Goal: Task Accomplishment & Management: Manage account settings

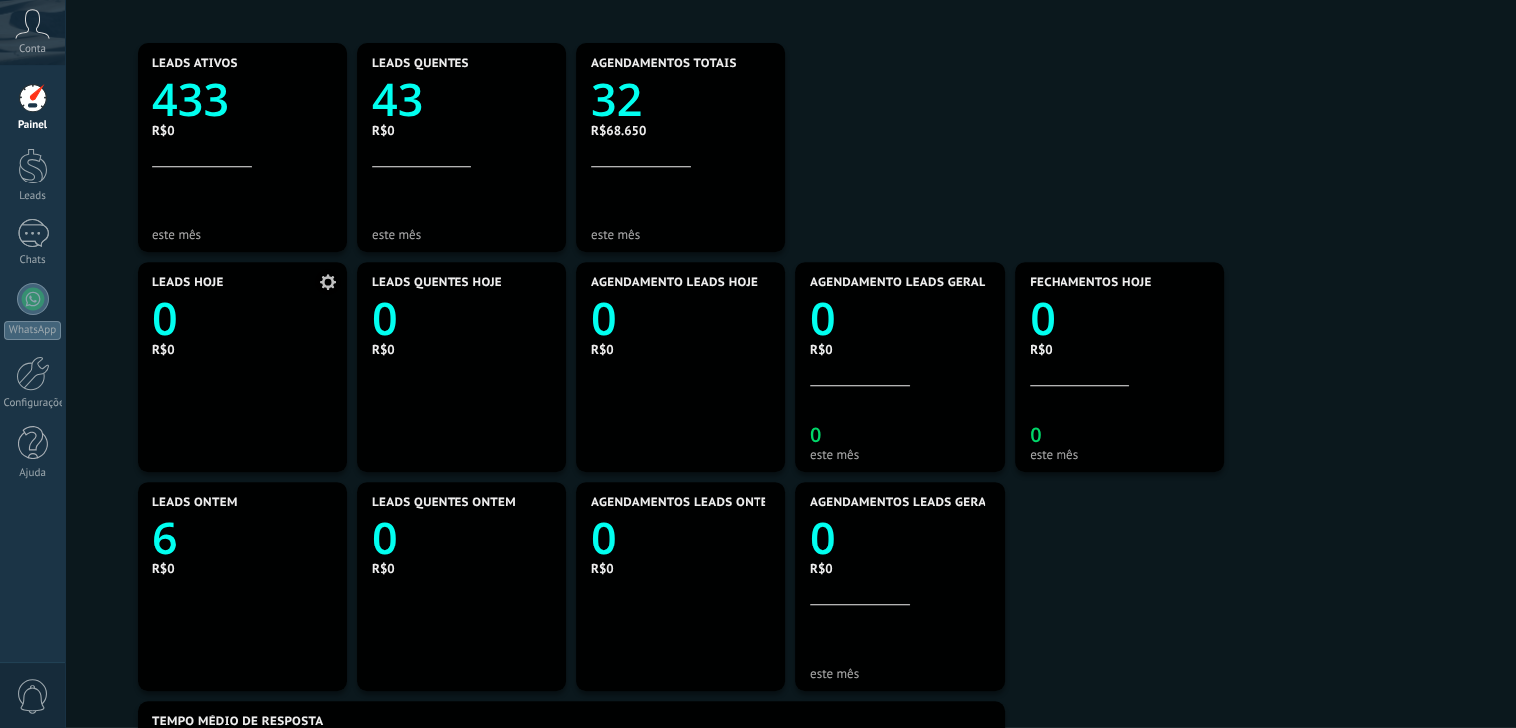
scroll to position [872, 0]
click at [111, 276] on div "Tempo médio de resposta Entrada Tráfego Agosto 207 R$0 Leads Quentes Agosto 34 …" at bounding box center [791, 368] width 1392 height 1974
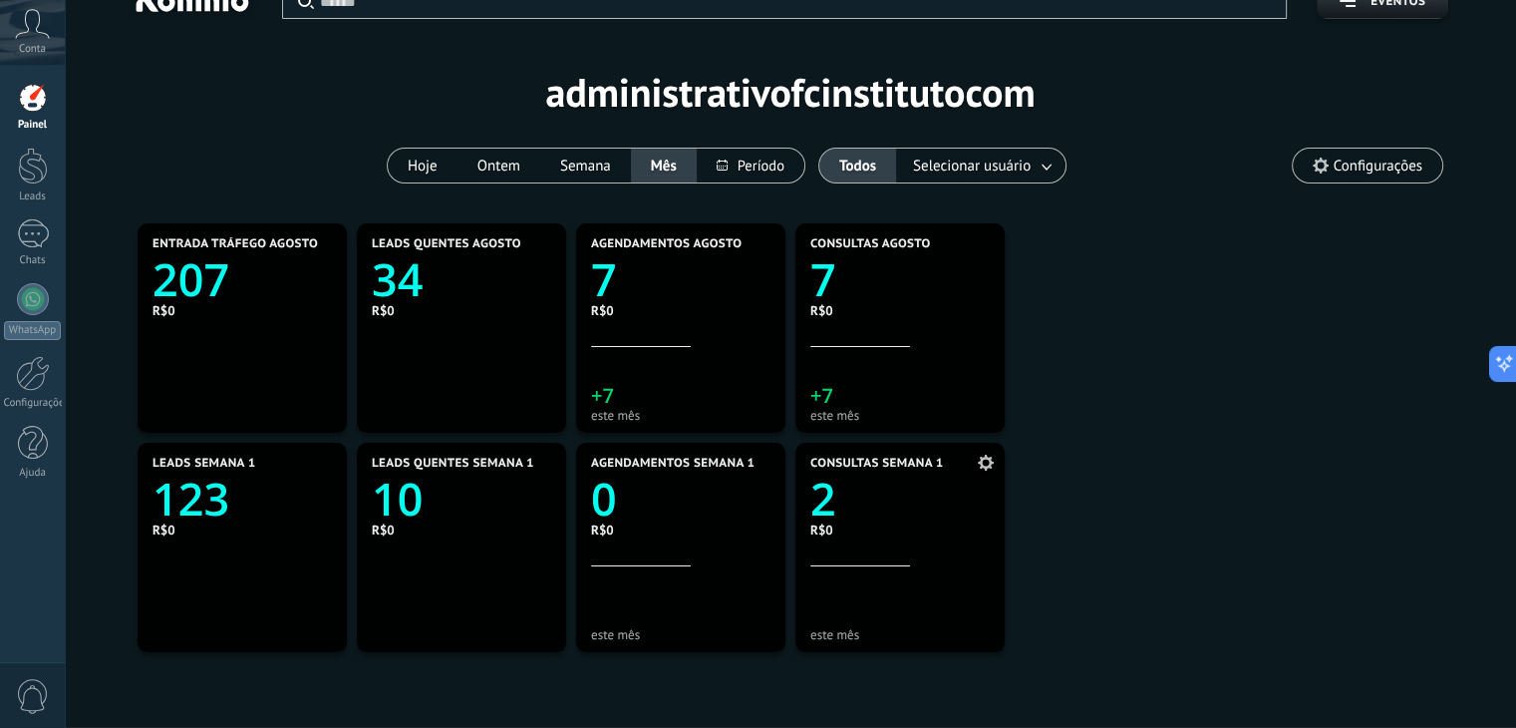
scroll to position [36, 0]
click at [832, 268] on text "7" at bounding box center [824, 278] width 26 height 61
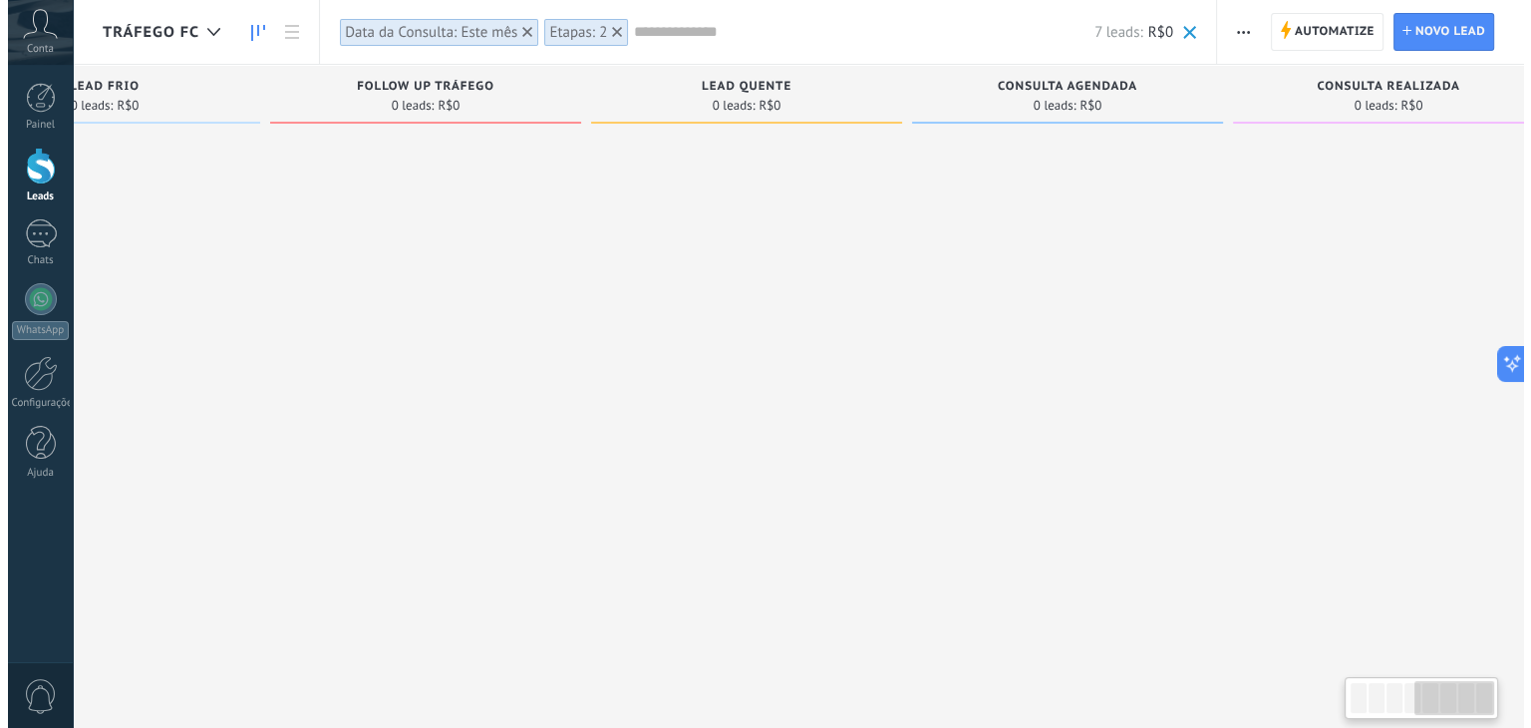
scroll to position [0, 1176]
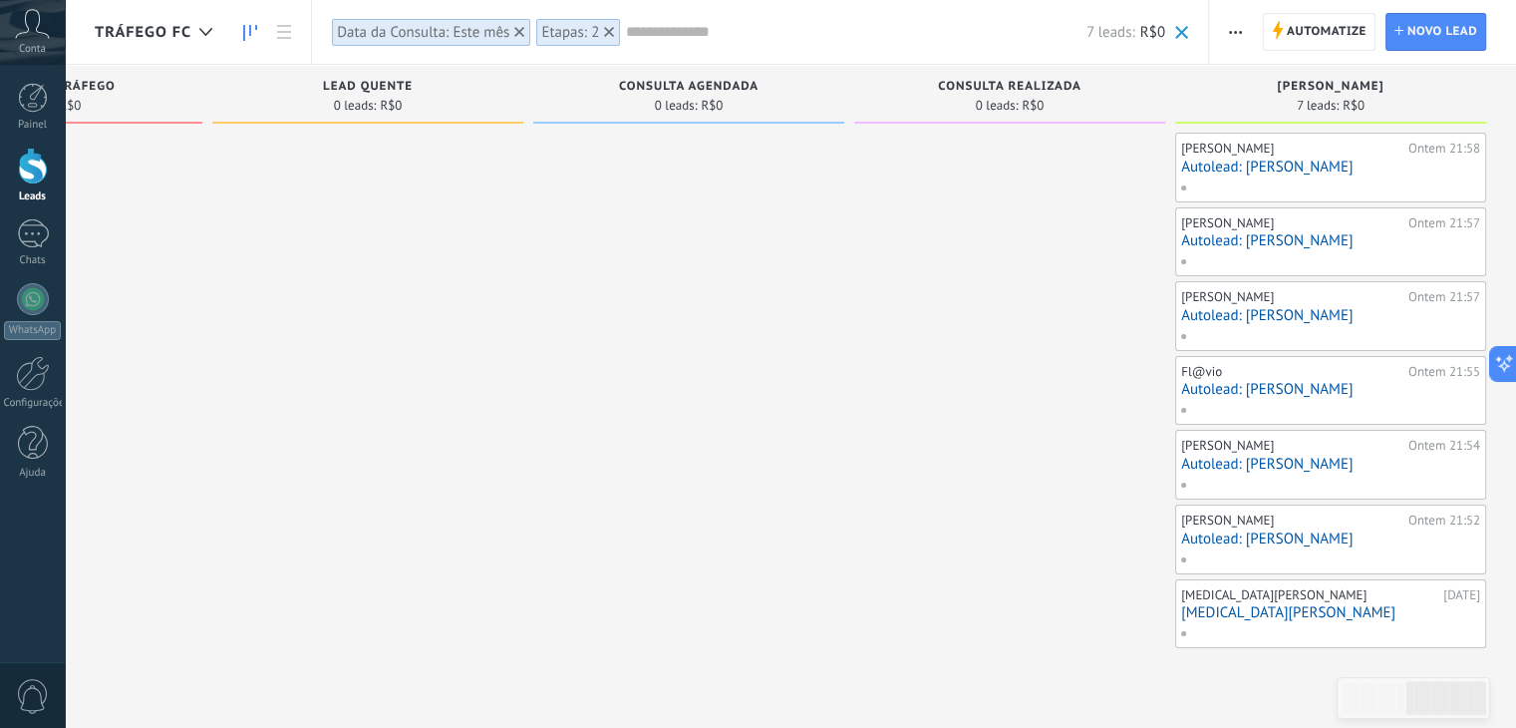
click at [1241, 167] on link "Autolead: Melissa" at bounding box center [1330, 167] width 299 height 17
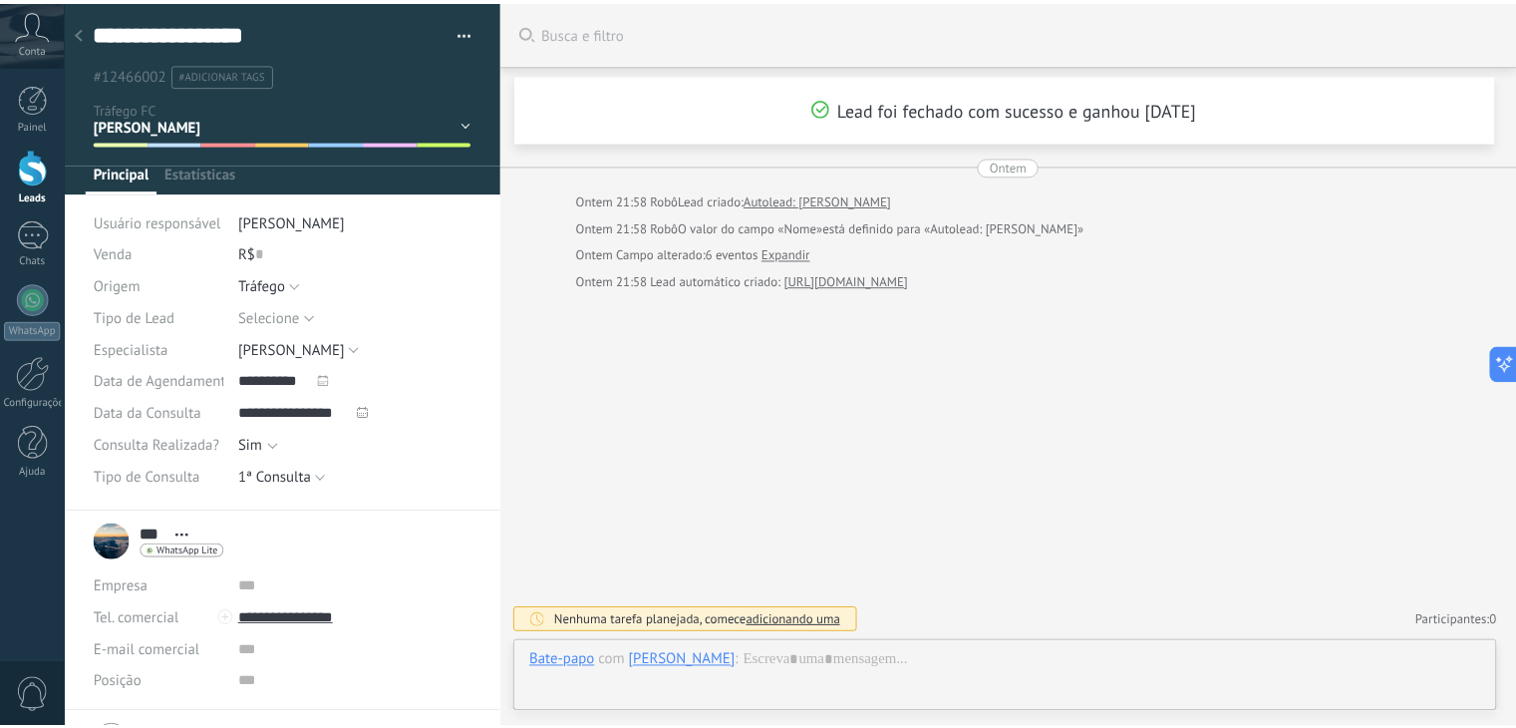
scroll to position [29, 0]
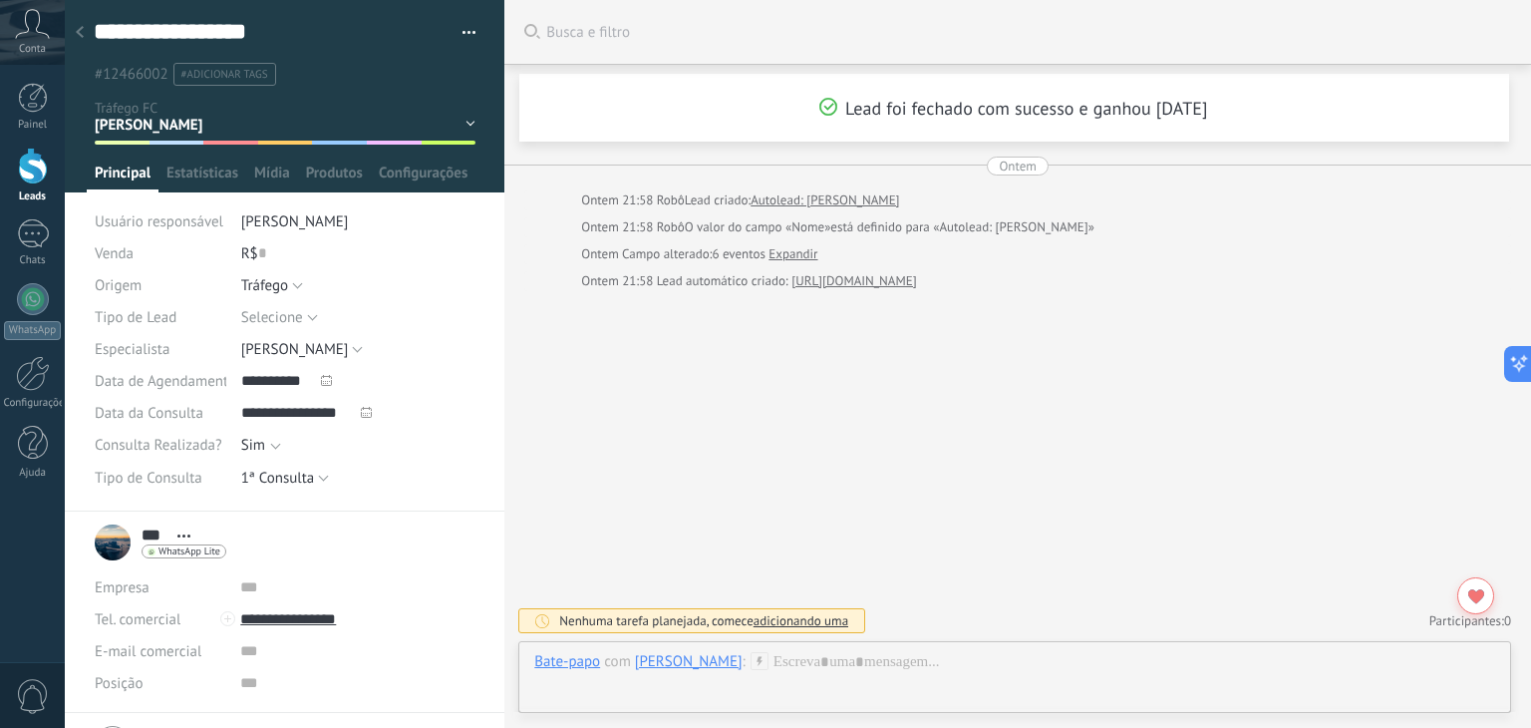
click at [77, 29] on icon at bounding box center [80, 32] width 8 height 12
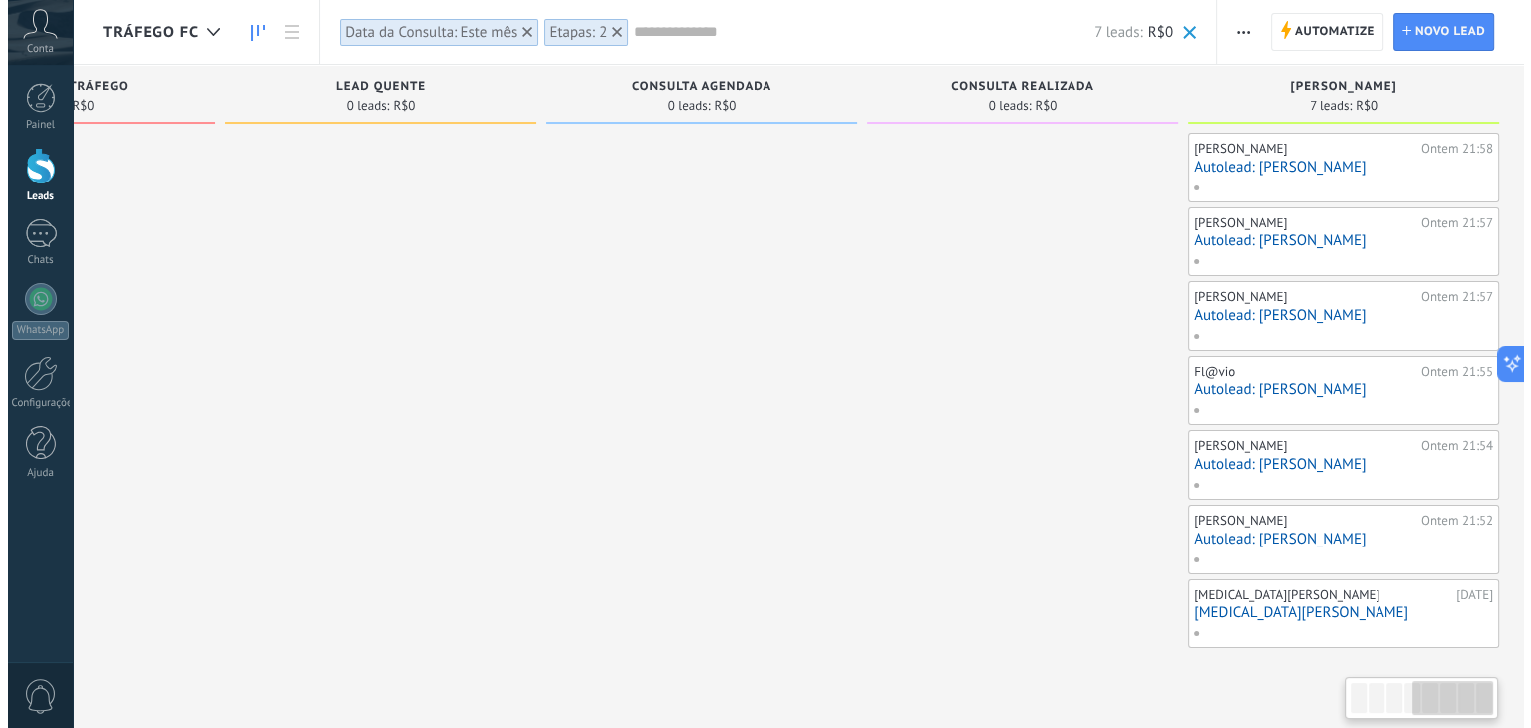
scroll to position [0, 1176]
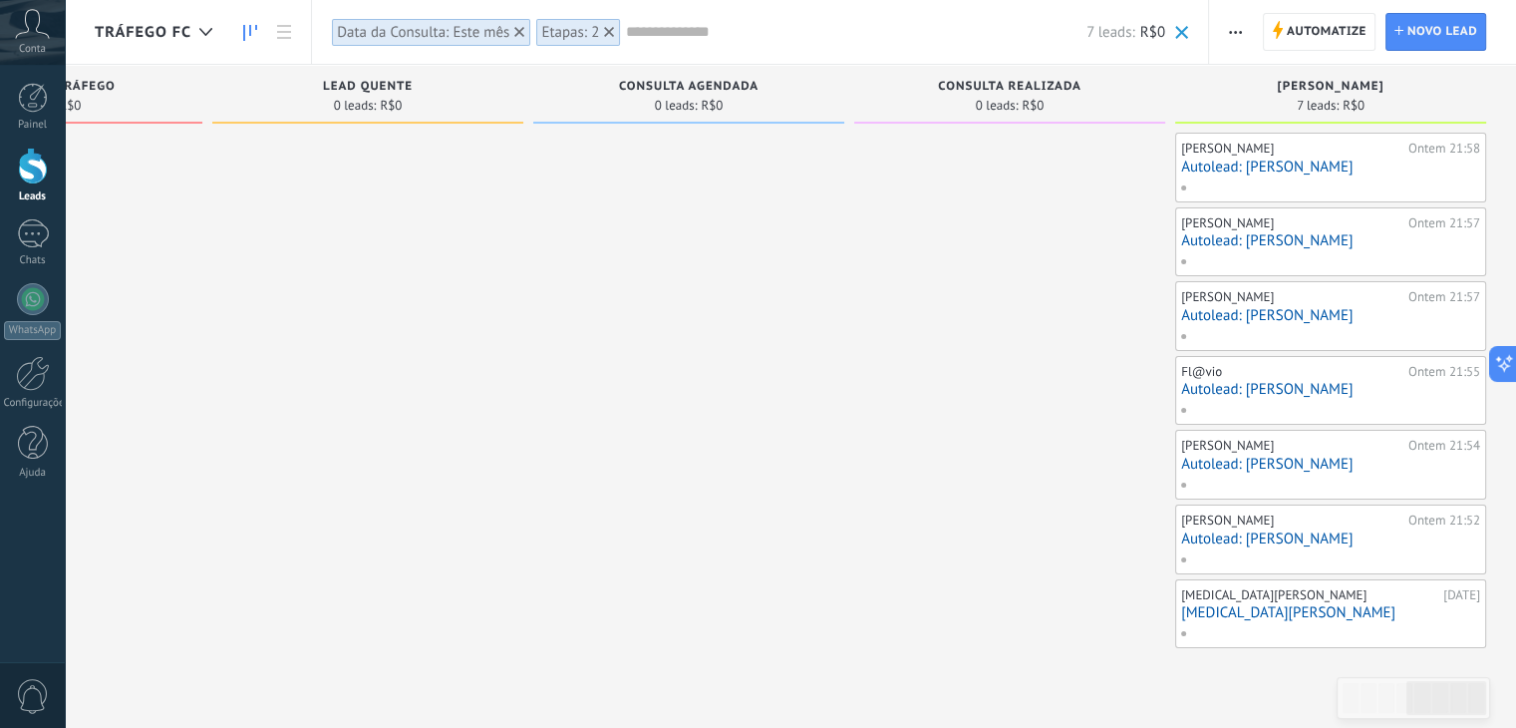
click at [1307, 321] on link "Autolead: Jessica Santarem" at bounding box center [1330, 315] width 299 height 17
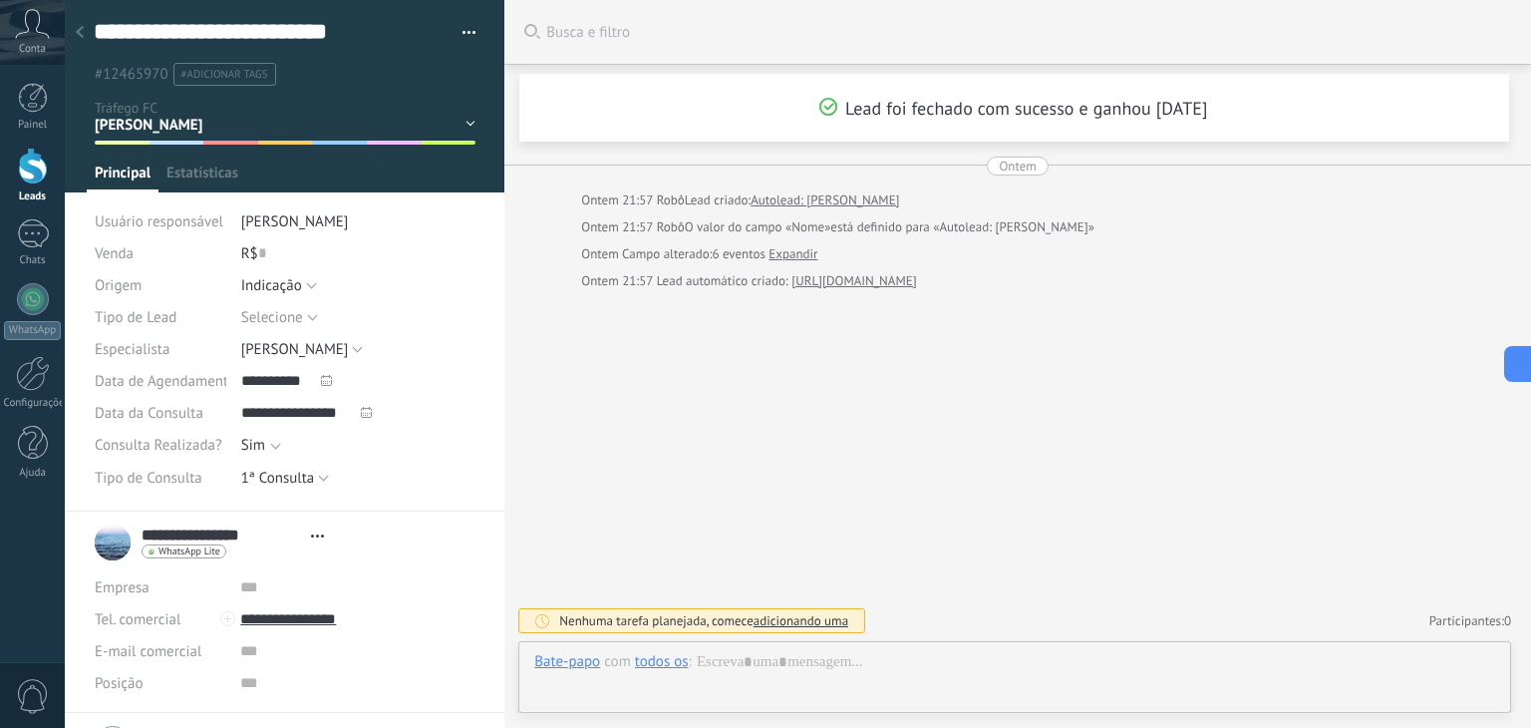
scroll to position [29, 0]
click at [81, 28] on use at bounding box center [80, 32] width 8 height 12
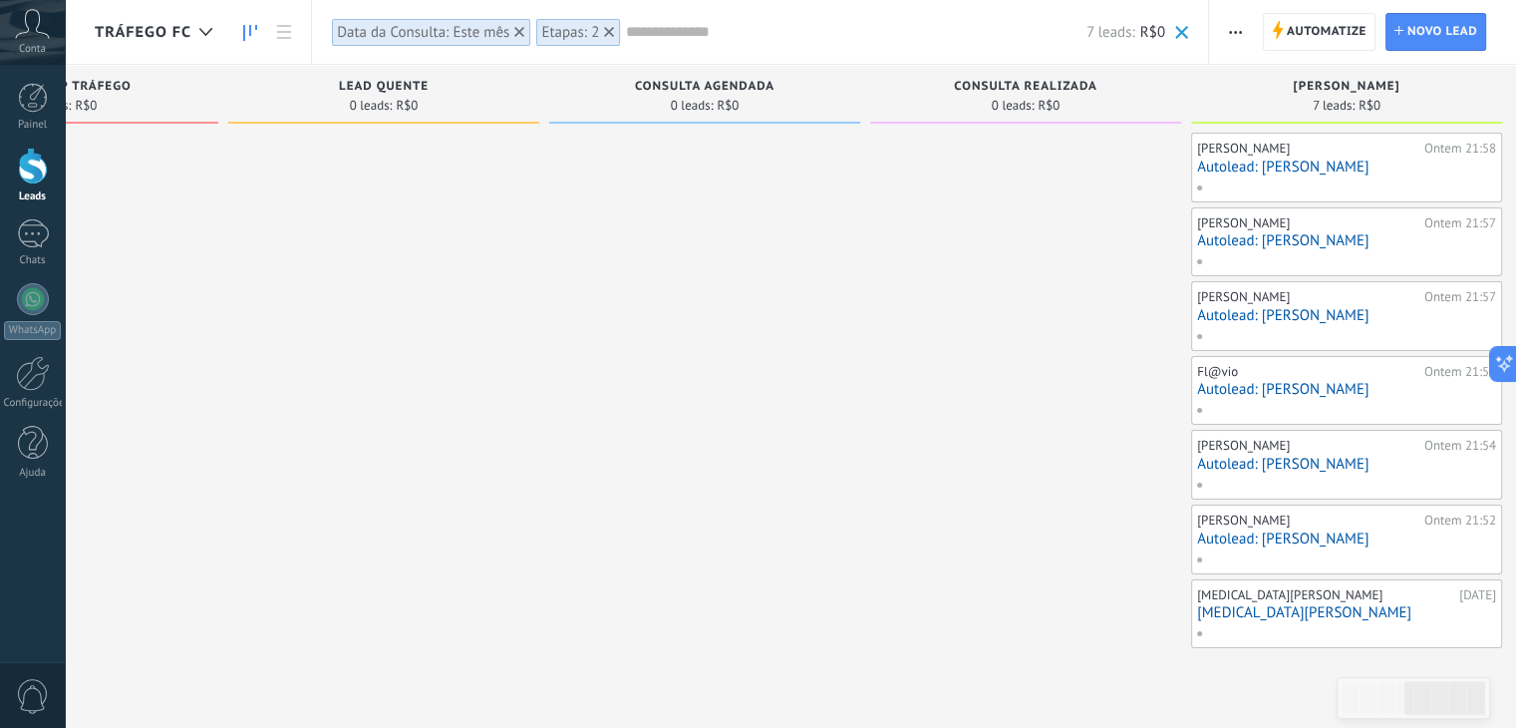
click at [1308, 538] on link "Autolead: Kênia Borges" at bounding box center [1346, 538] width 299 height 17
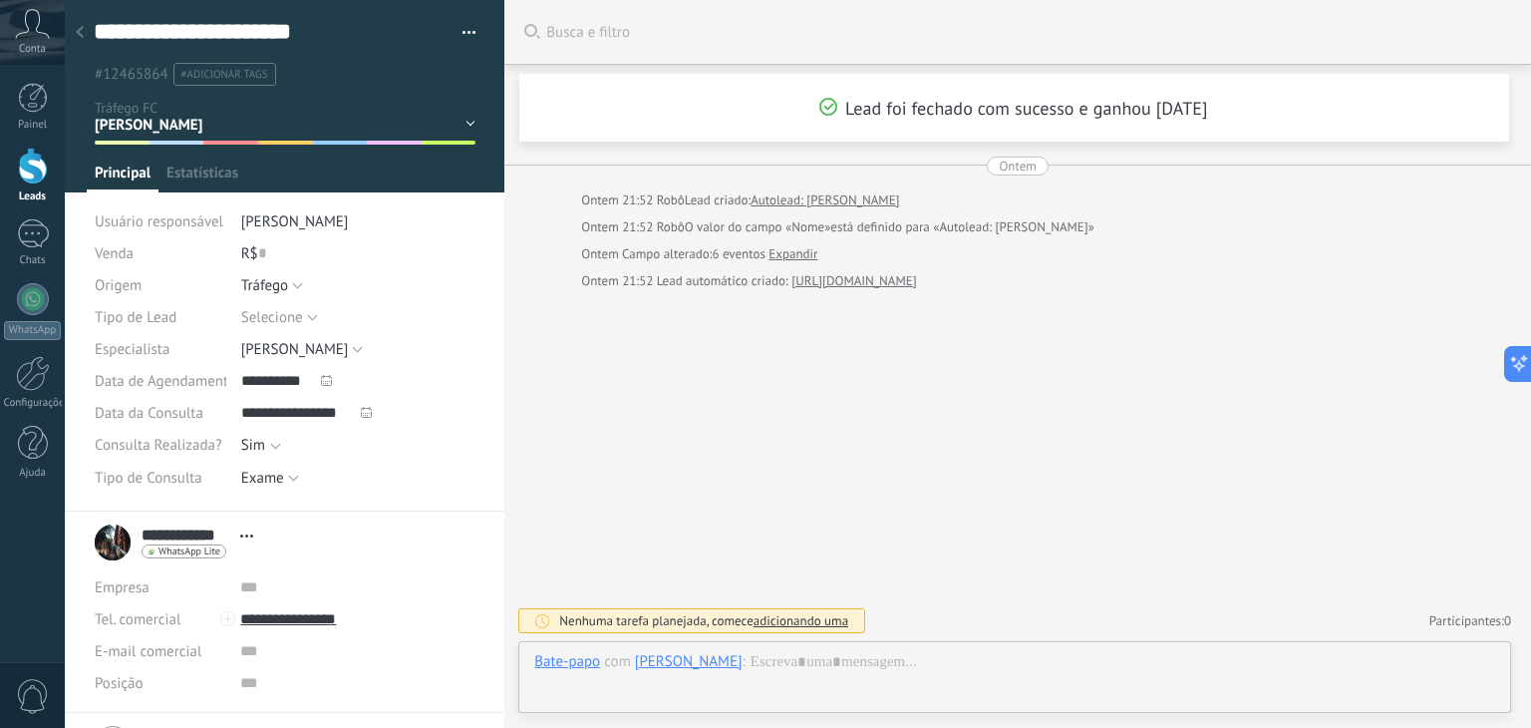
scroll to position [29, 0]
click at [74, 22] on div at bounding box center [80, 33] width 28 height 39
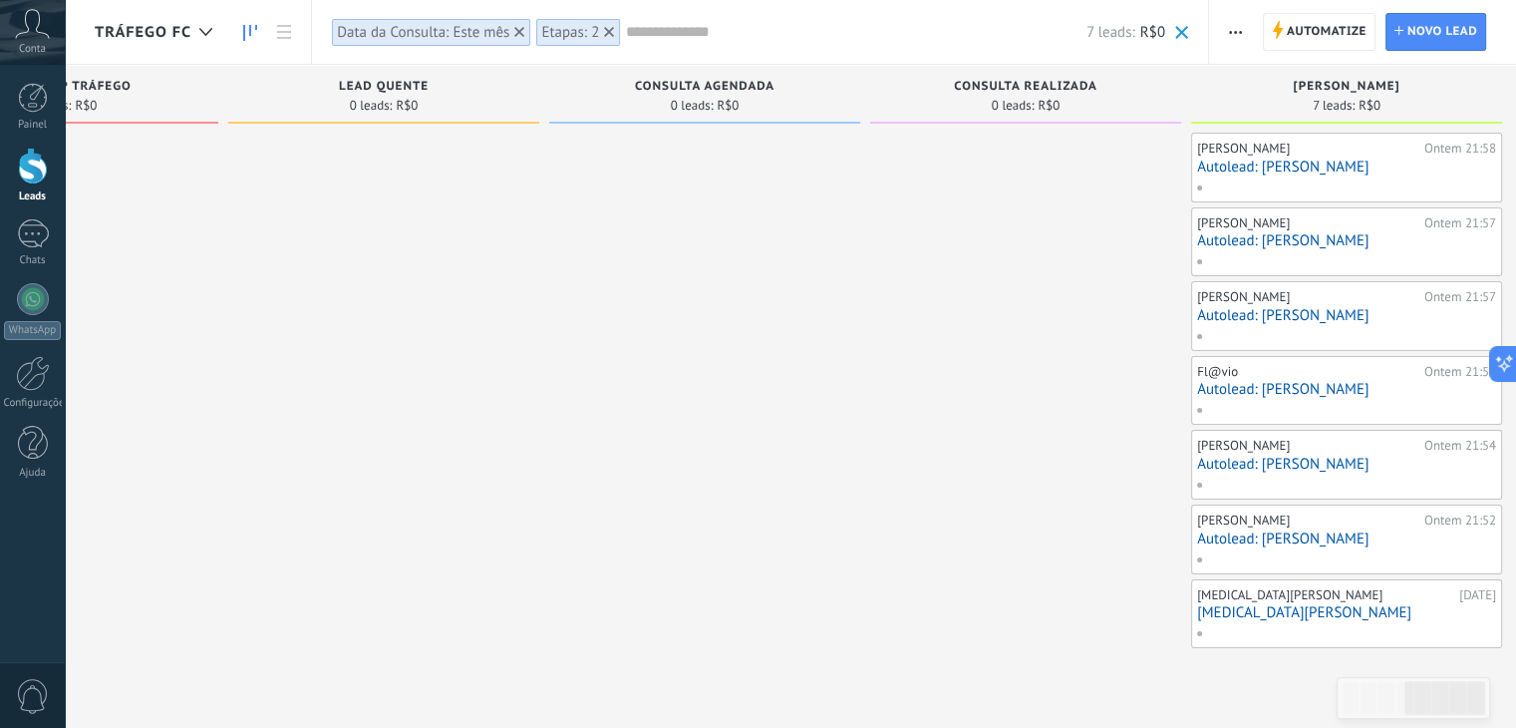
click at [1293, 244] on link "Autolead: Thaís Coelho" at bounding box center [1346, 240] width 299 height 17
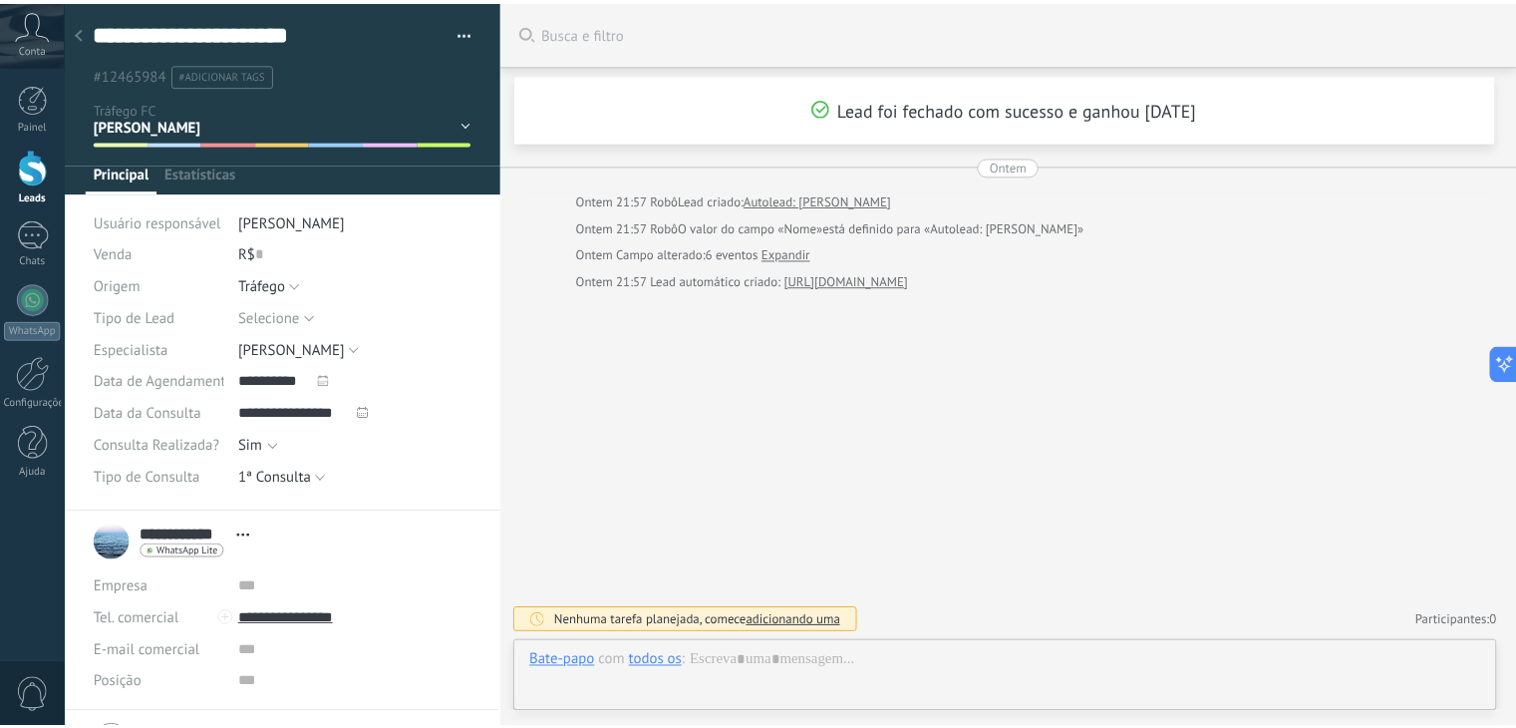
scroll to position [29, 0]
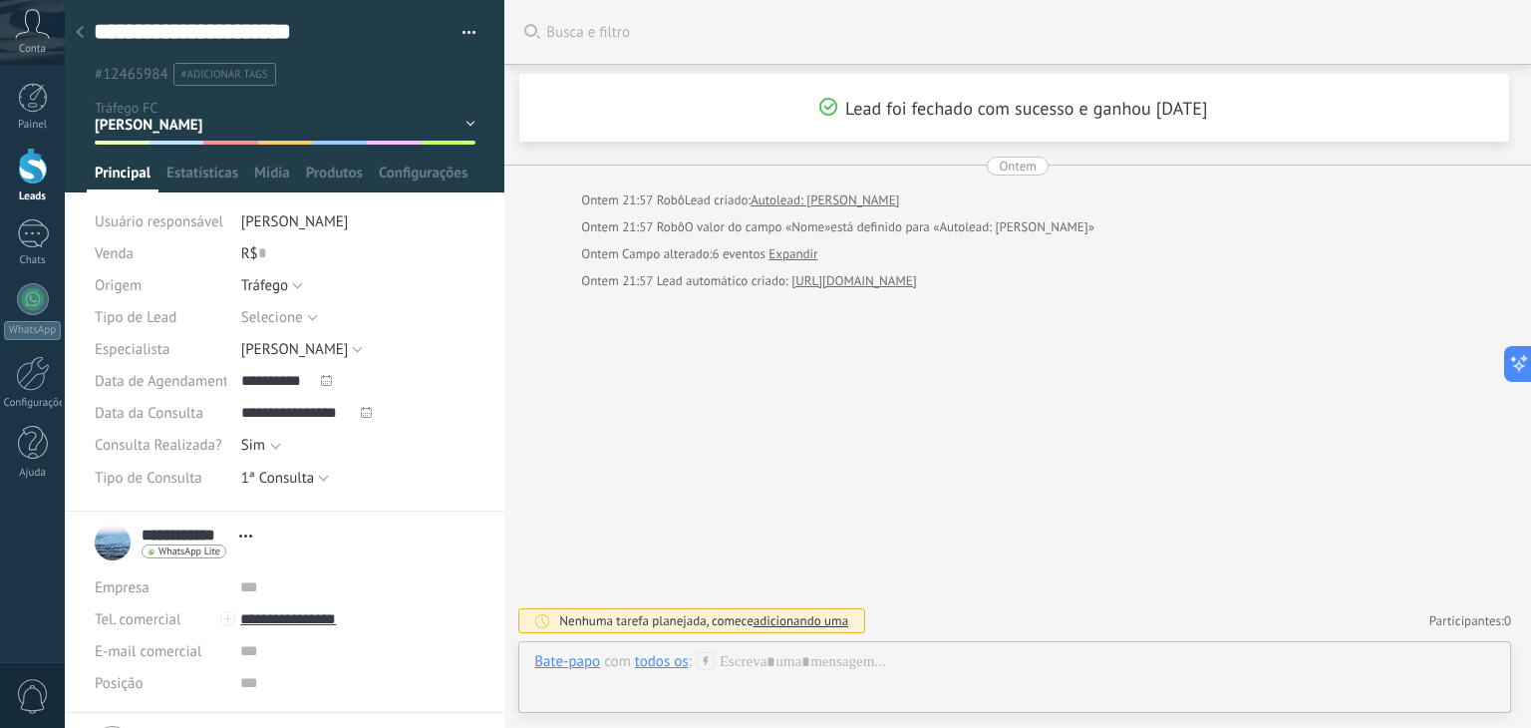
click at [77, 37] on icon at bounding box center [80, 32] width 8 height 12
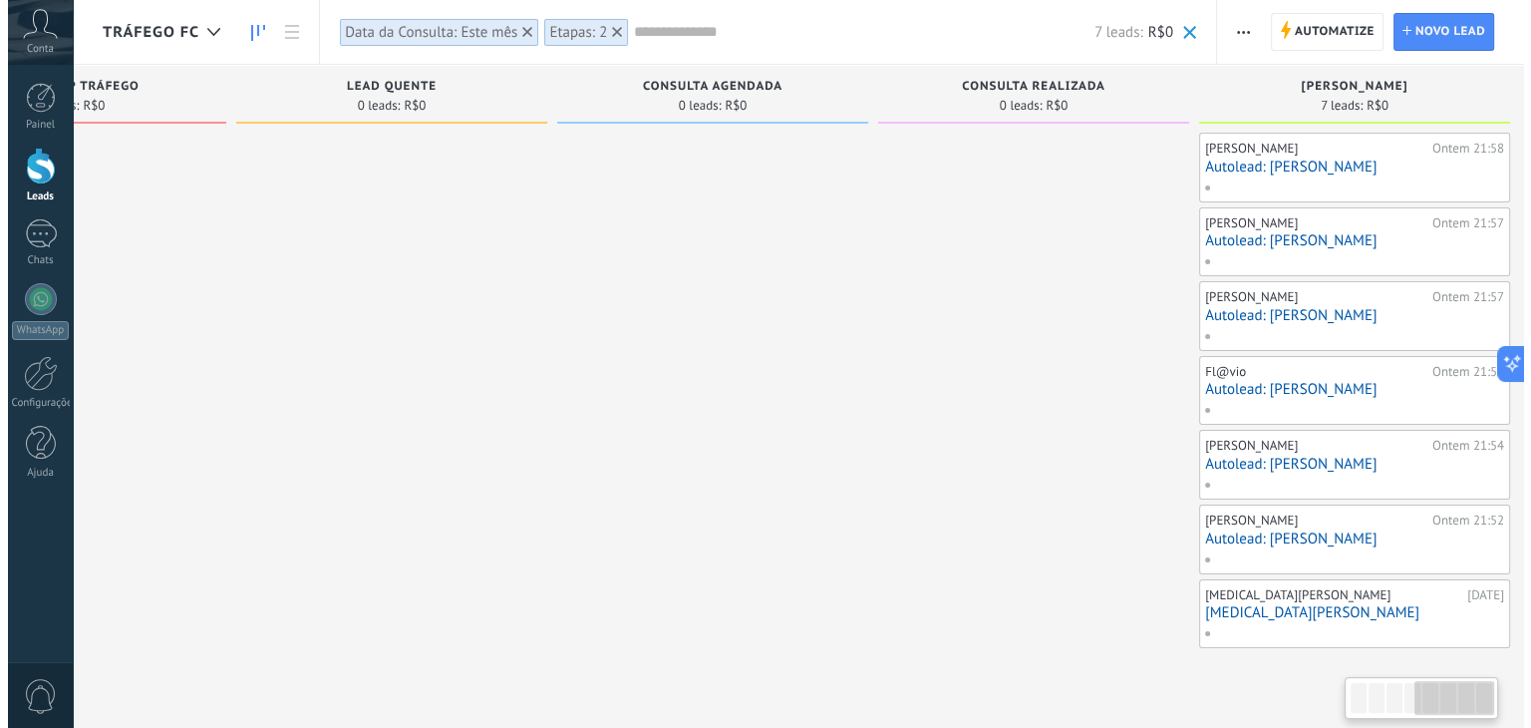
scroll to position [0, 1176]
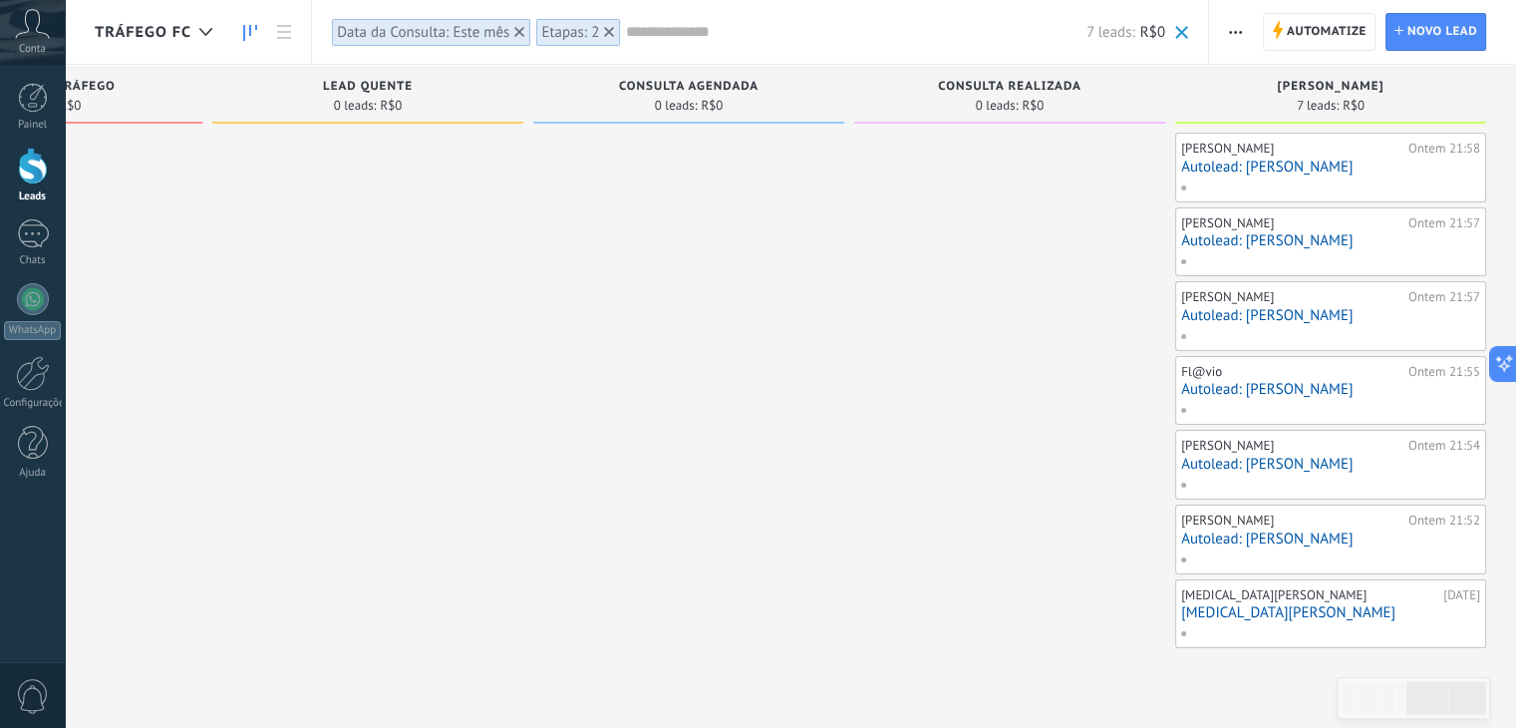
click at [1250, 464] on link "Autolead: Josi" at bounding box center [1330, 464] width 299 height 17
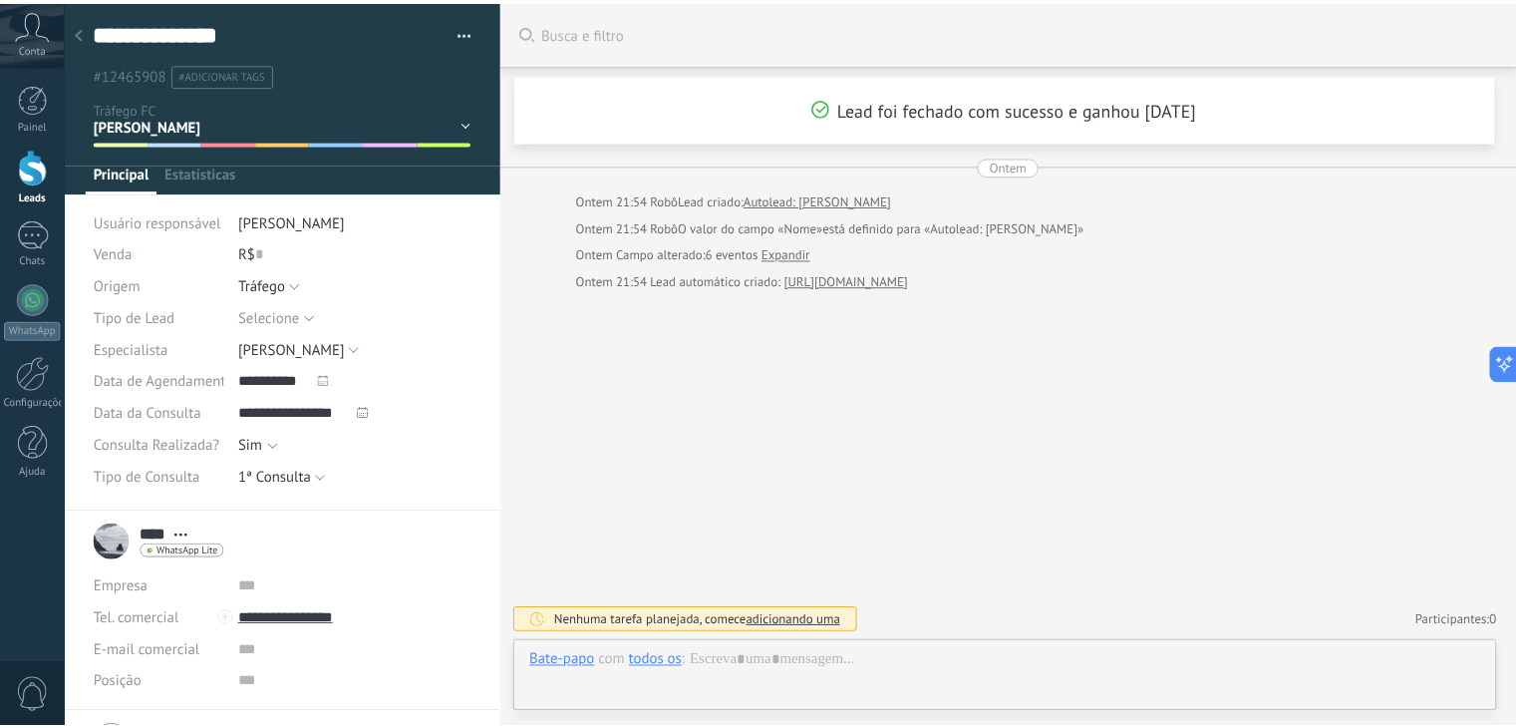
scroll to position [29, 0]
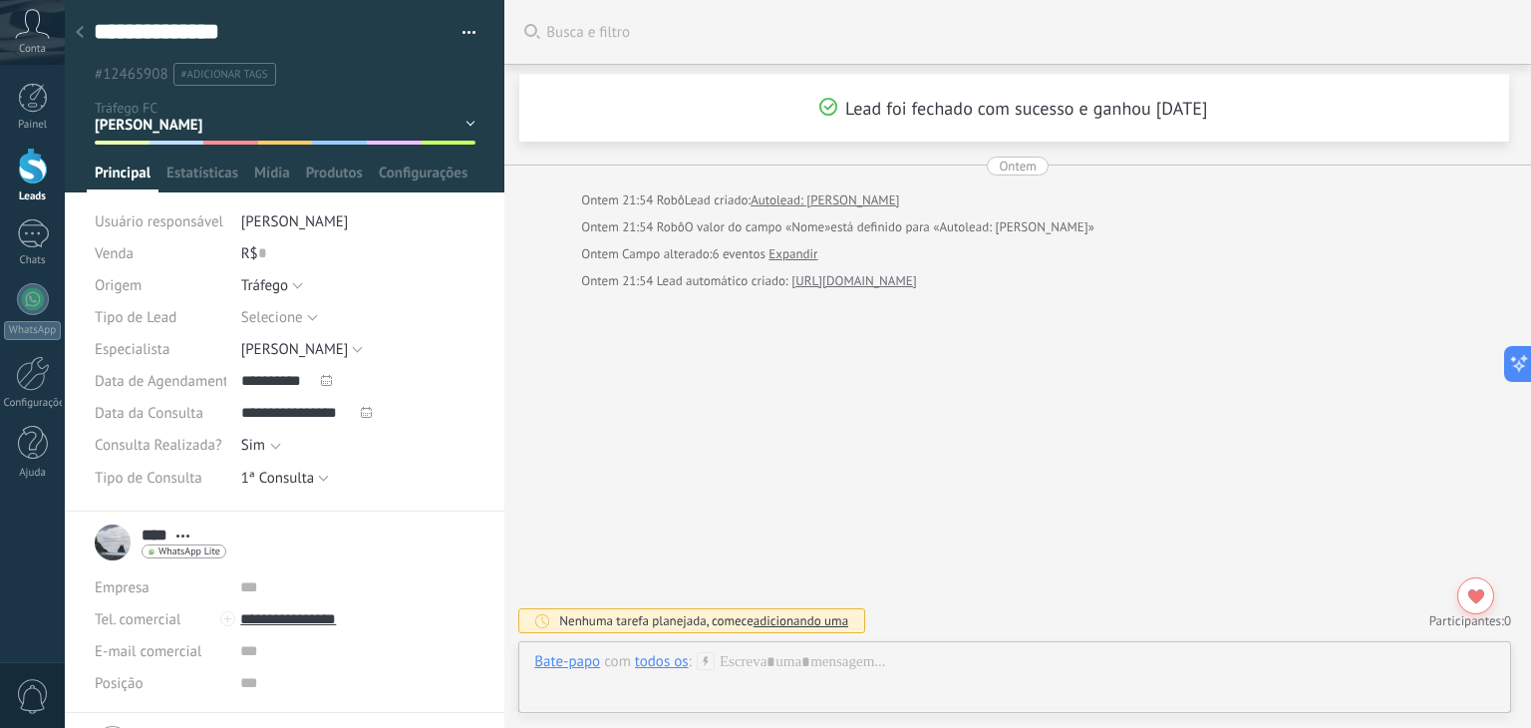
click at [72, 28] on div at bounding box center [80, 33] width 28 height 39
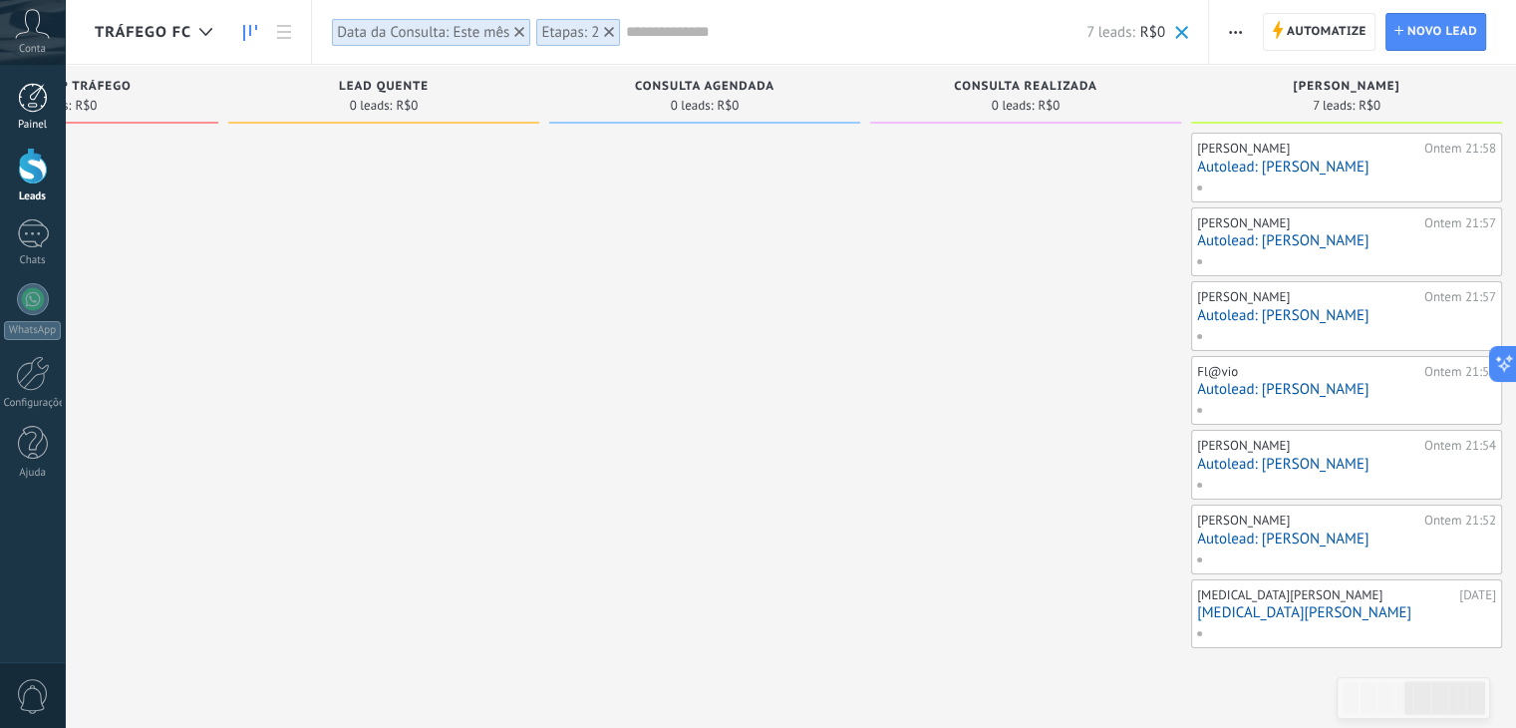
click at [46, 119] on div "Painel" at bounding box center [33, 125] width 58 height 13
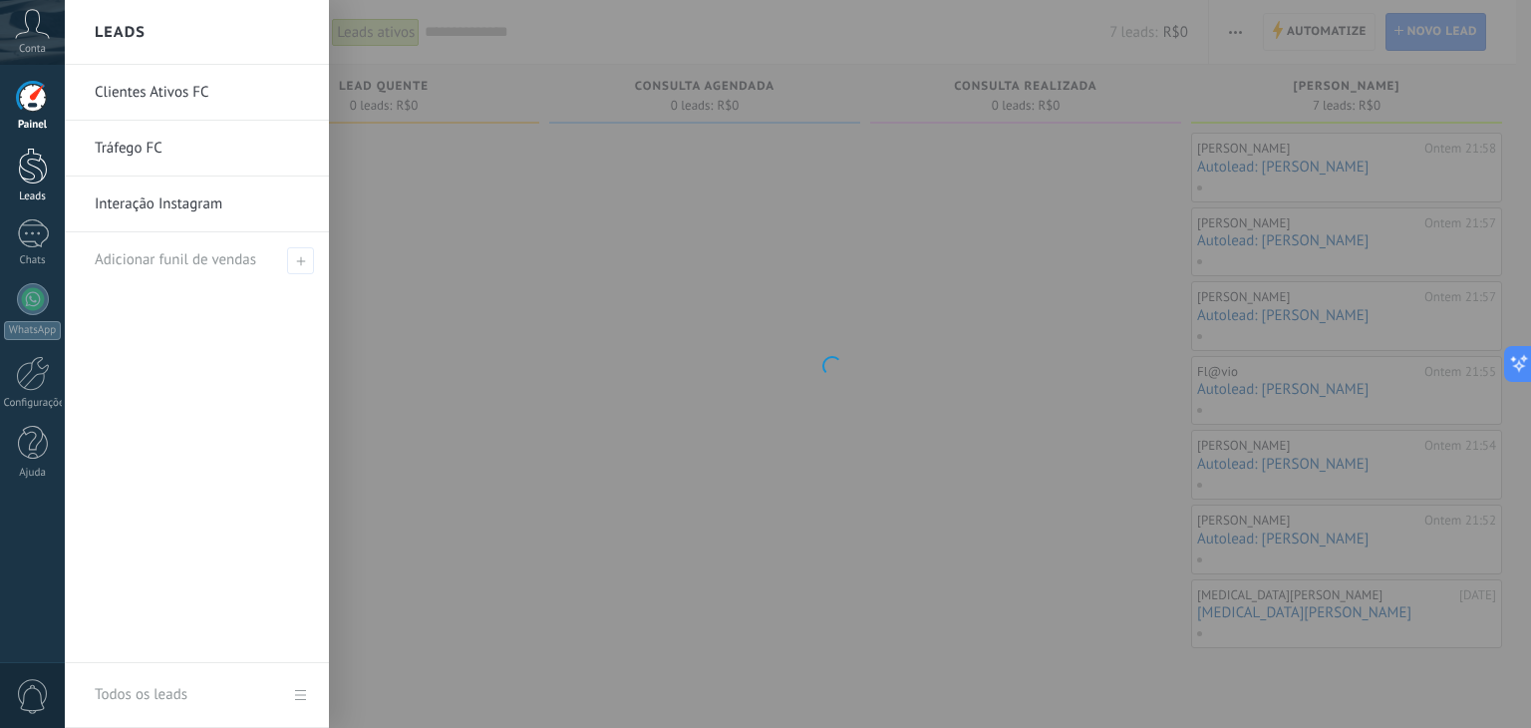
click at [38, 163] on div at bounding box center [33, 166] width 30 height 37
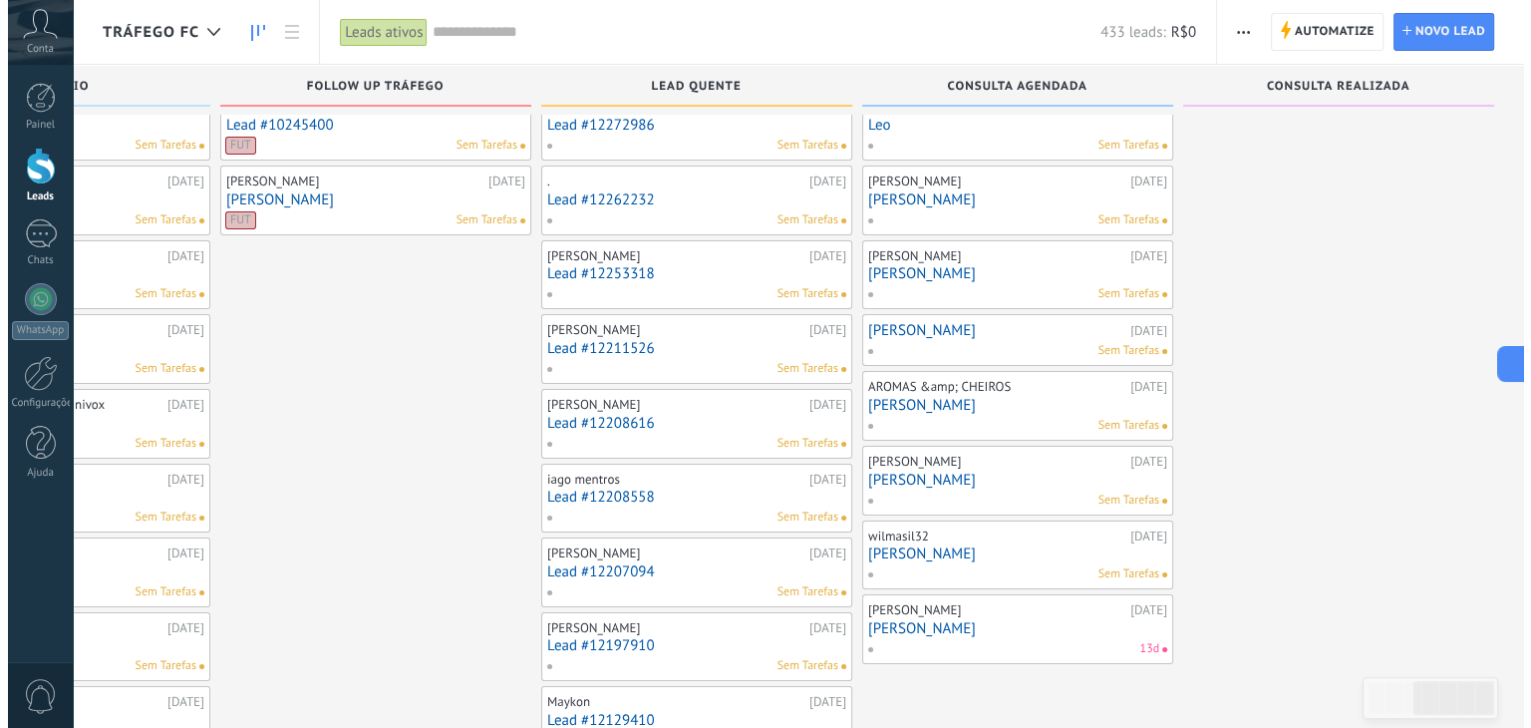
scroll to position [124, 0]
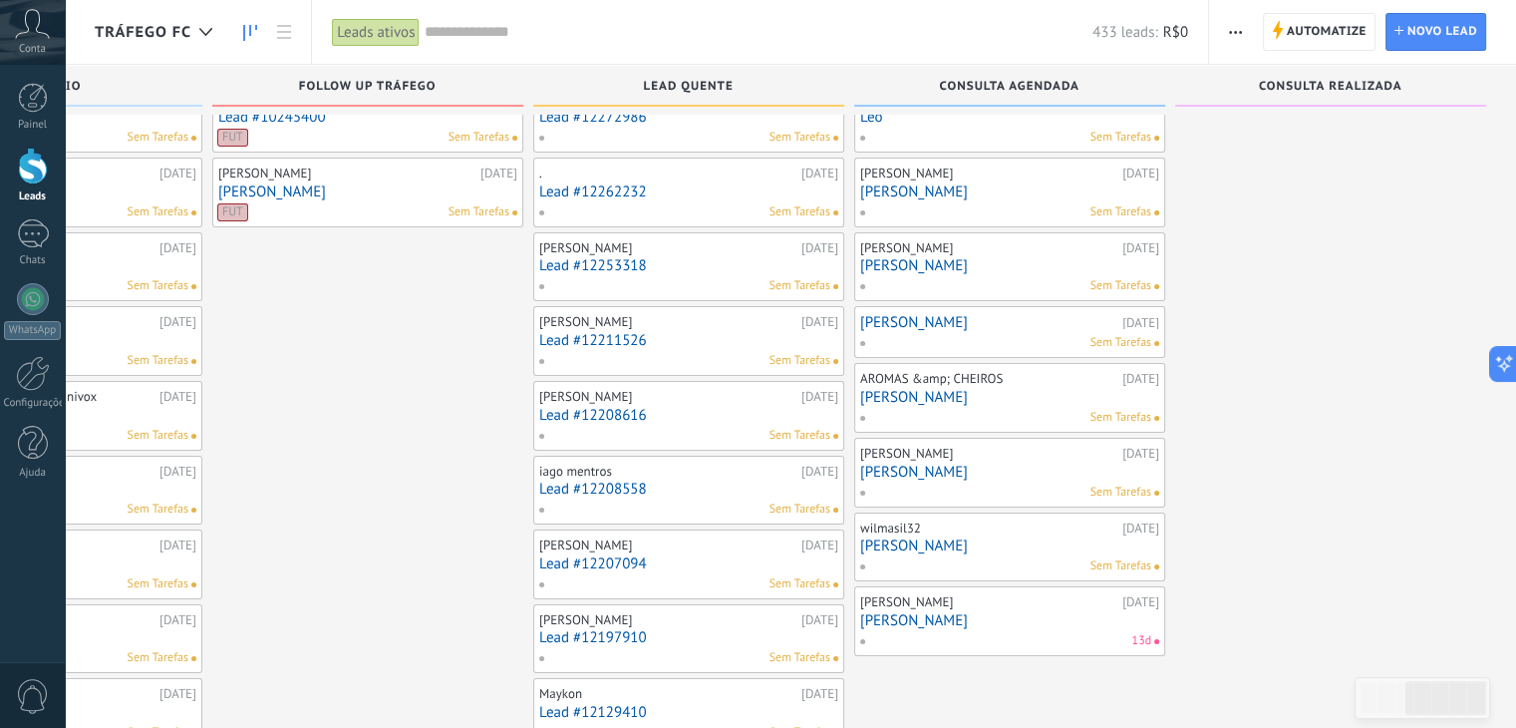
click at [885, 393] on link "[PERSON_NAME]" at bounding box center [1009, 397] width 299 height 17
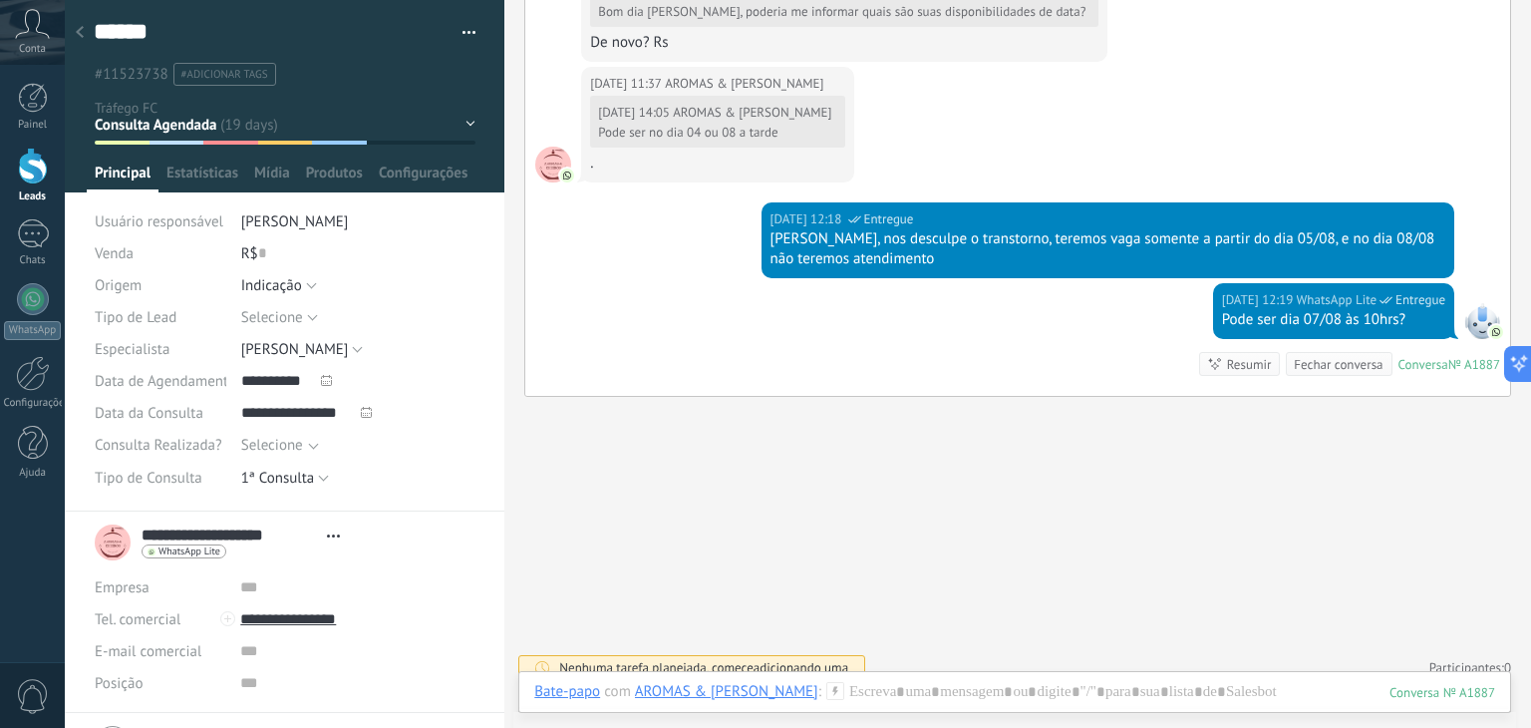
scroll to position [3151, 0]
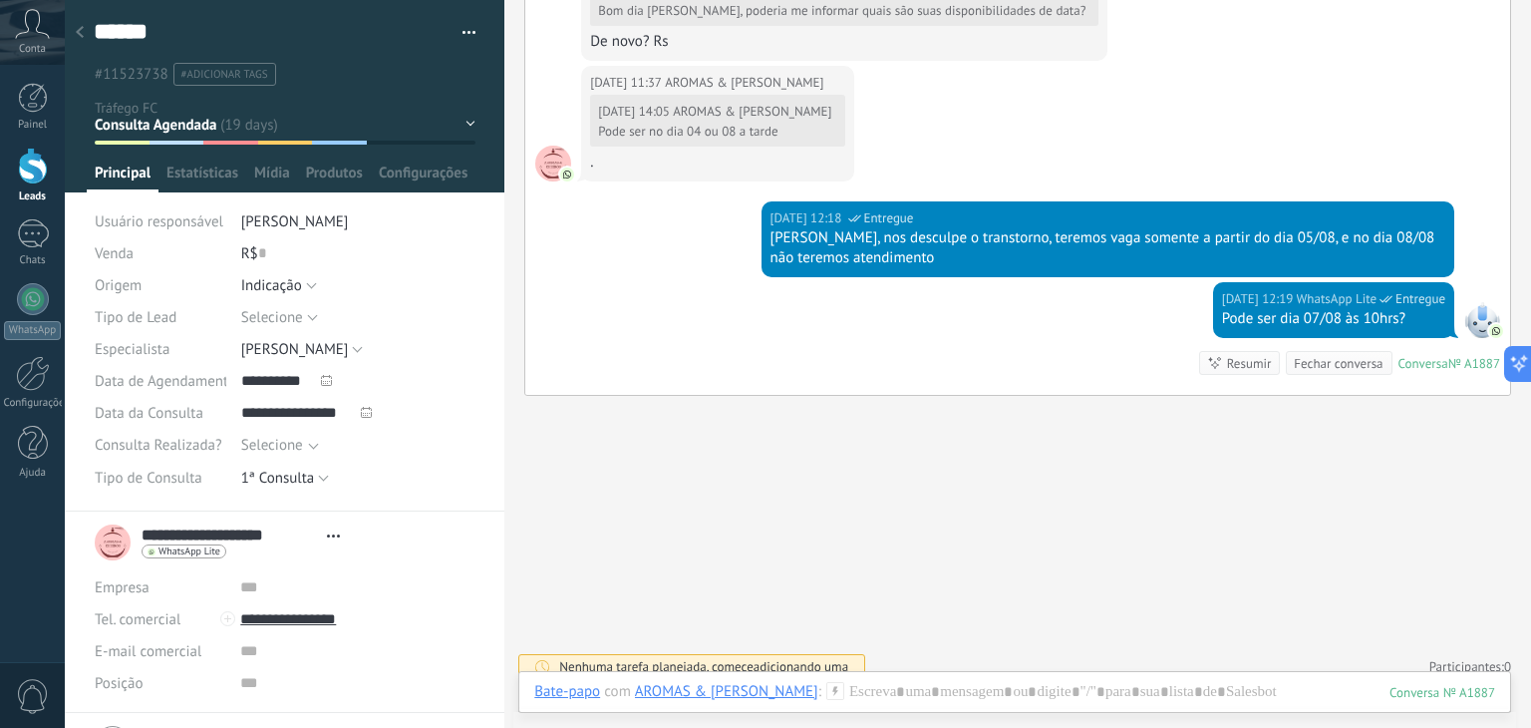
click at [85, 32] on div at bounding box center [80, 33] width 28 height 39
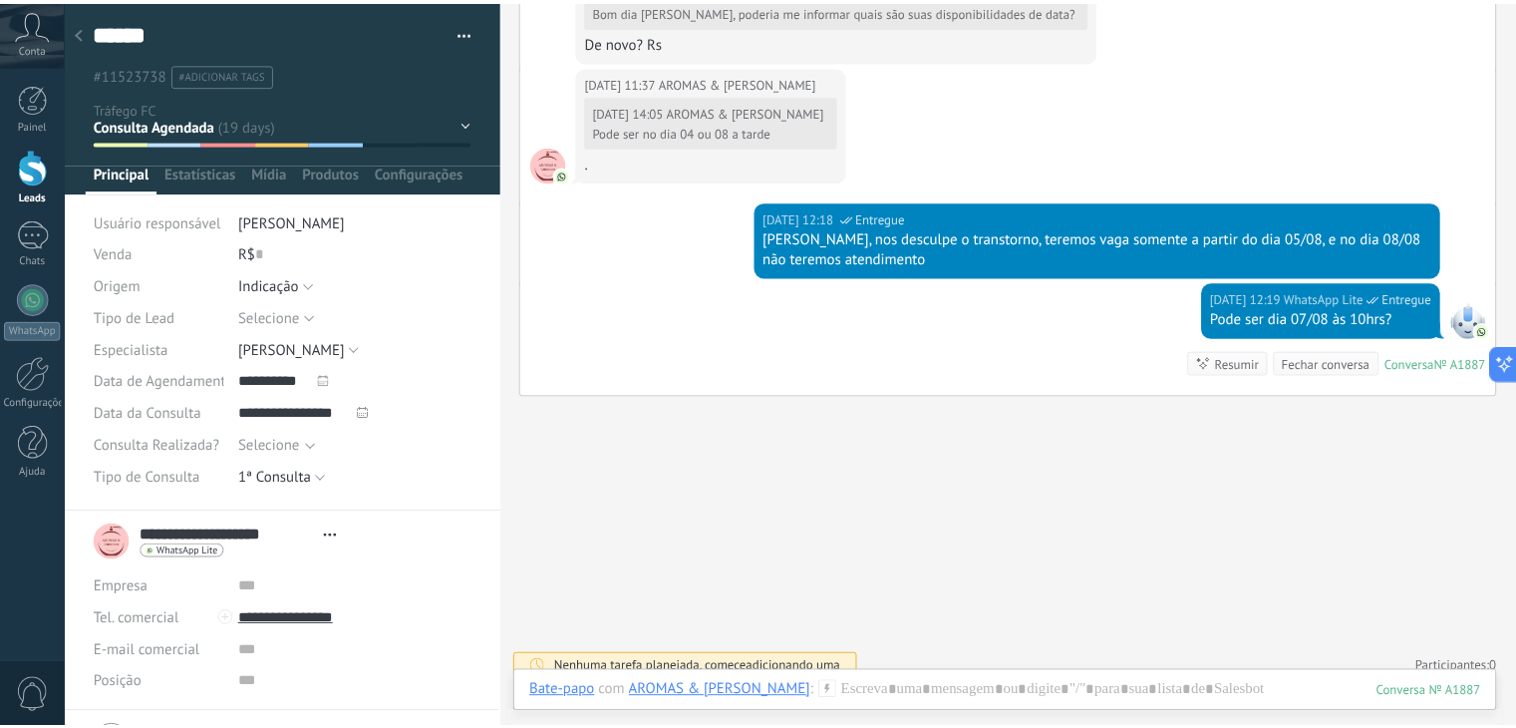
scroll to position [124, 0]
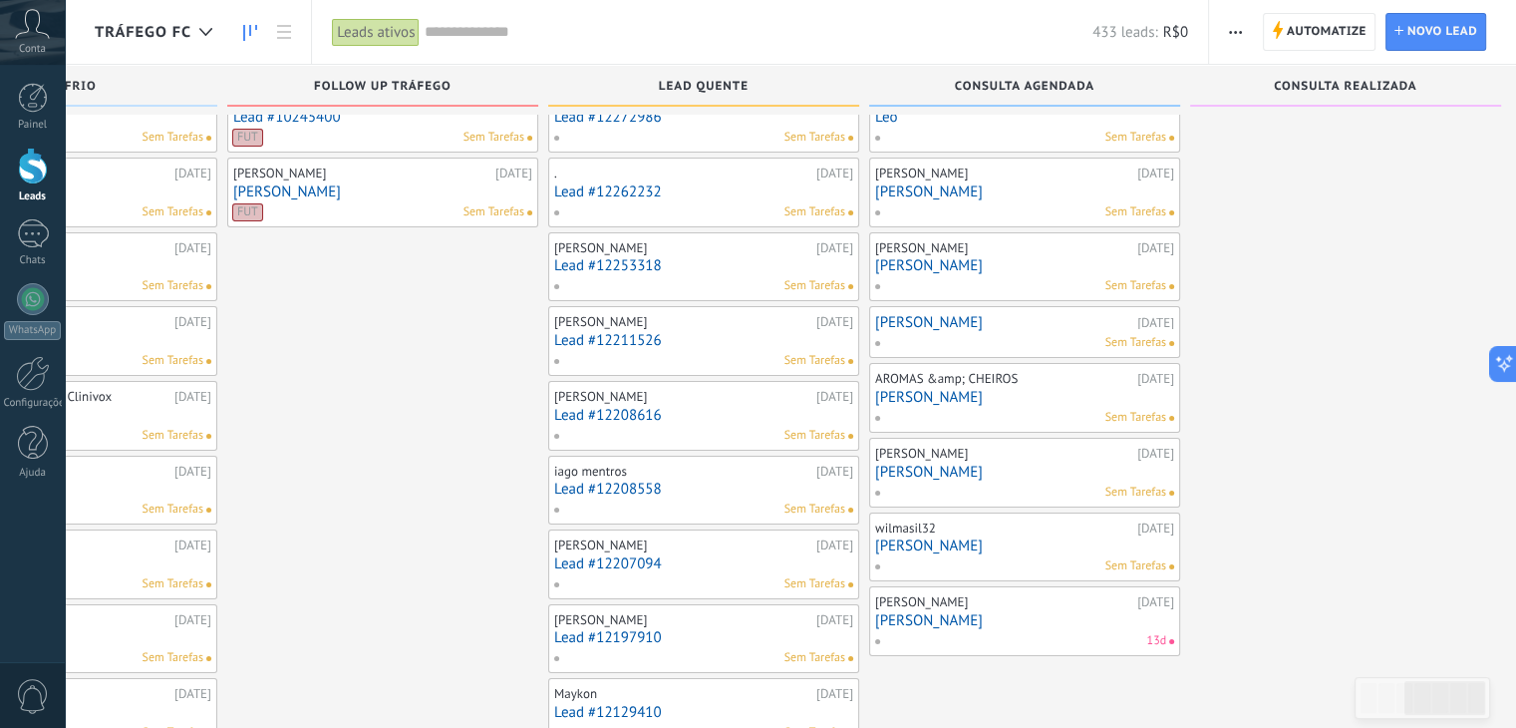
click at [1007, 324] on link "[PERSON_NAME]" at bounding box center [1003, 322] width 257 height 17
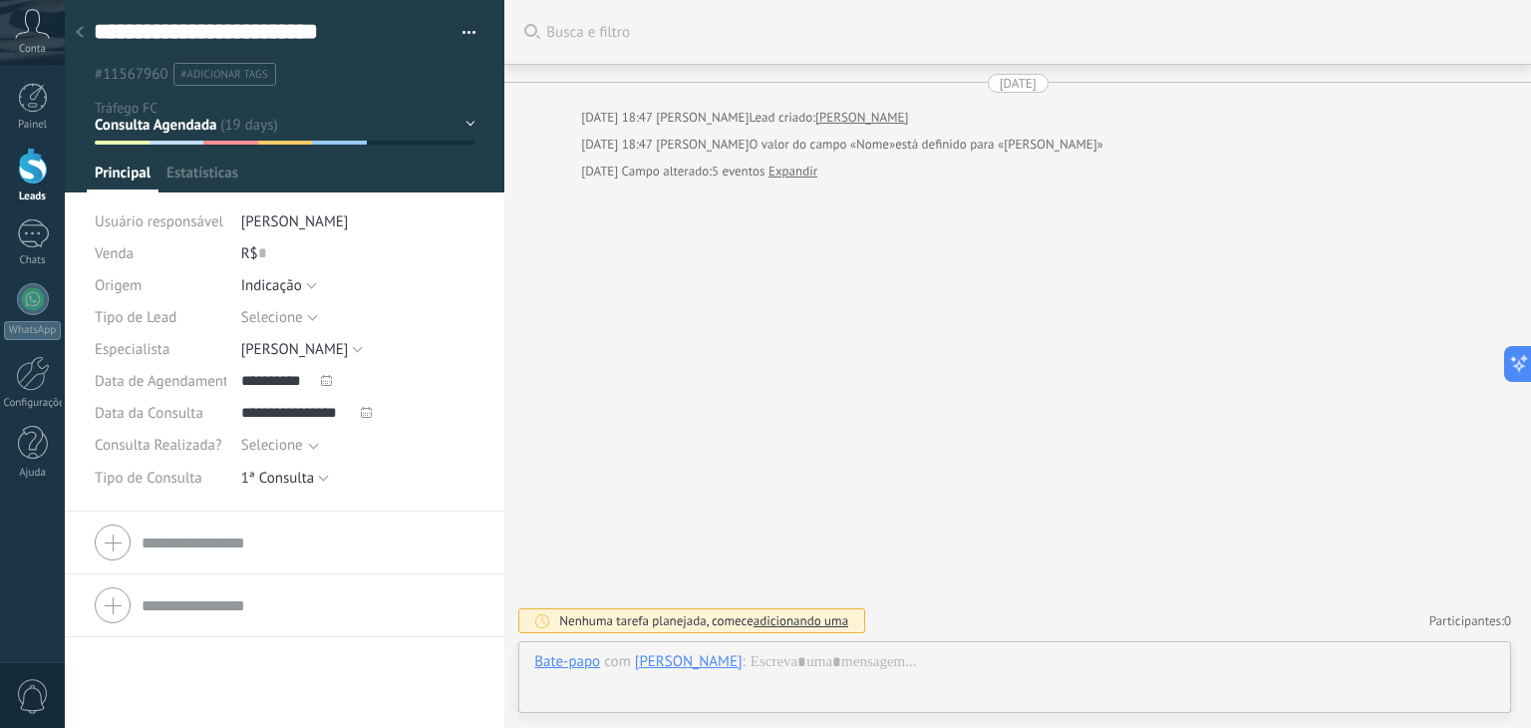
scroll to position [29, 0]
click at [81, 29] on use at bounding box center [80, 32] width 8 height 12
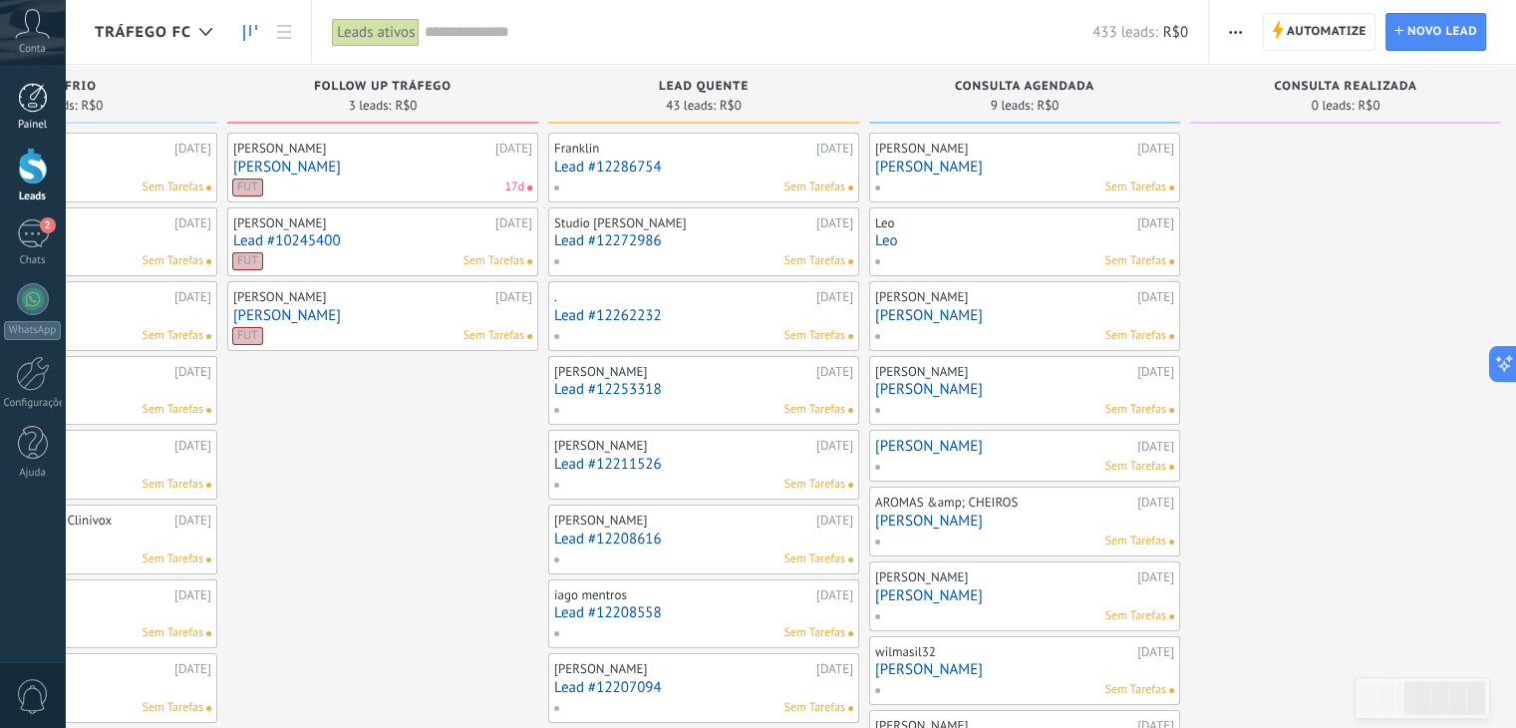
click at [36, 89] on div at bounding box center [33, 98] width 30 height 30
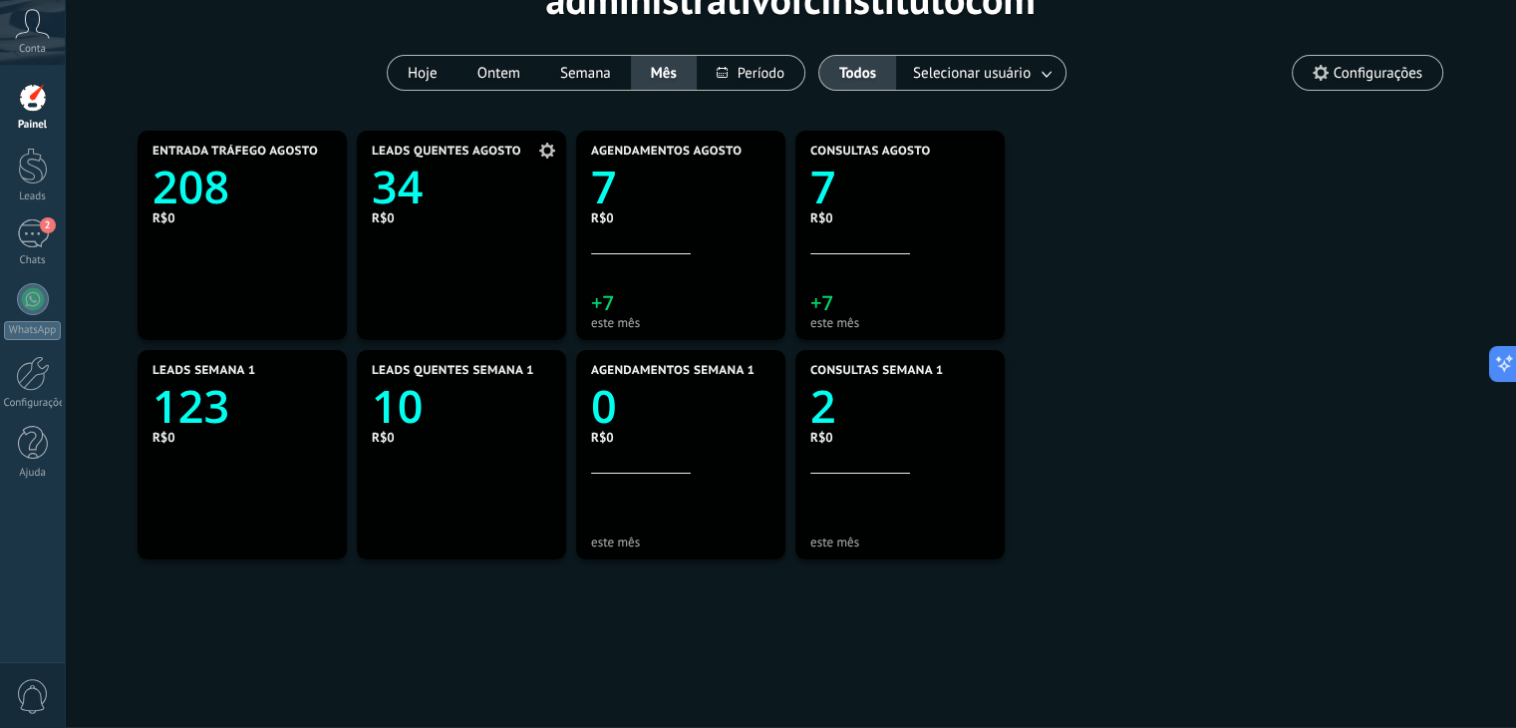
scroll to position [128, 0]
click at [211, 411] on text "123" at bounding box center [191, 406] width 77 height 61
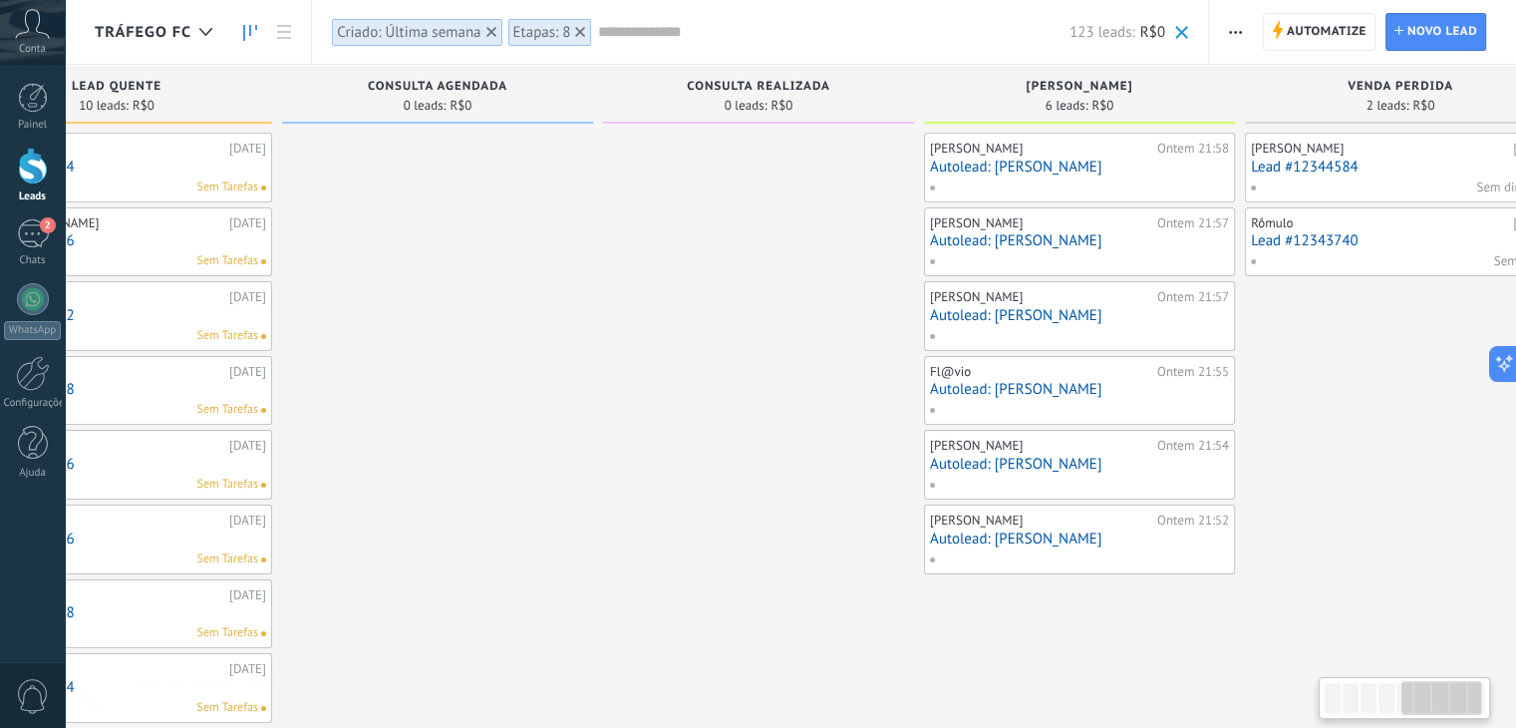
scroll to position [0, 1432]
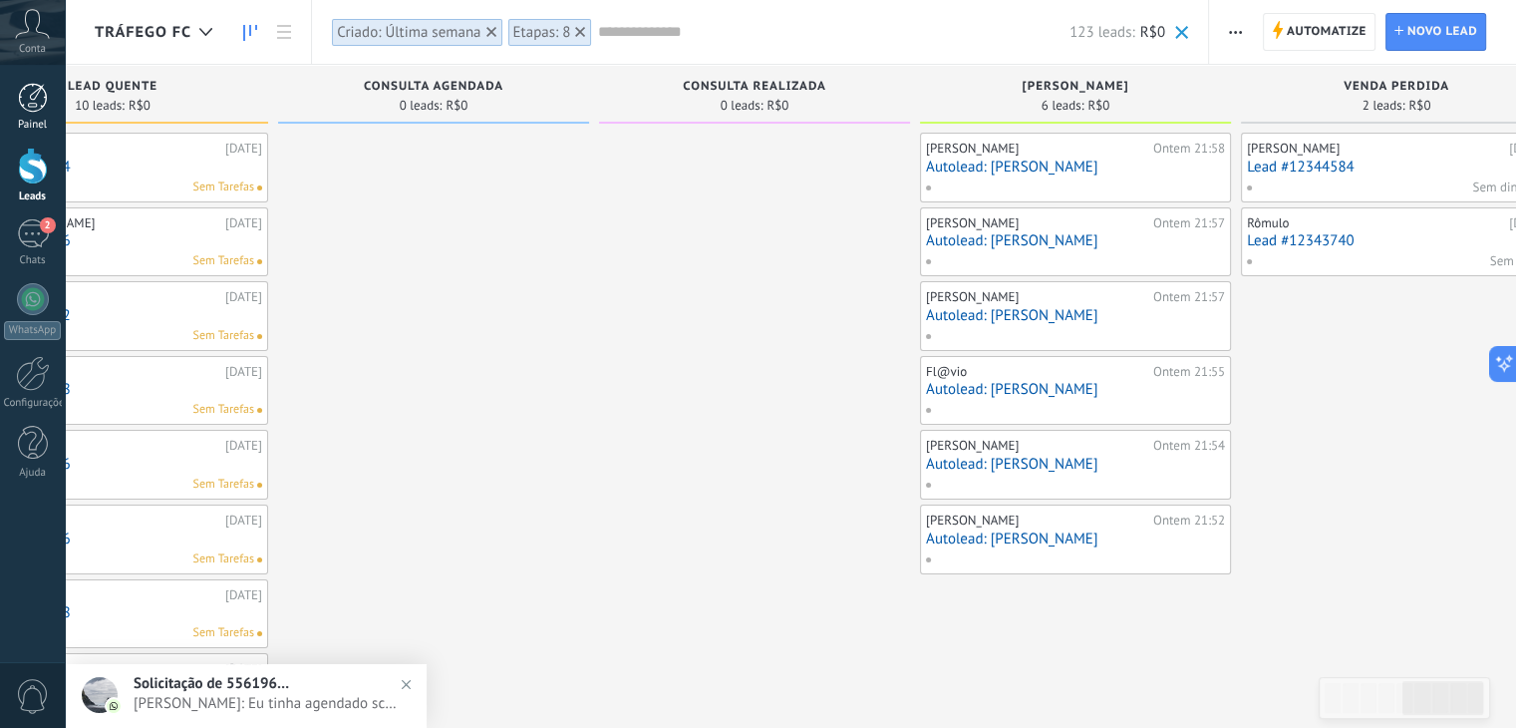
click at [48, 105] on link "Painel" at bounding box center [32, 107] width 65 height 49
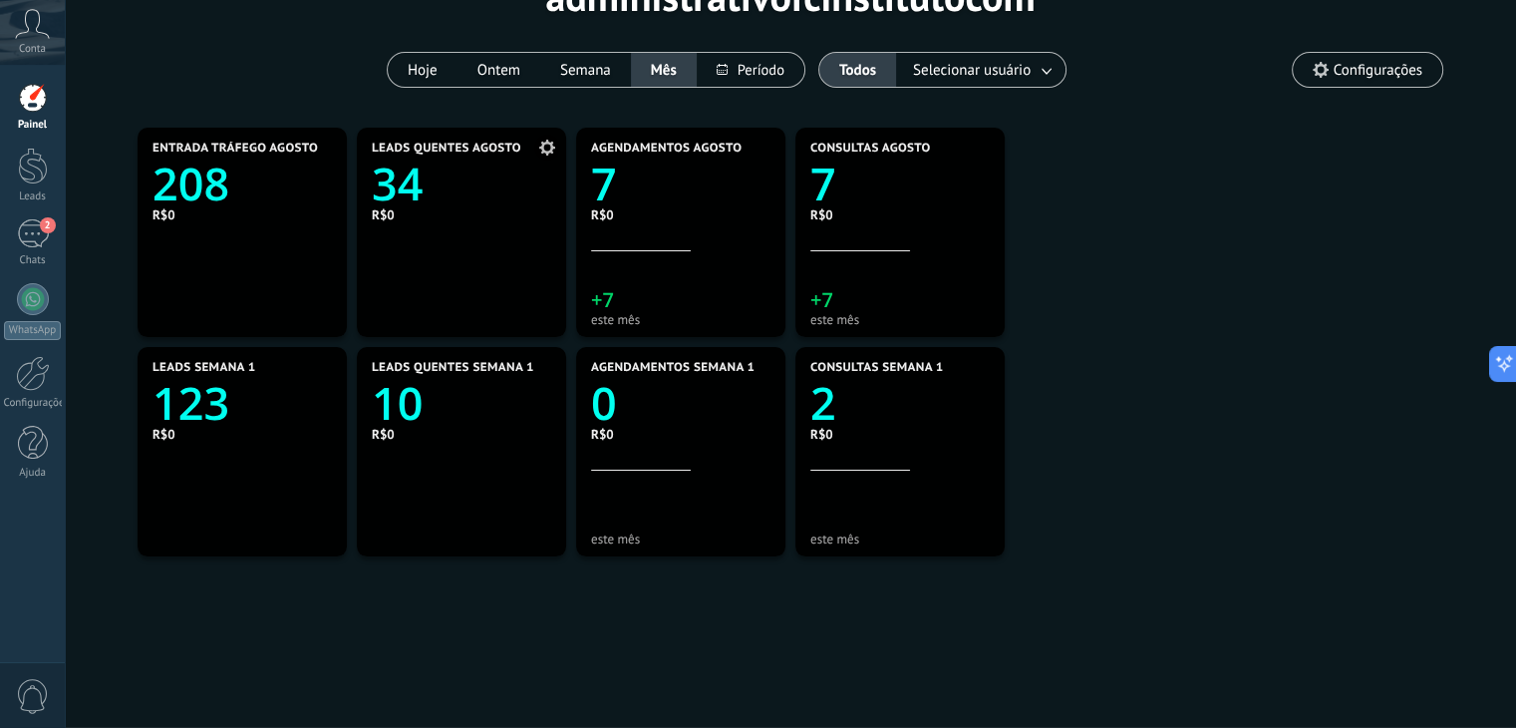
scroll to position [132, 0]
click at [859, 420] on link "2" at bounding box center [900, 402] width 179 height 61
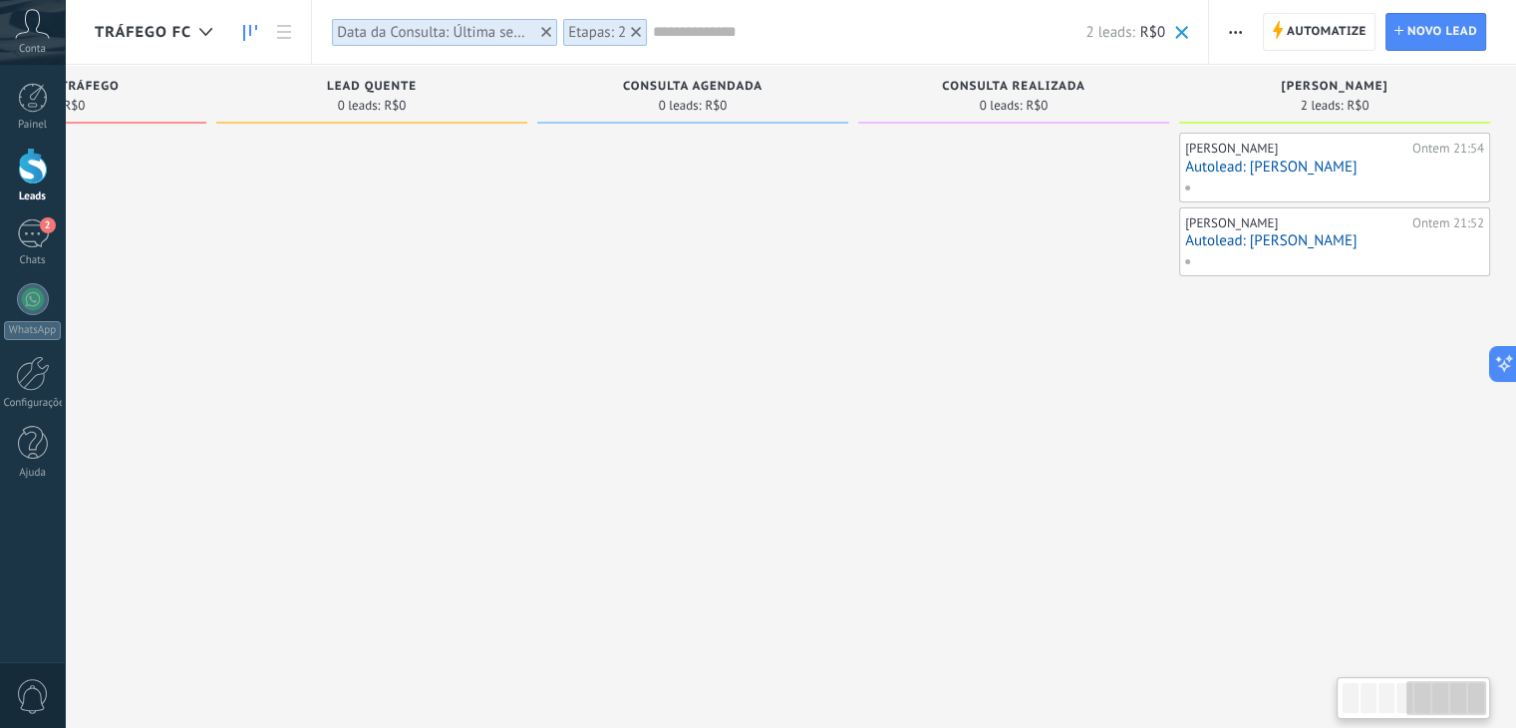
scroll to position [0, 1176]
click at [44, 107] on div at bounding box center [33, 98] width 30 height 30
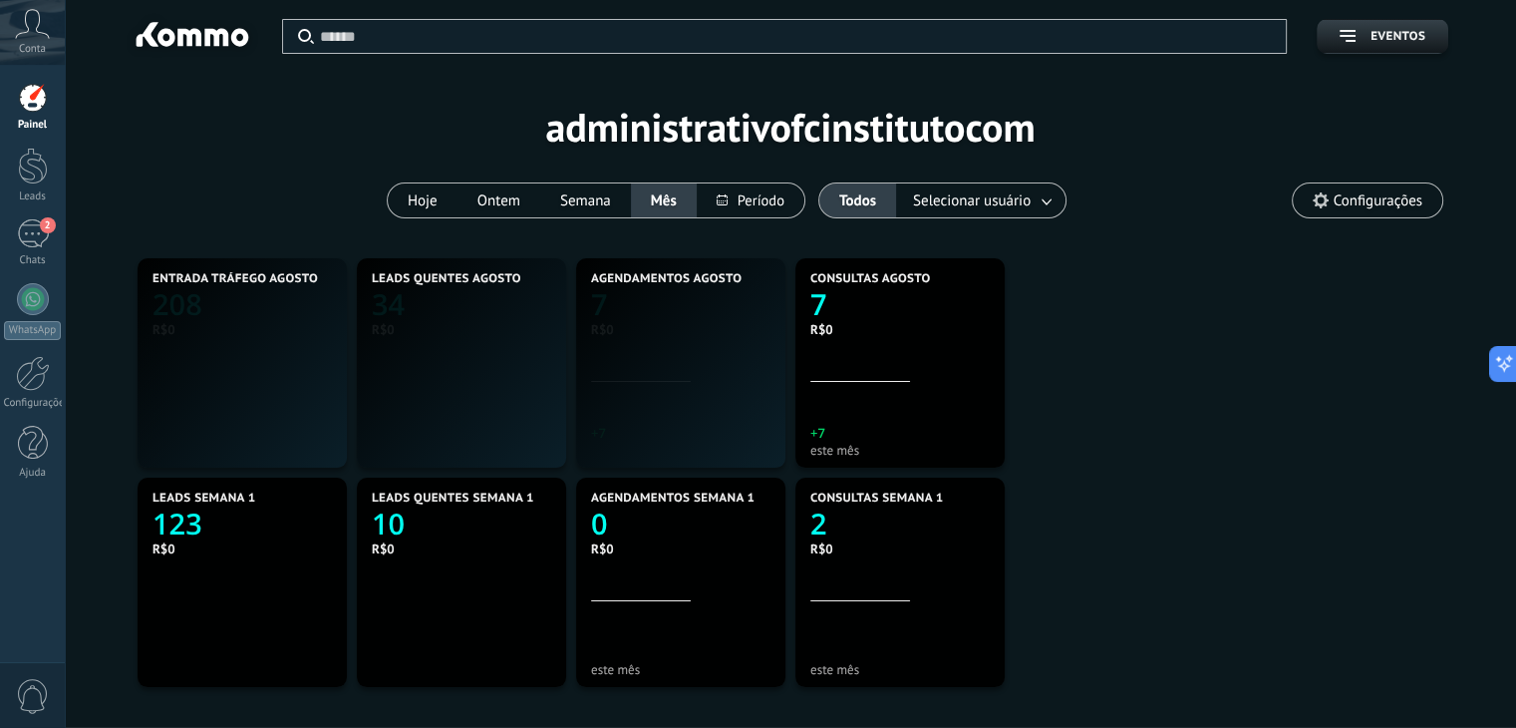
scroll to position [372, 862]
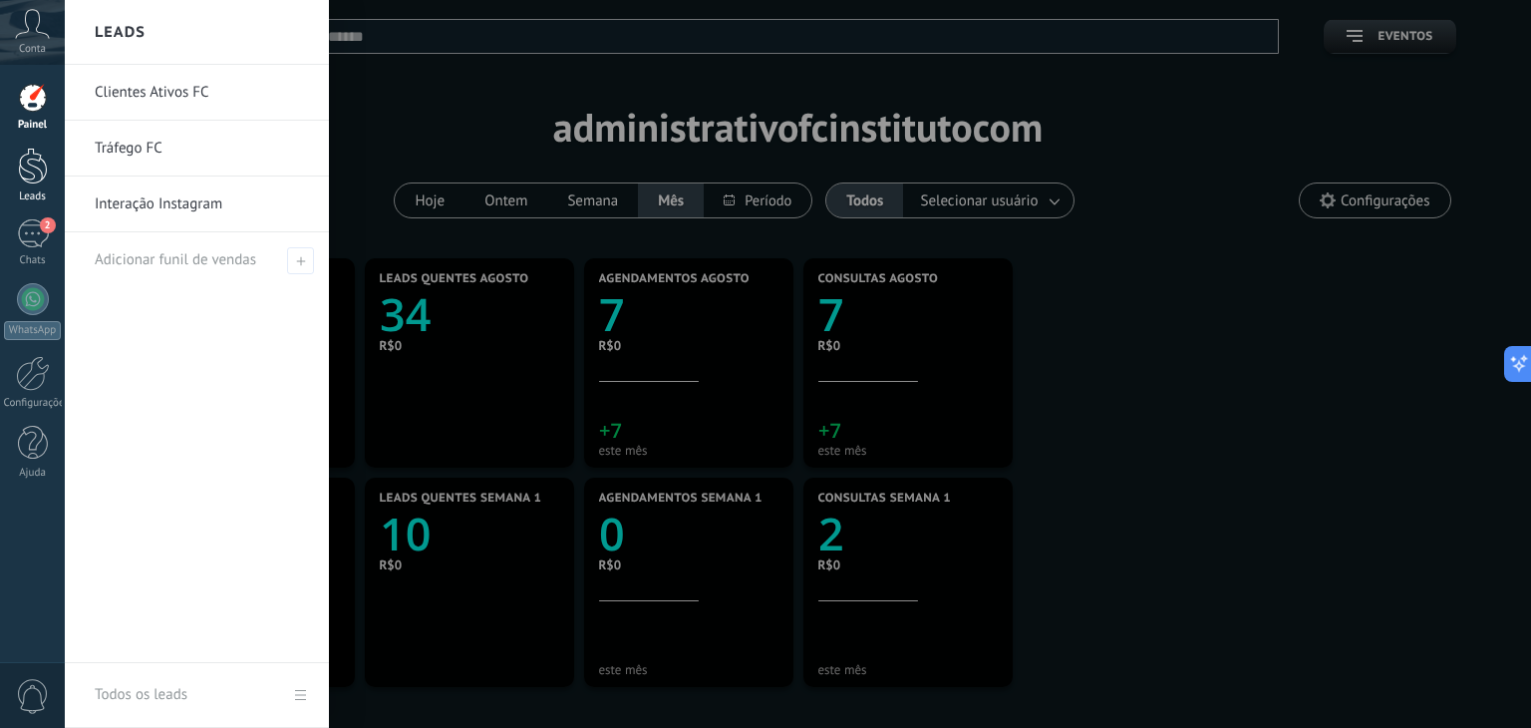
click at [50, 173] on link "Leads" at bounding box center [32, 176] width 65 height 56
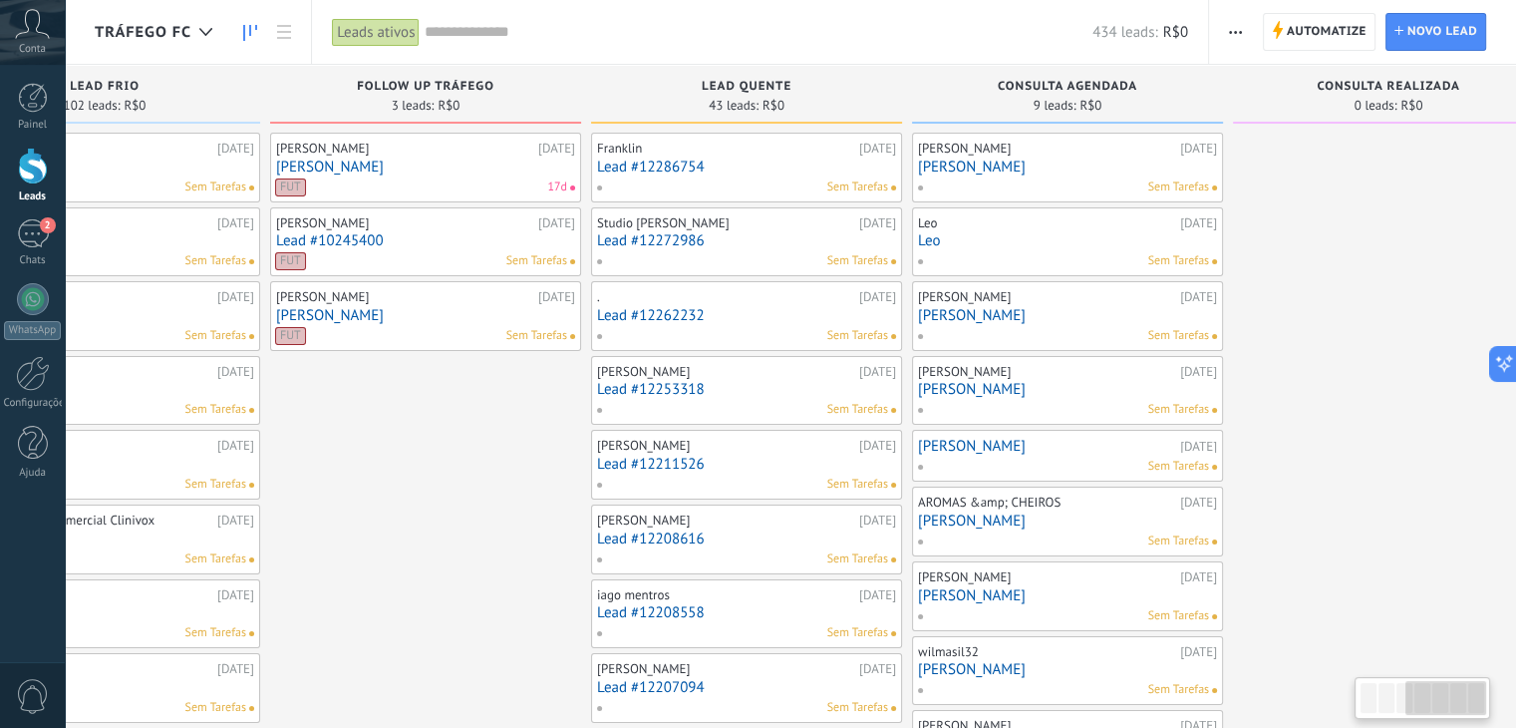
scroll to position [0, 855]
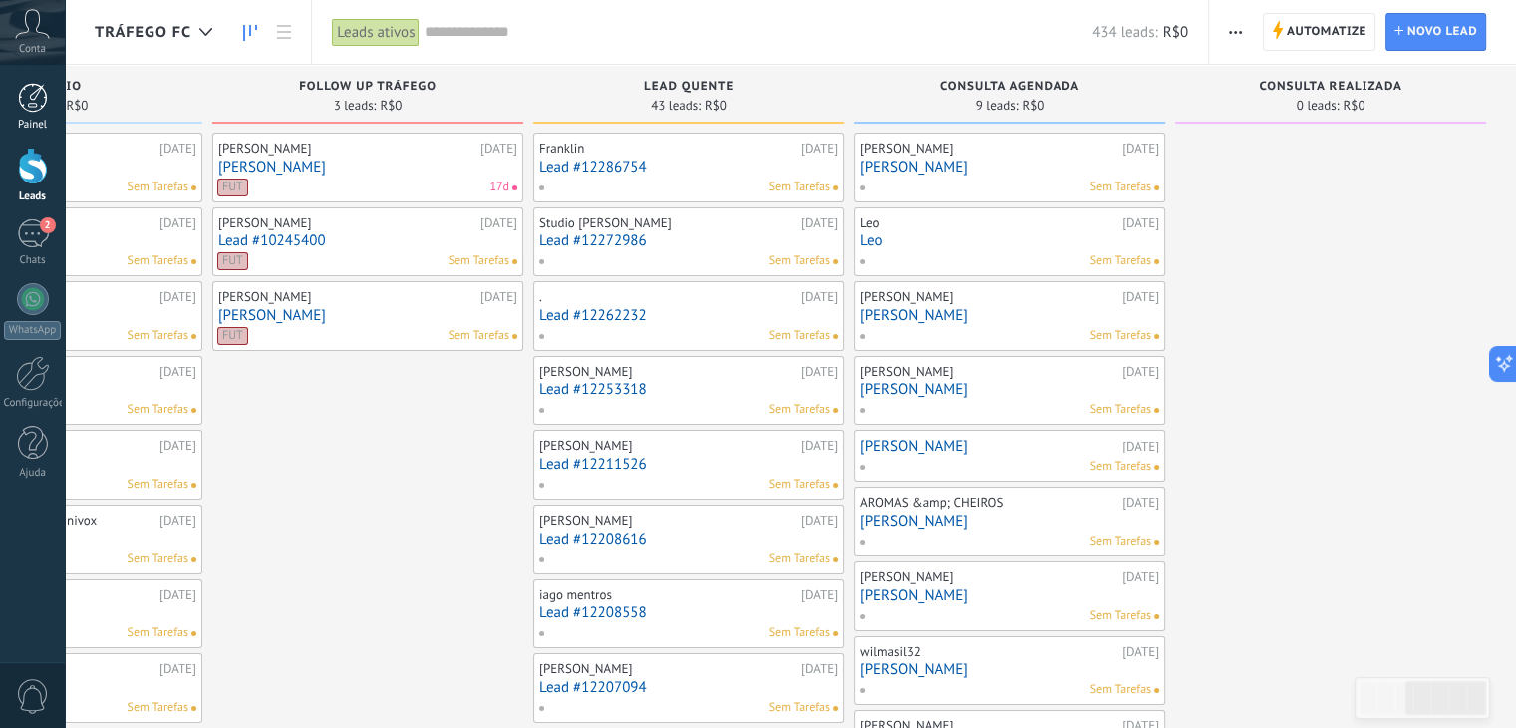
click at [20, 119] on div "Painel" at bounding box center [33, 125] width 58 height 13
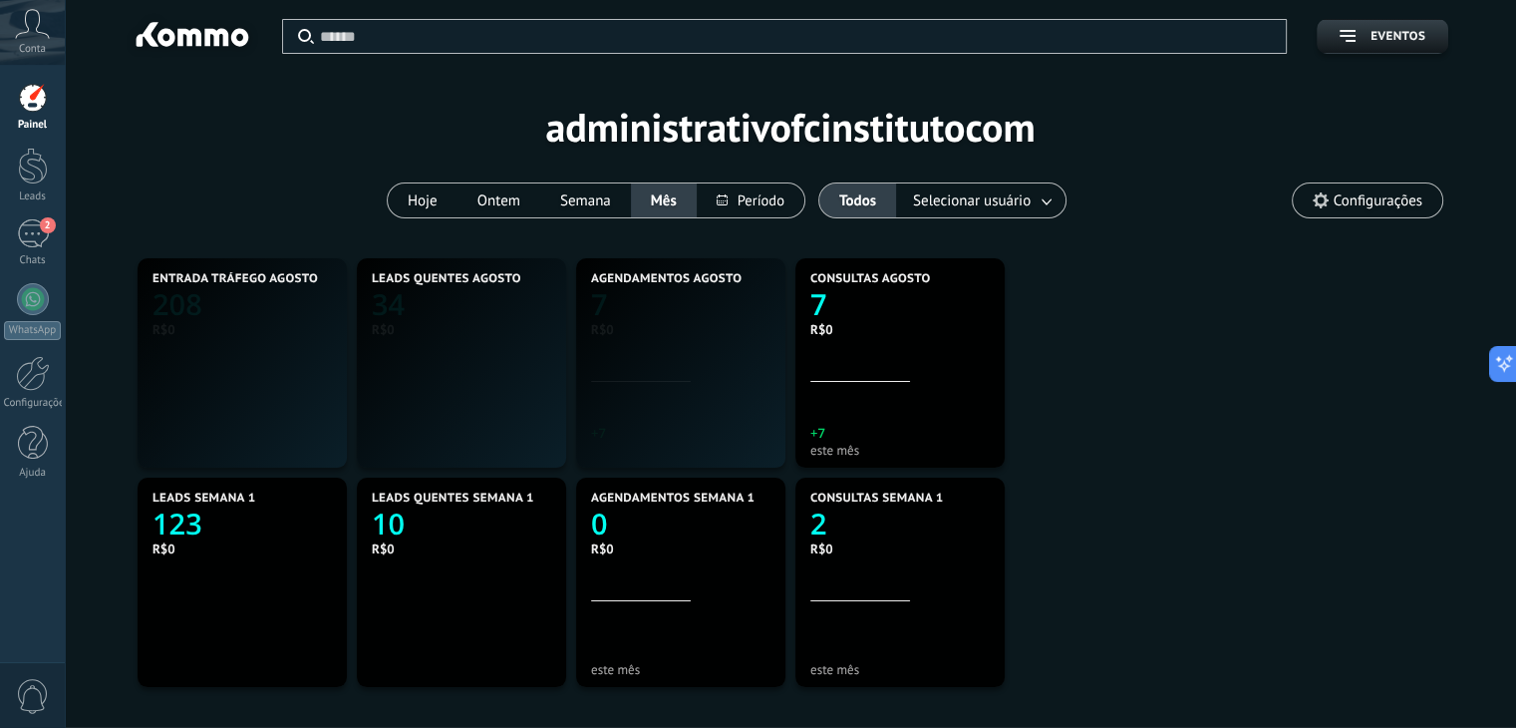
scroll to position [372, 862]
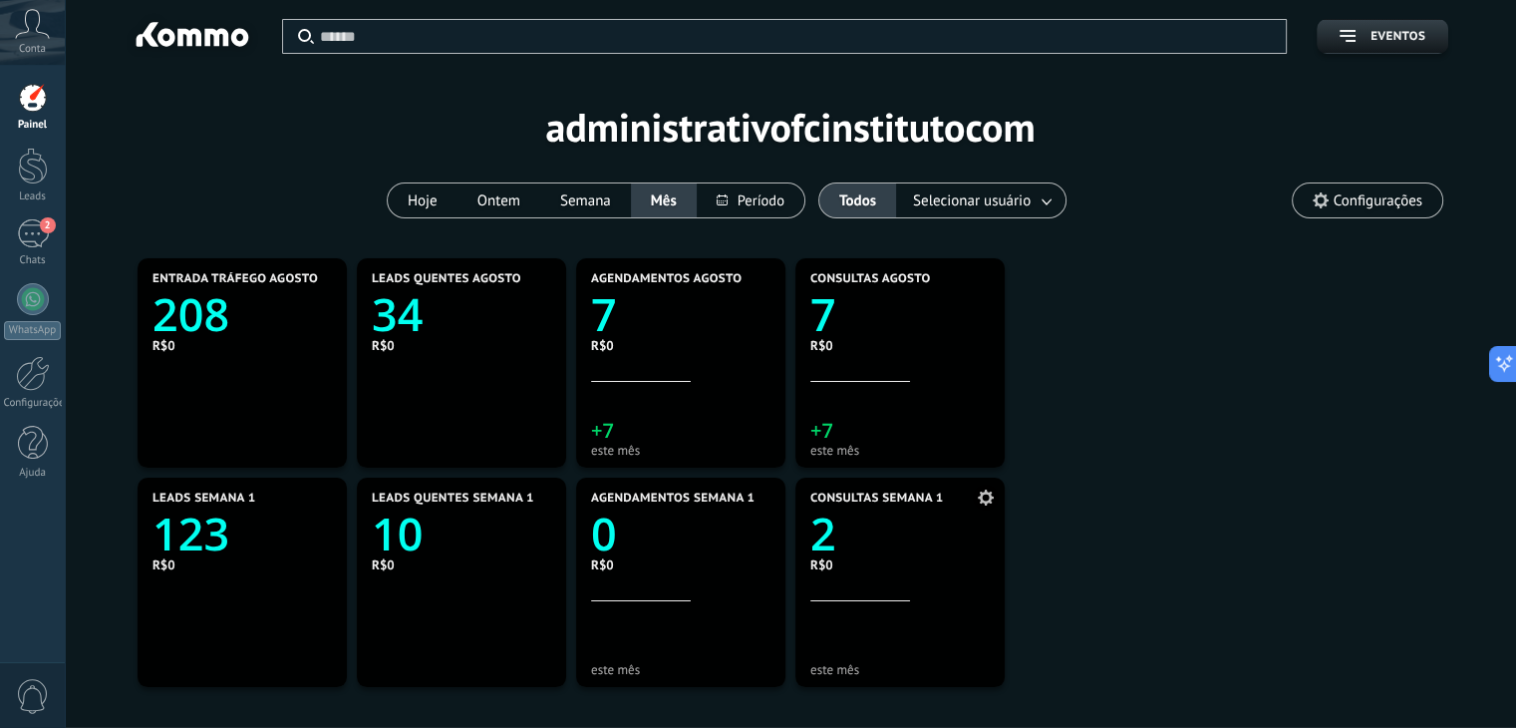
click at [852, 519] on icon "2" at bounding box center [900, 527] width 179 height 45
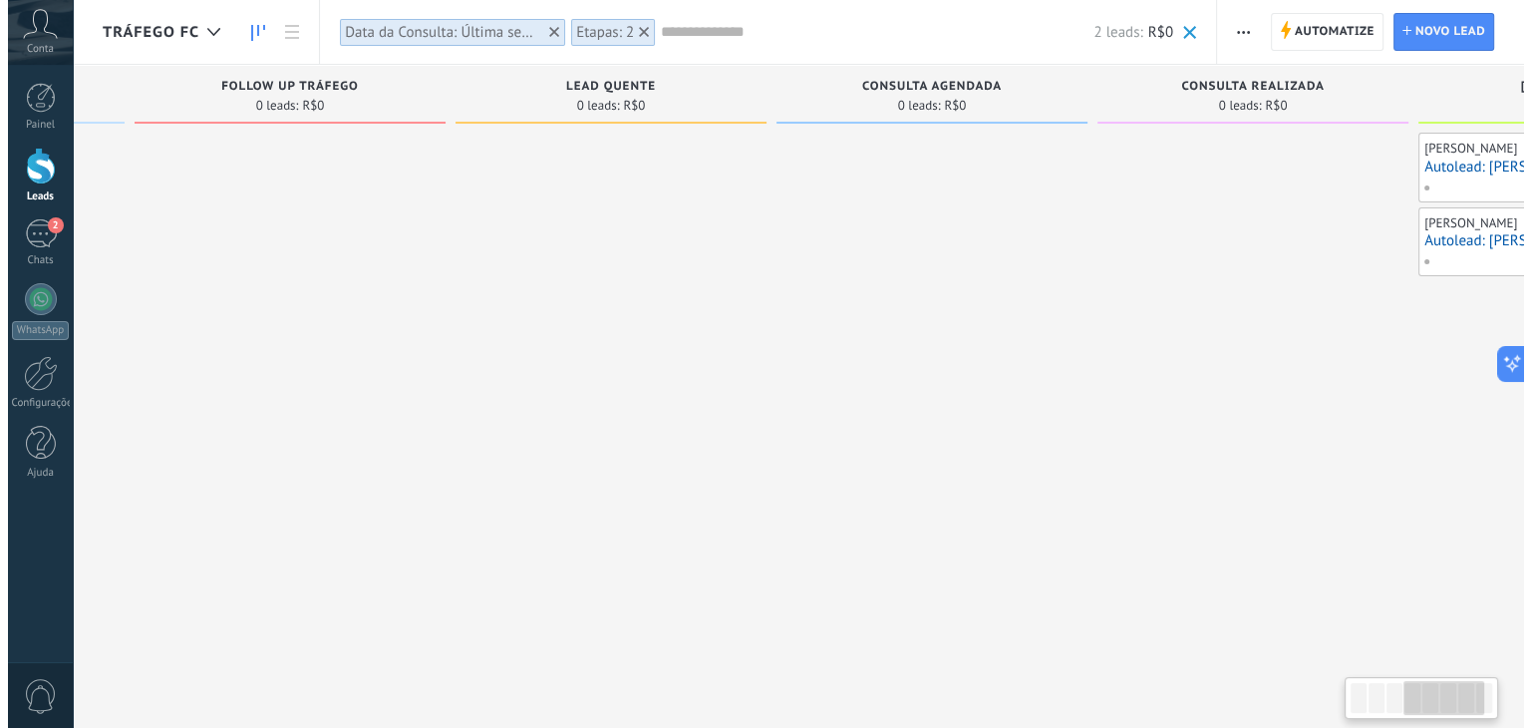
scroll to position [0, 1176]
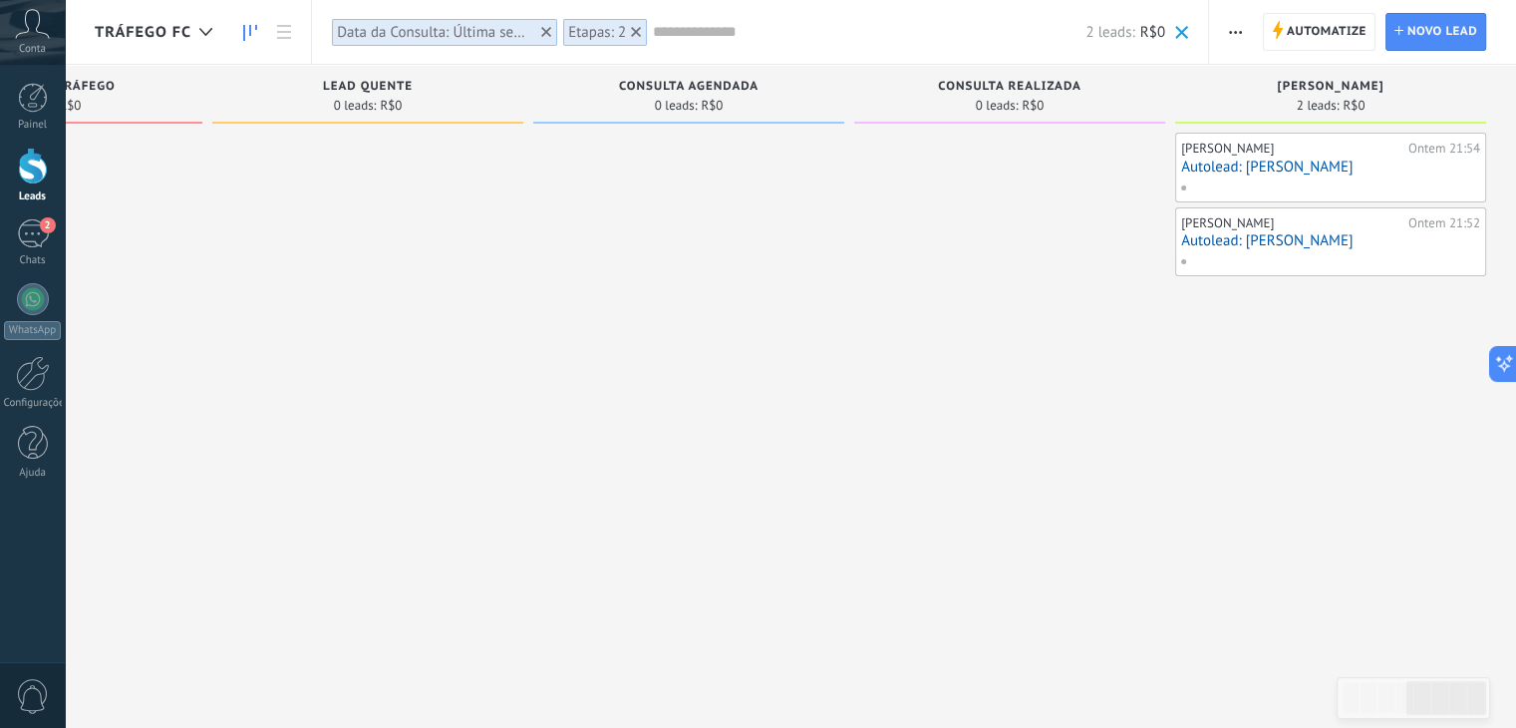
click at [1259, 235] on link "Autolead: Kênia Borges" at bounding box center [1330, 240] width 299 height 17
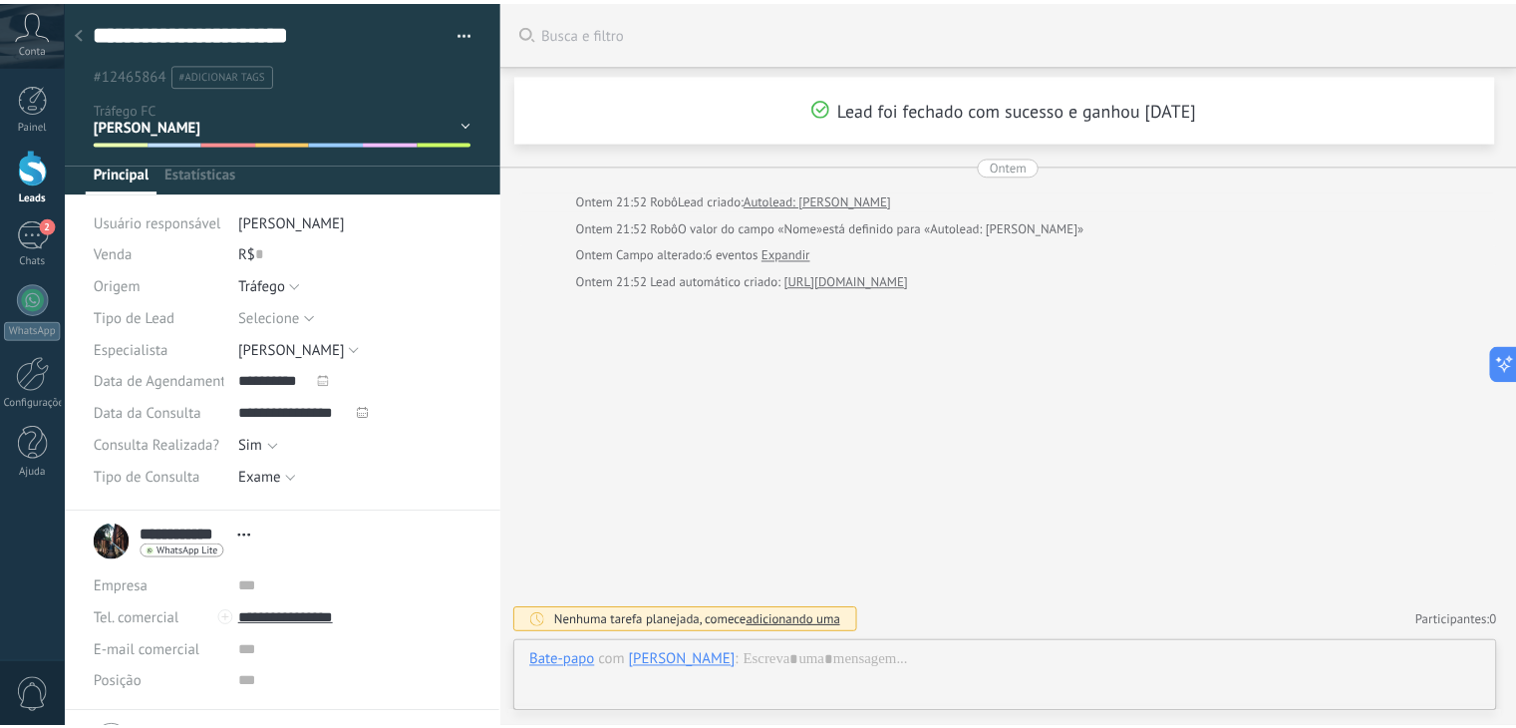
scroll to position [29, 0]
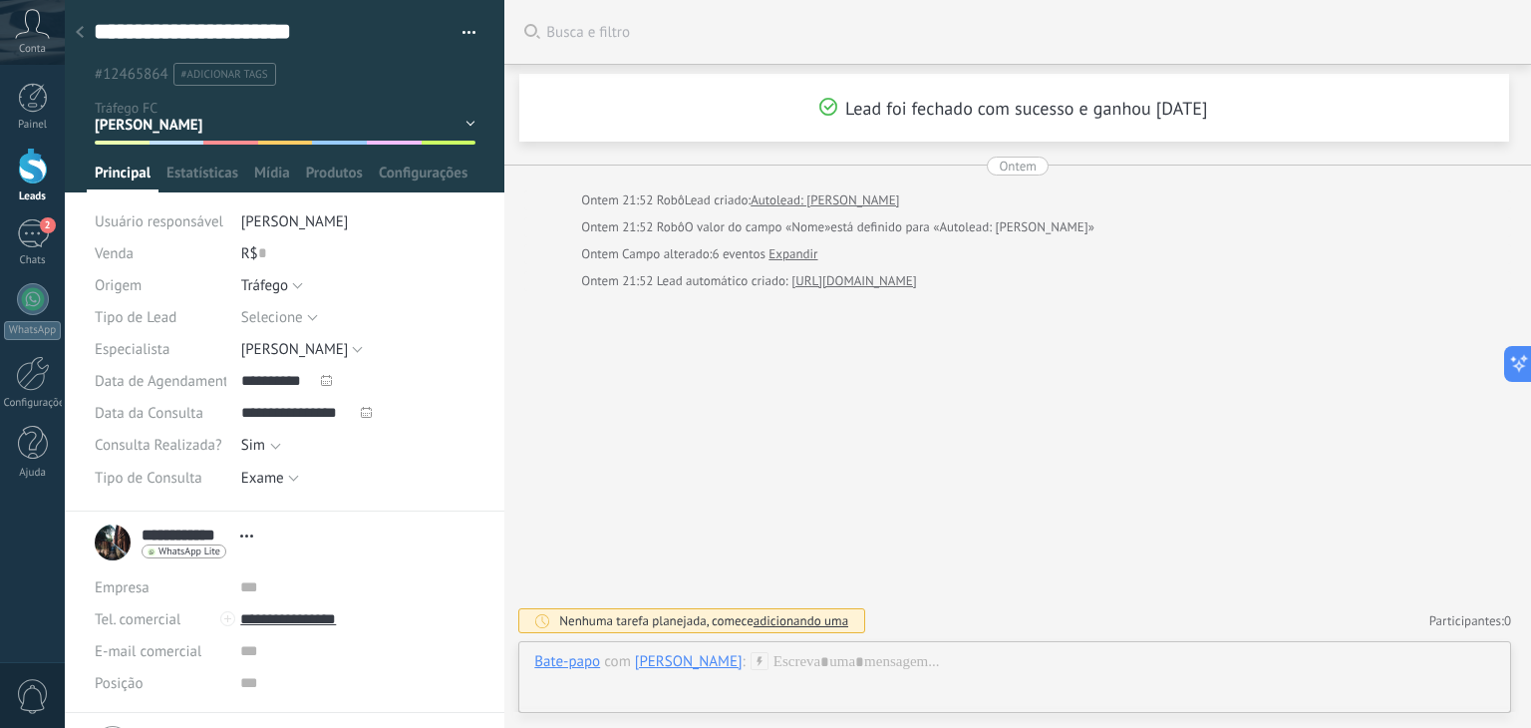
click at [74, 31] on div at bounding box center [80, 33] width 28 height 39
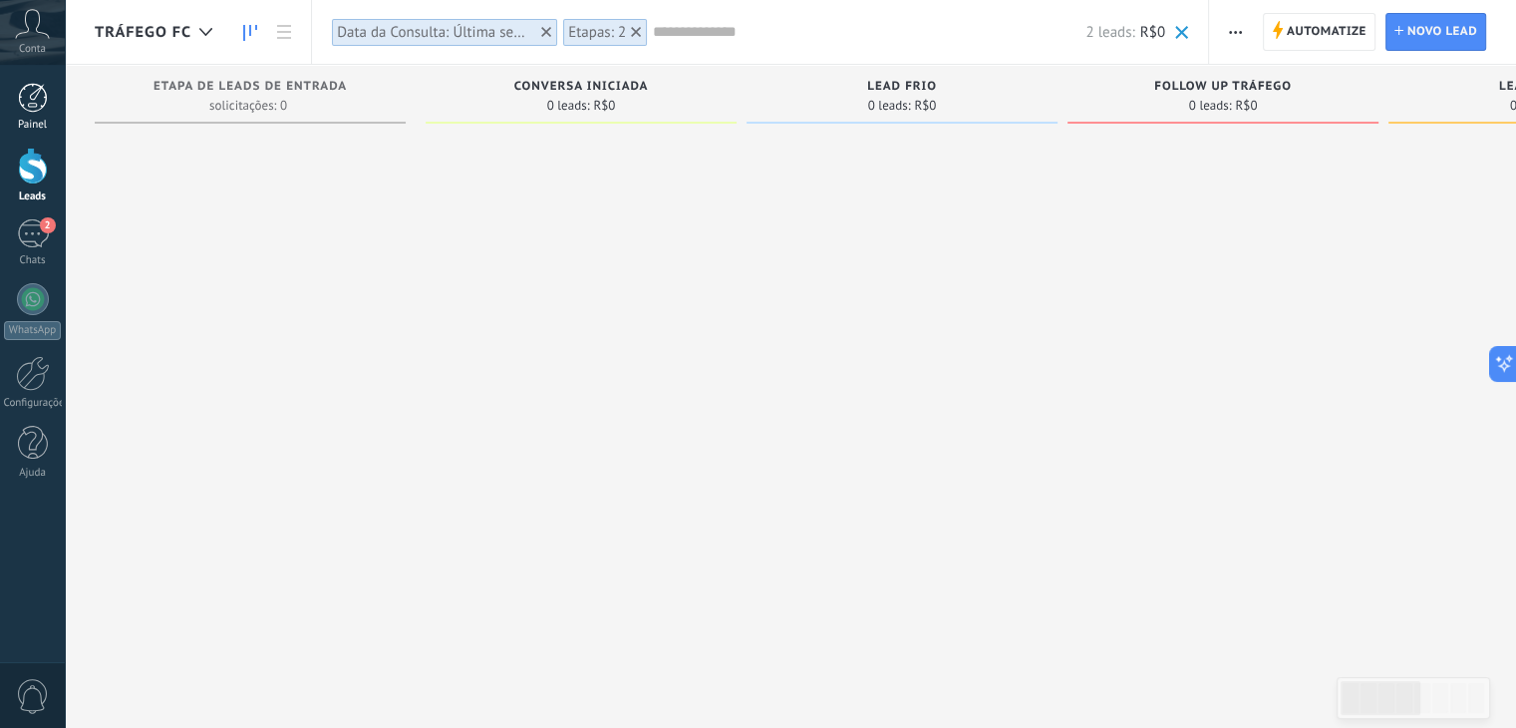
click at [26, 123] on div "Painel" at bounding box center [33, 125] width 58 height 13
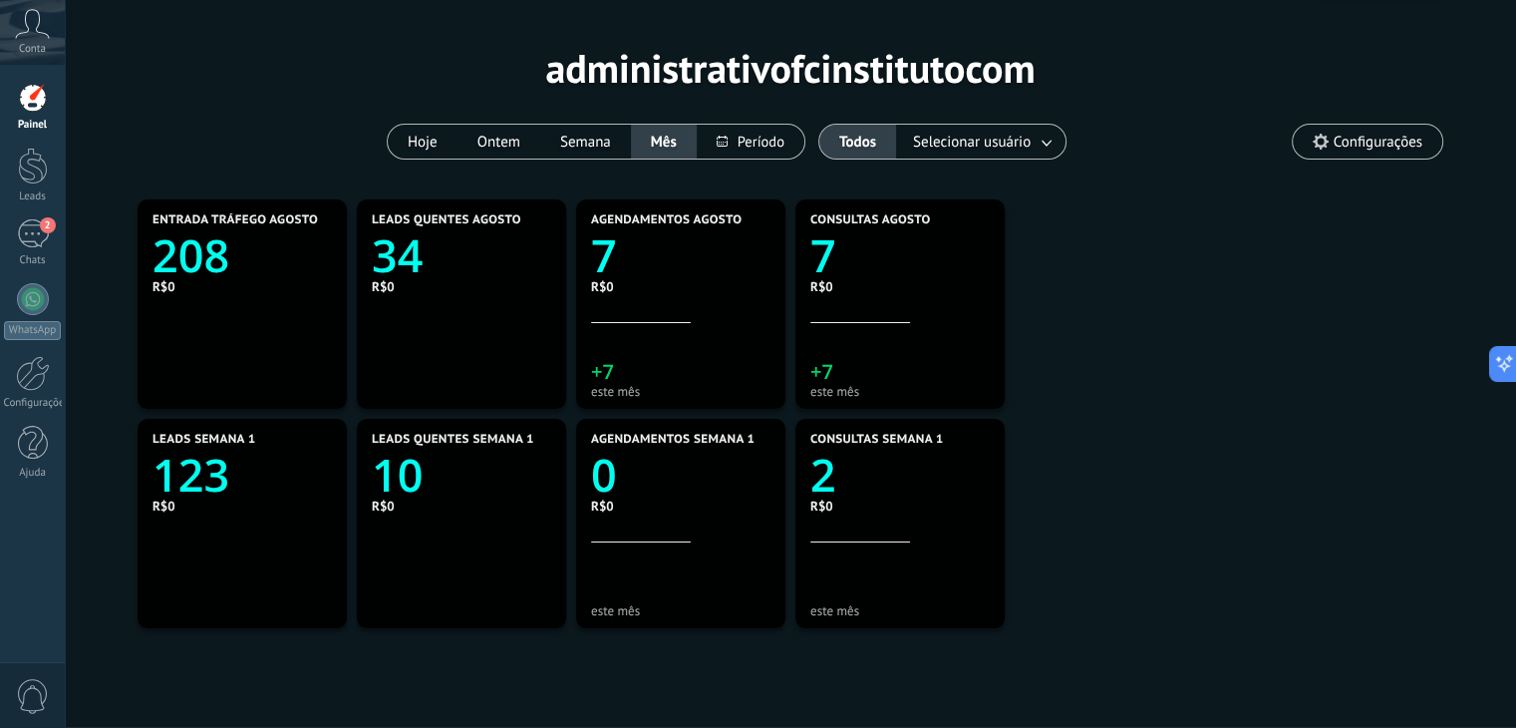
scroll to position [60, 0]
click at [629, 272] on link "7" at bounding box center [680, 254] width 179 height 61
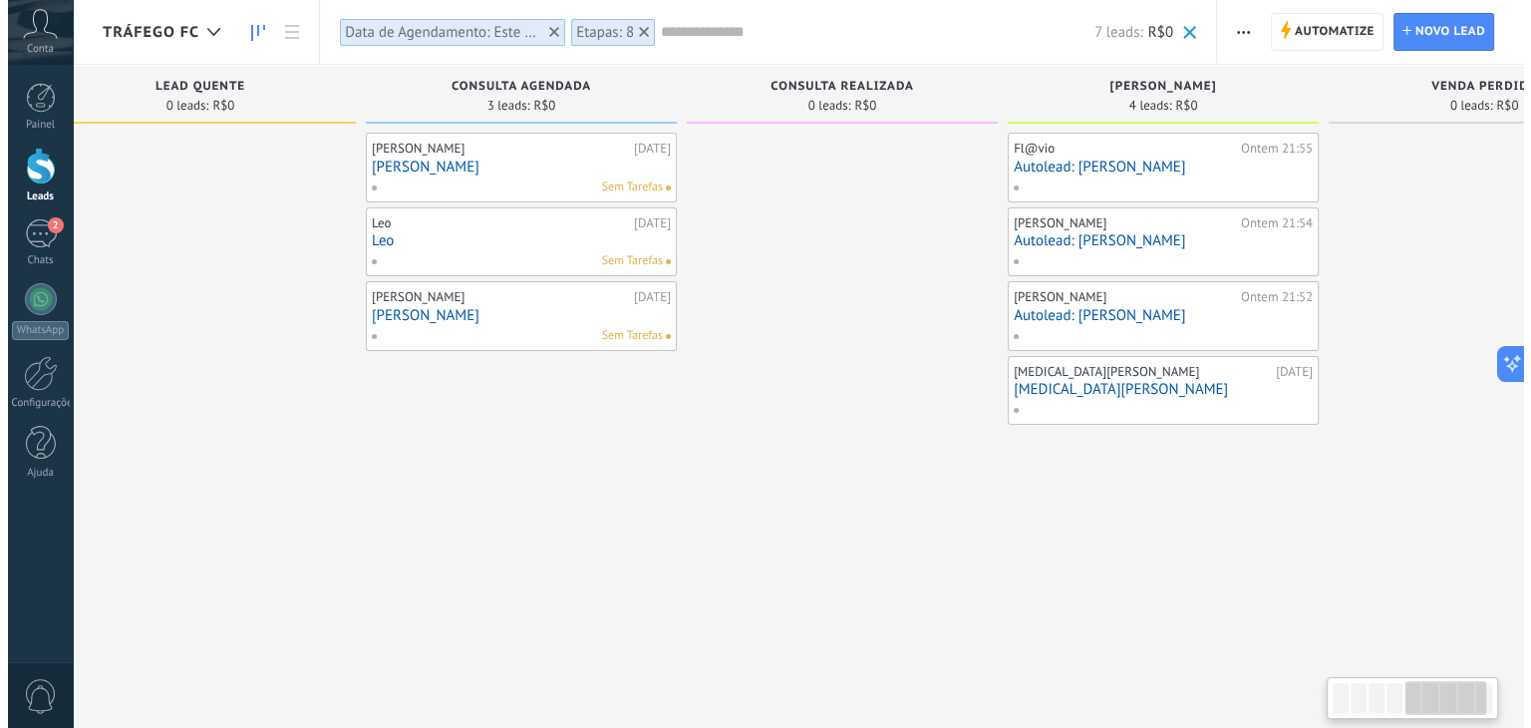
scroll to position [0, 1497]
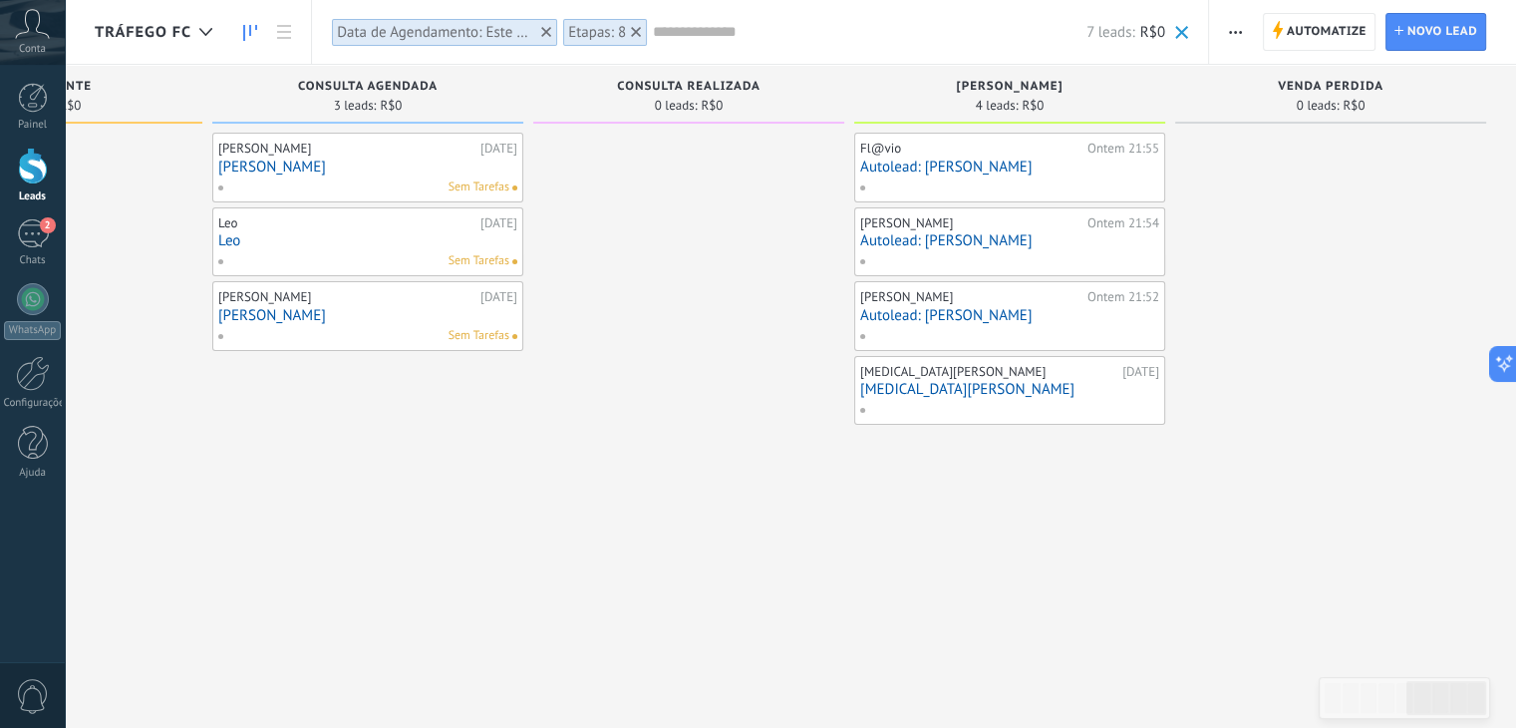
click at [966, 313] on link "Autolead: Kênia Borges" at bounding box center [1009, 315] width 299 height 17
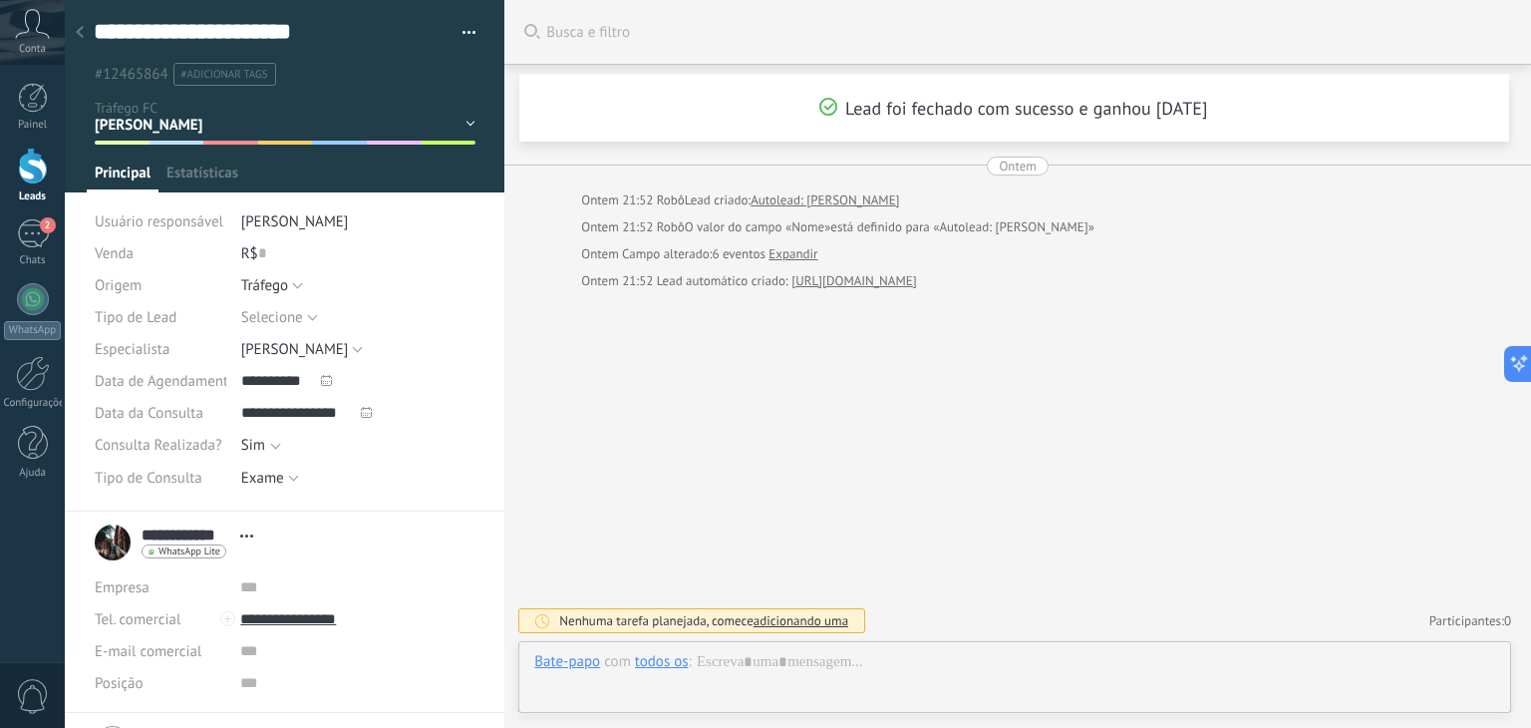
scroll to position [29, 0]
click at [184, 37] on textarea "**********" at bounding box center [268, 32] width 348 height 30
type textarea "**********"
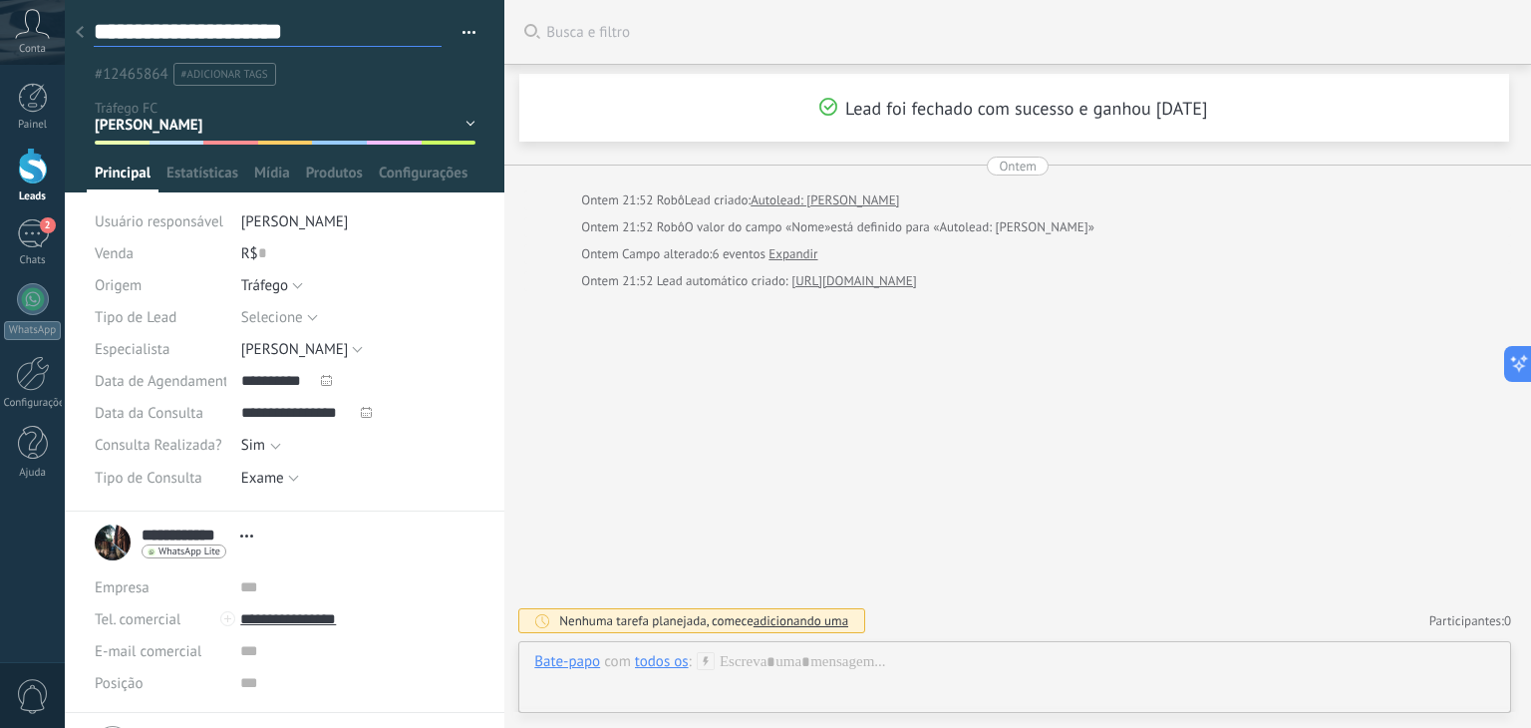
type textarea "**********"
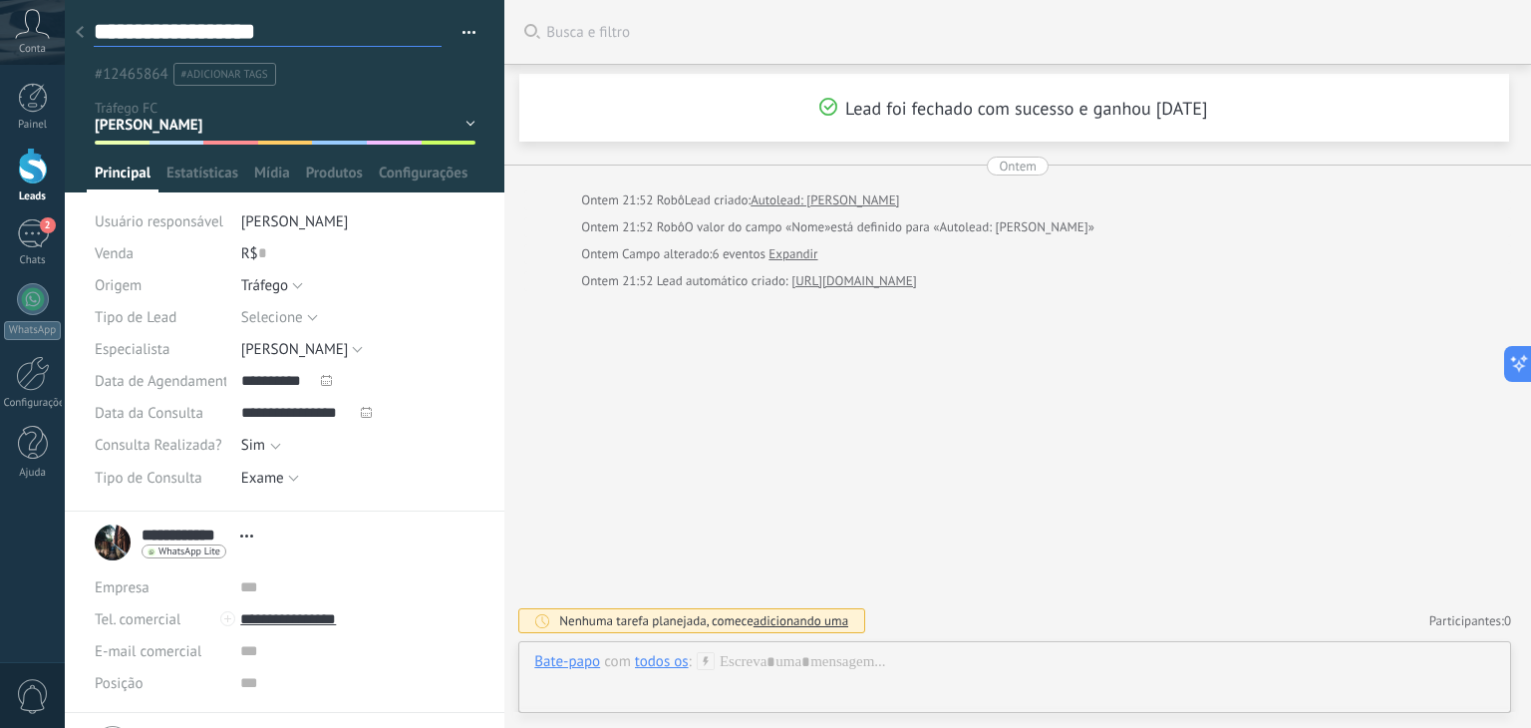
type textarea "**********"
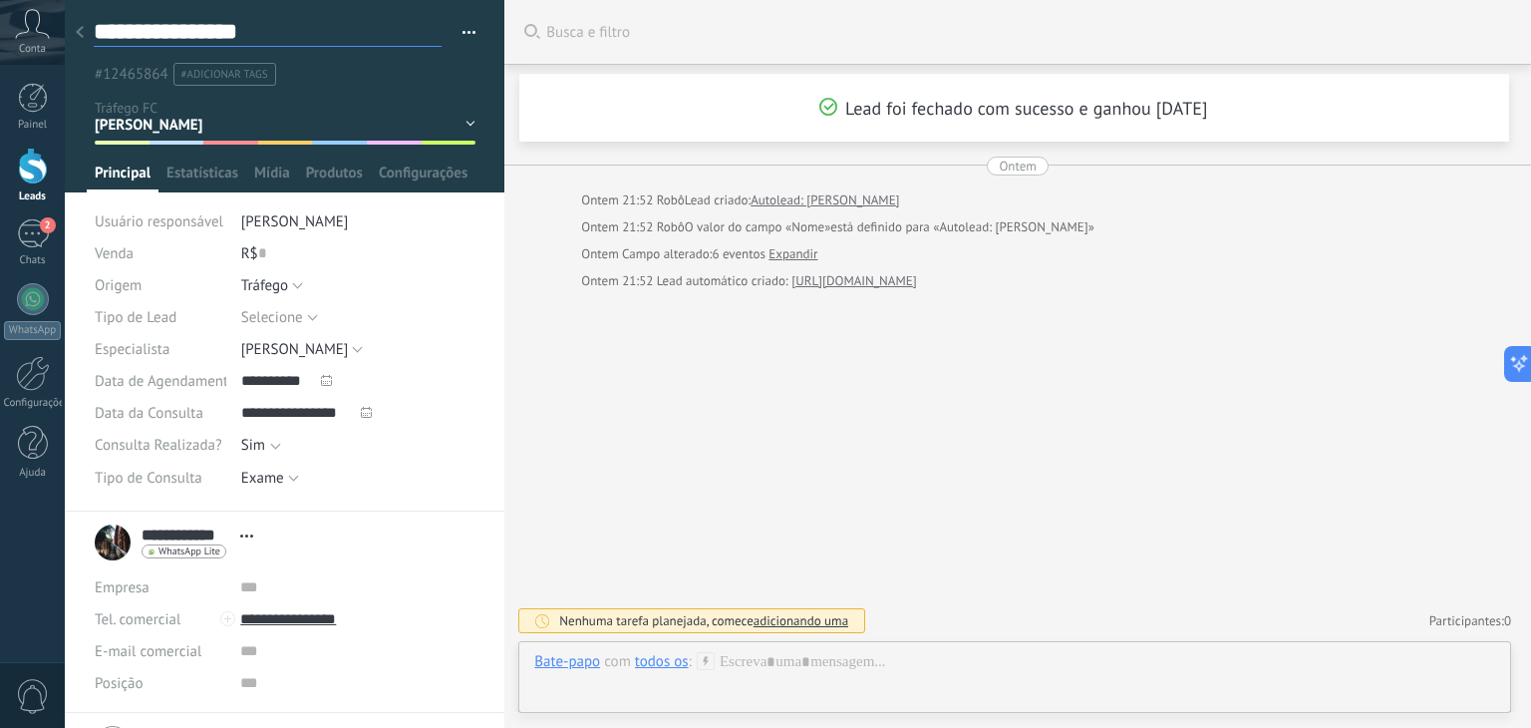
type textarea "**********"
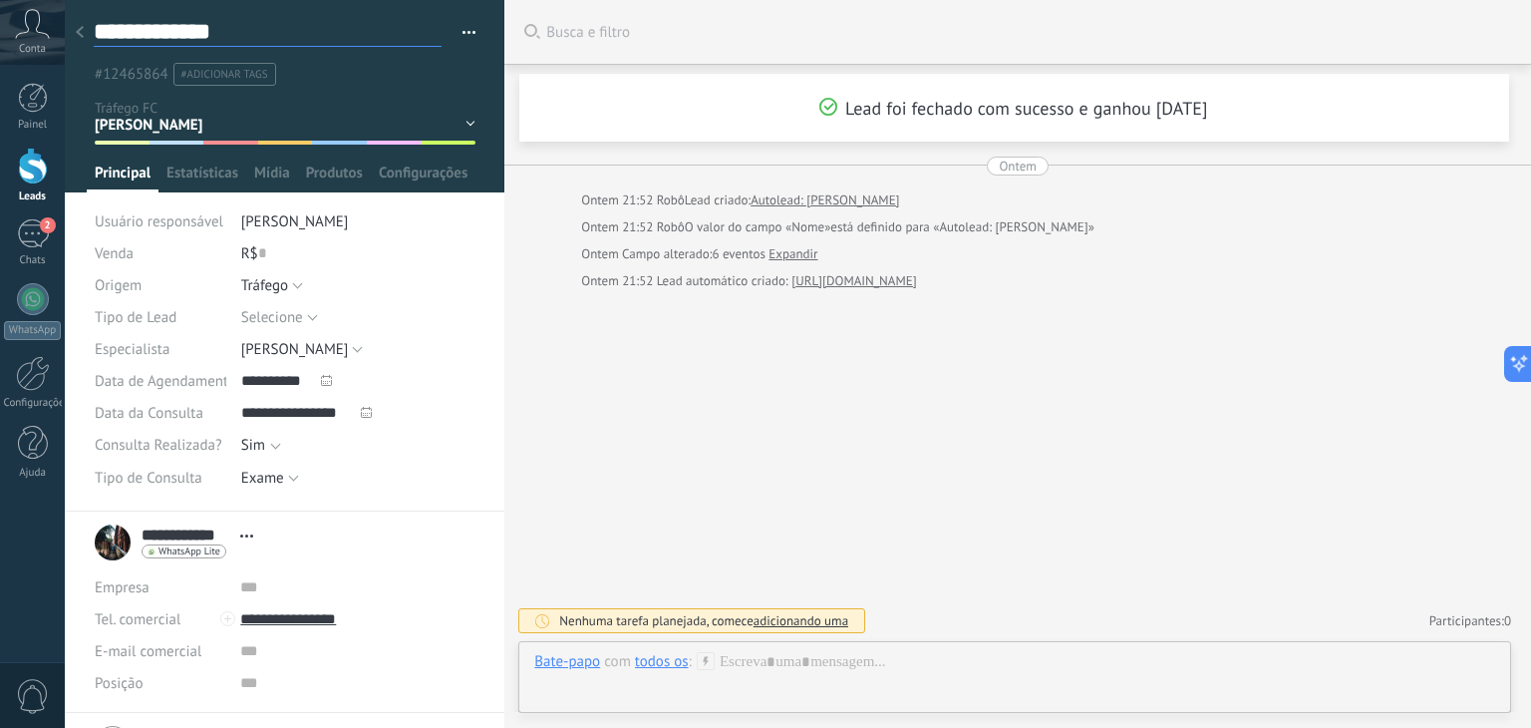
type textarea "**********"
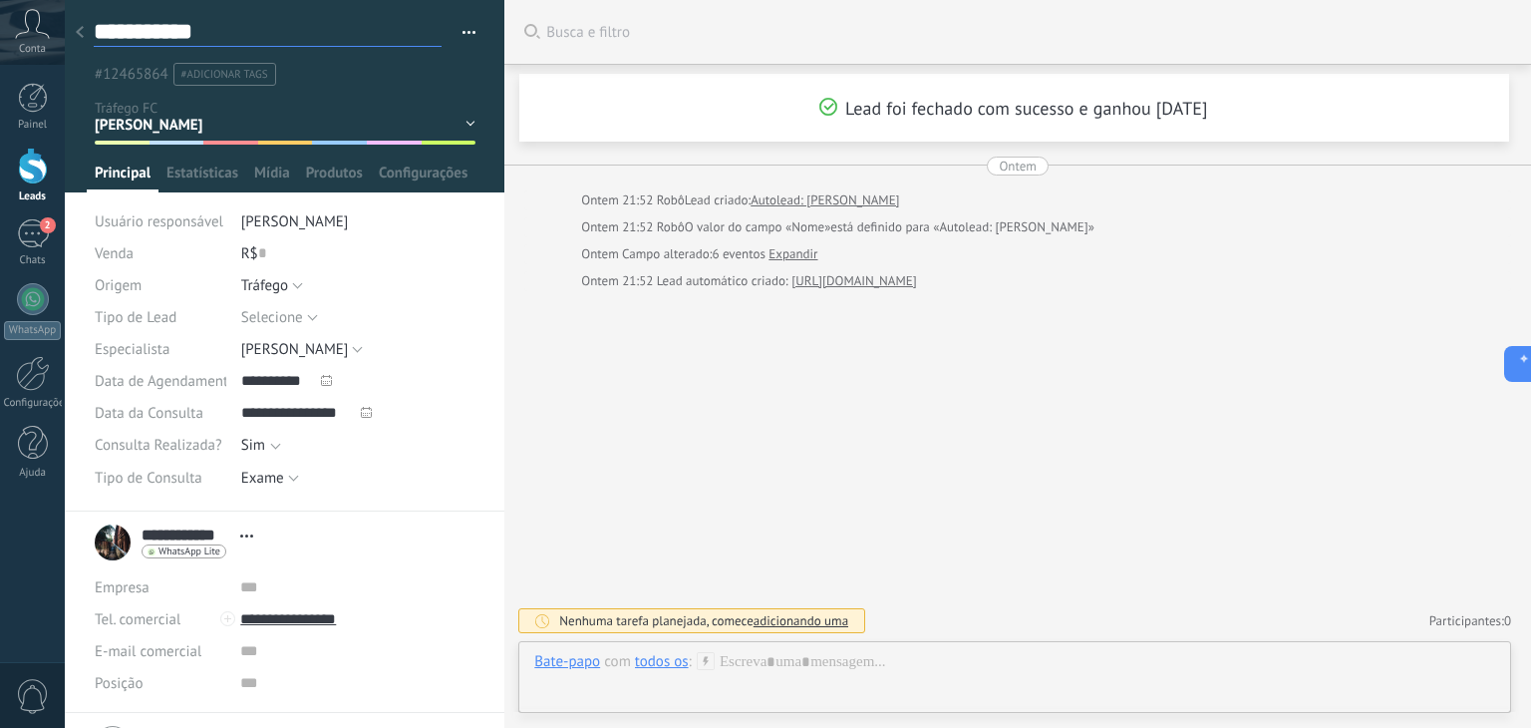
type textarea "**********"
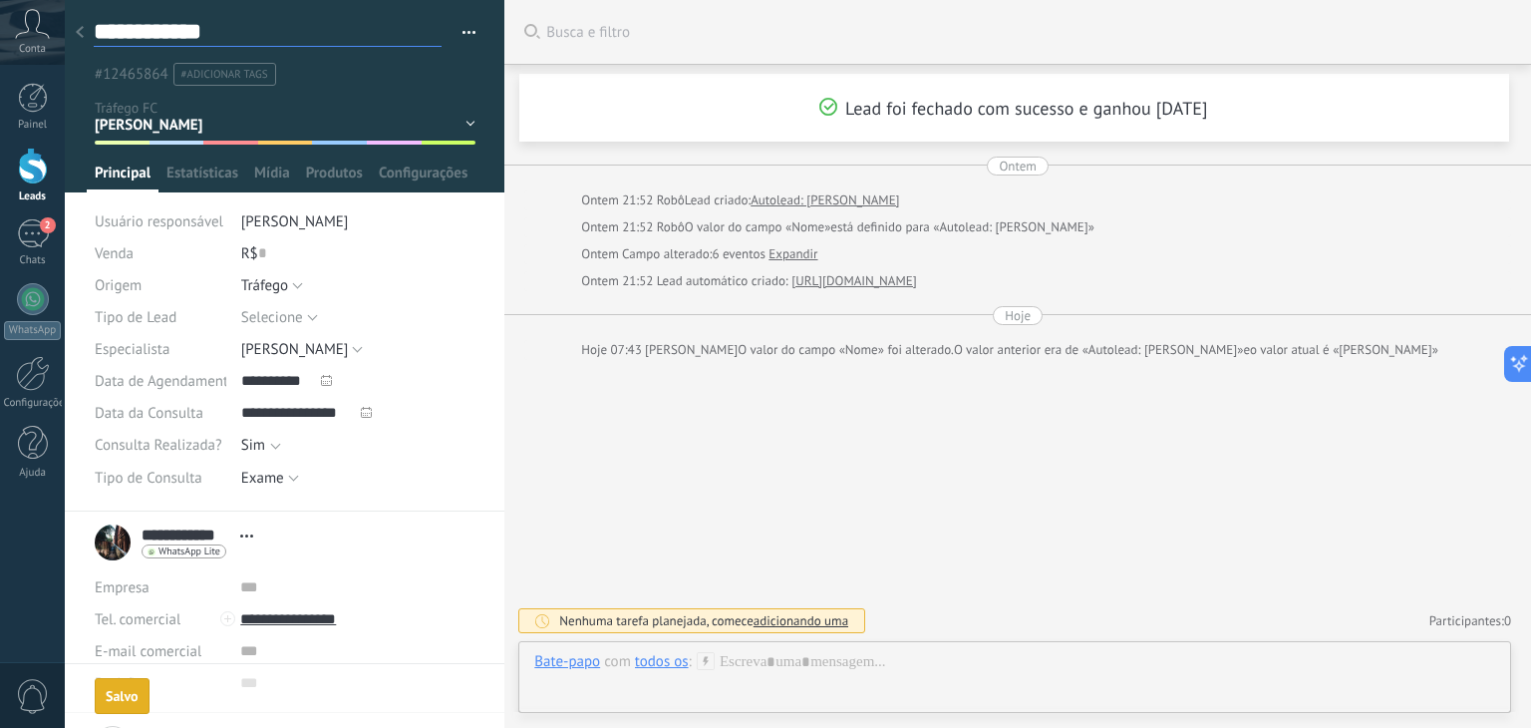
type textarea "**********"
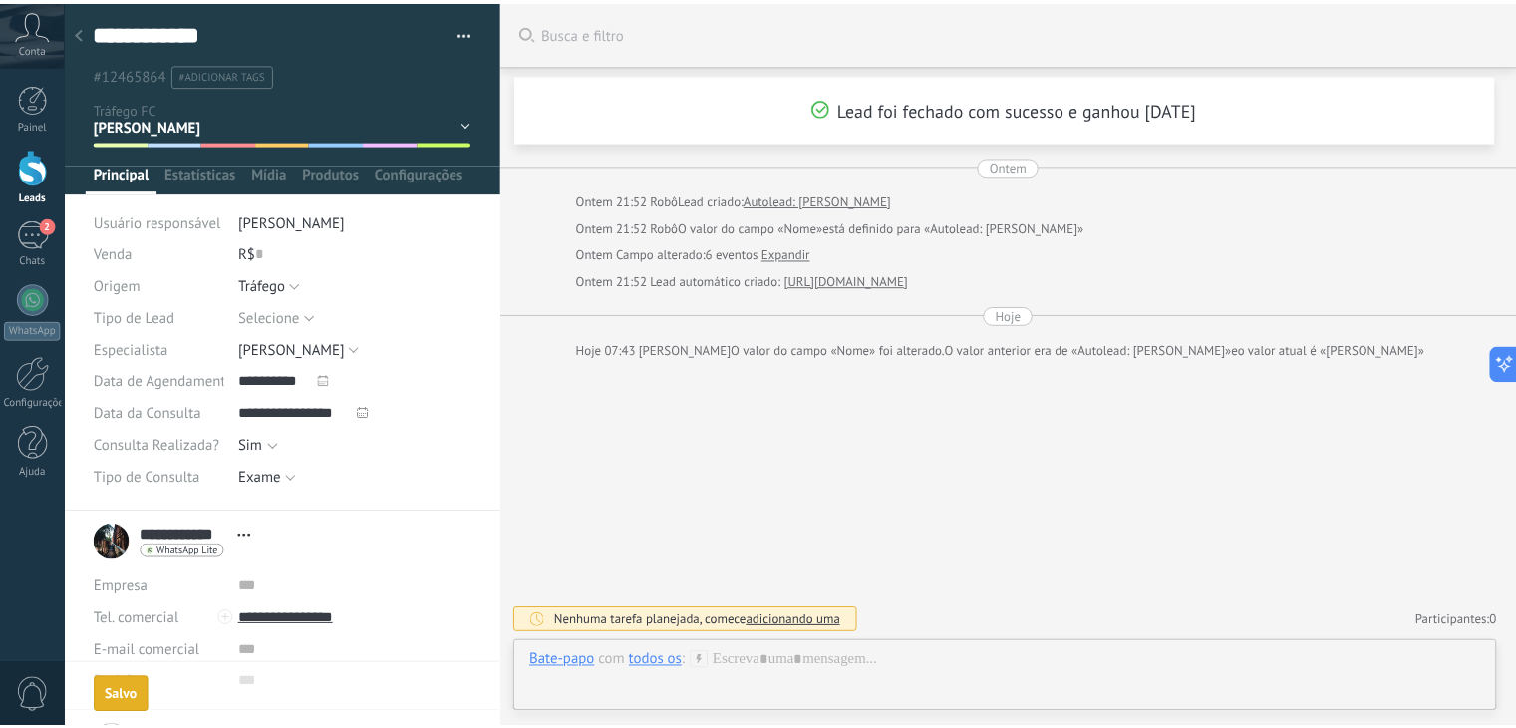
scroll to position [0, 0]
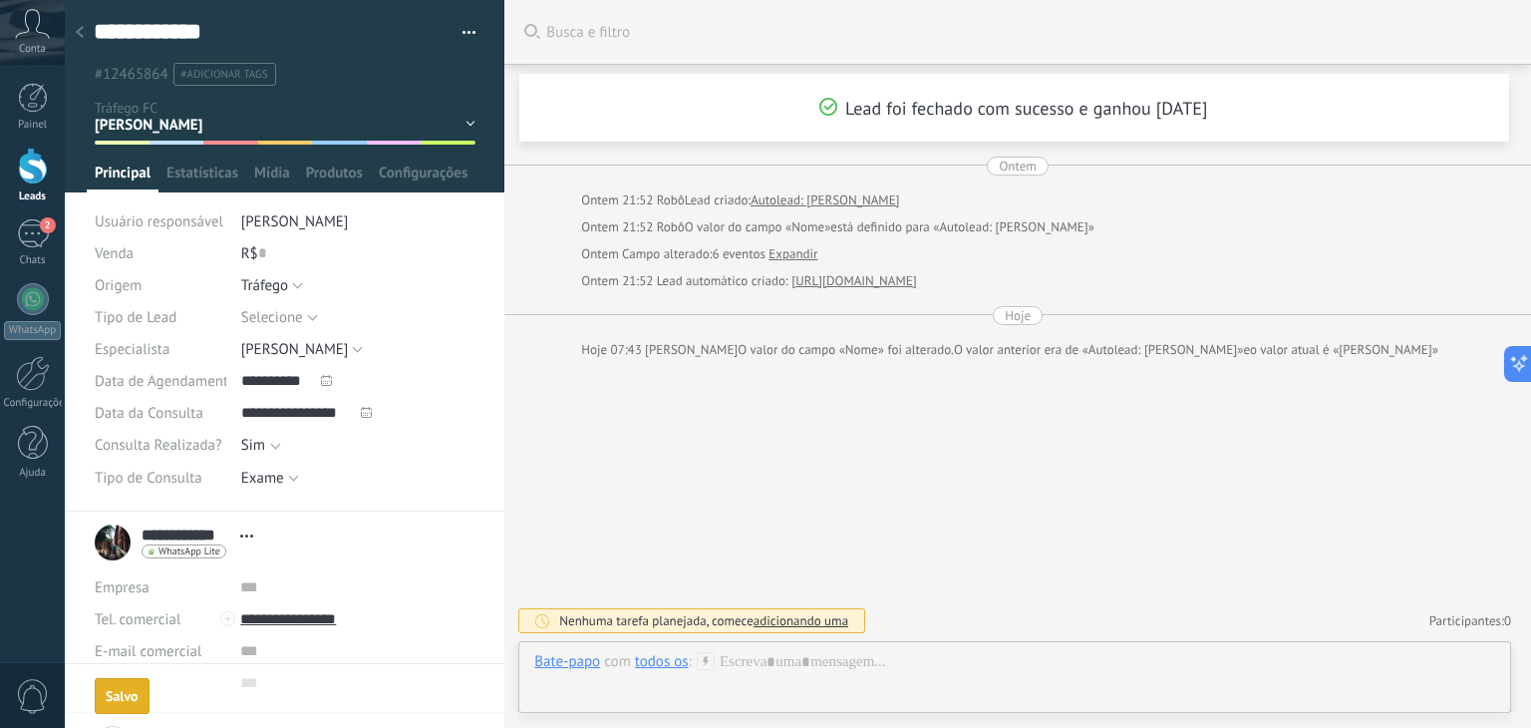
click at [72, 36] on div at bounding box center [80, 33] width 28 height 39
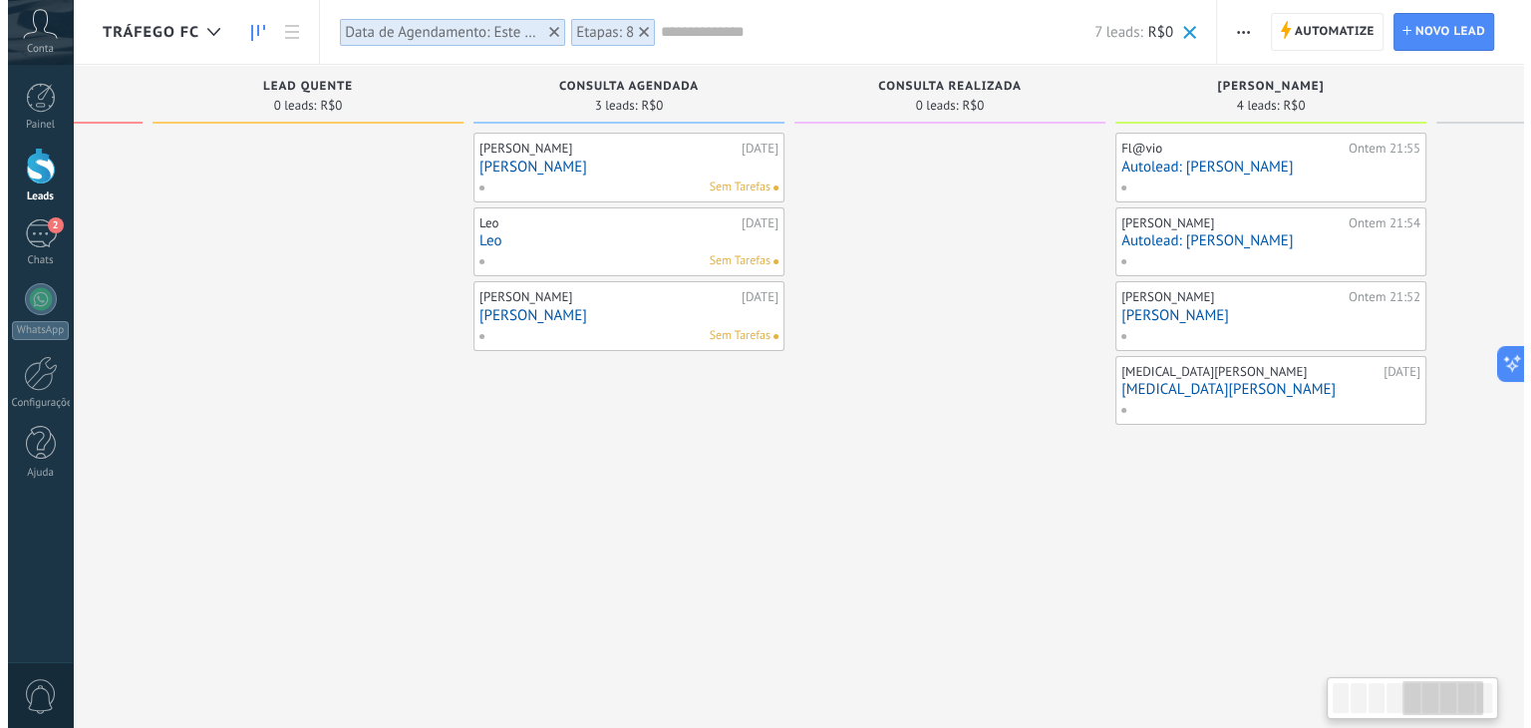
scroll to position [0, 1497]
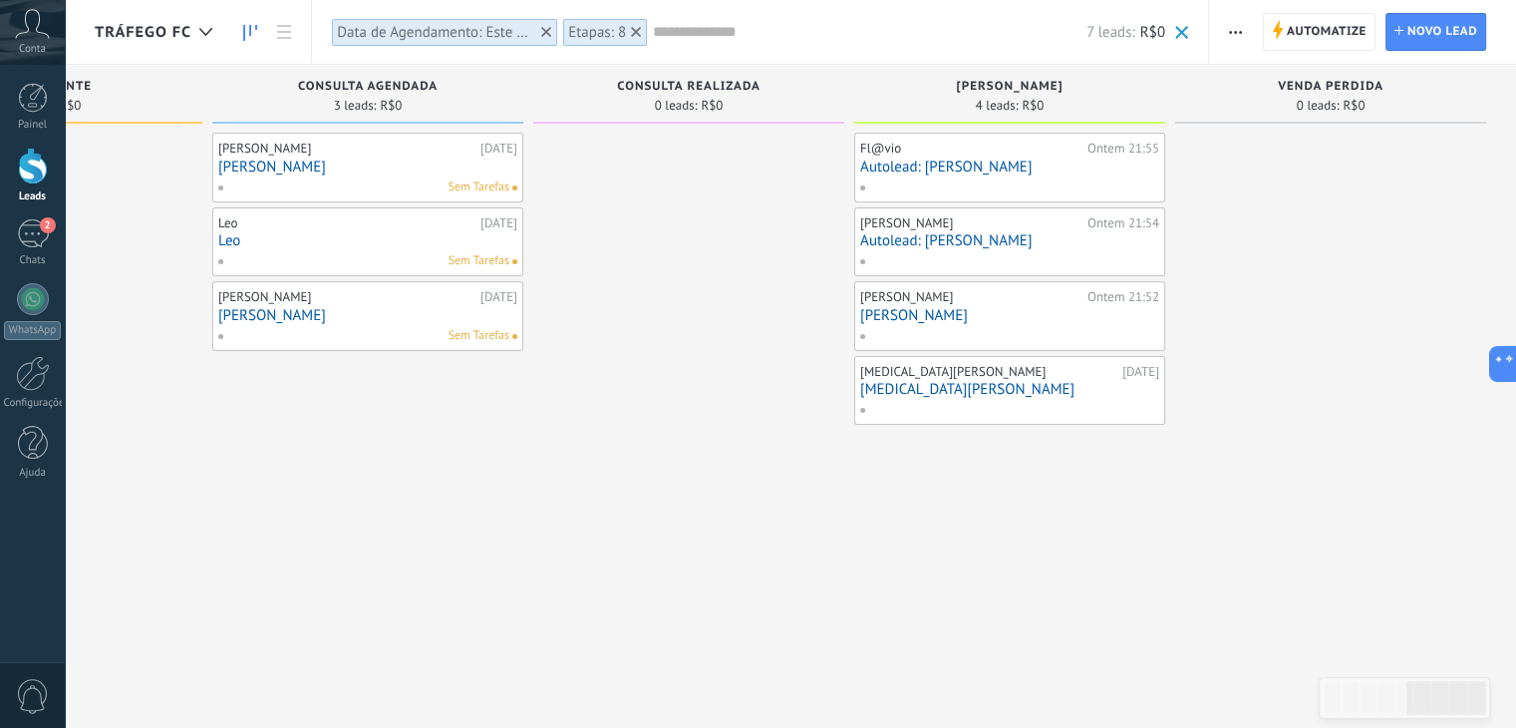
click at [935, 247] on link "Autolead: Josi" at bounding box center [1009, 240] width 299 height 17
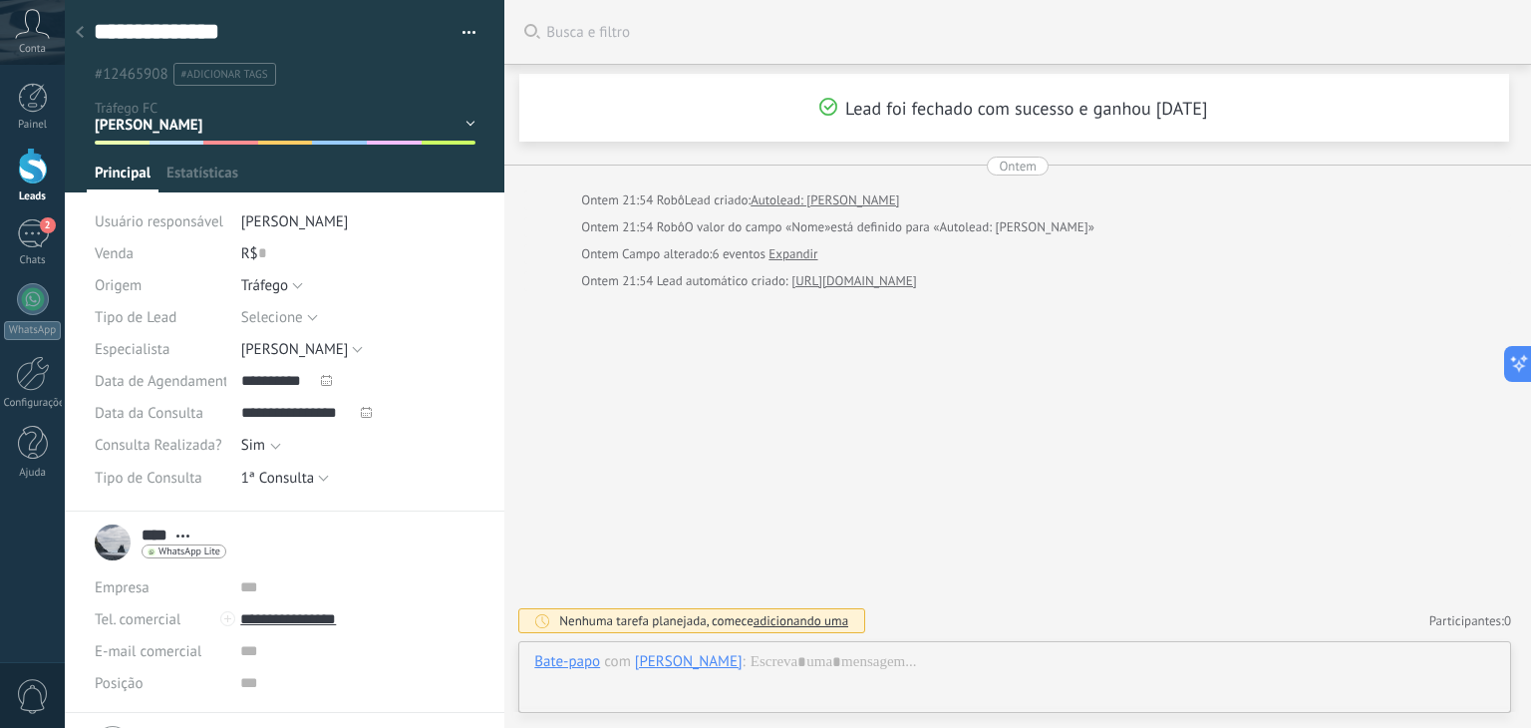
scroll to position [29, 0]
click at [183, 25] on textarea "**********" at bounding box center [268, 32] width 348 height 30
type textarea "**********"
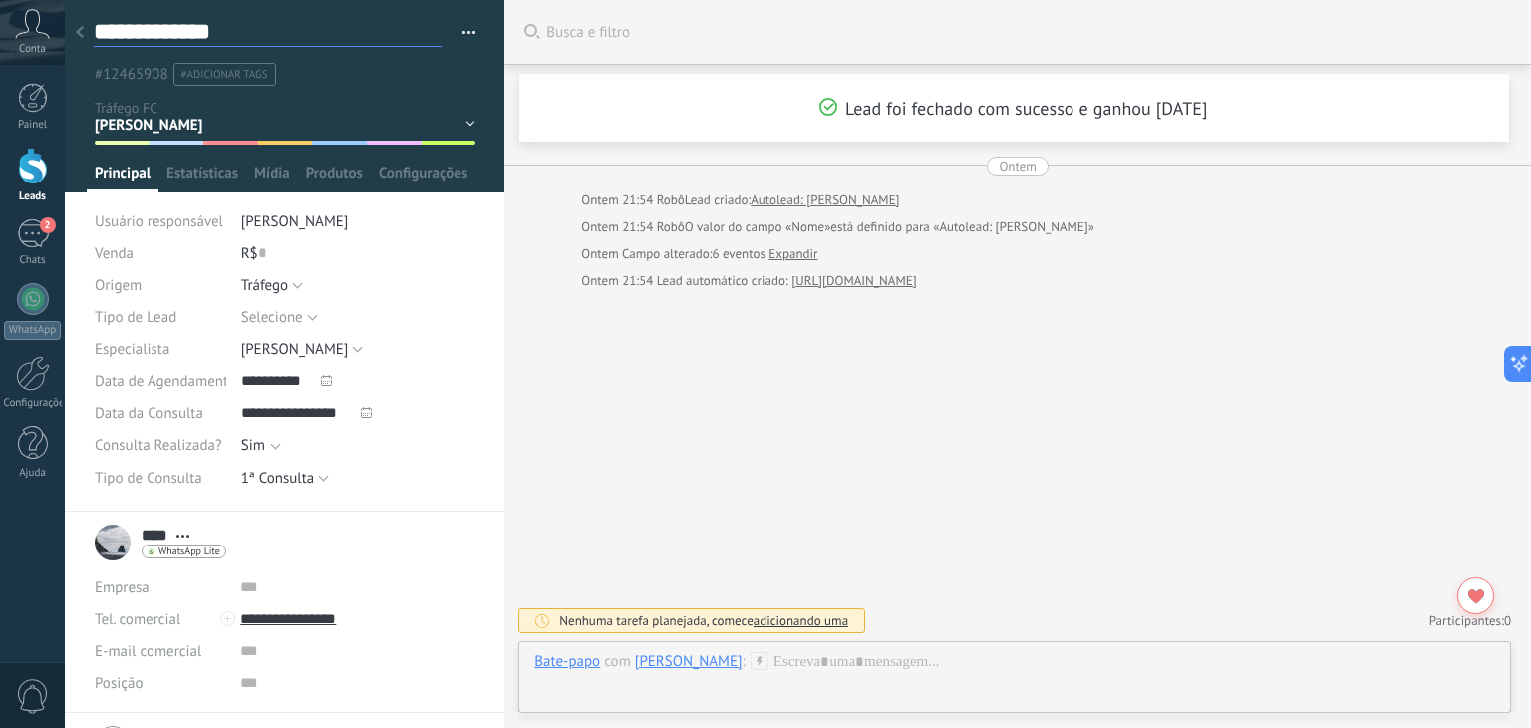
type textarea "**********"
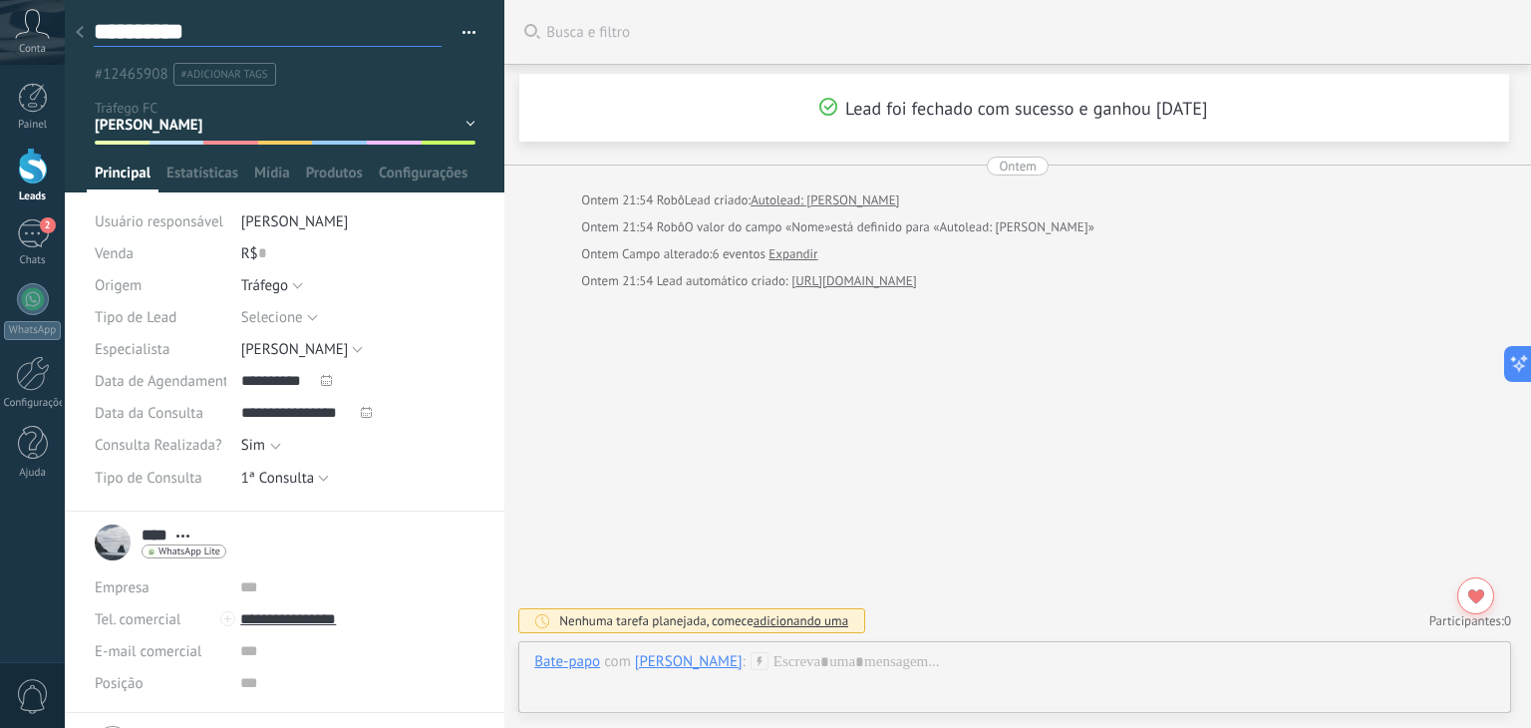
type textarea "*********"
type textarea "********"
type textarea "*******"
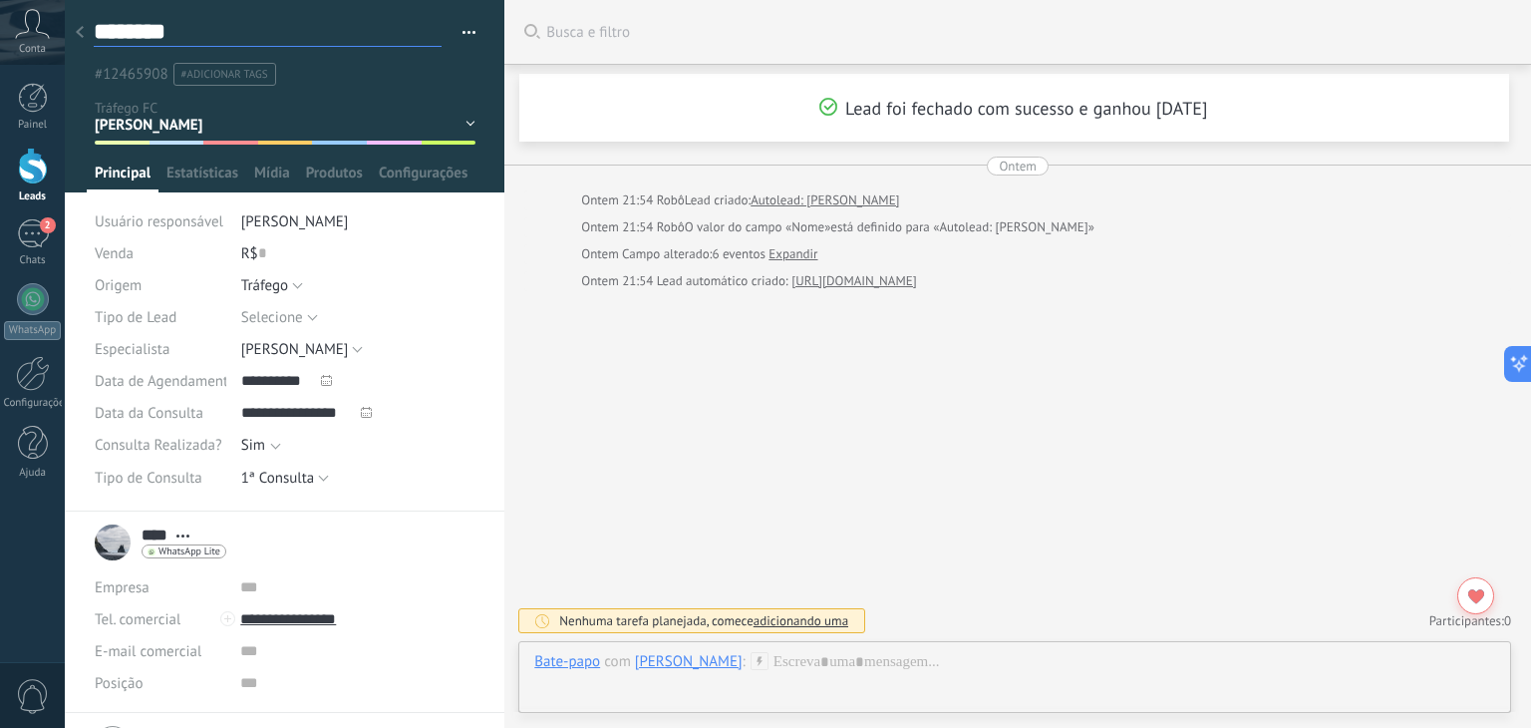
type textarea "*******"
type textarea "******"
type textarea "*****"
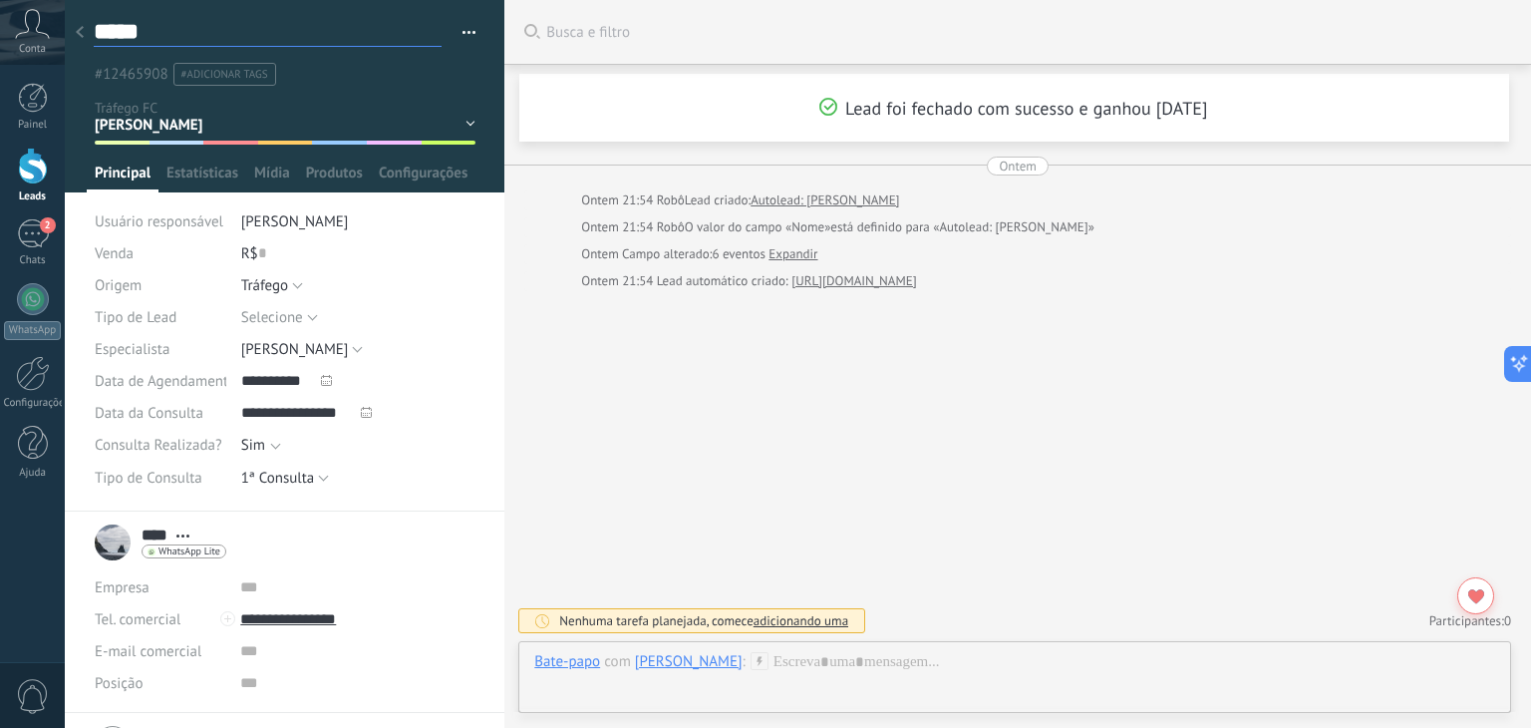
type textarea "****"
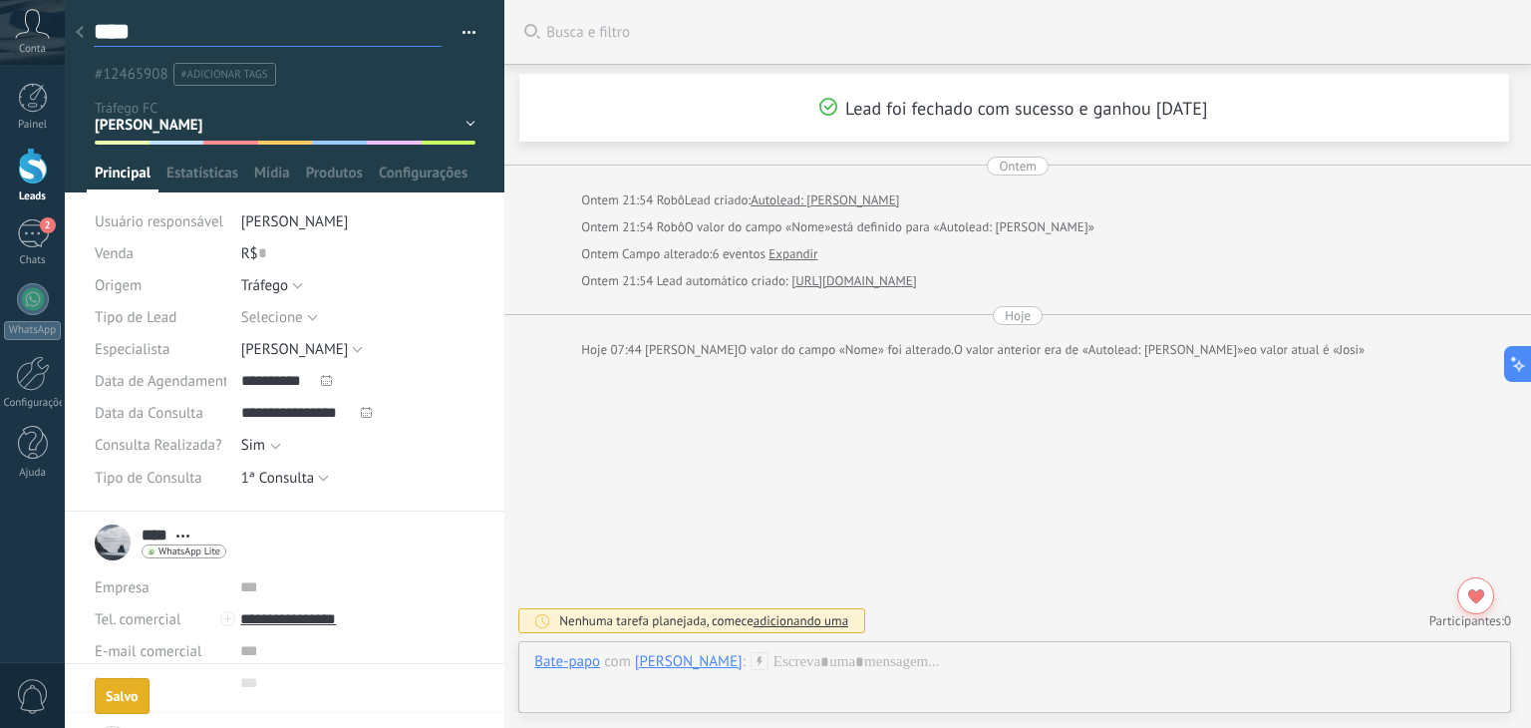
type textarea "****"
click at [78, 34] on use at bounding box center [80, 32] width 8 height 12
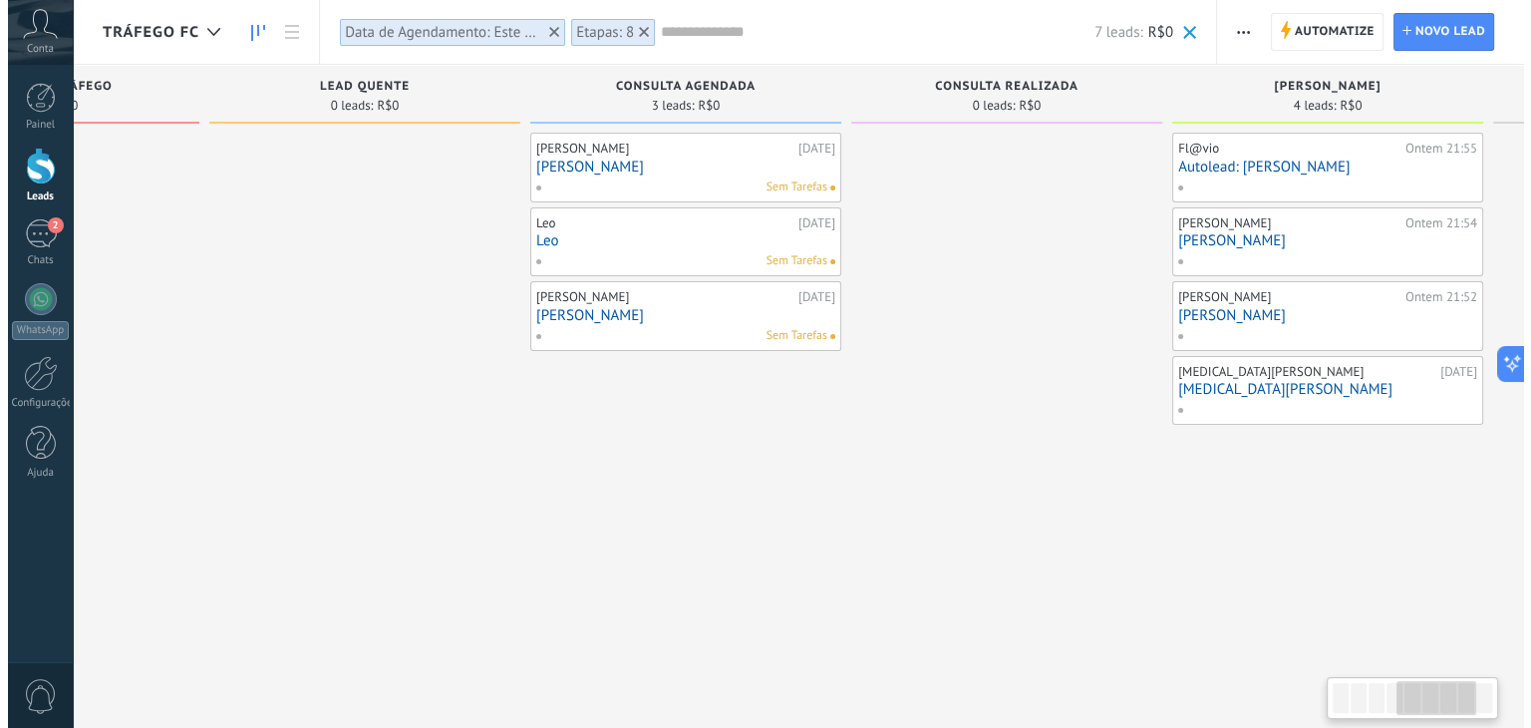
scroll to position [0, 1497]
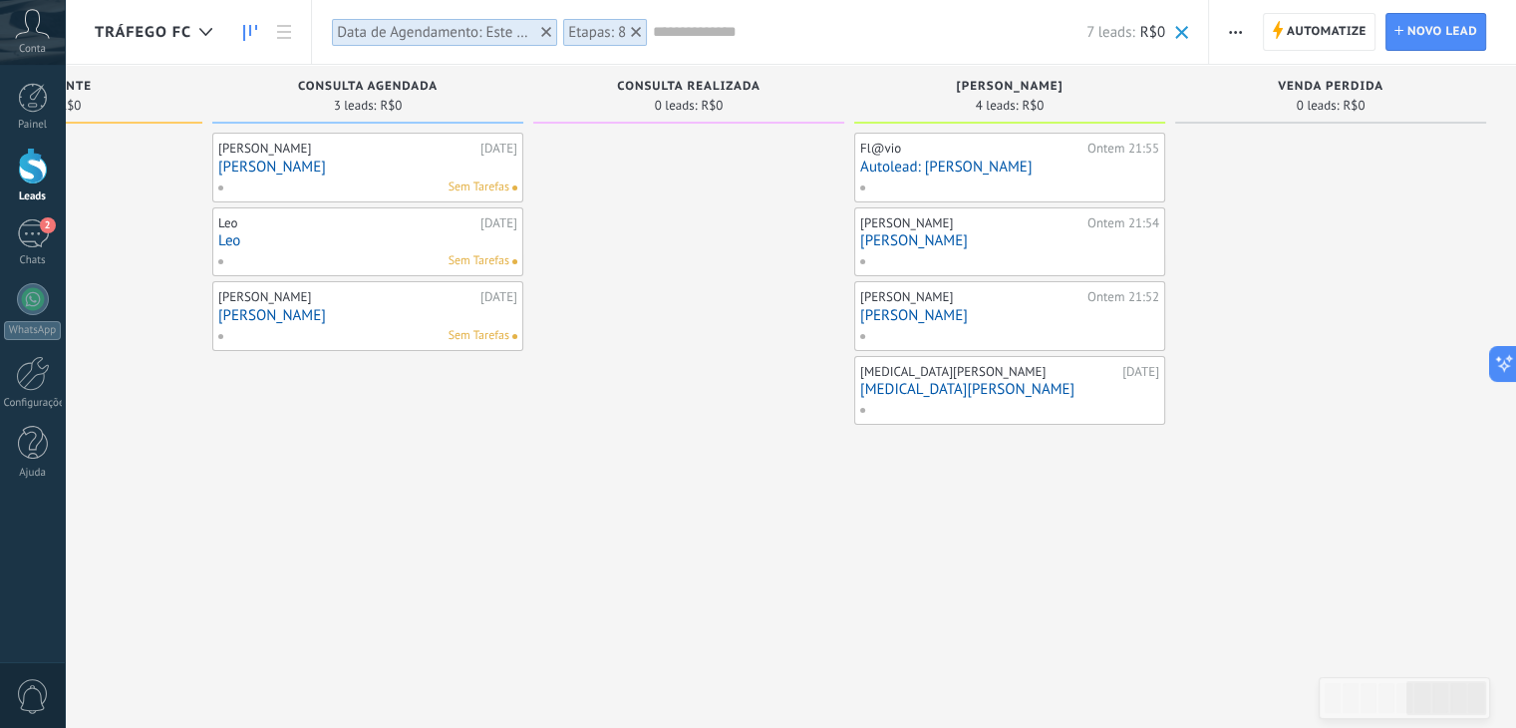
click at [909, 161] on link "Autolead: Flavio" at bounding box center [1009, 167] width 299 height 17
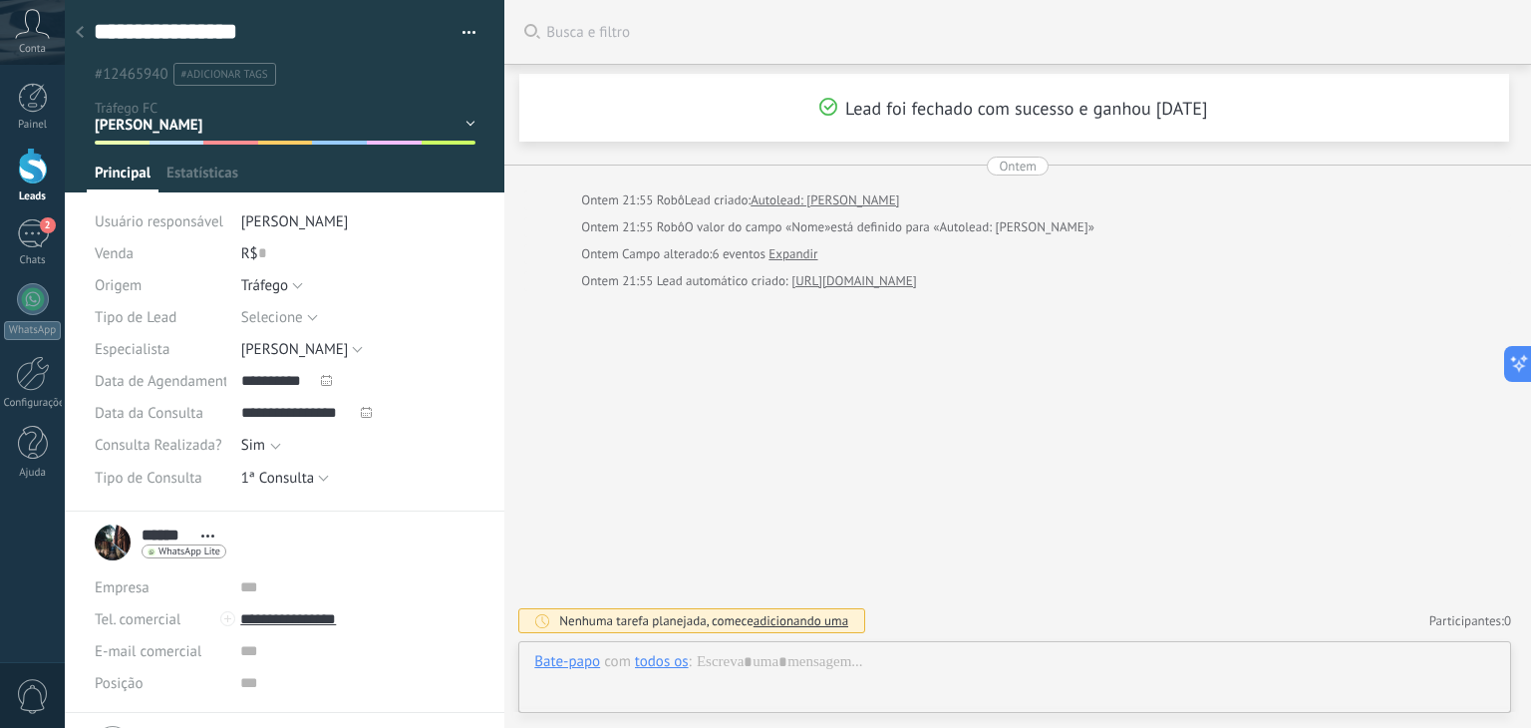
scroll to position [29, 0]
click at [186, 25] on textarea "**********" at bounding box center [268, 32] width 348 height 30
type textarea "**********"
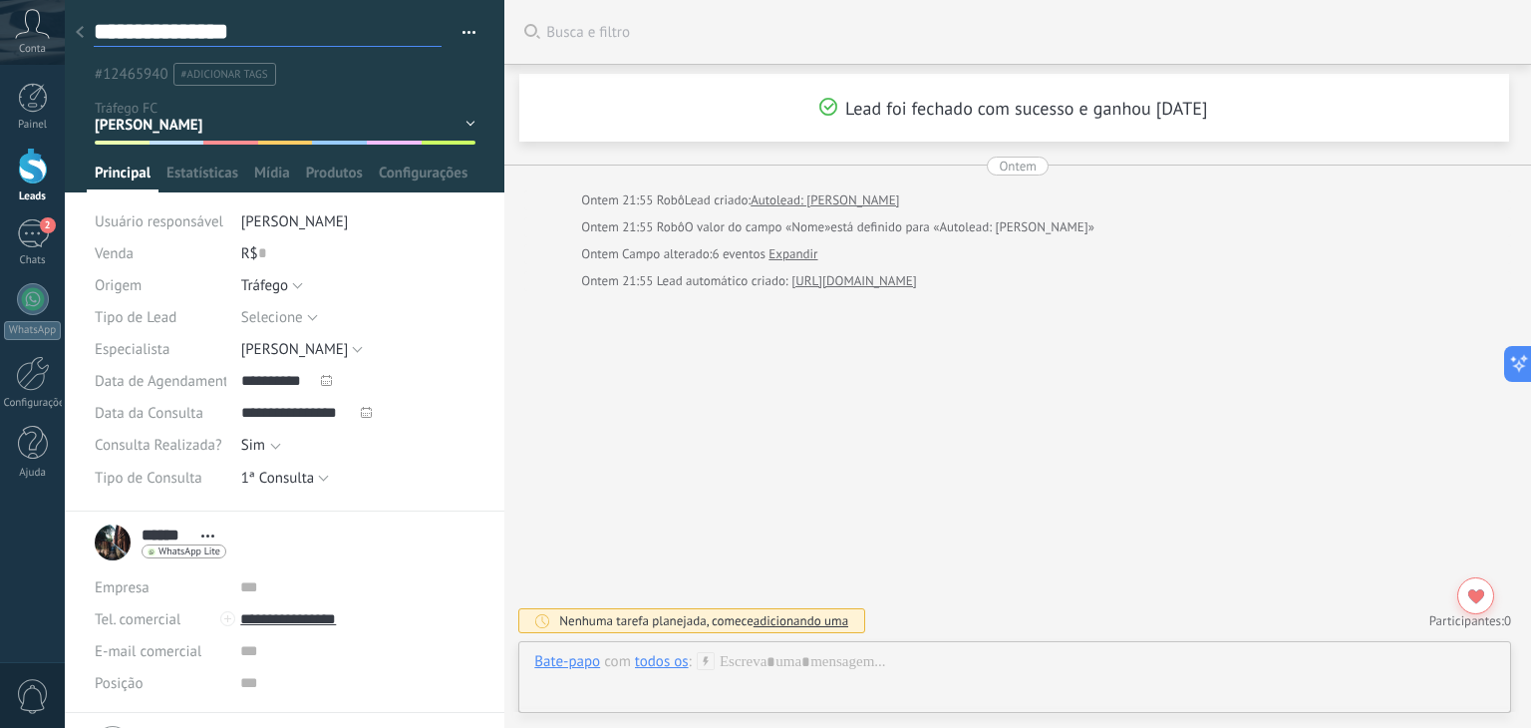
type textarea "**********"
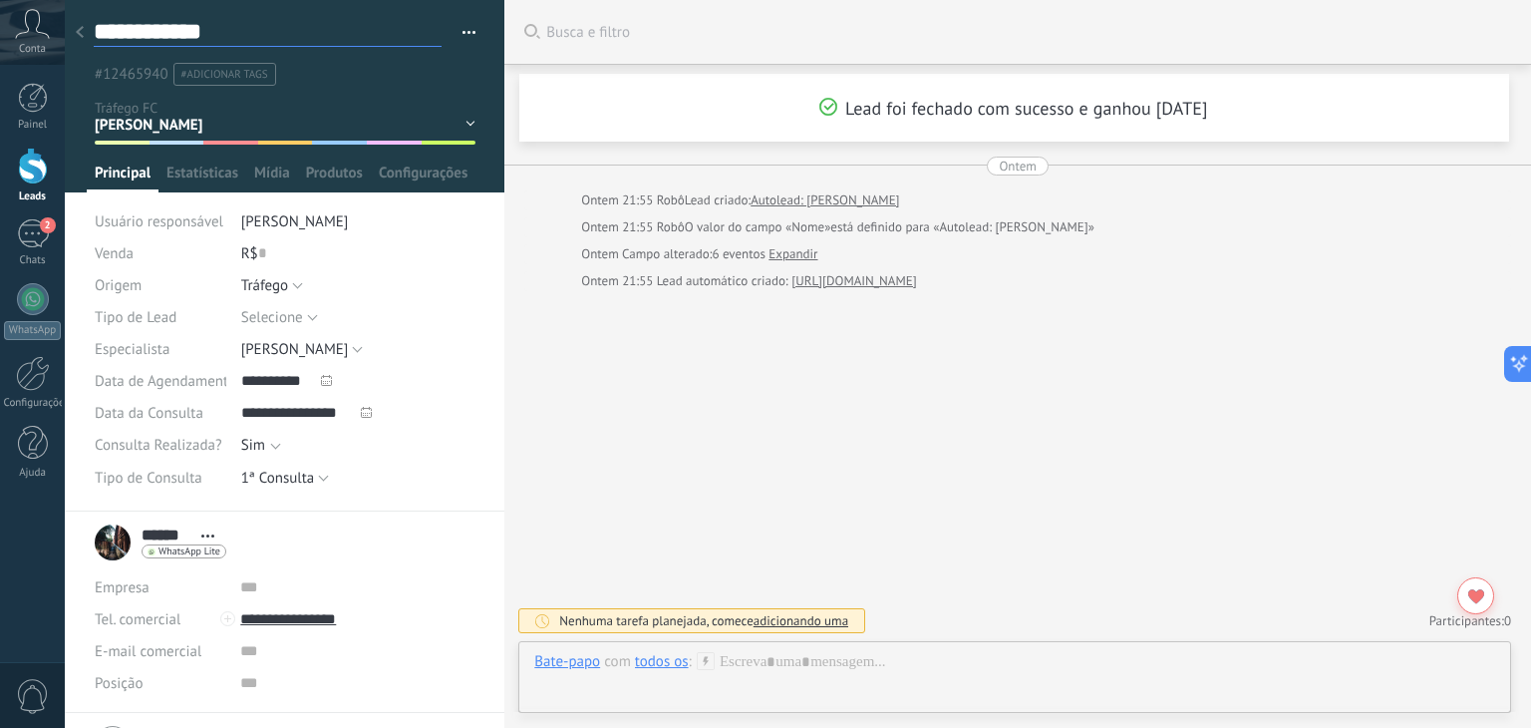
type textarea "**********"
type textarea "*********"
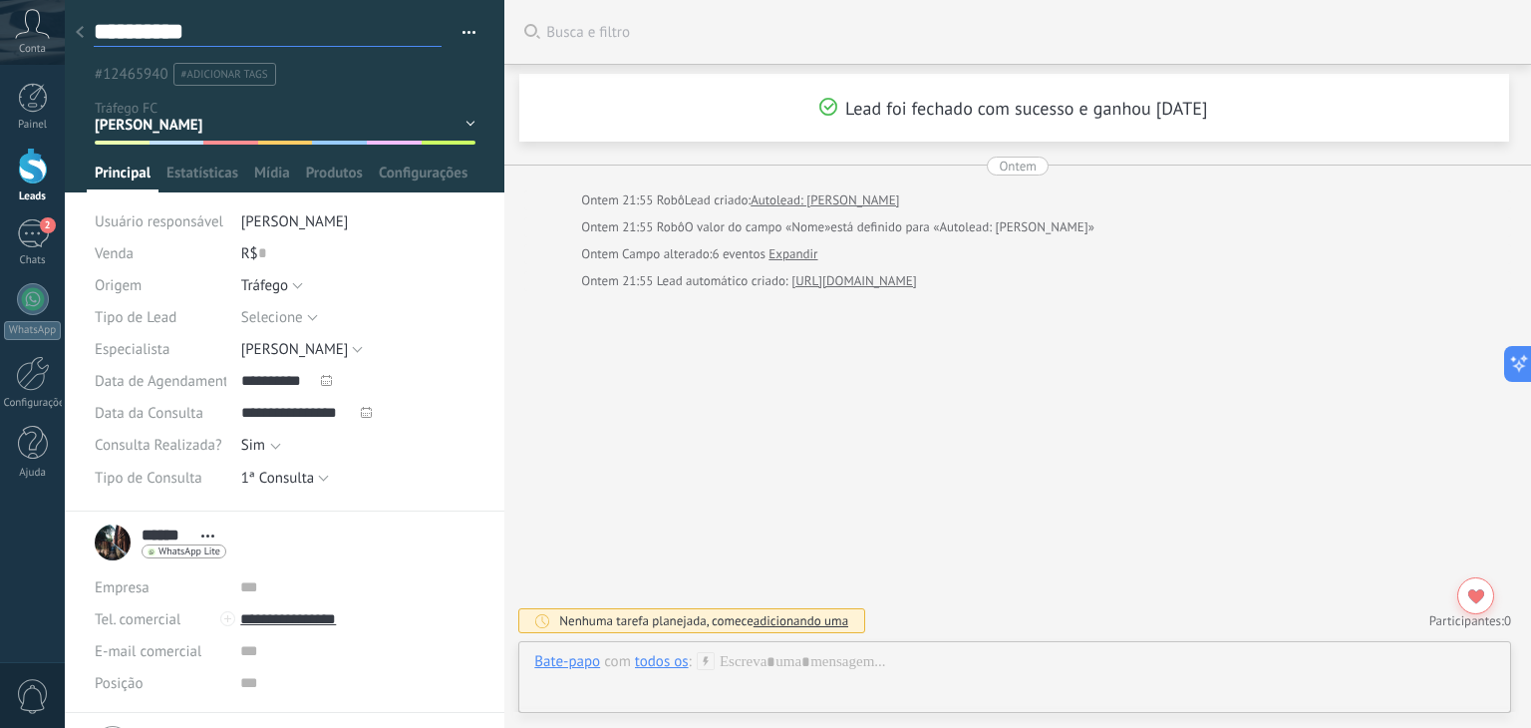
type textarea "*********"
type textarea "********"
type textarea "*******"
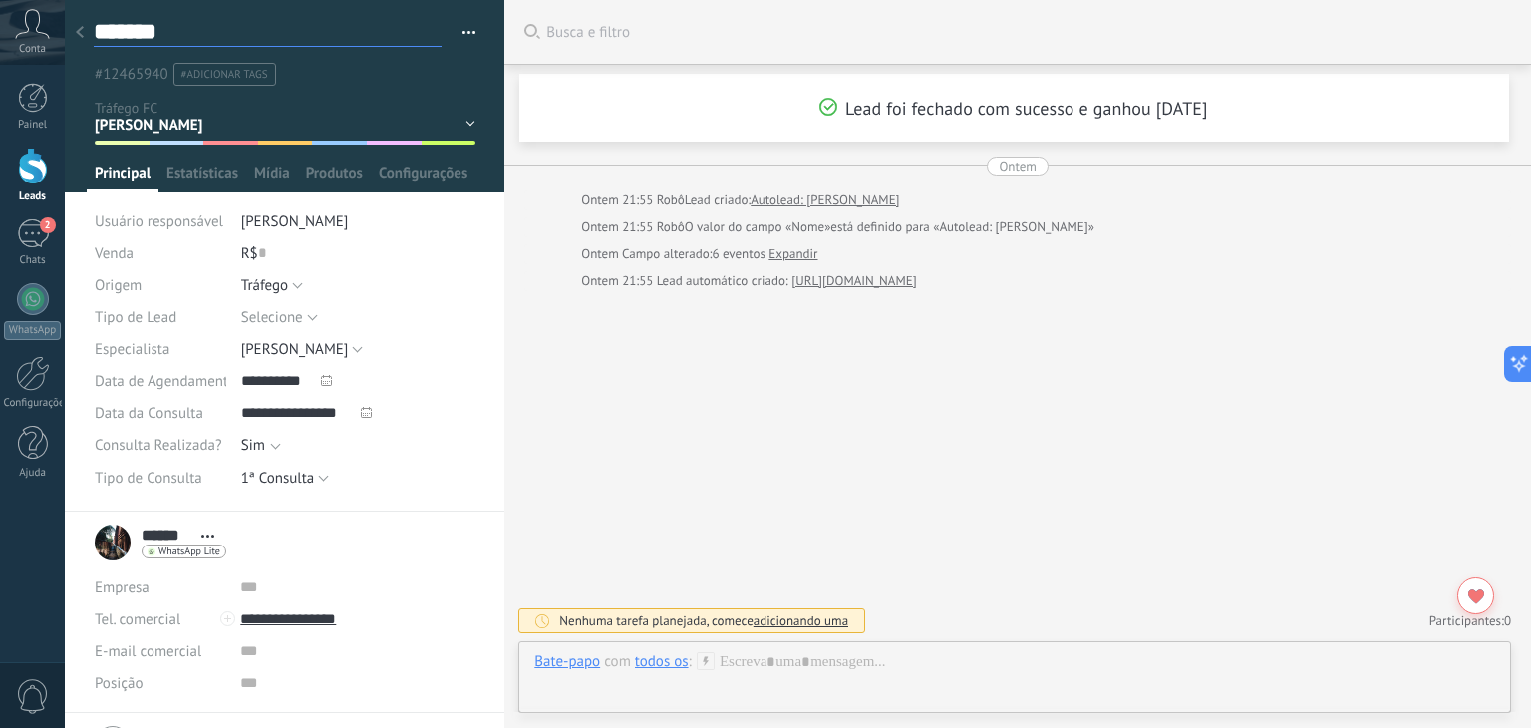
type textarea "******"
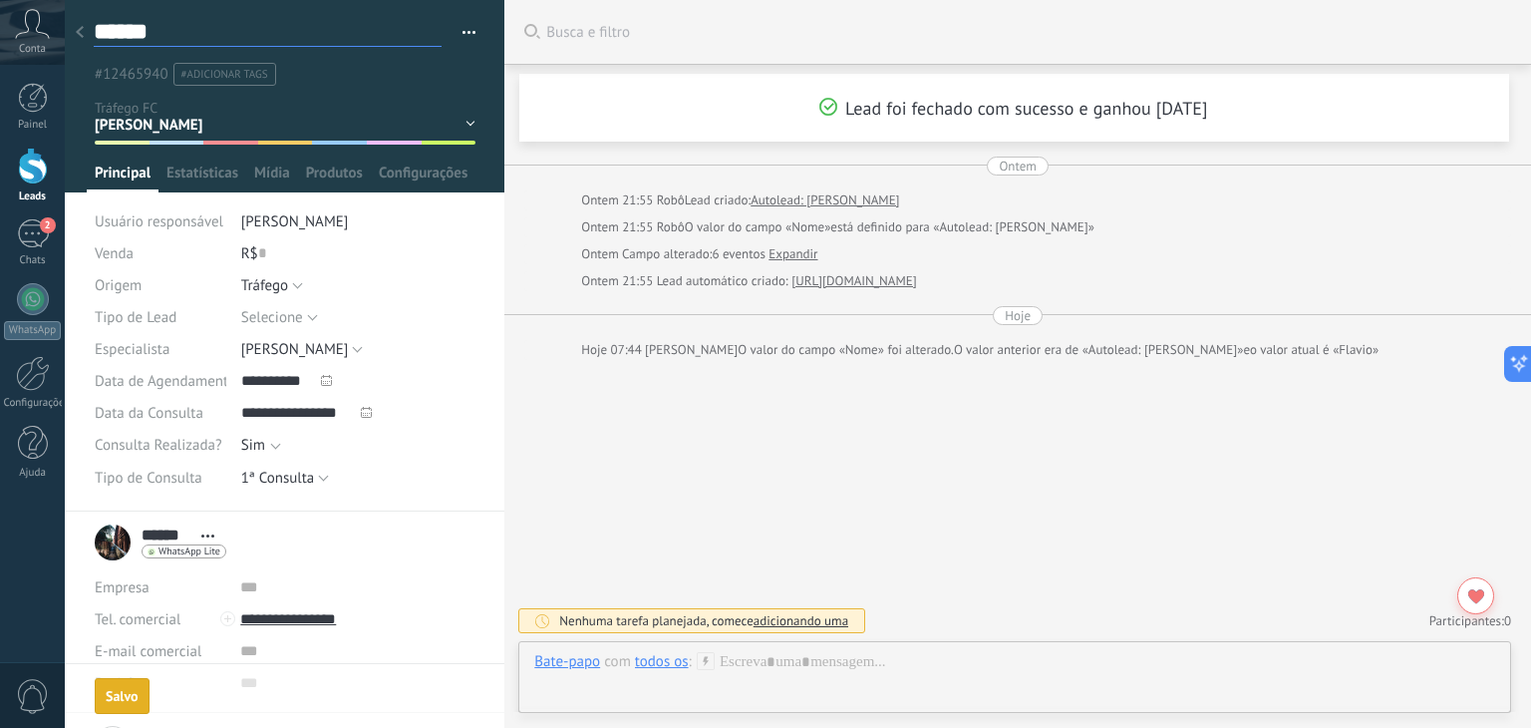
type textarea "******"
click at [82, 33] on icon at bounding box center [80, 32] width 8 height 12
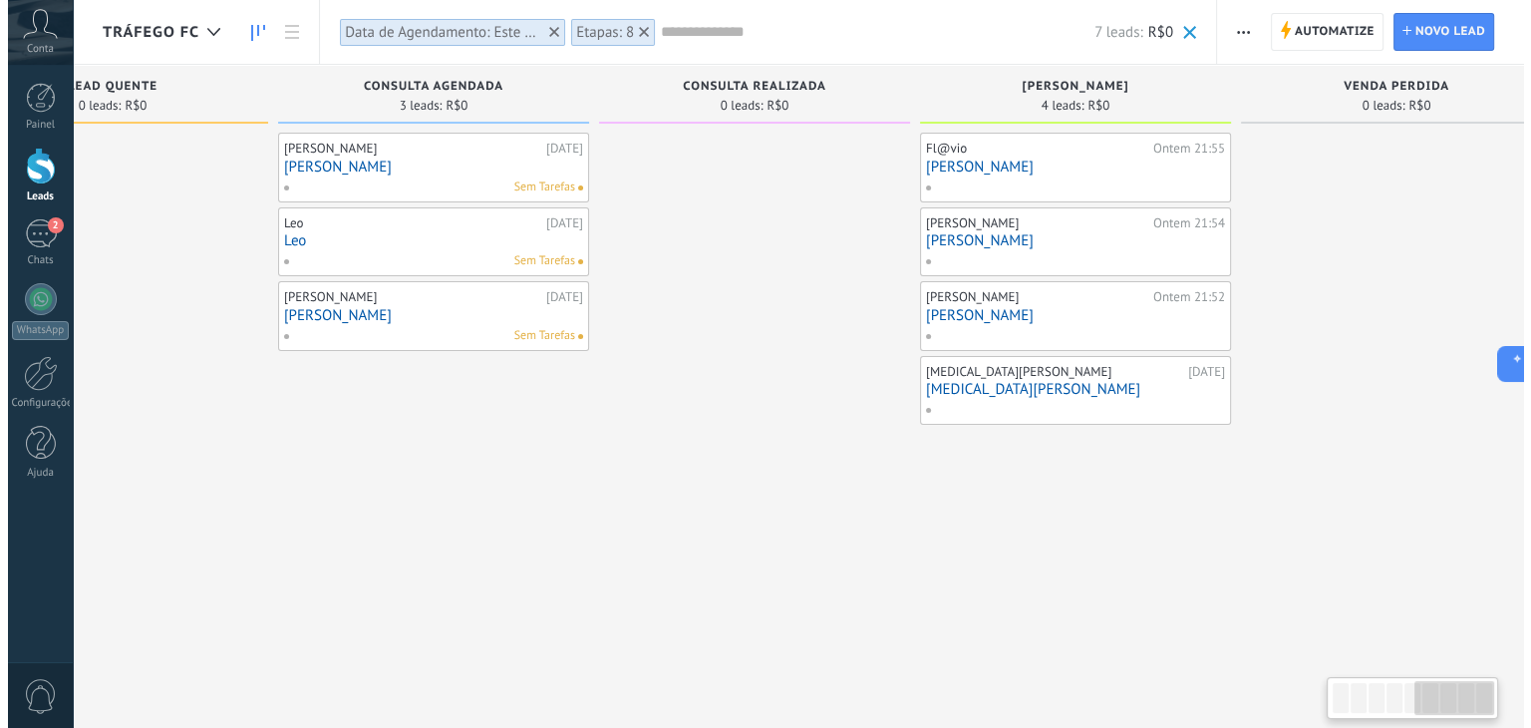
scroll to position [0, 1497]
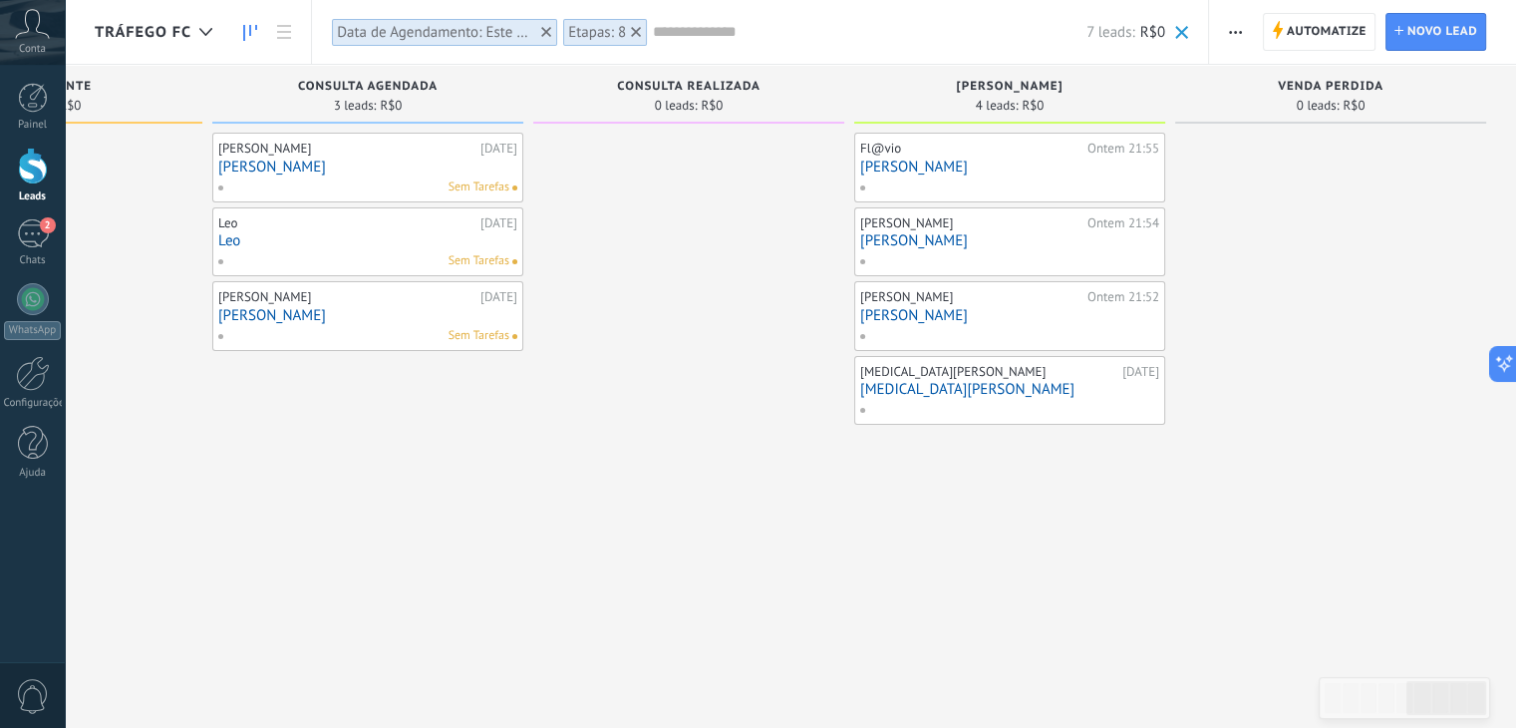
click at [879, 166] on link "[PERSON_NAME]" at bounding box center [1009, 167] width 299 height 17
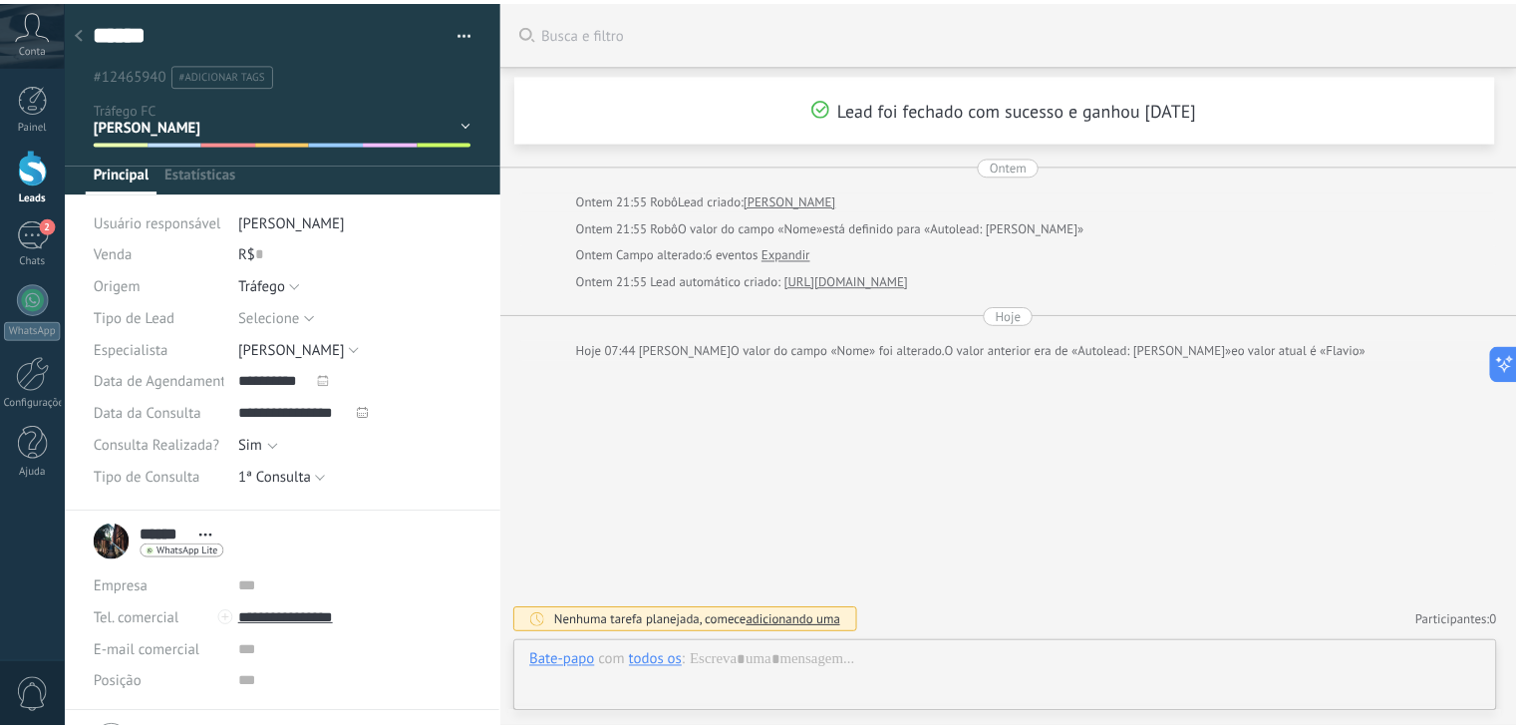
scroll to position [29, 0]
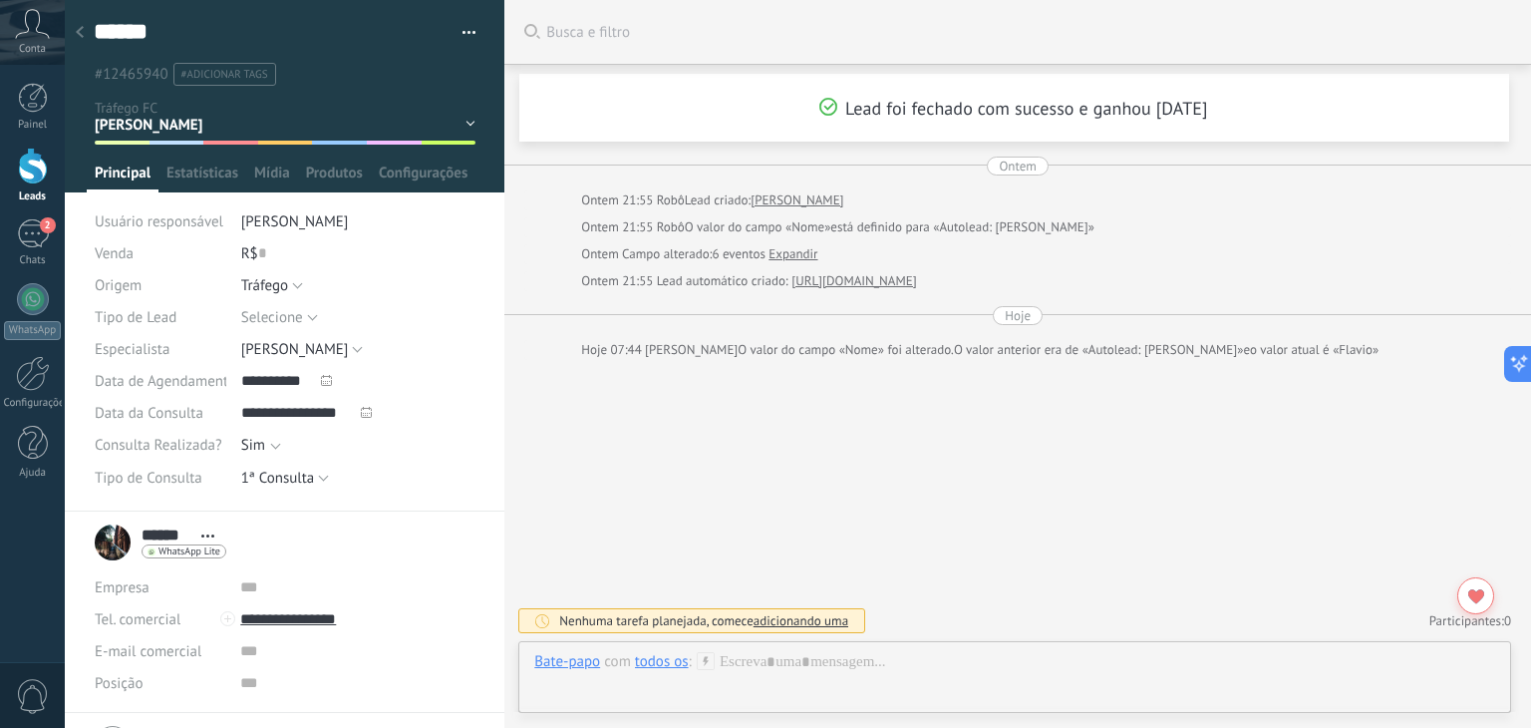
click at [81, 30] on use at bounding box center [80, 32] width 8 height 12
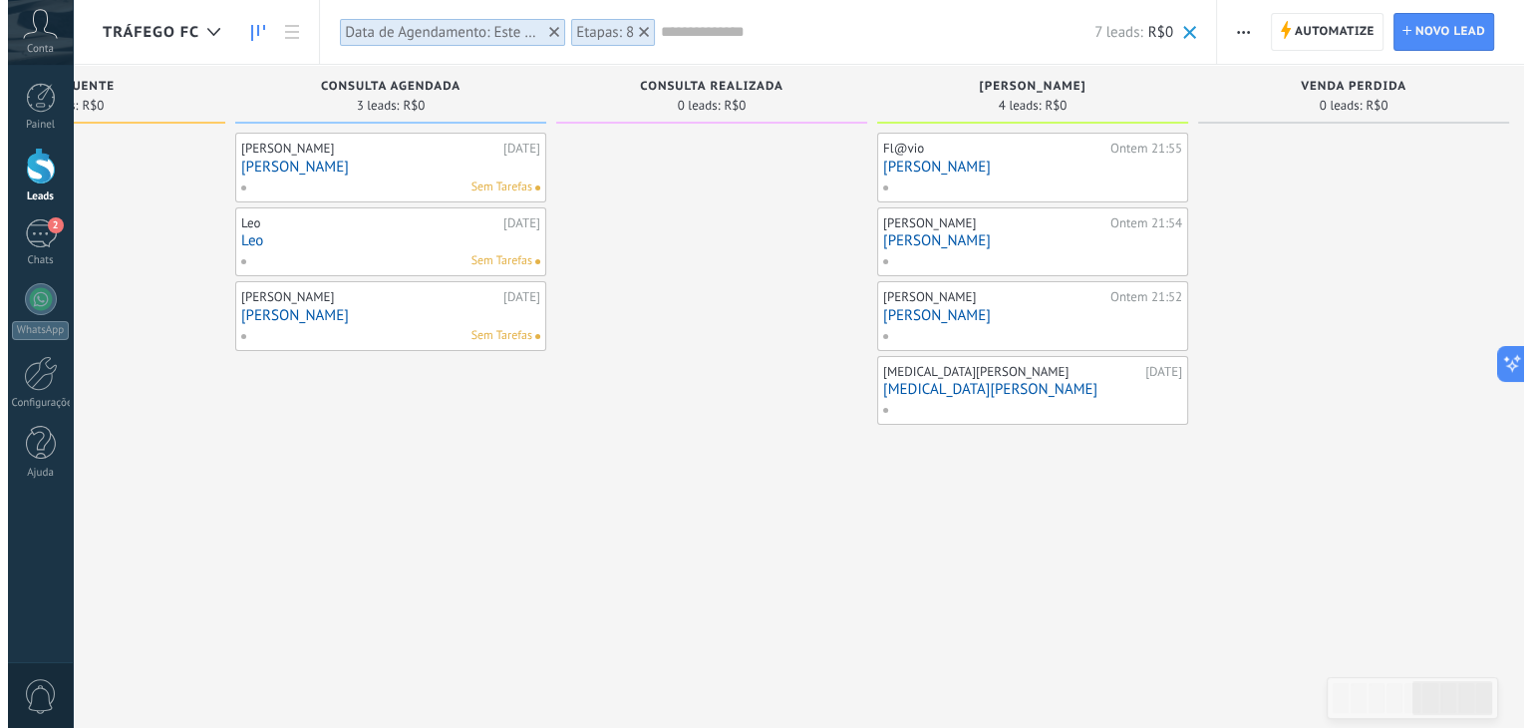
scroll to position [0, 1497]
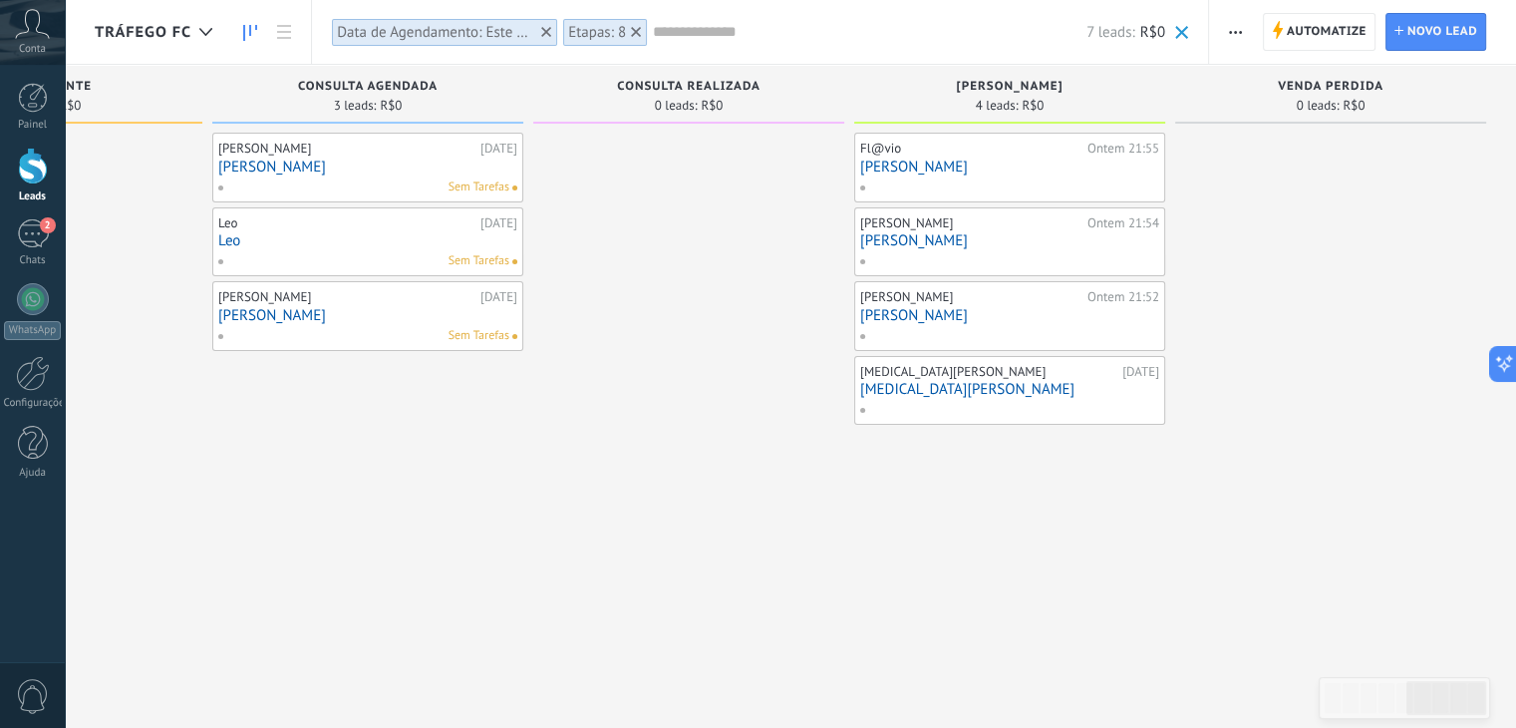
click at [924, 392] on link "[MEDICAL_DATA][PERSON_NAME]" at bounding box center [1009, 389] width 299 height 17
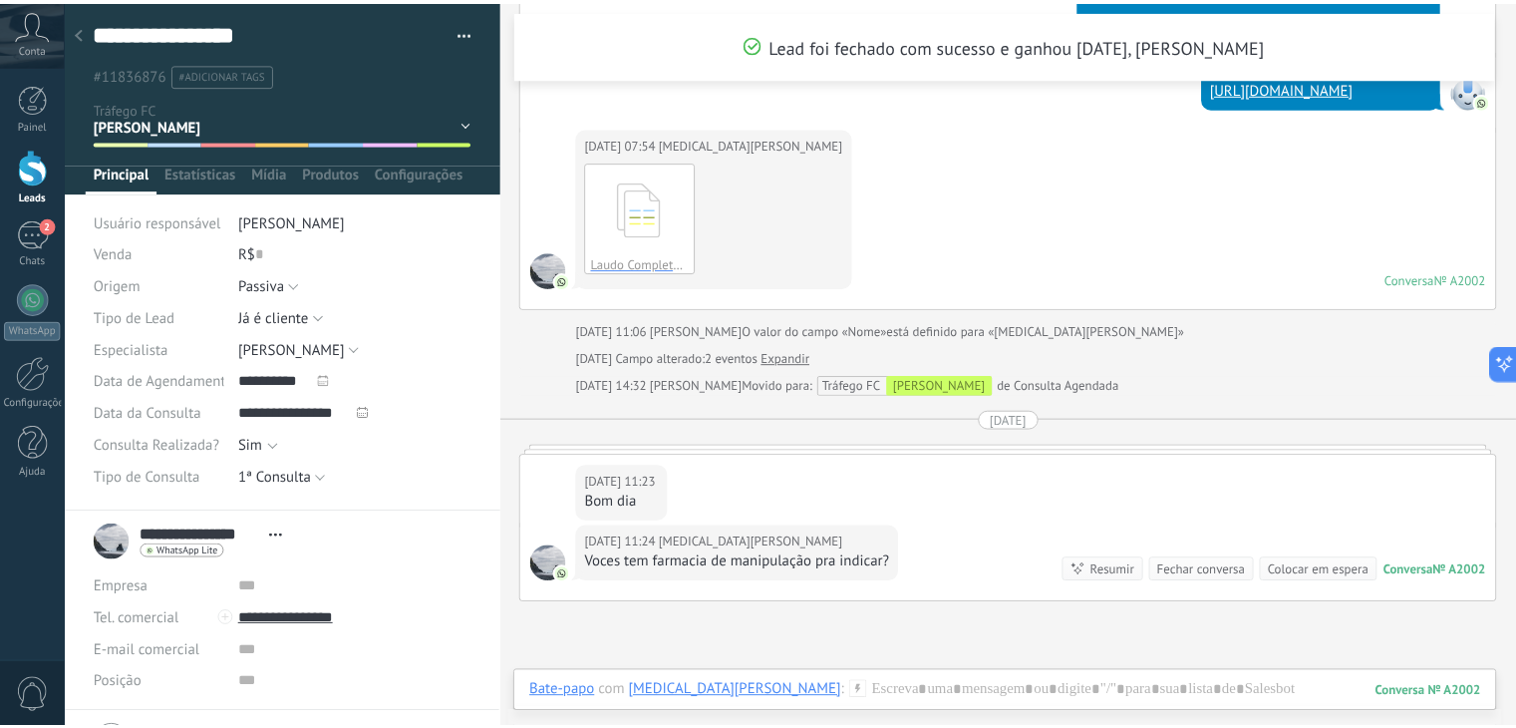
scroll to position [3693, 0]
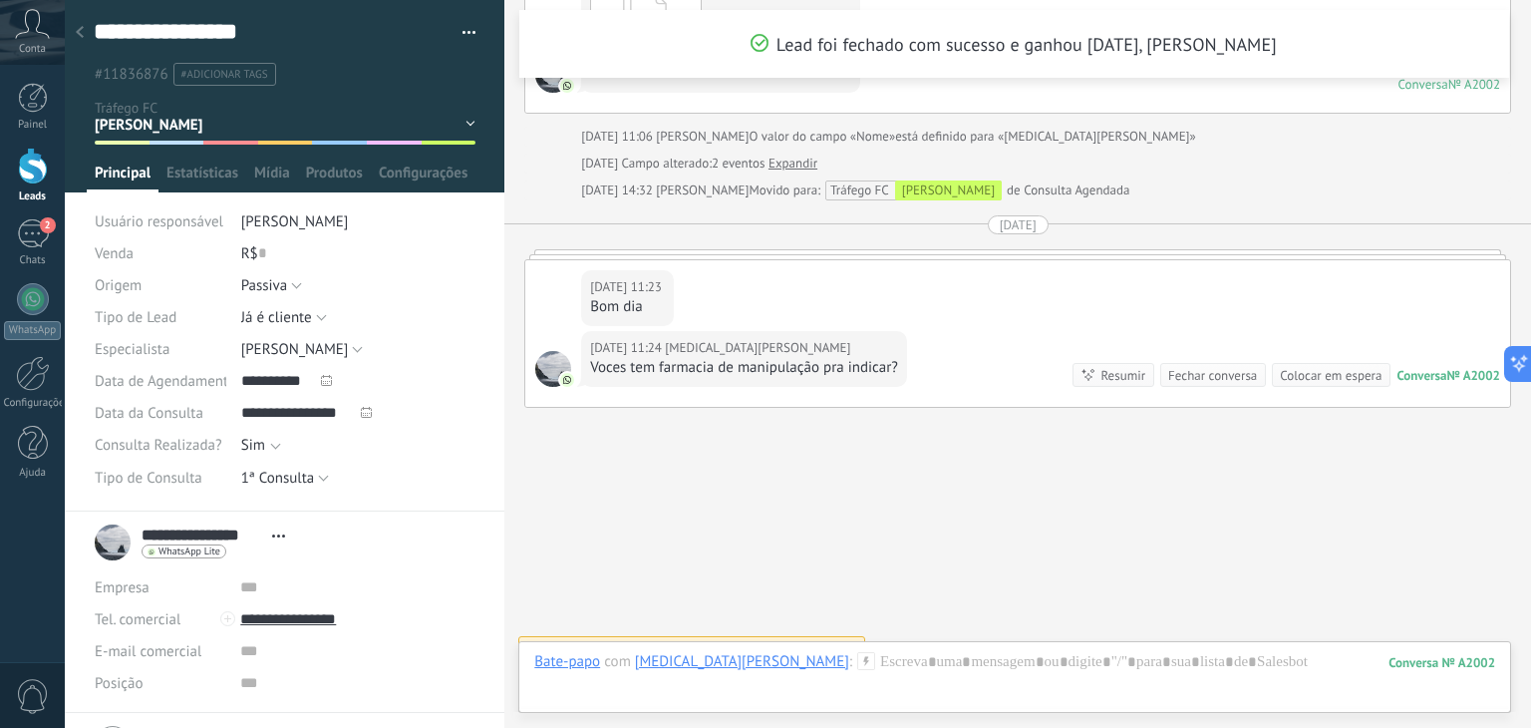
click at [81, 32] on icon at bounding box center [80, 32] width 8 height 12
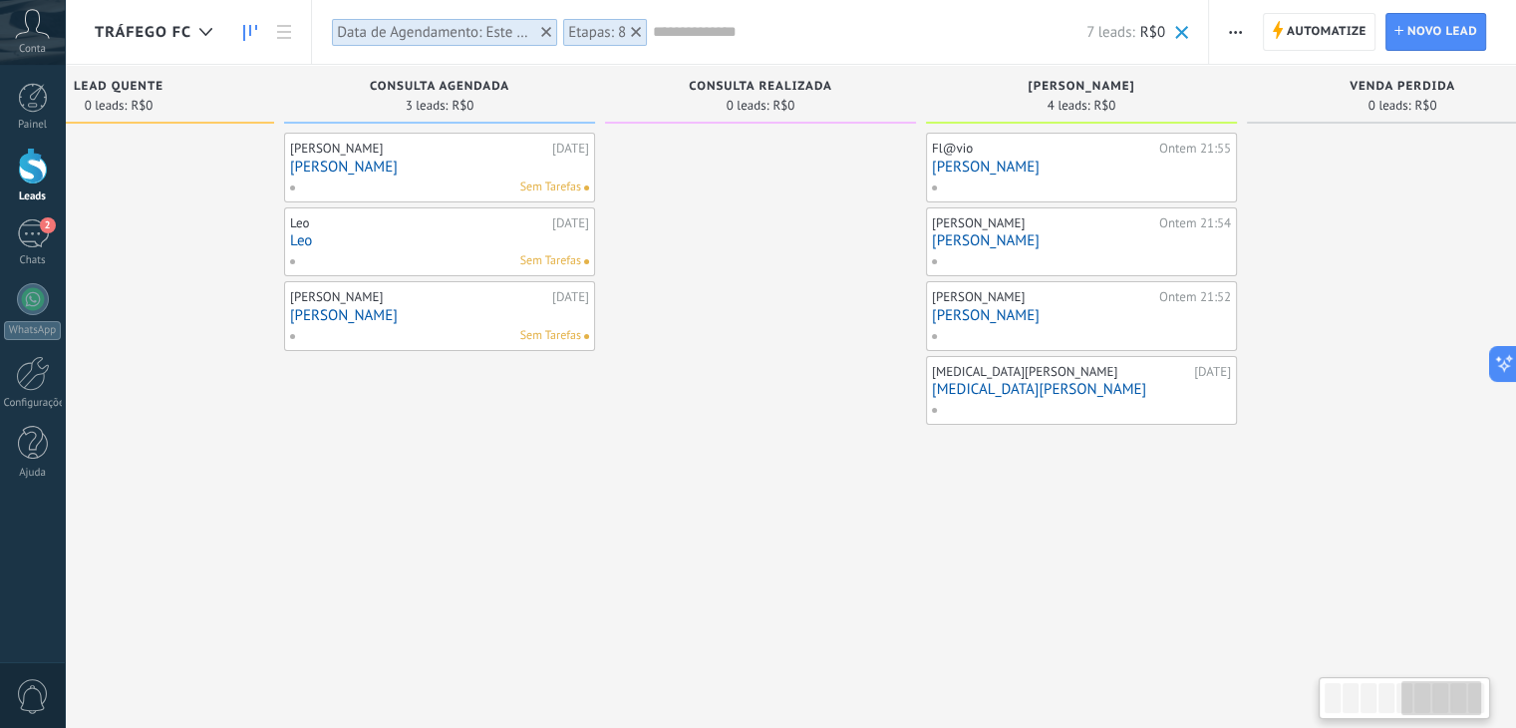
scroll to position [0, 1425]
click at [36, 105] on div at bounding box center [33, 98] width 30 height 30
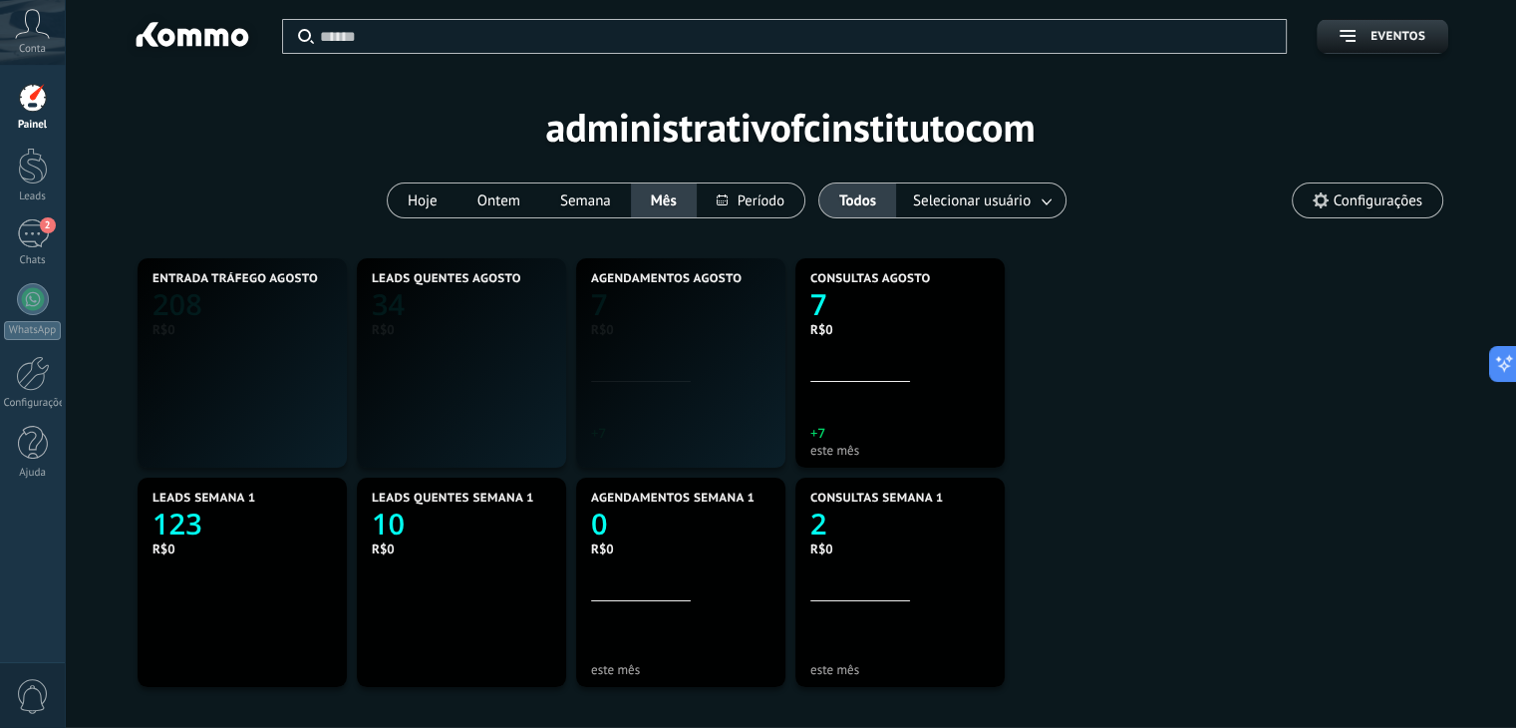
scroll to position [372, 862]
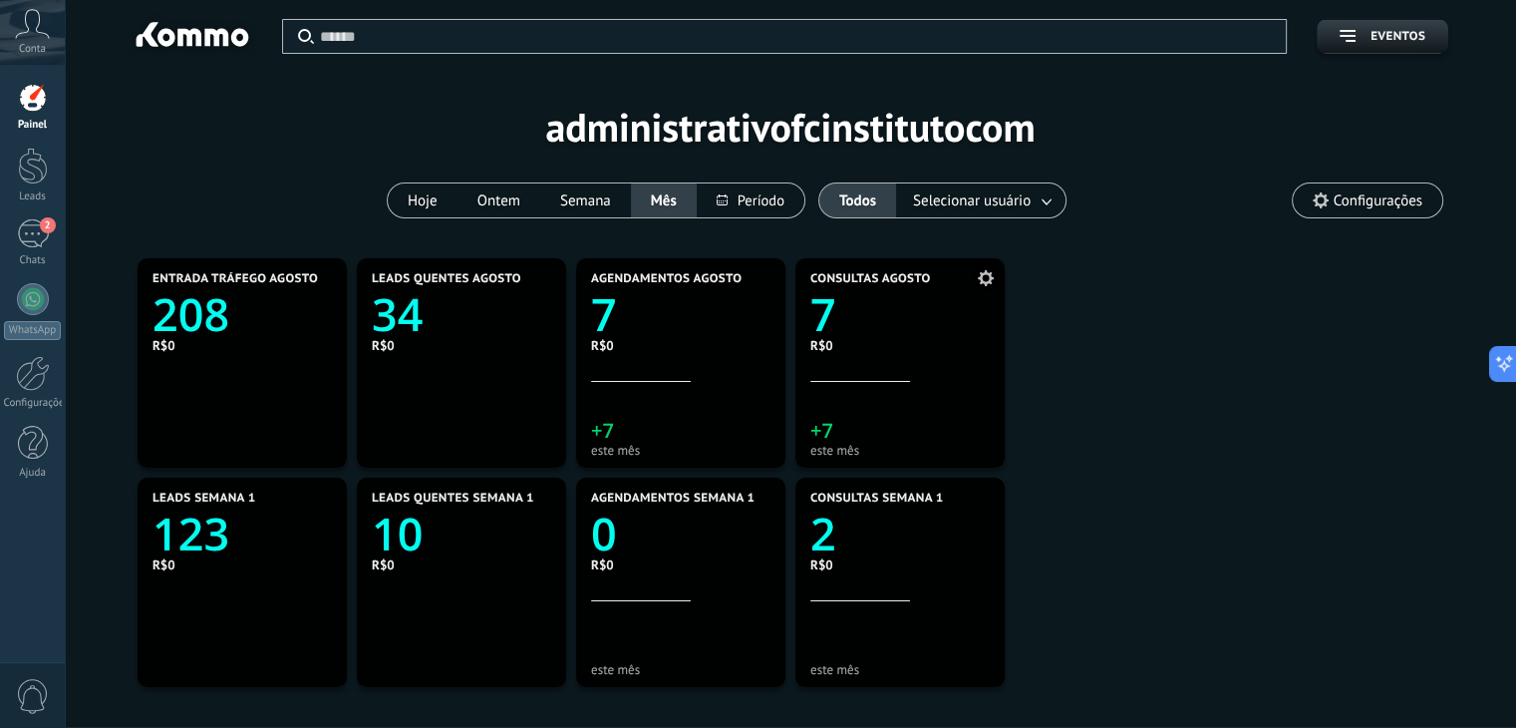
click at [828, 298] on text "7" at bounding box center [824, 314] width 26 height 61
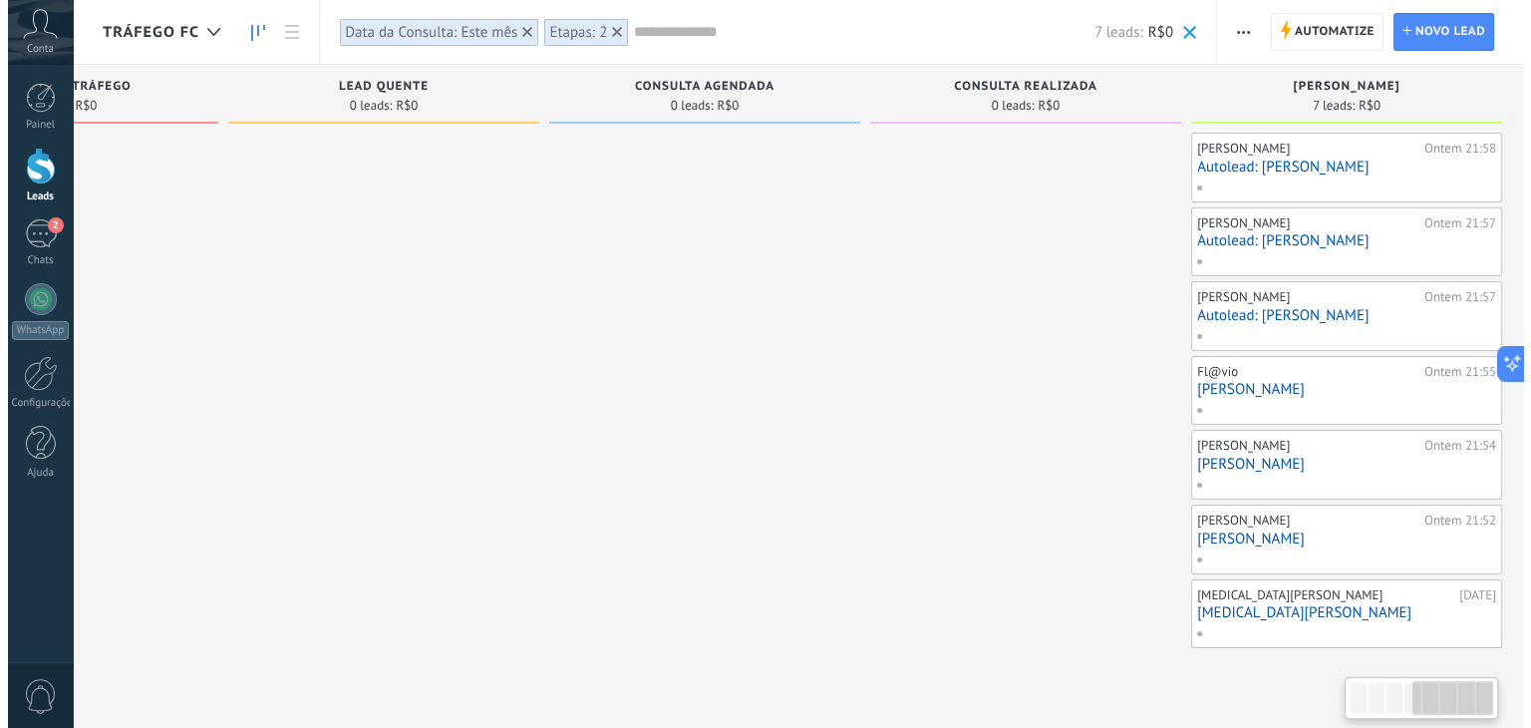
scroll to position [0, 1176]
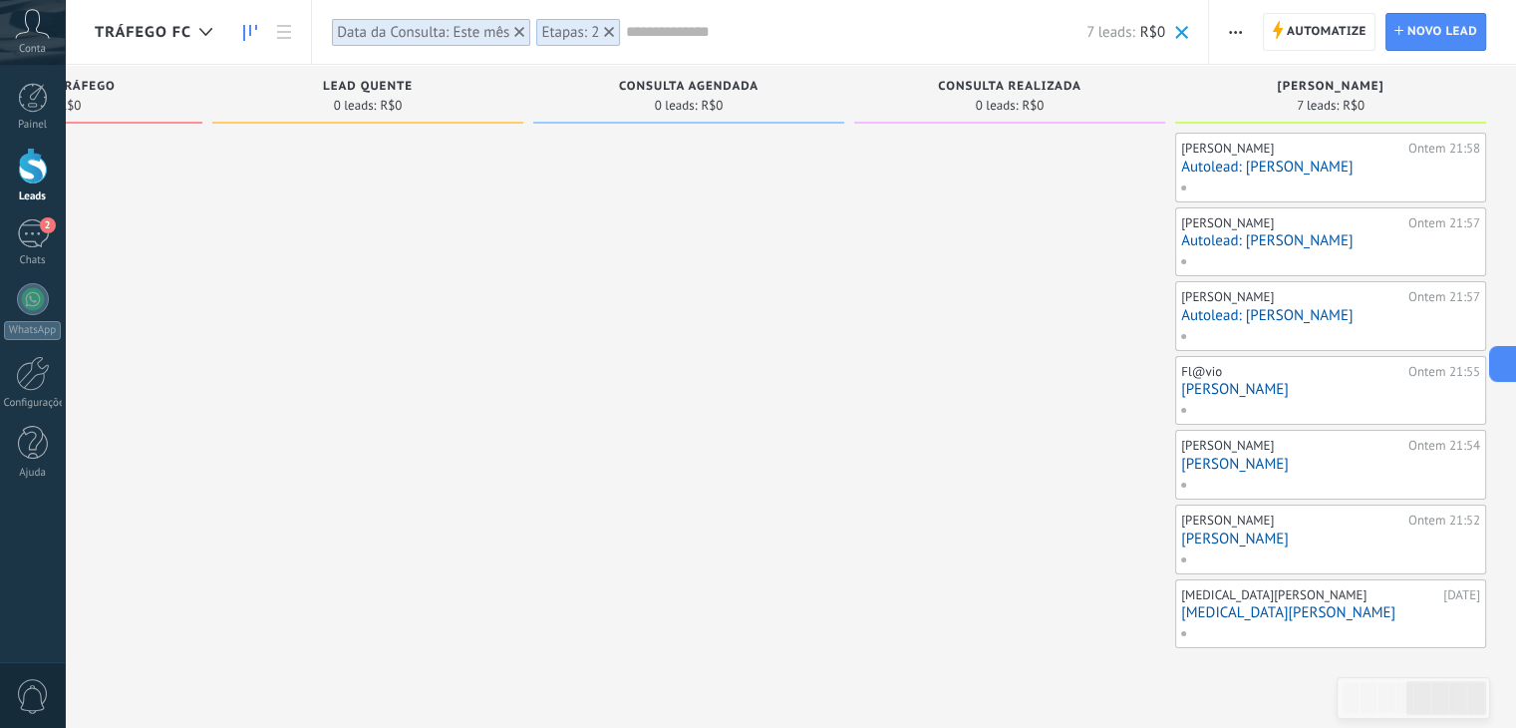
click at [1217, 534] on link "[PERSON_NAME]" at bounding box center [1330, 538] width 299 height 17
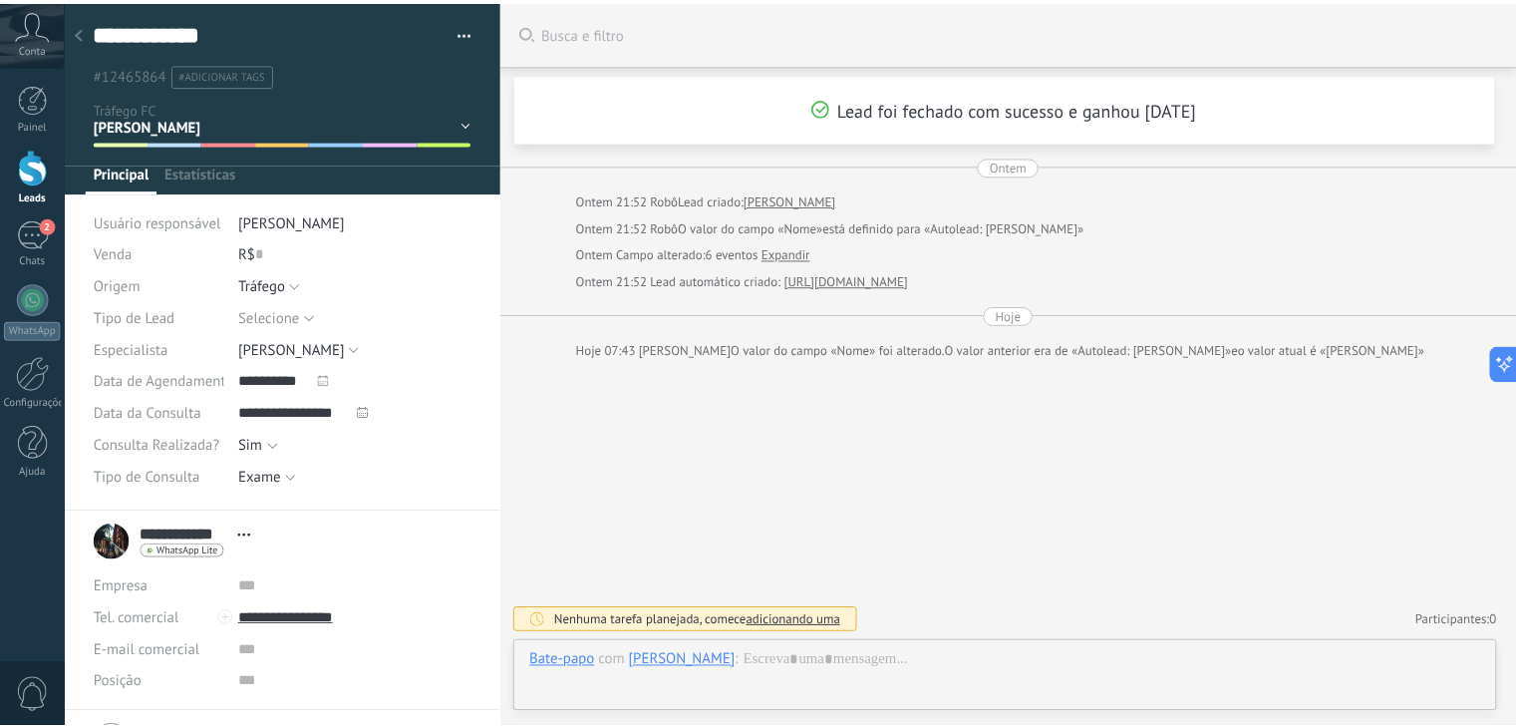
scroll to position [29, 0]
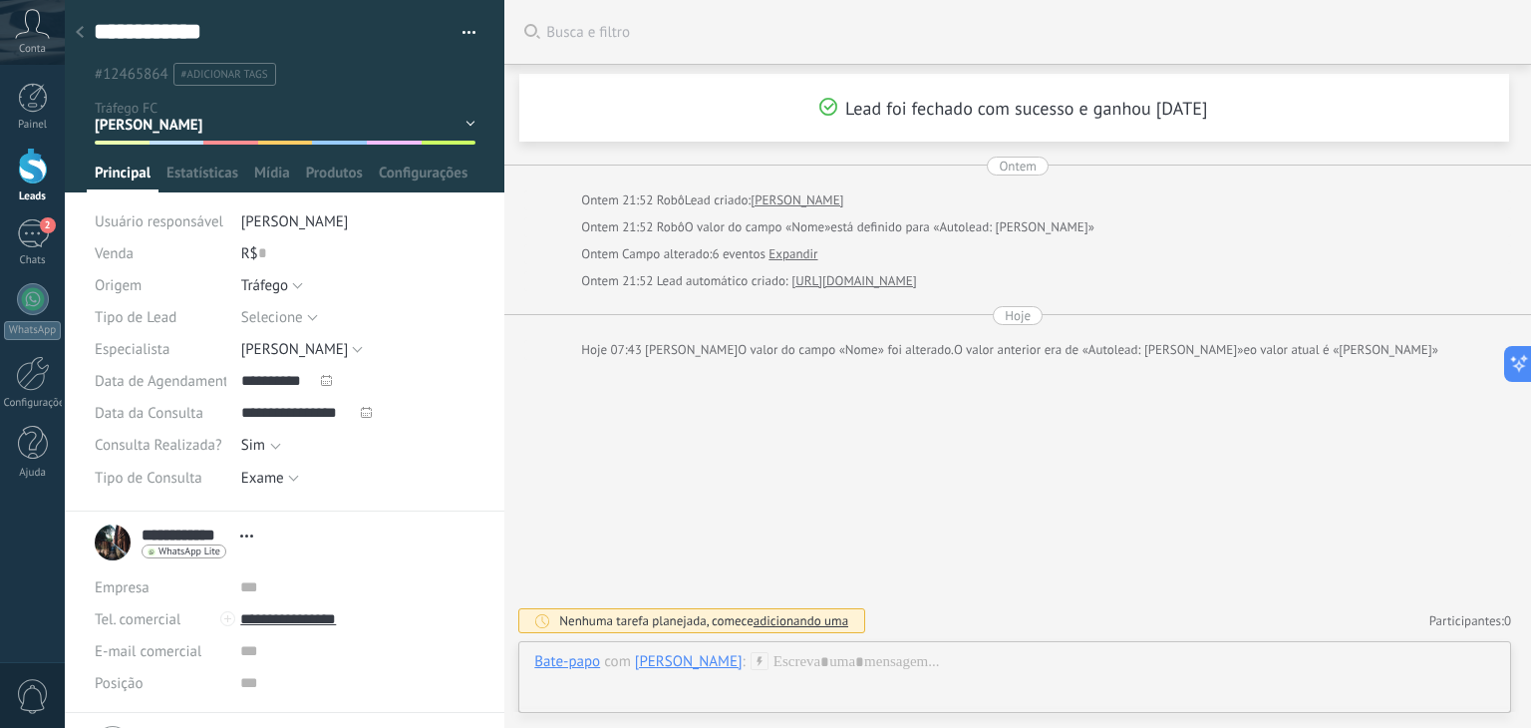
click at [78, 34] on use at bounding box center [80, 32] width 8 height 12
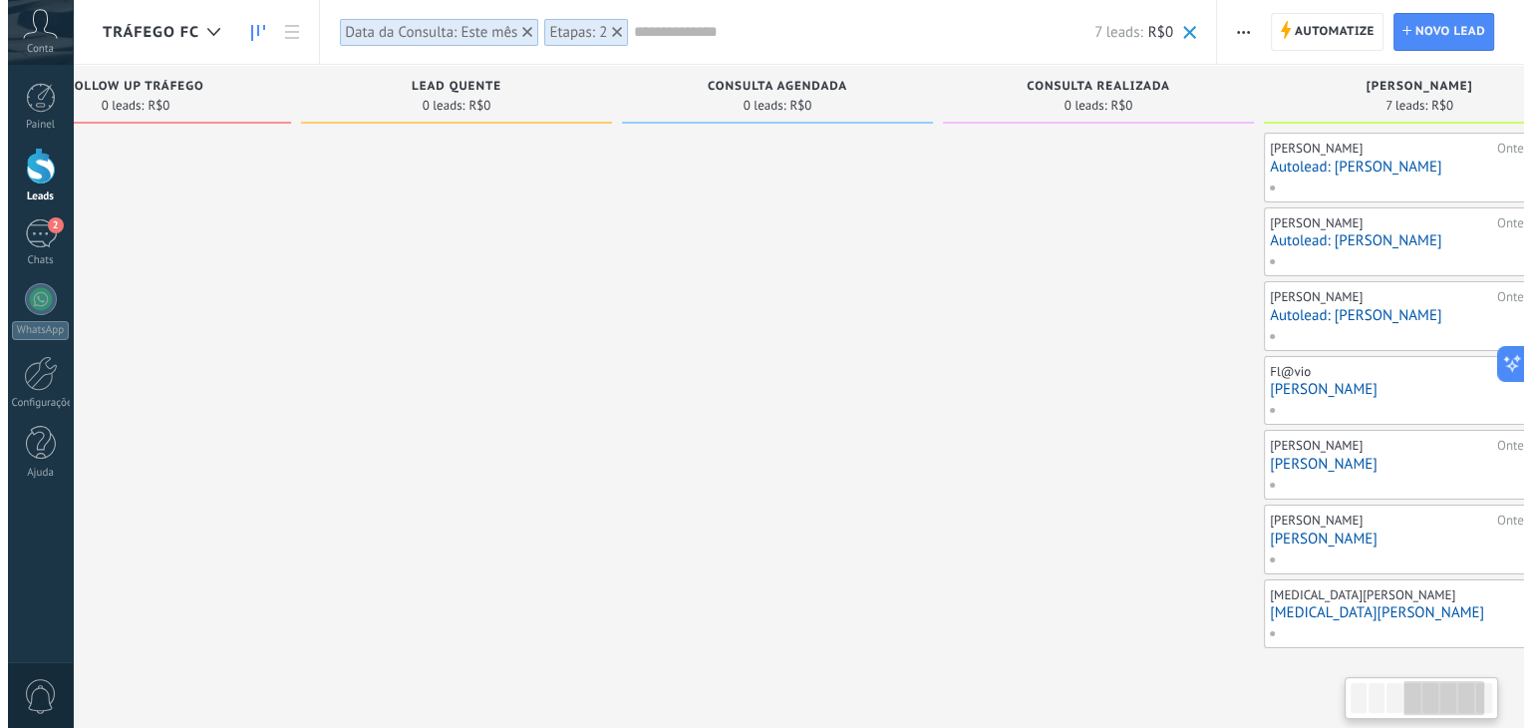
scroll to position [0, 1176]
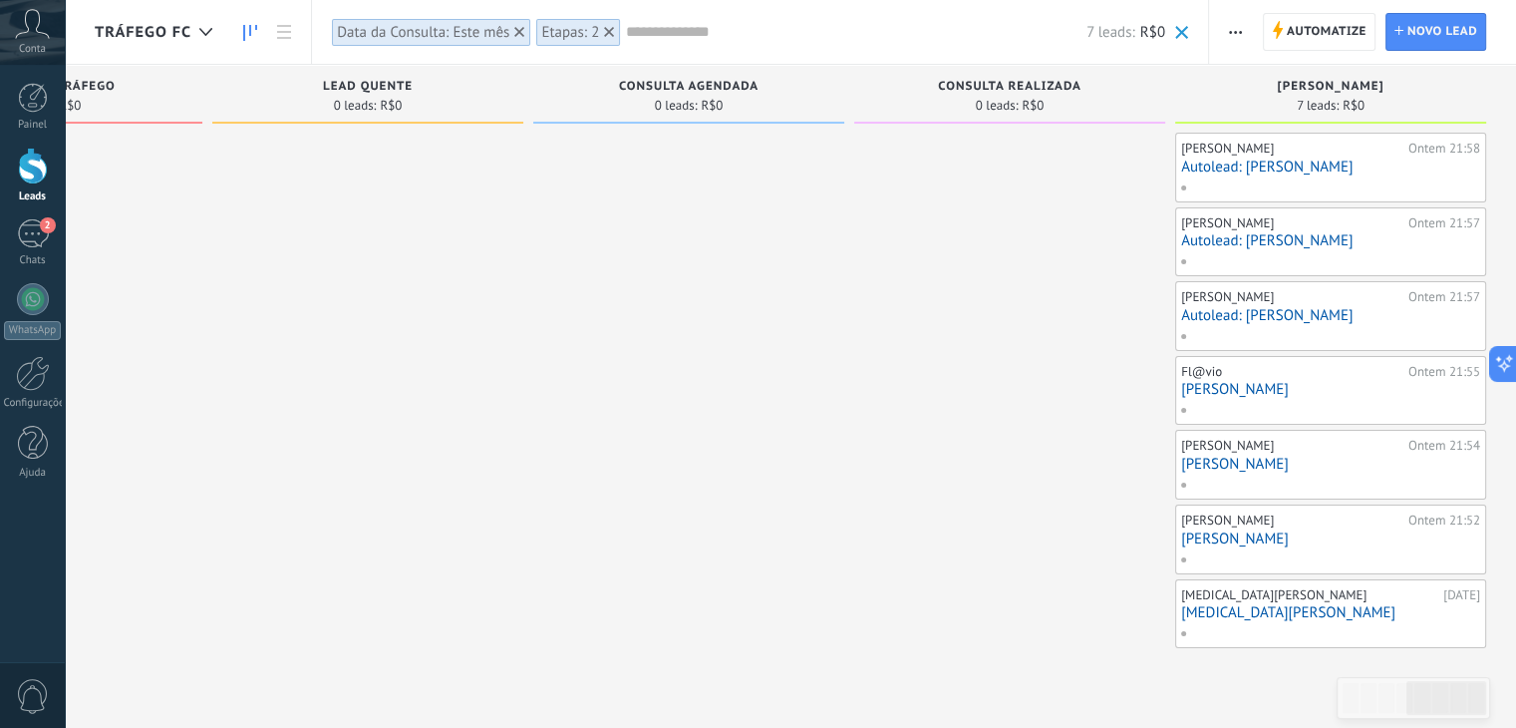
click at [1197, 458] on link "[PERSON_NAME]" at bounding box center [1330, 464] width 299 height 17
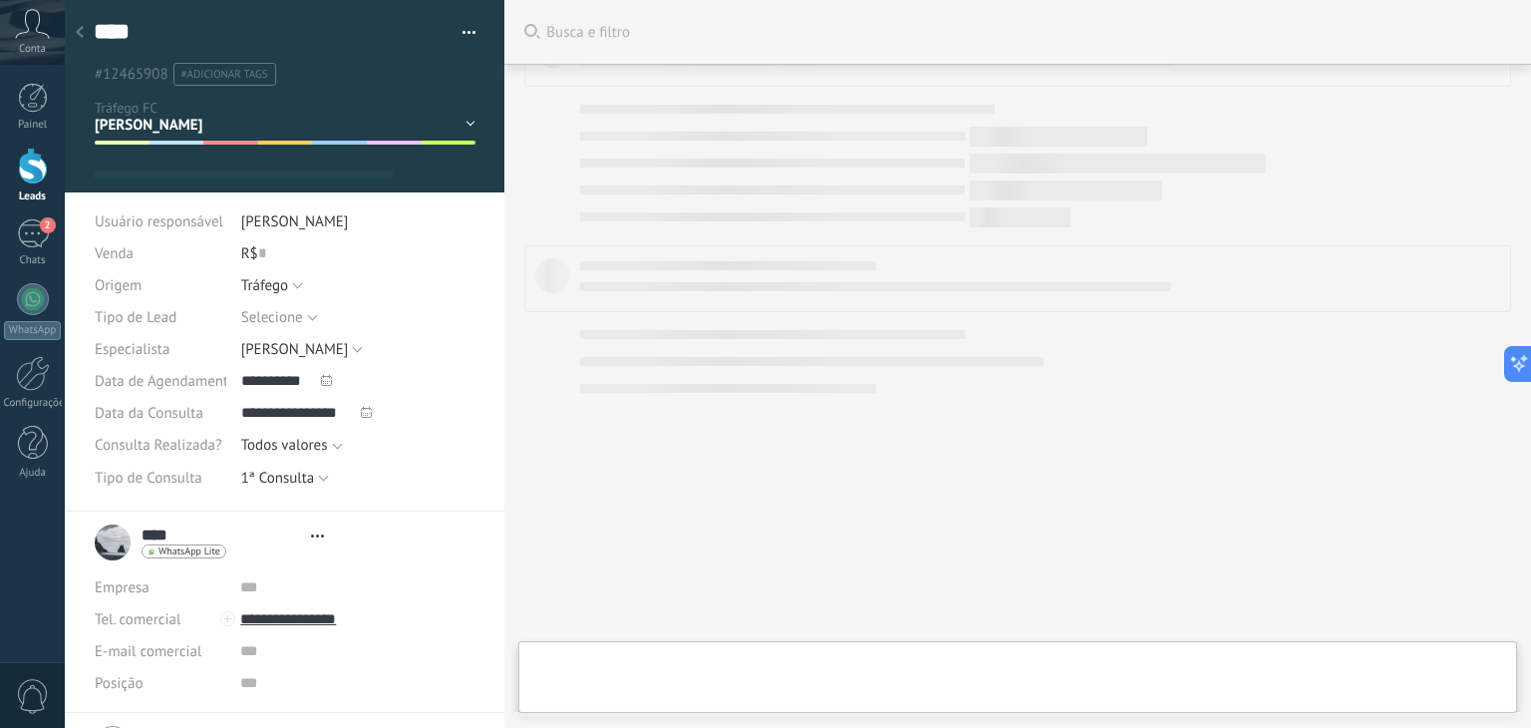
scroll to position [29, 0]
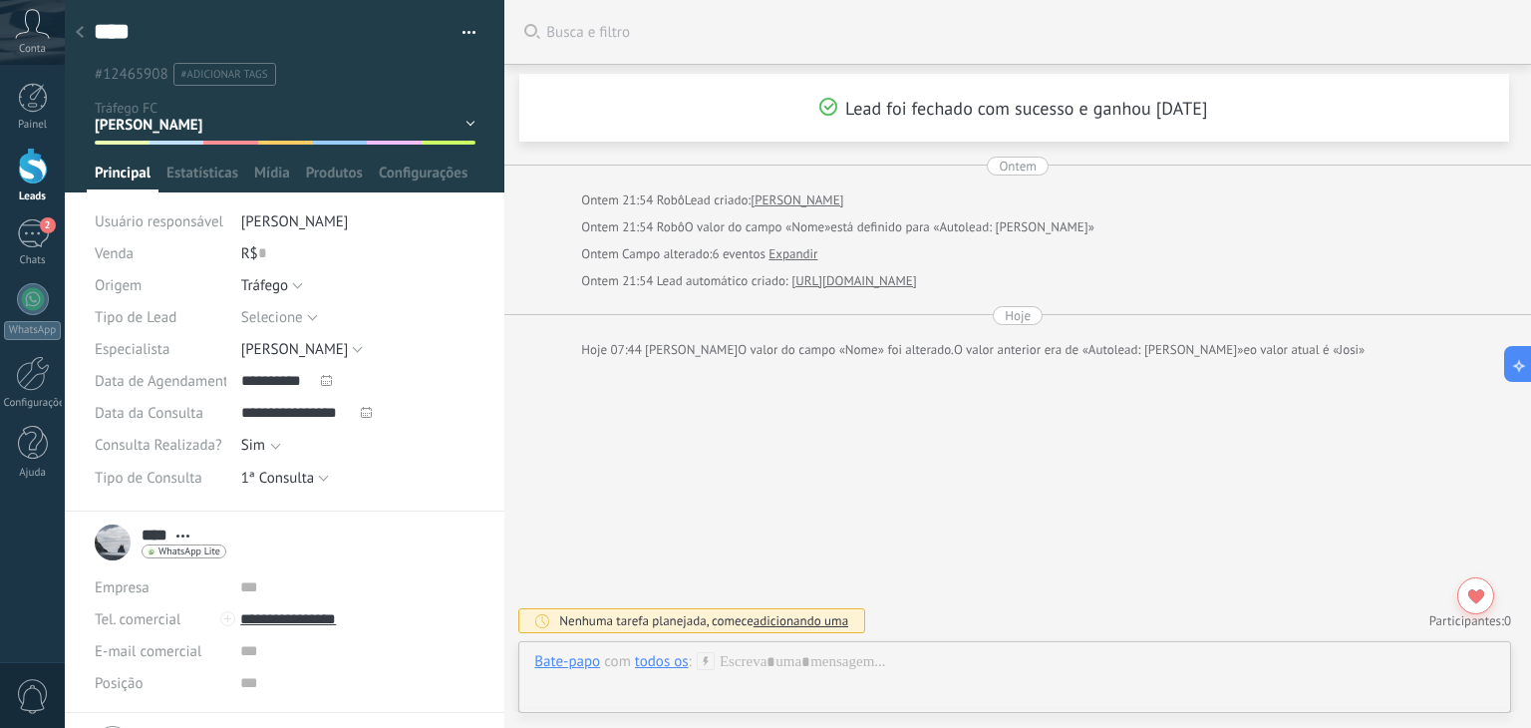
click at [76, 25] on div at bounding box center [80, 33] width 28 height 39
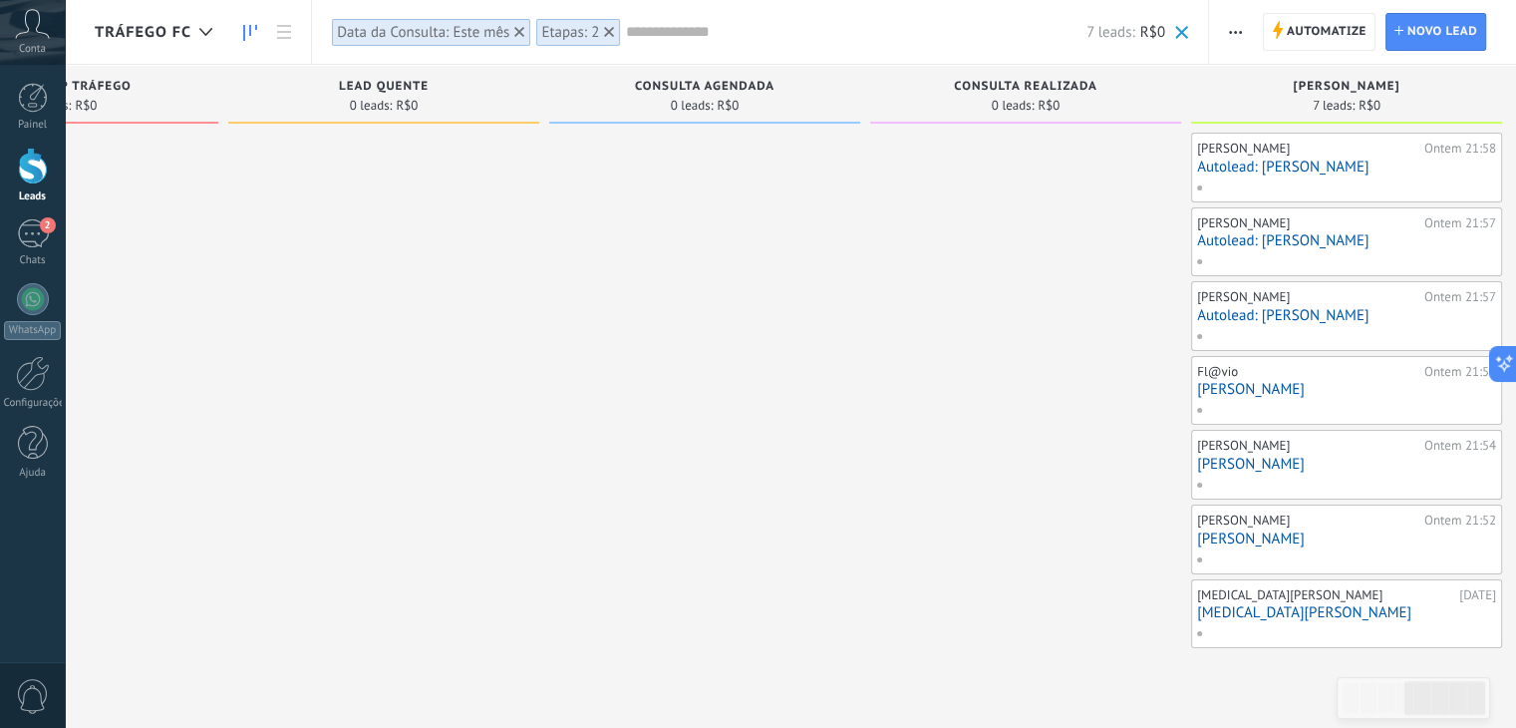
click at [1220, 390] on link "[PERSON_NAME]" at bounding box center [1346, 389] width 299 height 17
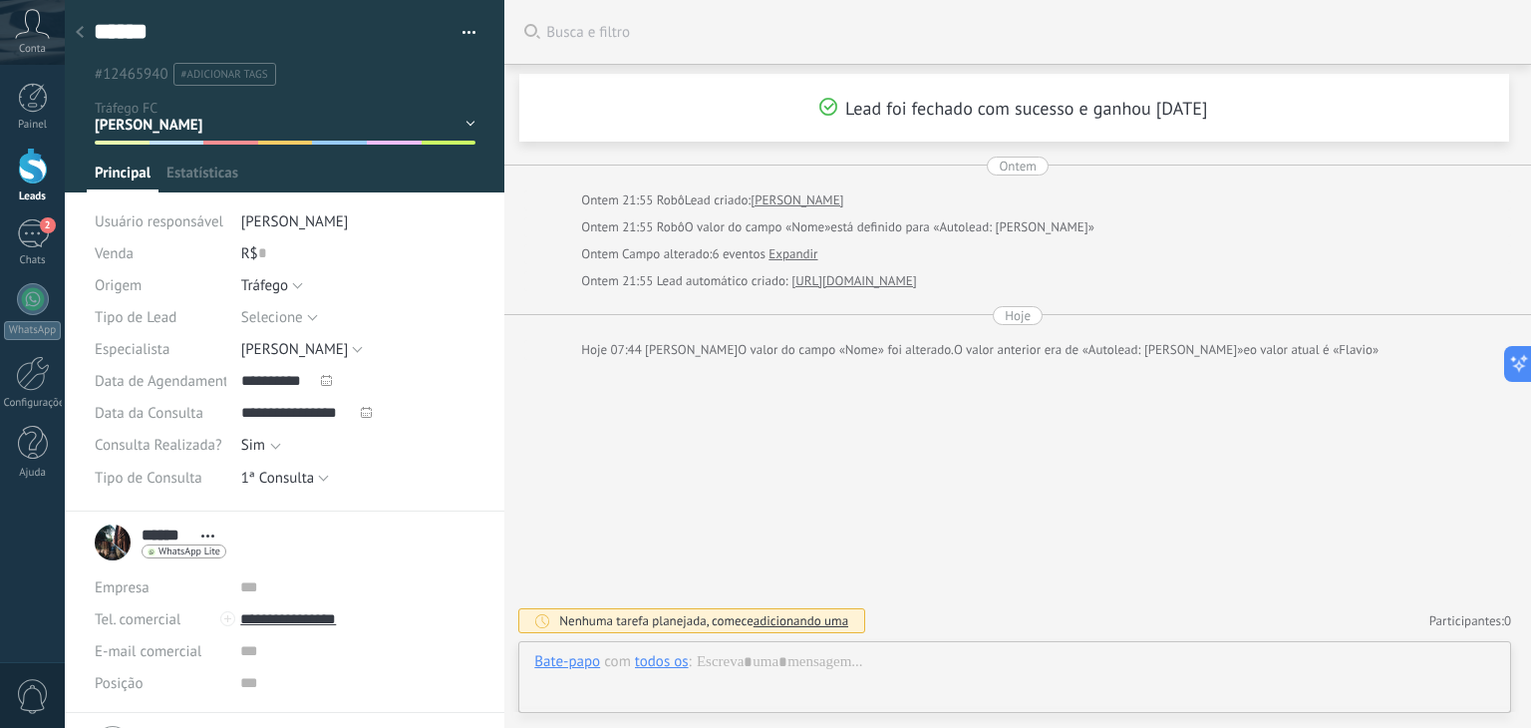
scroll to position [29, 0]
click at [84, 22] on div at bounding box center [80, 33] width 28 height 39
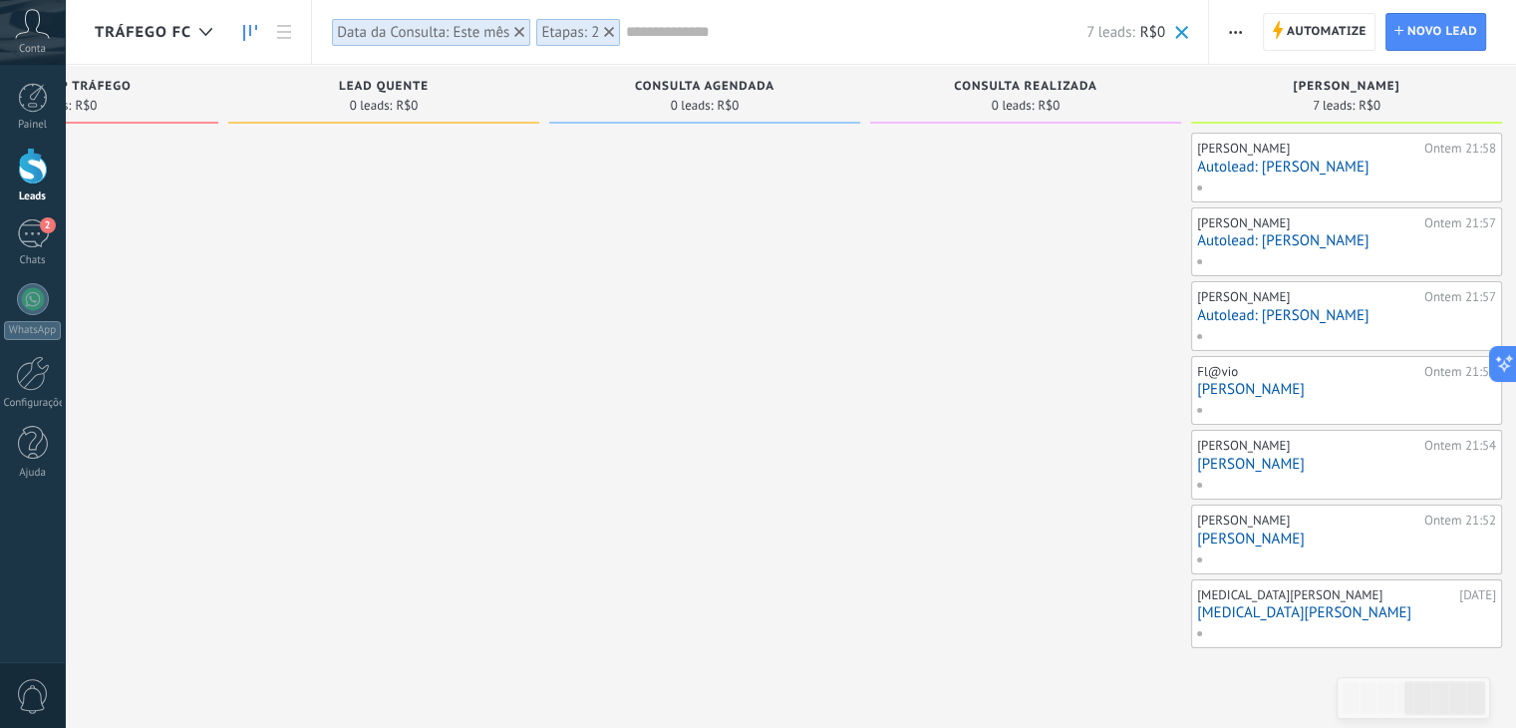
click at [1250, 307] on link "Autolead: Jessica Santarem" at bounding box center [1346, 315] width 299 height 17
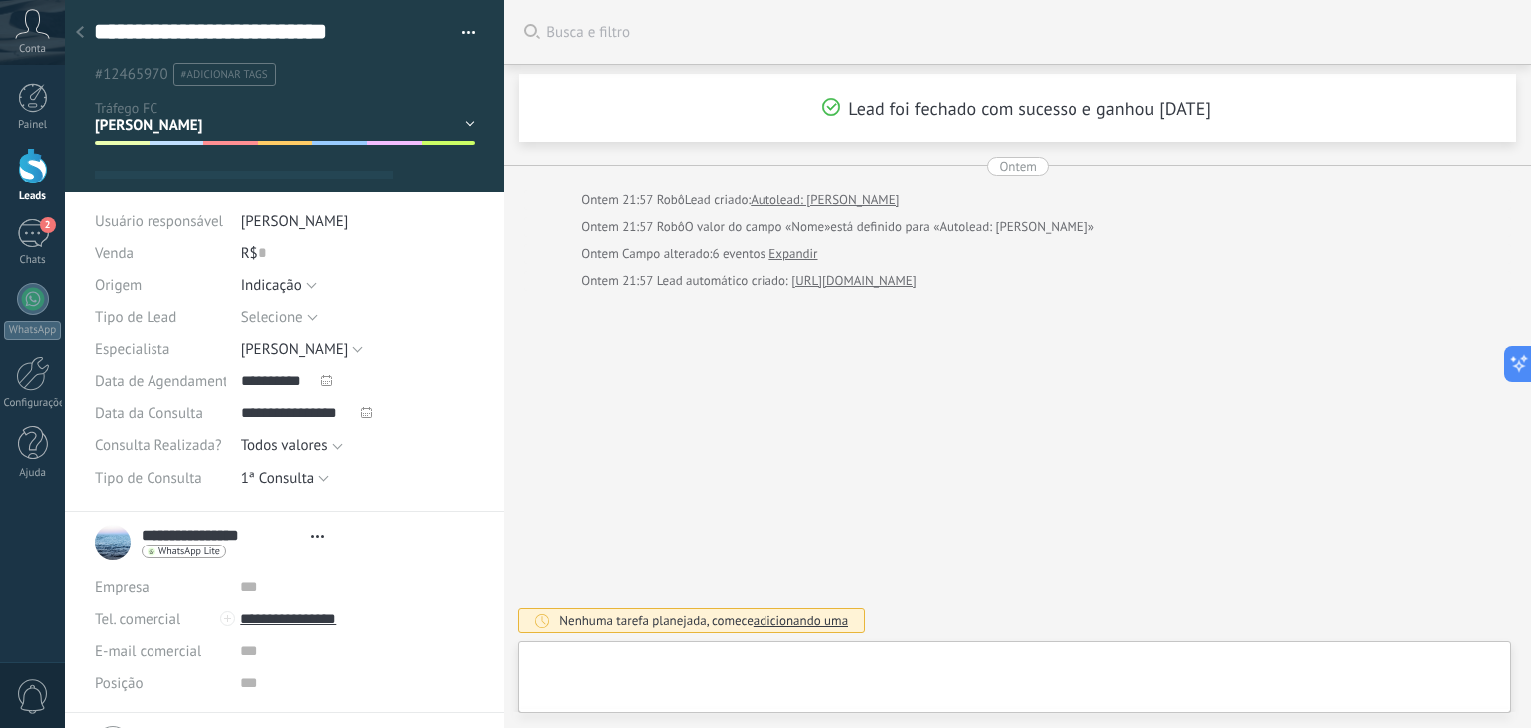
scroll to position [29, 0]
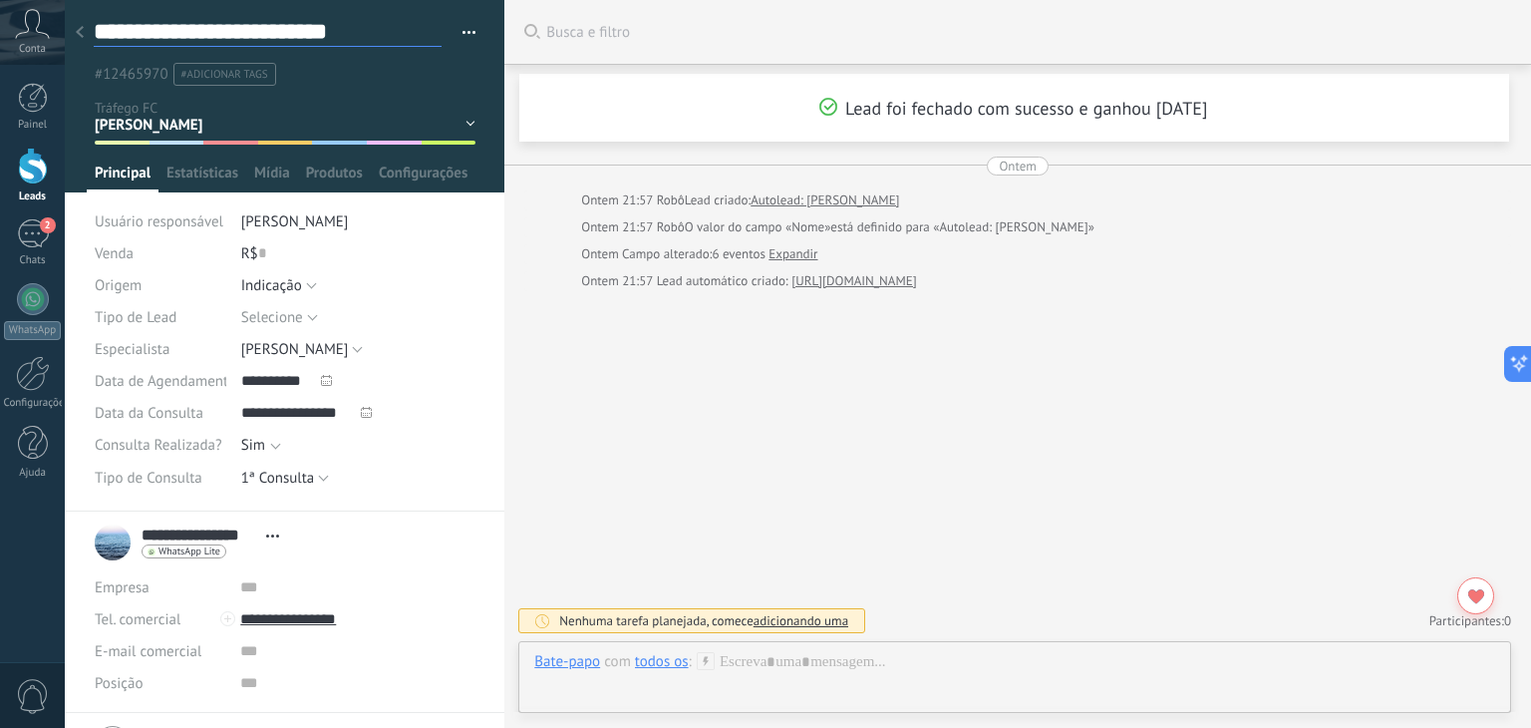
click at [183, 31] on textarea "**********" at bounding box center [268, 32] width 348 height 30
type textarea "**********"
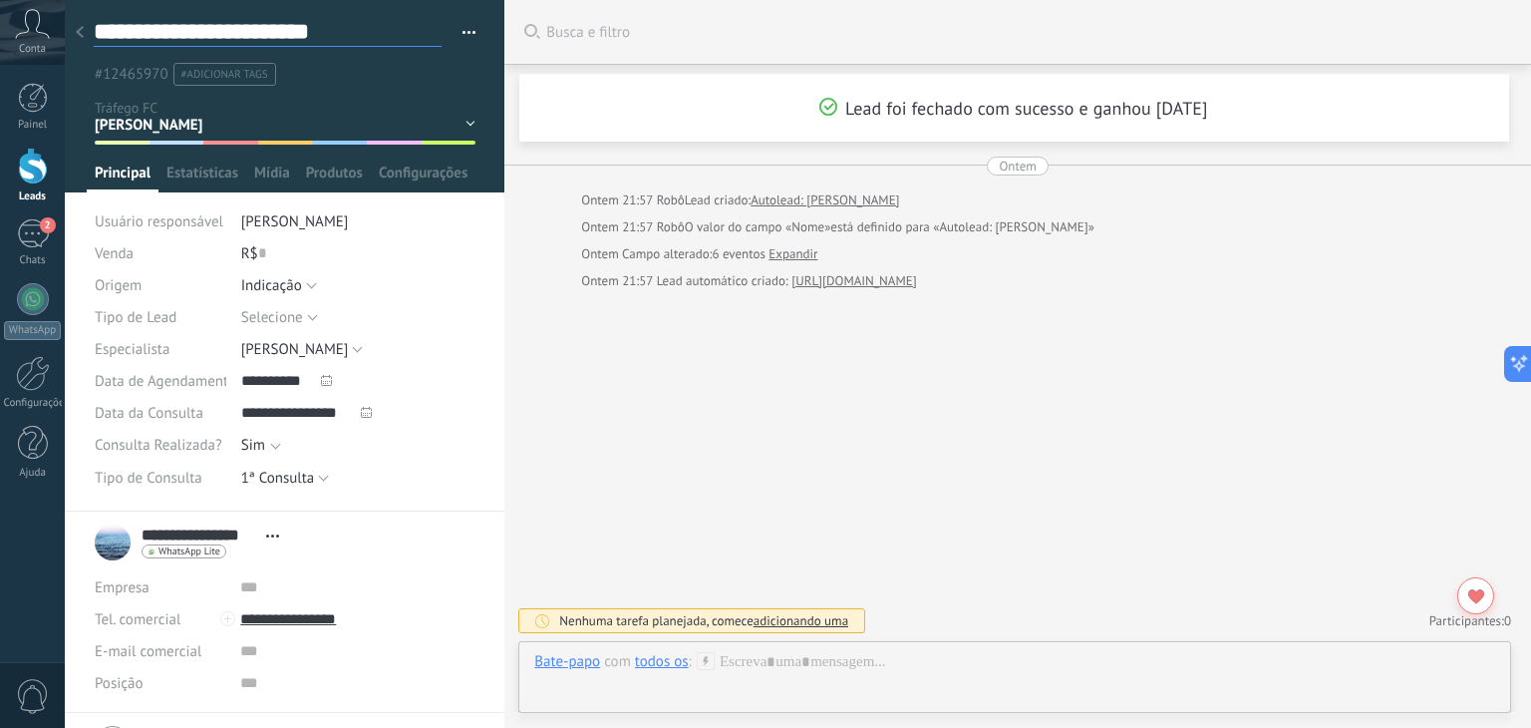
type textarea "**********"
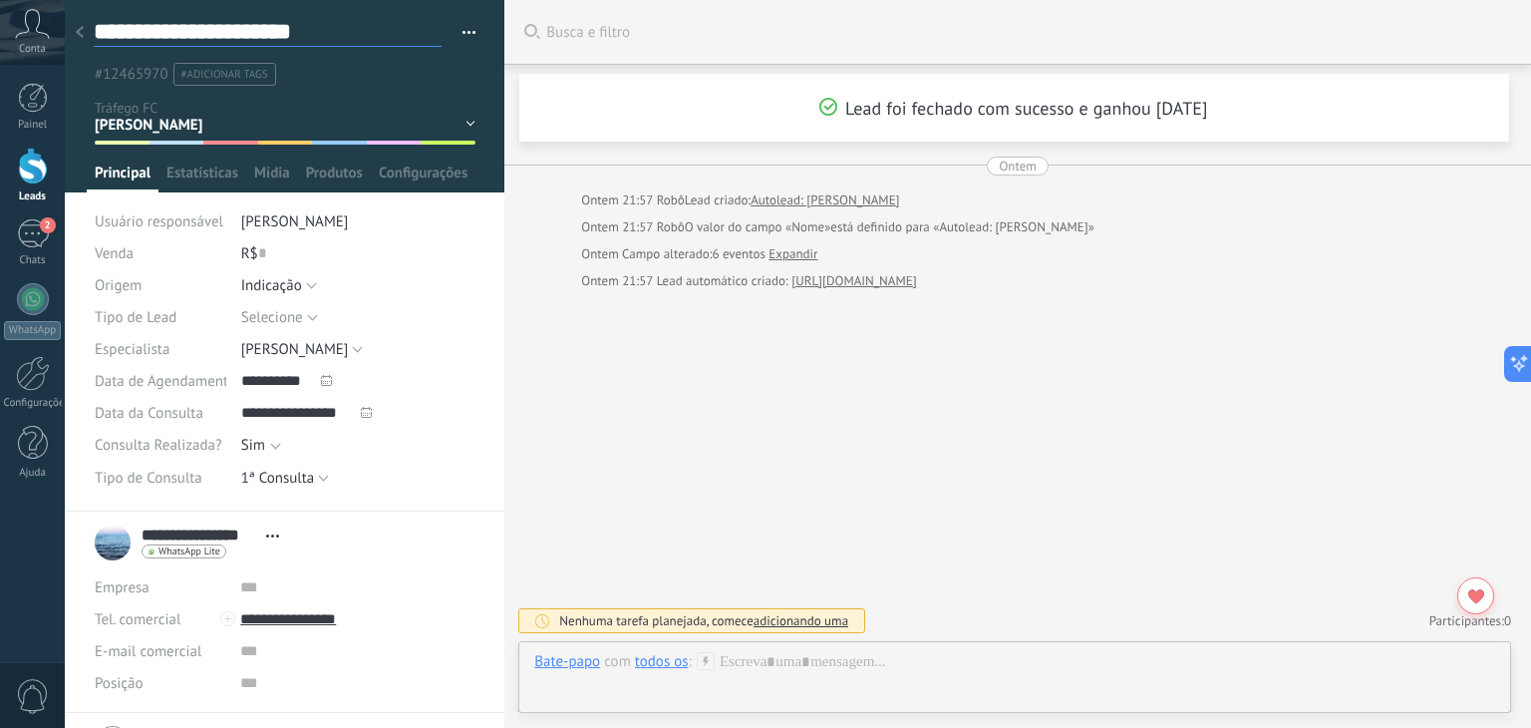
type textarea "**********"
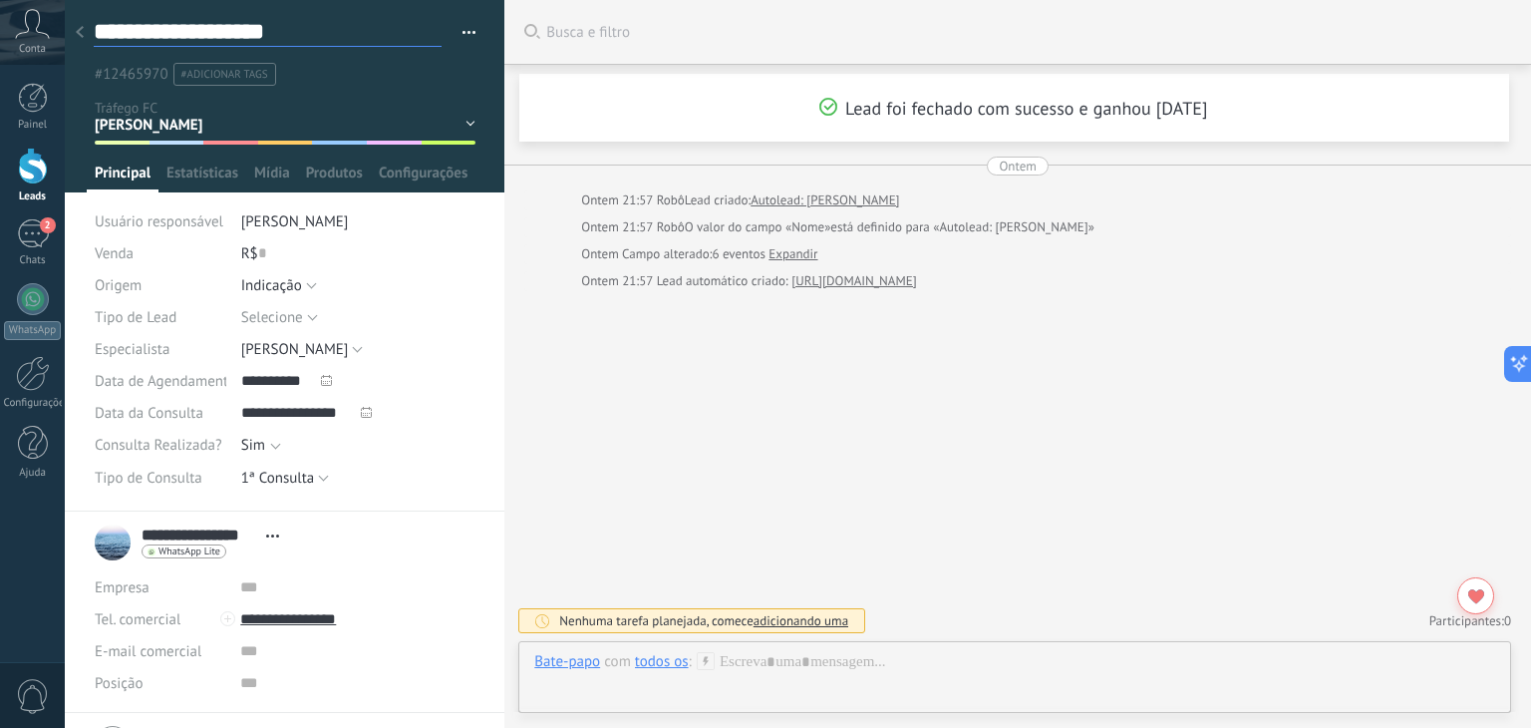
type textarea "**********"
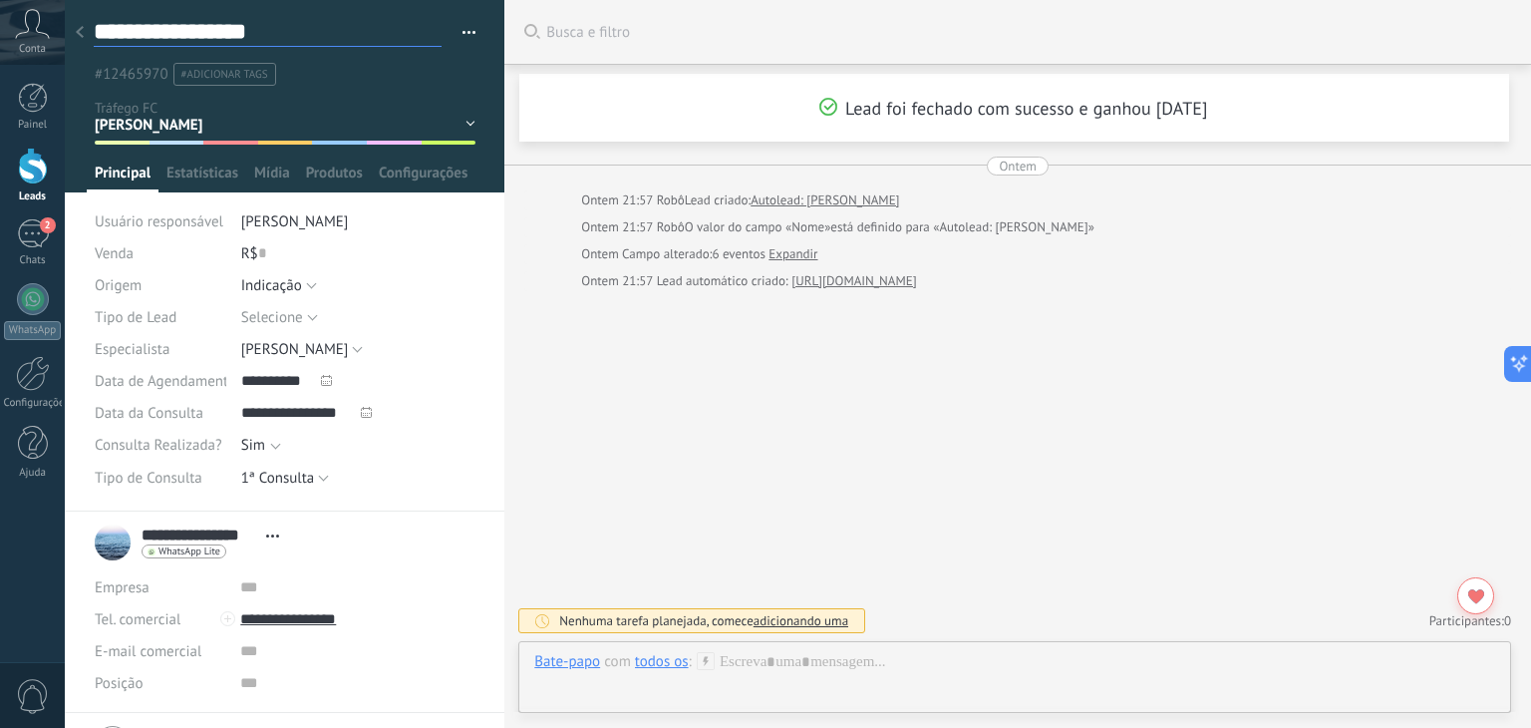
type textarea "**********"
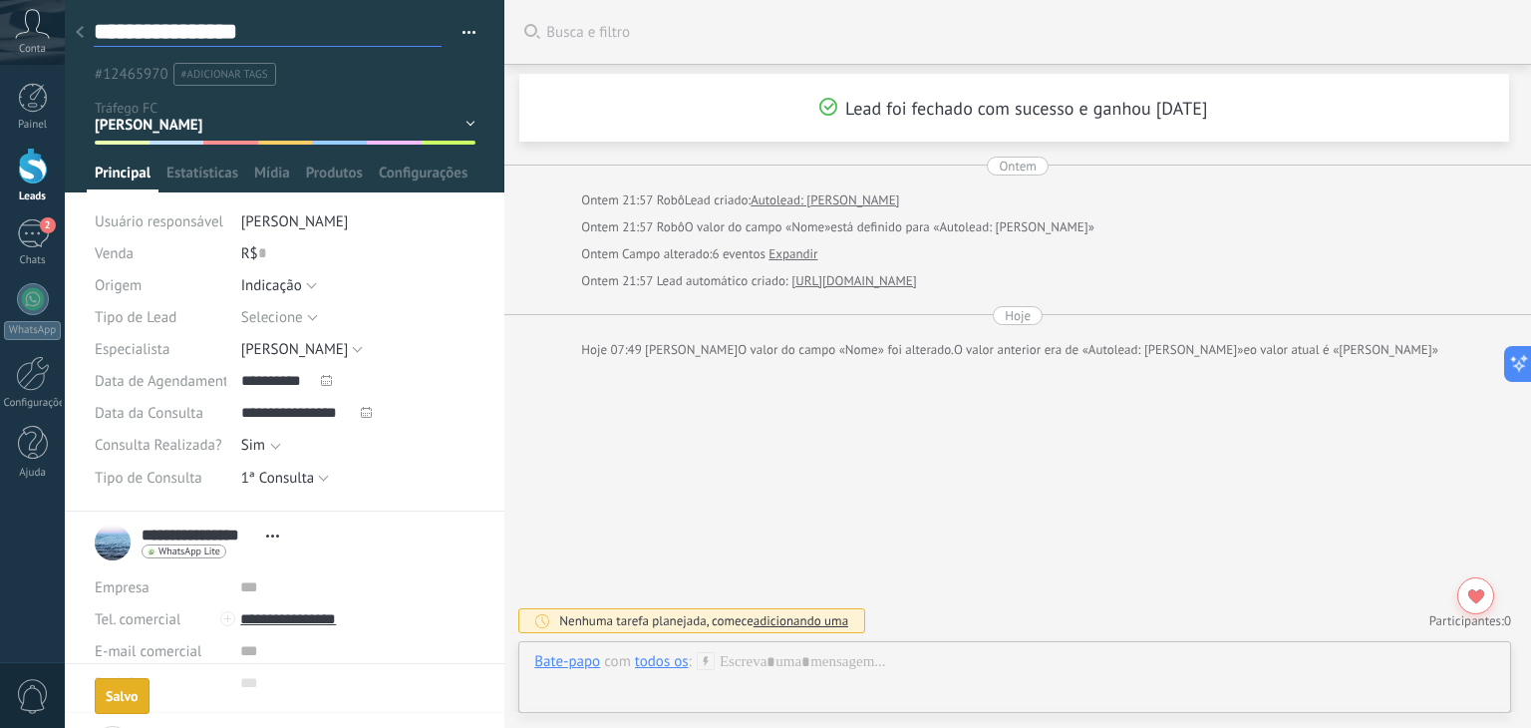
type textarea "**********"
click at [80, 30] on use at bounding box center [80, 32] width 8 height 12
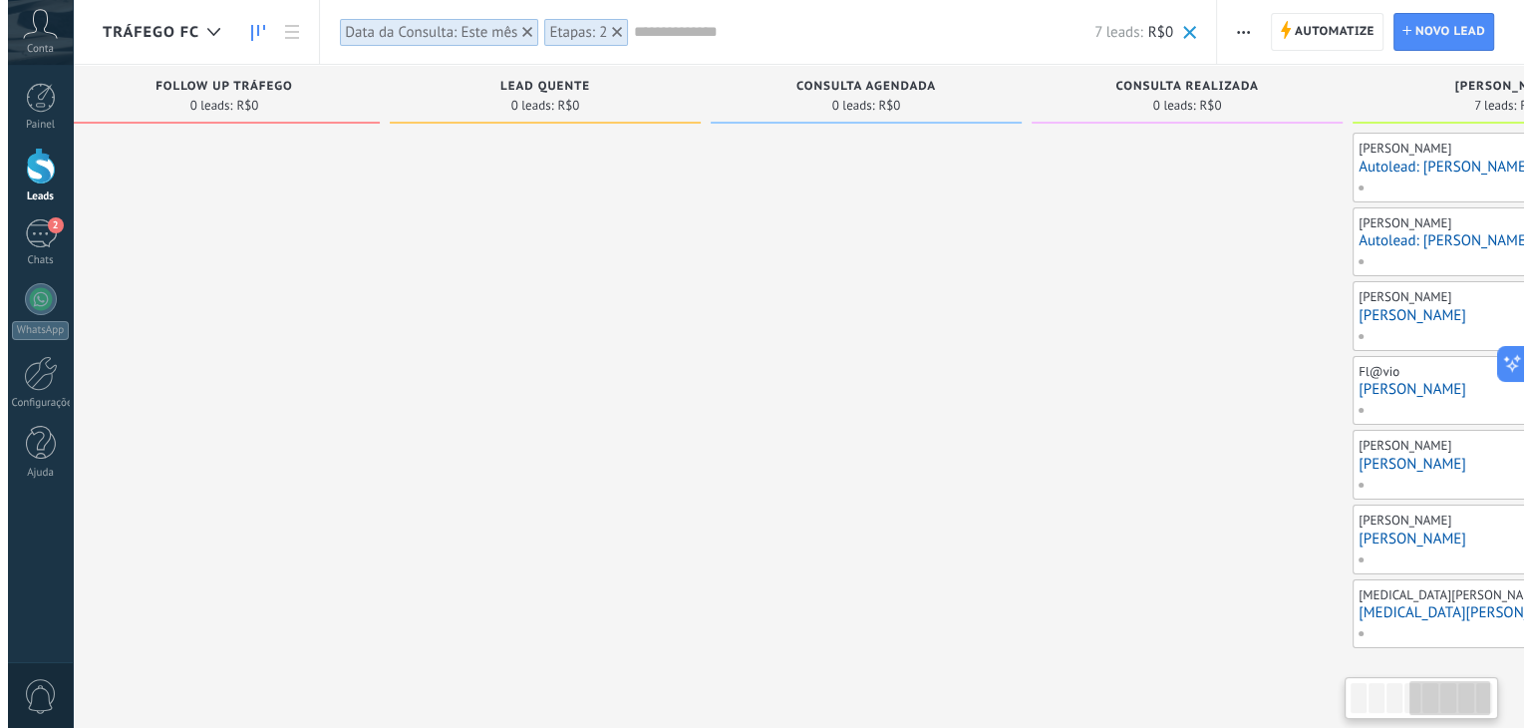
scroll to position [0, 1163]
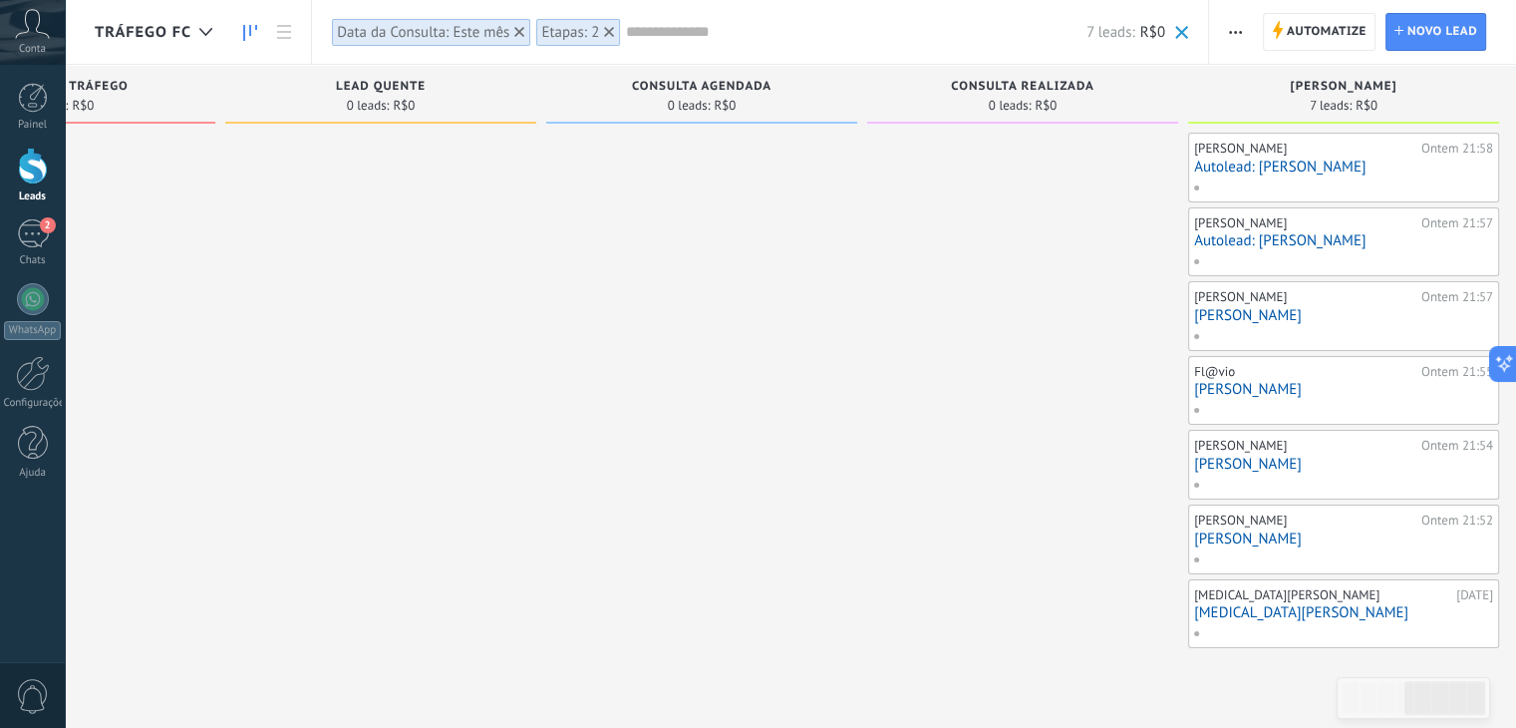
click at [1290, 243] on link "Autolead: Thaís Coelho" at bounding box center [1343, 240] width 299 height 17
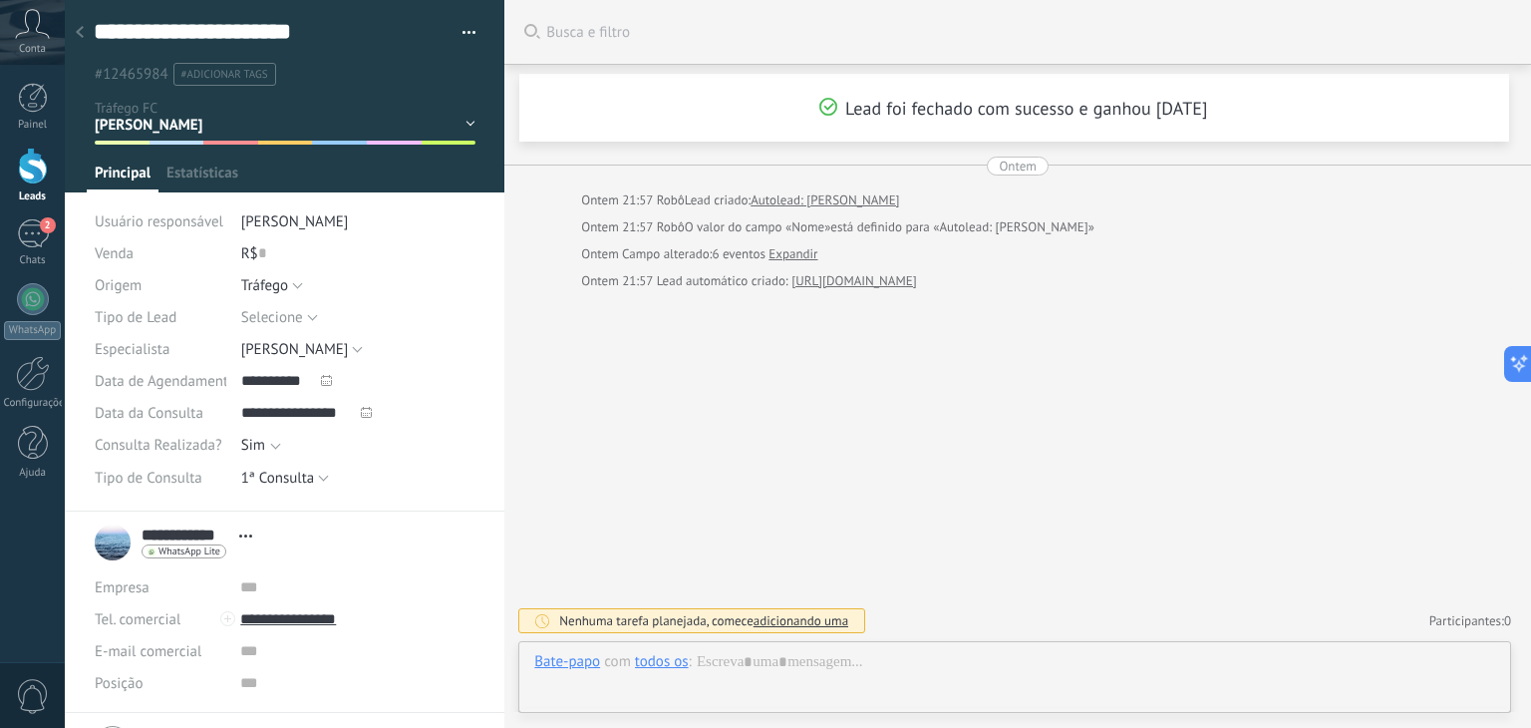
scroll to position [29, 0]
click at [183, 22] on textarea "**********" at bounding box center [268, 32] width 348 height 30
type textarea "**********"
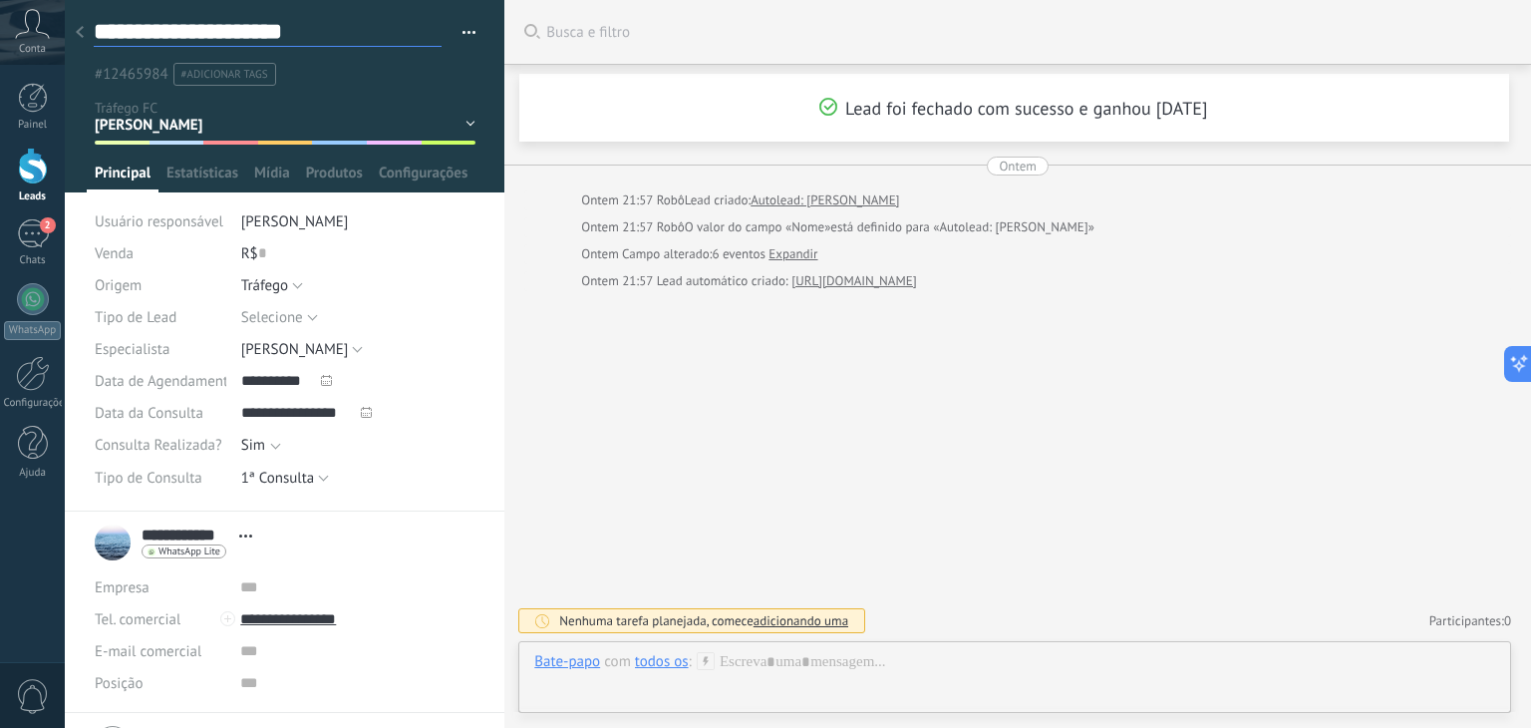
type textarea "**********"
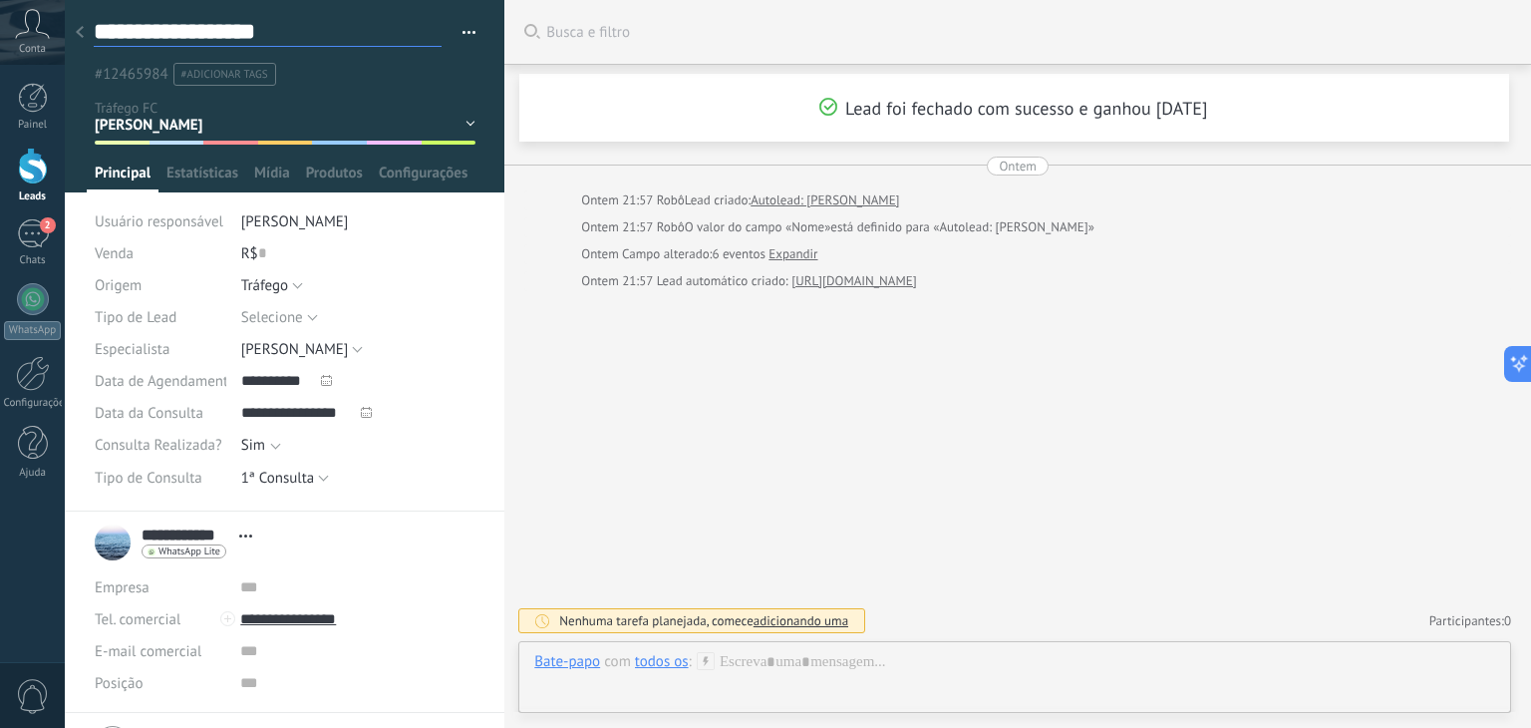
type textarea "**********"
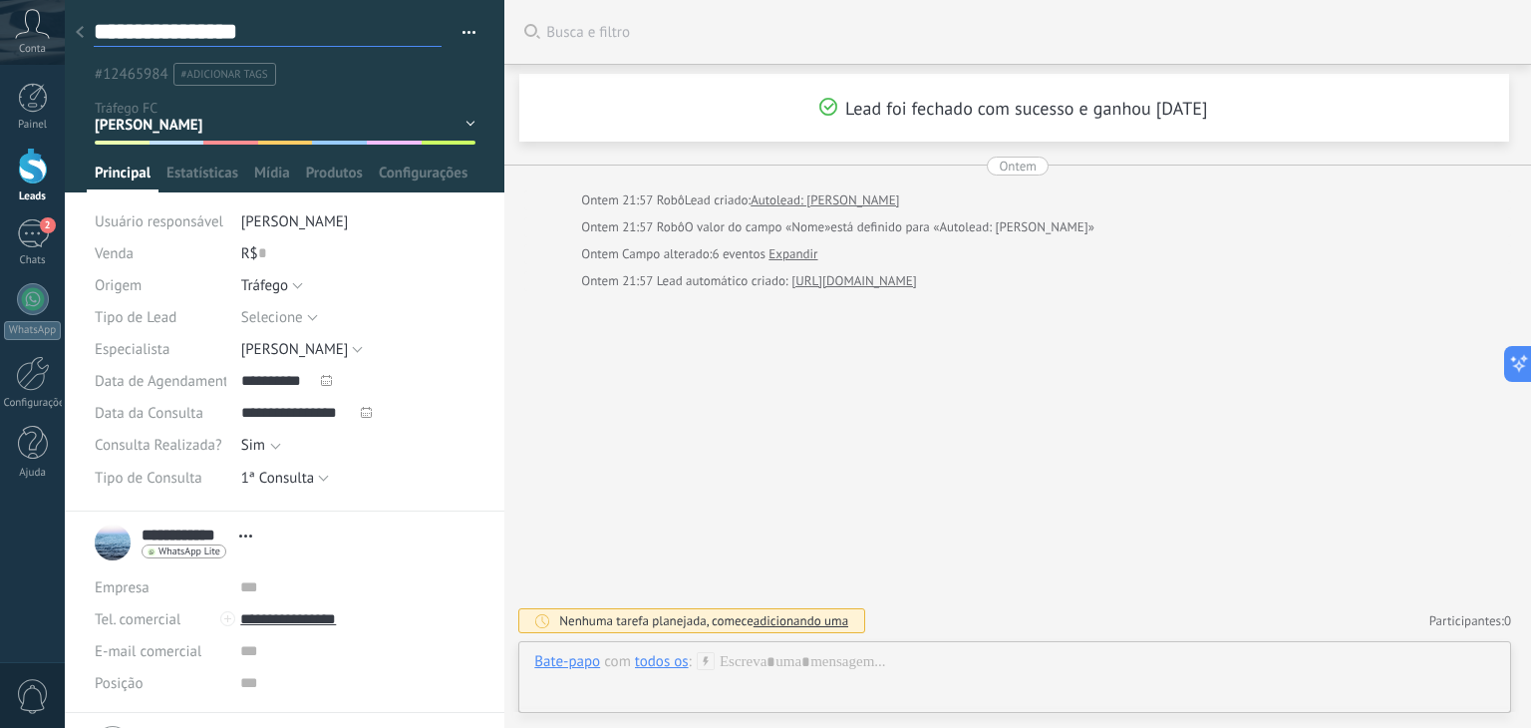
type textarea "**********"
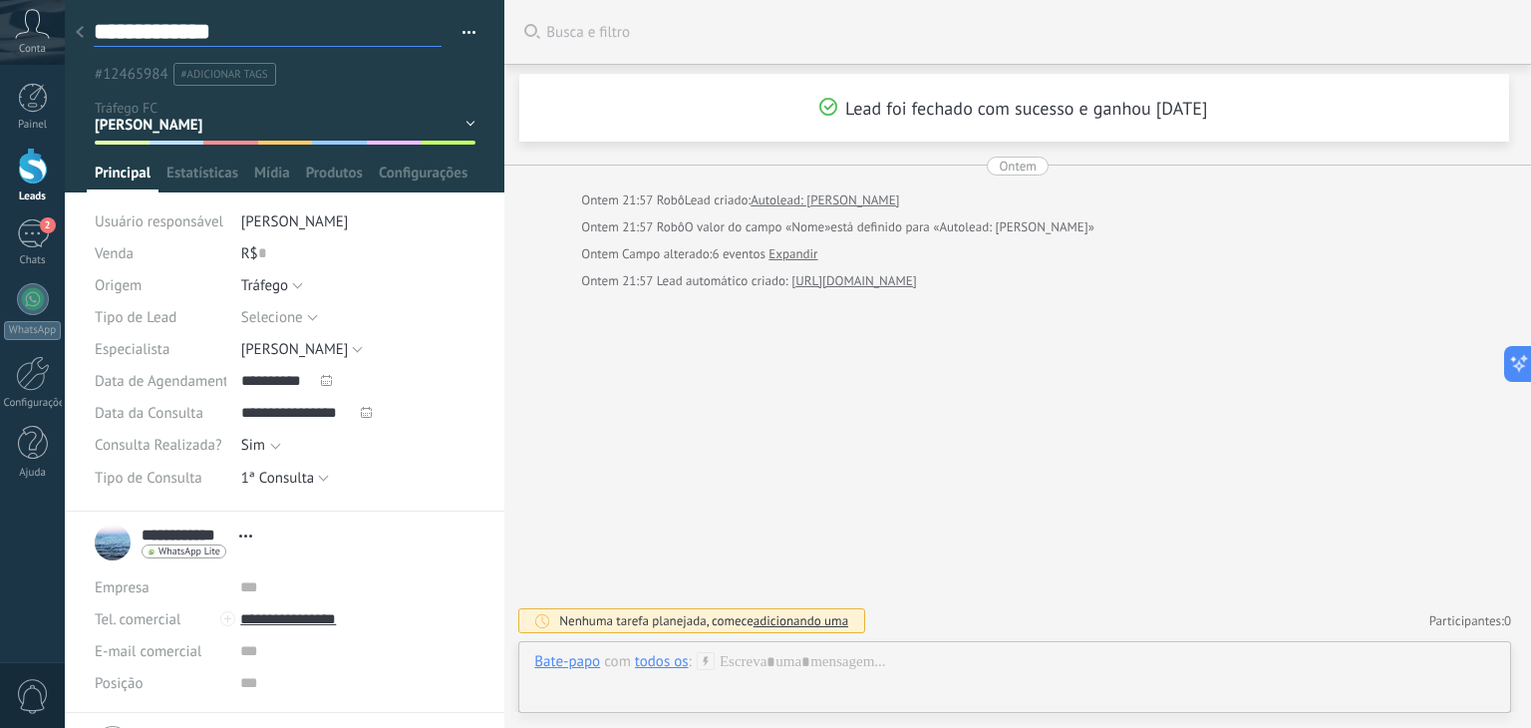
type textarea "**********"
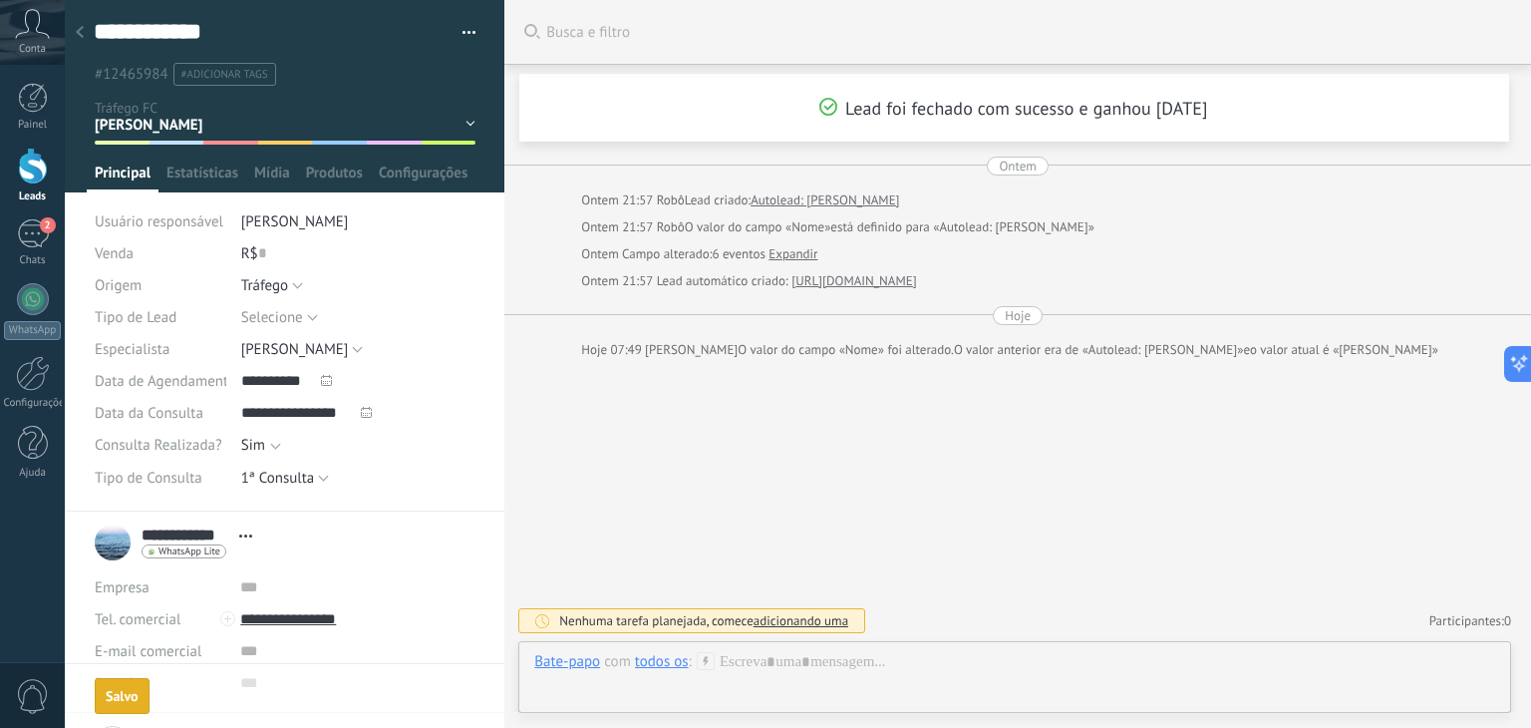
click at [81, 32] on icon at bounding box center [80, 32] width 8 height 12
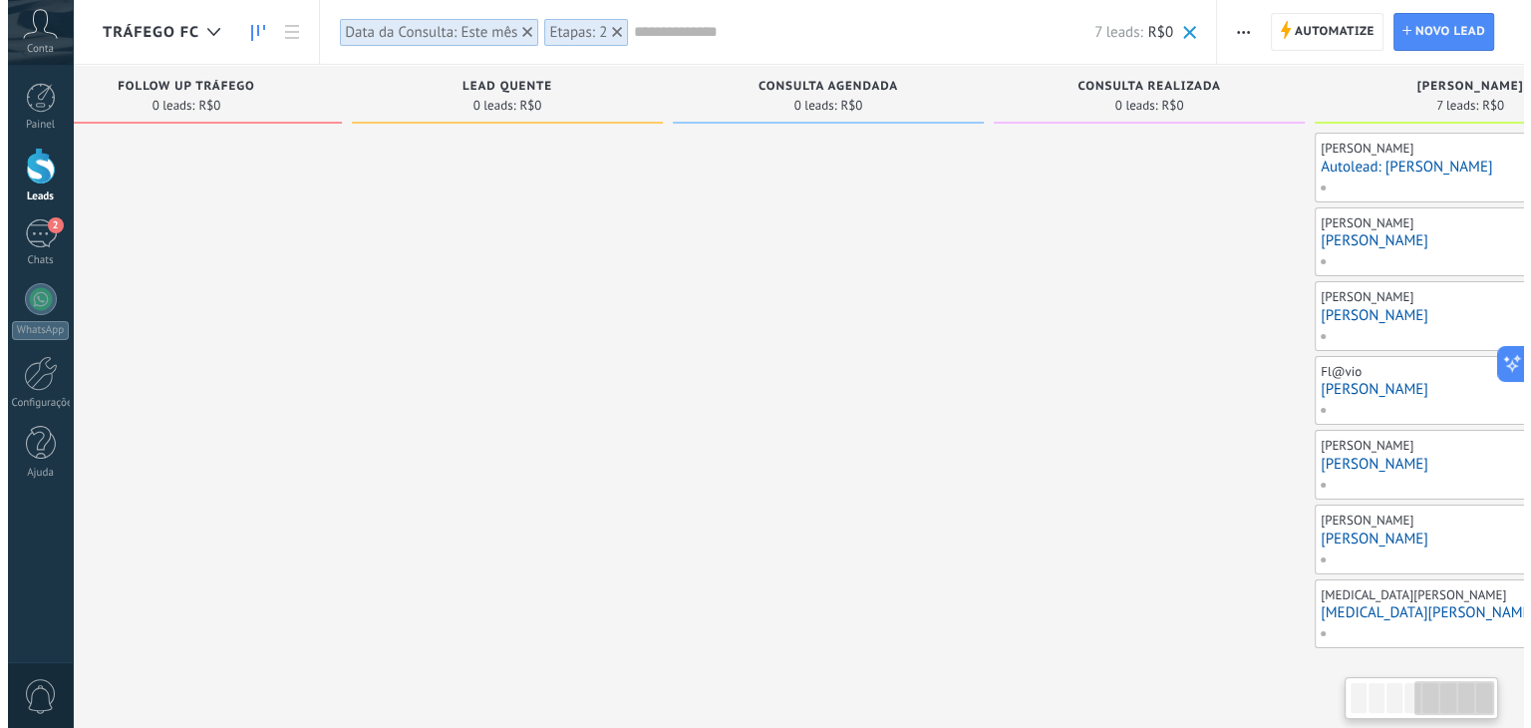
scroll to position [0, 1176]
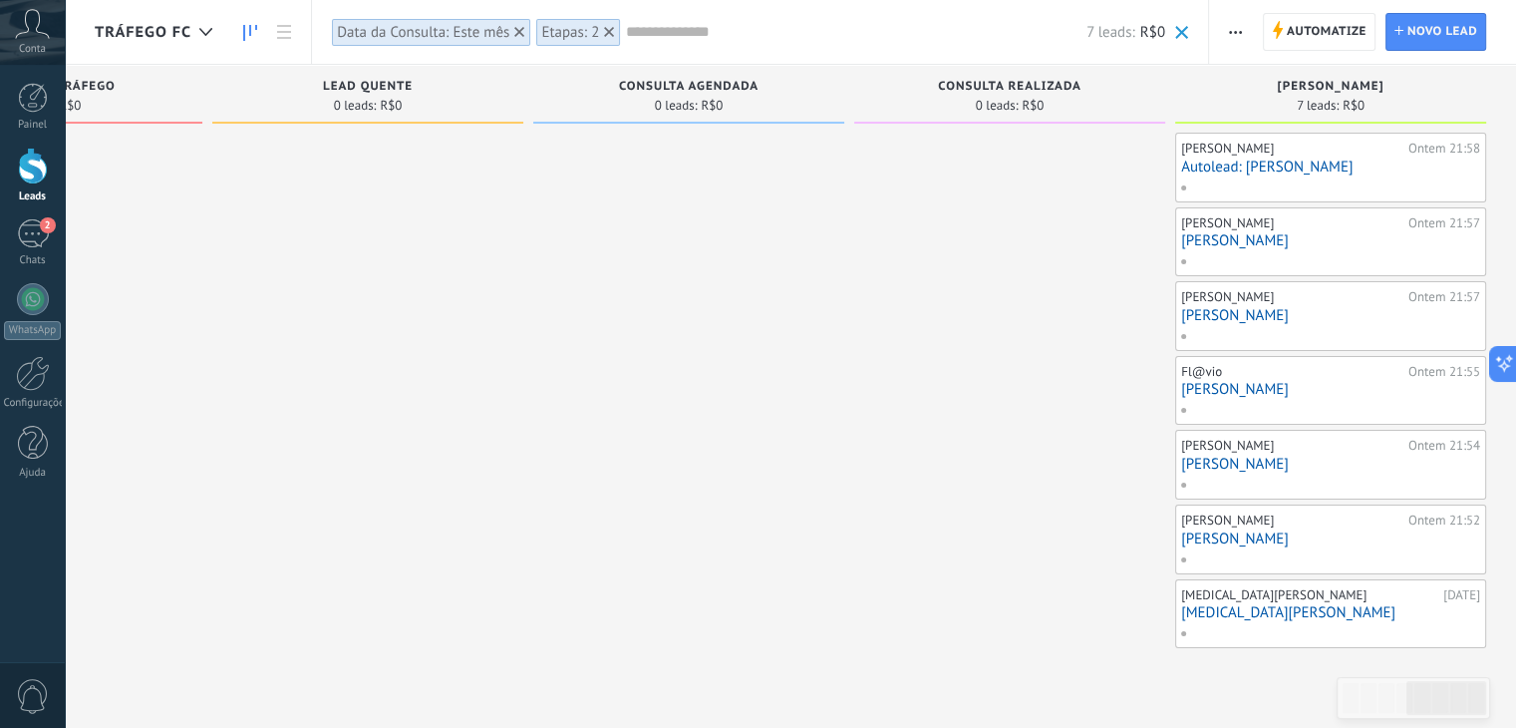
click at [1220, 164] on link "Autolead: Melissa" at bounding box center [1330, 167] width 299 height 17
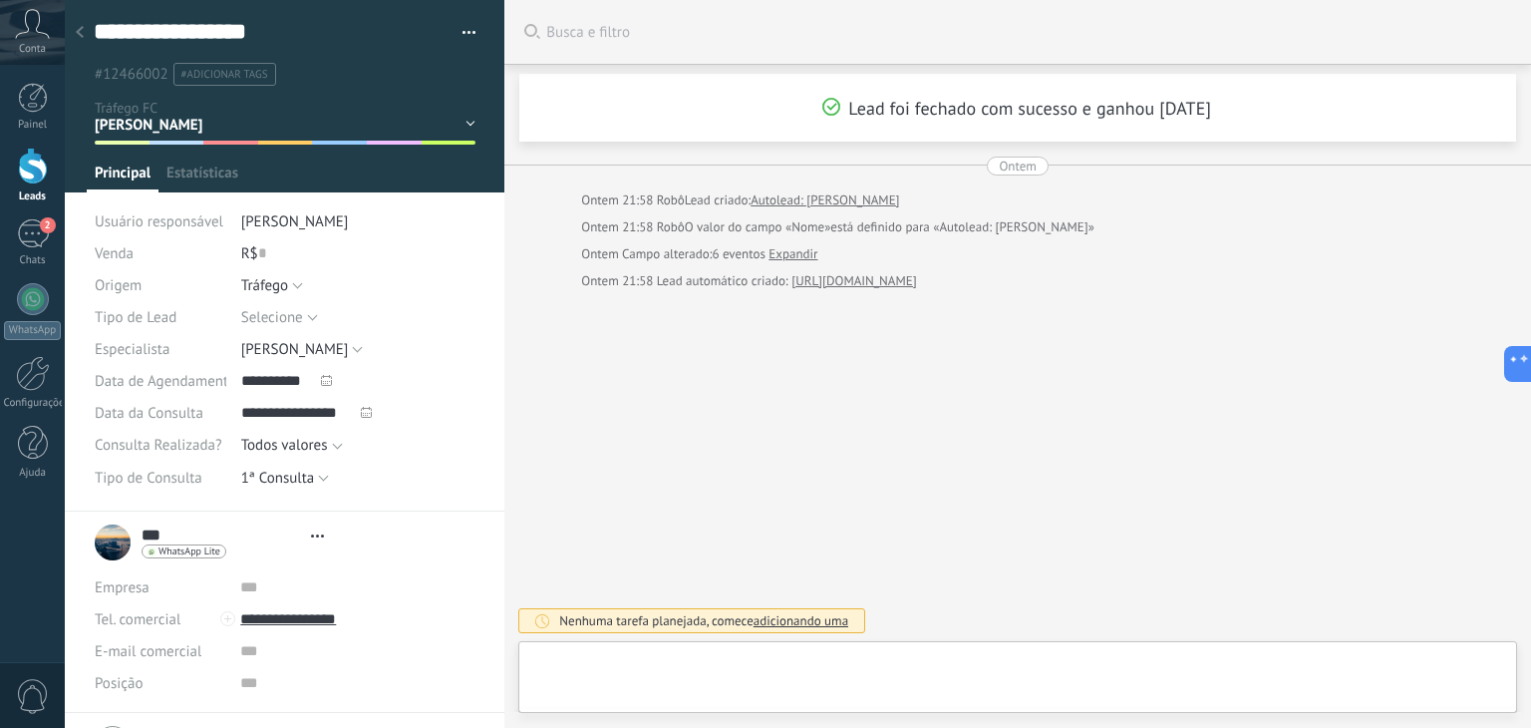
scroll to position [29, 0]
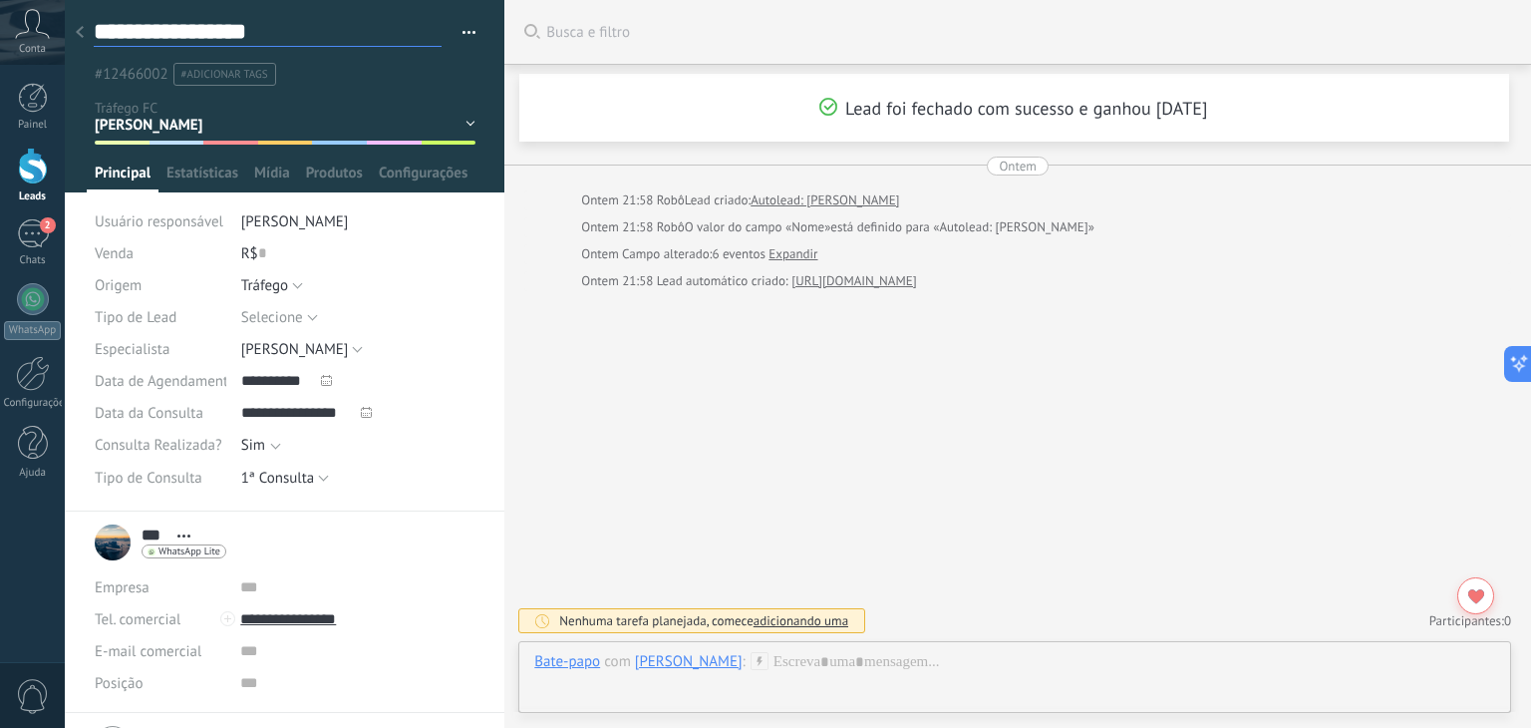
click at [182, 27] on textarea "**********" at bounding box center [268, 32] width 348 height 30
type textarea "**********"
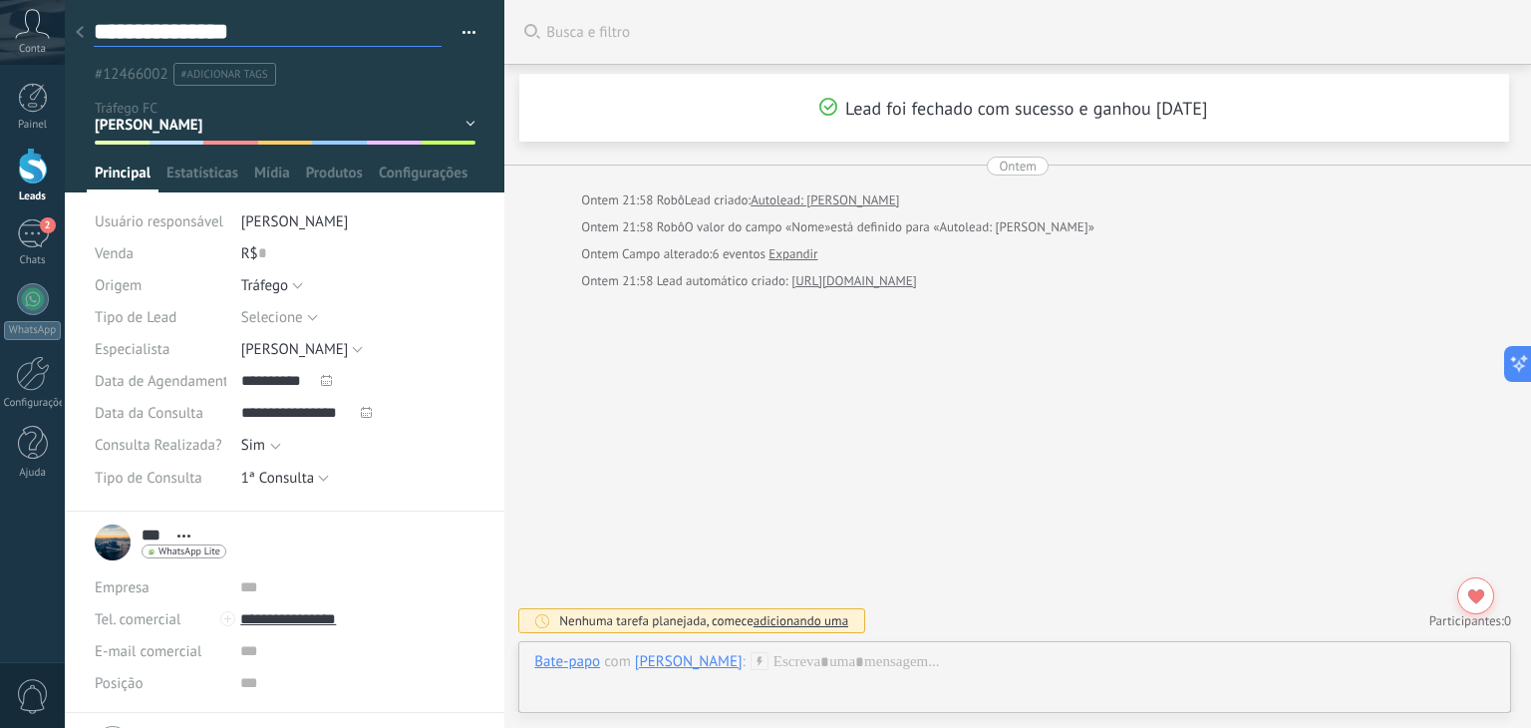
type textarea "**********"
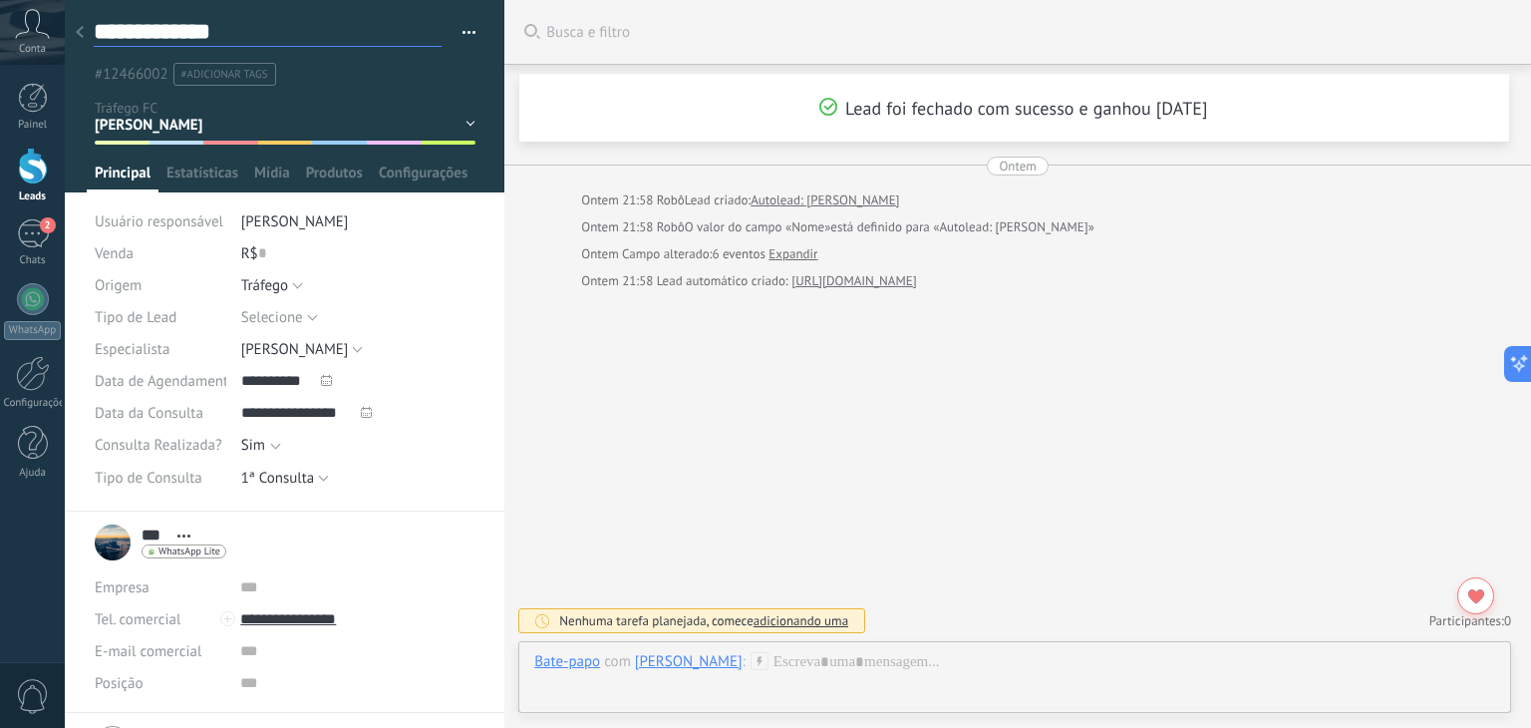
type textarea "**********"
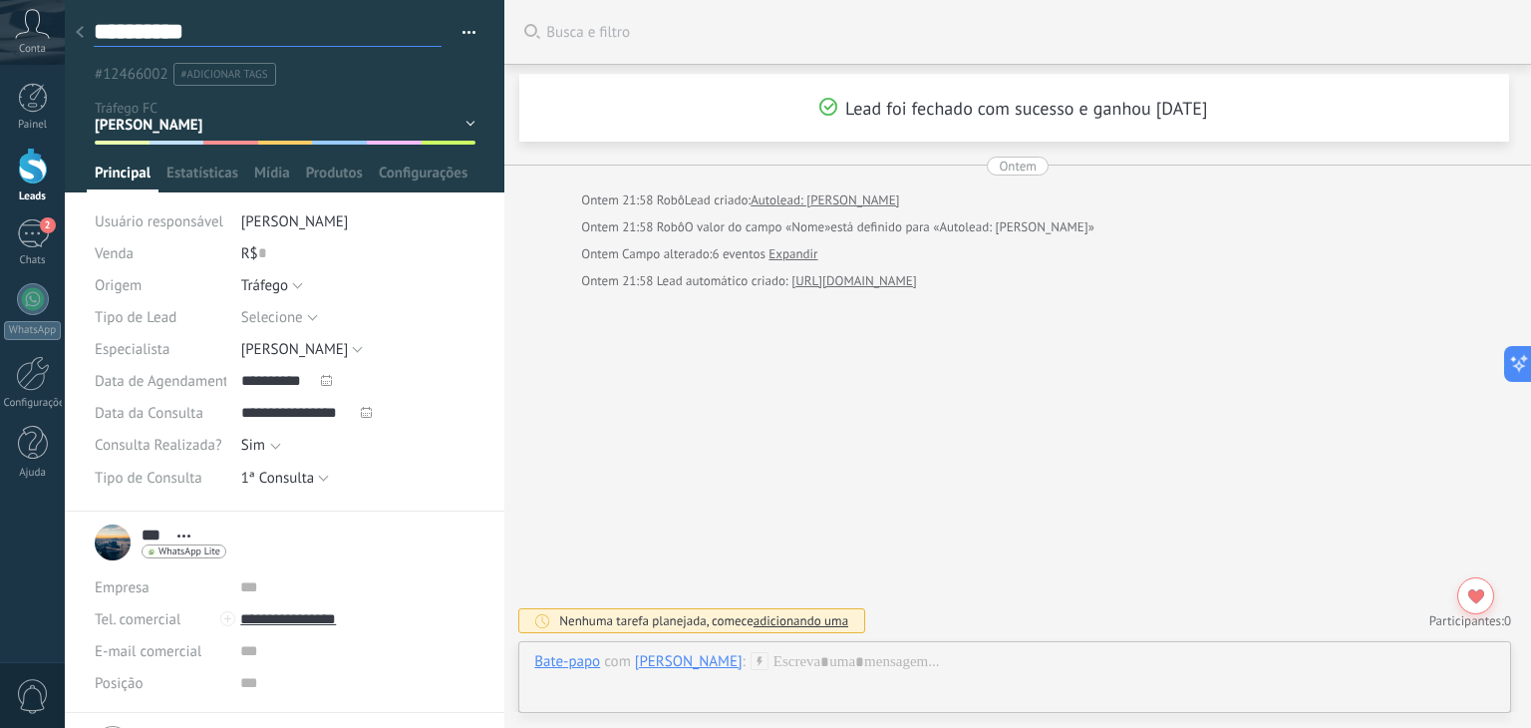
type textarea "*********"
type textarea "*******"
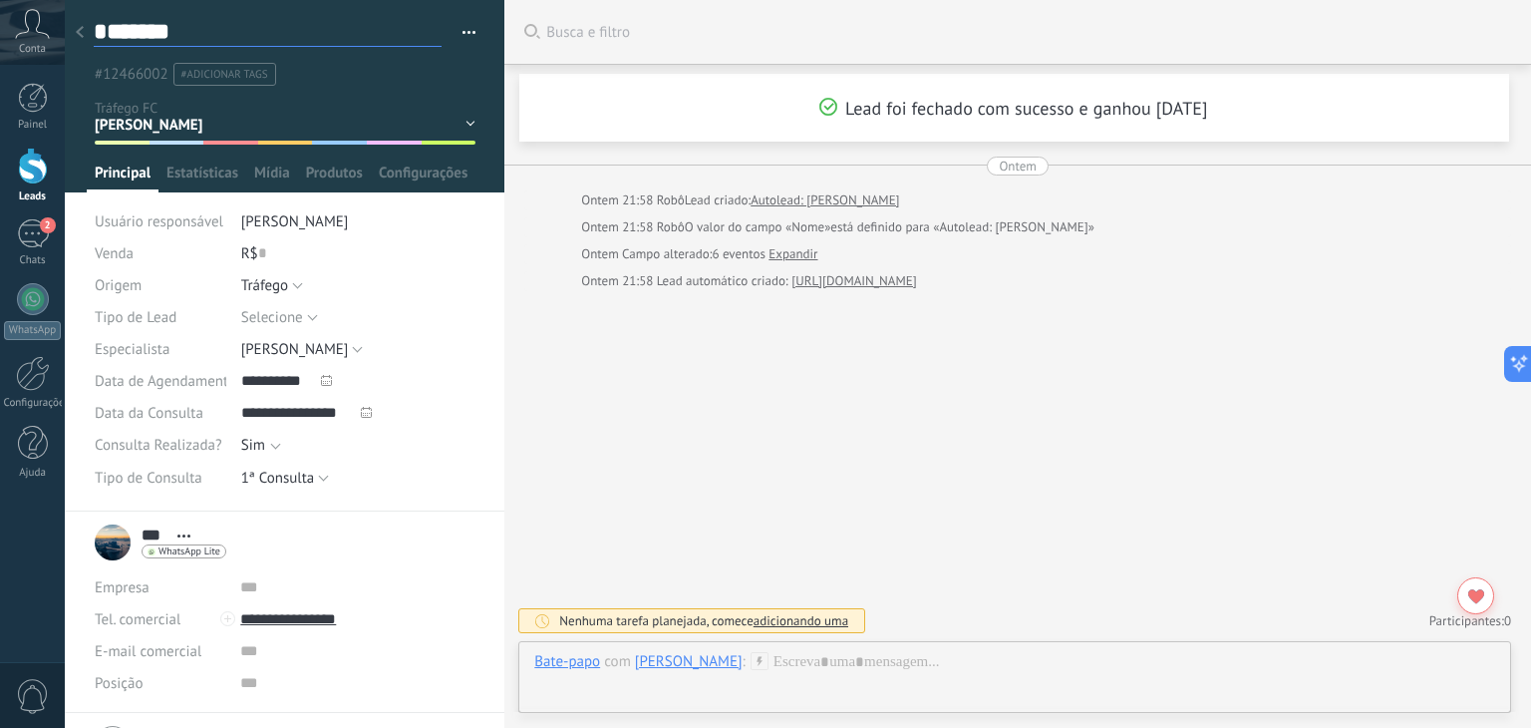
type textarea "*******"
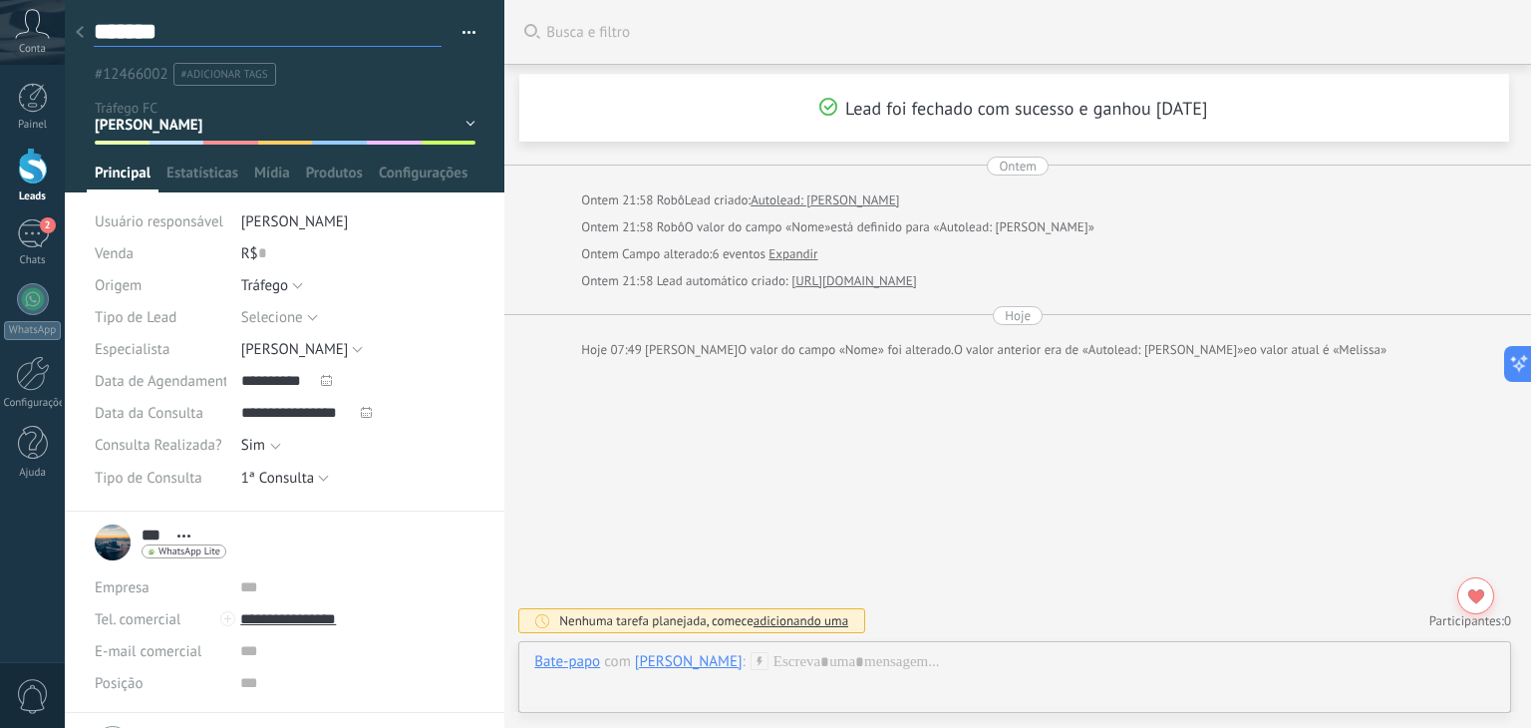
type textarea "*******"
click at [80, 29] on use at bounding box center [80, 32] width 8 height 12
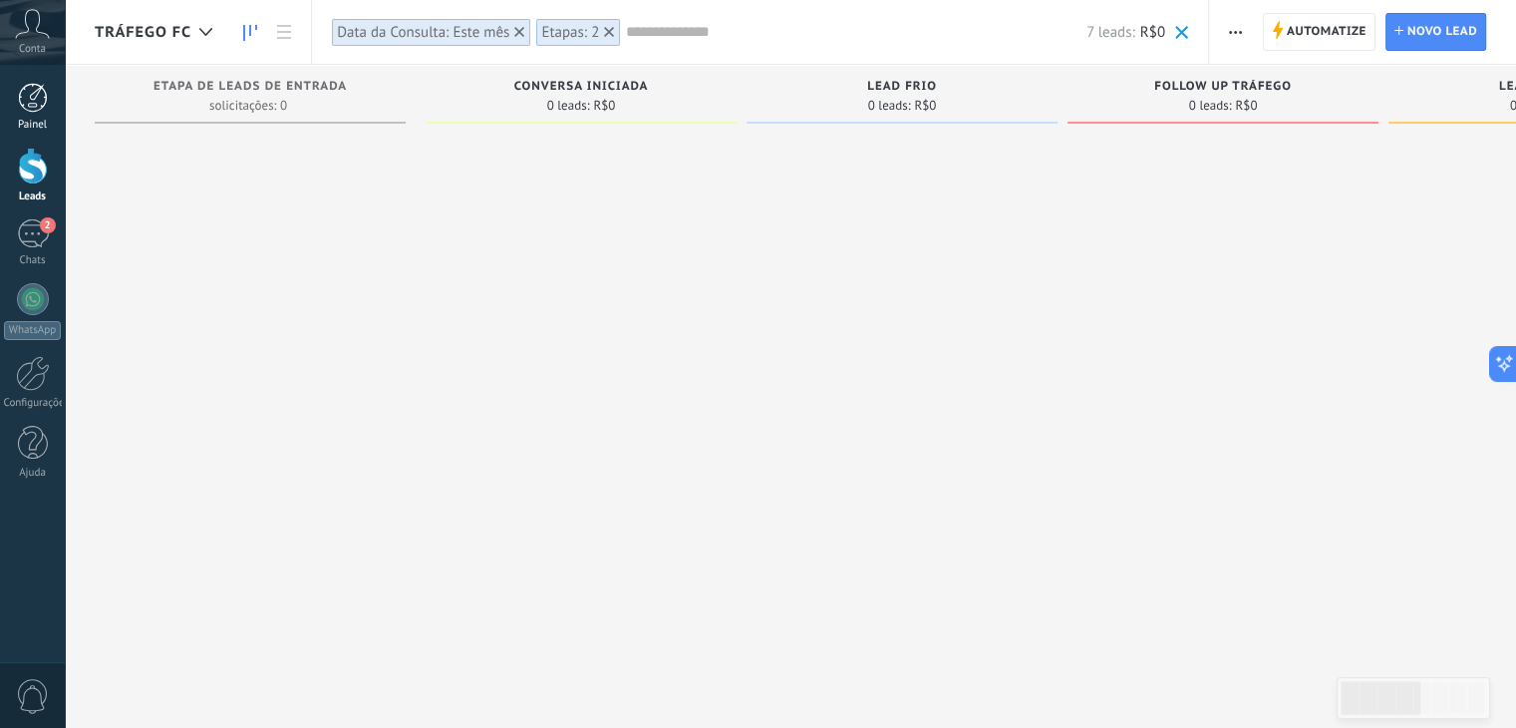
click at [24, 93] on div at bounding box center [33, 98] width 30 height 30
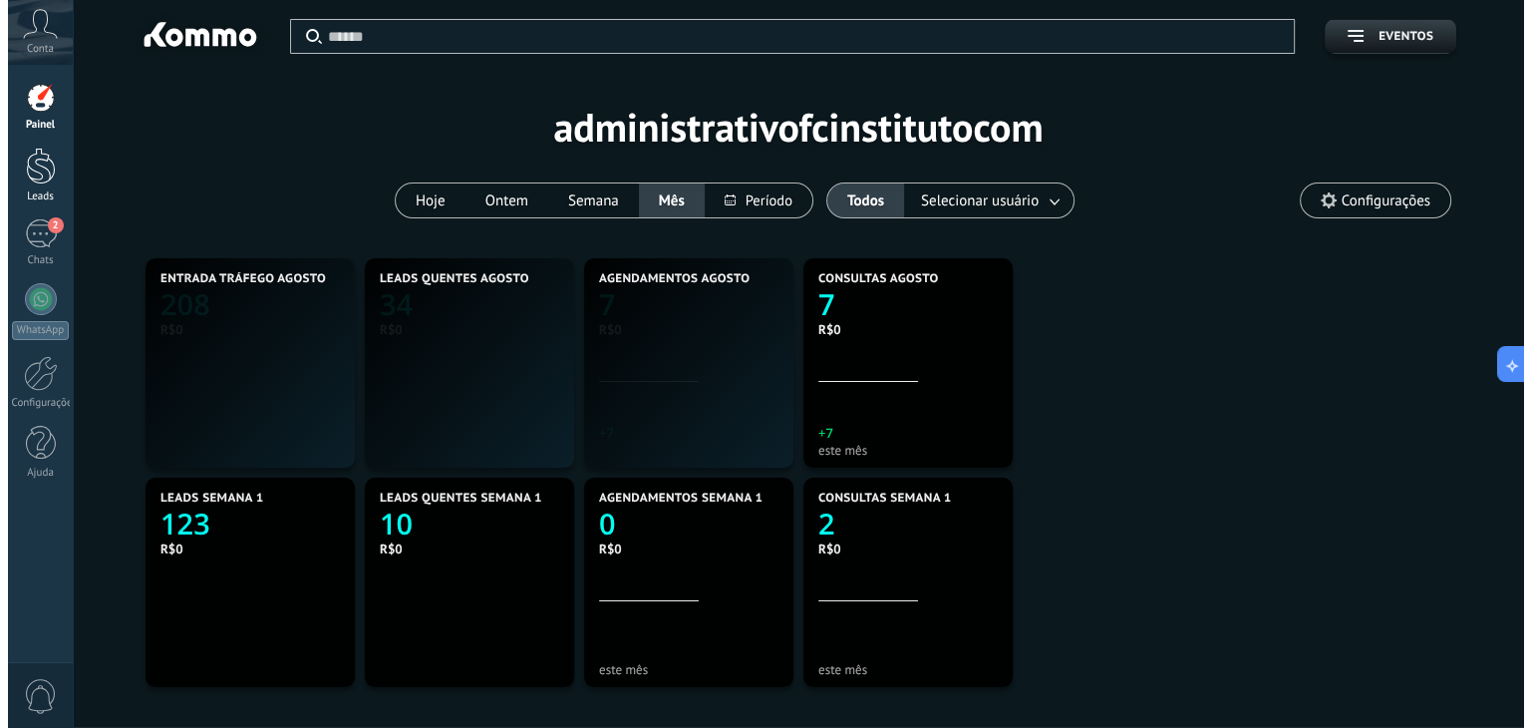
scroll to position [372, 862]
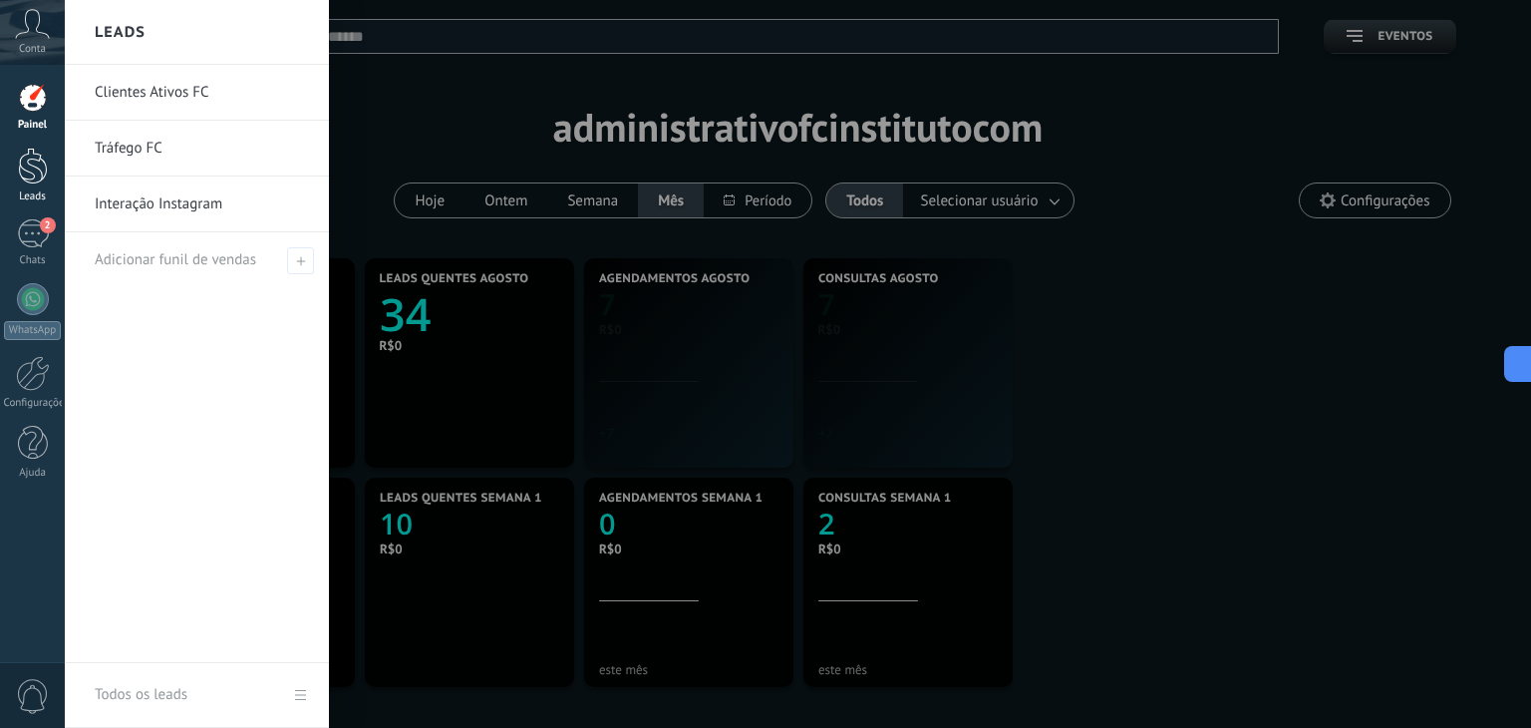
click at [32, 168] on div at bounding box center [33, 166] width 30 height 37
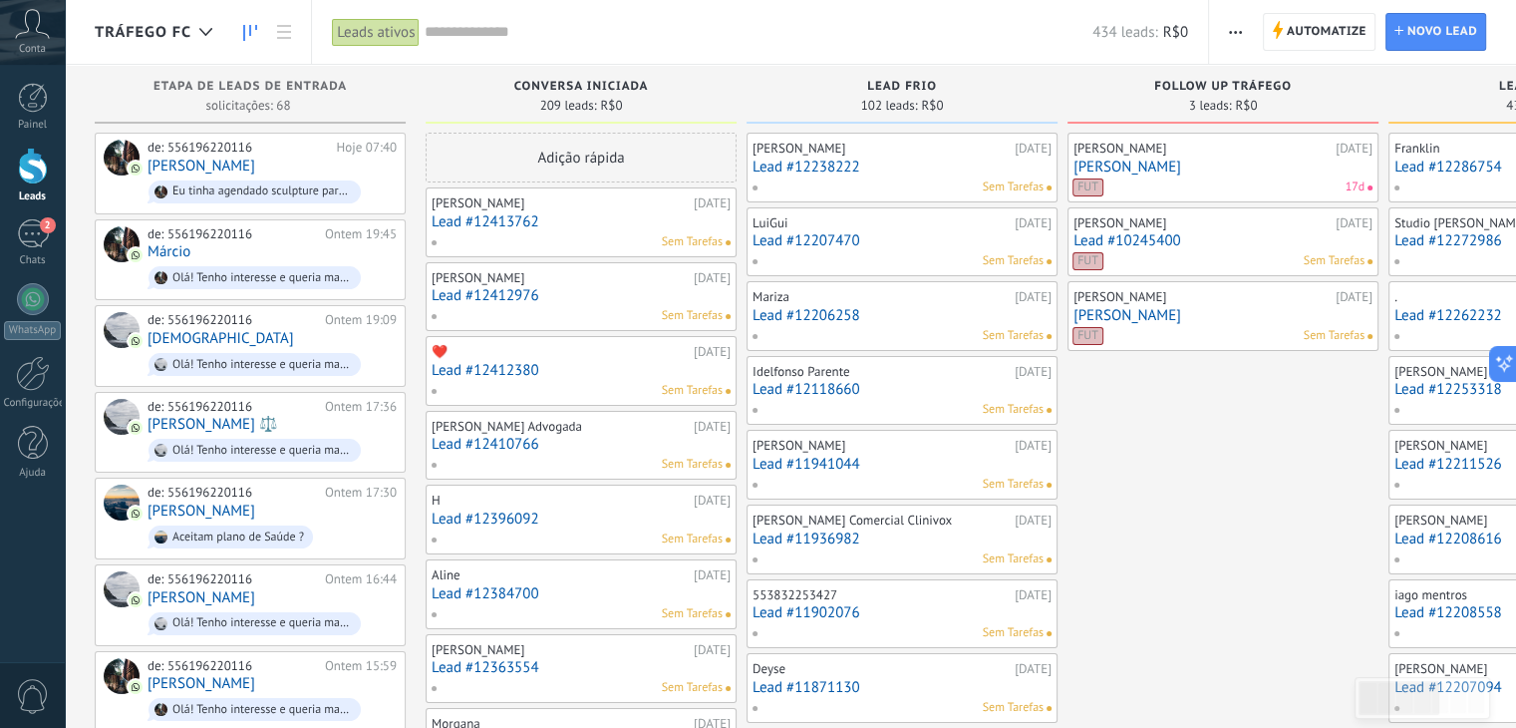
click at [433, 33] on input "text" at bounding box center [759, 32] width 668 height 21
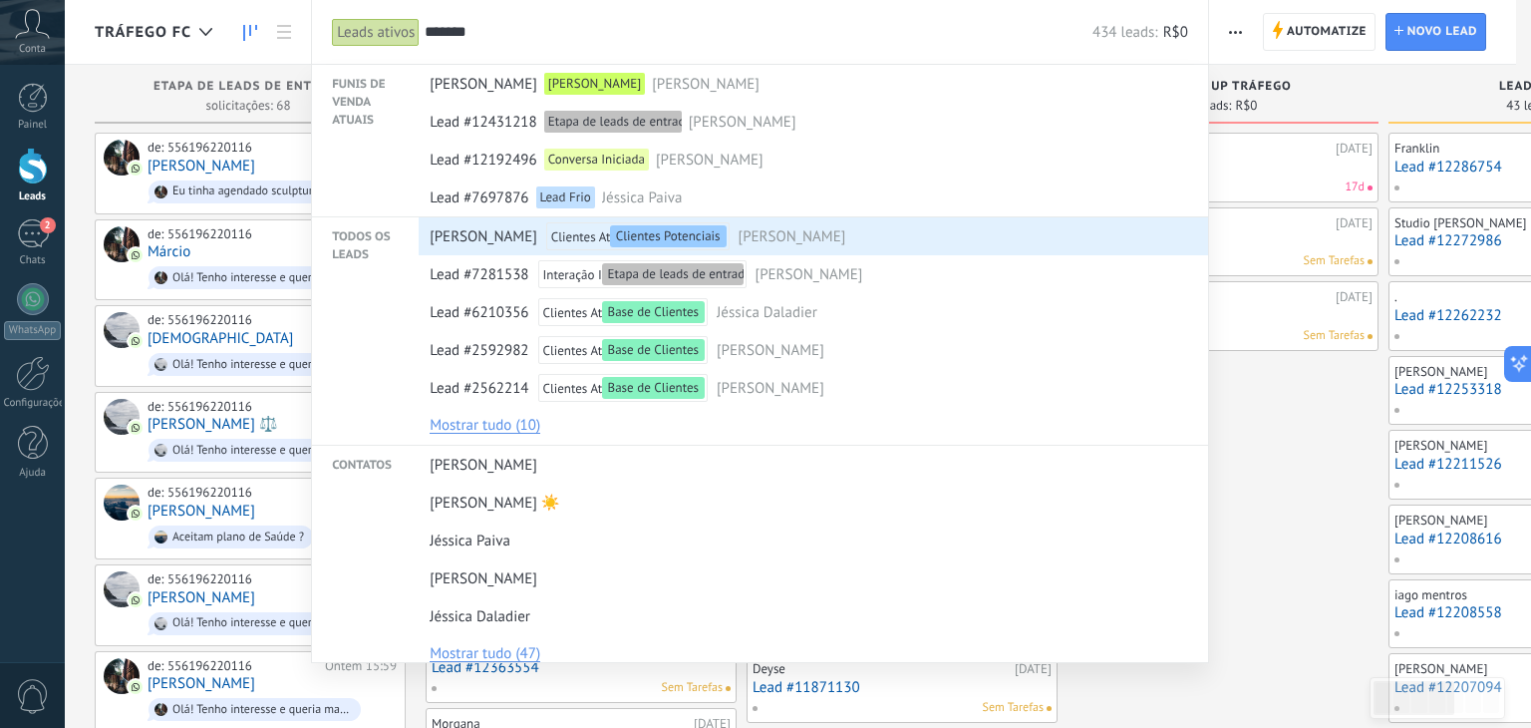
type input "*******"
click at [743, 224] on span "[PERSON_NAME]" at bounding box center [793, 236] width 108 height 37
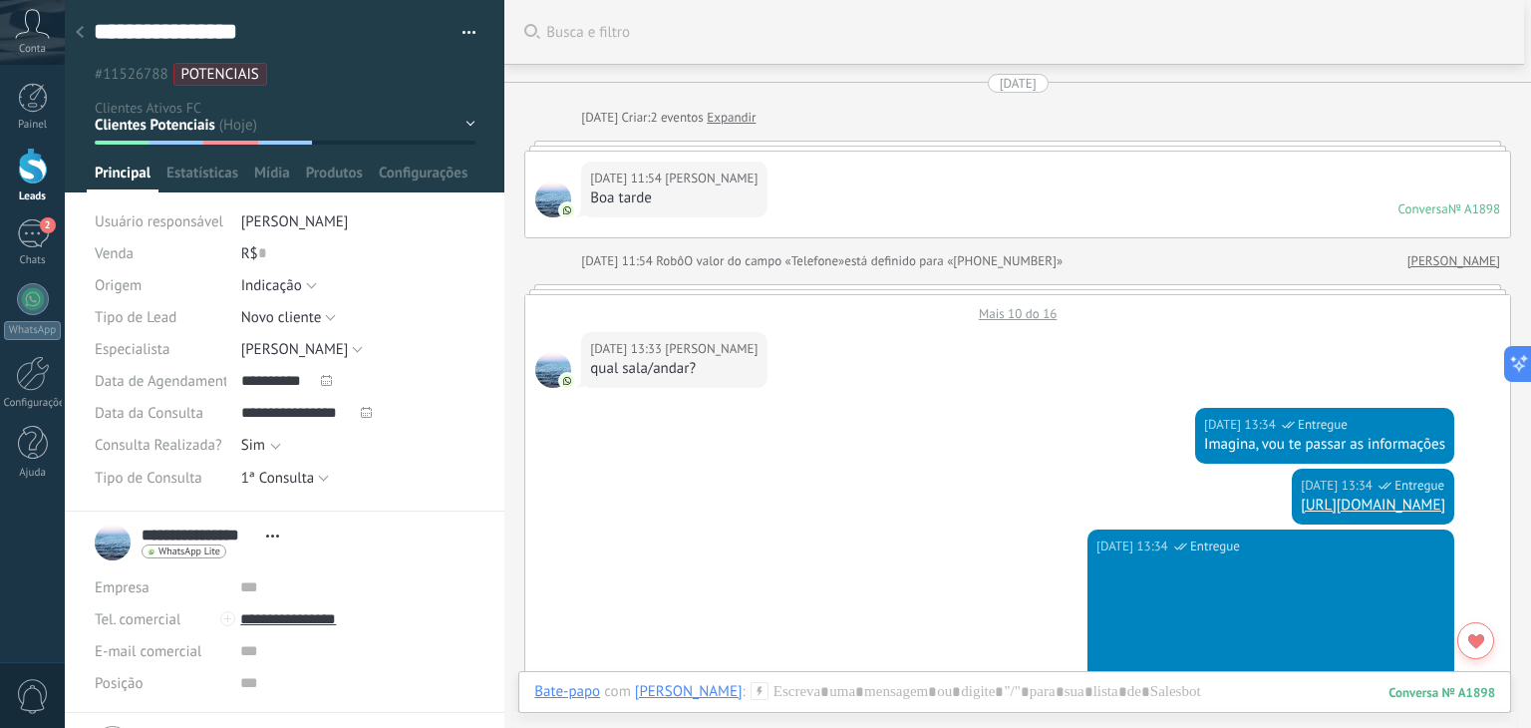
click at [993, 316] on div "Mais 10 do 16" at bounding box center [1017, 308] width 985 height 27
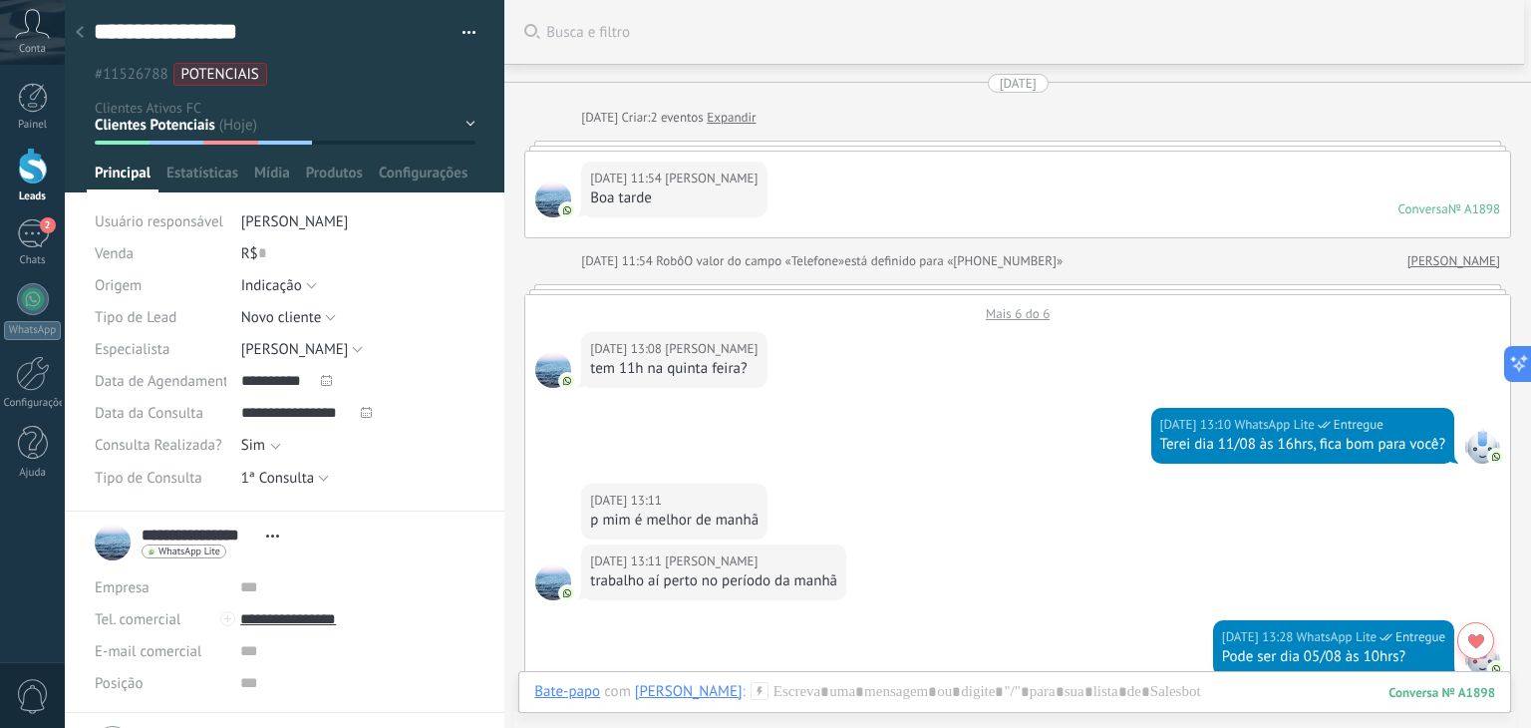
click at [993, 316] on div "Mais 6 do 6" at bounding box center [1017, 308] width 985 height 27
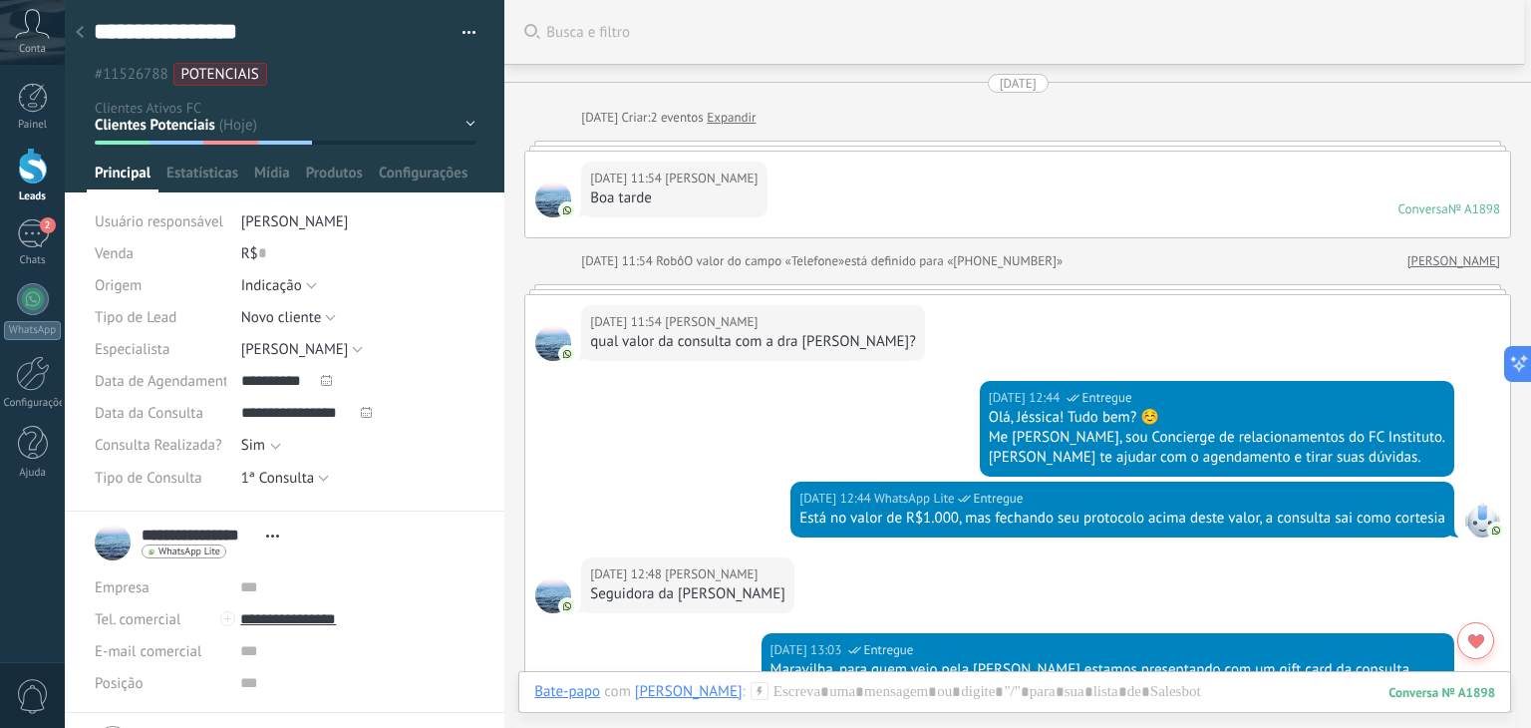
click at [78, 33] on use at bounding box center [80, 32] width 8 height 12
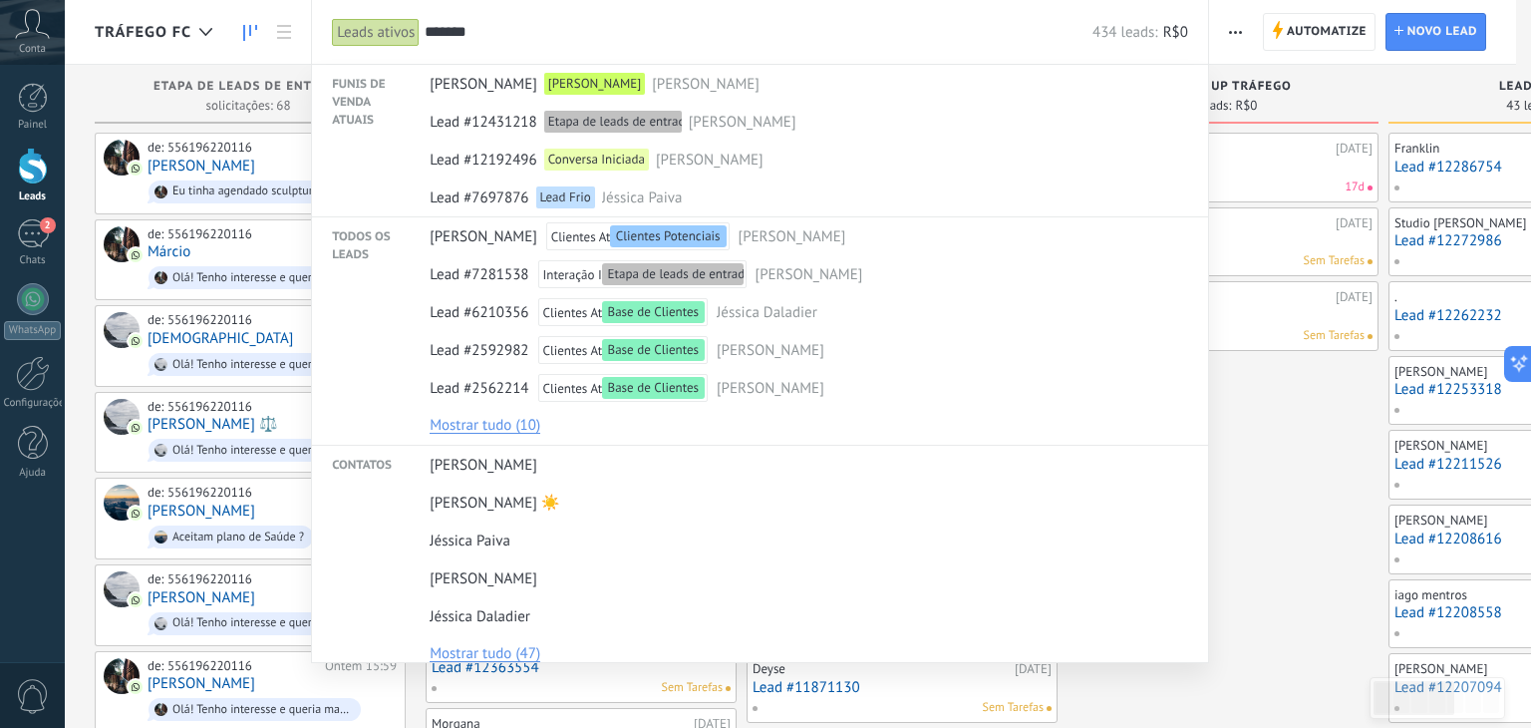
click at [507, 36] on input "*******" at bounding box center [759, 32] width 668 height 21
click at [20, 87] on div at bounding box center [33, 98] width 30 height 30
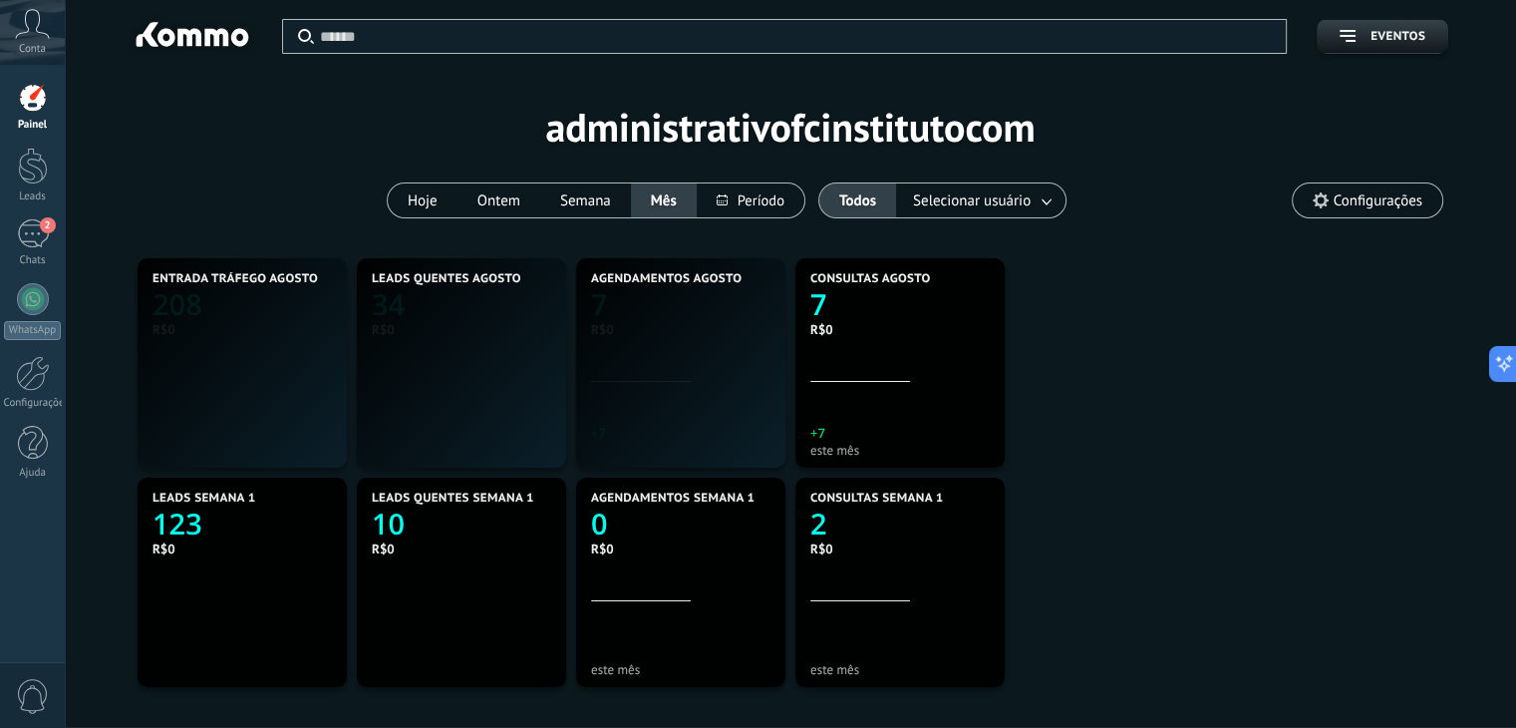
scroll to position [372, 862]
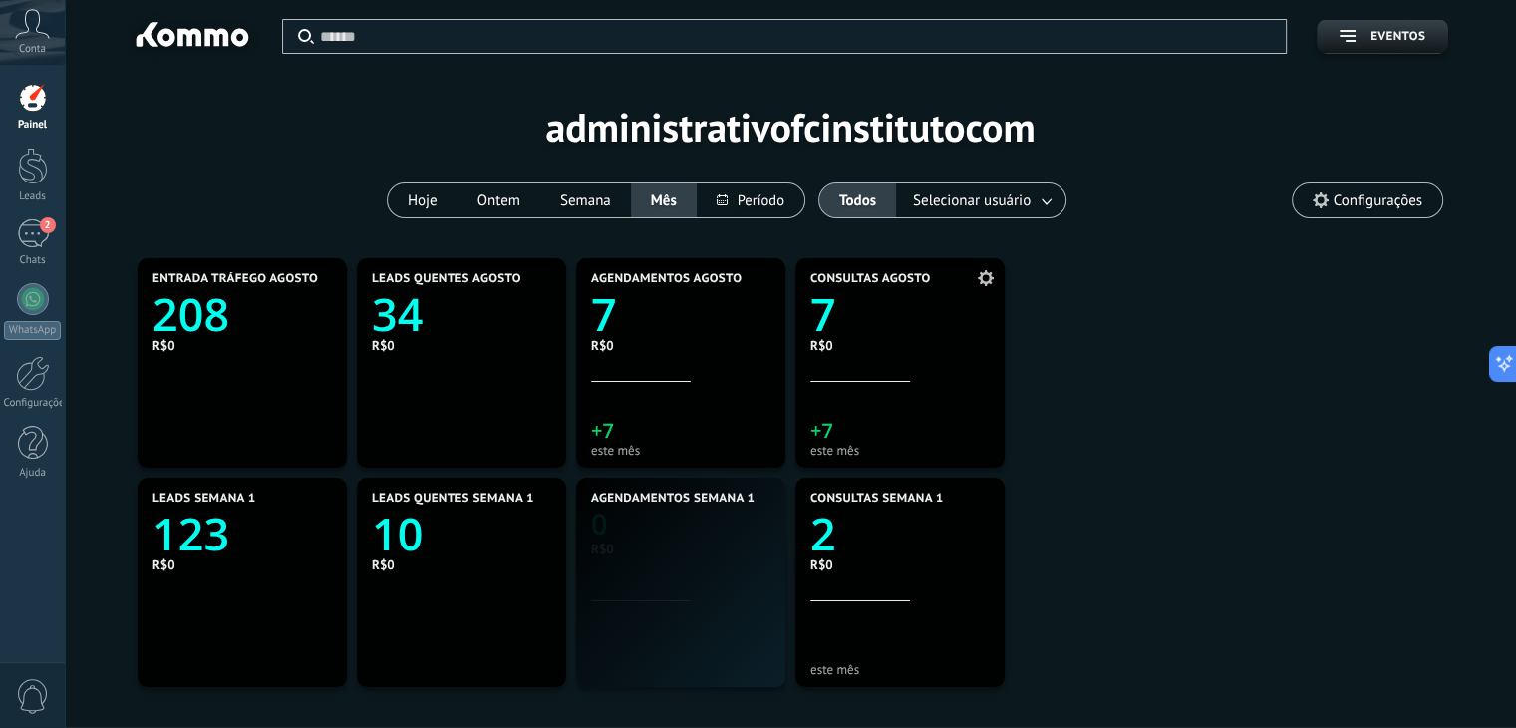
click at [895, 328] on icon "7" at bounding box center [900, 308] width 179 height 45
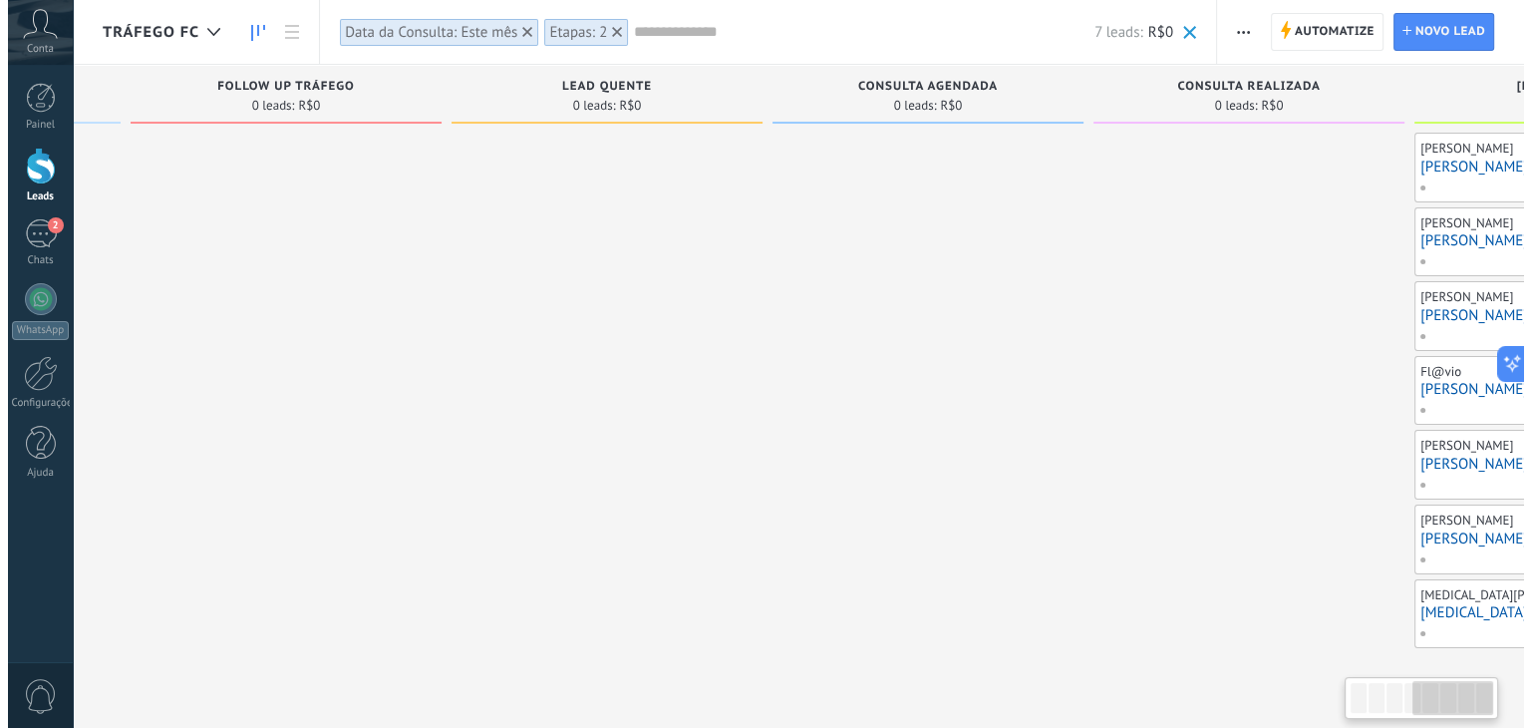
scroll to position [0, 1176]
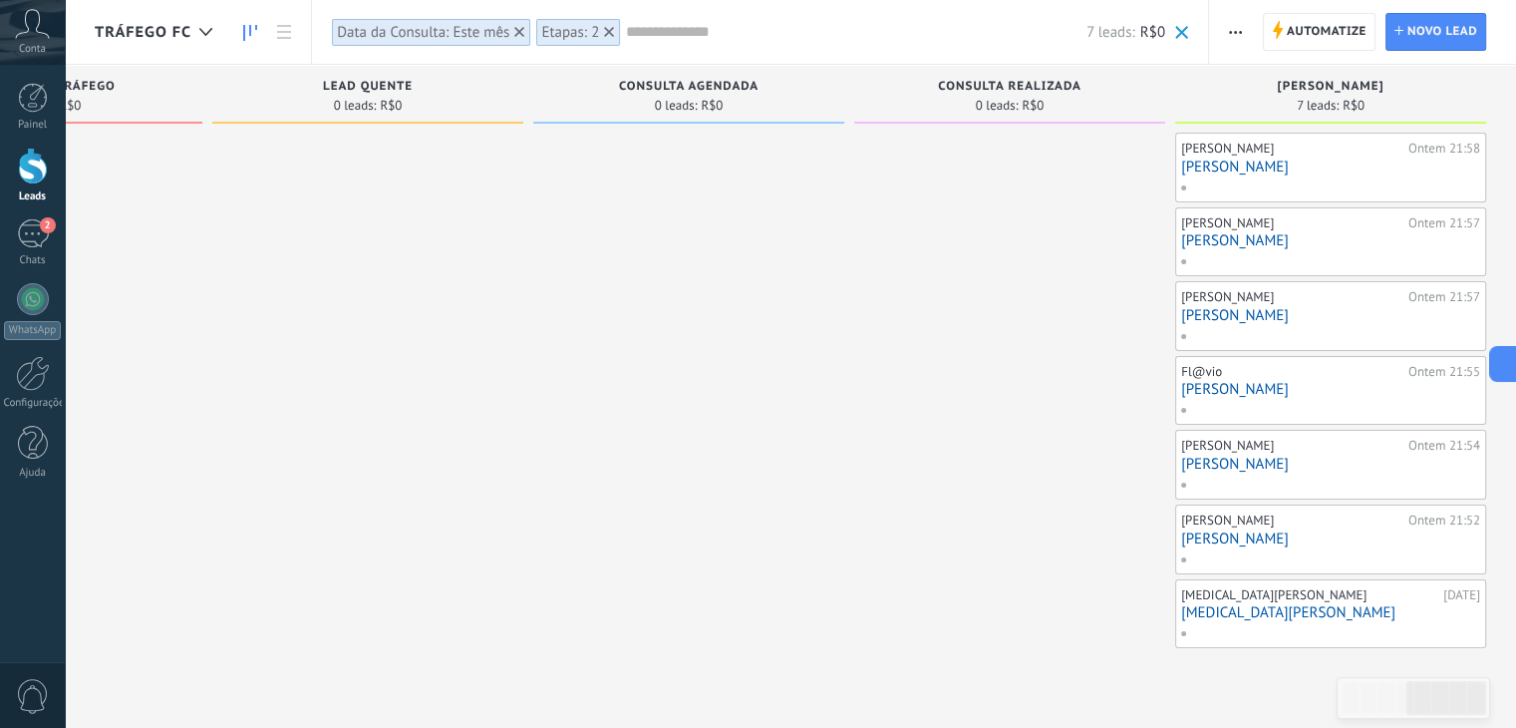
click at [1243, 236] on link "[PERSON_NAME]" at bounding box center [1330, 240] width 299 height 17
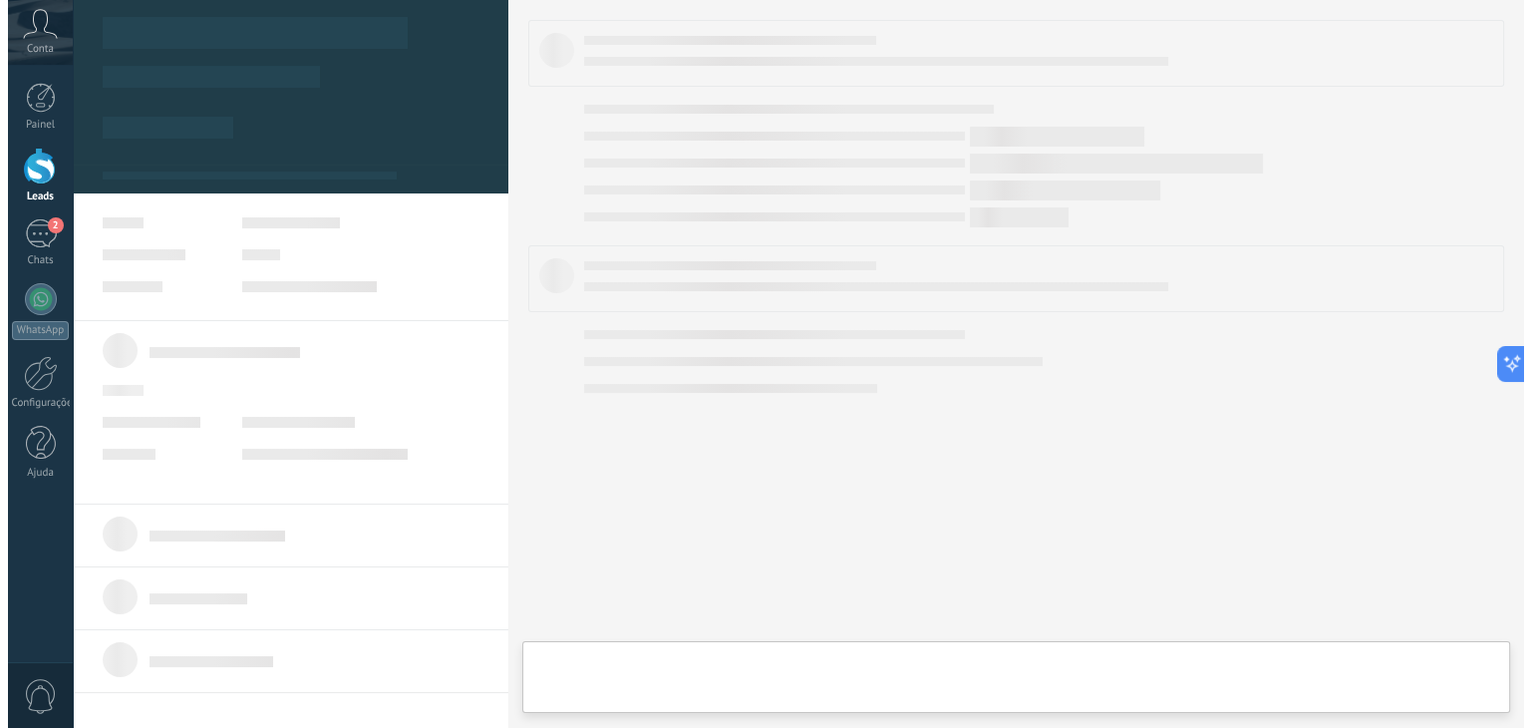
scroll to position [0, 1160]
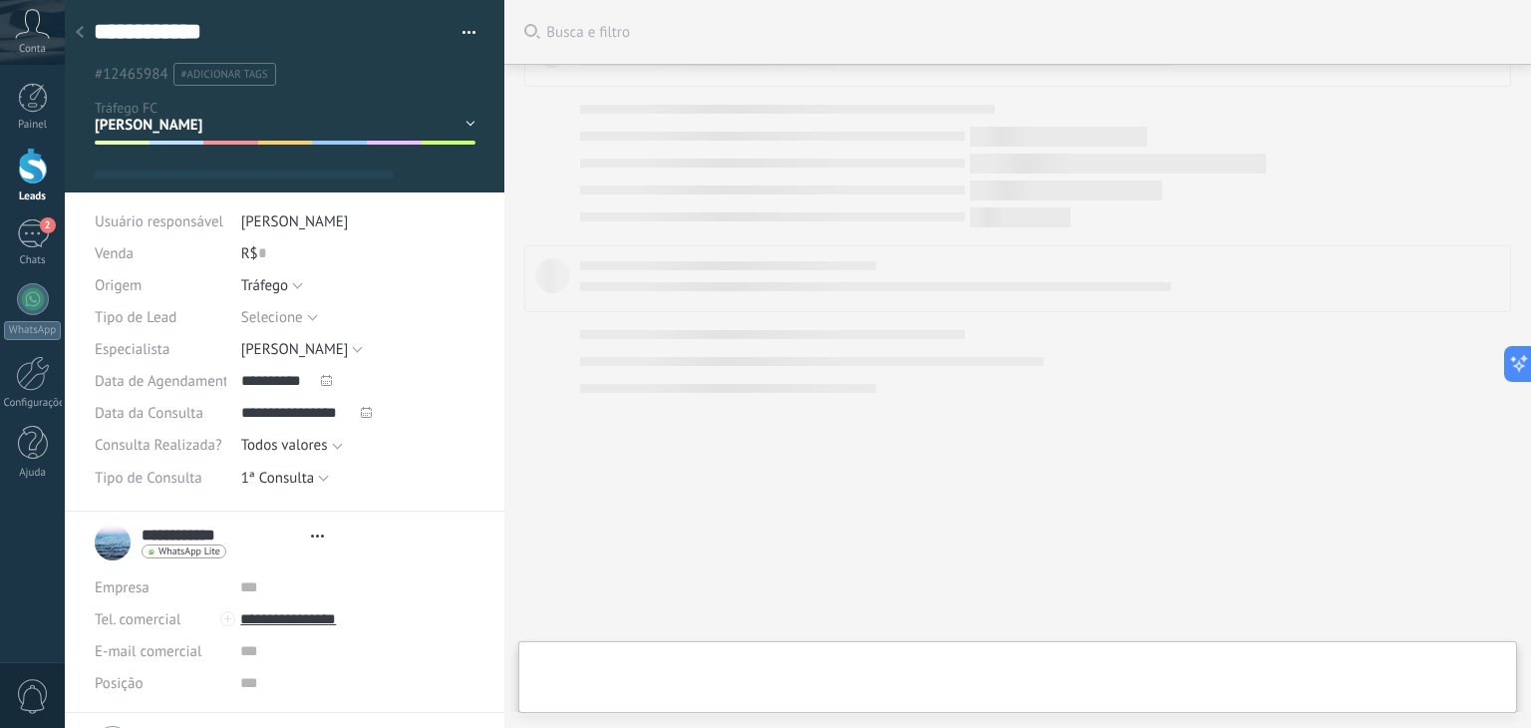
type textarea "**********"
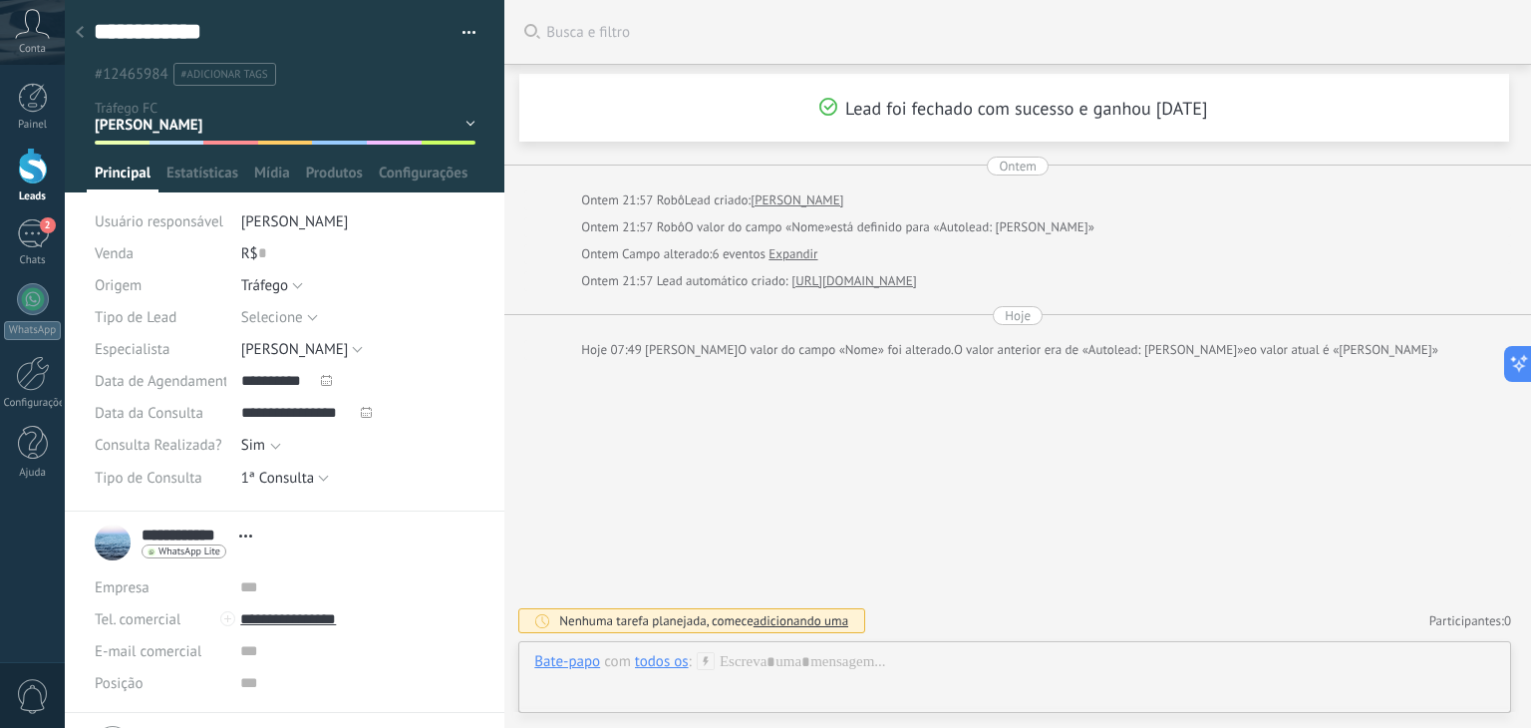
click at [83, 34] on icon at bounding box center [80, 32] width 8 height 12
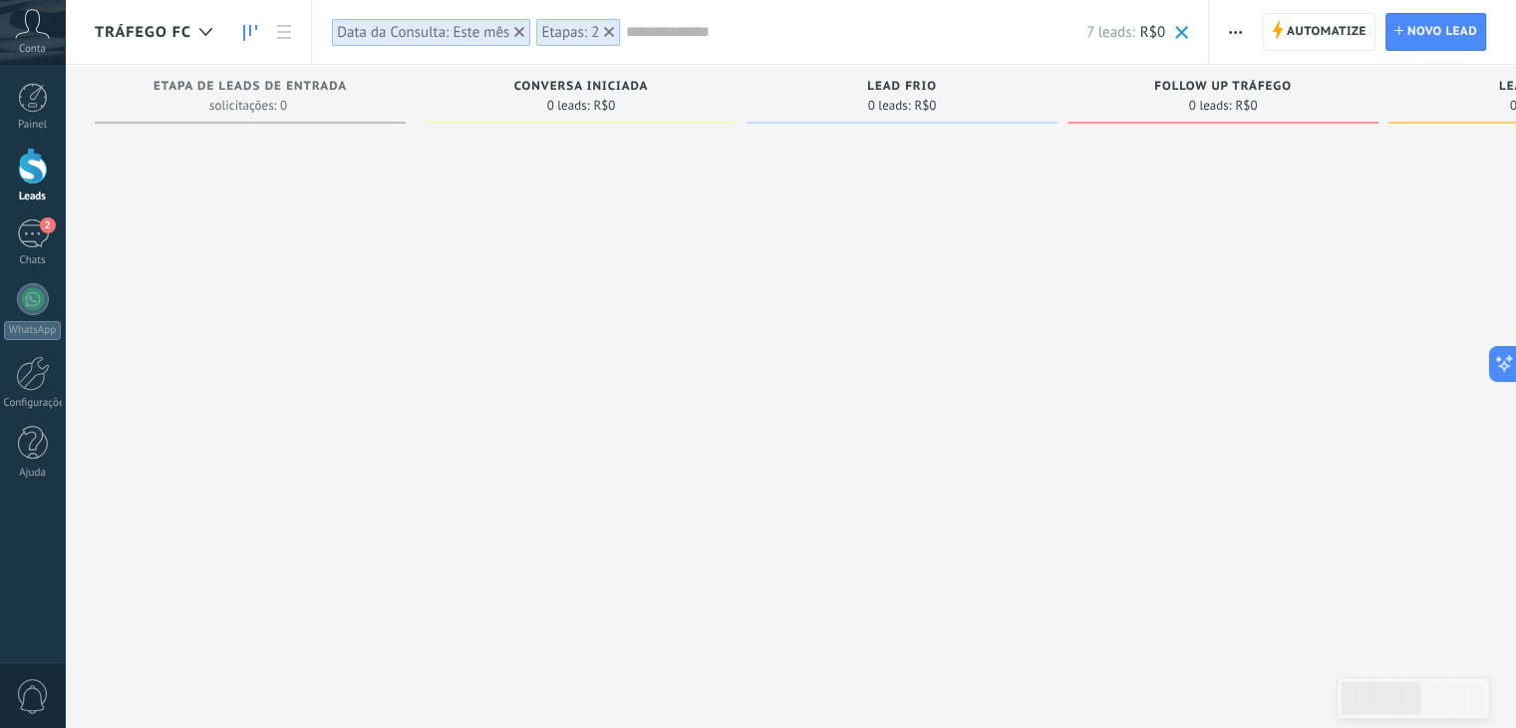
click at [666, 29] on input "text" at bounding box center [856, 32] width 461 height 21
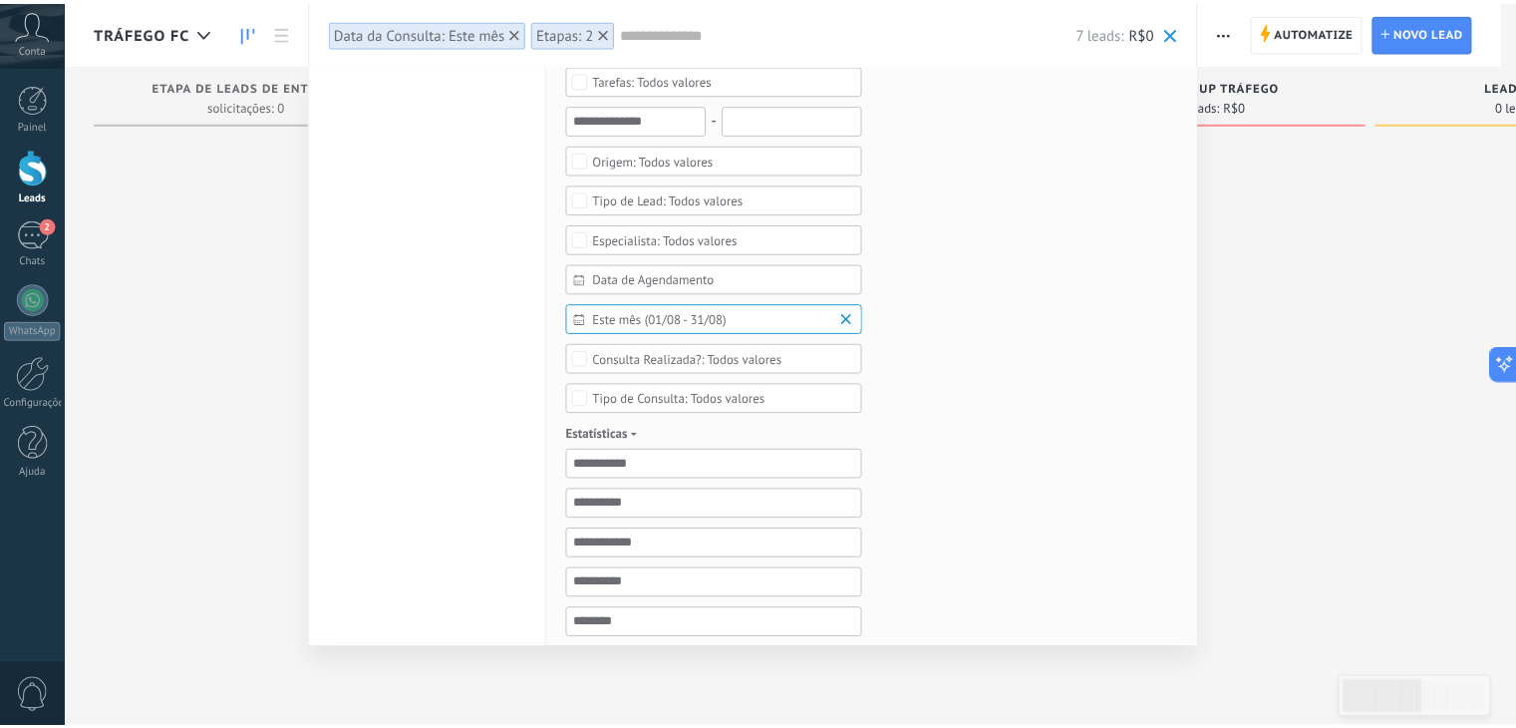
scroll to position [354, 0]
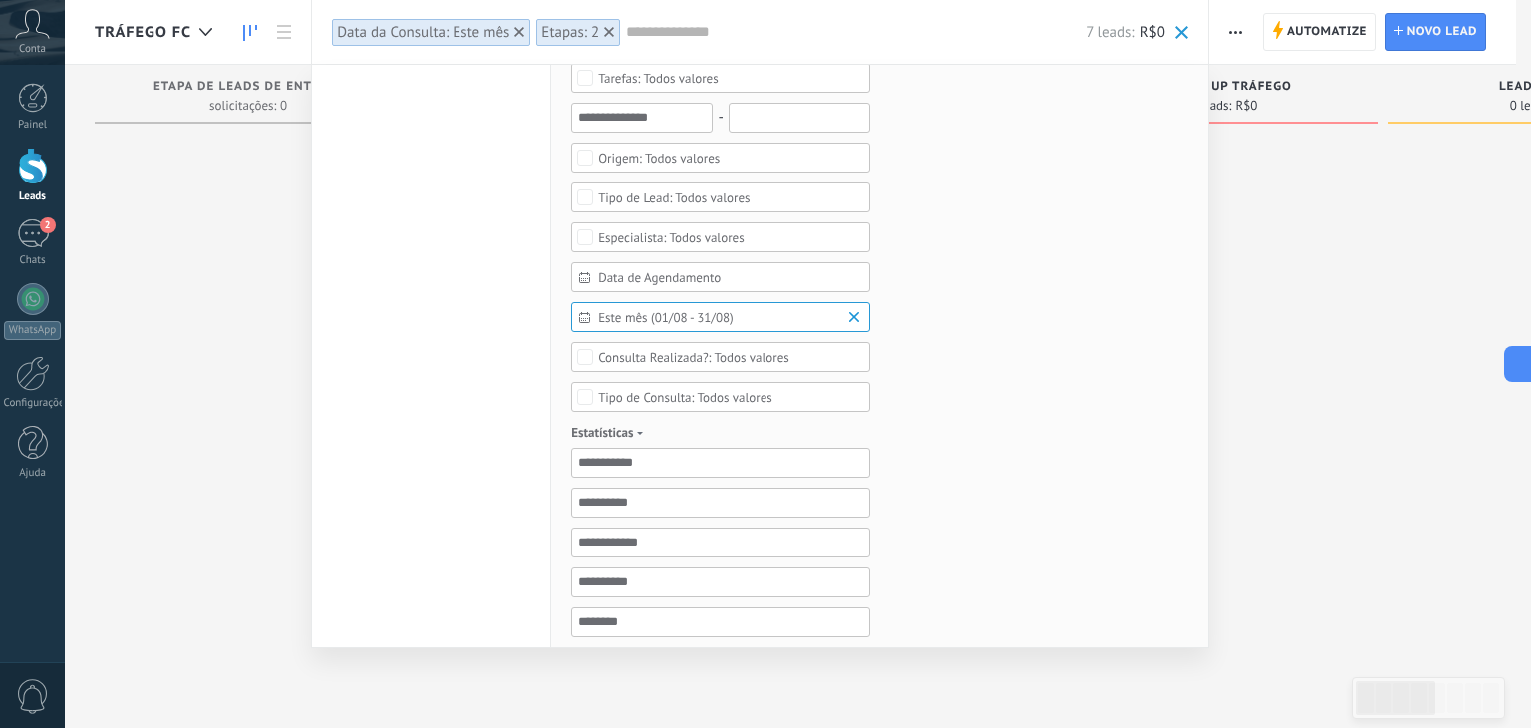
click at [699, 151] on div "Todos valores" at bounding box center [659, 158] width 122 height 15
click at [643, 221] on label "Tráfego" at bounding box center [720, 229] width 297 height 24
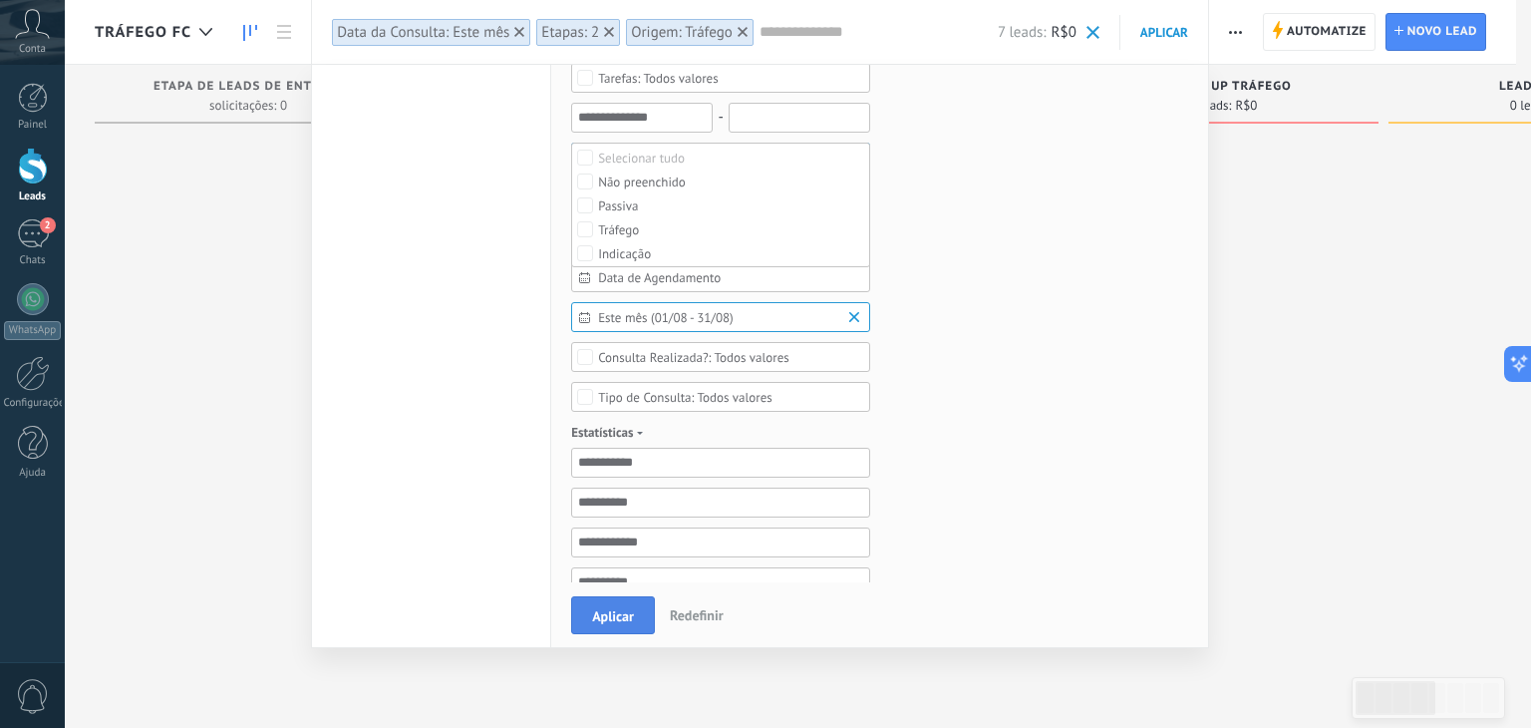
click at [634, 603] on button "Aplicar" at bounding box center [613, 615] width 84 height 38
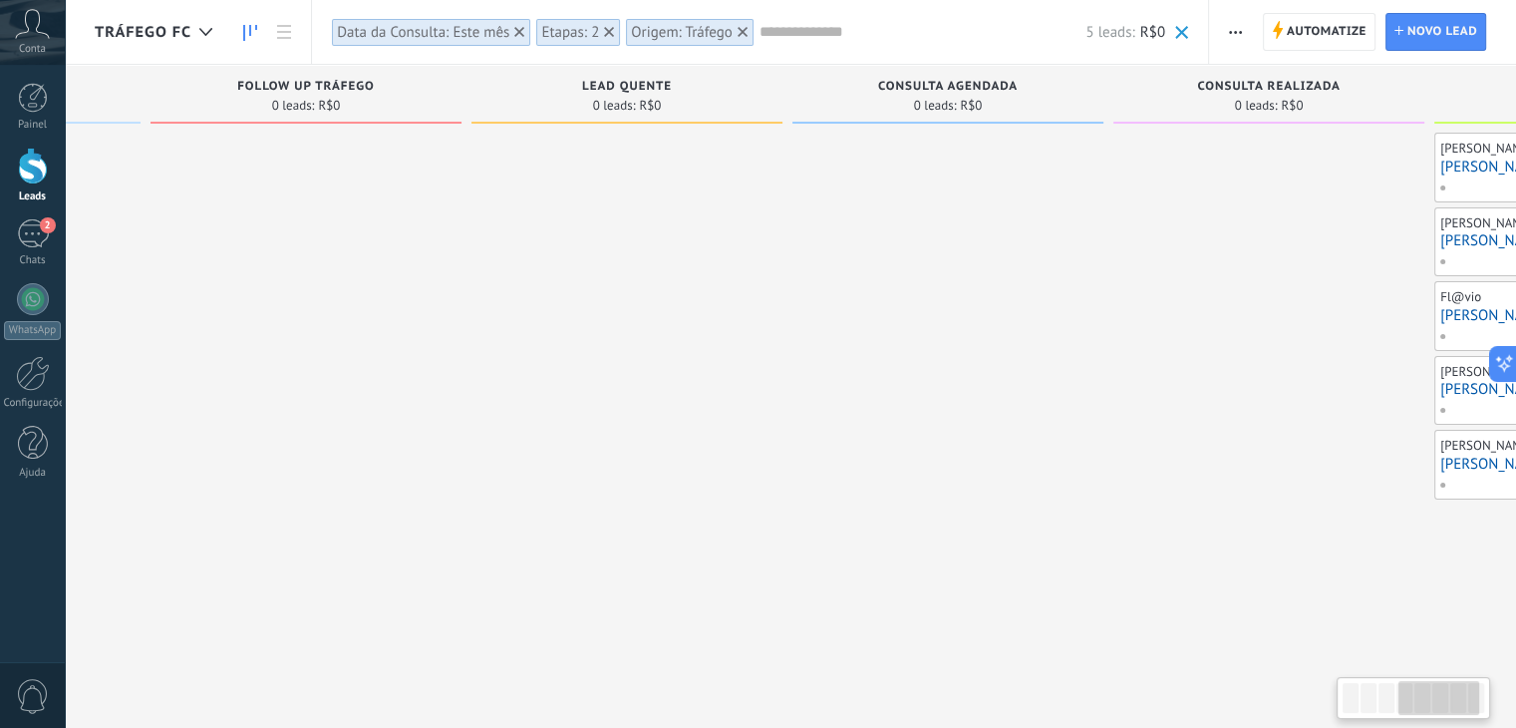
scroll to position [0, 1176]
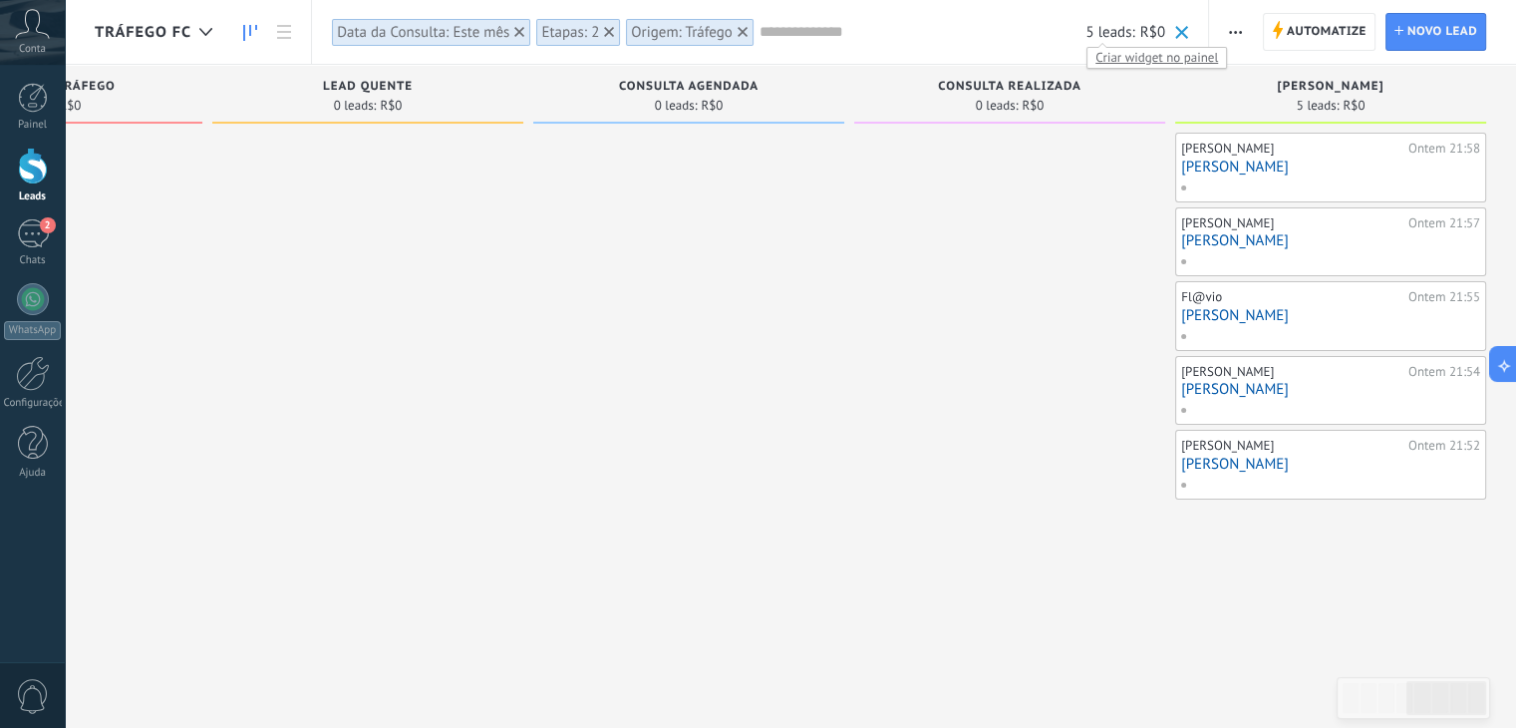
click at [1132, 49] on span "Criar widget no painel" at bounding box center [1157, 57] width 139 height 21
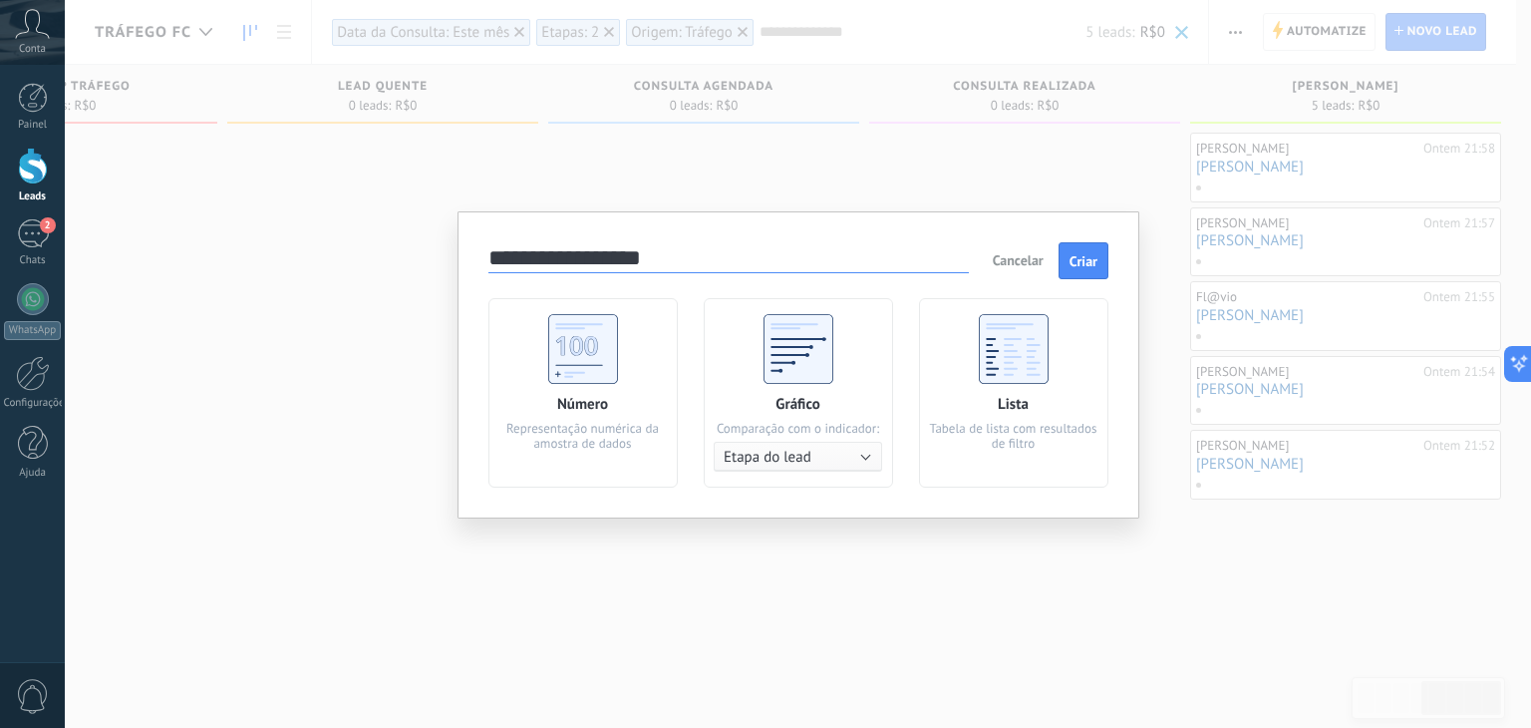
click at [582, 256] on input "**********" at bounding box center [729, 259] width 481 height 28
type input "**********"
click at [636, 357] on div "Número Representação numérica da amostra de dados" at bounding box center [583, 392] width 189 height 189
click at [1077, 256] on span "Criar" at bounding box center [1084, 261] width 28 height 14
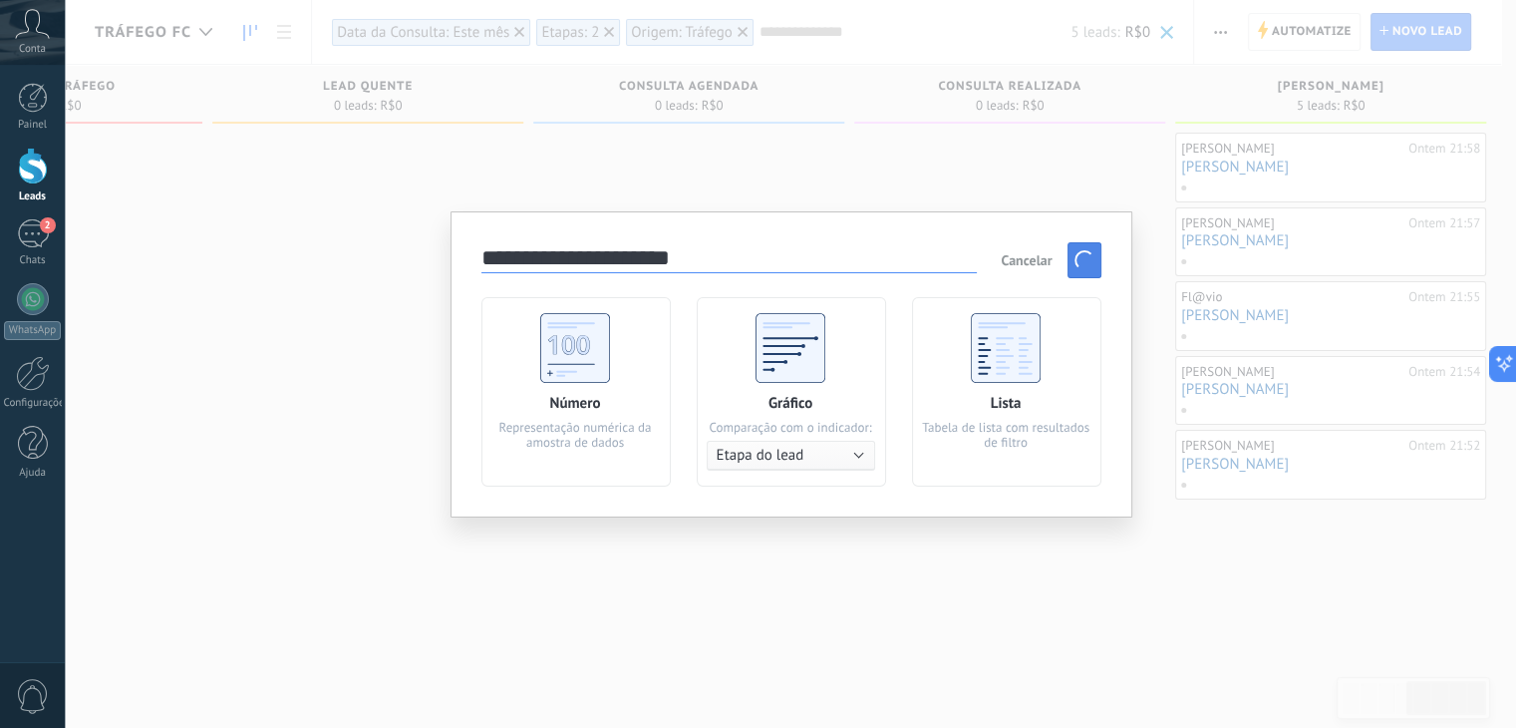
scroll to position [0, 1160]
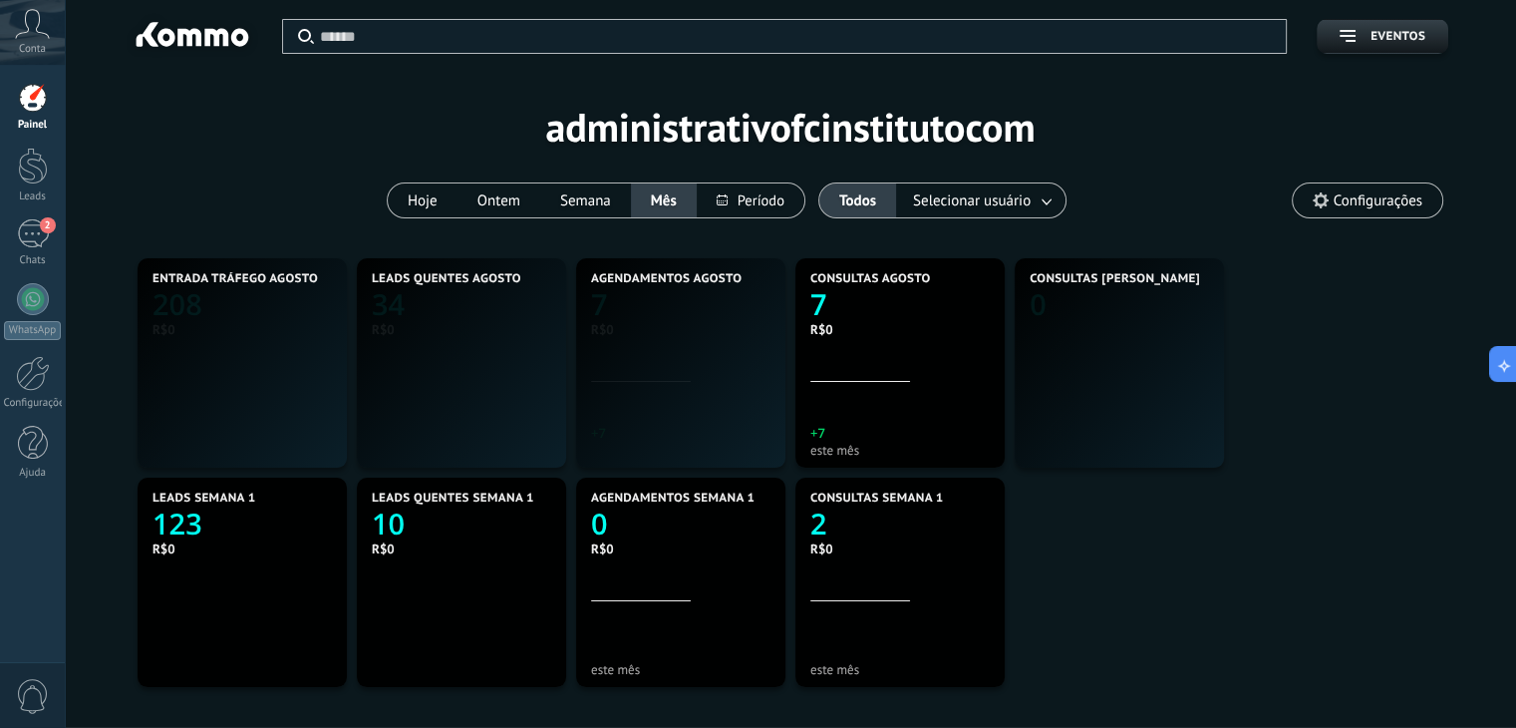
scroll to position [372, 862]
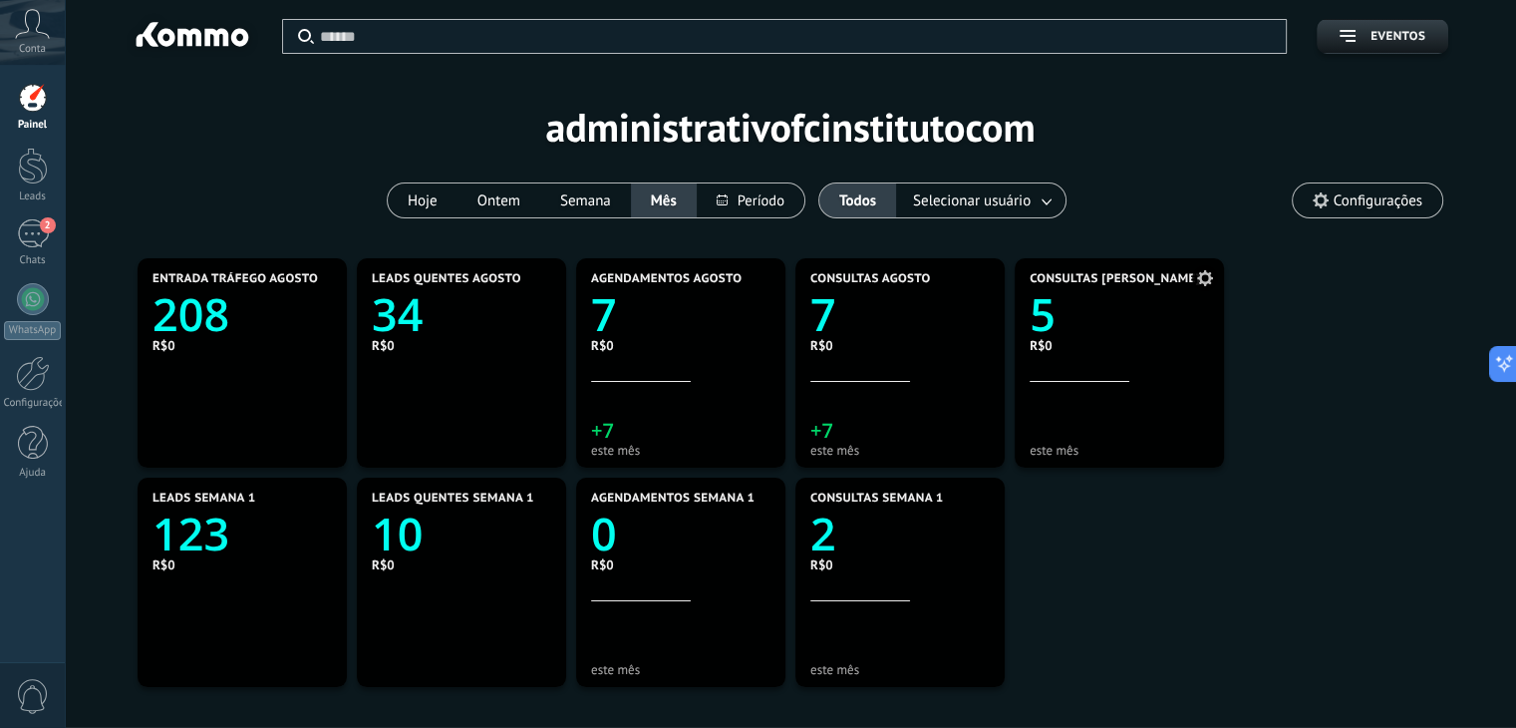
click at [1080, 345] on div "R$0" at bounding box center [1119, 345] width 179 height 17
click at [1057, 318] on icon "5" at bounding box center [1119, 308] width 179 height 45
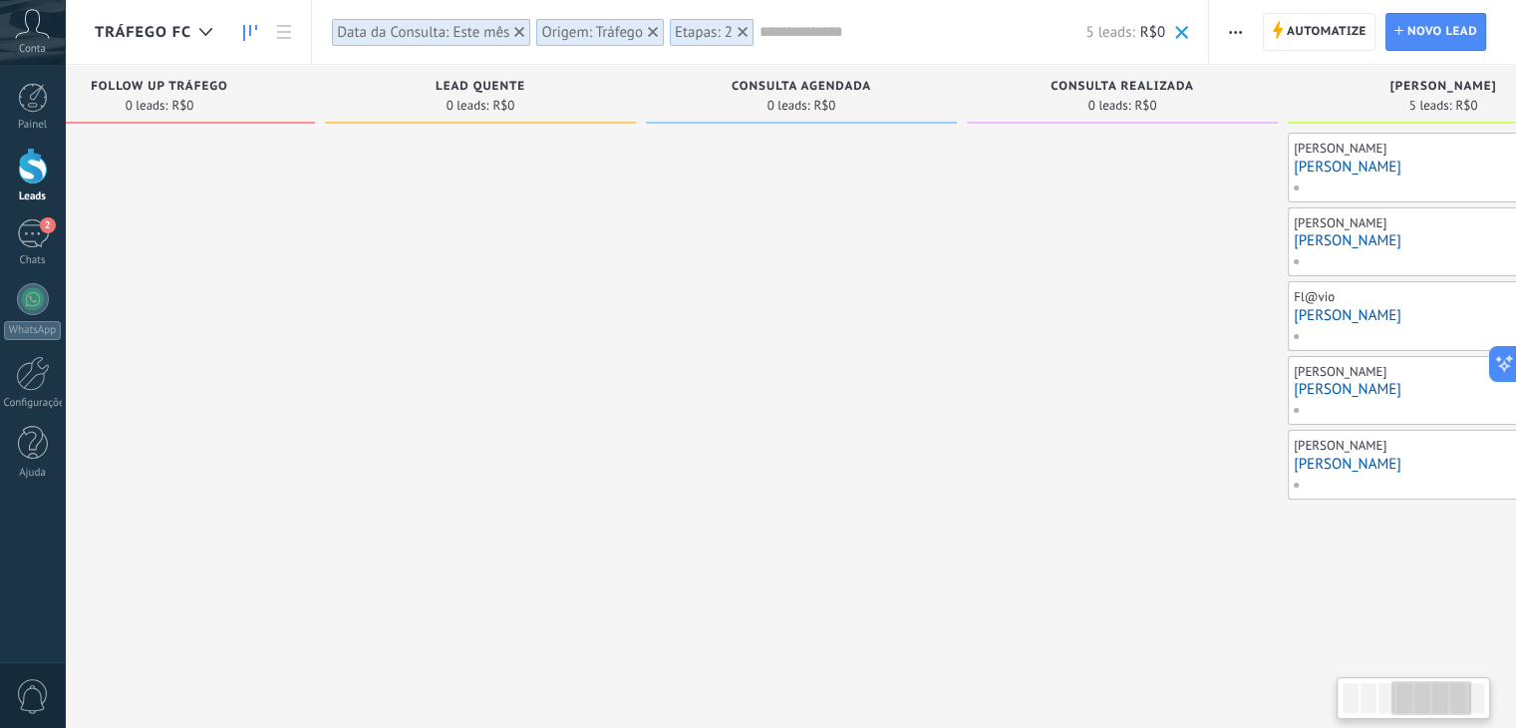
scroll to position [0, 1176]
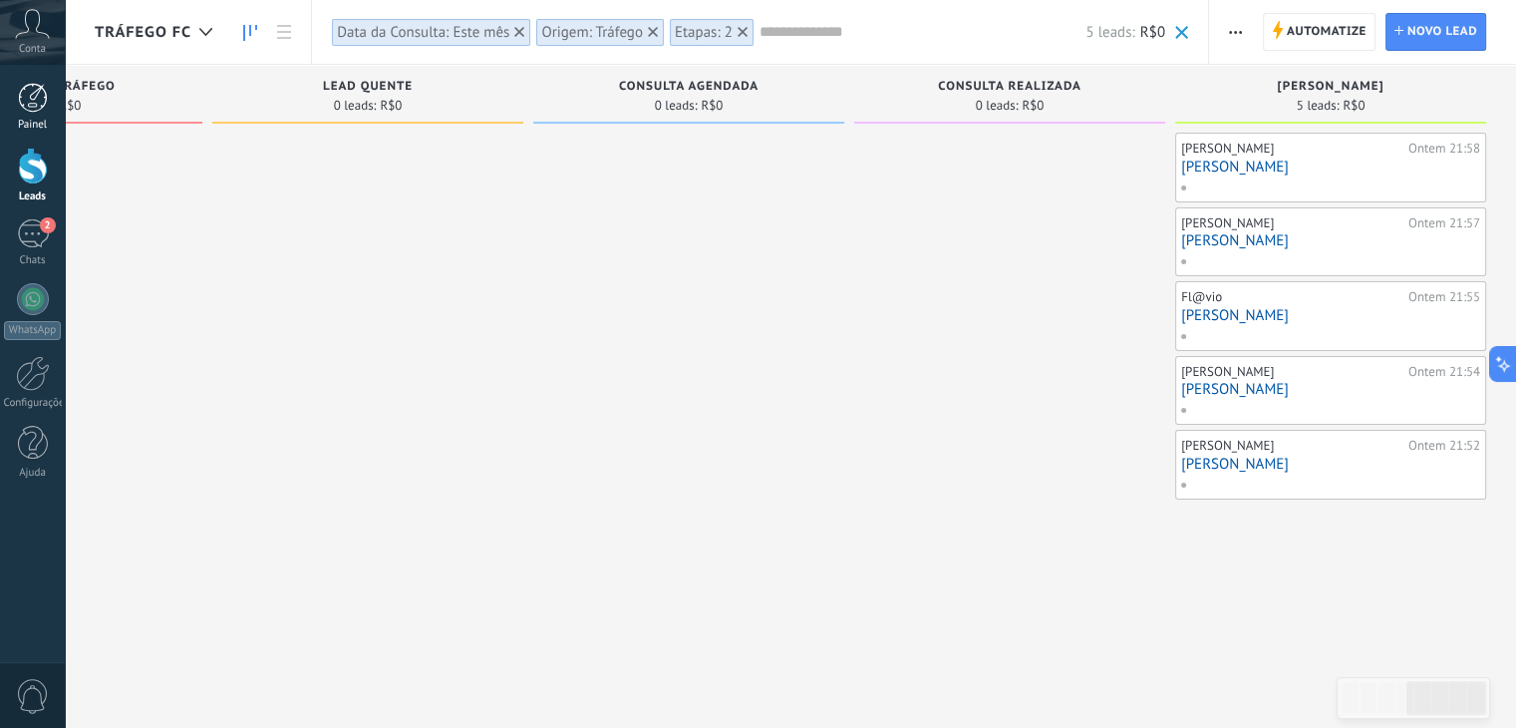
click at [44, 93] on div at bounding box center [33, 98] width 30 height 30
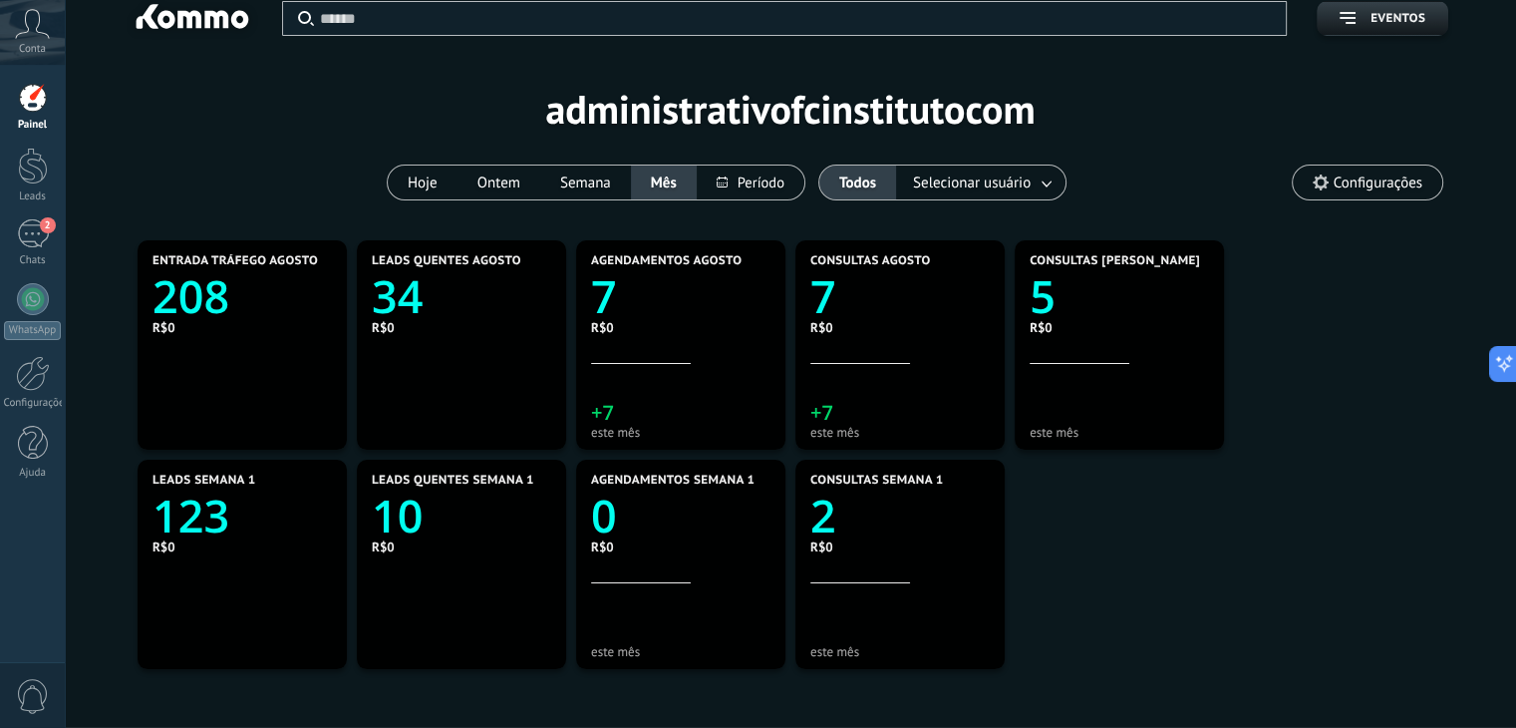
scroll to position [19, 0]
click at [219, 524] on text "123" at bounding box center [191, 515] width 77 height 61
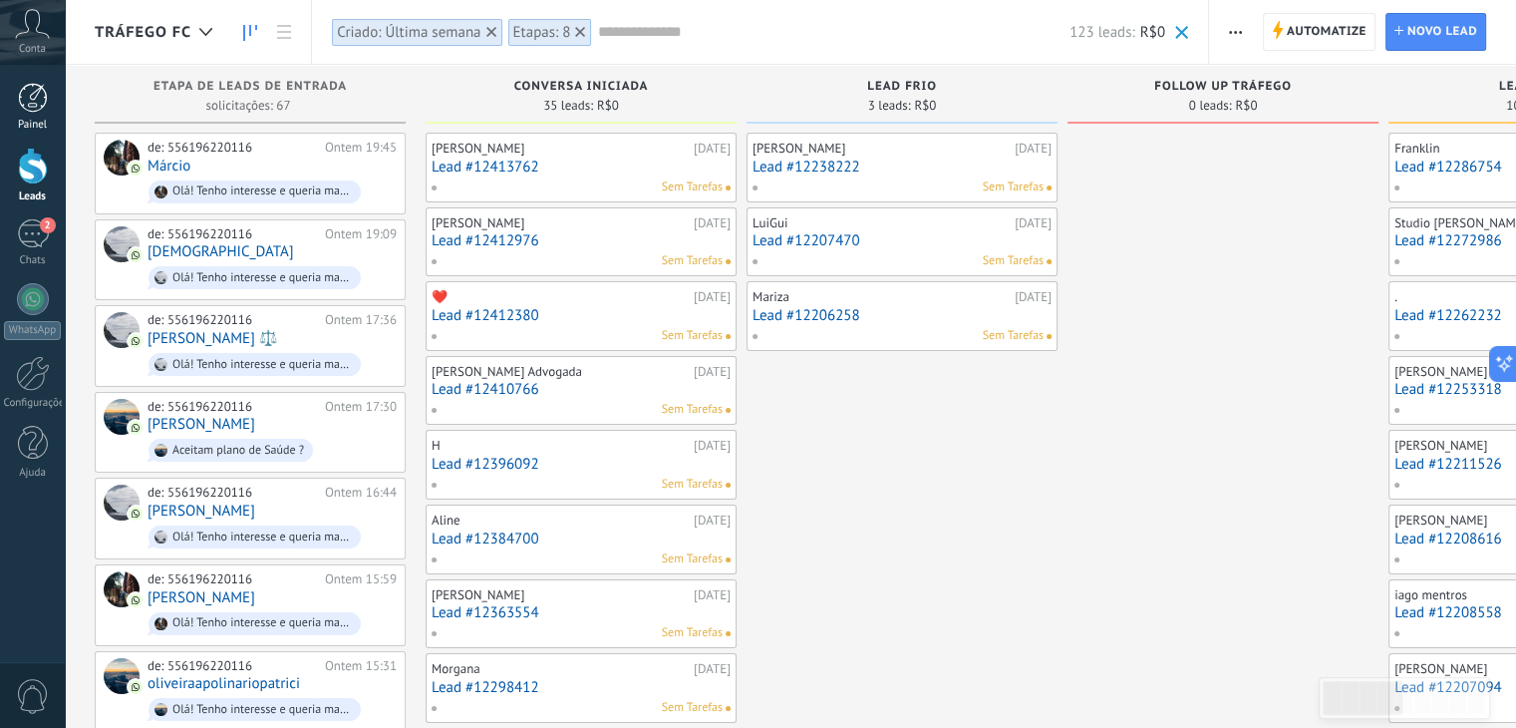
click at [35, 97] on div at bounding box center [33, 98] width 30 height 30
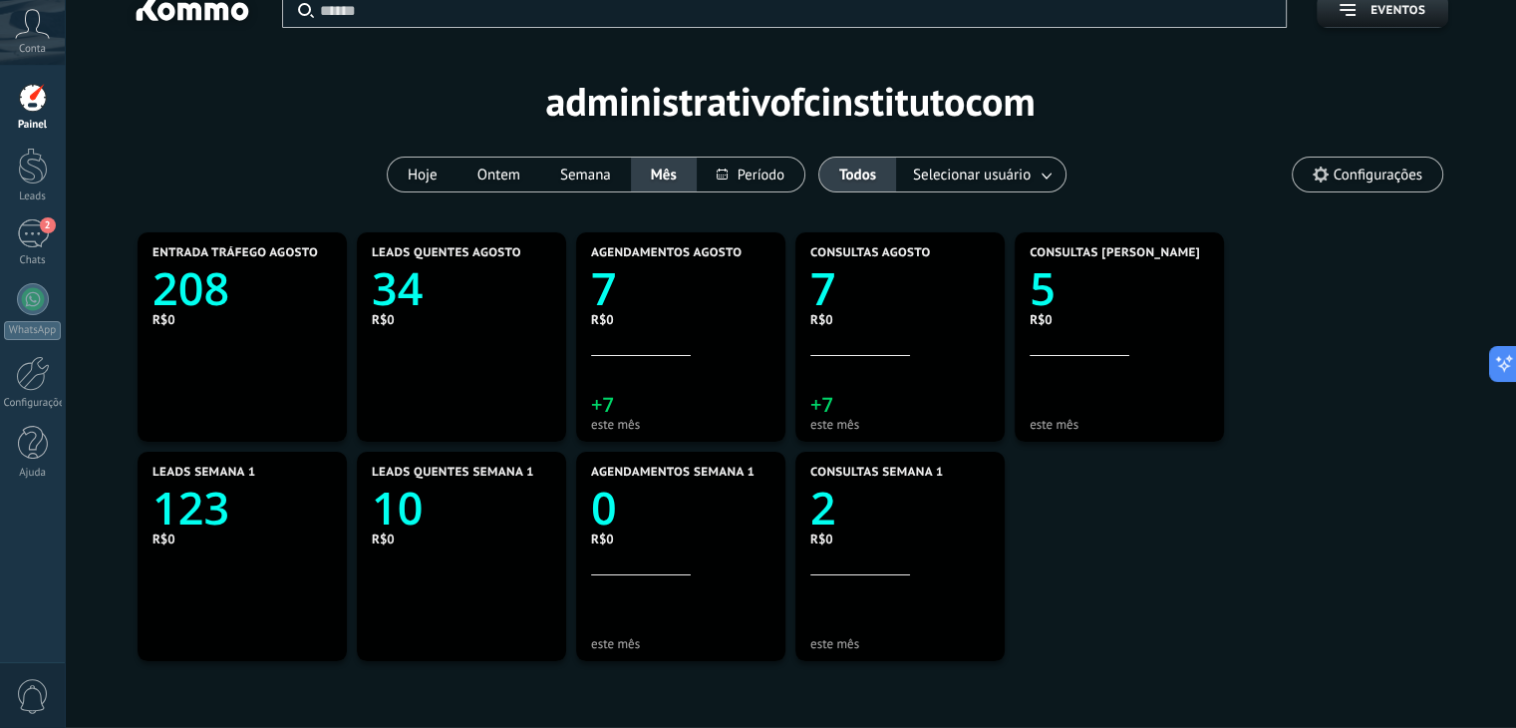
scroll to position [27, 0]
click at [402, 286] on text "34" at bounding box center [397, 287] width 51 height 61
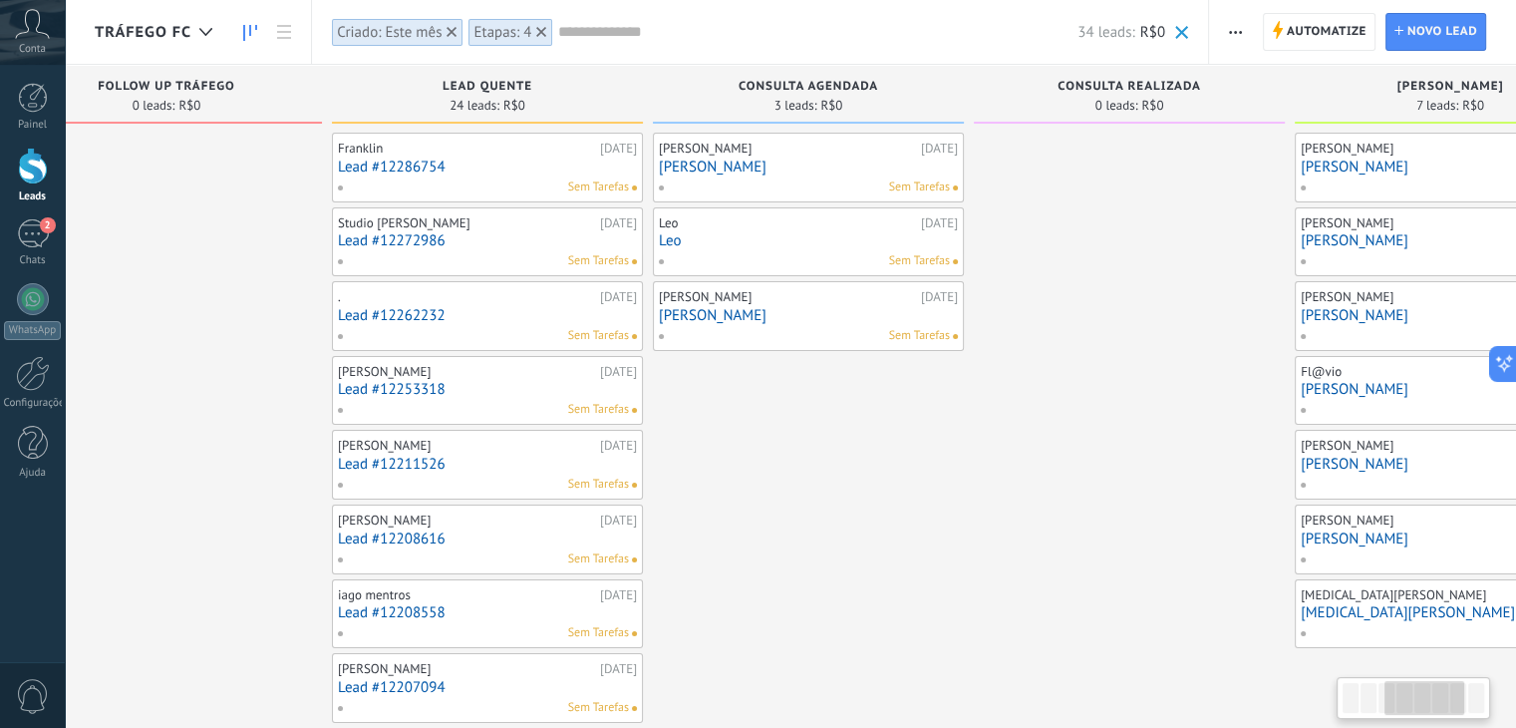
scroll to position [0, 1176]
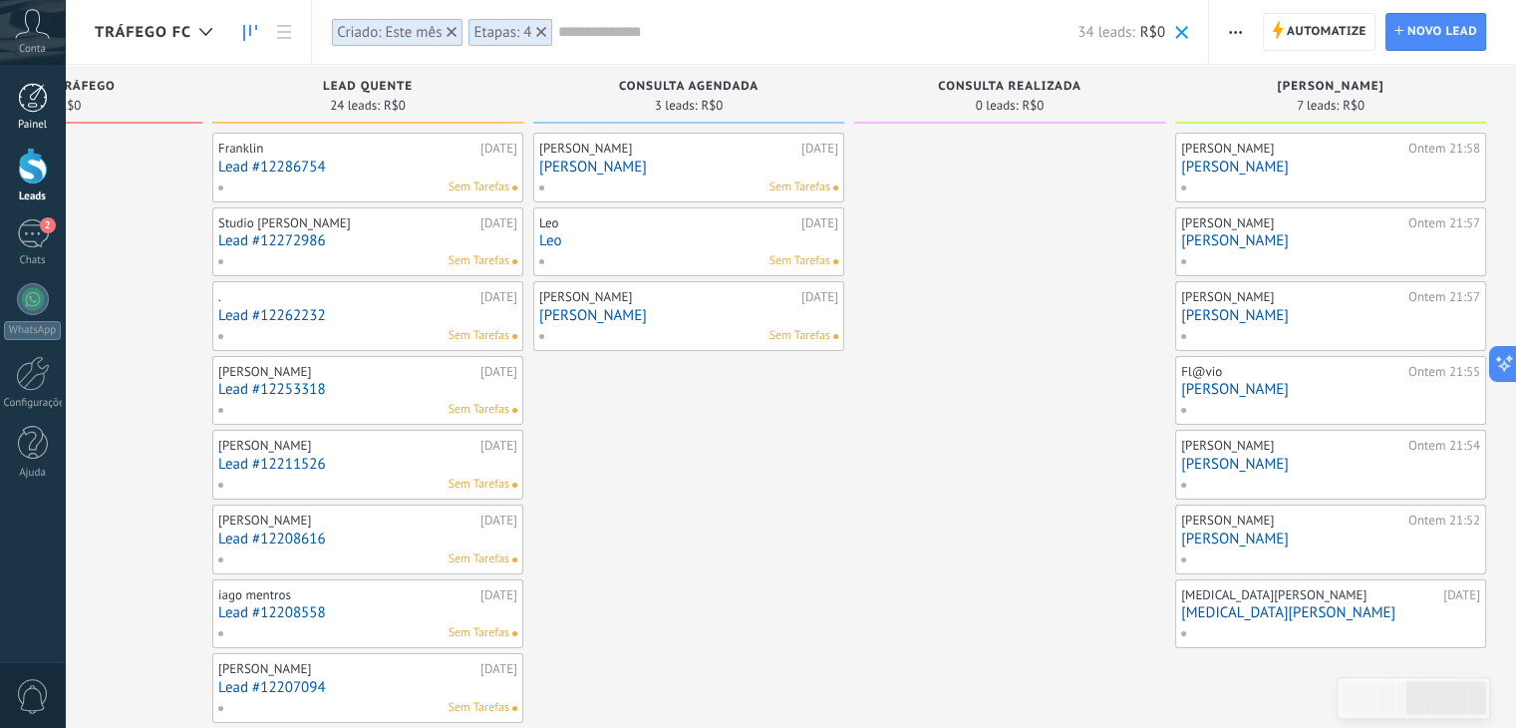
click at [47, 117] on link "Painel" at bounding box center [32, 107] width 65 height 49
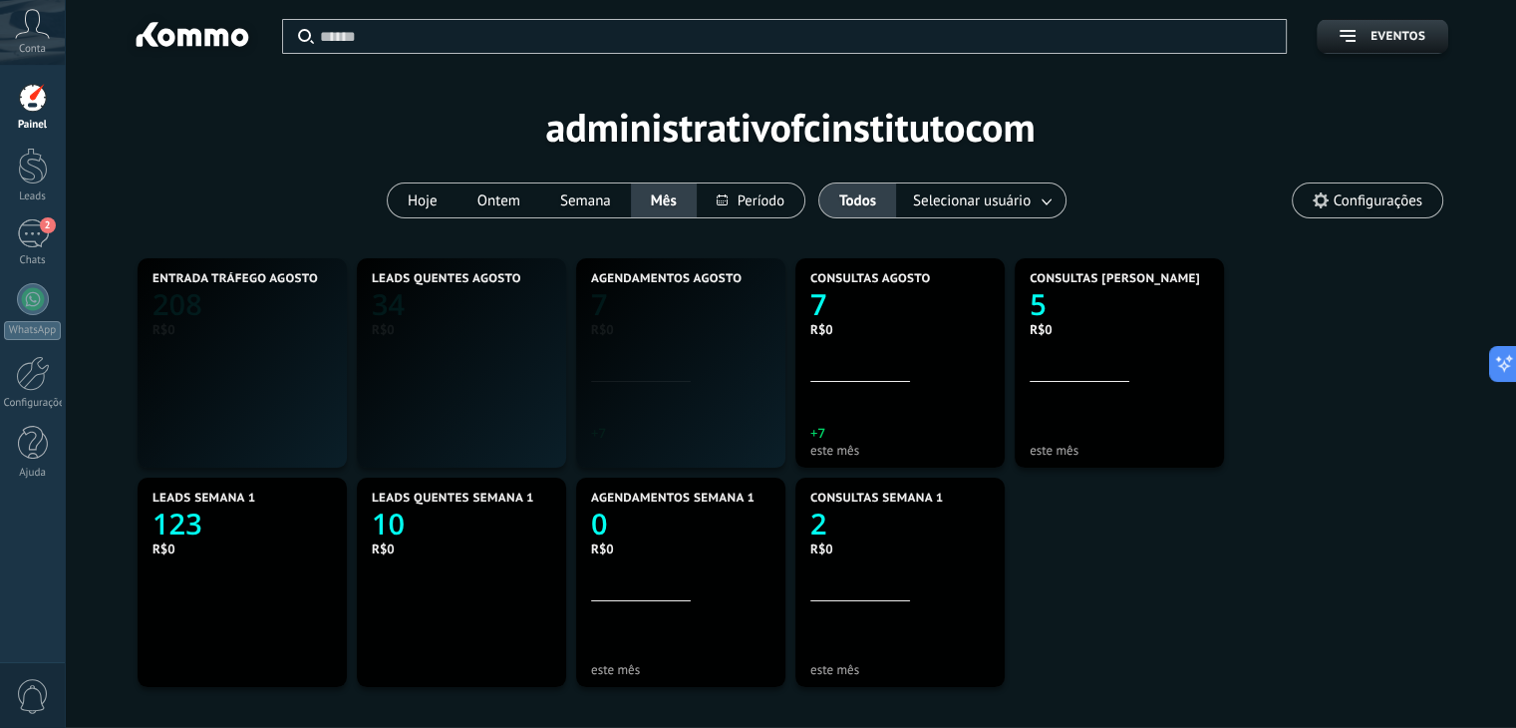
scroll to position [372, 862]
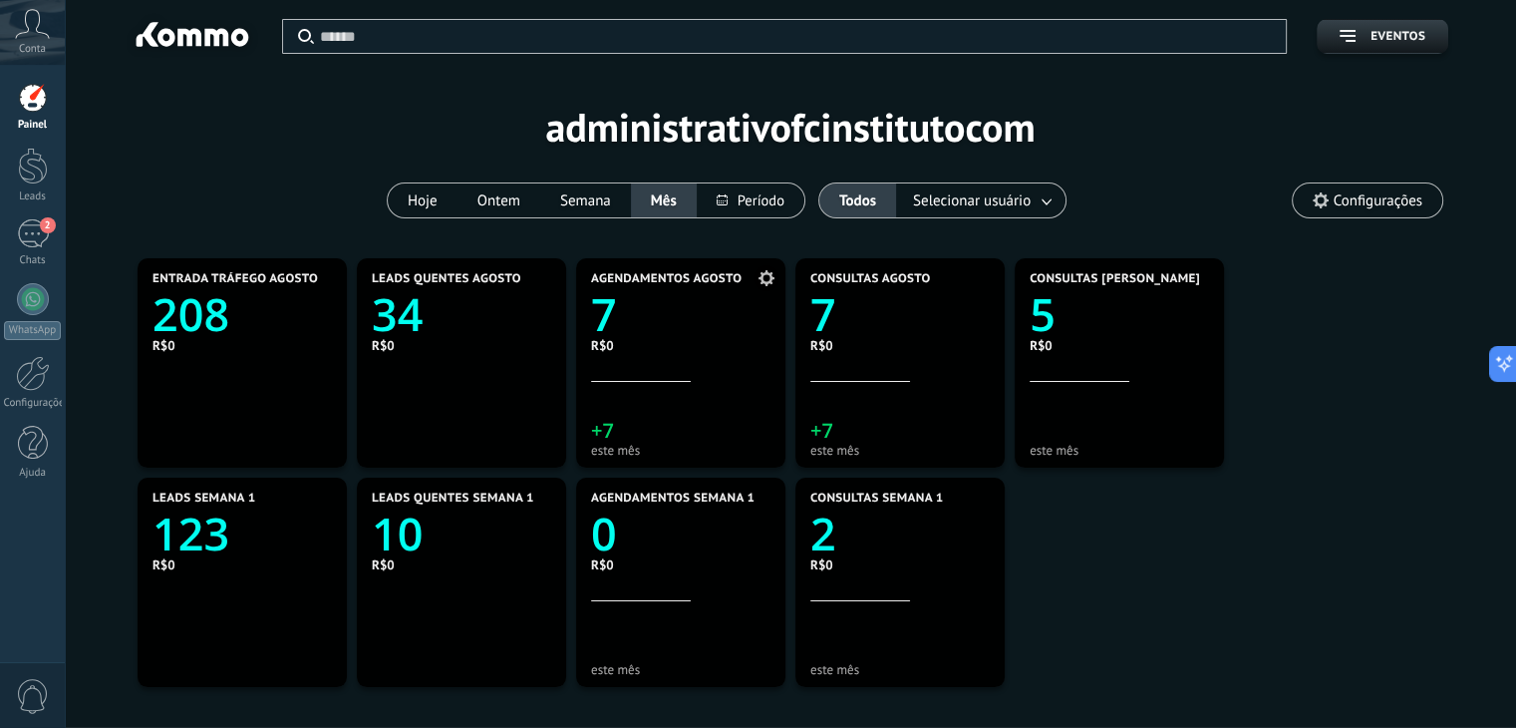
click at [632, 320] on icon "7" at bounding box center [680, 308] width 179 height 45
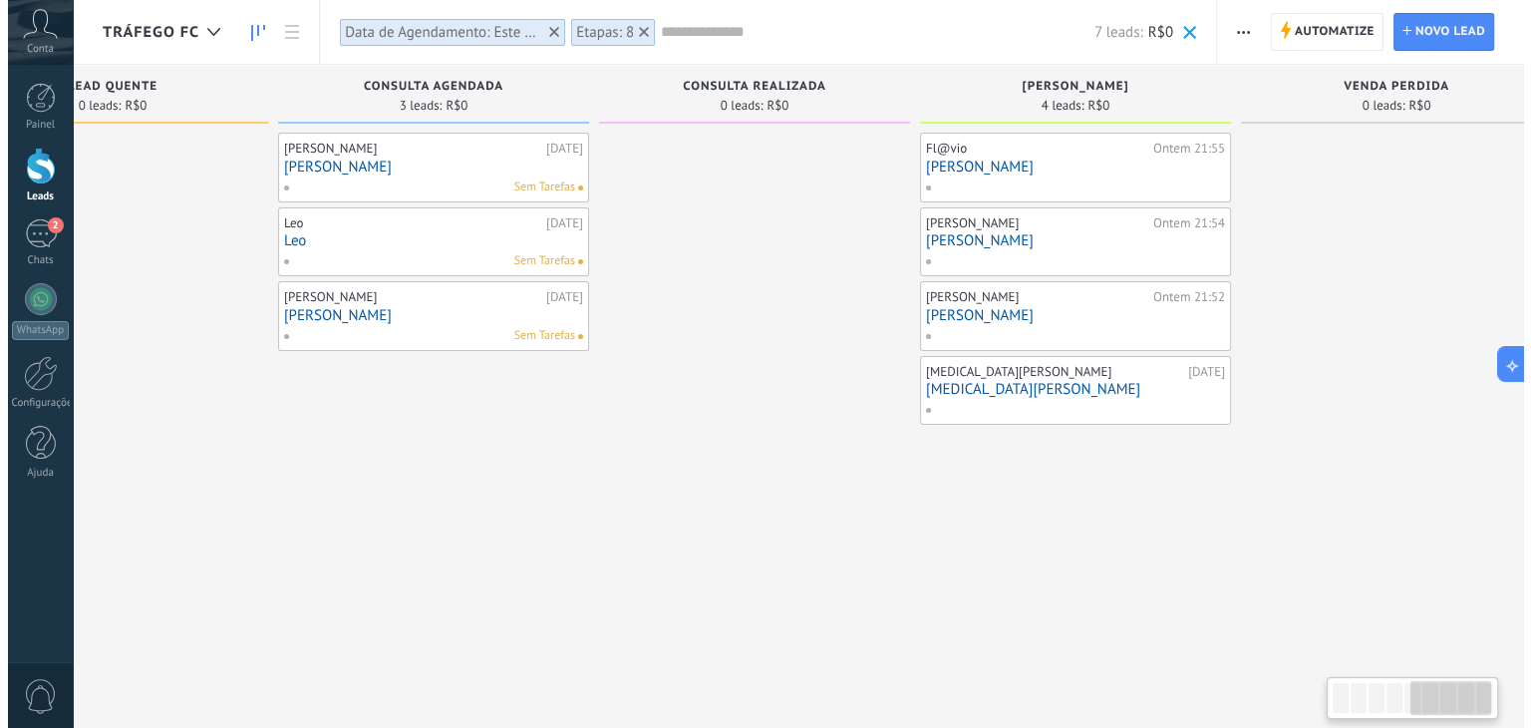
scroll to position [0, 1497]
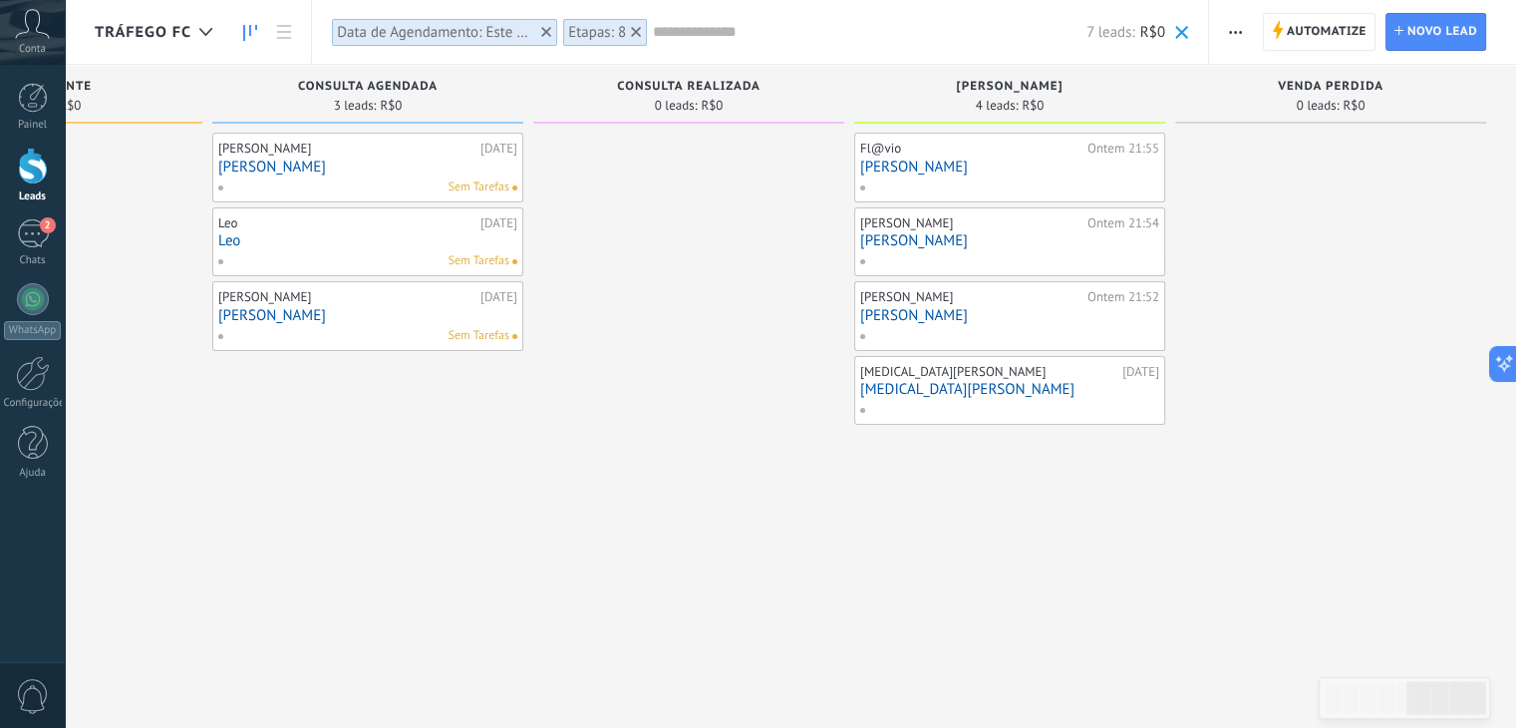
click at [291, 170] on link "[PERSON_NAME]" at bounding box center [367, 167] width 299 height 17
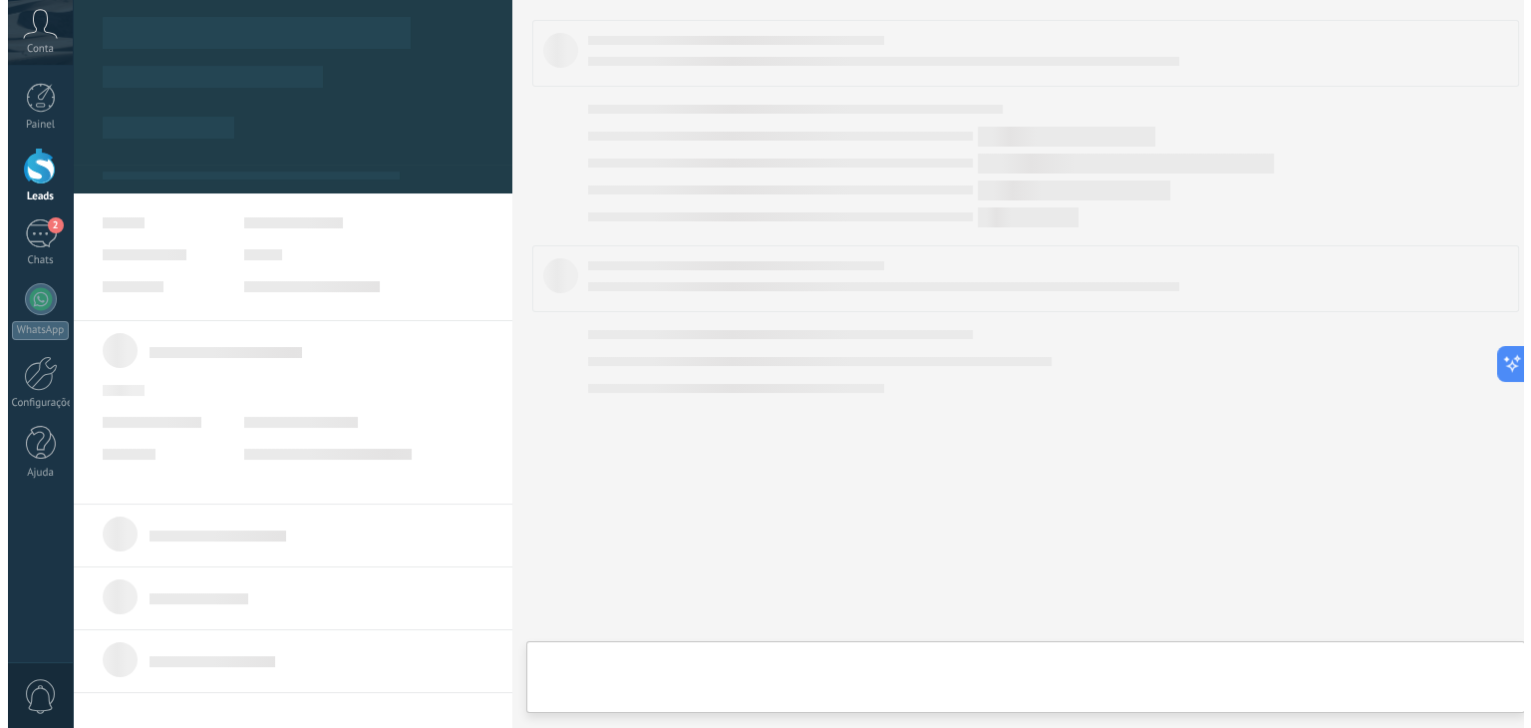
scroll to position [0, 1483]
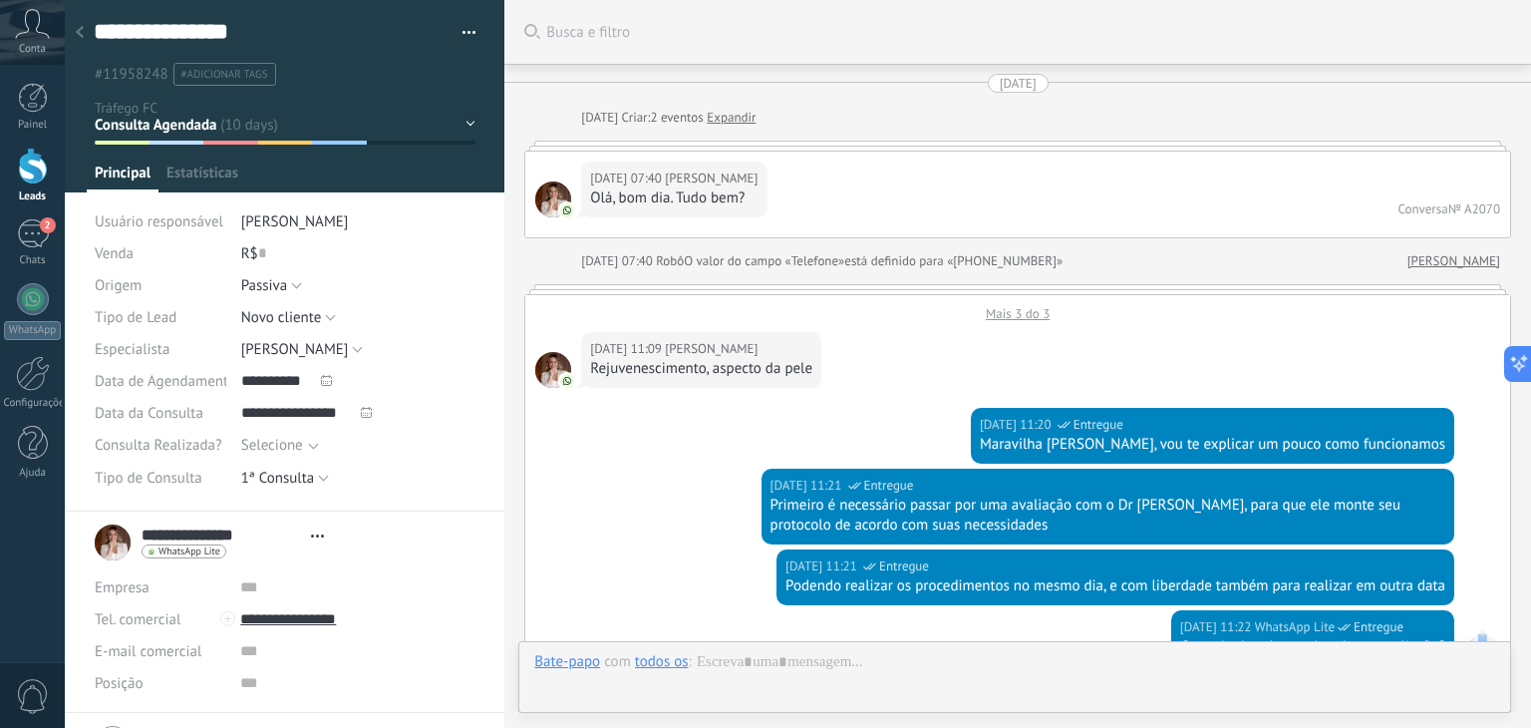
type textarea "**********"
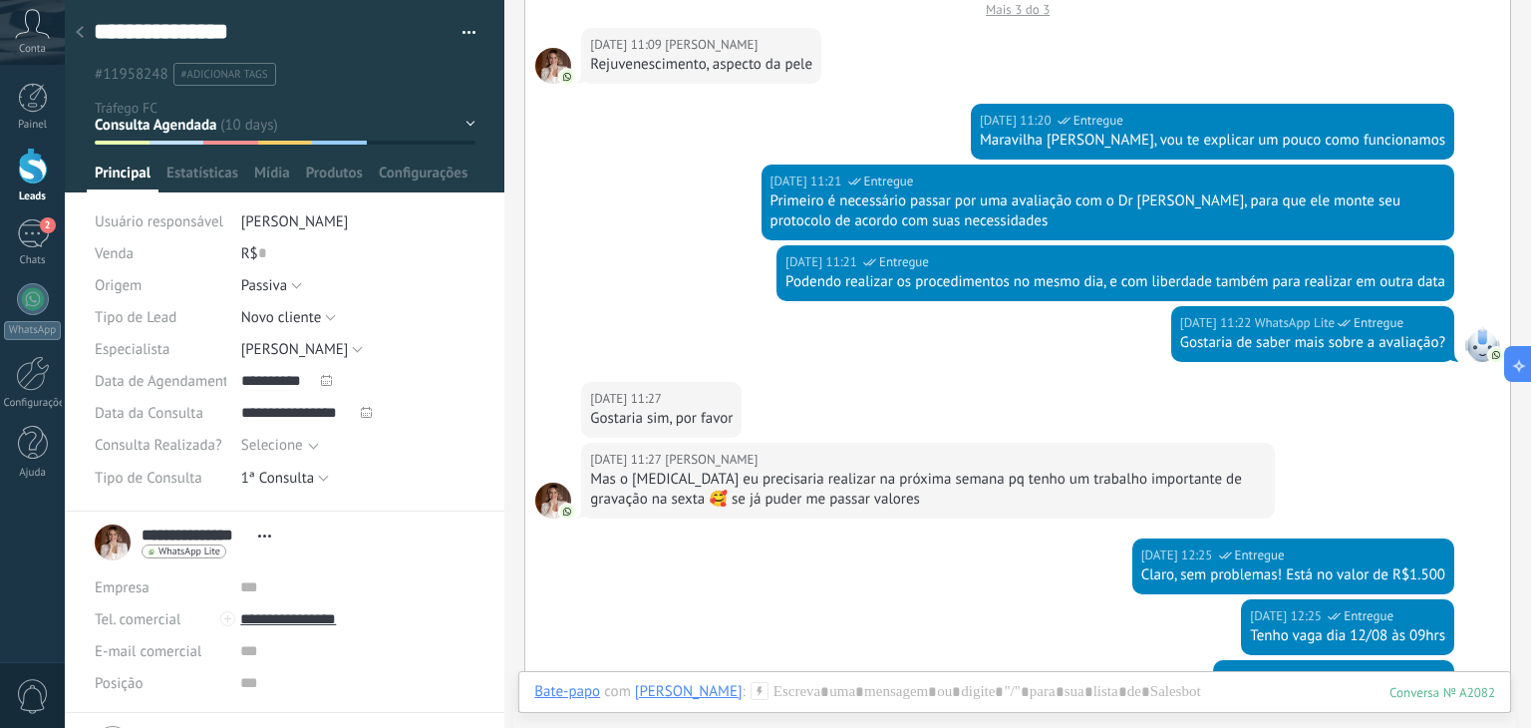
scroll to position [0, 0]
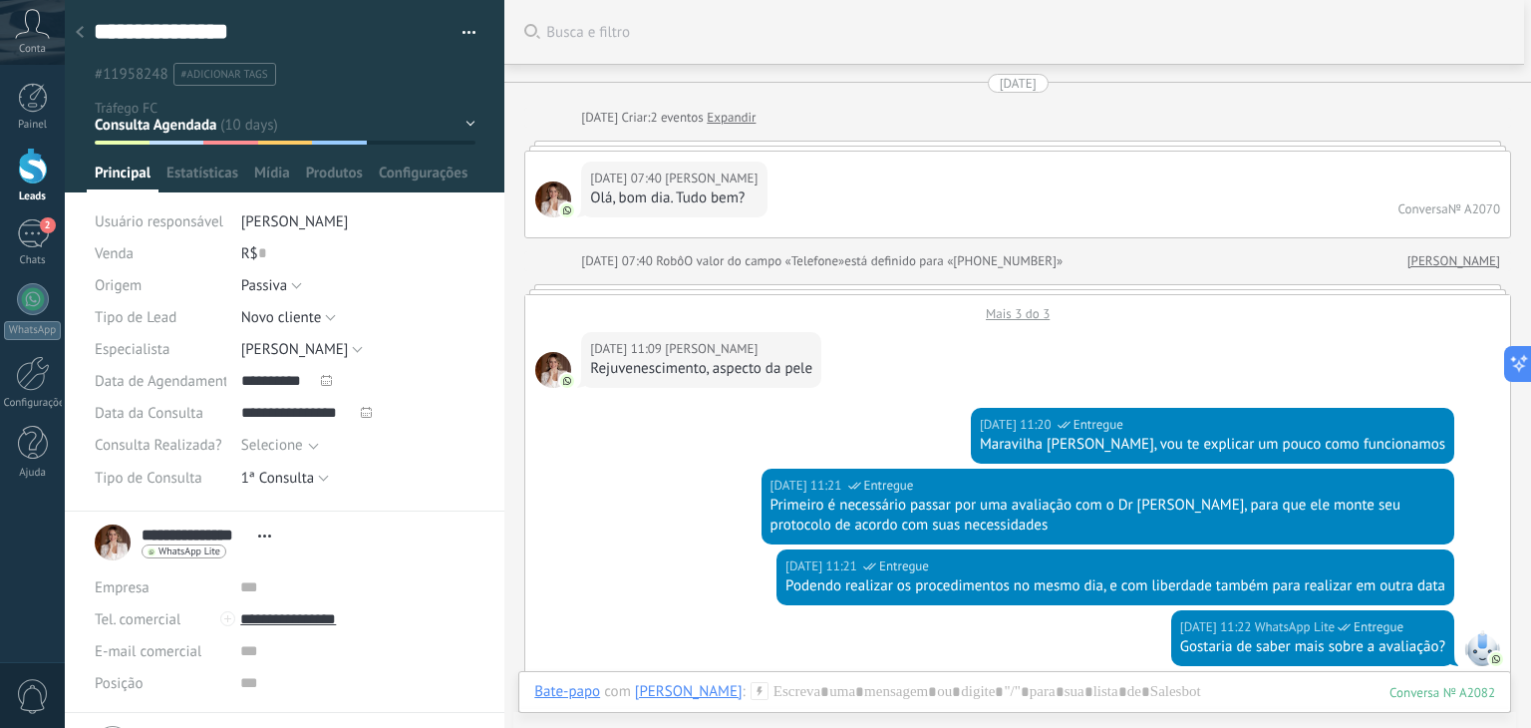
click at [1014, 316] on div "Mais 3 do 3" at bounding box center [1017, 308] width 985 height 27
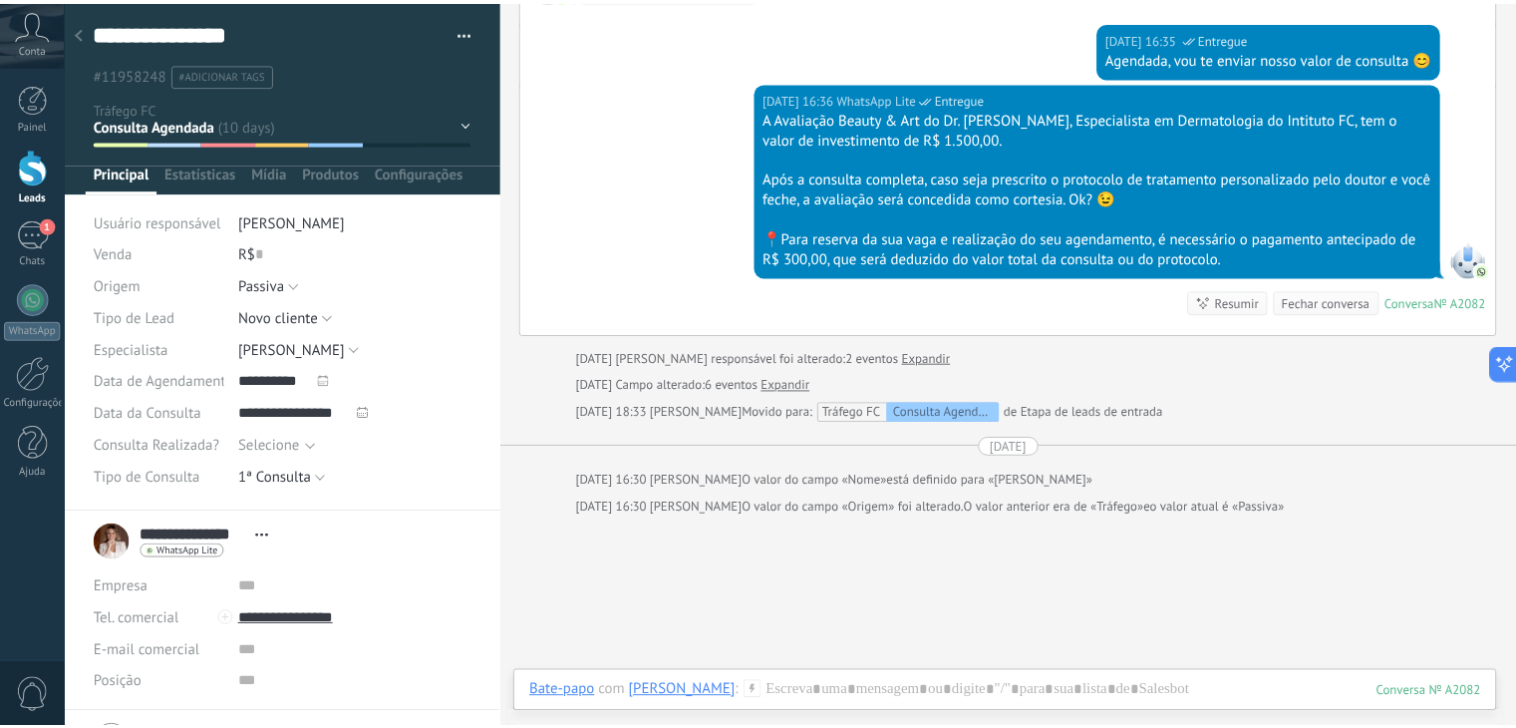
scroll to position [1815, 0]
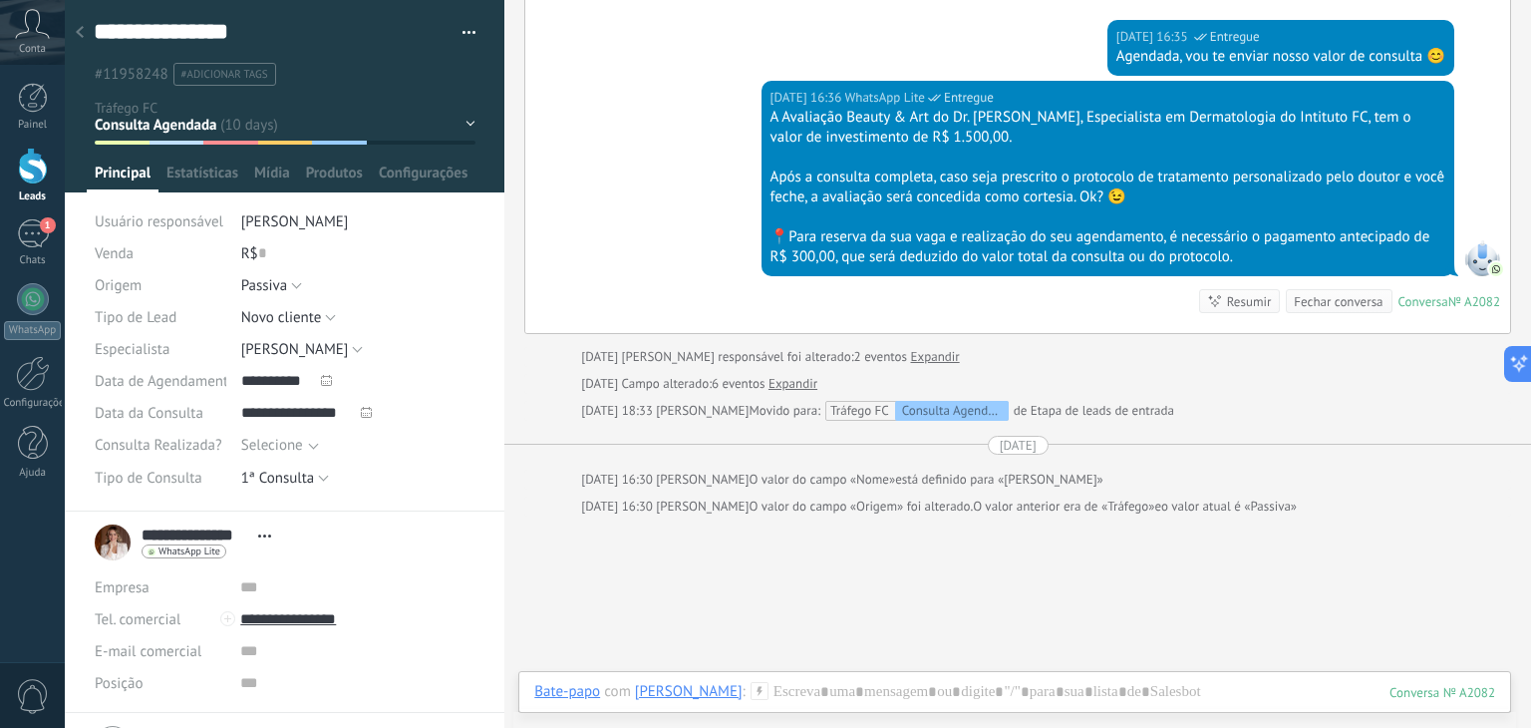
click at [84, 30] on div at bounding box center [80, 33] width 28 height 39
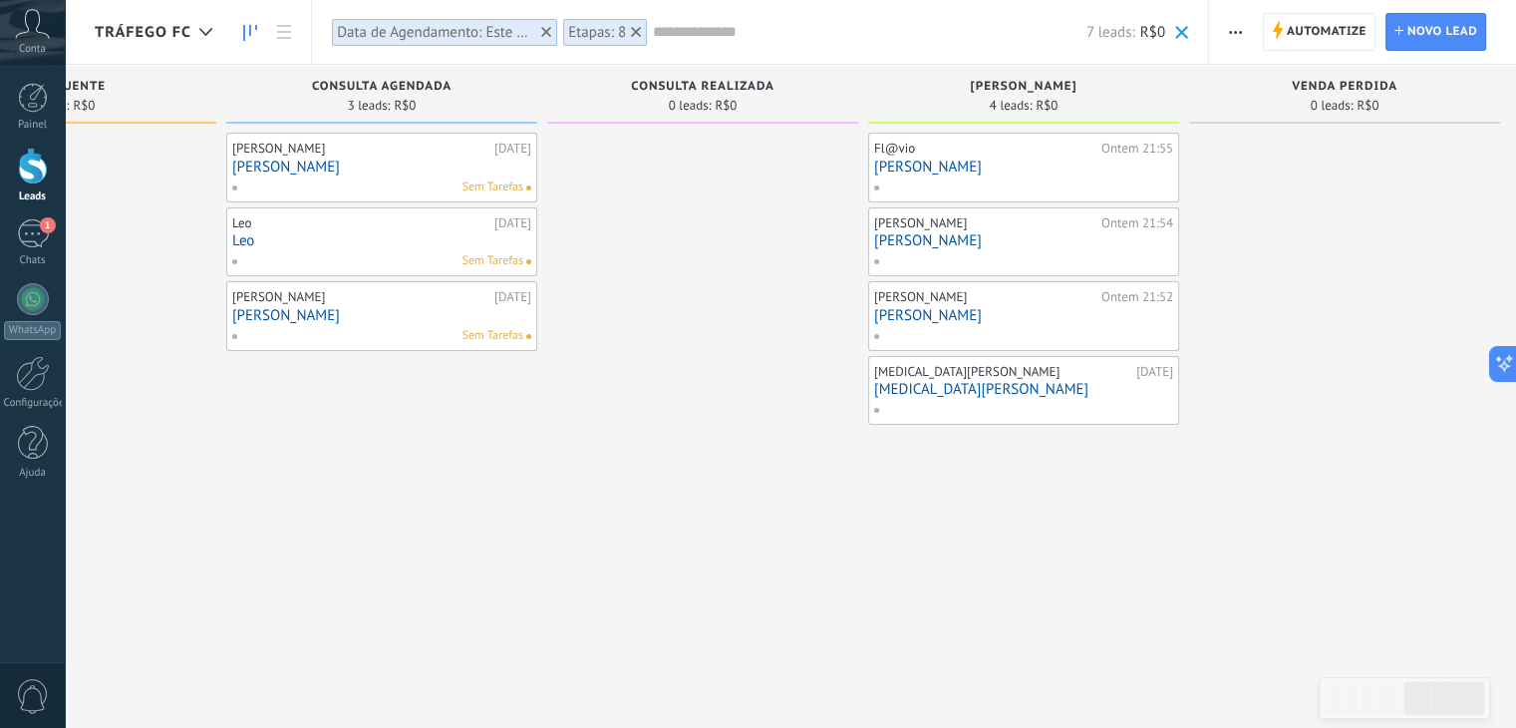
scroll to position [0, 1485]
click at [40, 124] on div "Painel" at bounding box center [33, 125] width 58 height 13
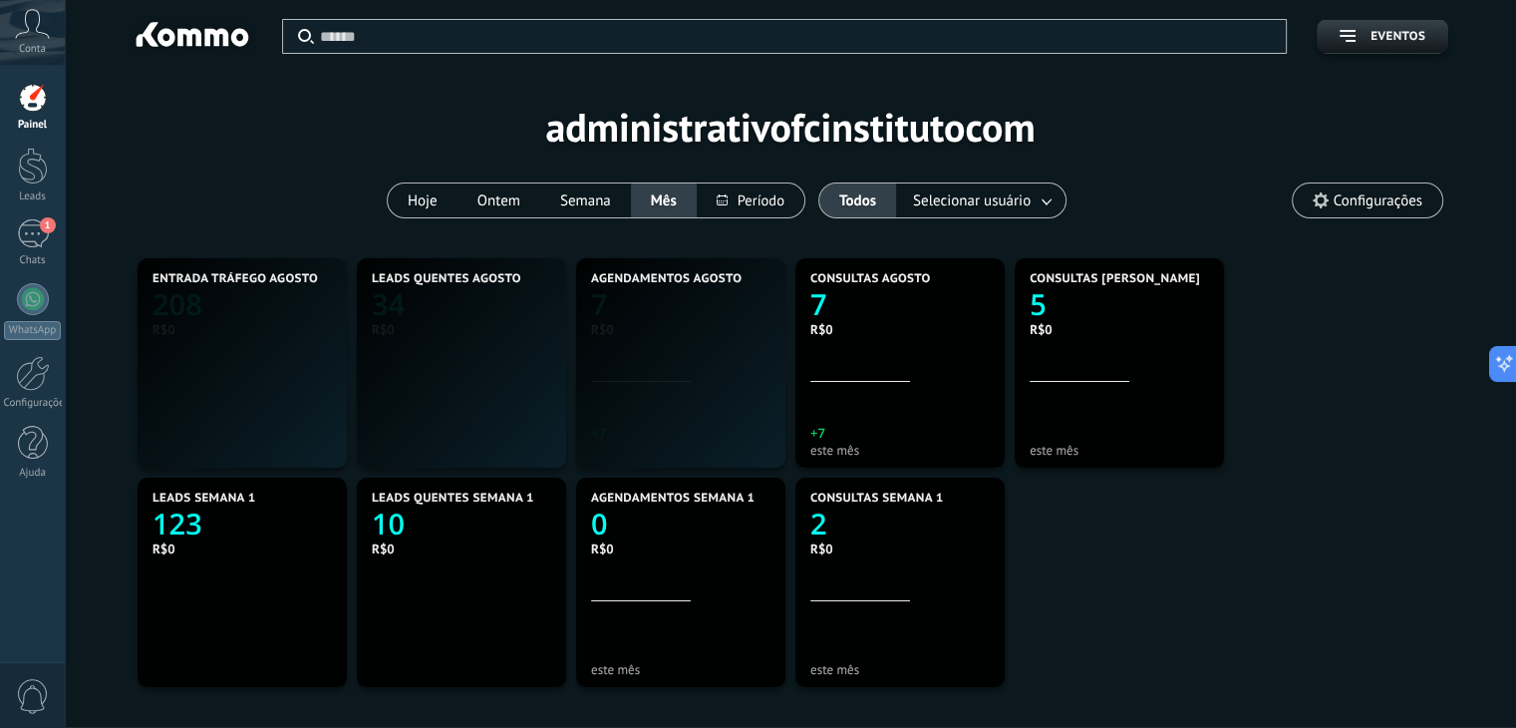
scroll to position [372, 862]
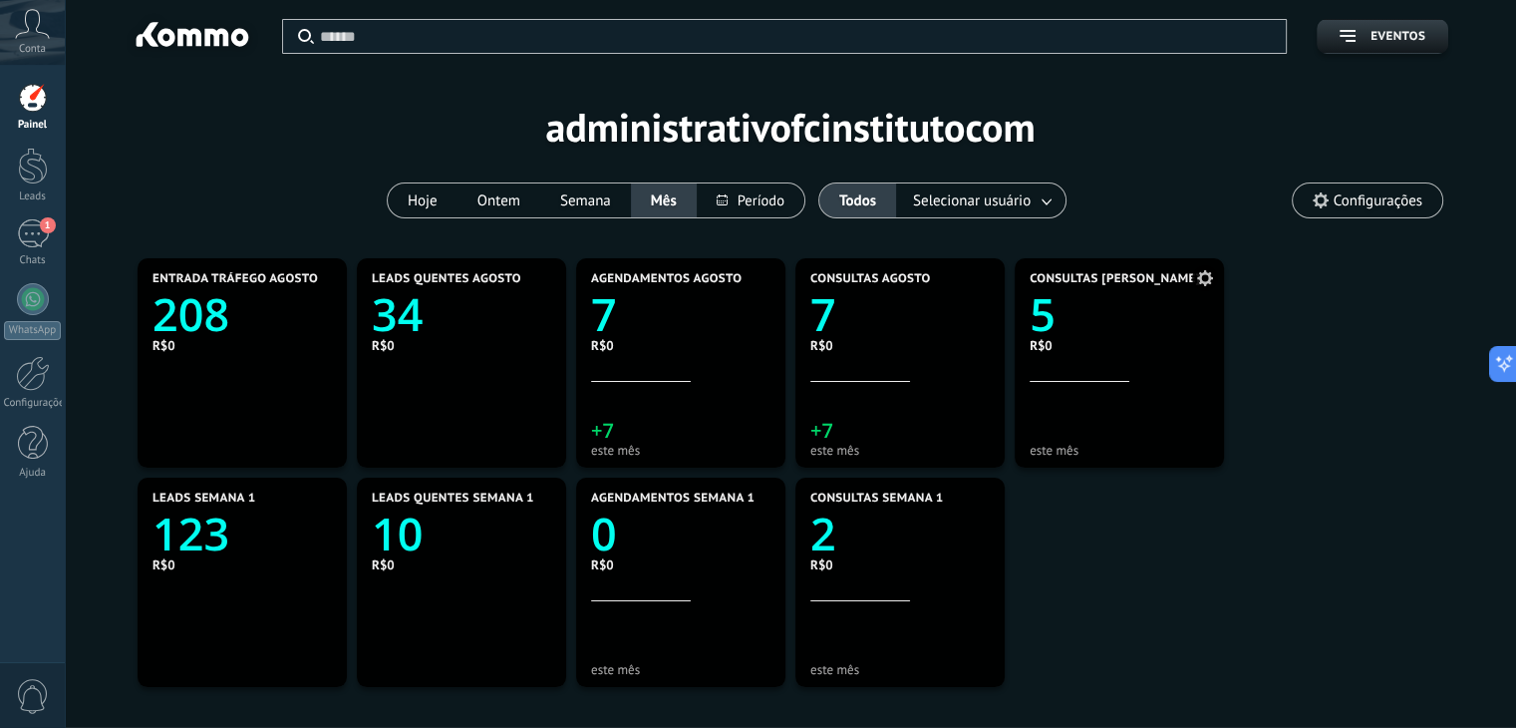
click at [1197, 283] on icon at bounding box center [1205, 278] width 16 height 16
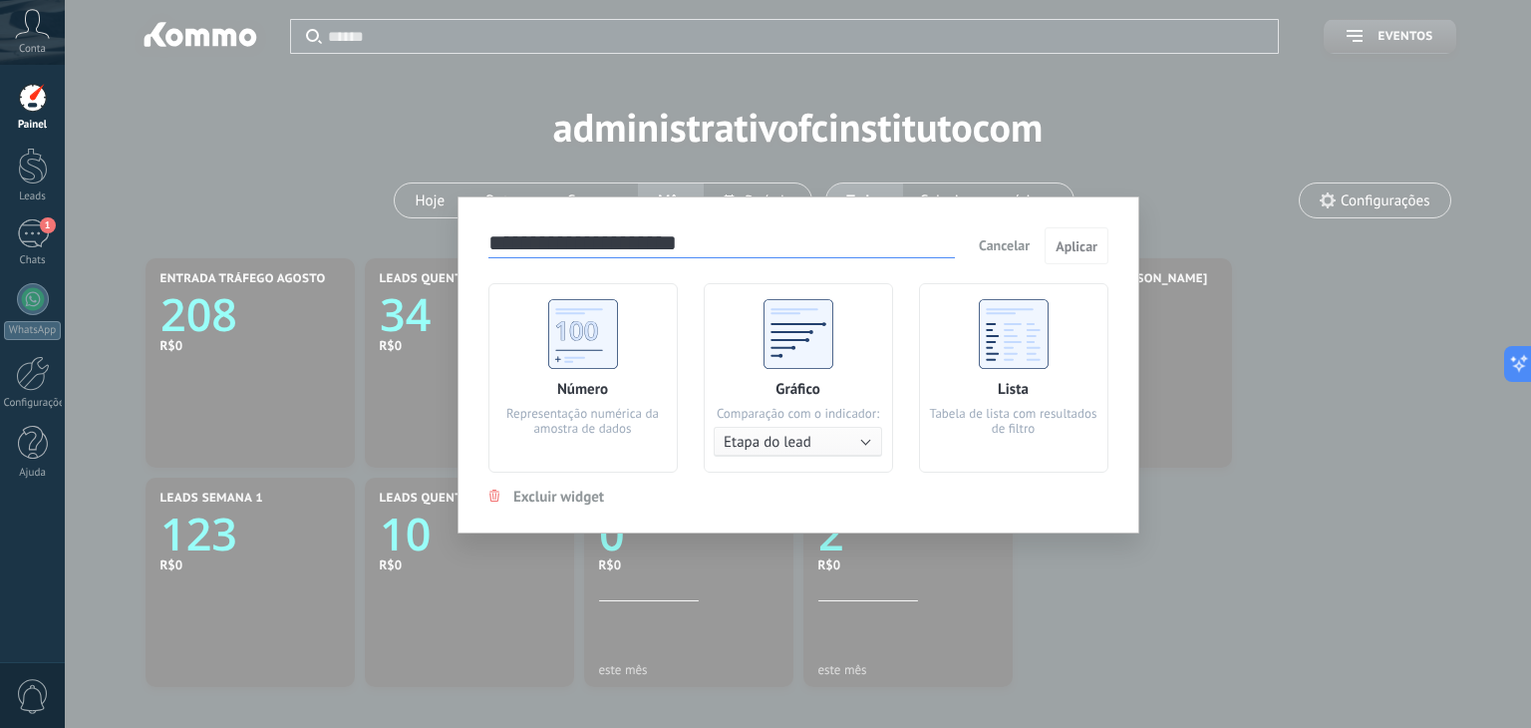
click at [622, 240] on input "**********" at bounding box center [722, 244] width 467 height 28
type input "**********"
click at [1073, 252] on span "Aplicar" at bounding box center [1077, 246] width 42 height 14
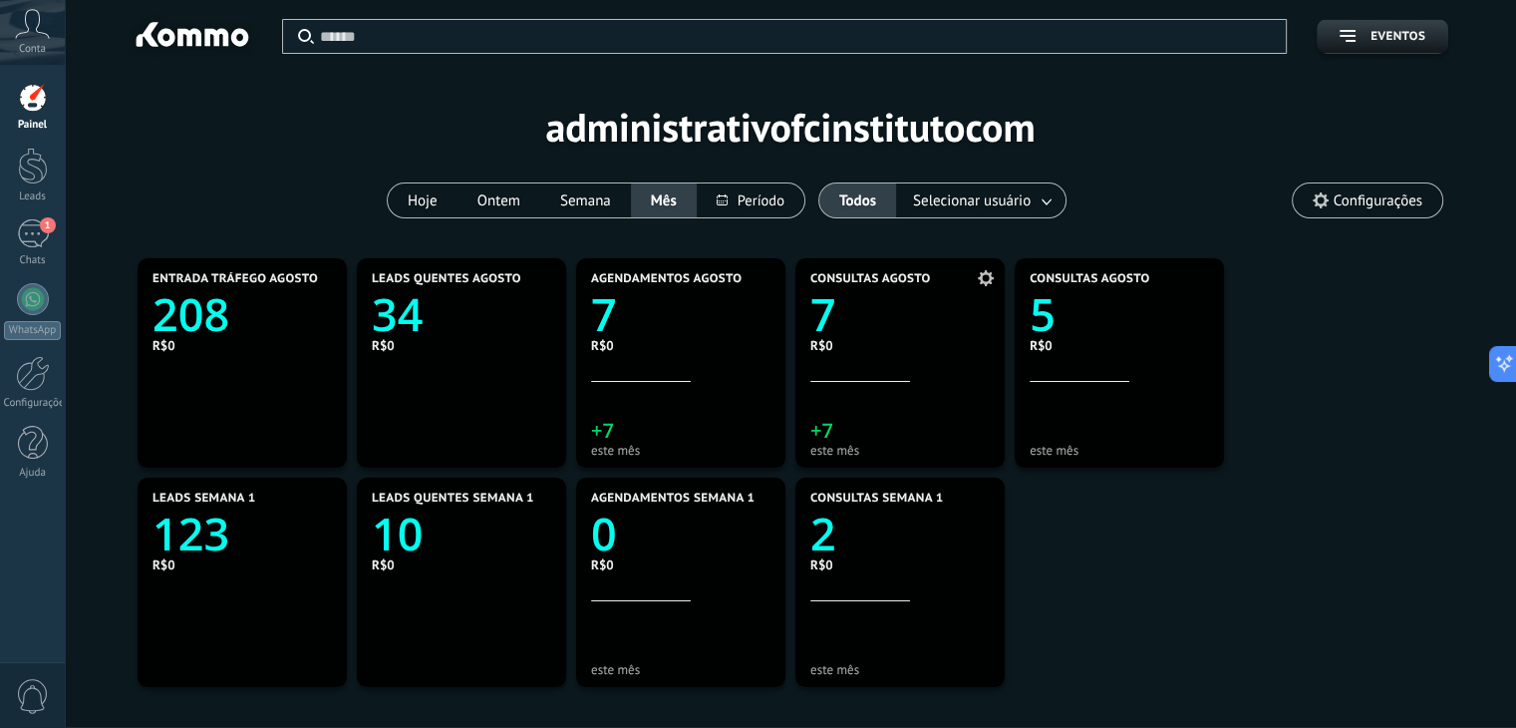
click at [986, 272] on use at bounding box center [986, 278] width 16 height 16
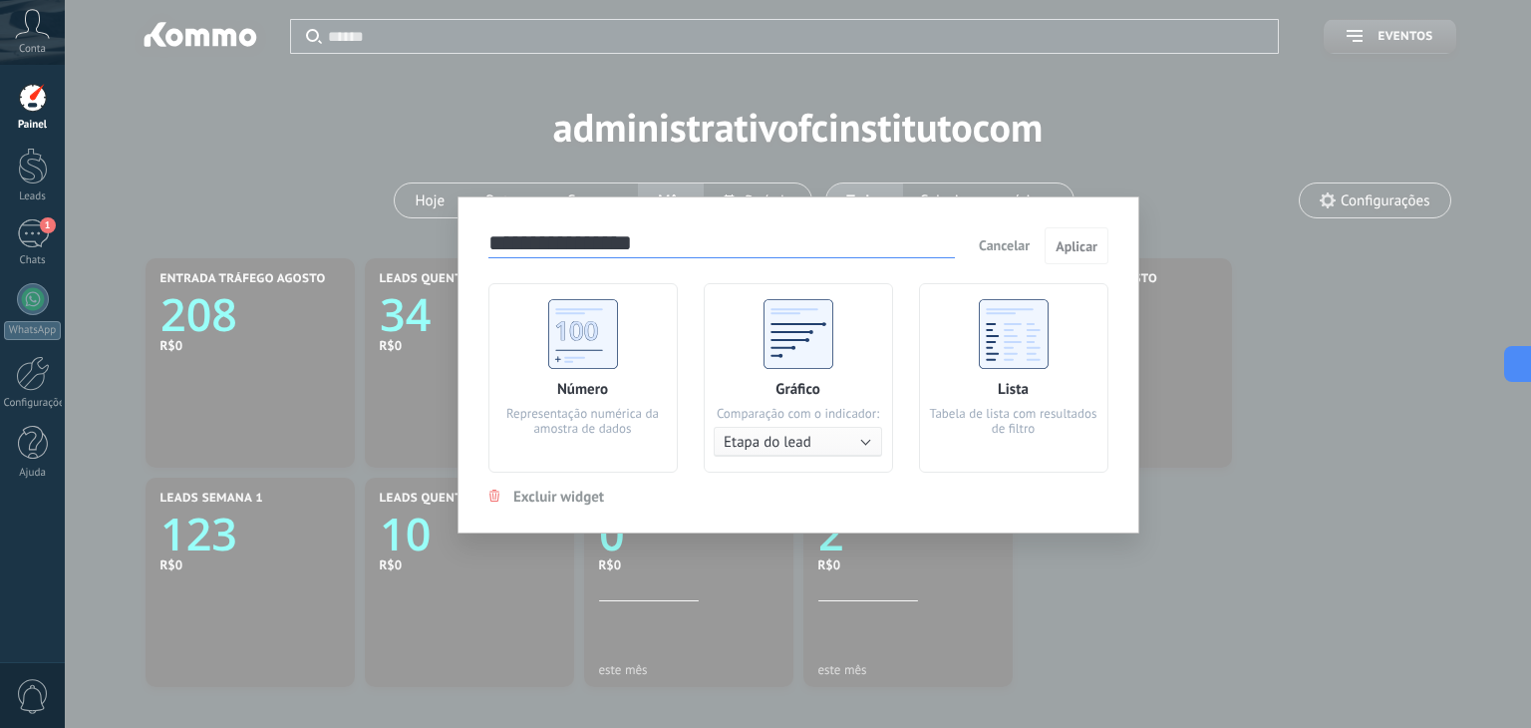
click at [535, 498] on span "Excluir widget" at bounding box center [558, 497] width 91 height 19
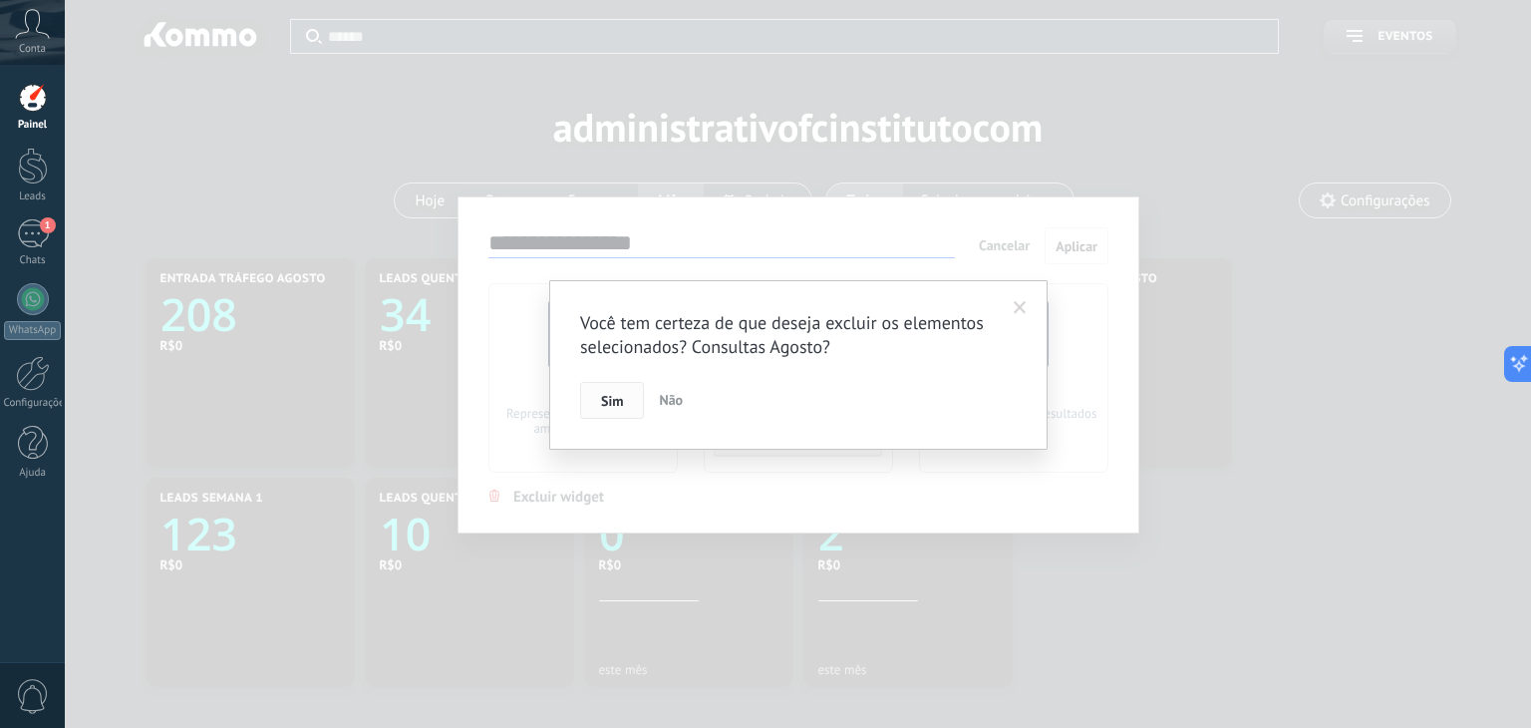
click at [616, 394] on span "Sim" at bounding box center [612, 401] width 22 height 14
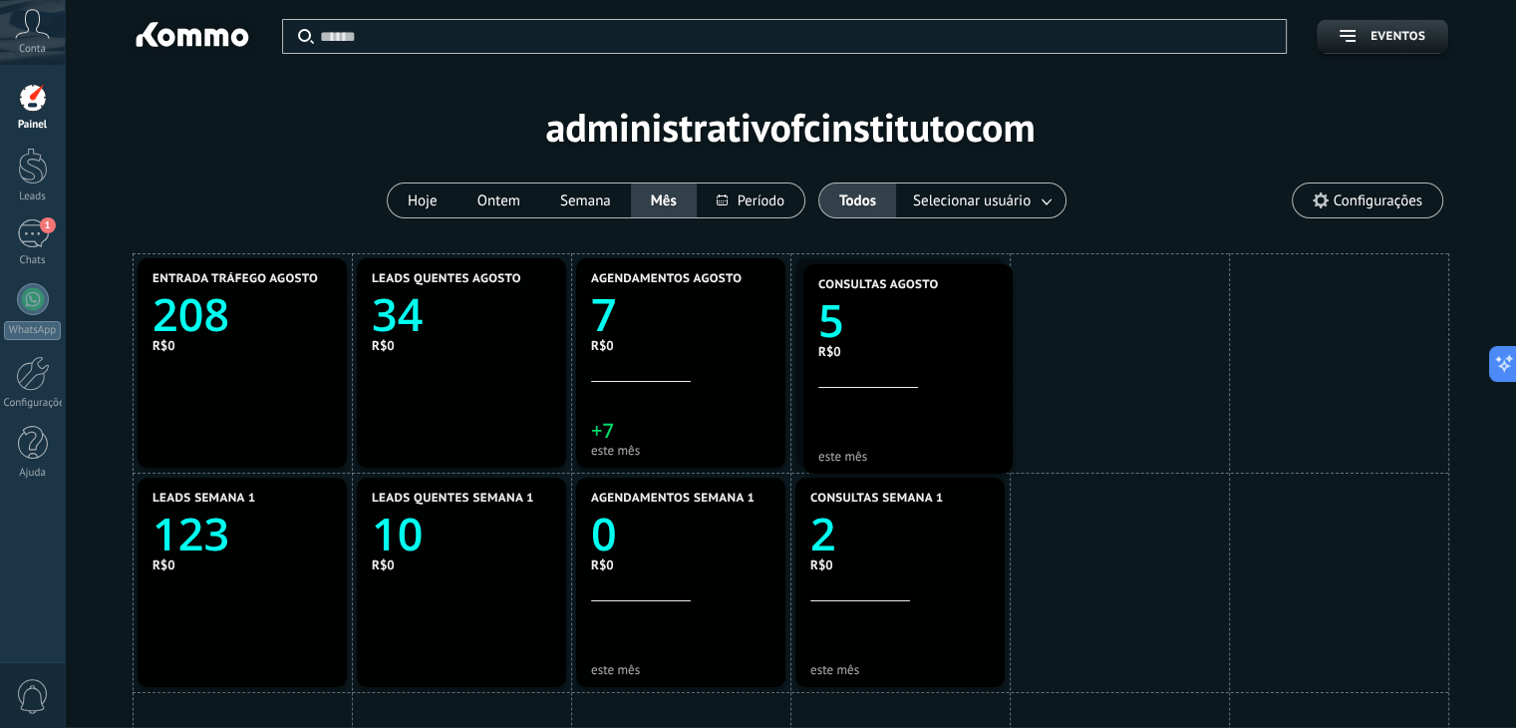
drag, startPoint x: 1129, startPoint y: 290, endPoint x: 905, endPoint y: 294, distance: 223.4
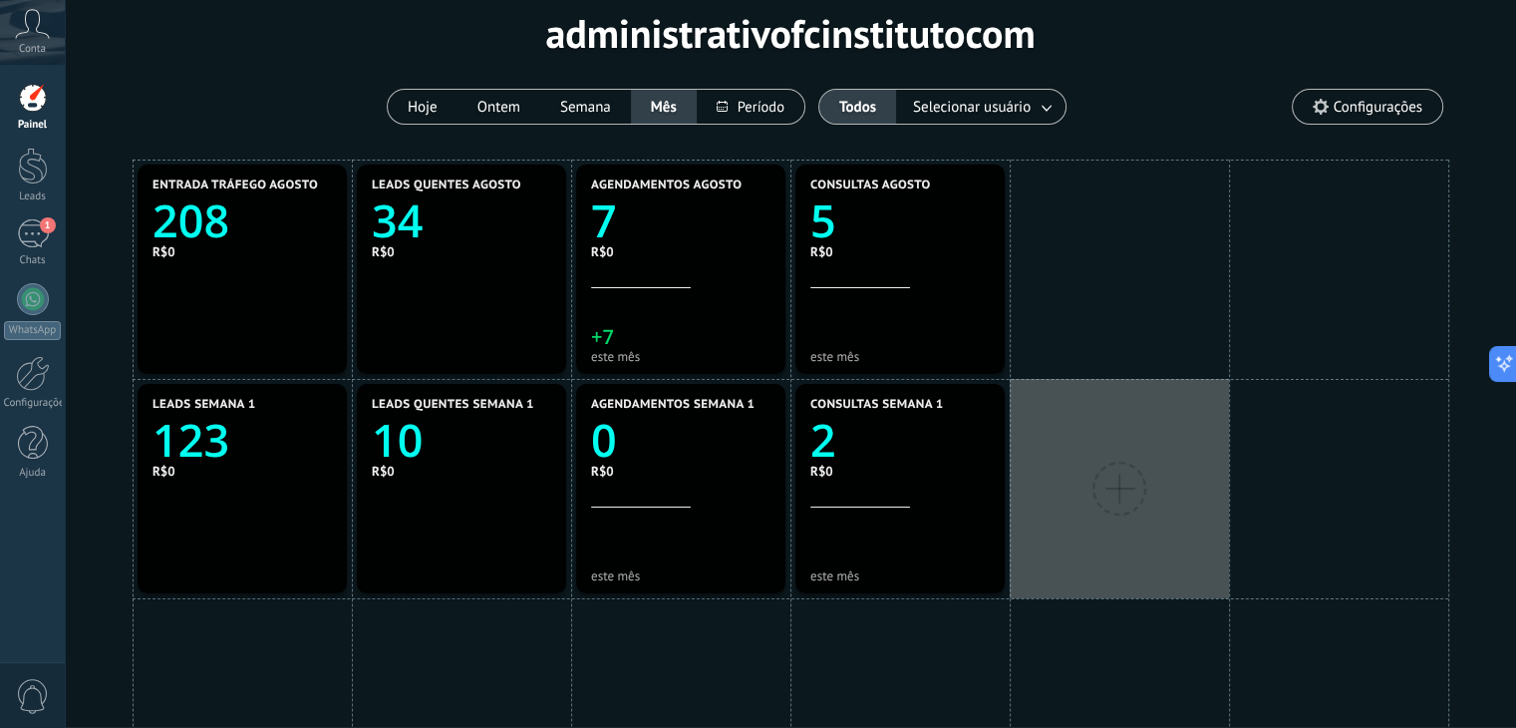
scroll to position [140, 0]
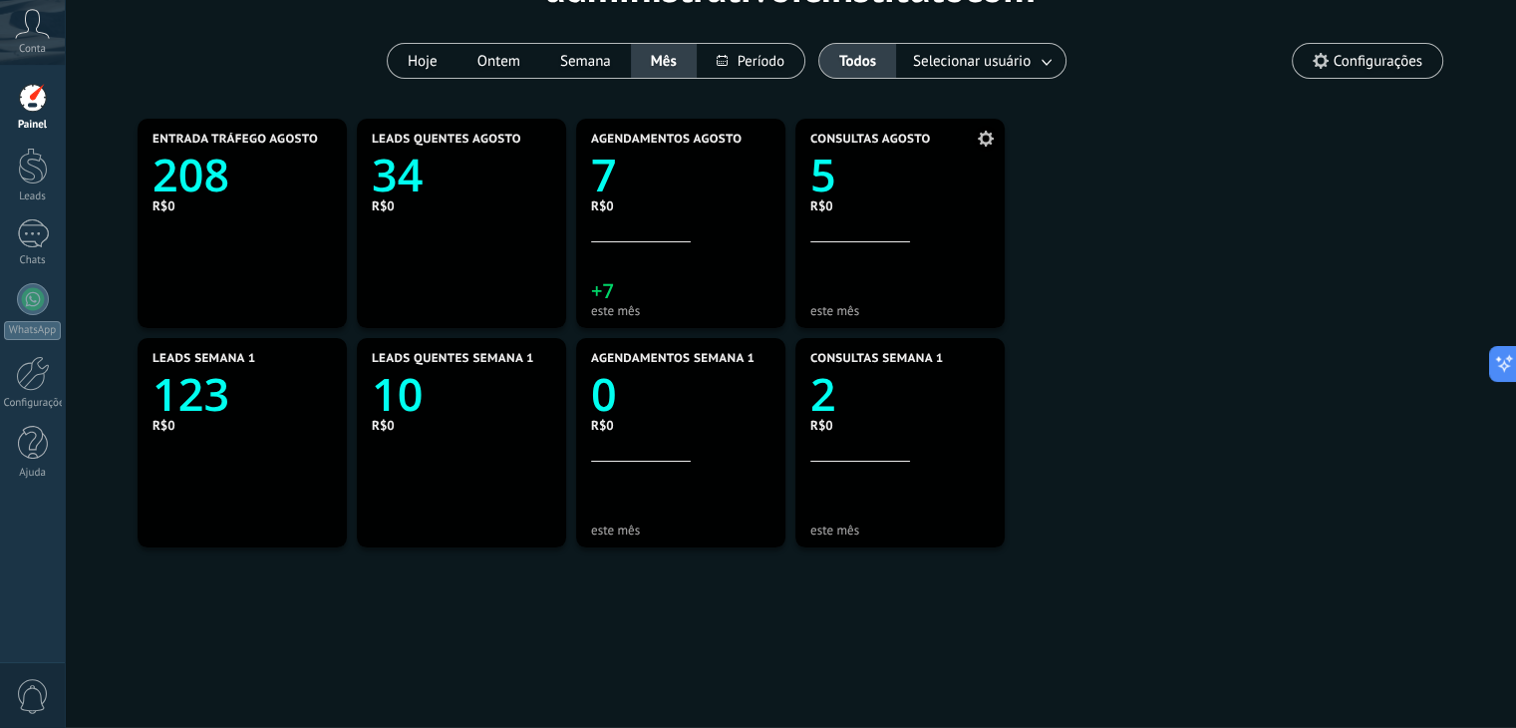
click at [894, 174] on icon "5" at bounding box center [900, 169] width 179 height 45
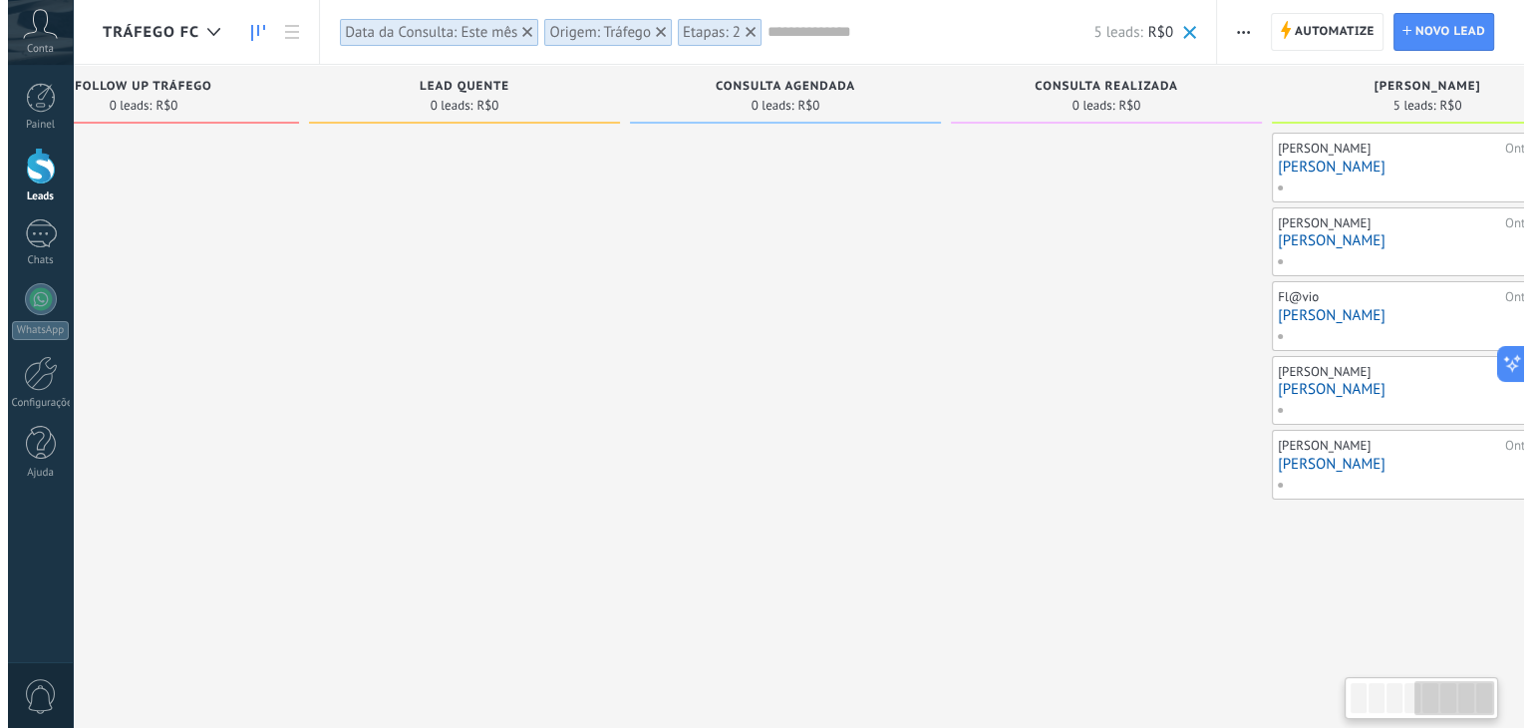
scroll to position [0, 1176]
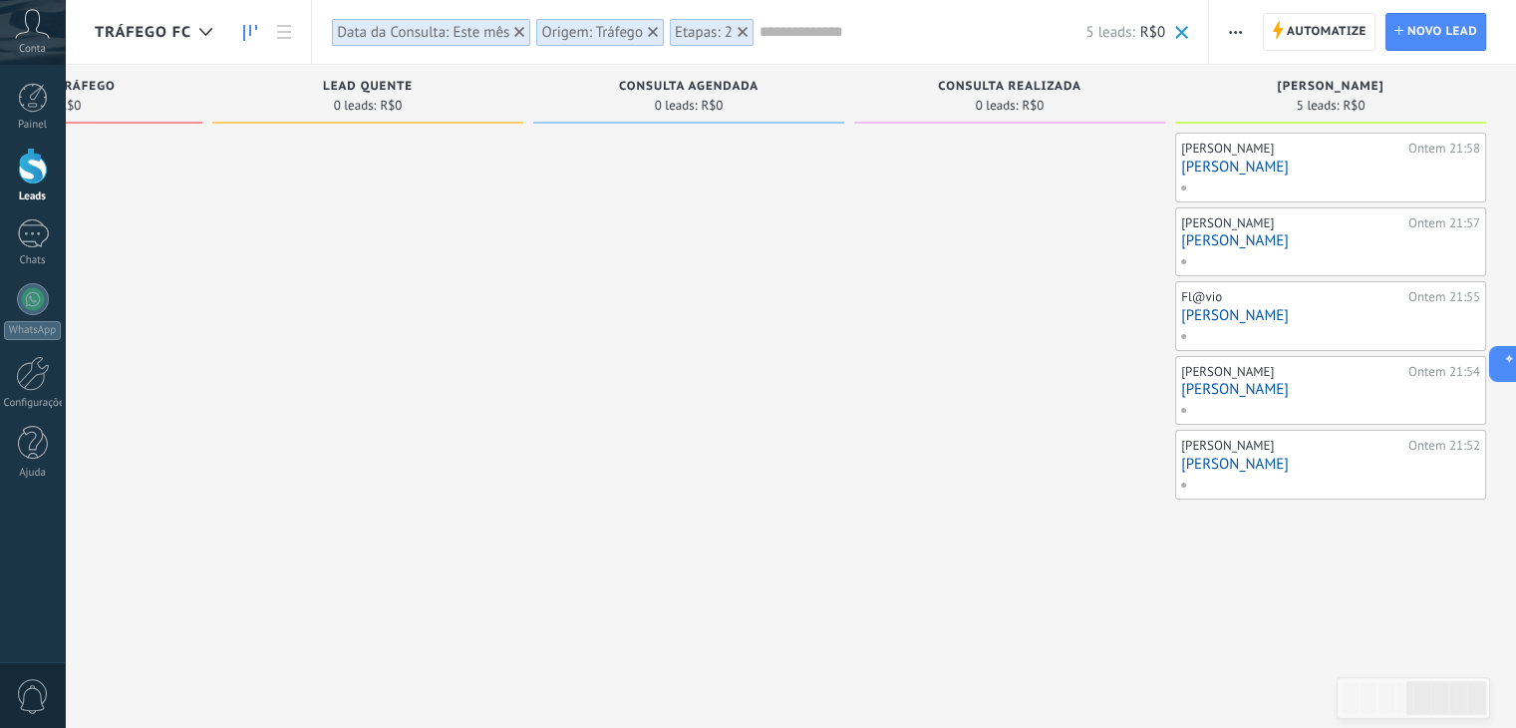
click at [1220, 166] on link "[PERSON_NAME]" at bounding box center [1330, 167] width 299 height 17
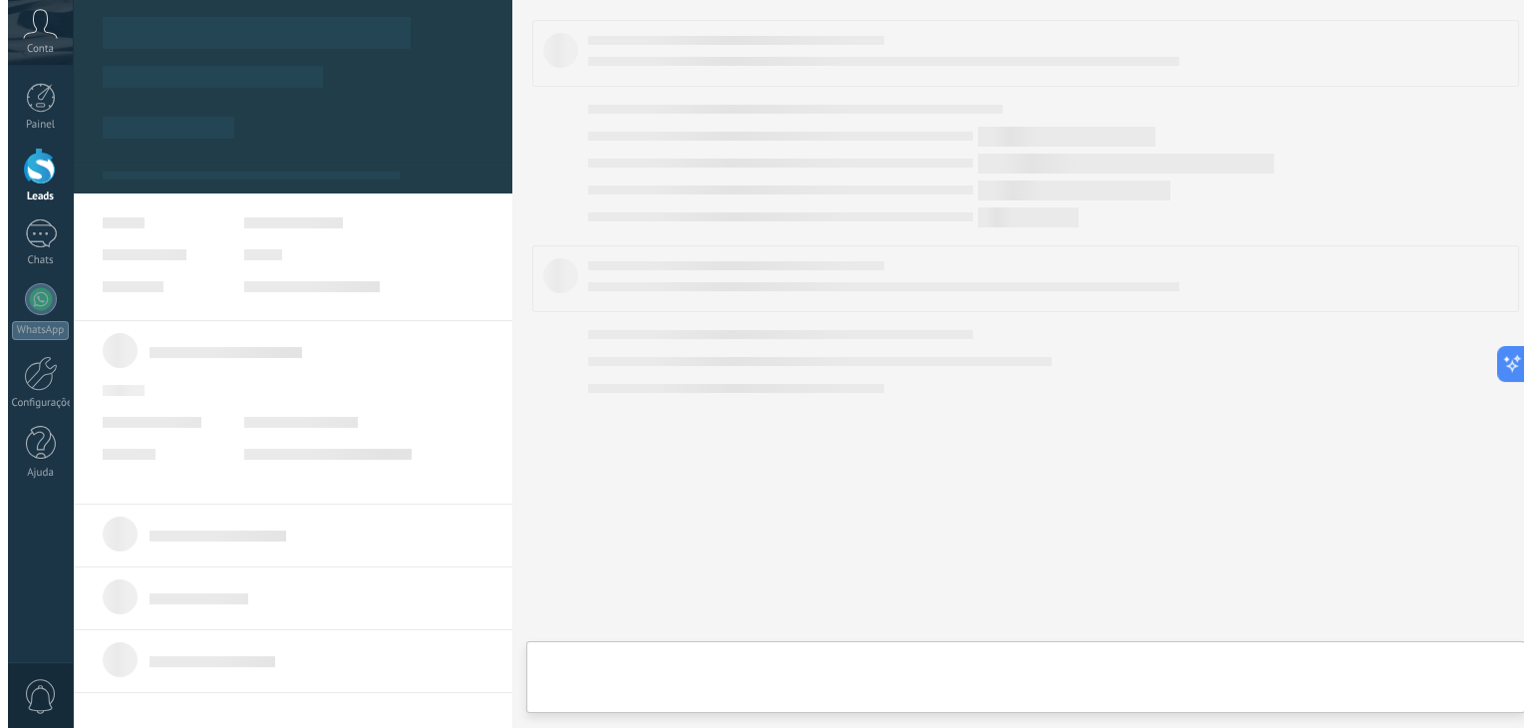
scroll to position [0, 1160]
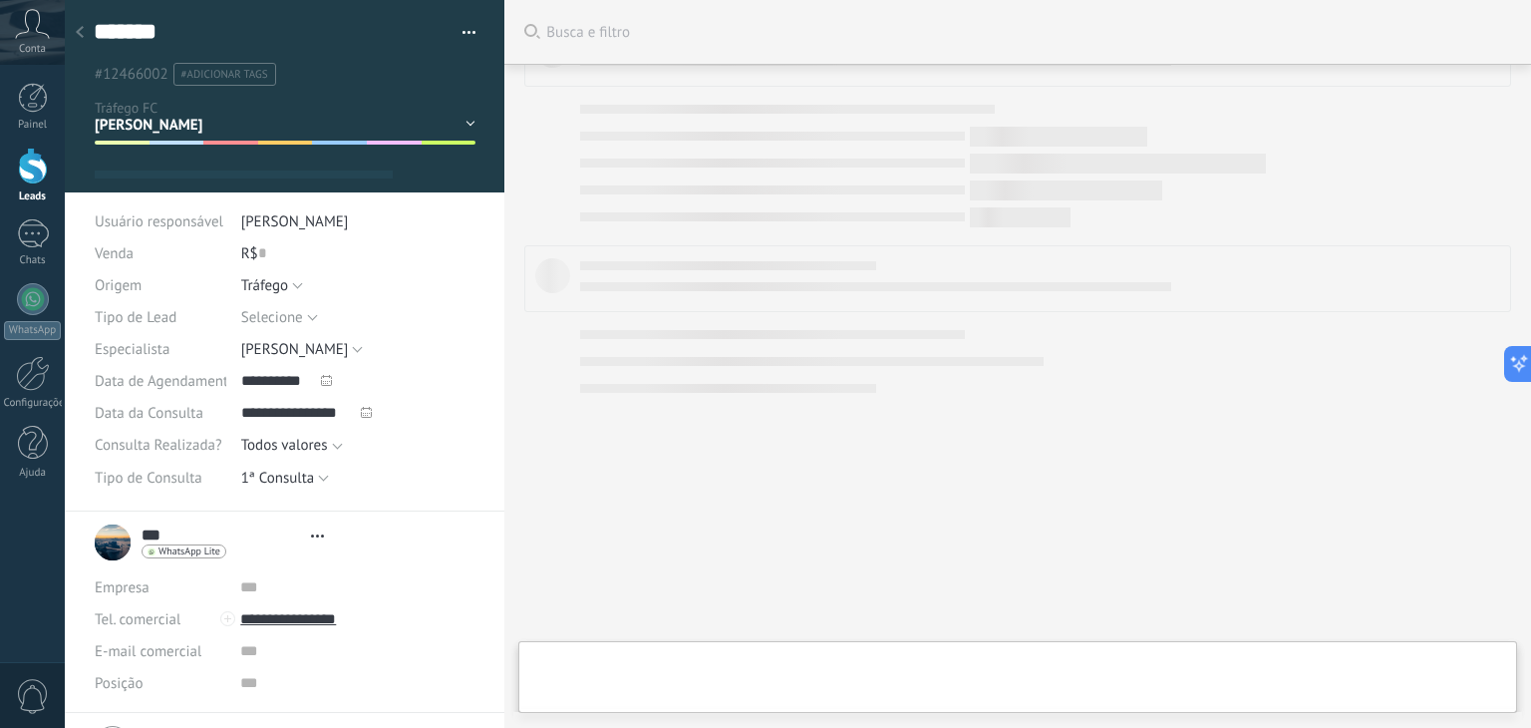
type textarea "*******"
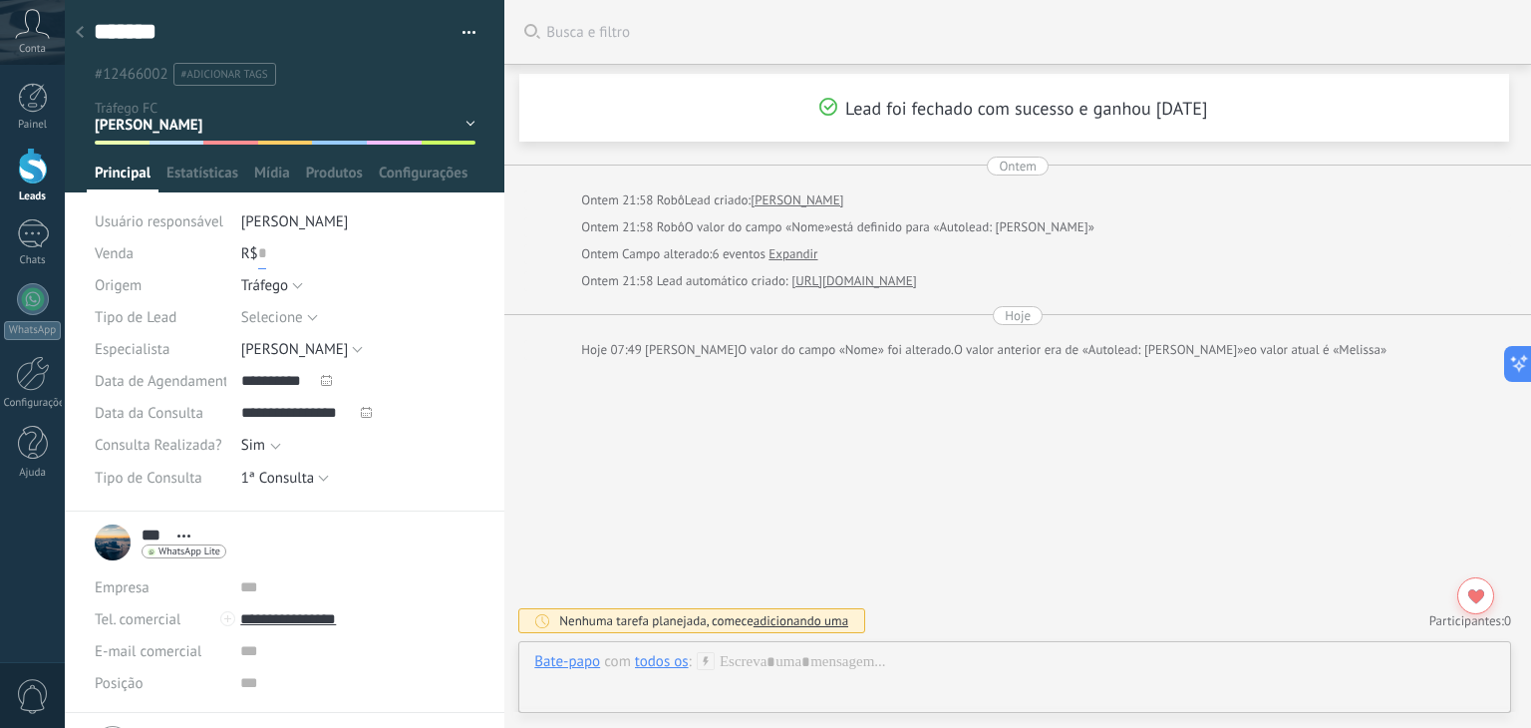
click at [258, 245] on input "text" at bounding box center [262, 253] width 8 height 32
click at [132, 690] on span "Salvar" at bounding box center [124, 697] width 37 height 14
type input "*****"
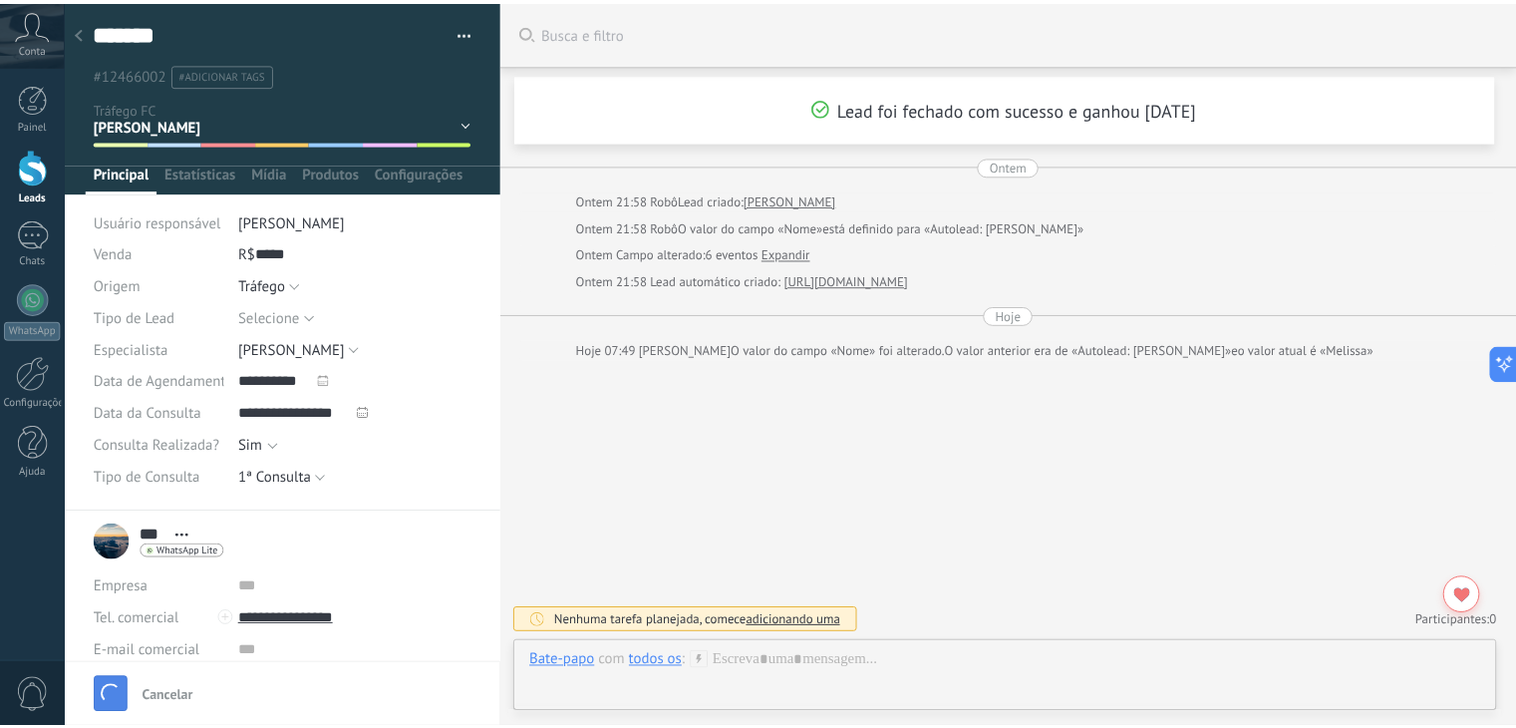
scroll to position [7, 0]
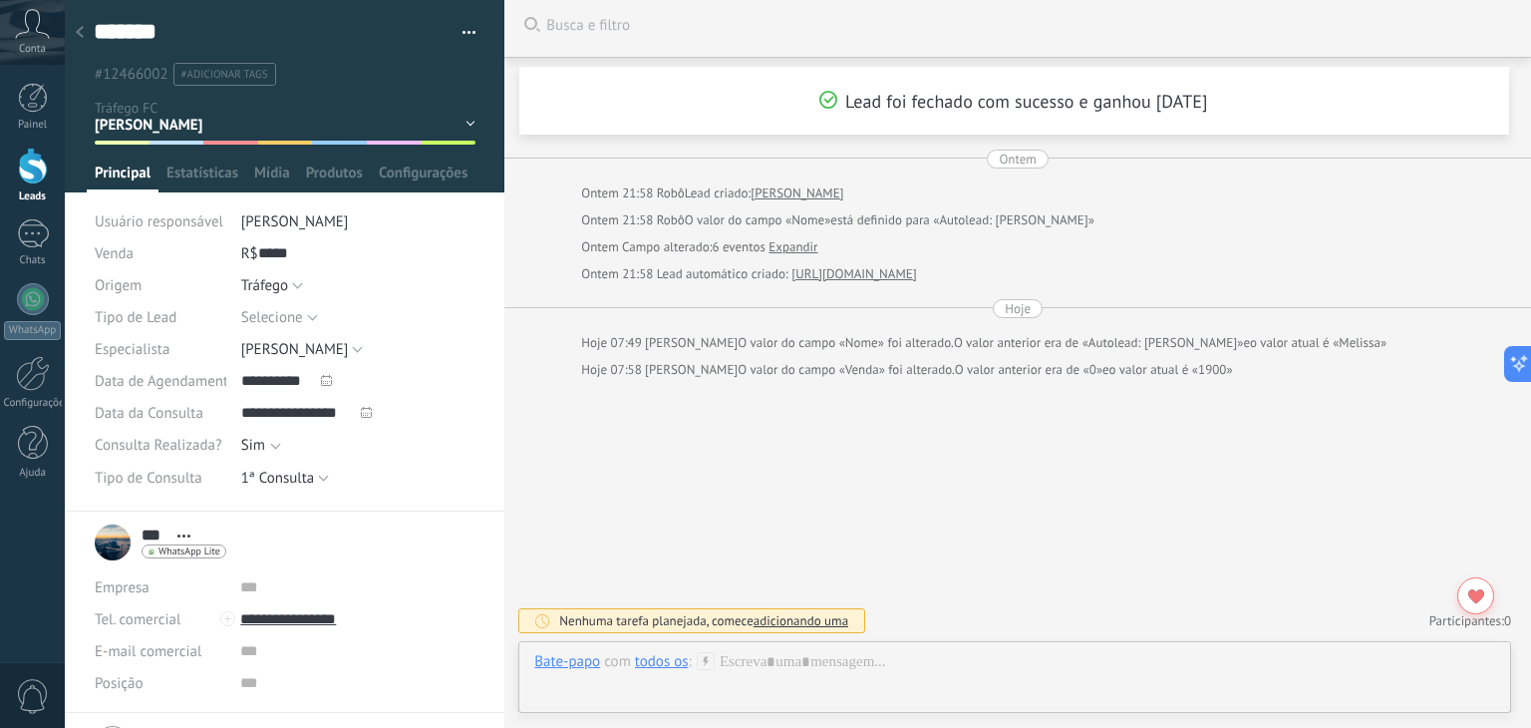
click at [76, 34] on icon at bounding box center [80, 32] width 8 height 12
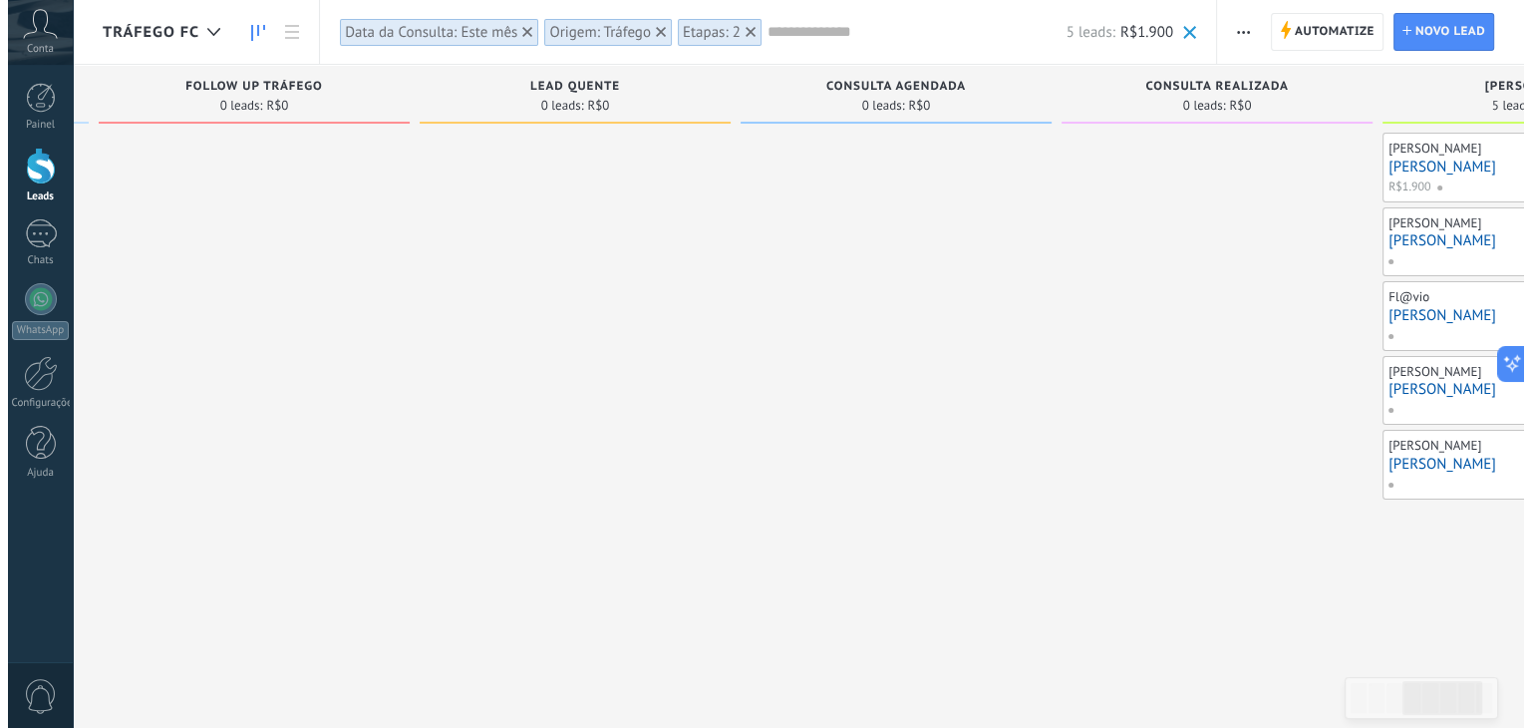
scroll to position [0, 1176]
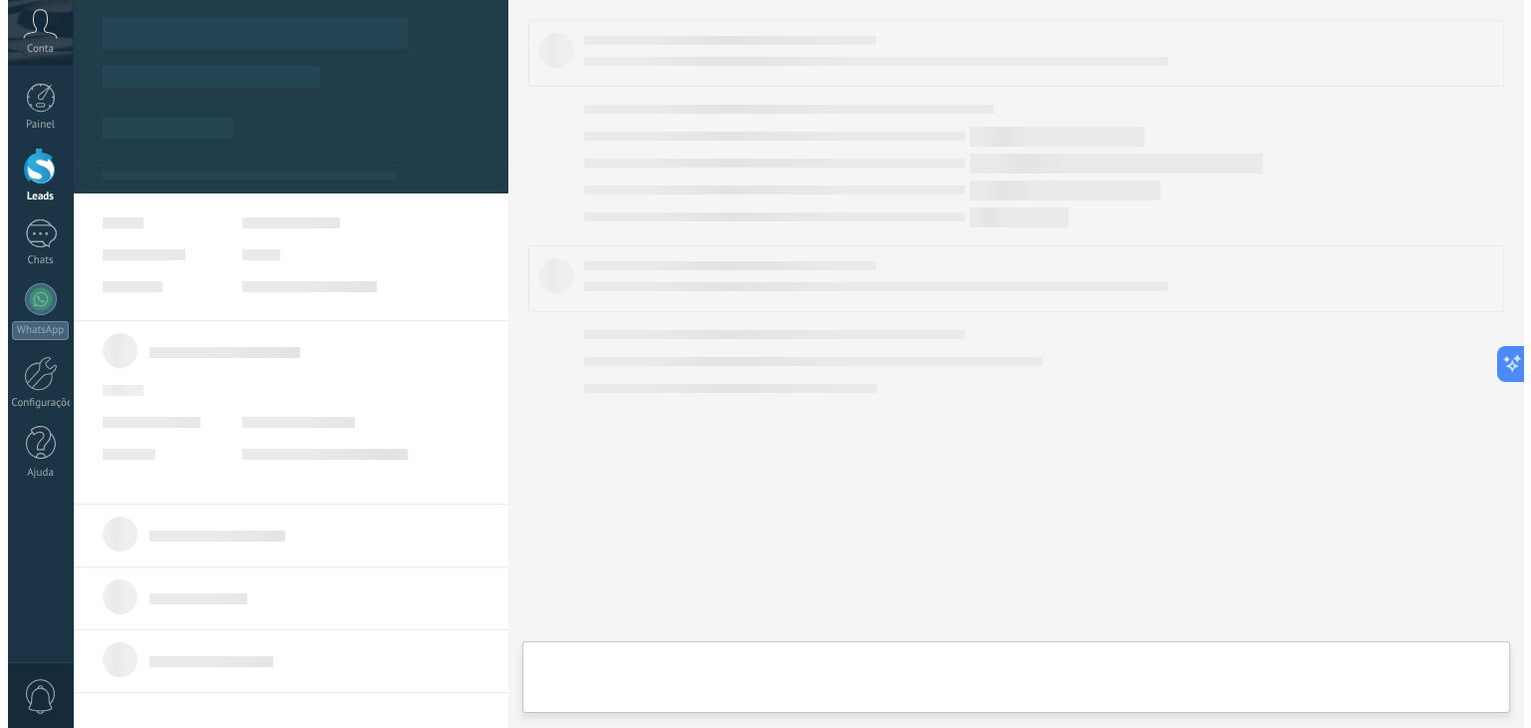
scroll to position [0, 1160]
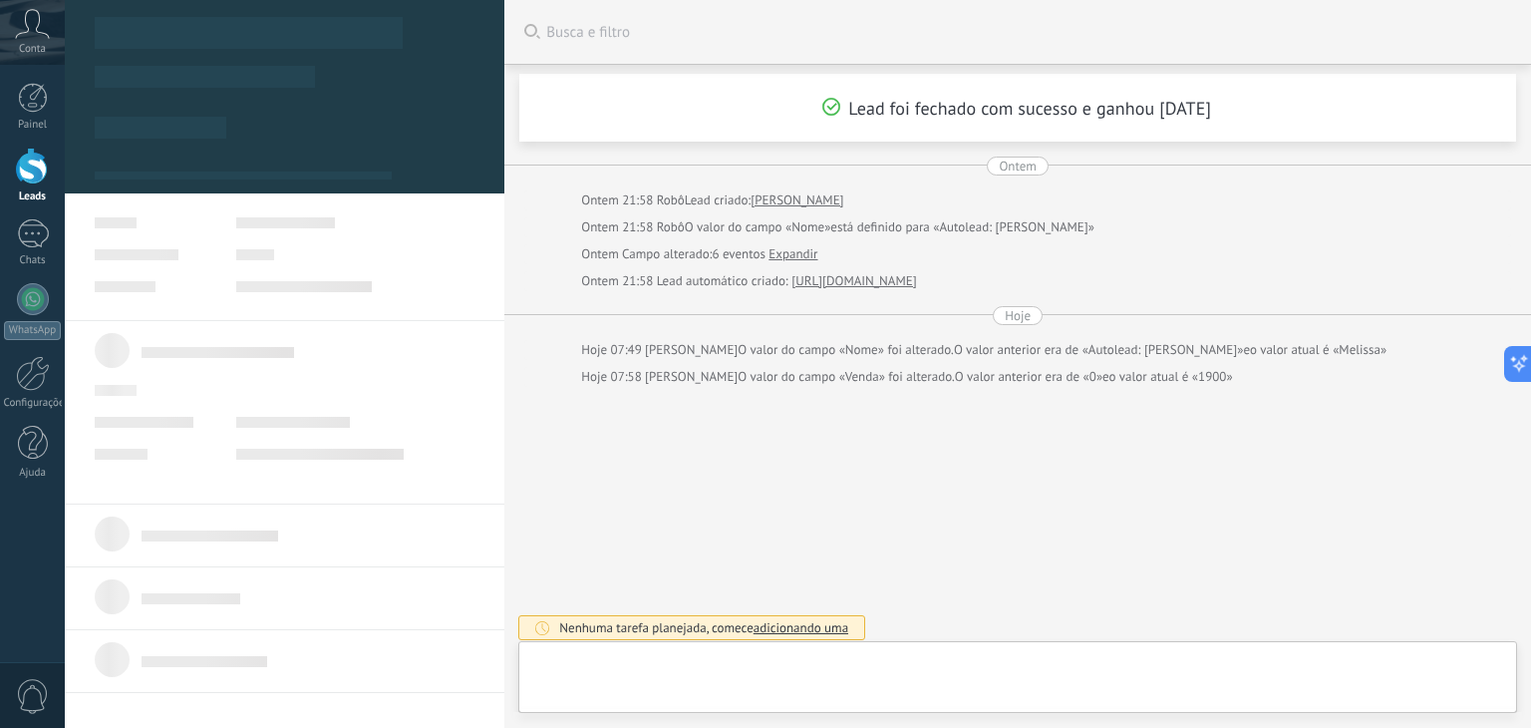
type textarea "*******"
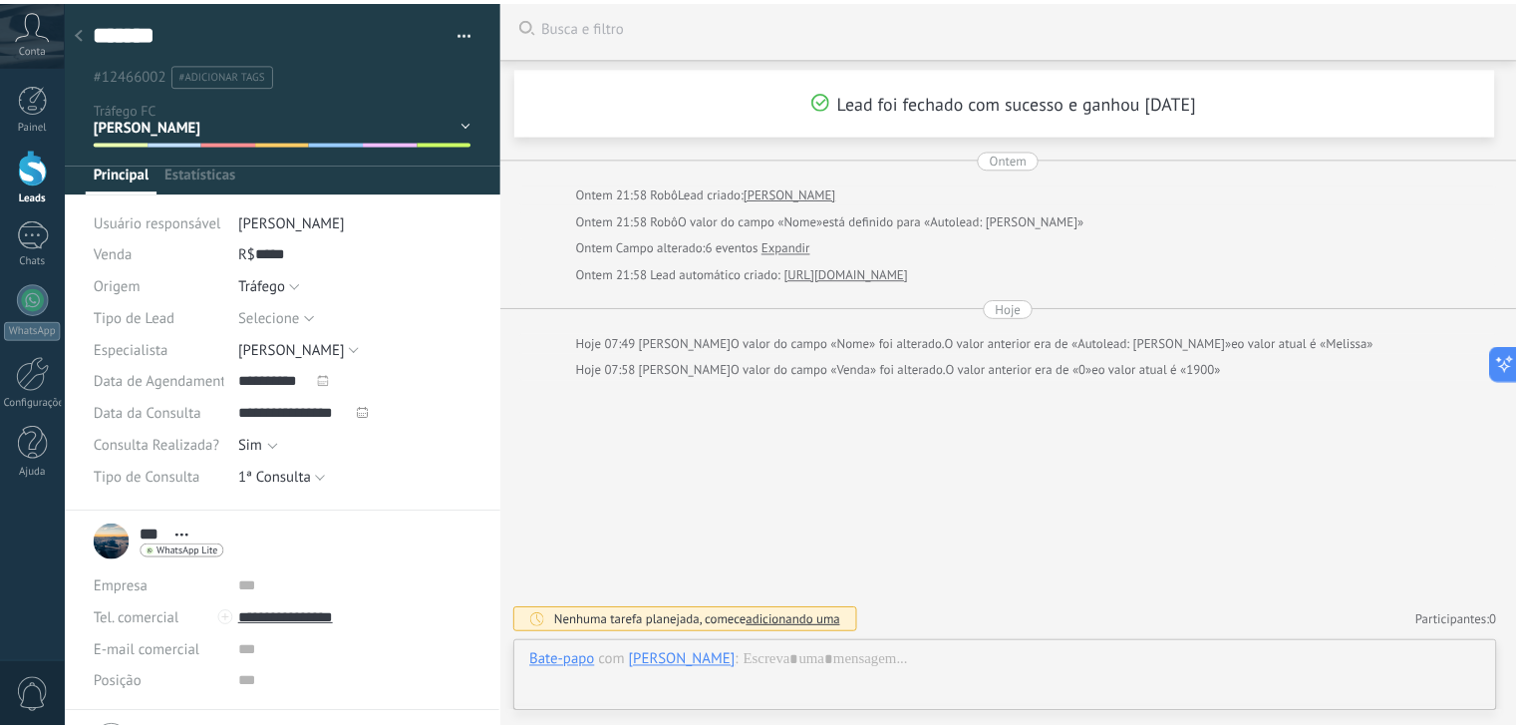
scroll to position [29, 0]
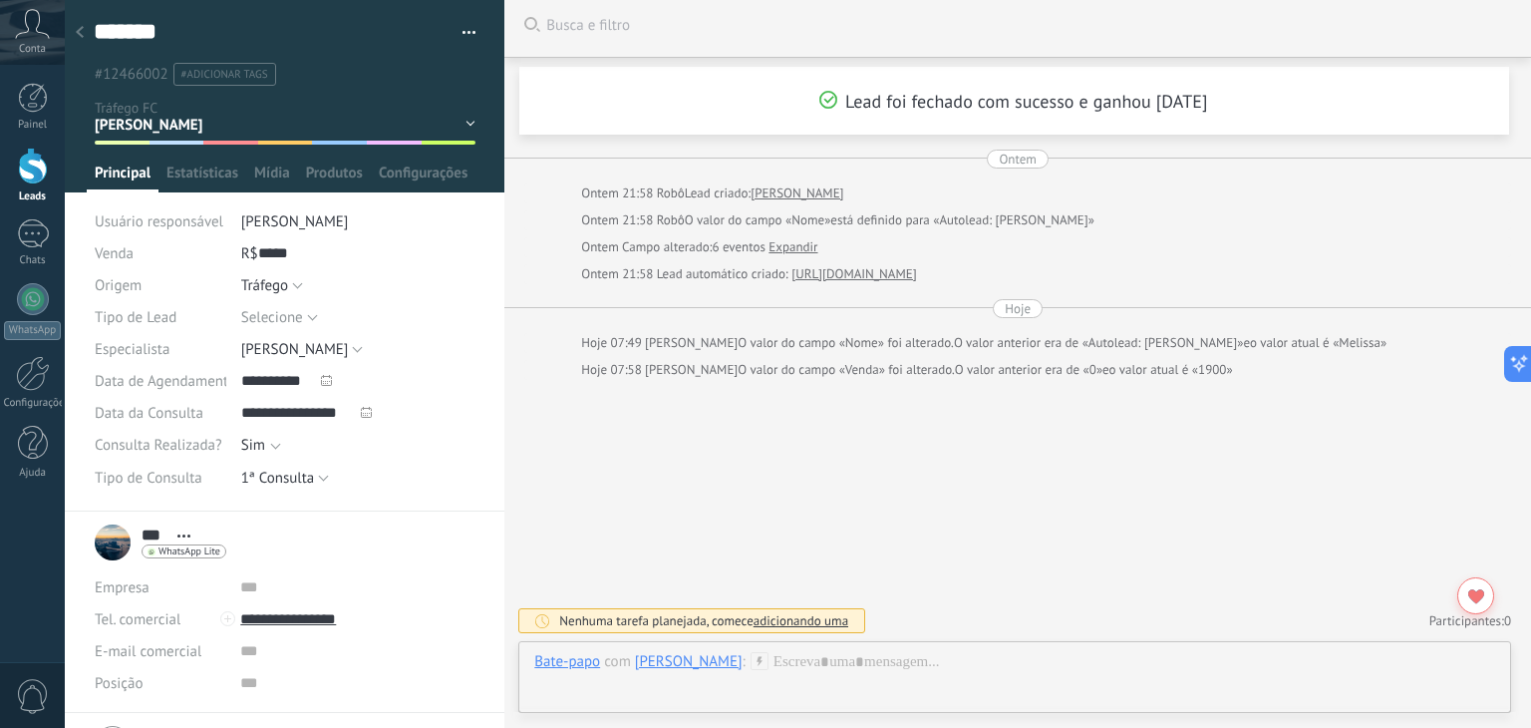
click at [79, 33] on use at bounding box center [80, 32] width 8 height 12
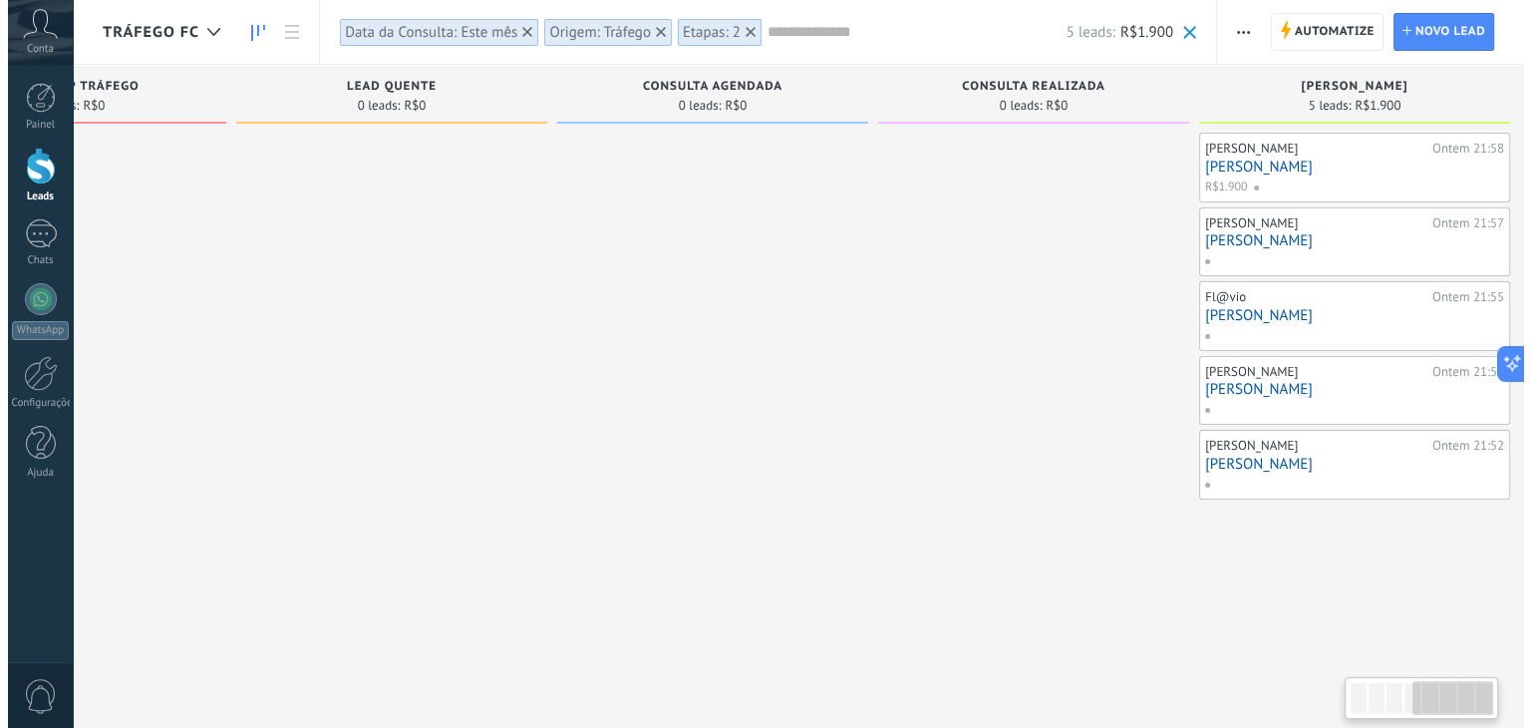
scroll to position [0, 1160]
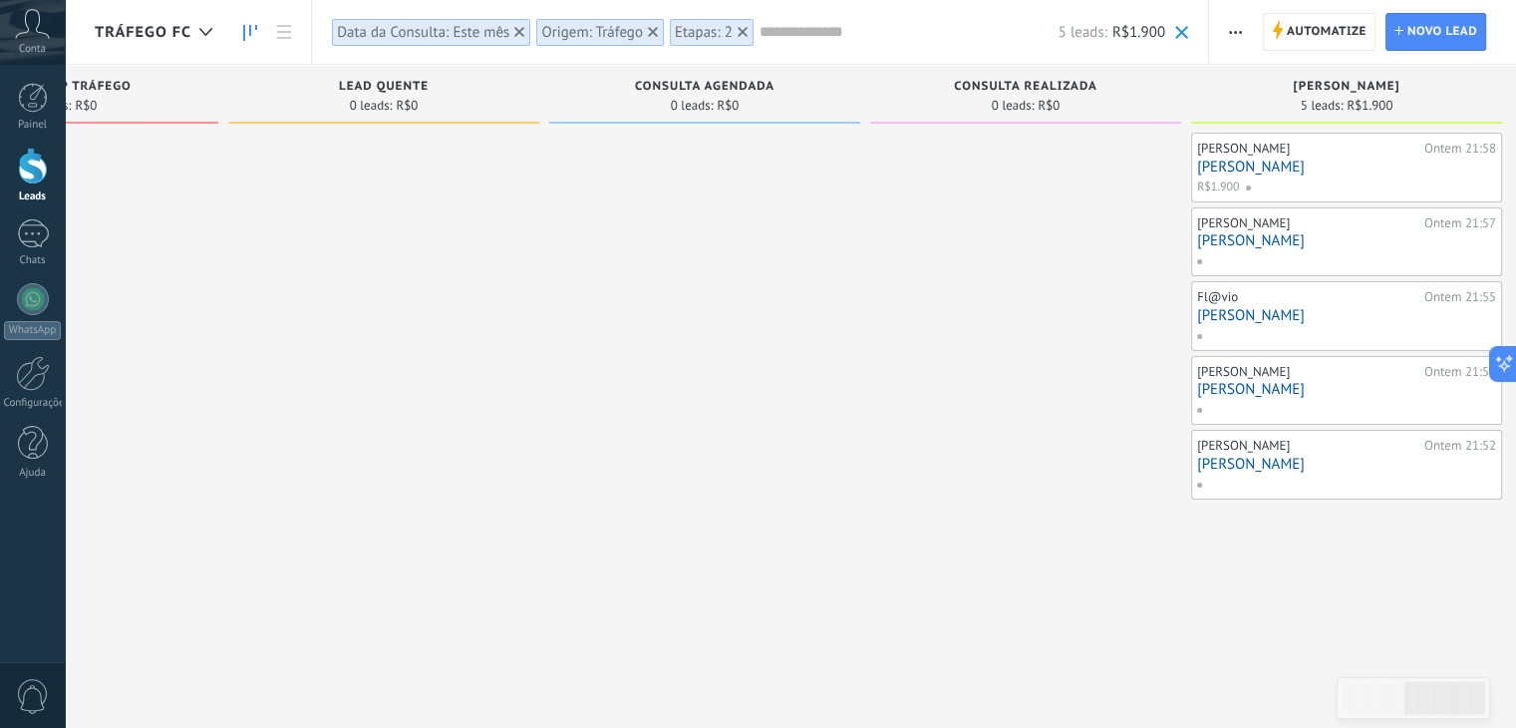
click at [481, 36] on div "Data da Consulta: Este mês" at bounding box center [423, 32] width 172 height 19
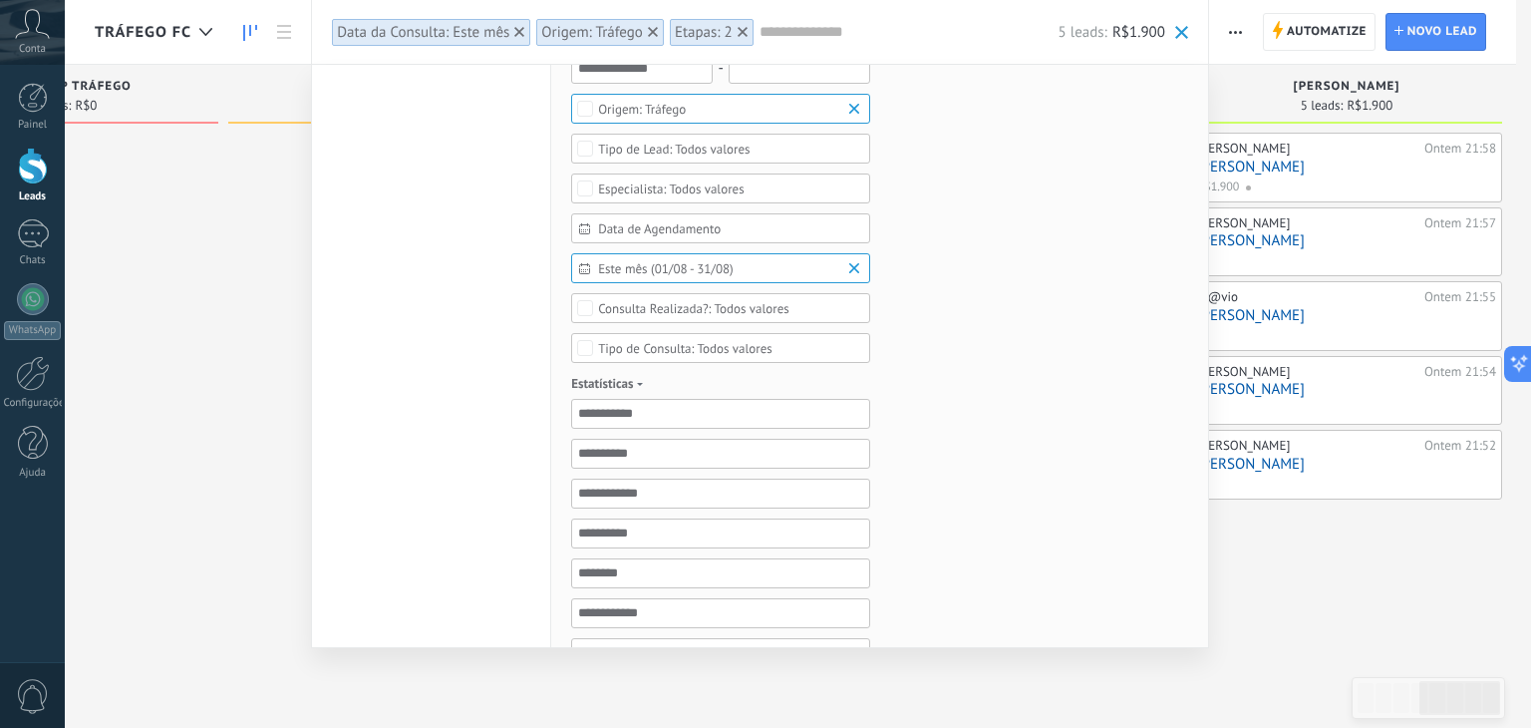
scroll to position [405, 0]
click at [854, 267] on b at bounding box center [857, 266] width 24 height 20
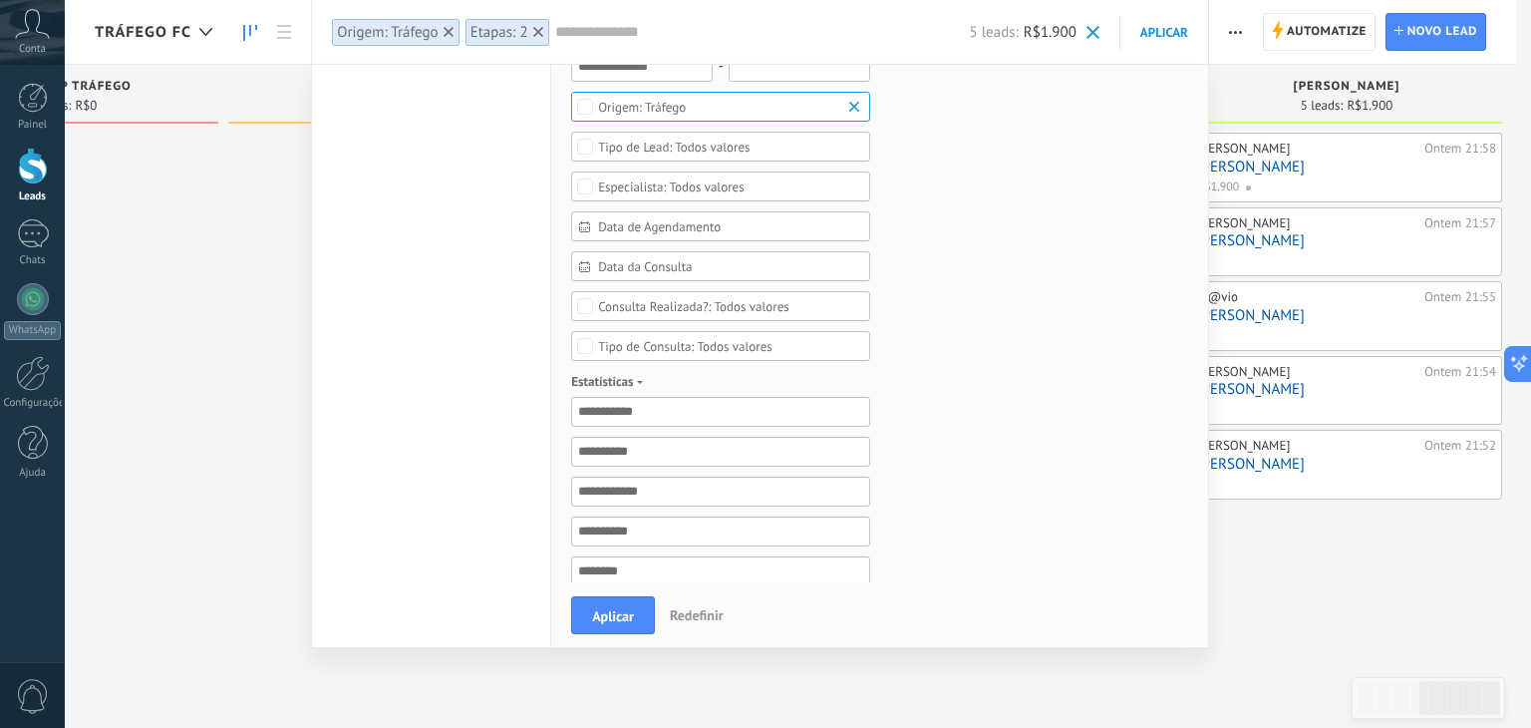
click at [724, 227] on span "Data de Agendamento" at bounding box center [728, 226] width 261 height 15
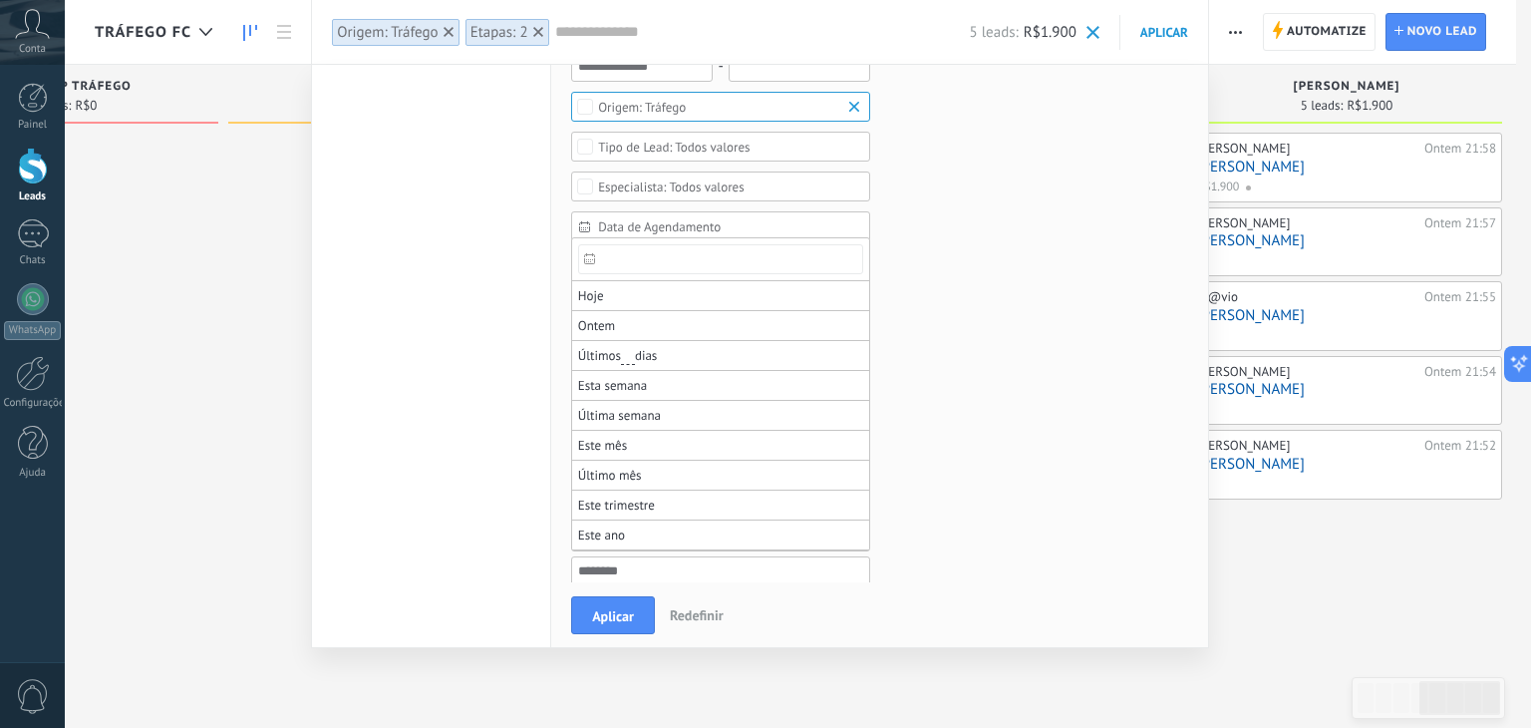
click at [587, 267] on div at bounding box center [589, 258] width 21 height 39
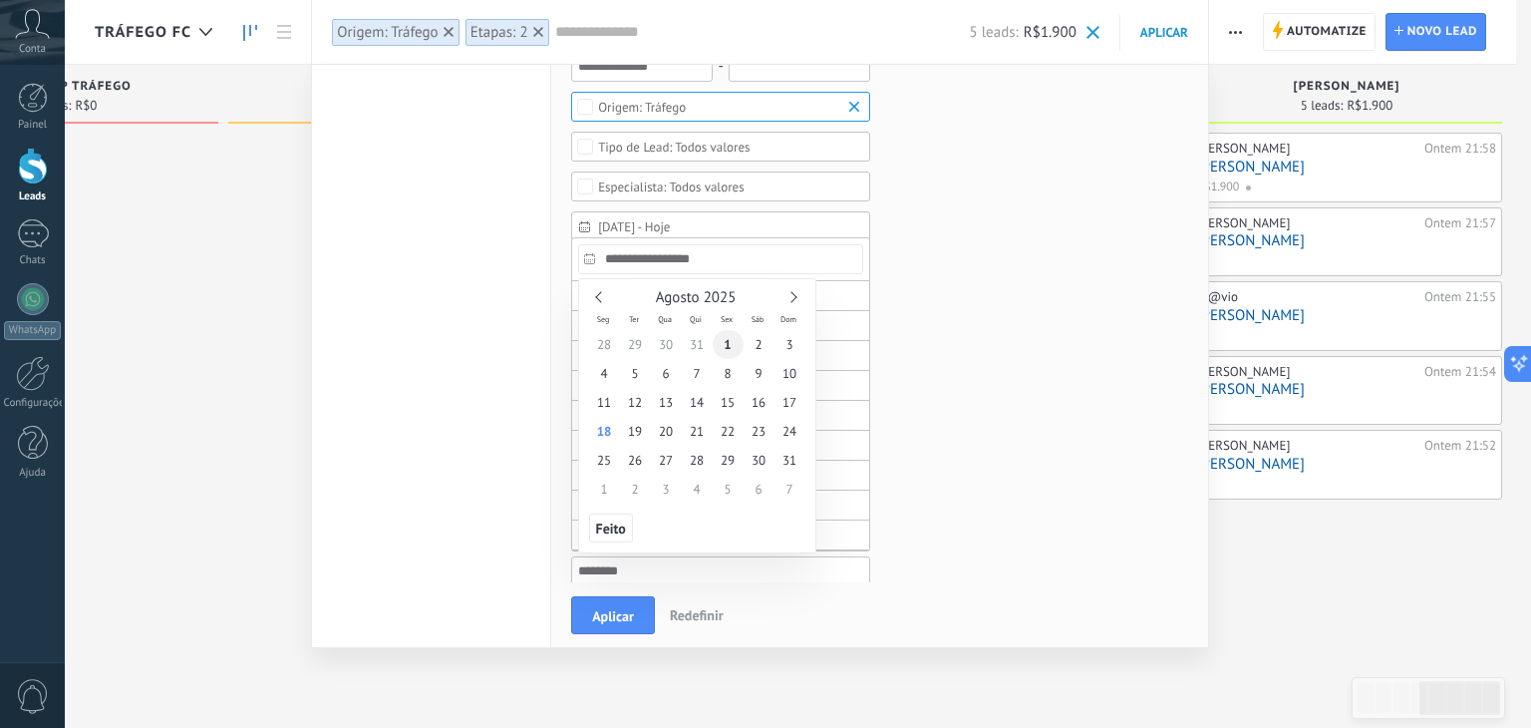
click at [722, 336] on span "1" at bounding box center [728, 344] width 31 height 29
click at [599, 425] on span "18" at bounding box center [604, 431] width 31 height 29
type input "**********"
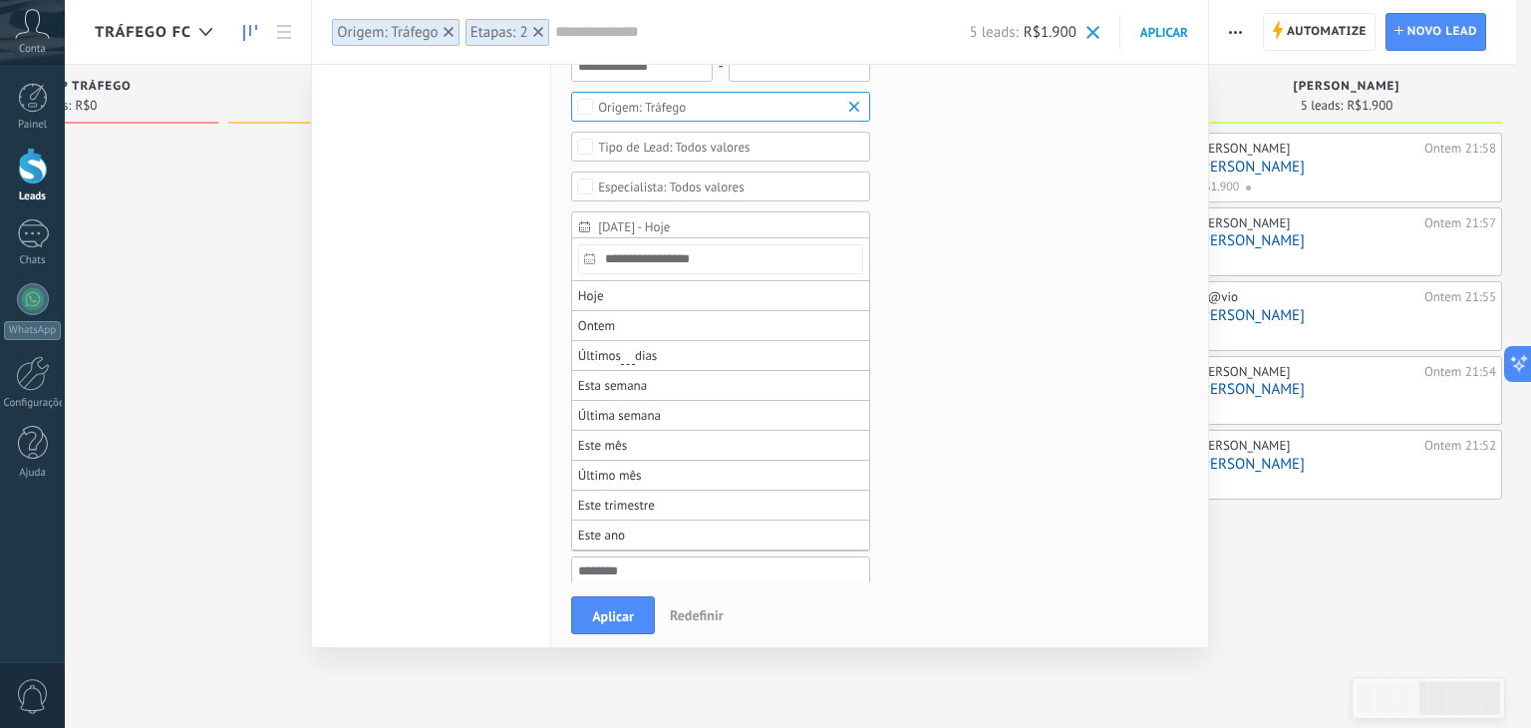
click at [612, 622] on div at bounding box center [765, 364] width 1531 height 728
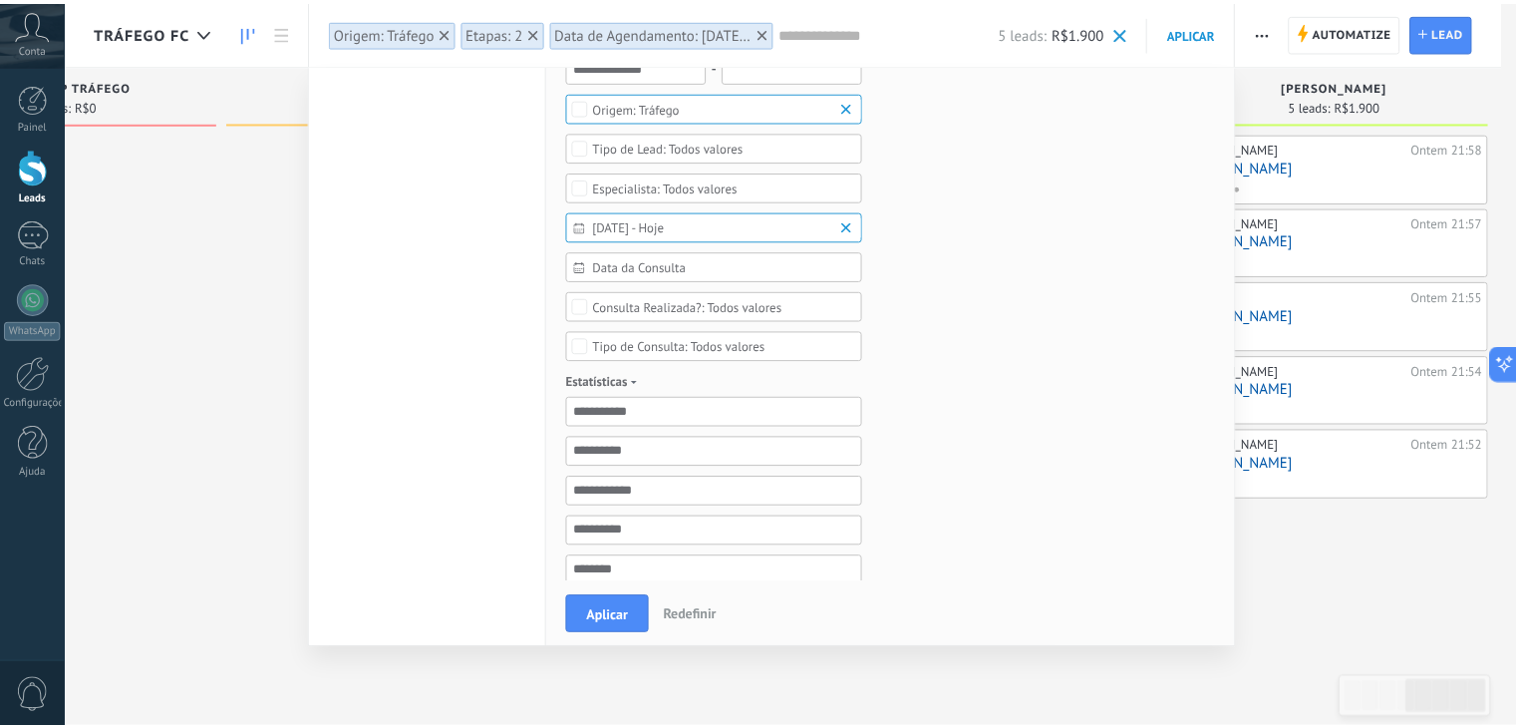
scroll to position [0, 0]
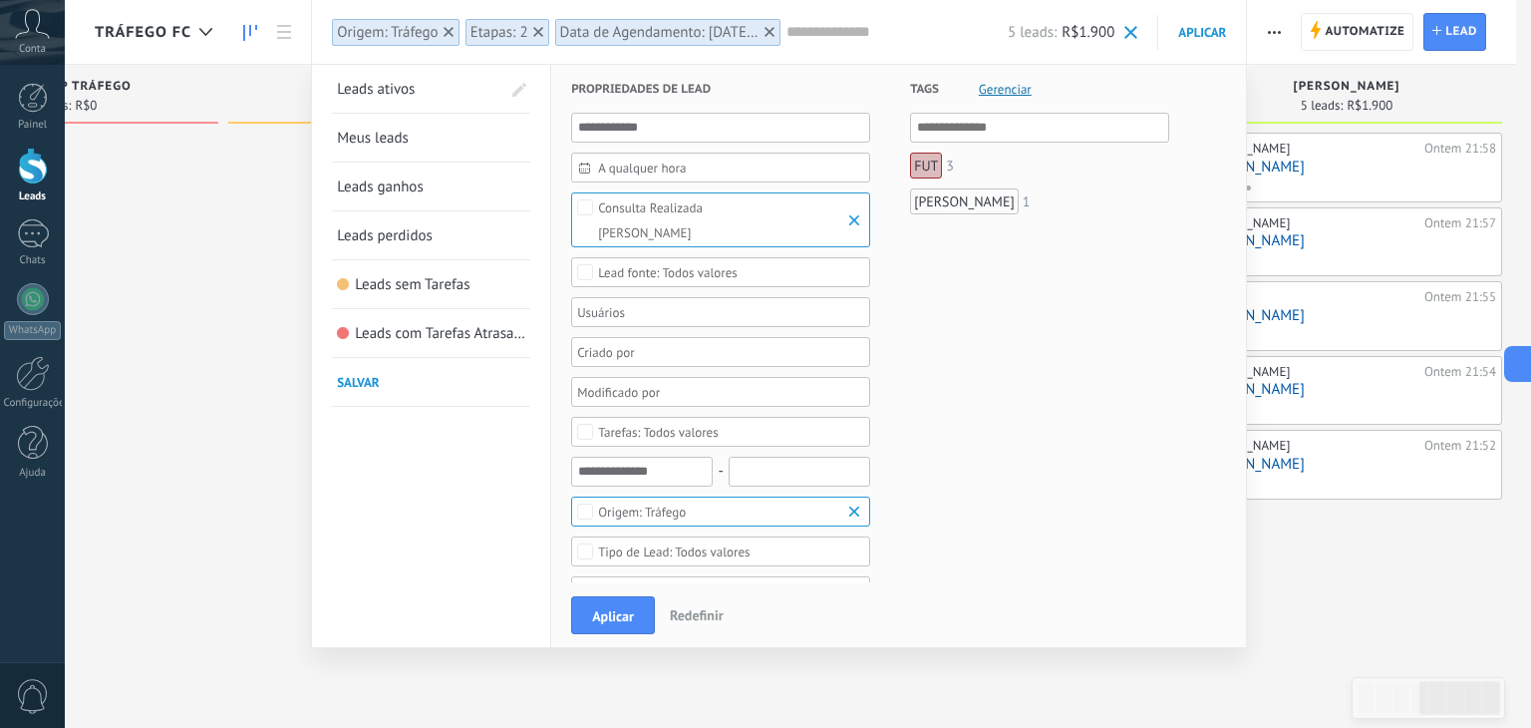
click at [700, 204] on div "Consulta Realizada" at bounding box center [650, 207] width 105 height 15
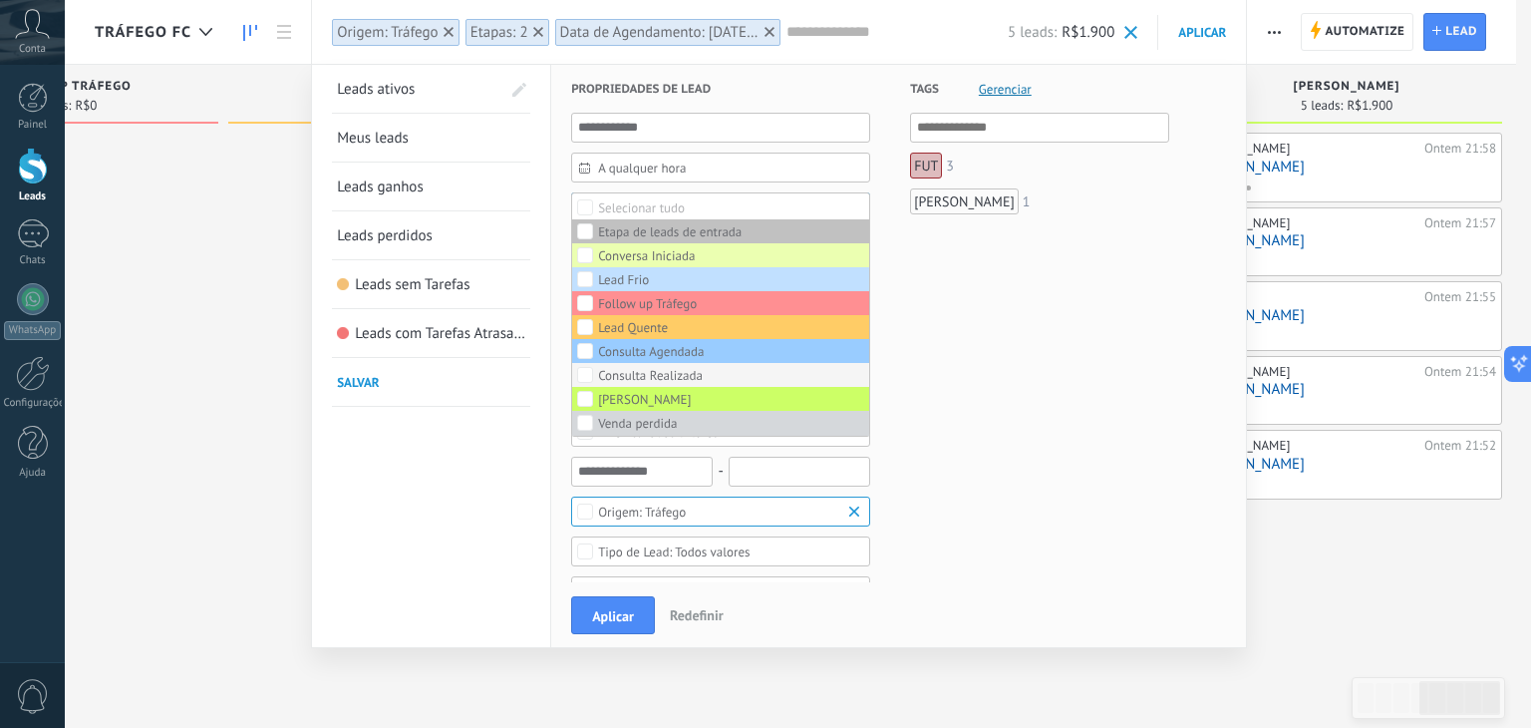
click at [644, 380] on label "Consulta Realizada" at bounding box center [720, 375] width 297 height 24
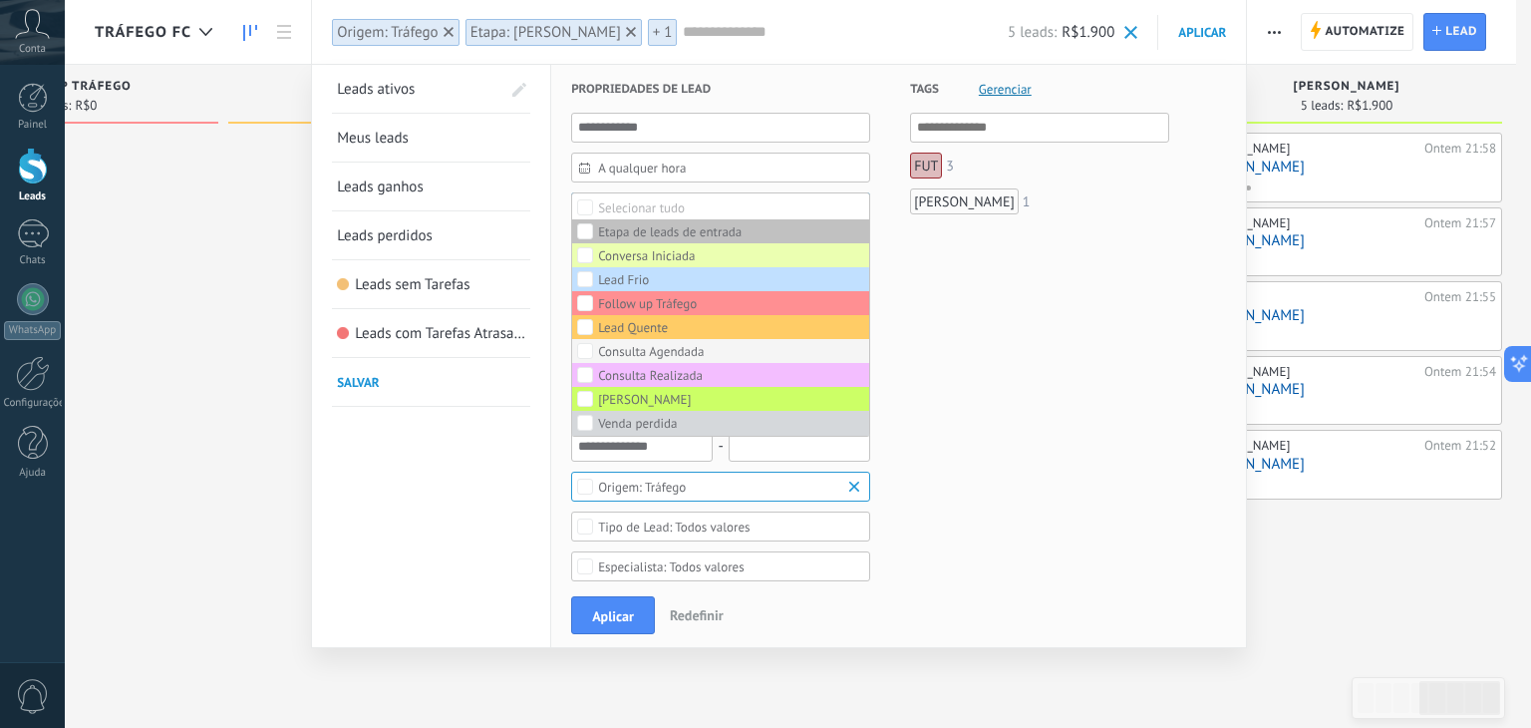
click at [652, 353] on div "Consulta Agendada" at bounding box center [651, 352] width 106 height 14
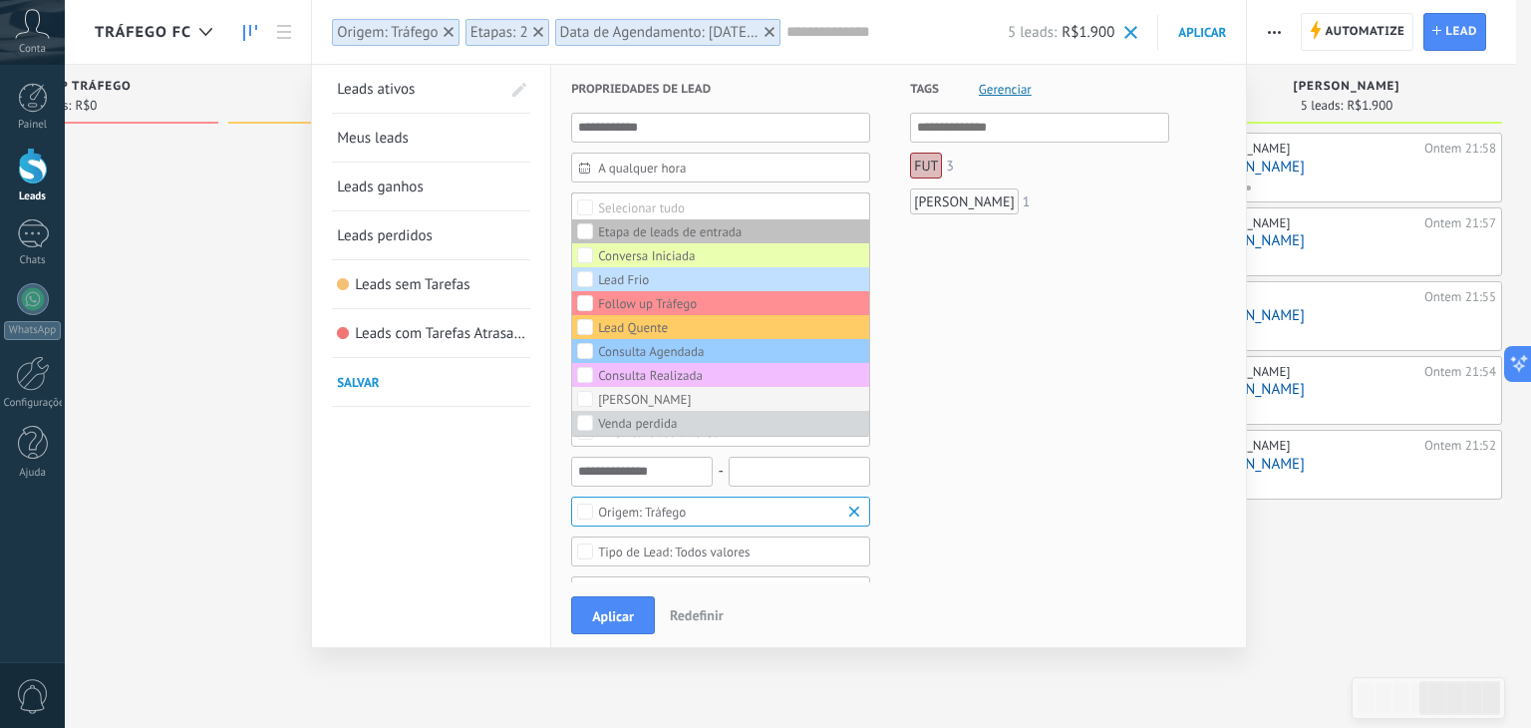
click at [633, 400] on div "[PERSON_NAME]" at bounding box center [644, 400] width 93 height 14
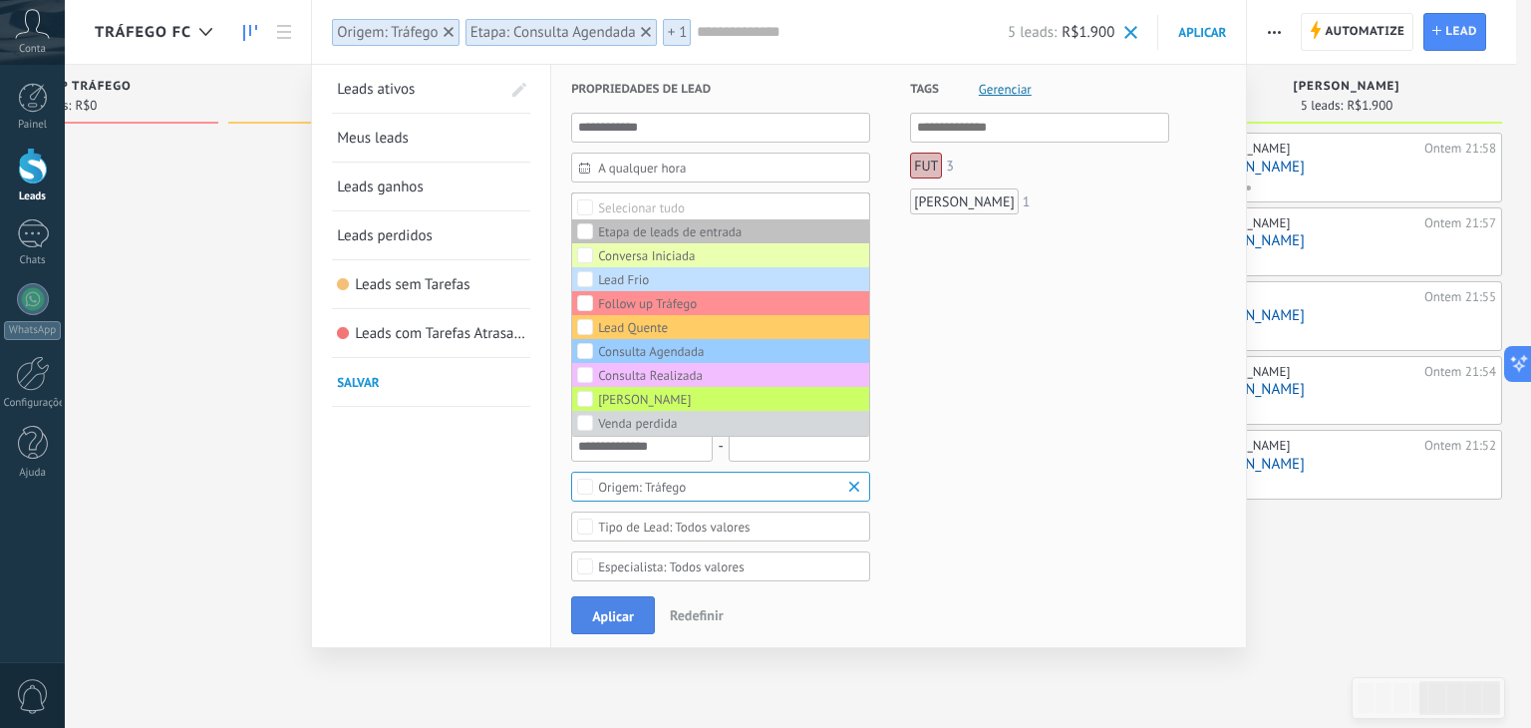
click at [616, 615] on span "Aplicar" at bounding box center [613, 616] width 42 height 14
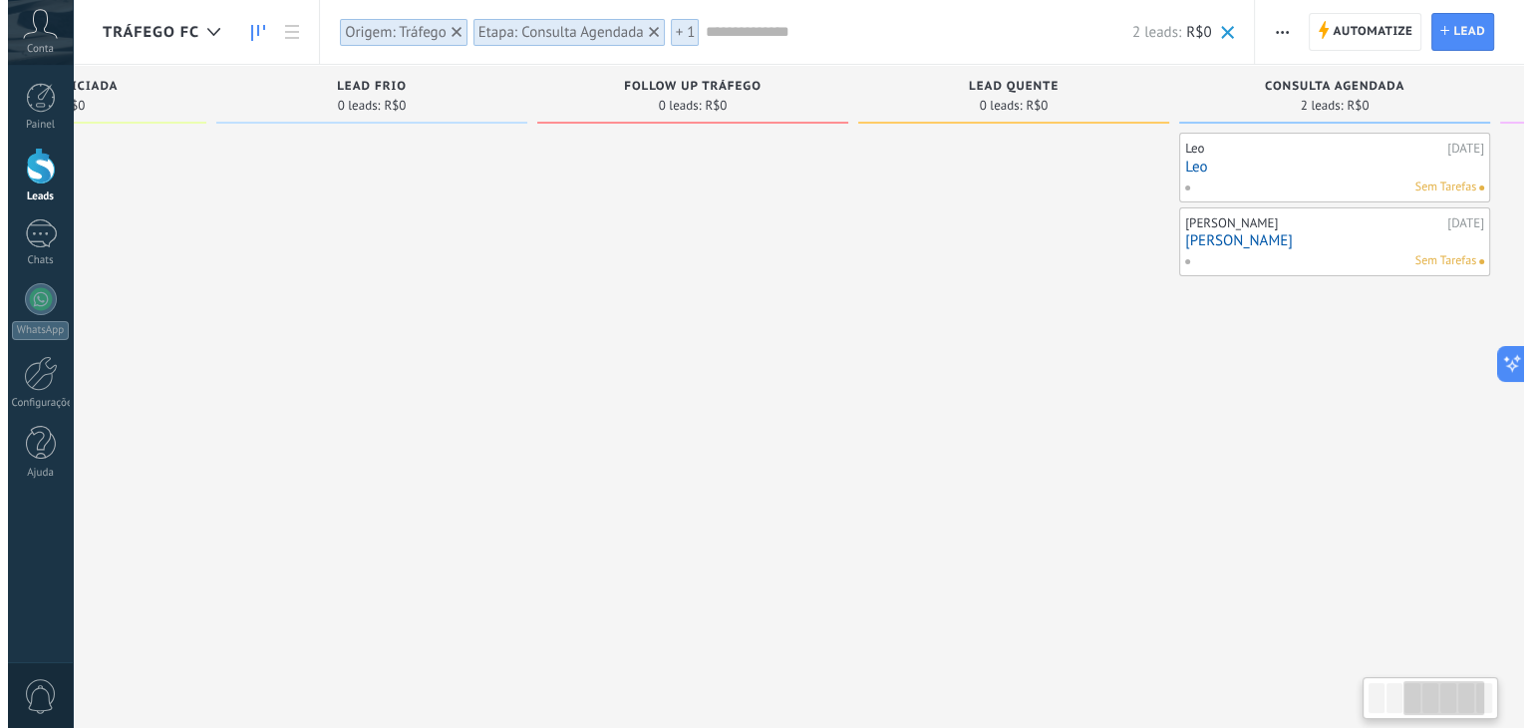
scroll to position [0, 855]
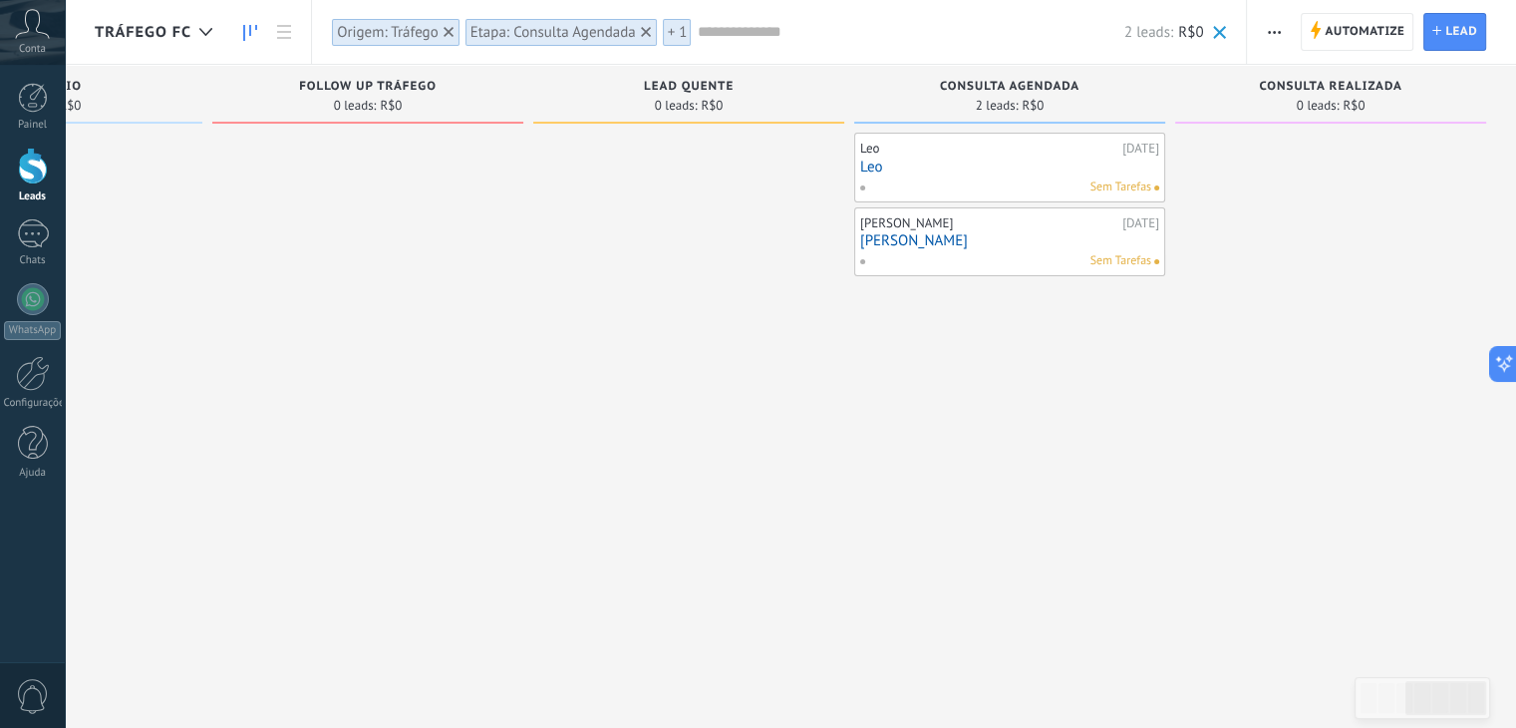
click at [933, 243] on link "[PERSON_NAME]" at bounding box center [1009, 240] width 299 height 17
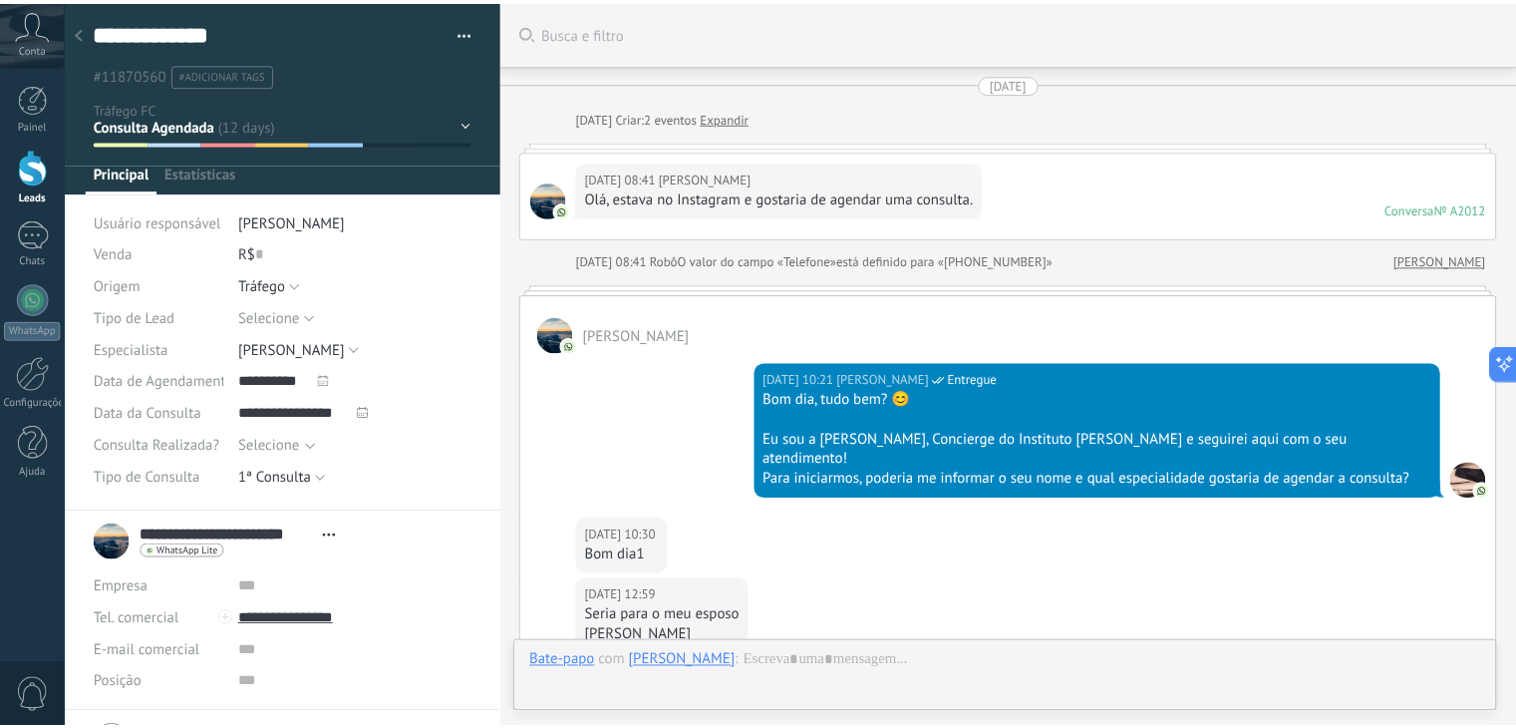
scroll to position [29, 0]
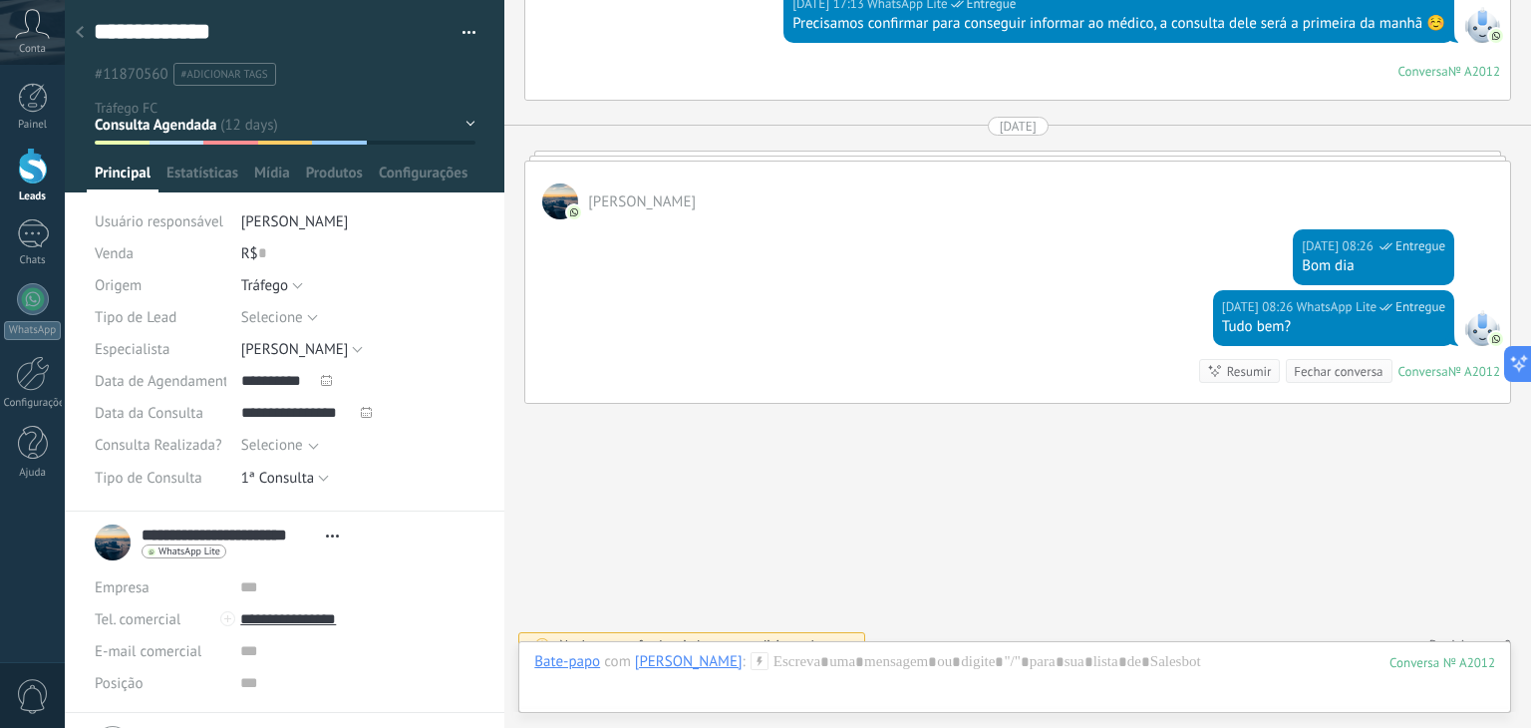
click at [80, 29] on use at bounding box center [80, 32] width 8 height 12
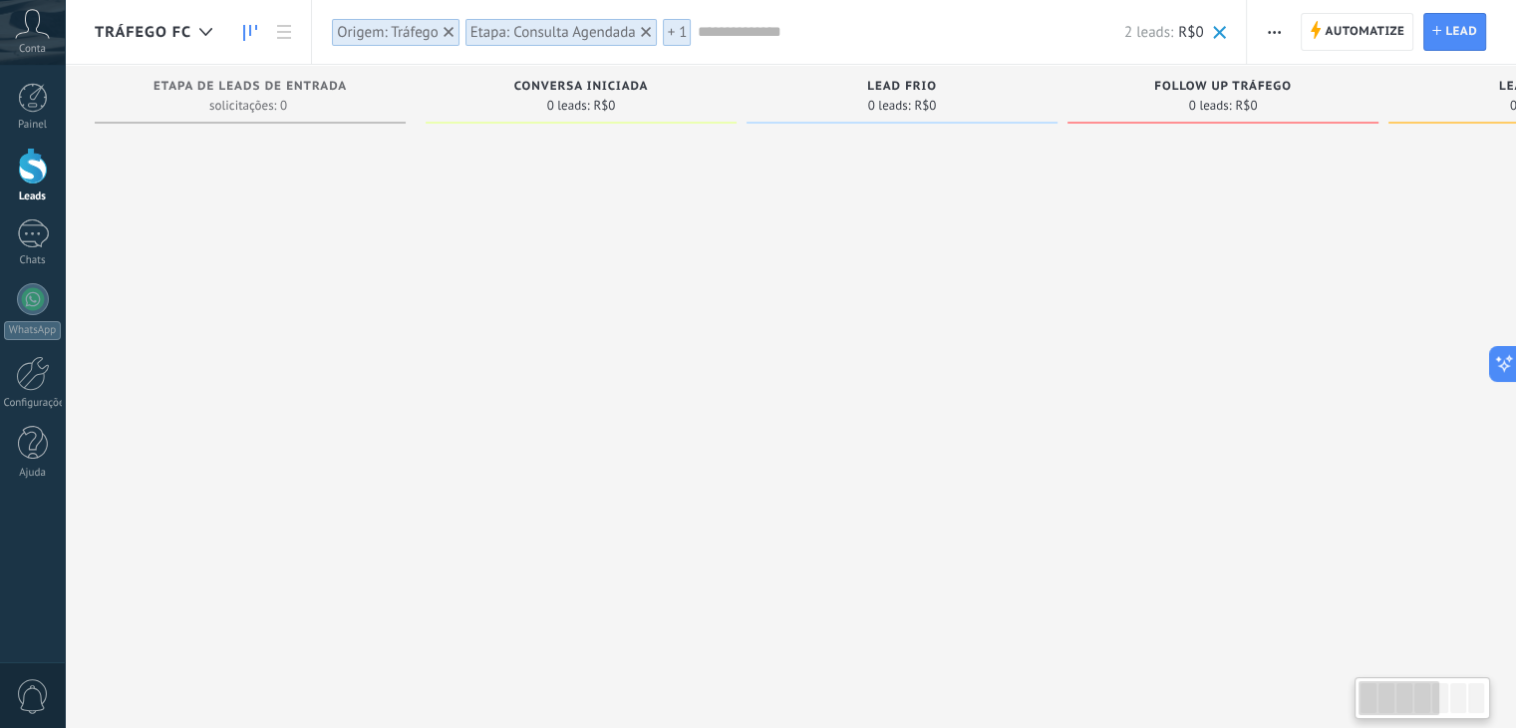
scroll to position [0, 855]
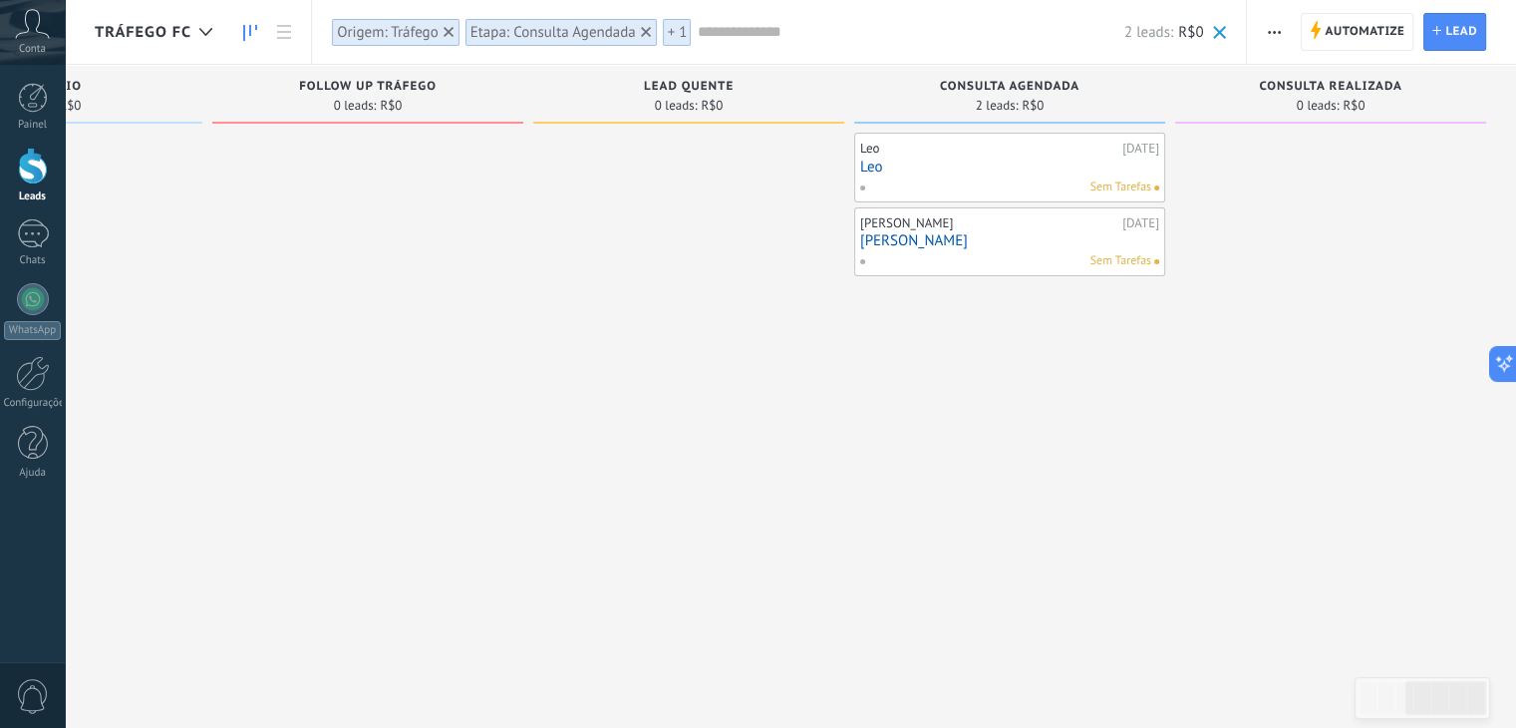
click at [440, 32] on div at bounding box center [449, 32] width 18 height 18
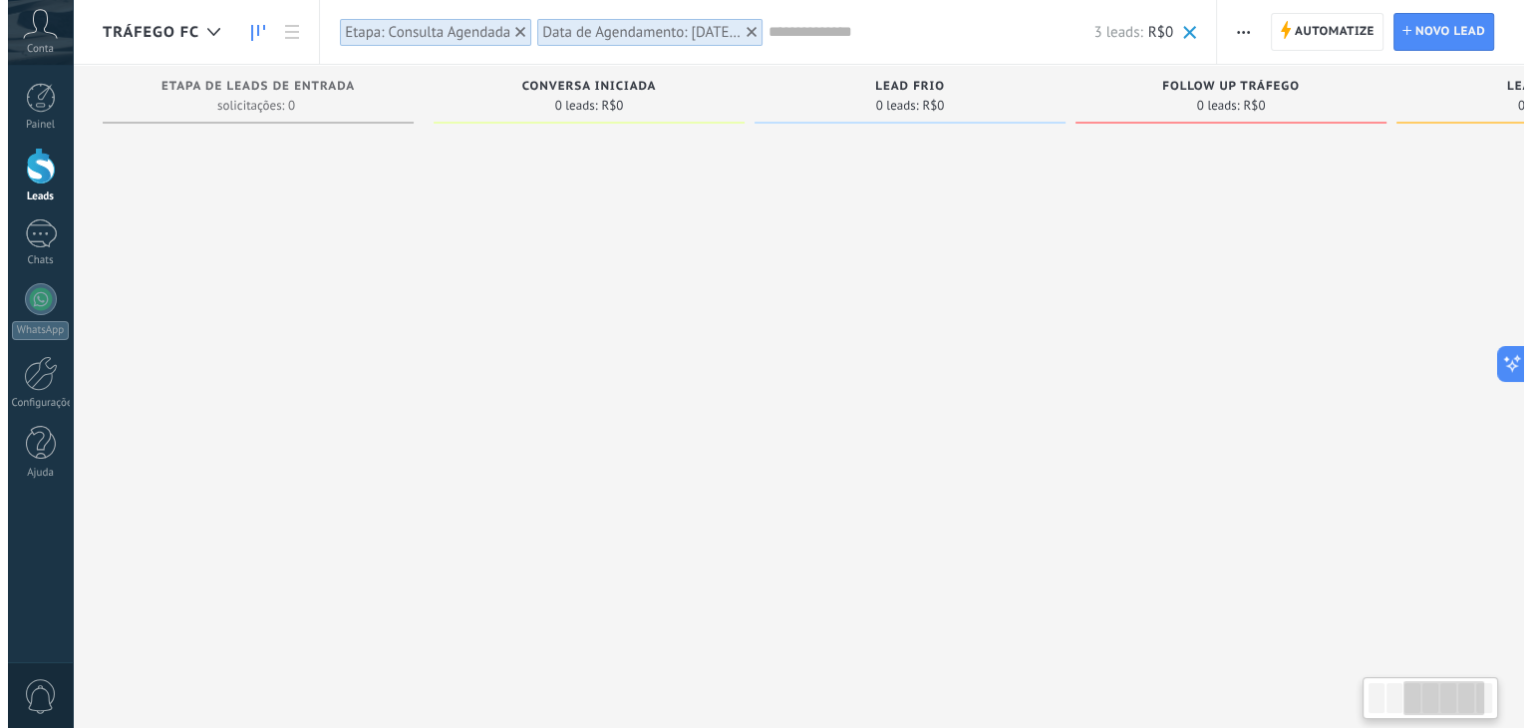
scroll to position [0, 855]
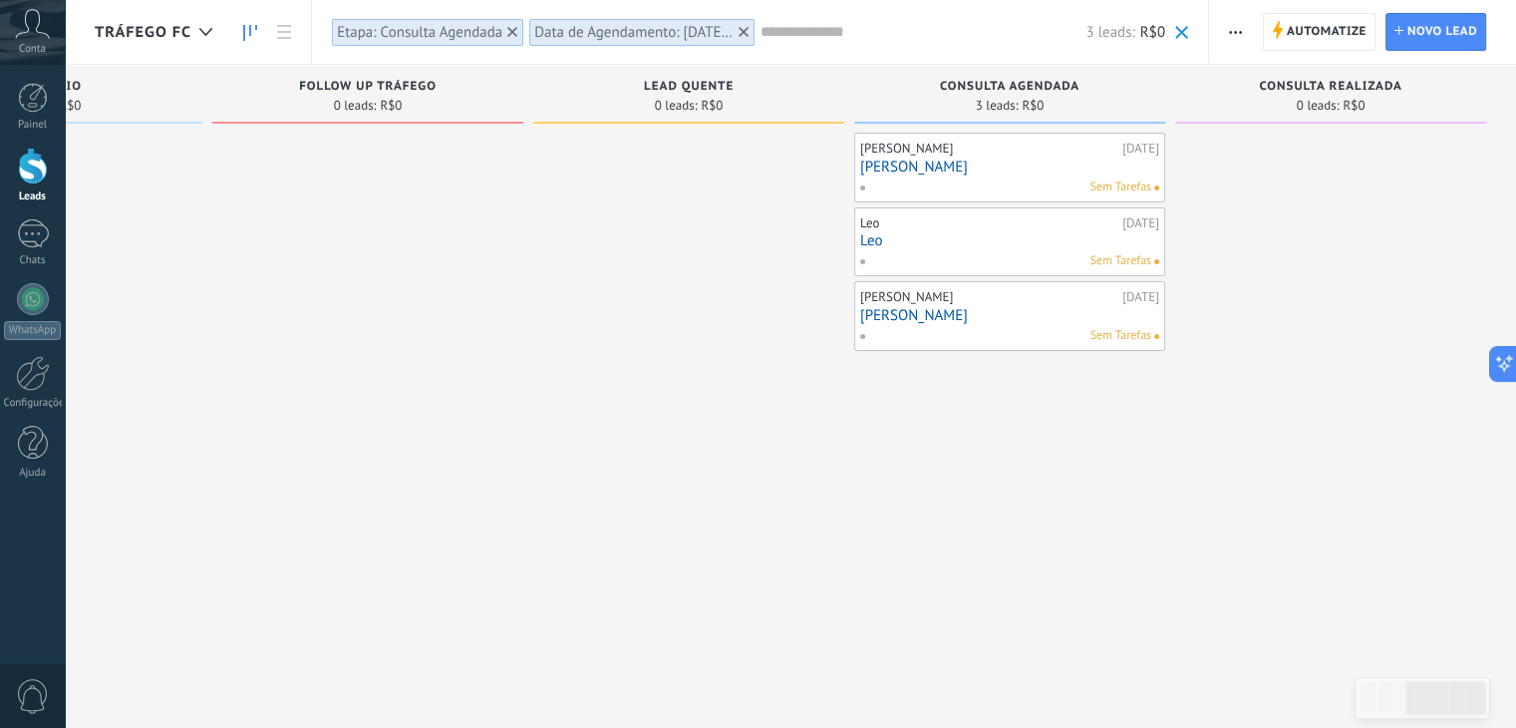
click at [918, 170] on link "[PERSON_NAME]" at bounding box center [1009, 167] width 299 height 17
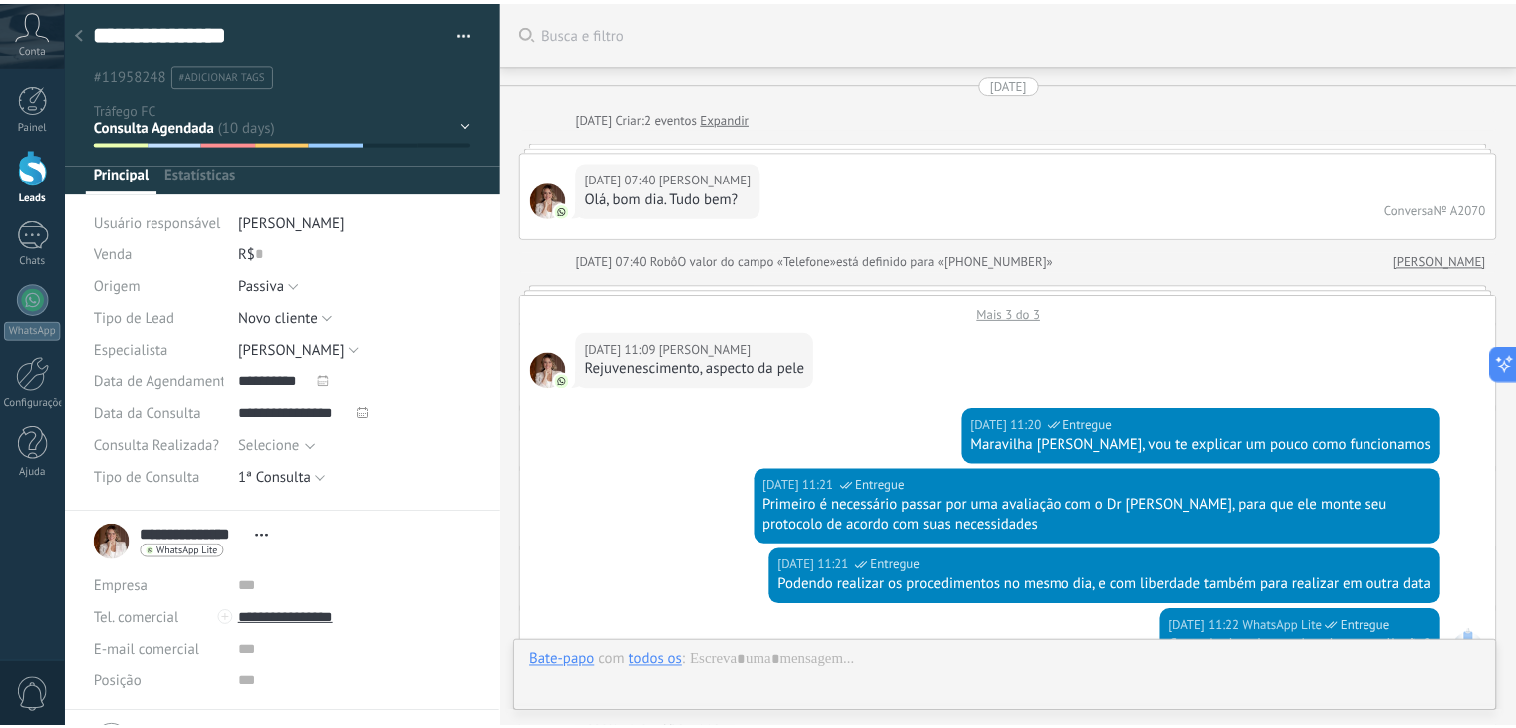
scroll to position [1667, 0]
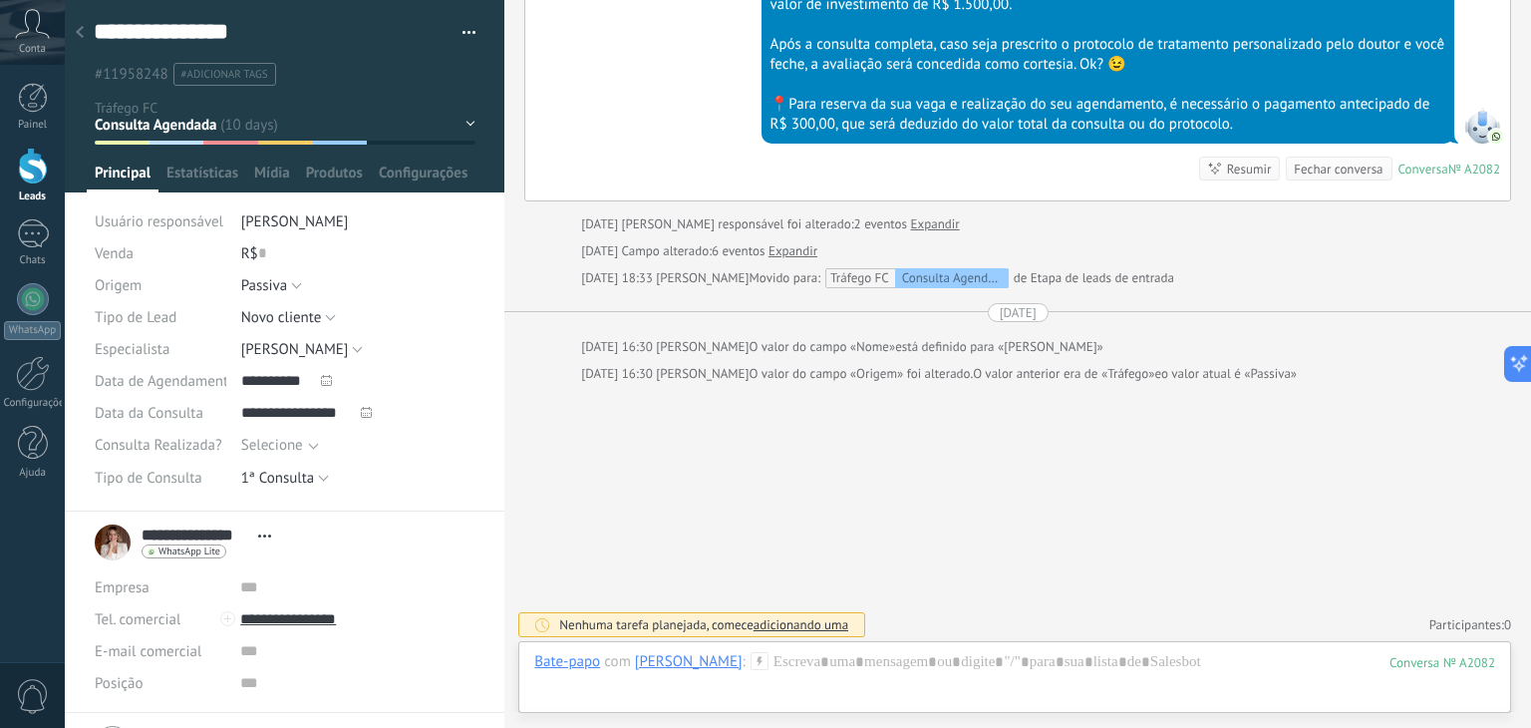
click at [83, 26] on icon at bounding box center [80, 32] width 8 height 12
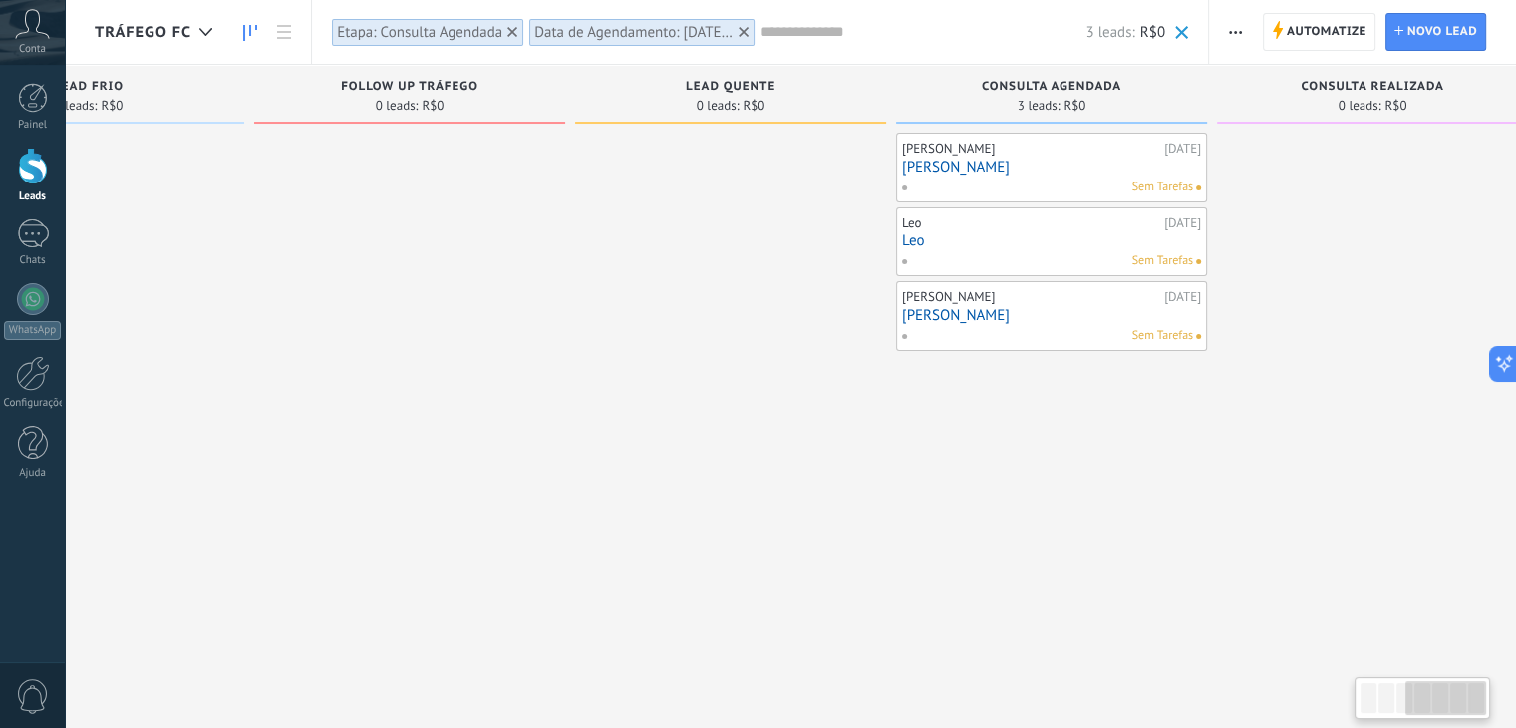
scroll to position [0, 855]
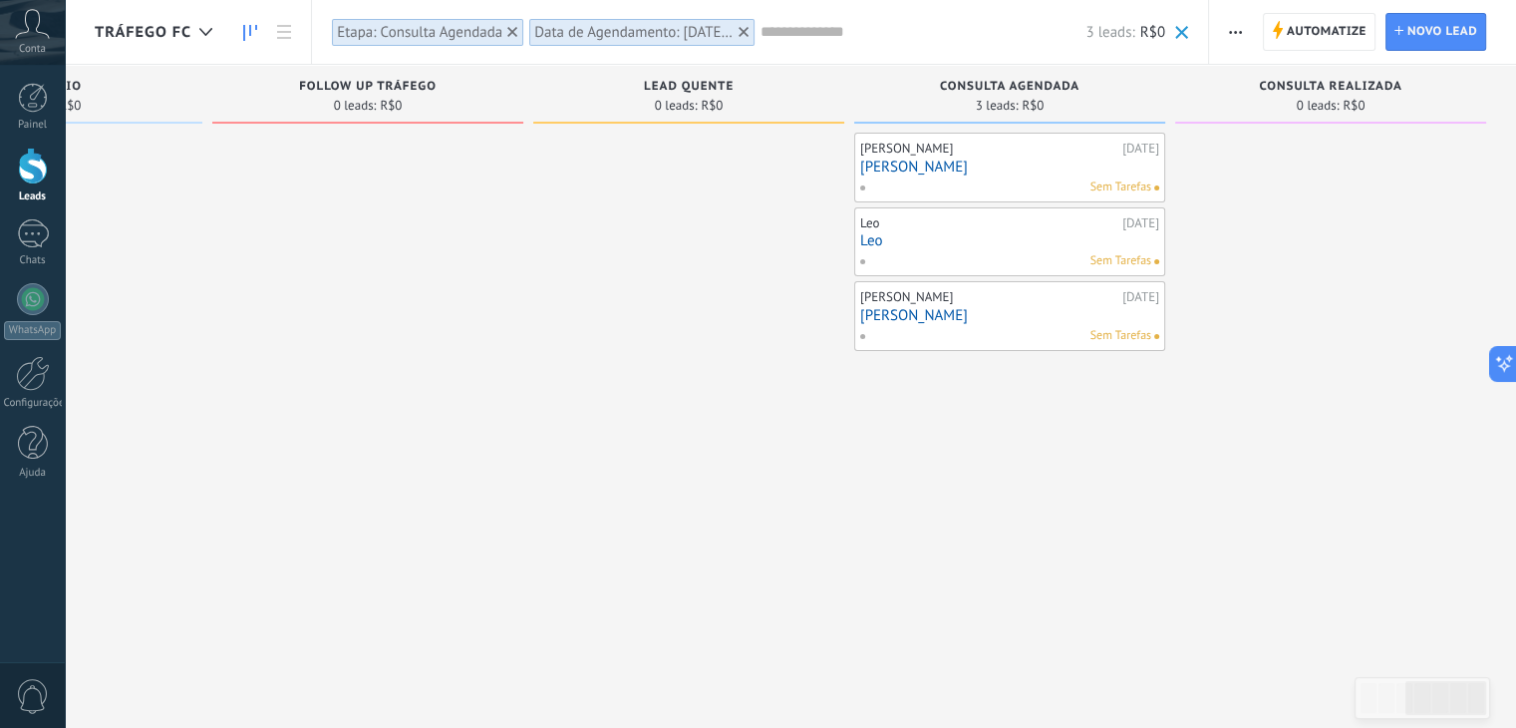
click at [808, 39] on input "text" at bounding box center [923, 32] width 325 height 21
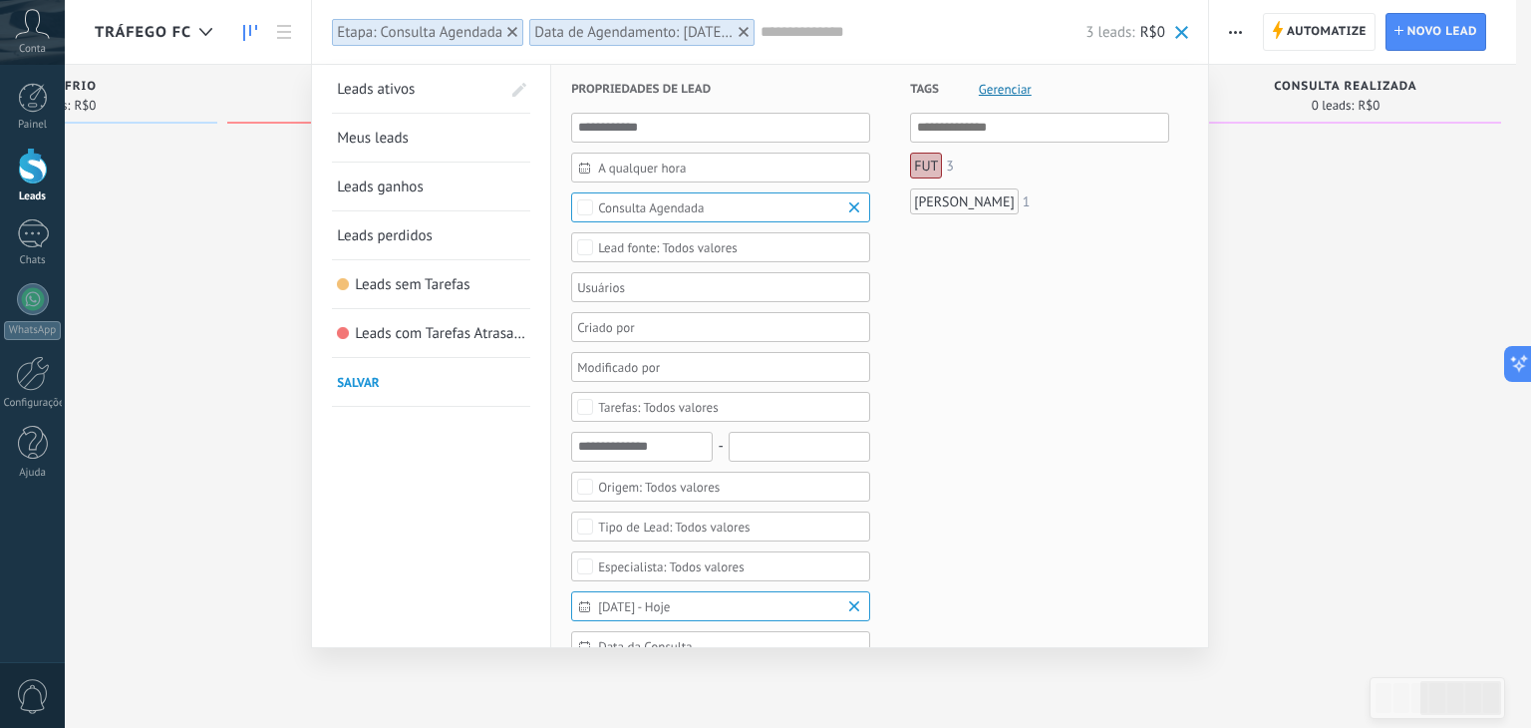
click at [645, 480] on div "Todos valores" at bounding box center [659, 487] width 122 height 15
click at [620, 555] on div "Tráfego" at bounding box center [618, 559] width 41 height 14
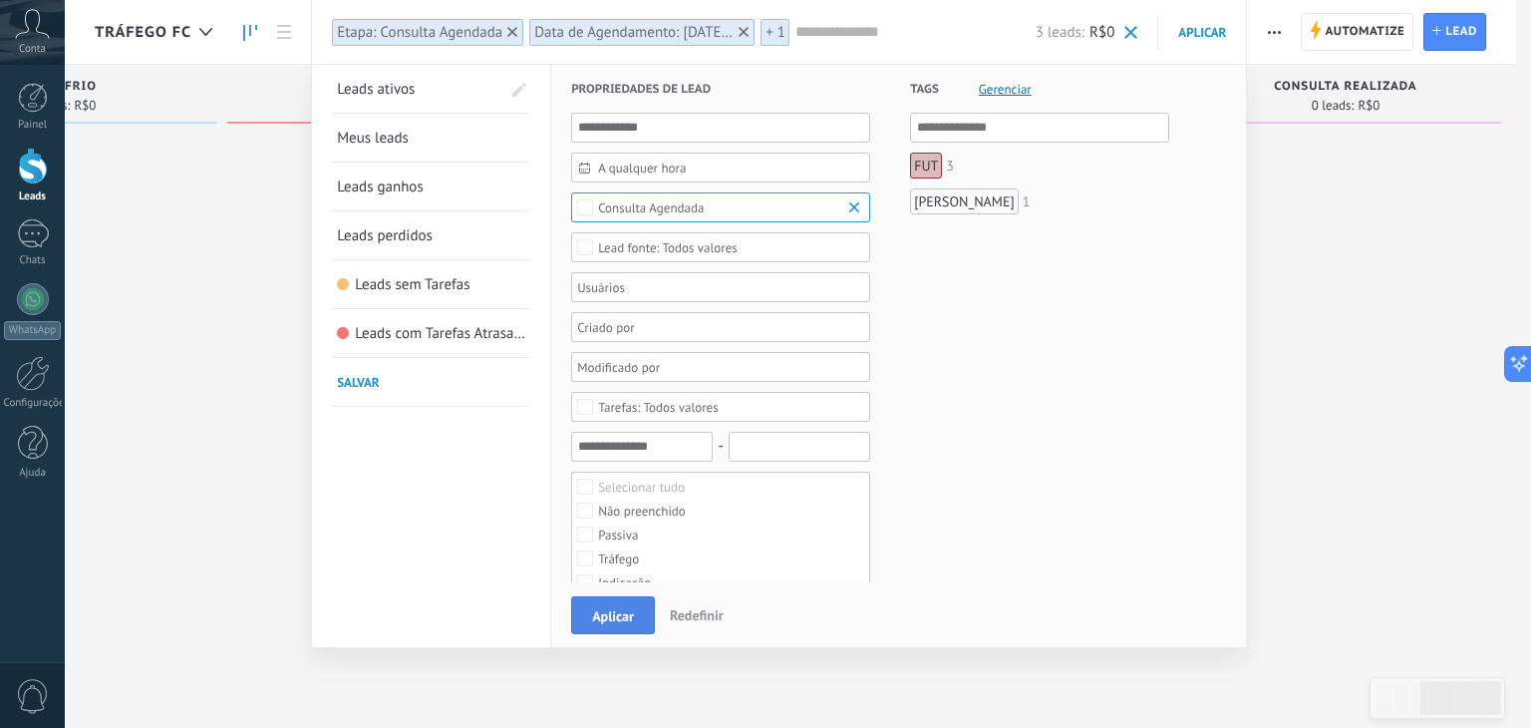
click at [634, 597] on button "Aplicar" at bounding box center [613, 615] width 84 height 38
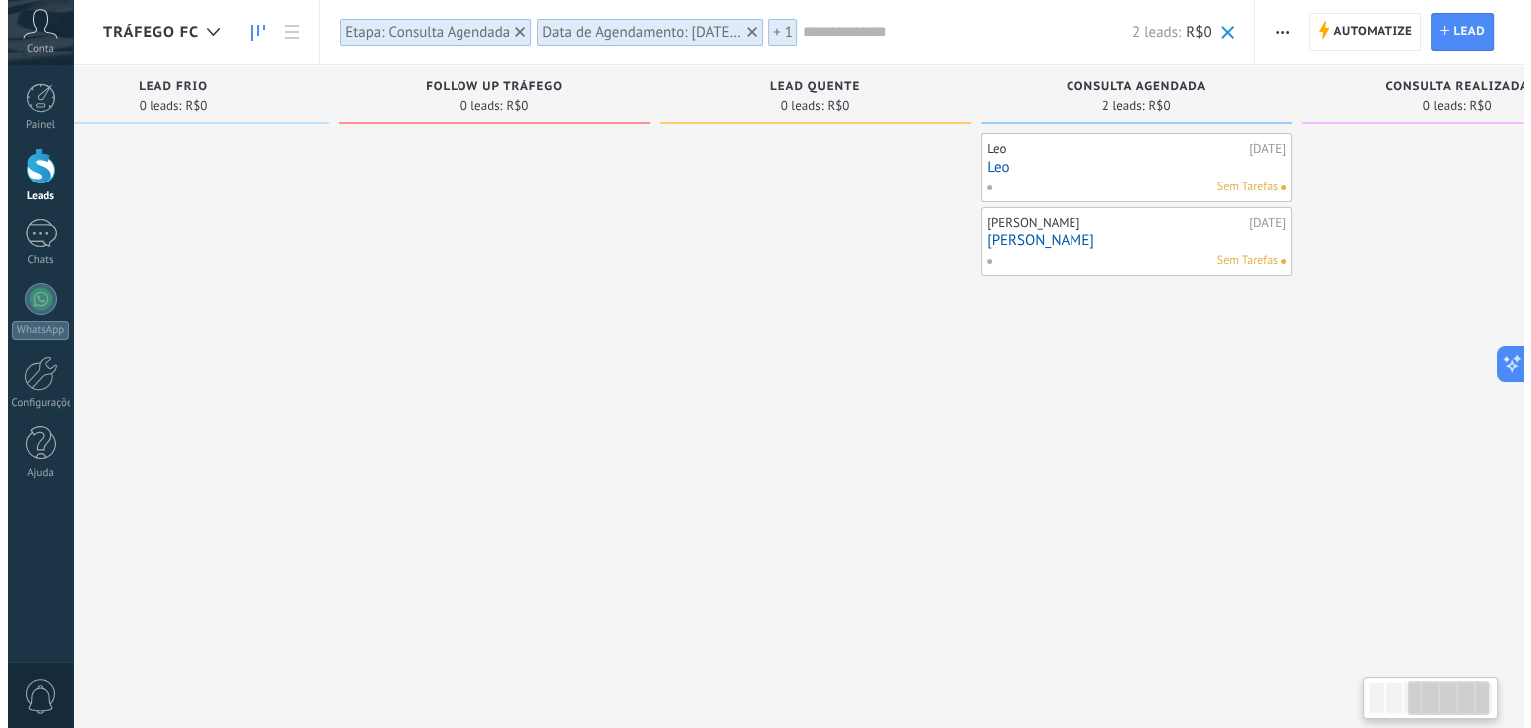
scroll to position [0, 855]
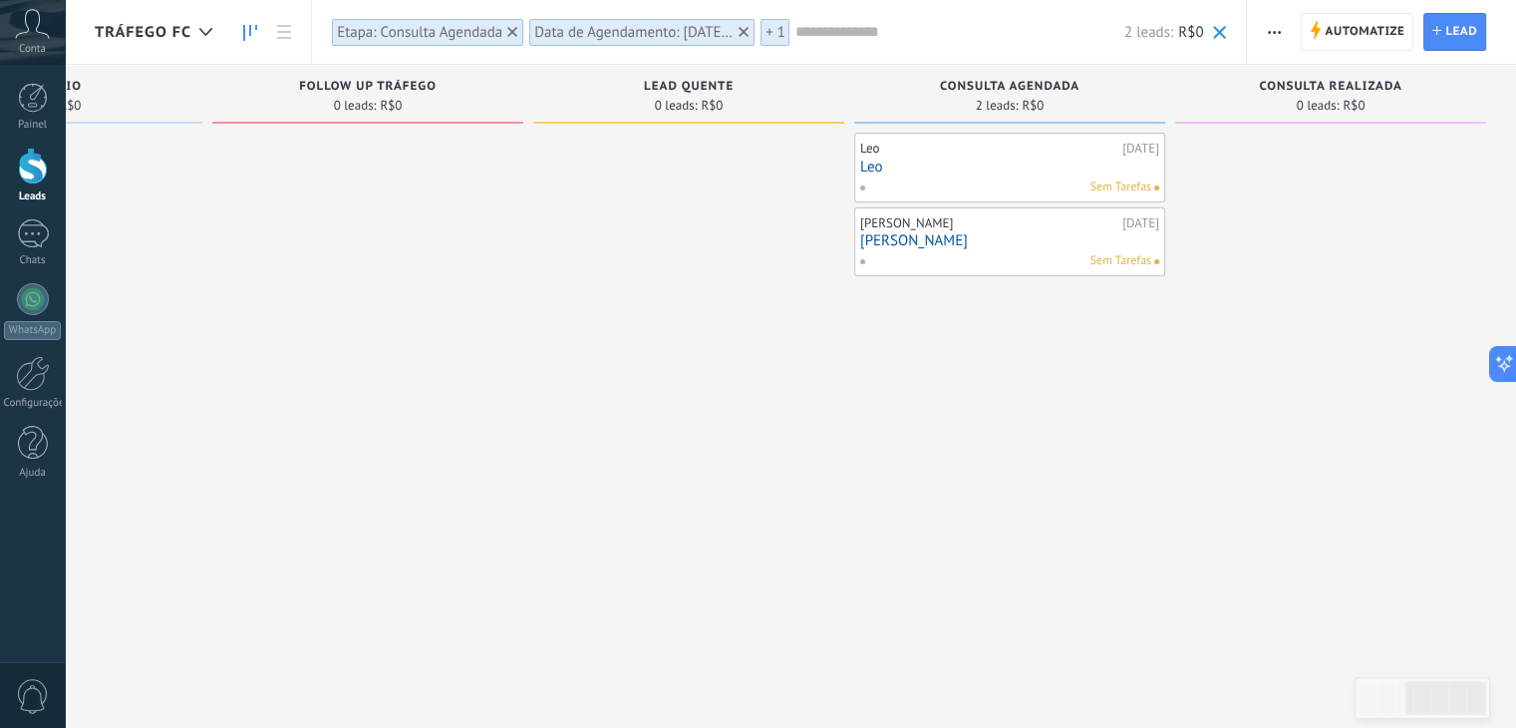
click at [871, 162] on link "Leo" at bounding box center [1009, 167] width 299 height 17
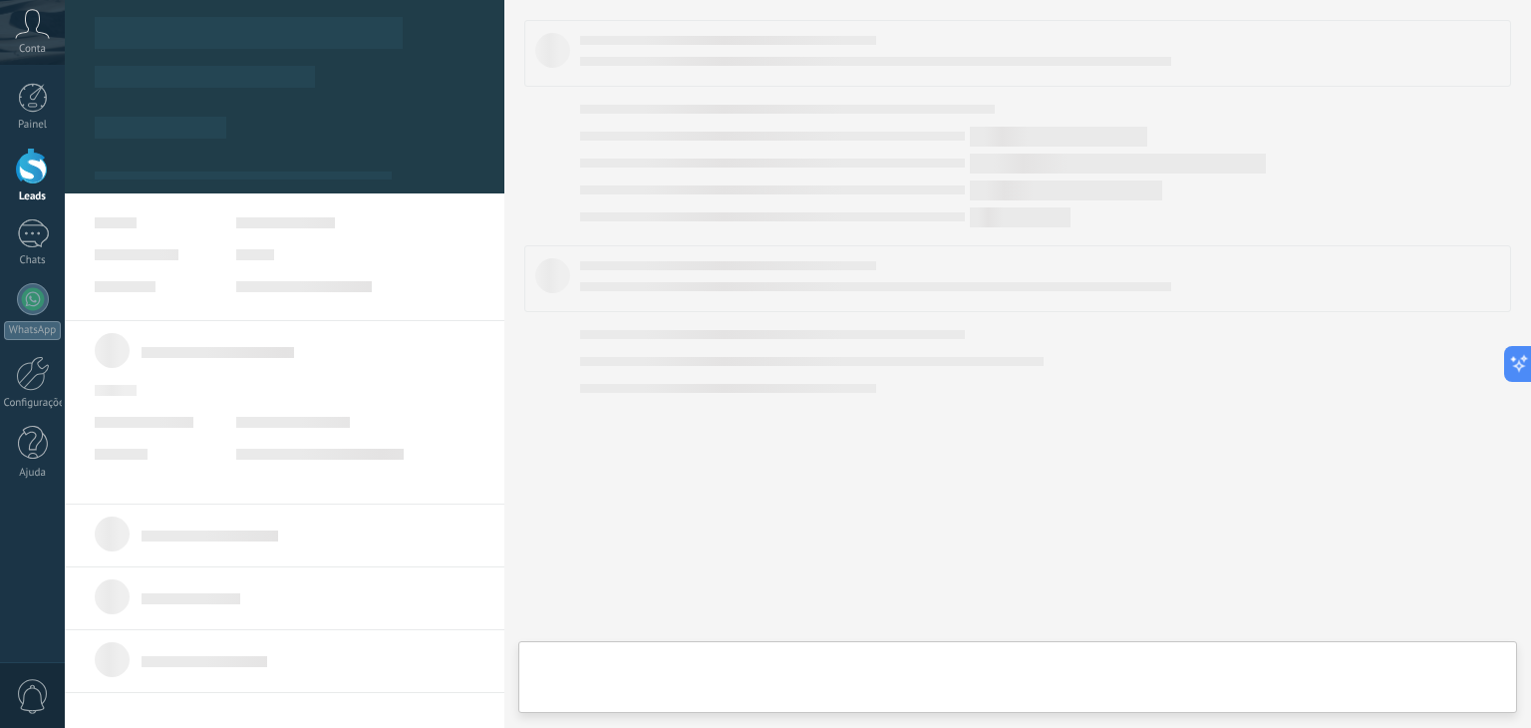
scroll to position [0, 840]
type textarea "***"
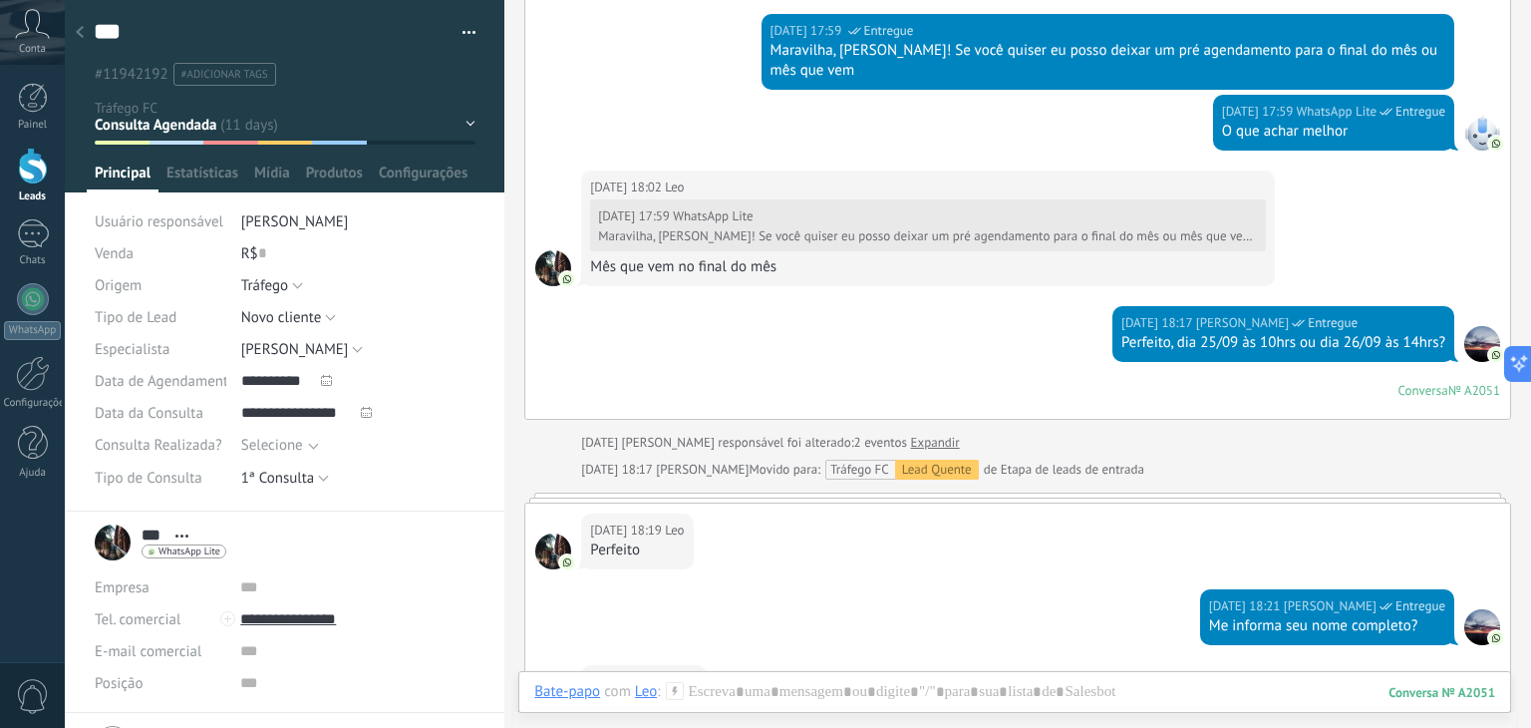
scroll to position [872, 0]
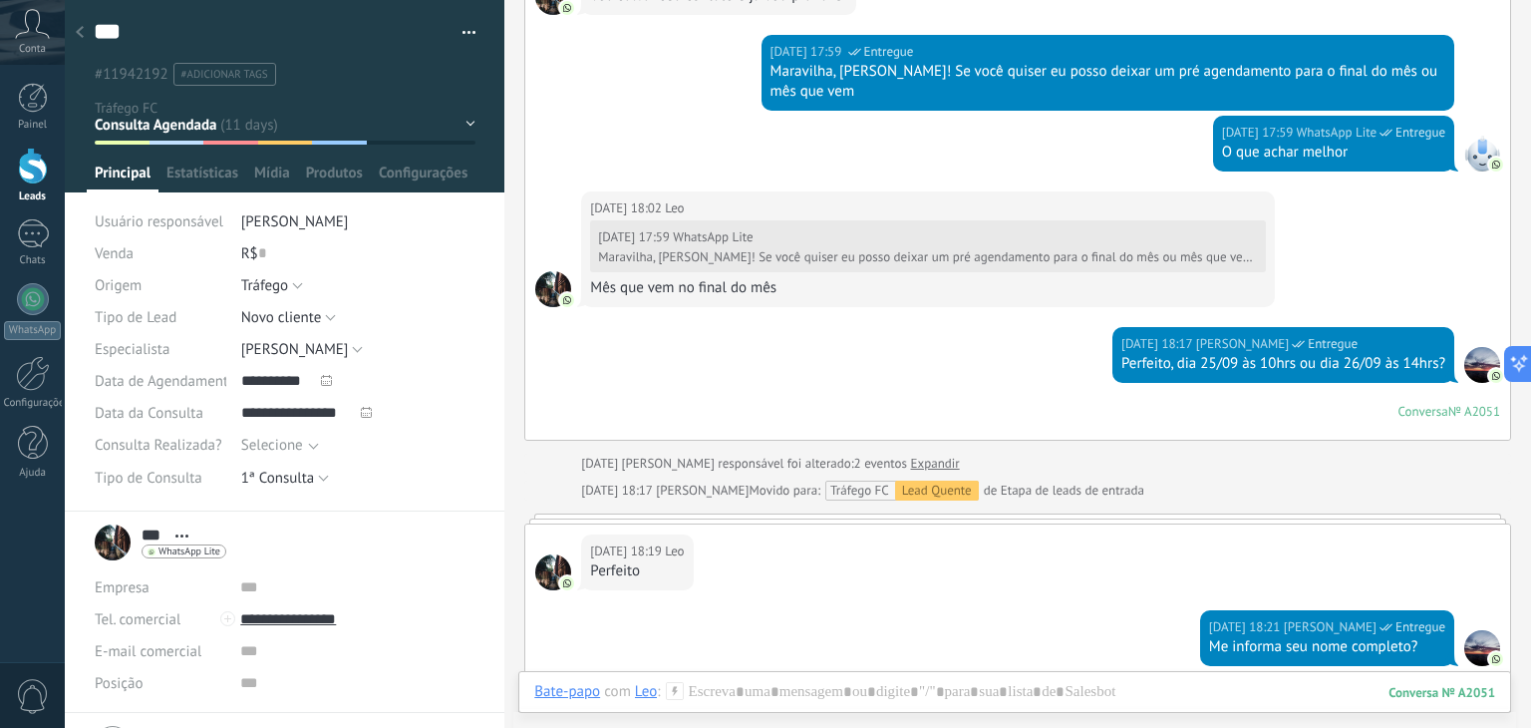
click at [83, 33] on icon at bounding box center [80, 32] width 8 height 12
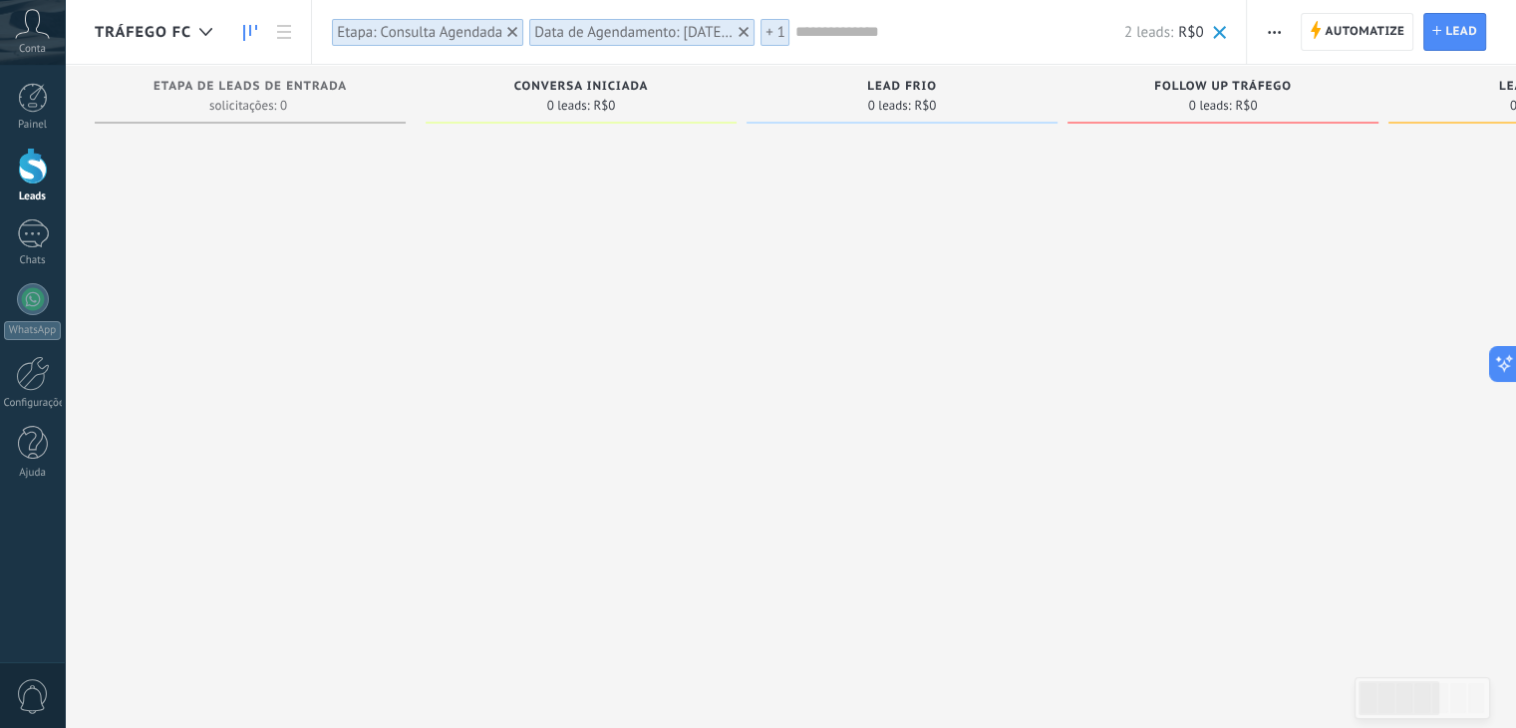
click at [645, 29] on div "Data de Agendamento: 01/08/2025 - 18/08/2025" at bounding box center [633, 32] width 199 height 19
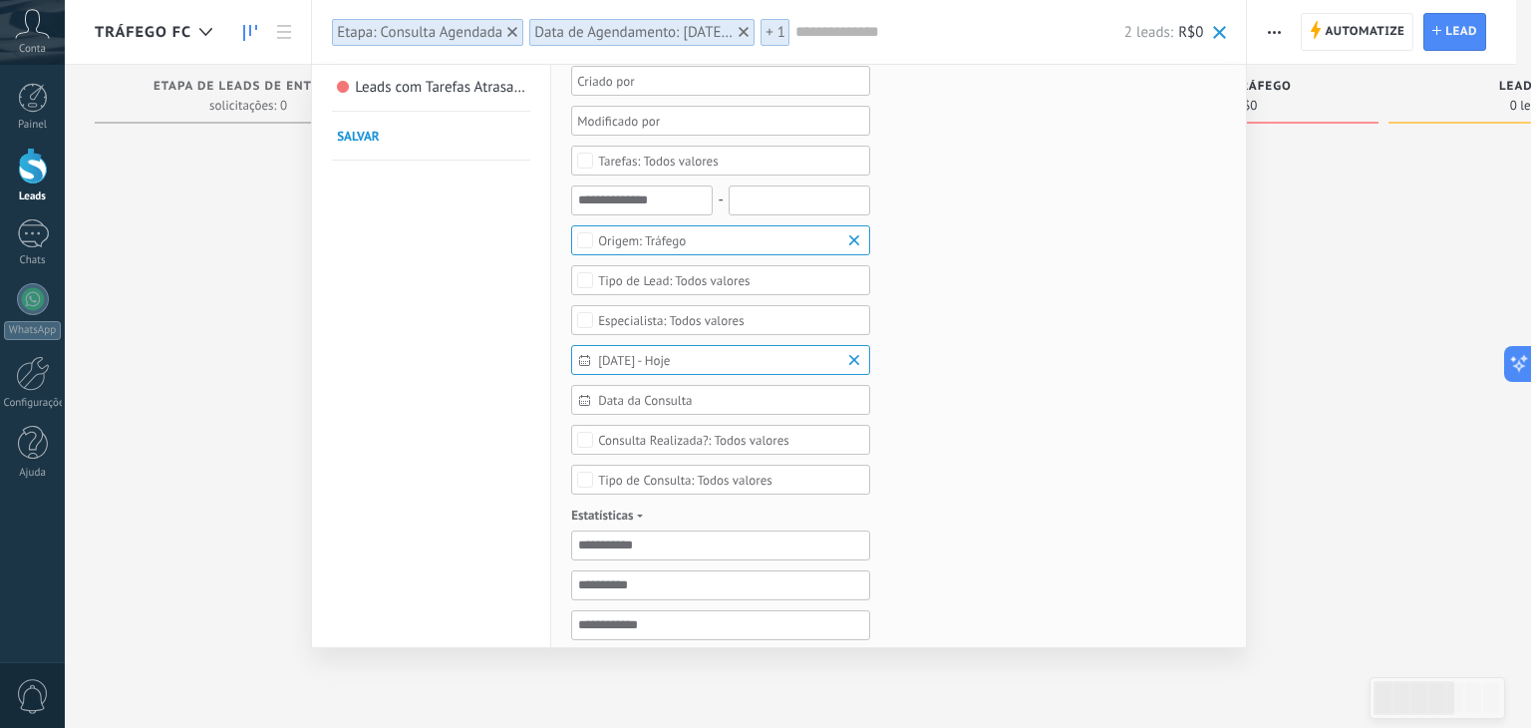
scroll to position [247, 0]
click at [855, 356] on b at bounding box center [857, 359] width 24 height 20
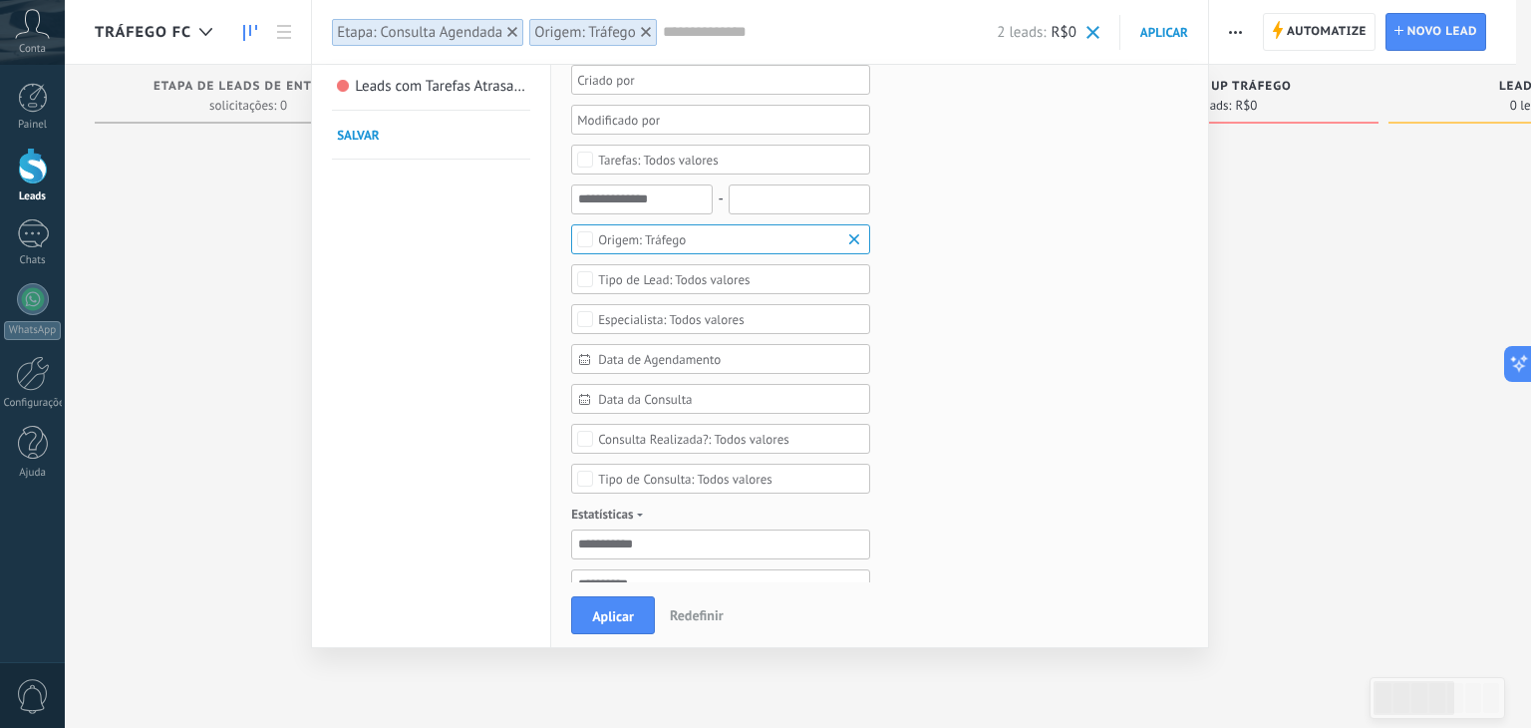
click at [741, 392] on span "Data da Consulta" at bounding box center [728, 399] width 261 height 15
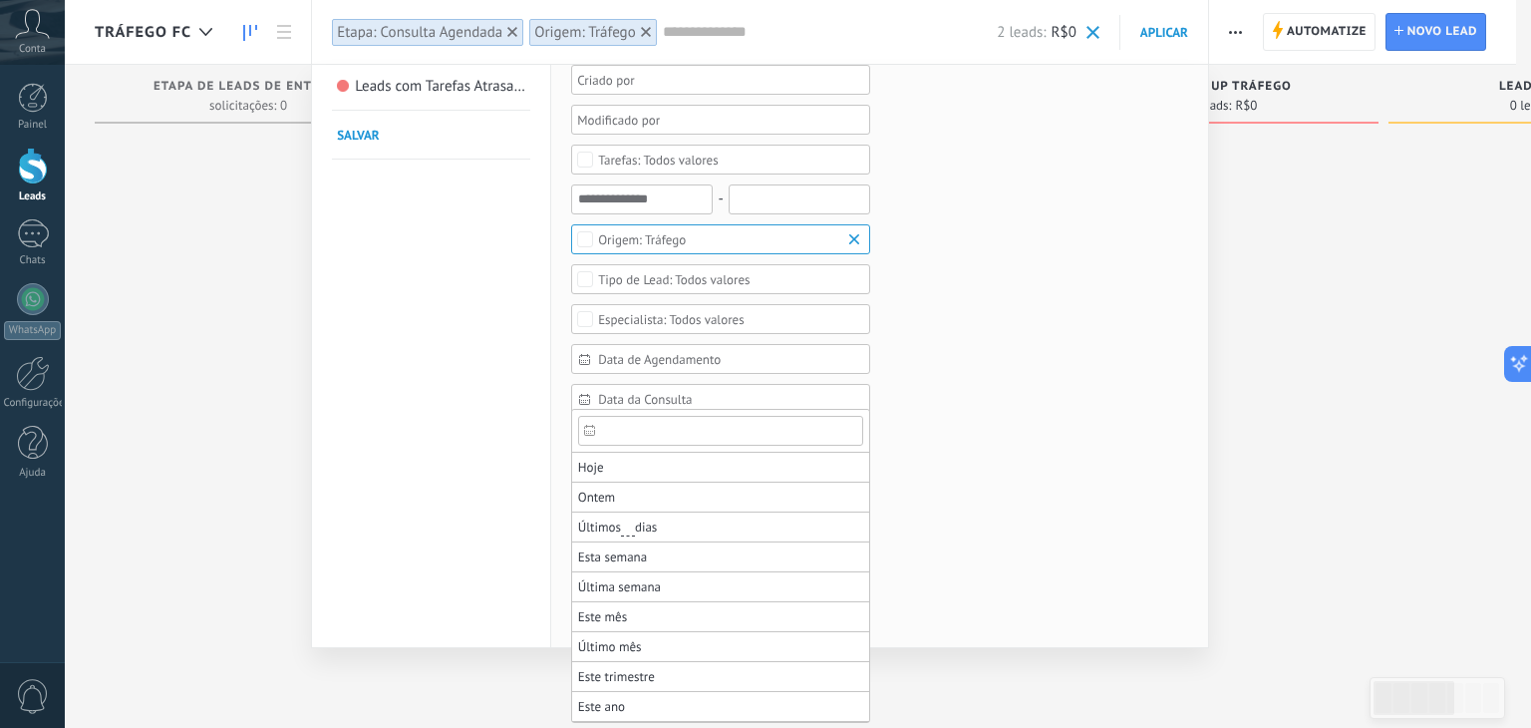
click at [593, 423] on span at bounding box center [592, 432] width 26 height 19
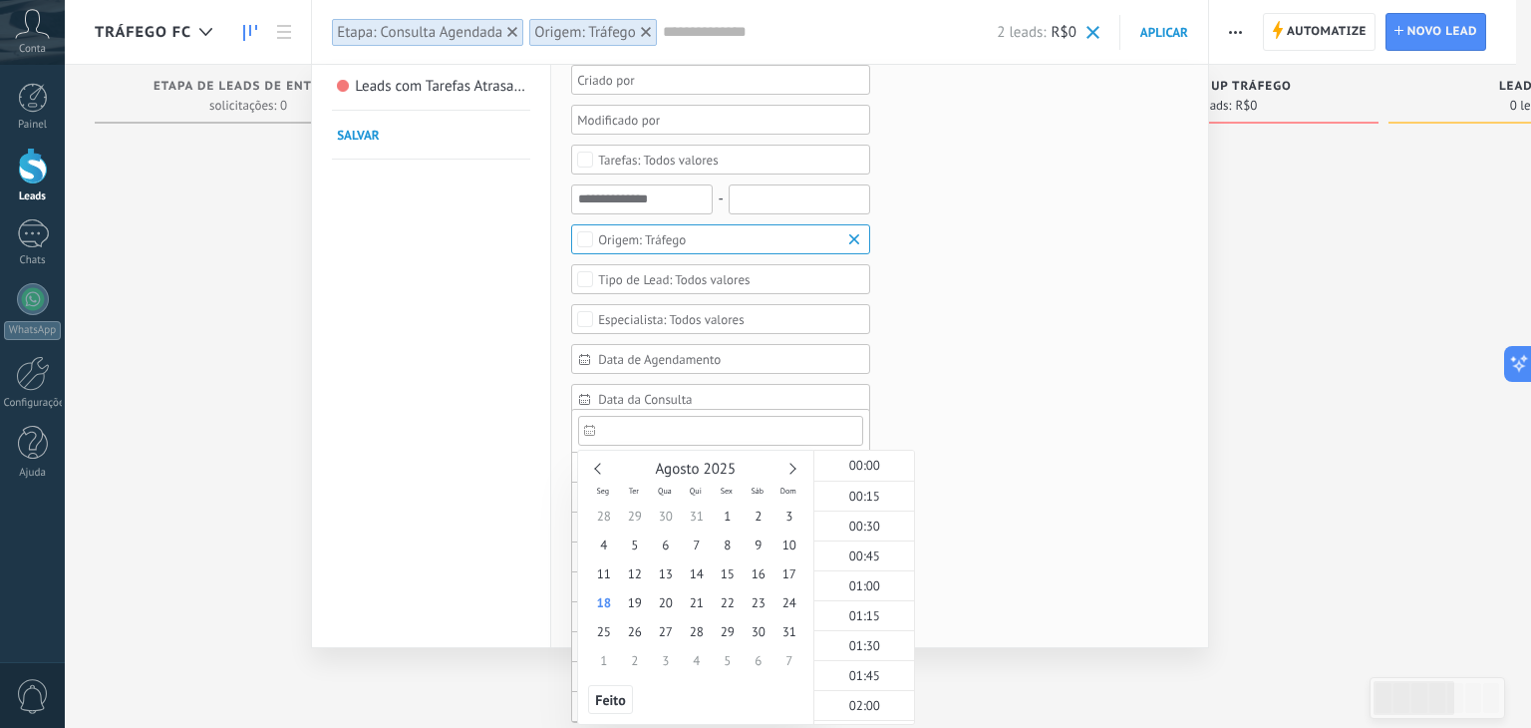
scroll to position [824, 0]
type input "********"
click at [731, 515] on span "1" at bounding box center [727, 515] width 31 height 29
type input "********"
click at [607, 601] on span "18" at bounding box center [603, 602] width 31 height 29
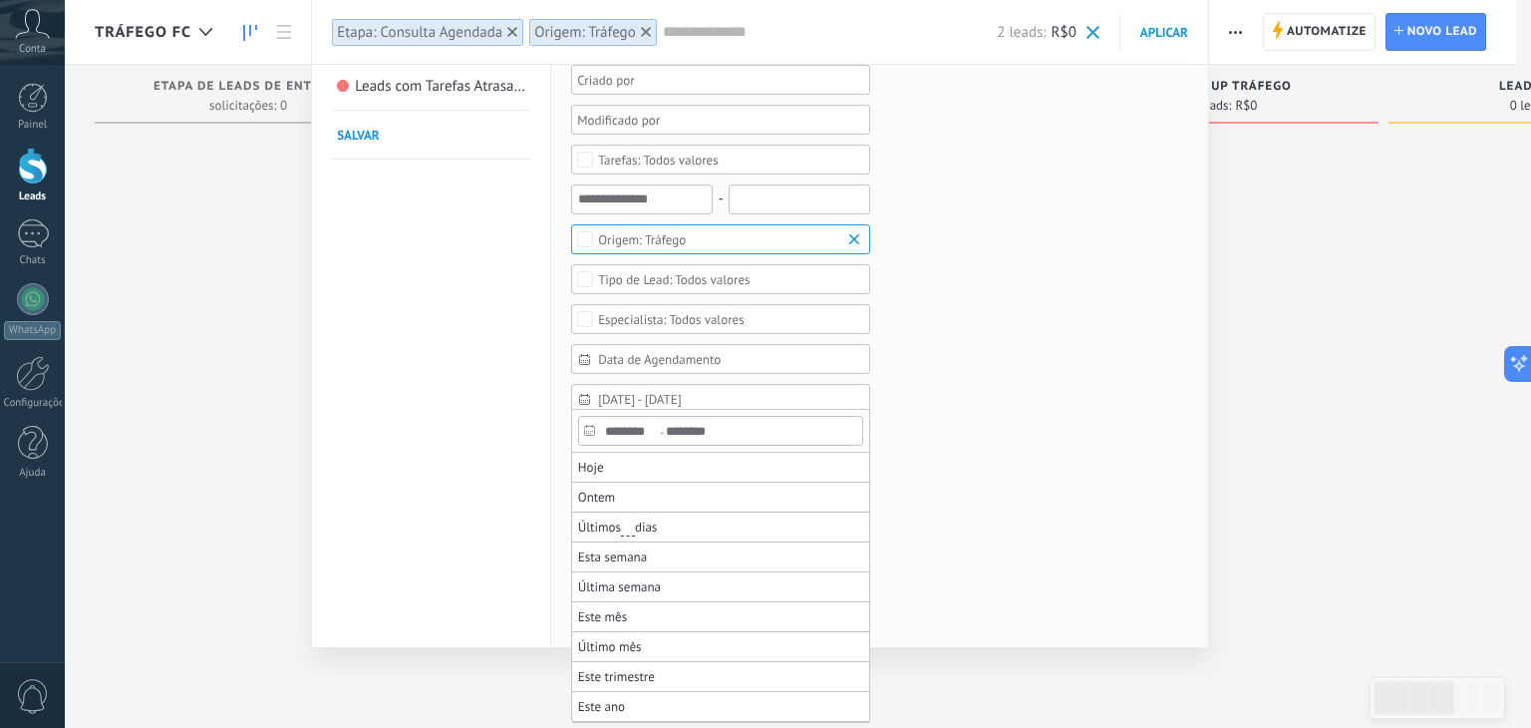
click at [1056, 464] on div at bounding box center [765, 364] width 1531 height 728
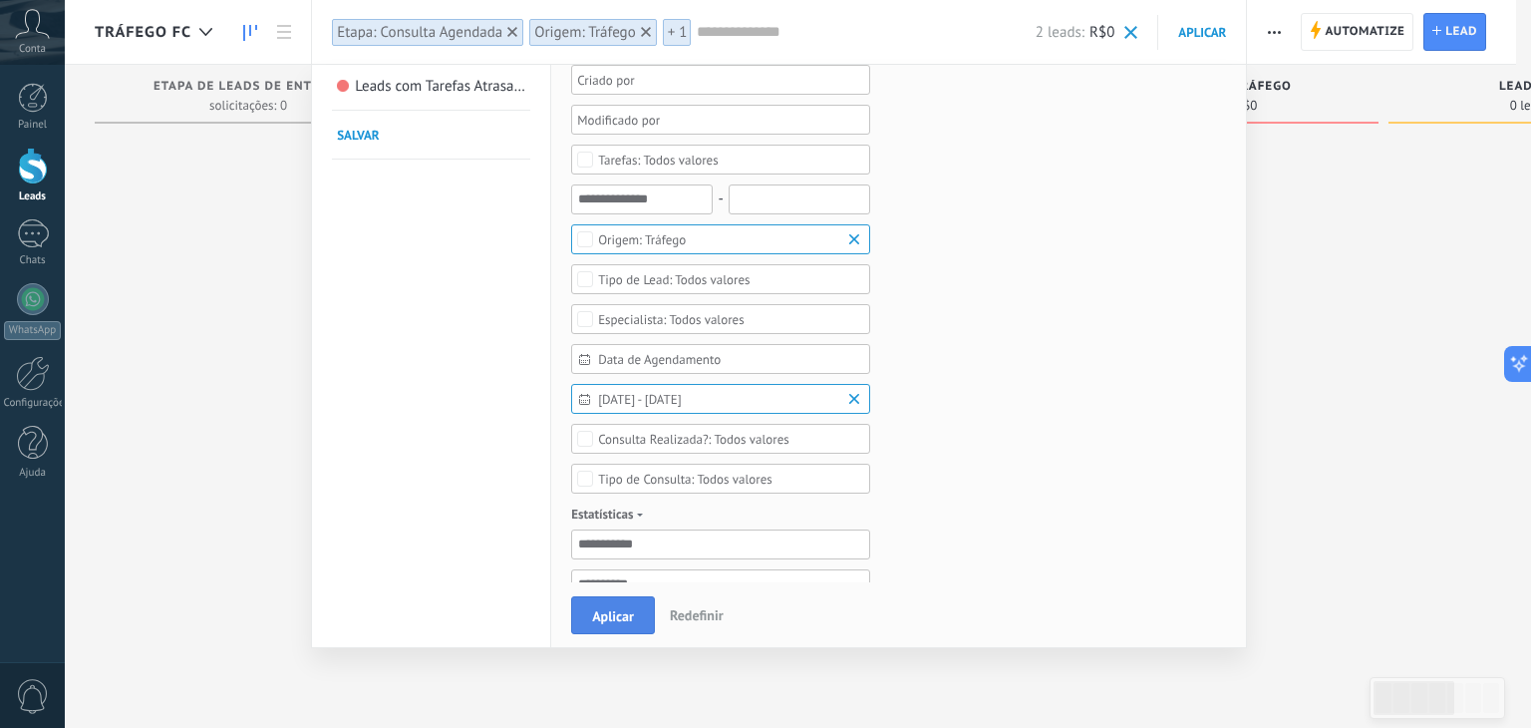
click at [635, 603] on button "Aplicar" at bounding box center [613, 615] width 84 height 38
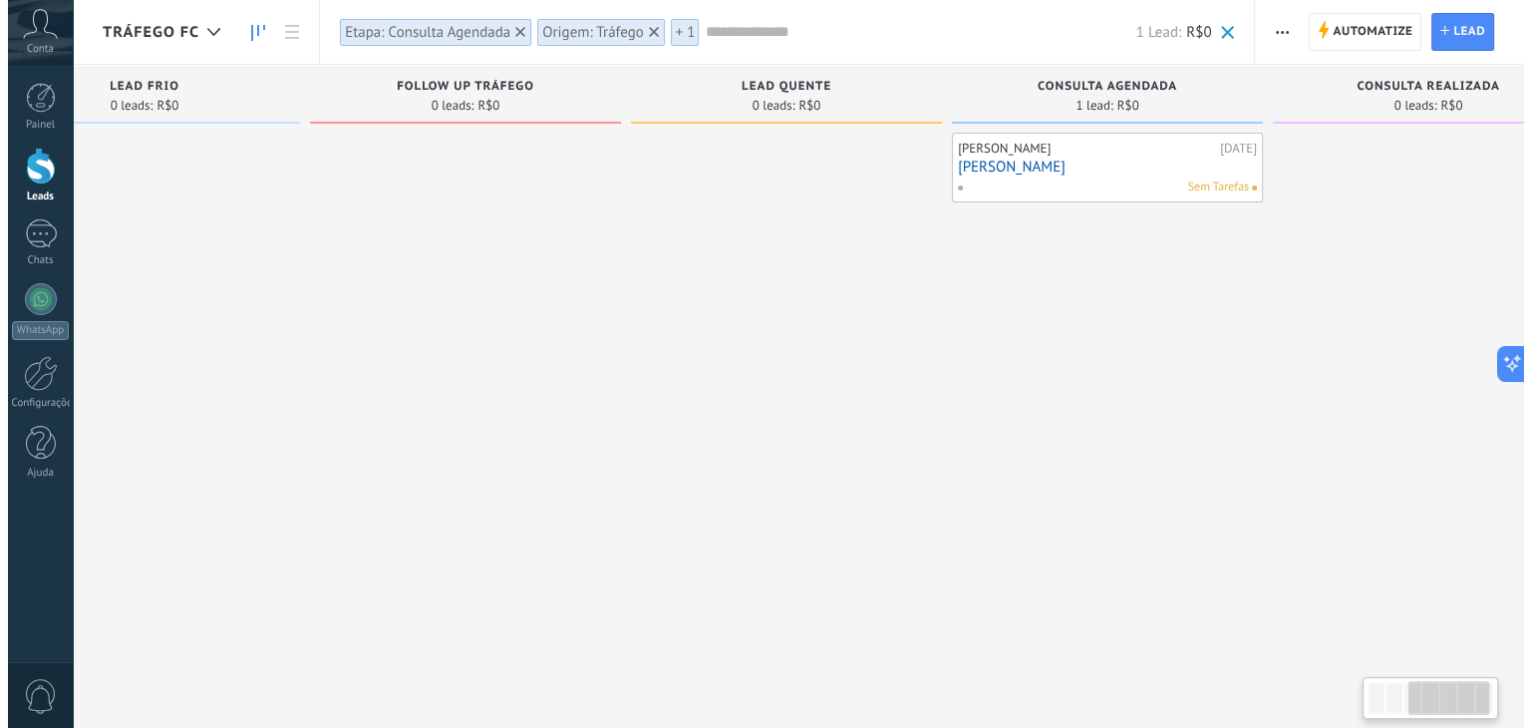
scroll to position [0, 855]
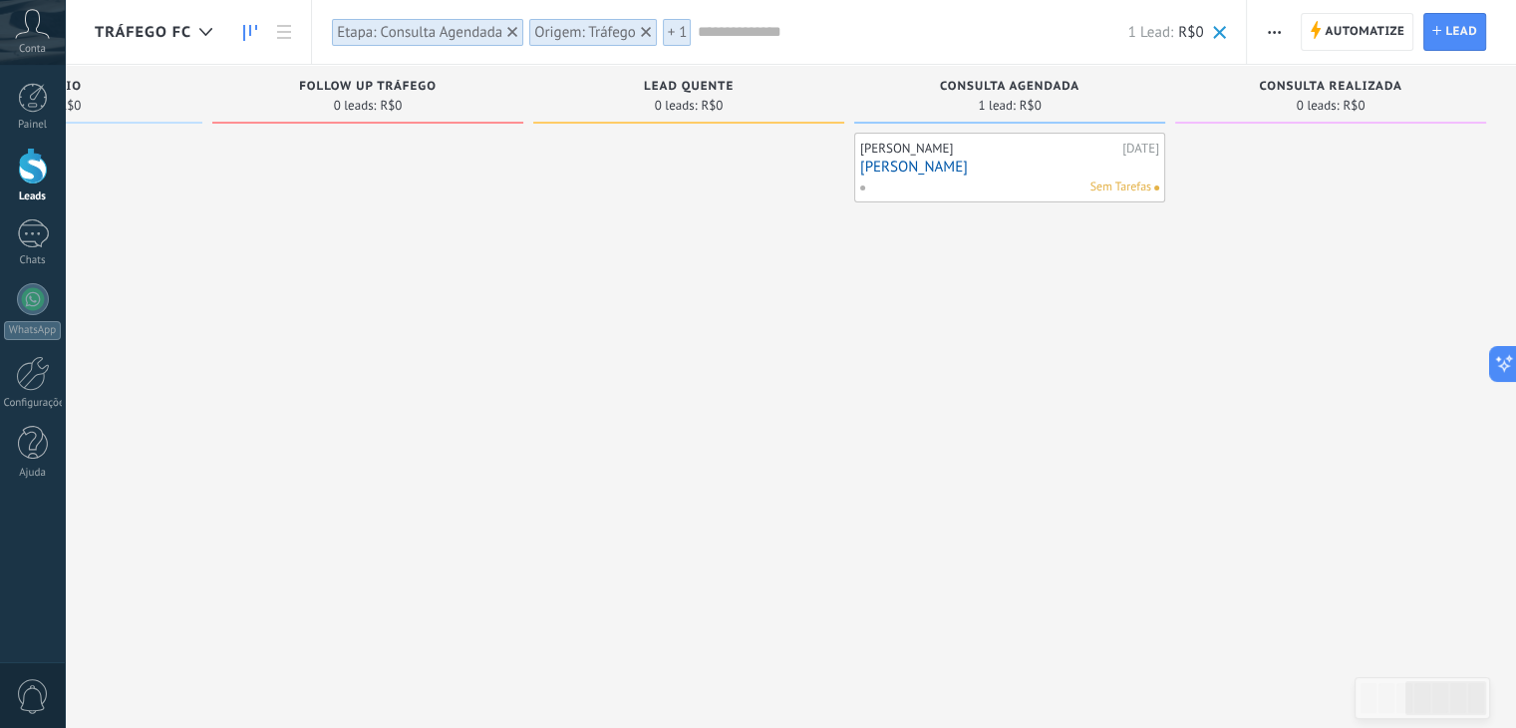
click at [920, 165] on link "[PERSON_NAME]" at bounding box center [1009, 167] width 299 height 17
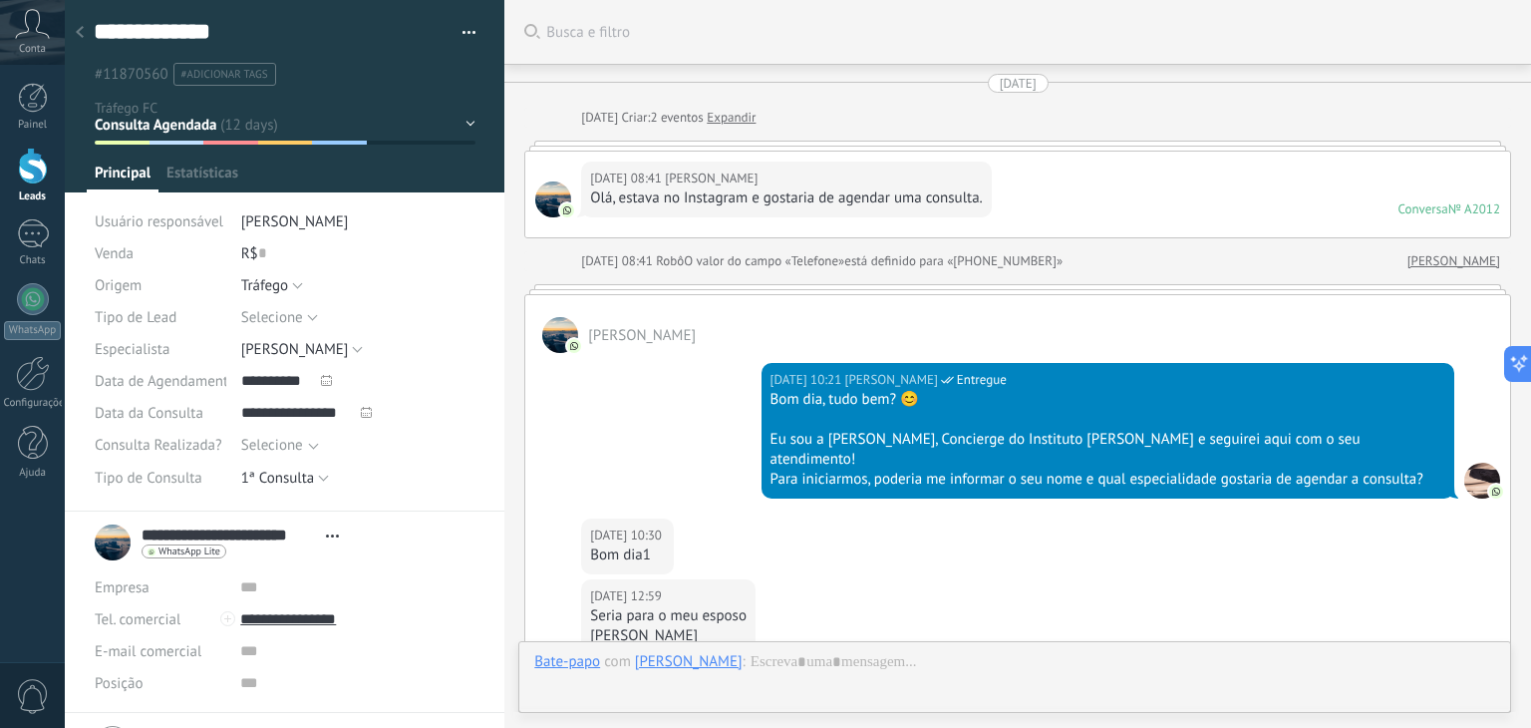
scroll to position [1725, 0]
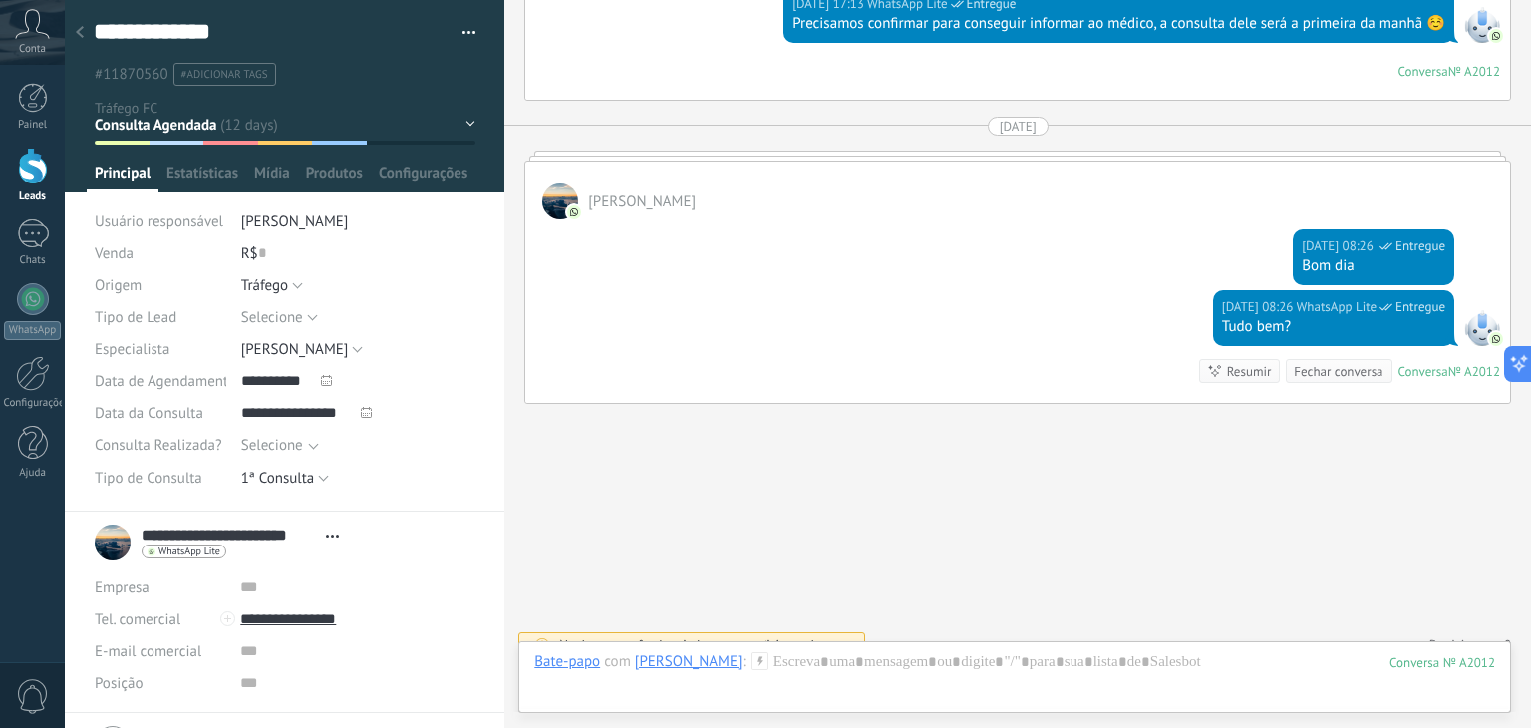
click at [78, 33] on use at bounding box center [80, 32] width 8 height 12
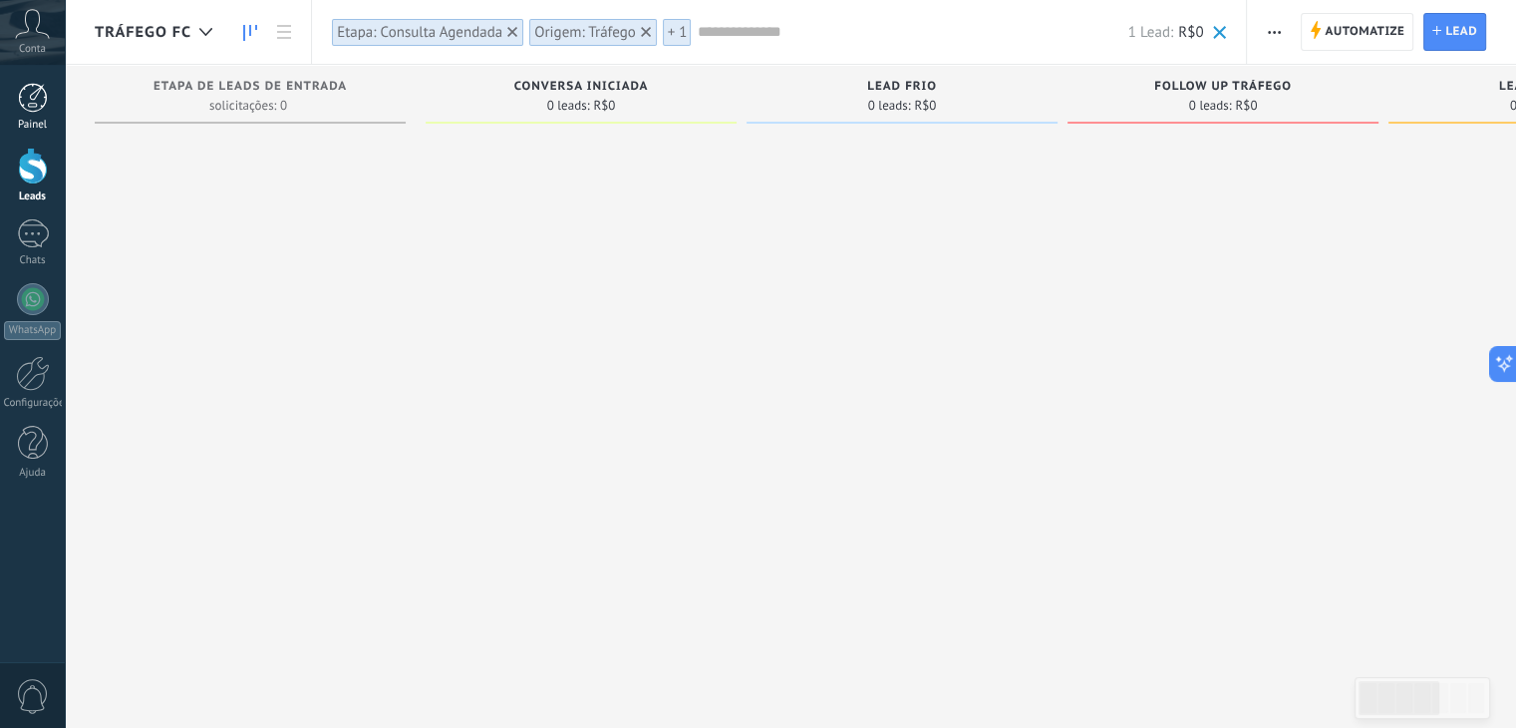
click at [42, 97] on div at bounding box center [33, 98] width 30 height 30
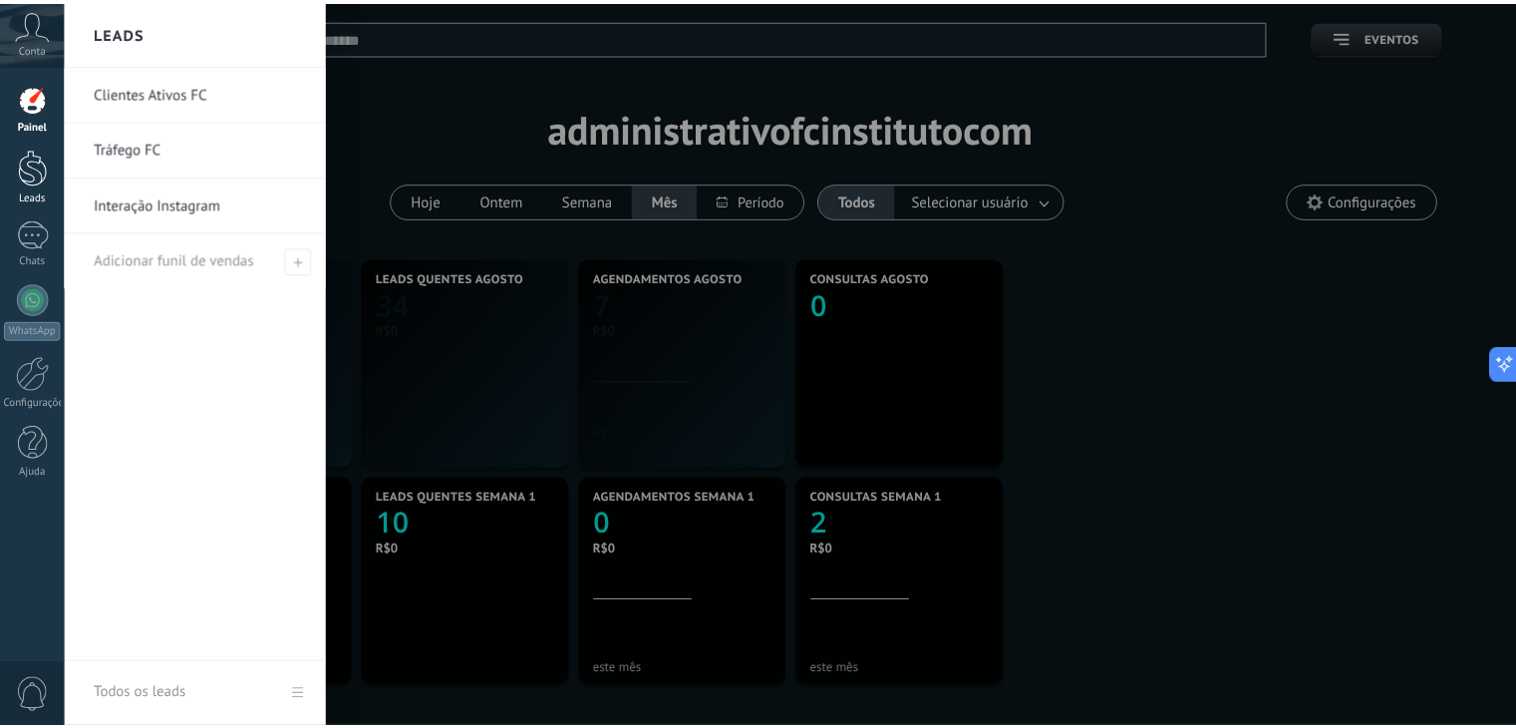
scroll to position [372, 862]
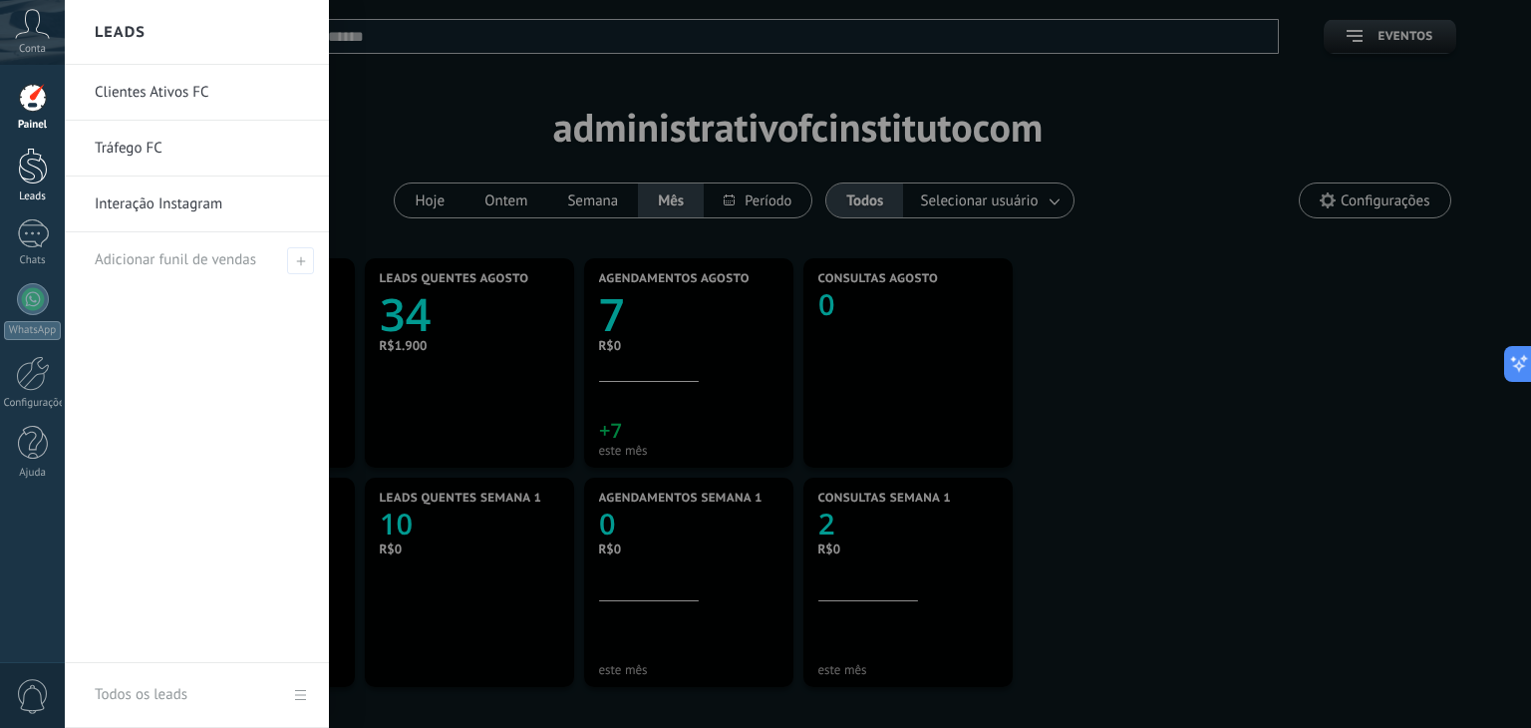
click at [28, 190] on div "Leads" at bounding box center [33, 196] width 58 height 13
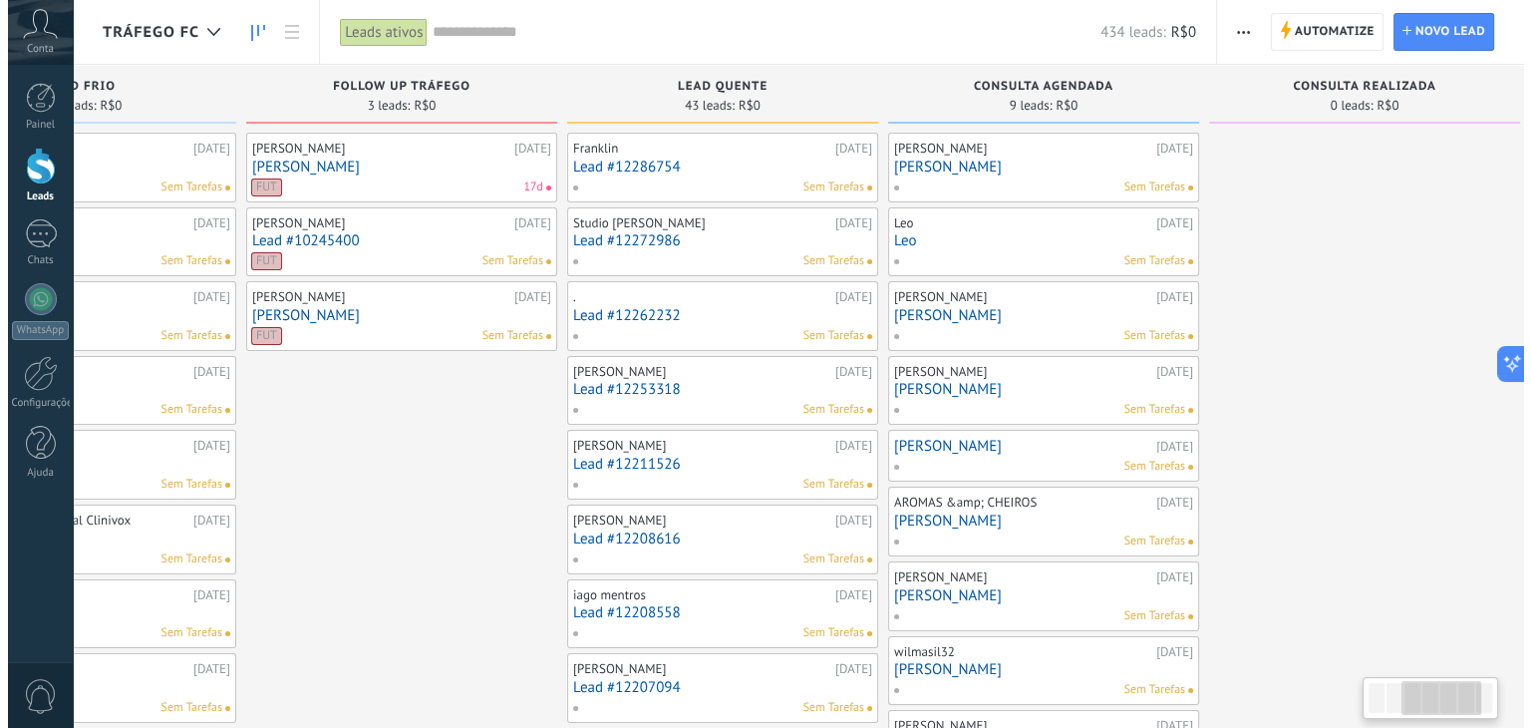
scroll to position [0, 855]
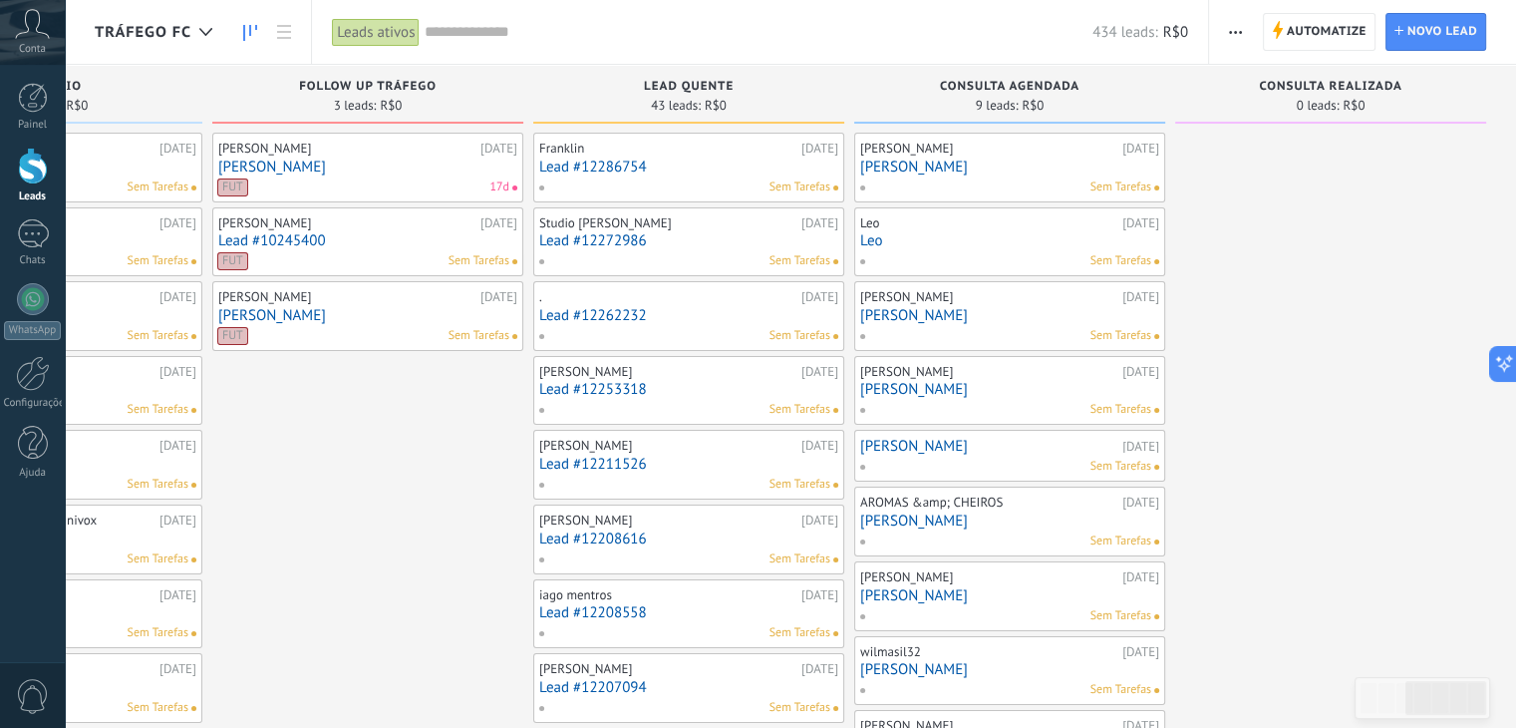
click at [878, 382] on link "[PERSON_NAME]" at bounding box center [1009, 389] width 299 height 17
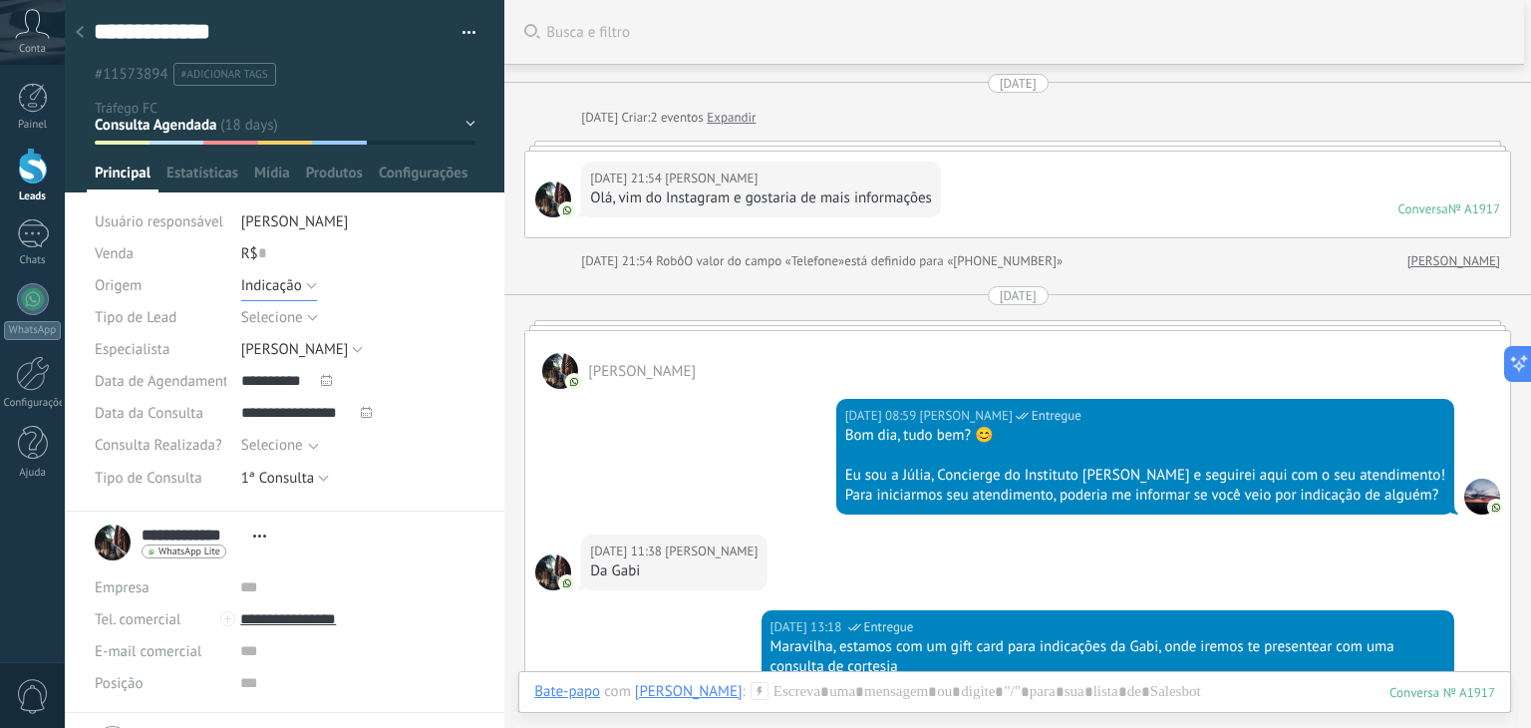
click at [307, 280] on button "Indicação" at bounding box center [279, 285] width 76 height 32
click at [267, 344] on span "Tráfego" at bounding box center [339, 353] width 240 height 19
click at [125, 698] on span "Salvar" at bounding box center [124, 697] width 37 height 14
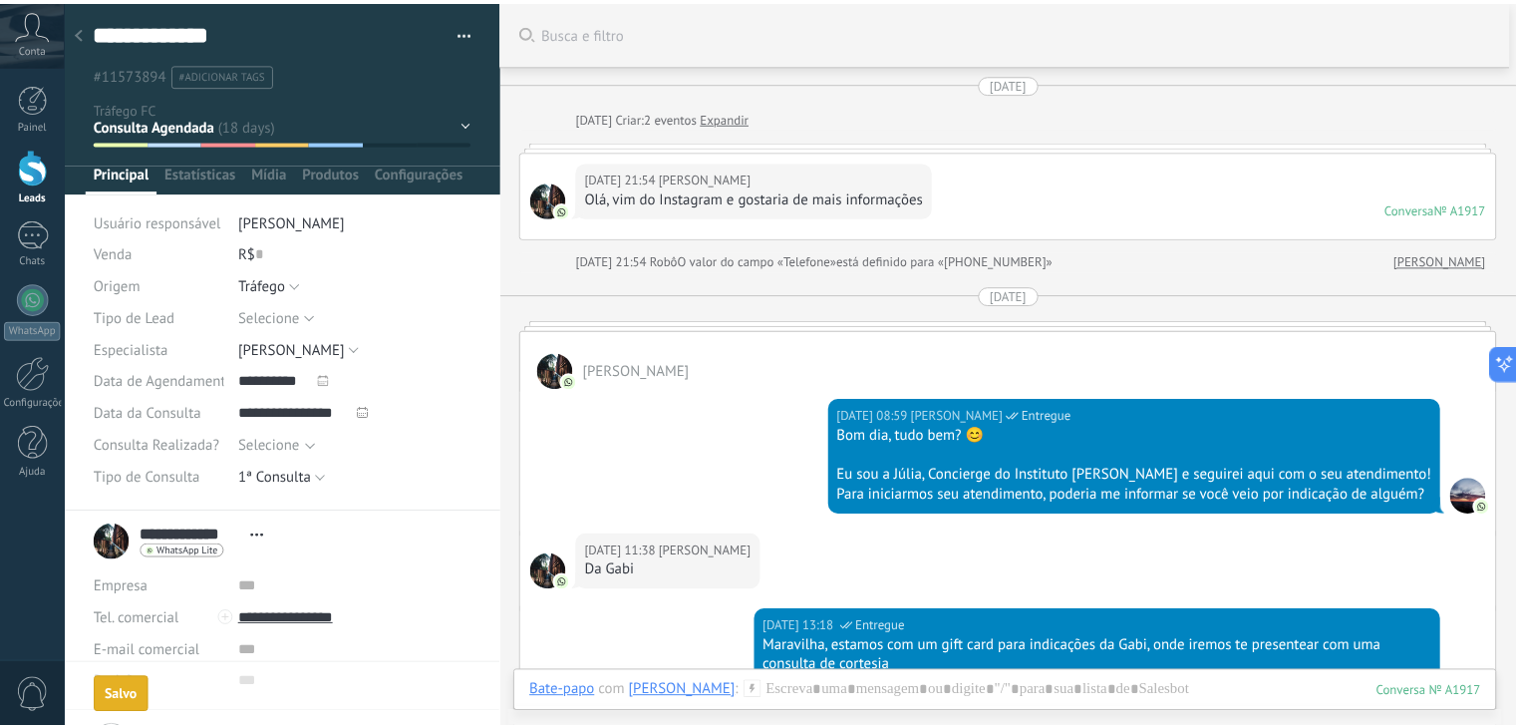
scroll to position [70, 0]
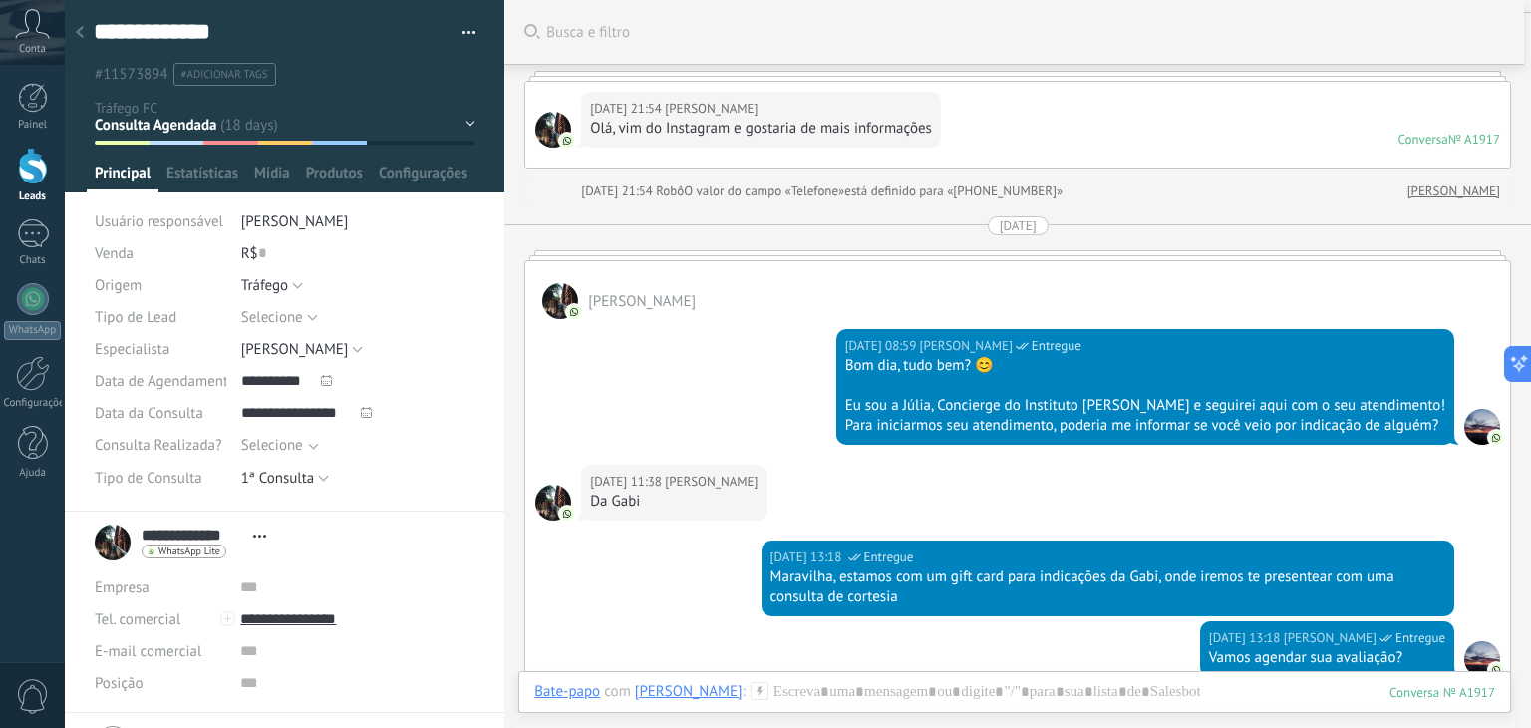
click at [76, 25] on div at bounding box center [80, 33] width 28 height 39
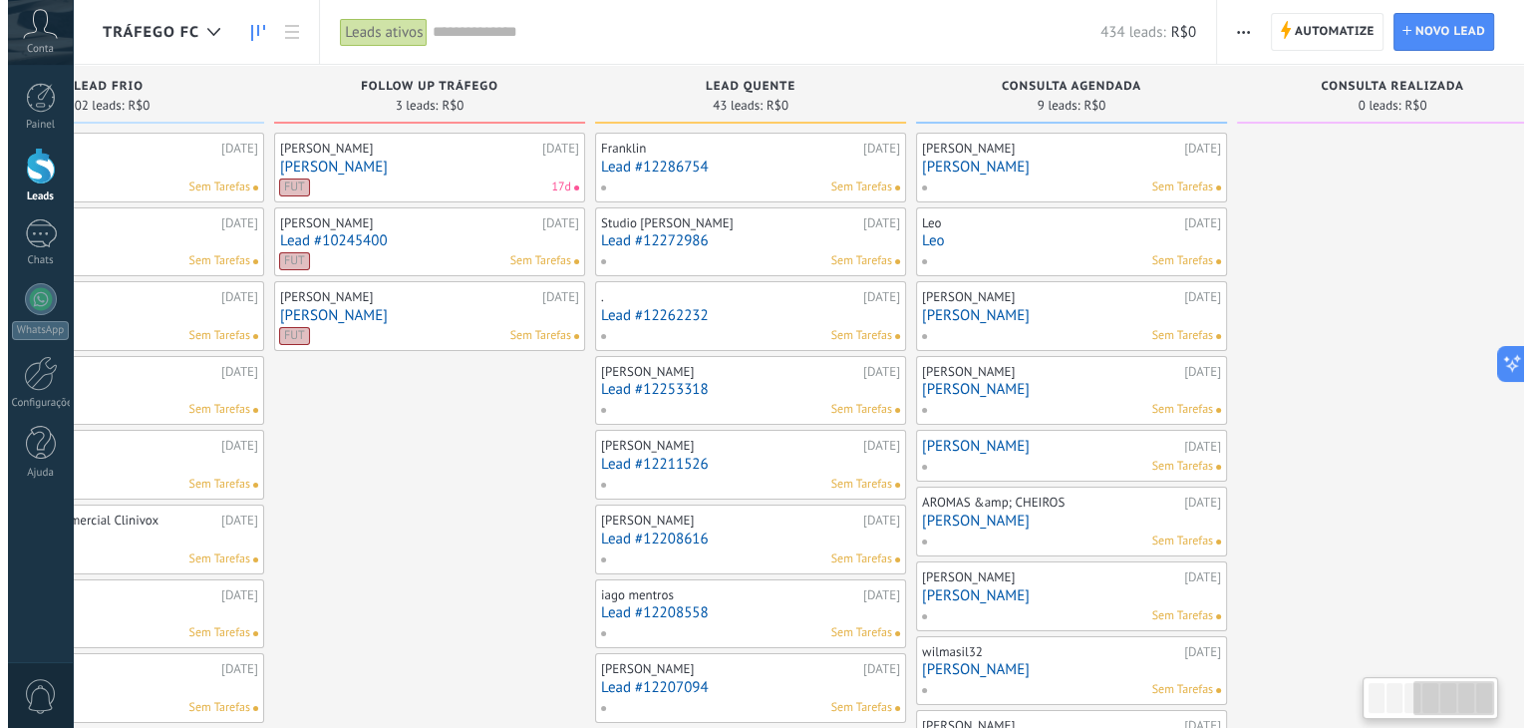
scroll to position [0, 855]
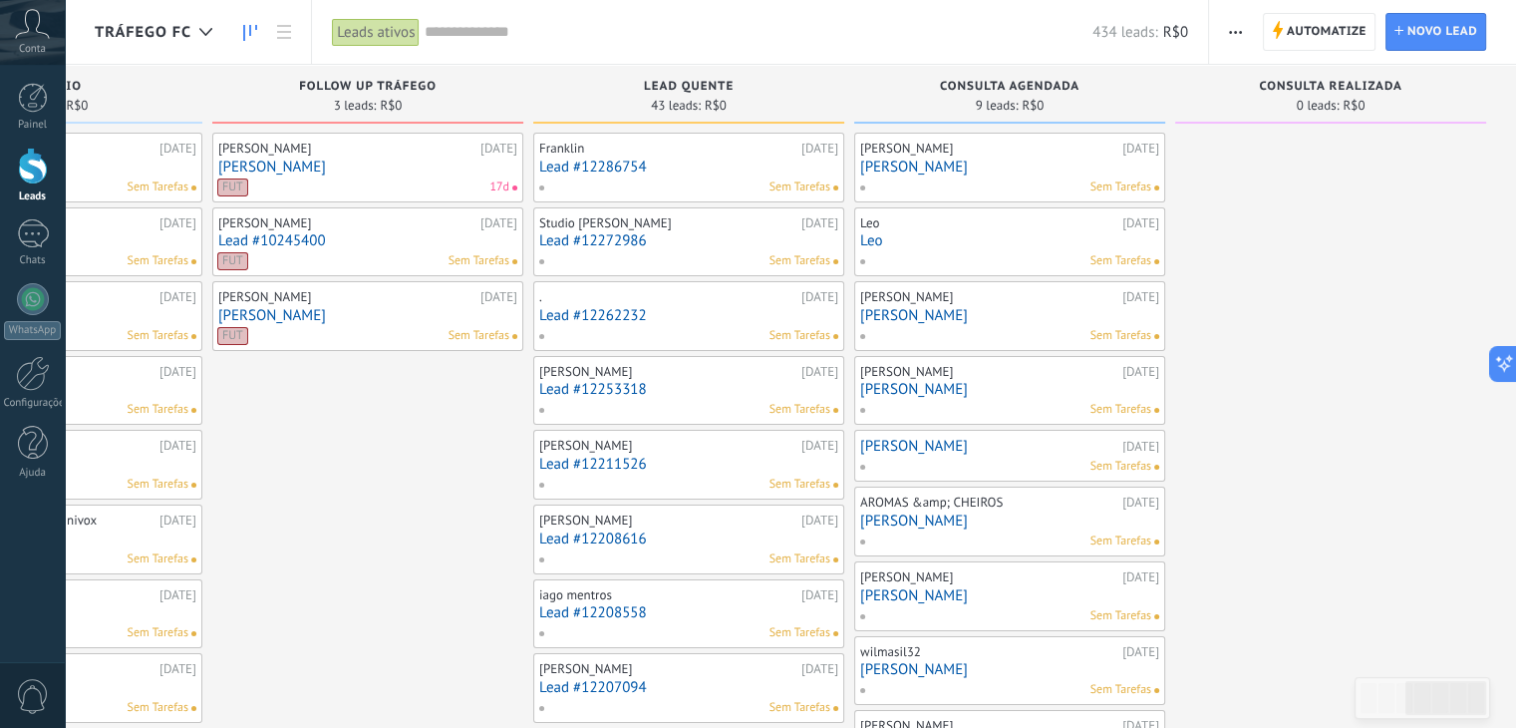
click at [953, 448] on link "[PERSON_NAME]" at bounding box center [988, 446] width 257 height 17
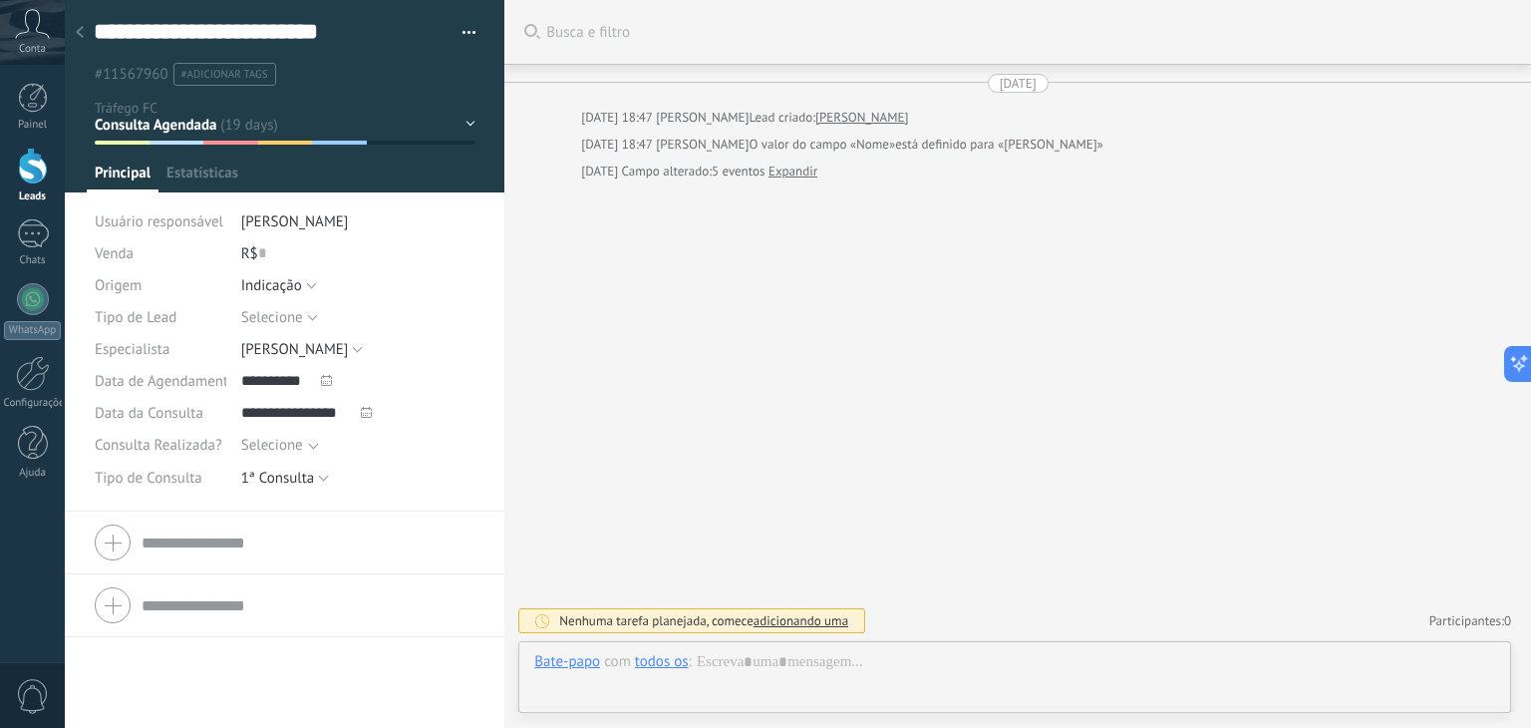
scroll to position [29, 0]
click at [76, 23] on div at bounding box center [80, 33] width 28 height 39
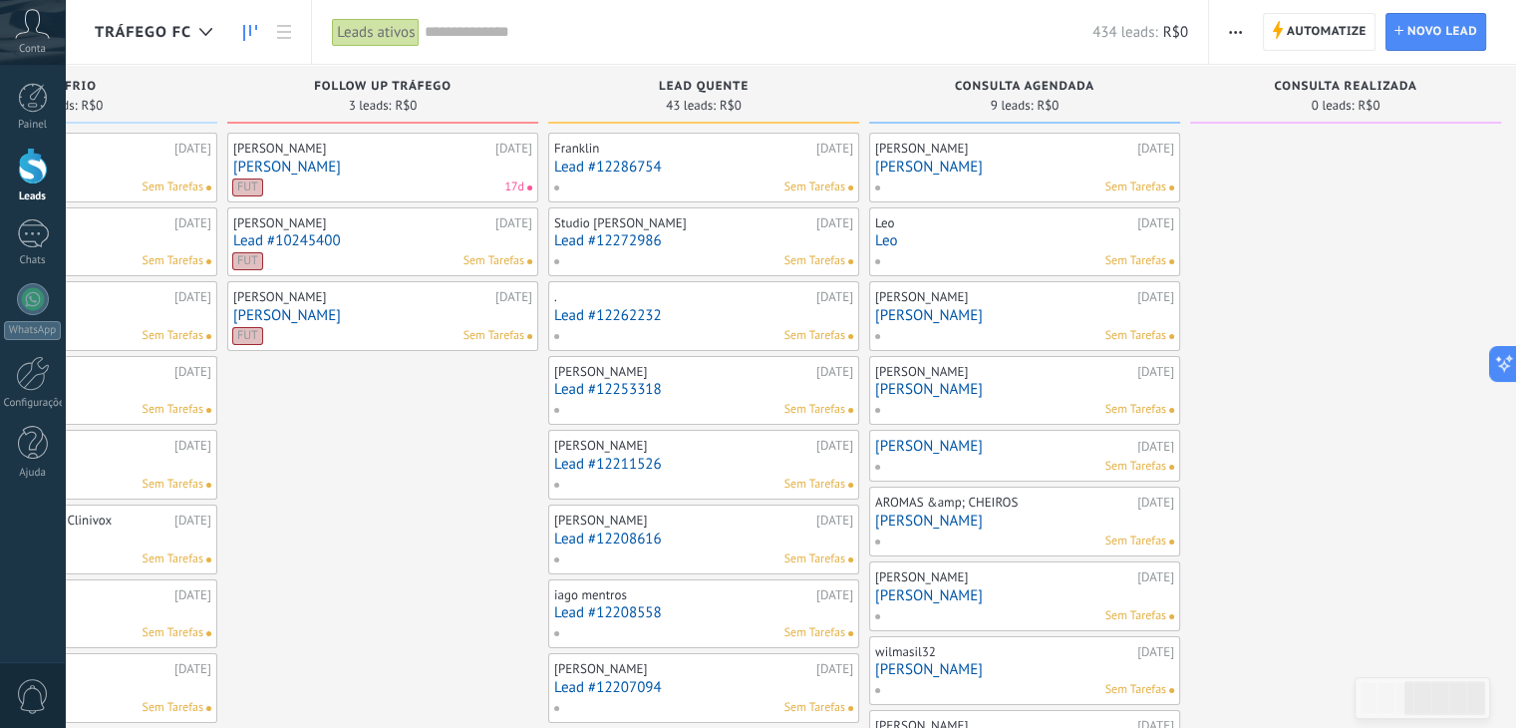
click at [909, 520] on link "[PERSON_NAME]" at bounding box center [1024, 520] width 299 height 17
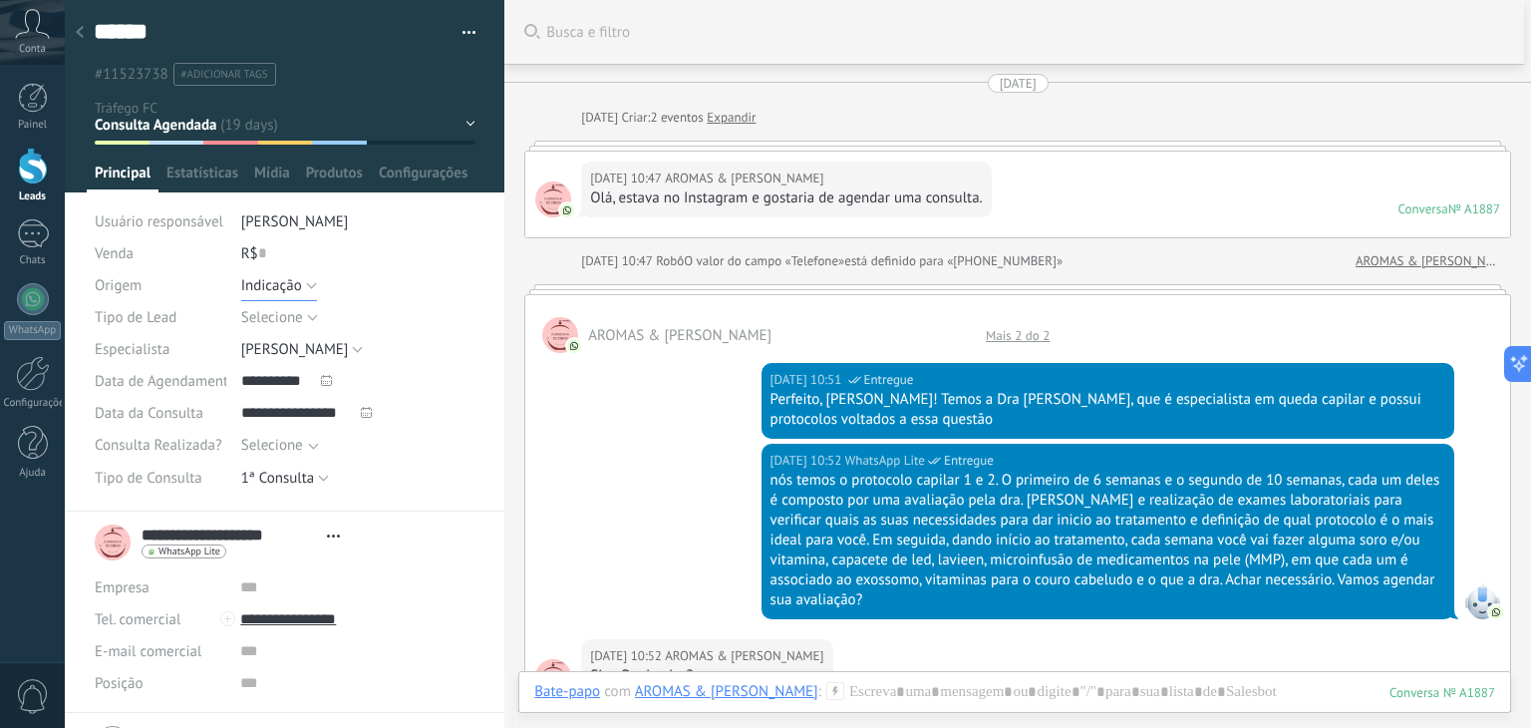
click at [313, 282] on button "Indicação" at bounding box center [279, 285] width 76 height 32
click at [266, 356] on span "Tráfego" at bounding box center [339, 353] width 240 height 19
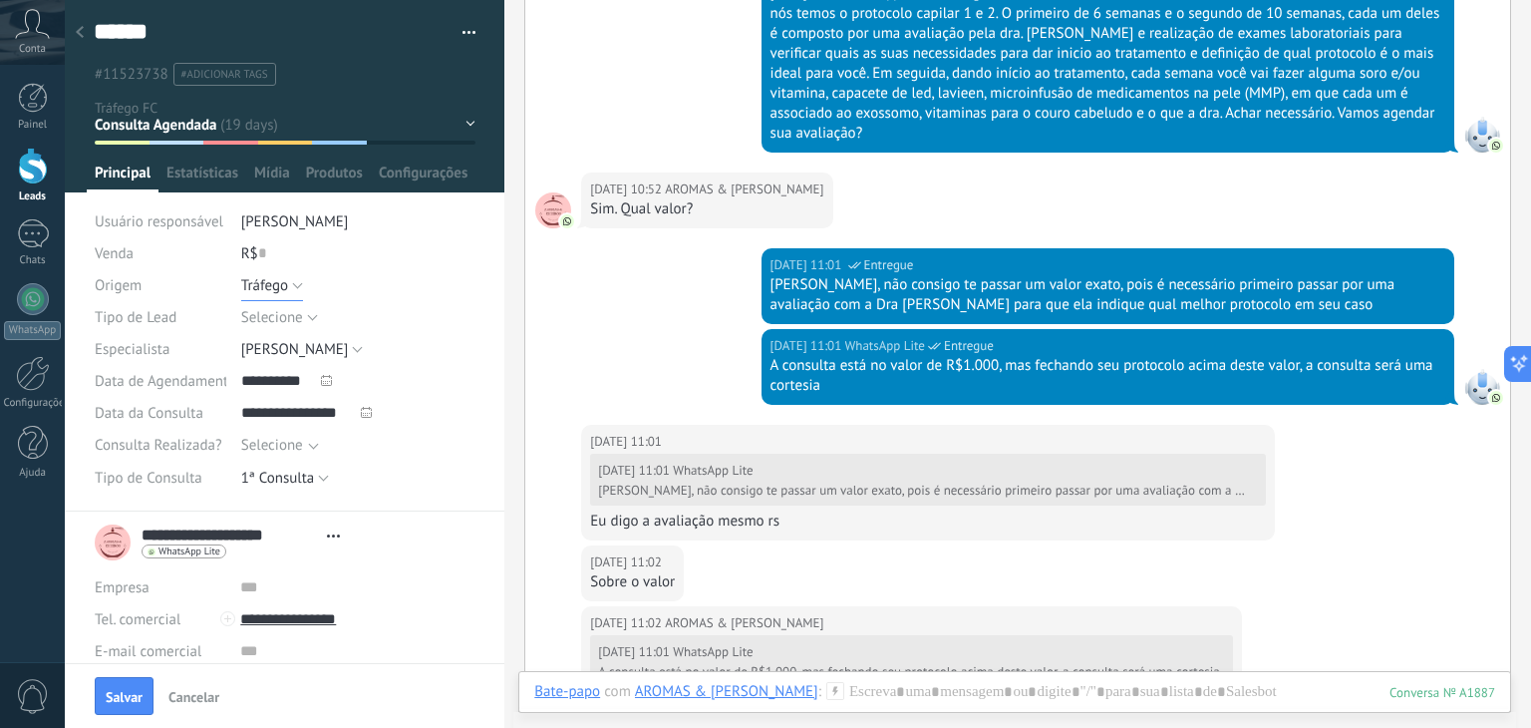
scroll to position [467, 0]
click at [127, 682] on button "Salvar" at bounding box center [124, 696] width 59 height 38
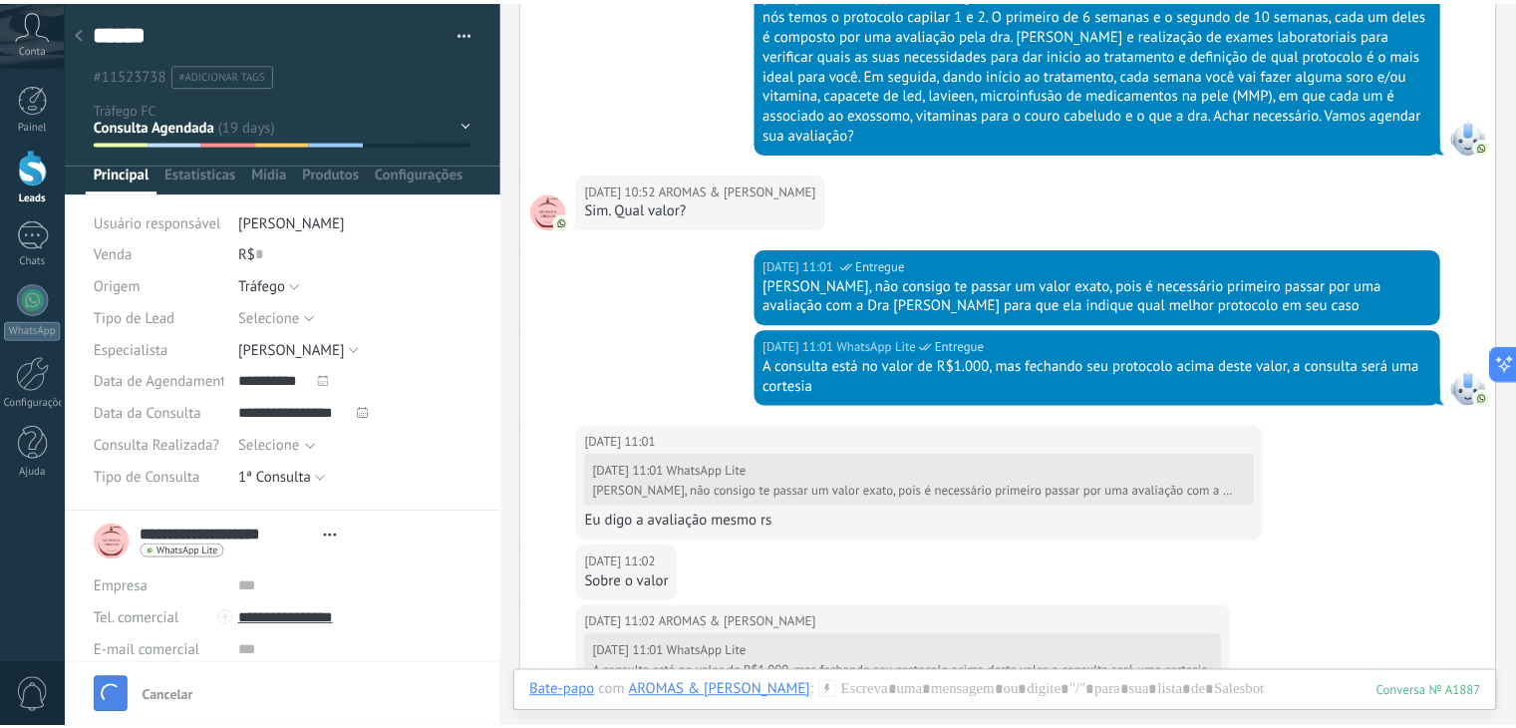
scroll to position [537, 0]
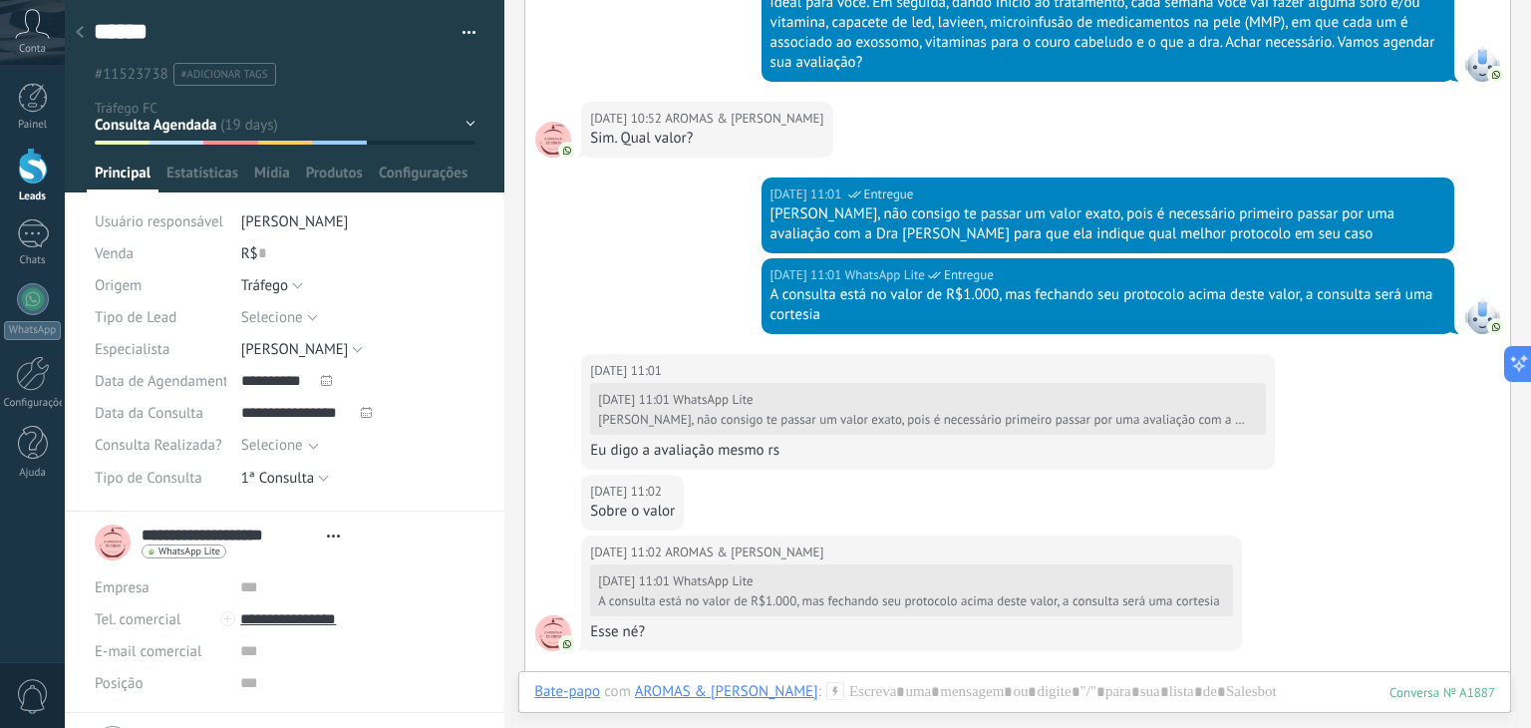
click at [82, 39] on div at bounding box center [80, 33] width 28 height 39
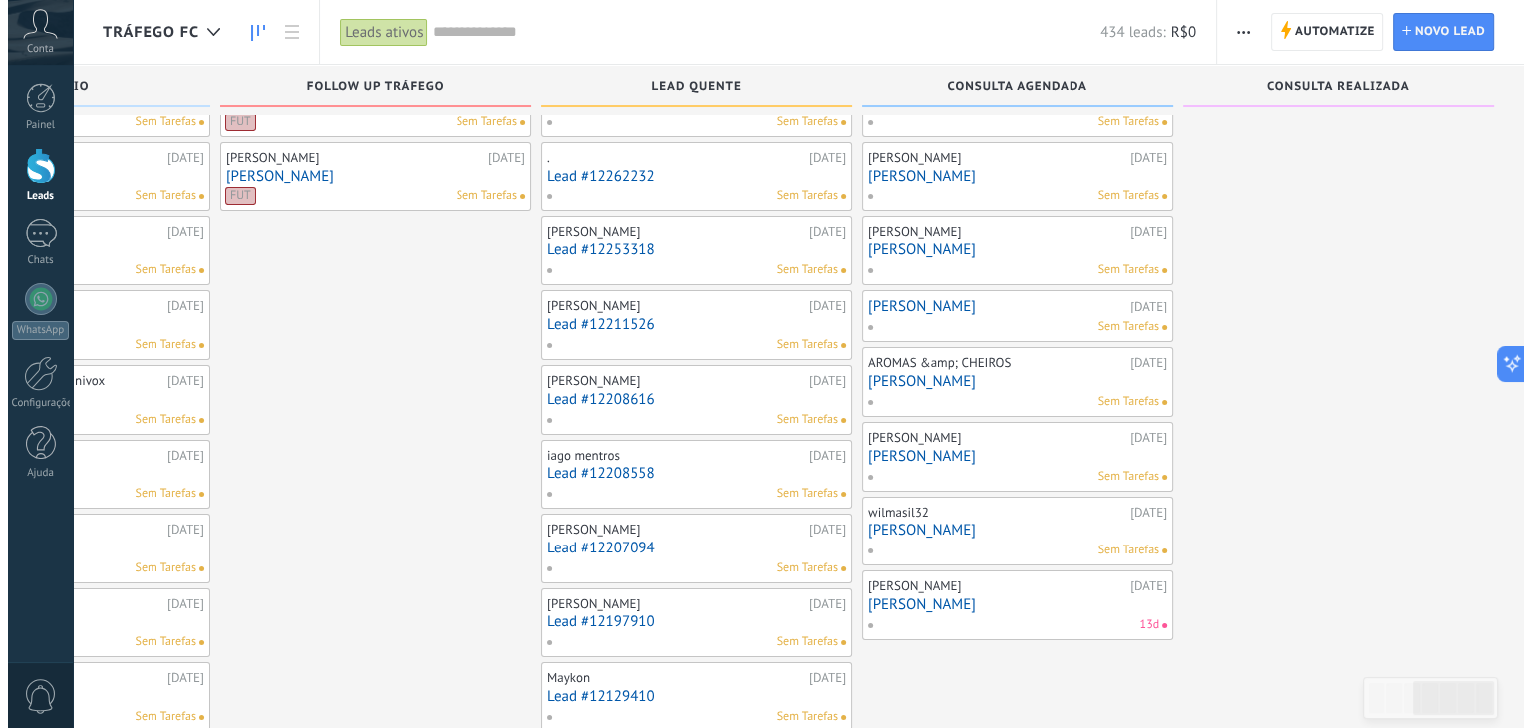
scroll to position [140, 0]
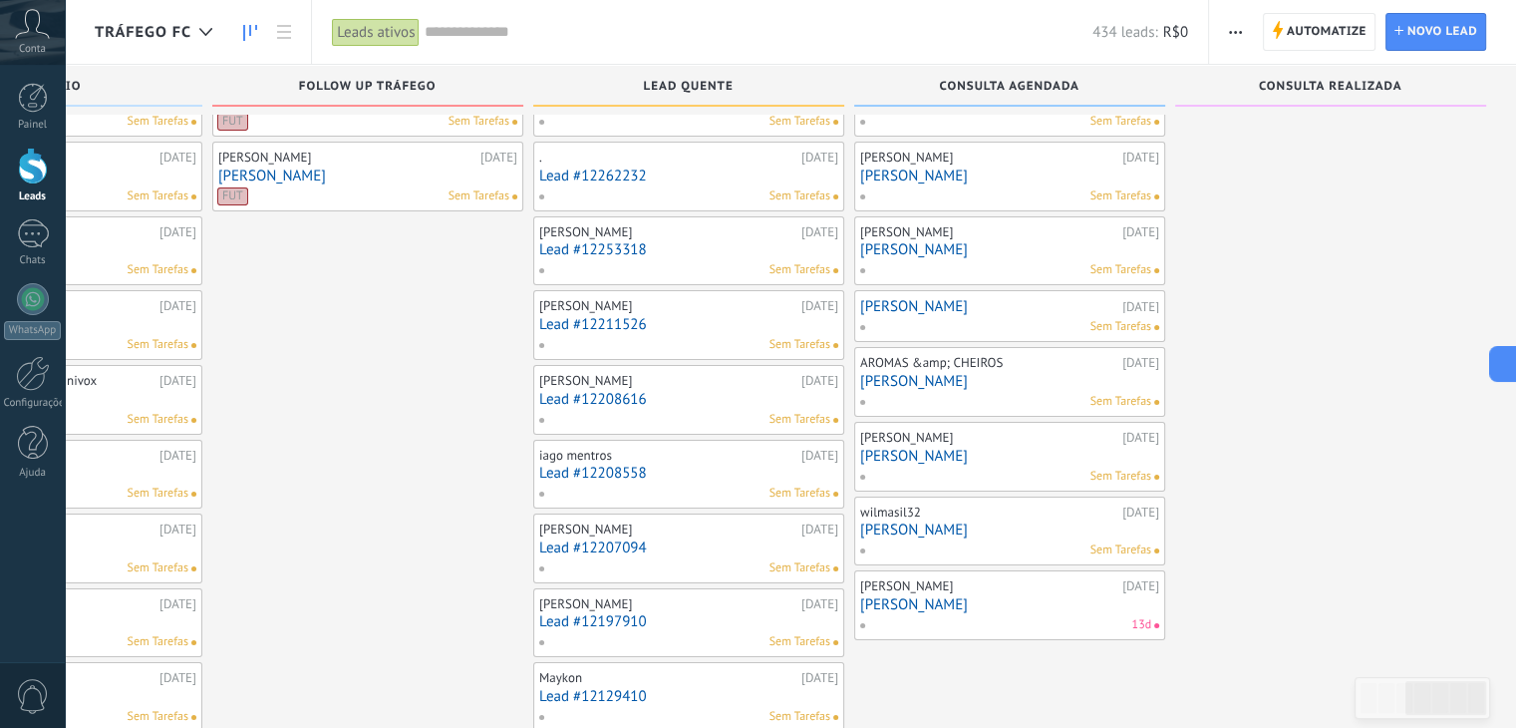
click at [885, 457] on link "[PERSON_NAME]" at bounding box center [1009, 456] width 299 height 17
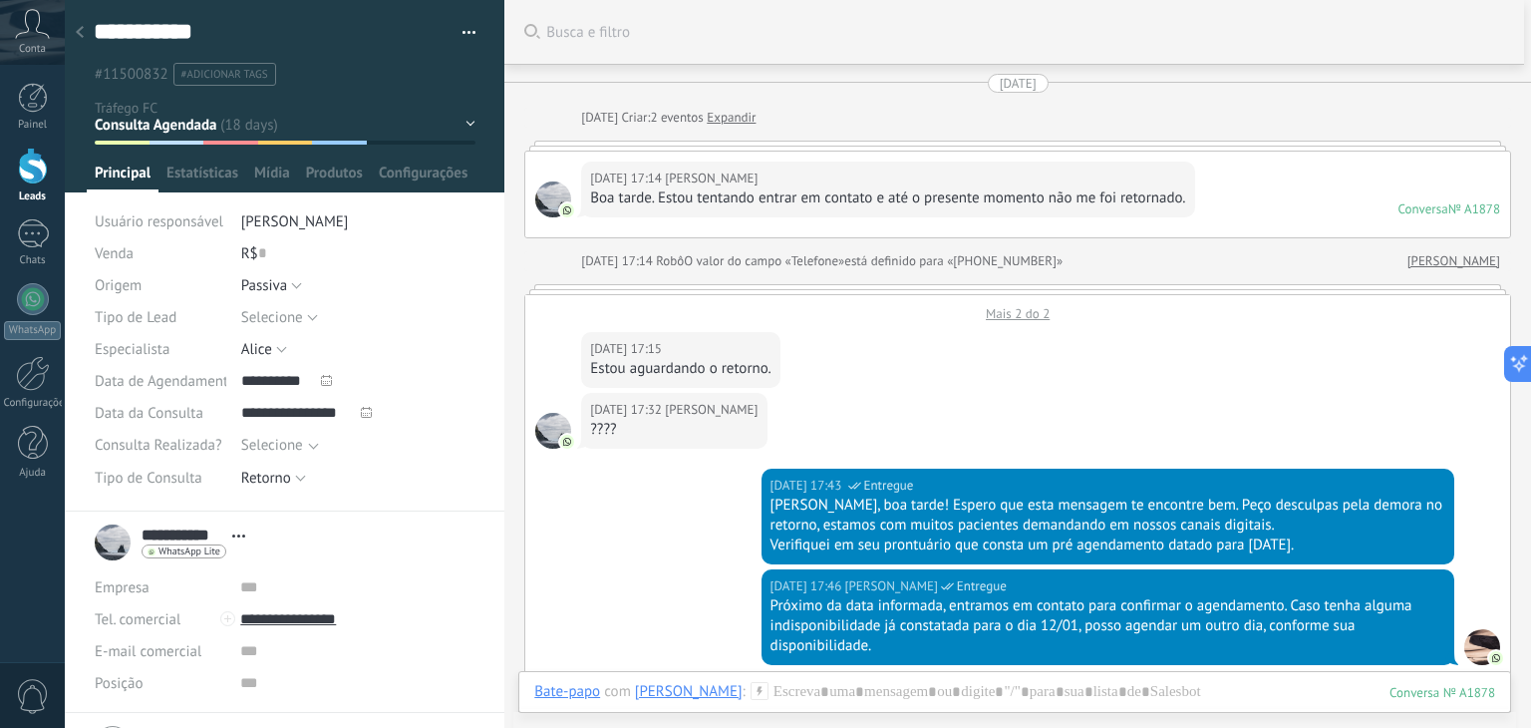
click at [82, 31] on icon at bounding box center [80, 32] width 8 height 12
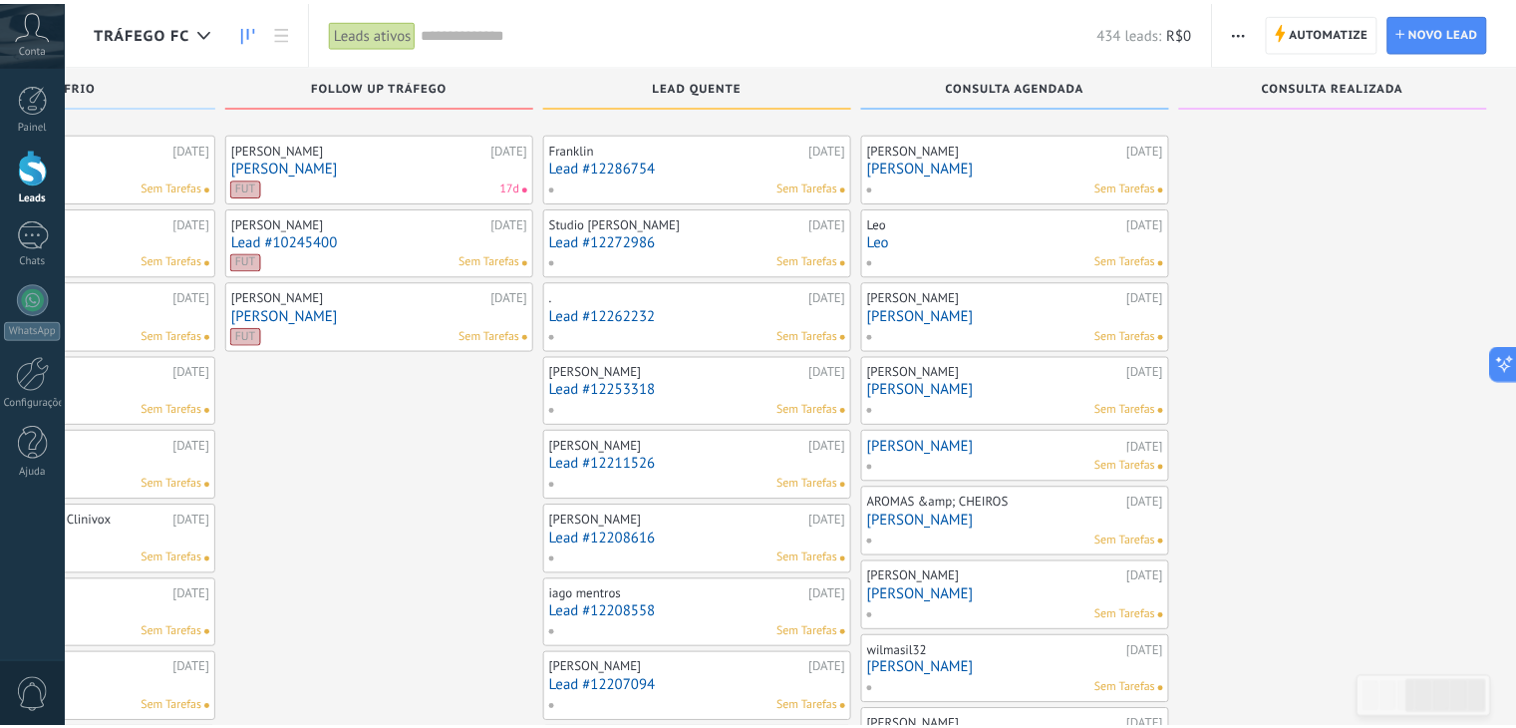
scroll to position [140, 0]
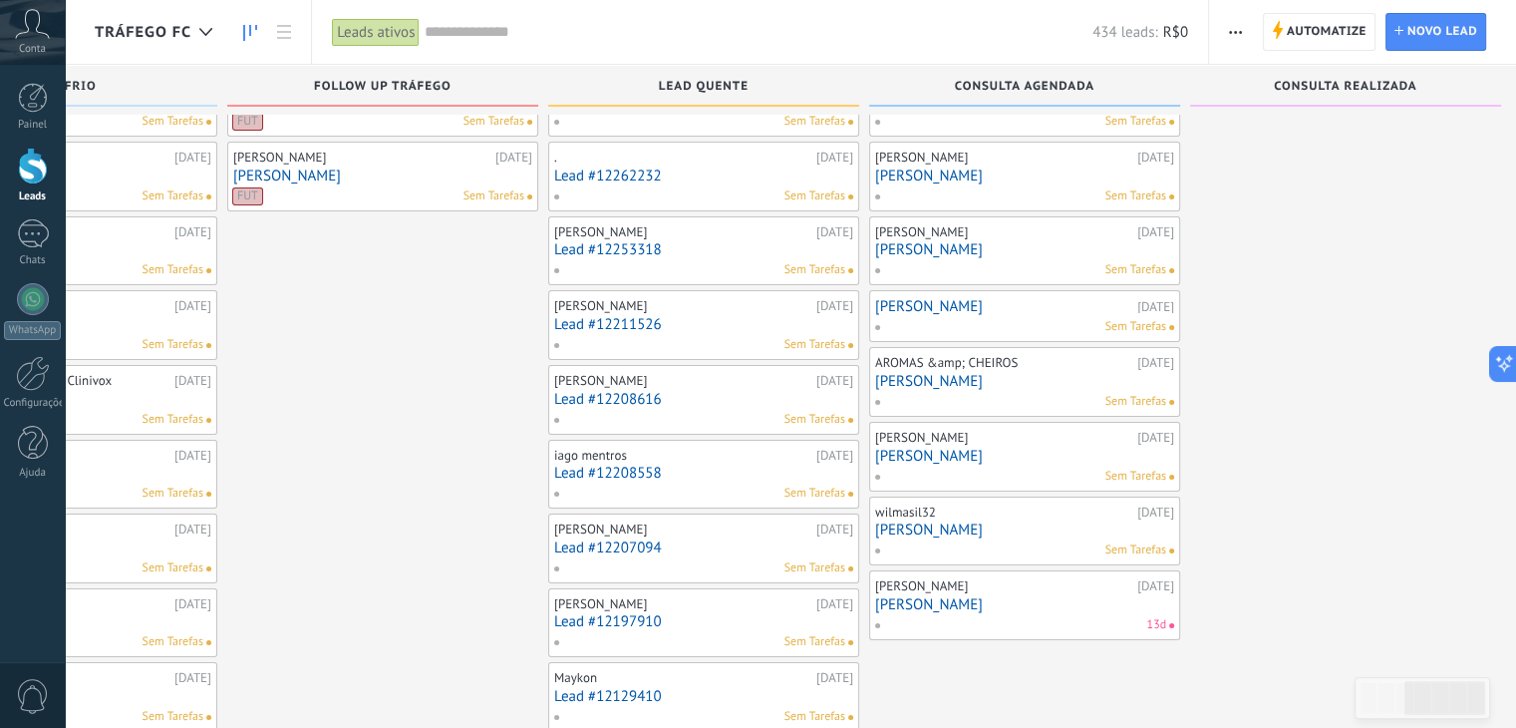
click at [895, 526] on link "[PERSON_NAME]" at bounding box center [1024, 529] width 299 height 17
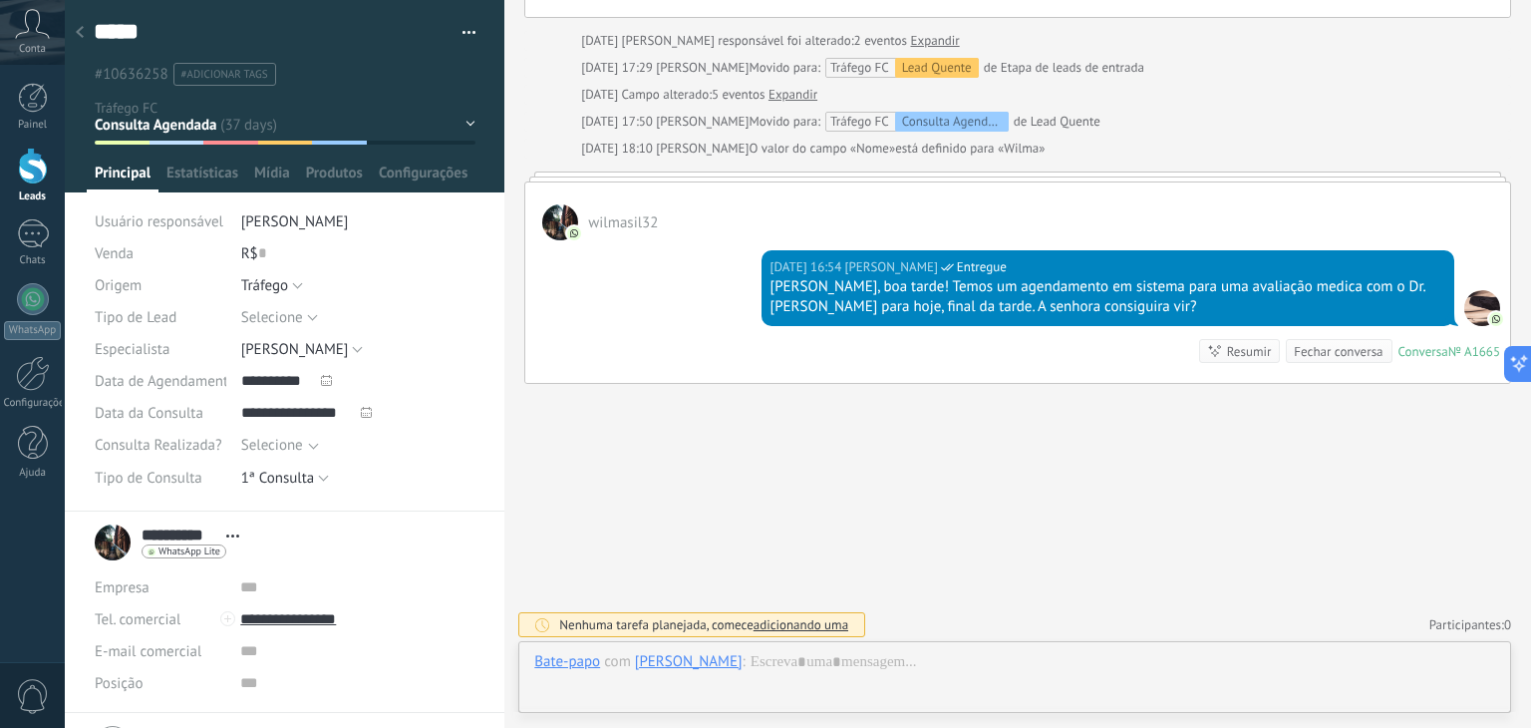
scroll to position [1409, 0]
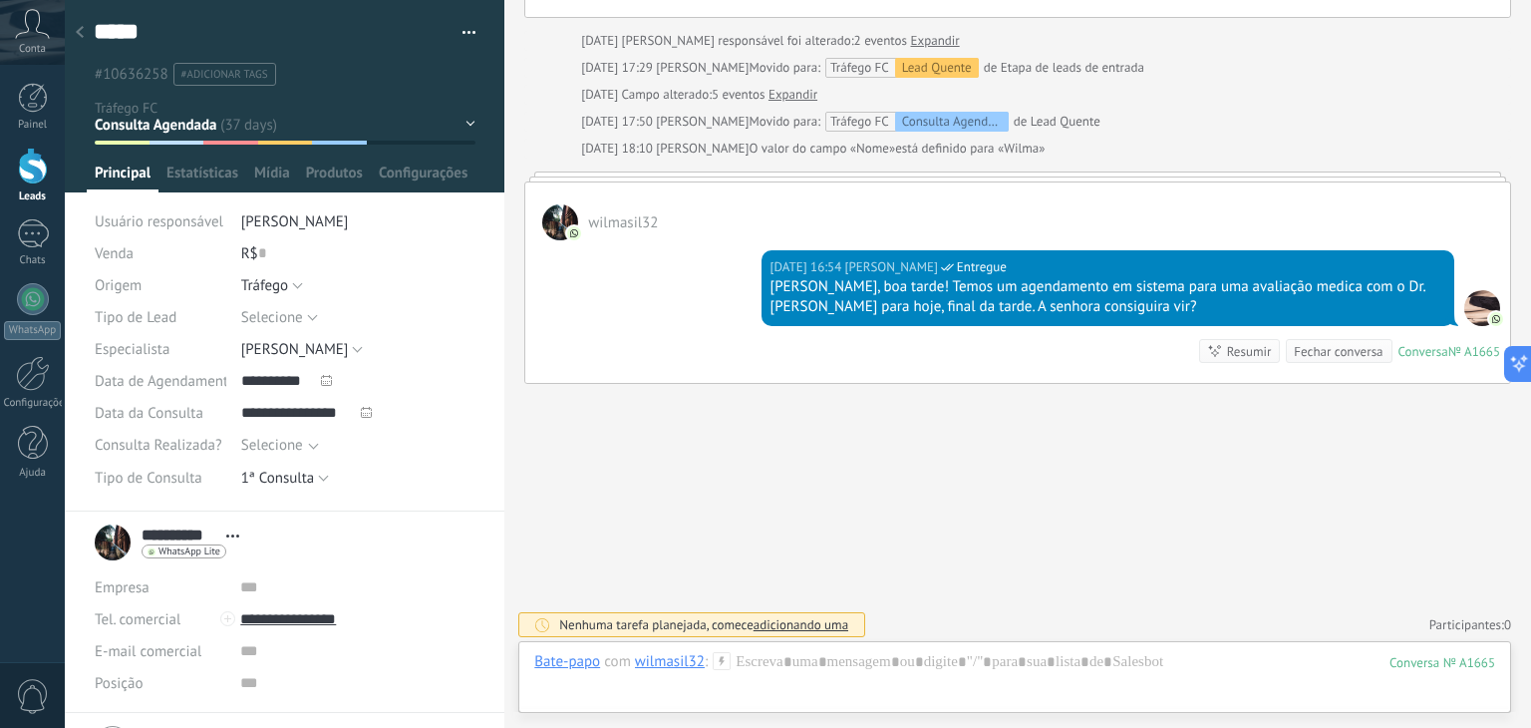
click at [84, 33] on div at bounding box center [80, 33] width 28 height 39
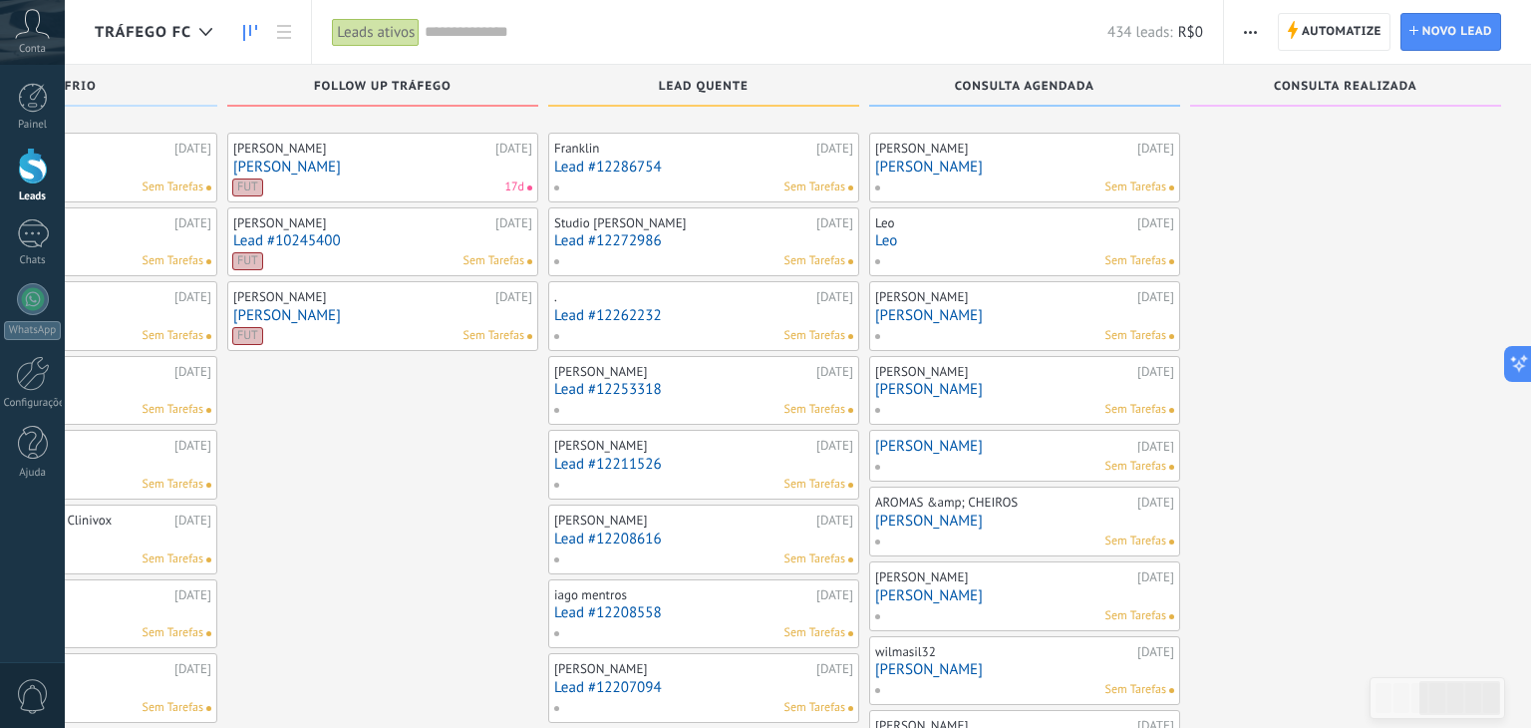
scroll to position [140, 0]
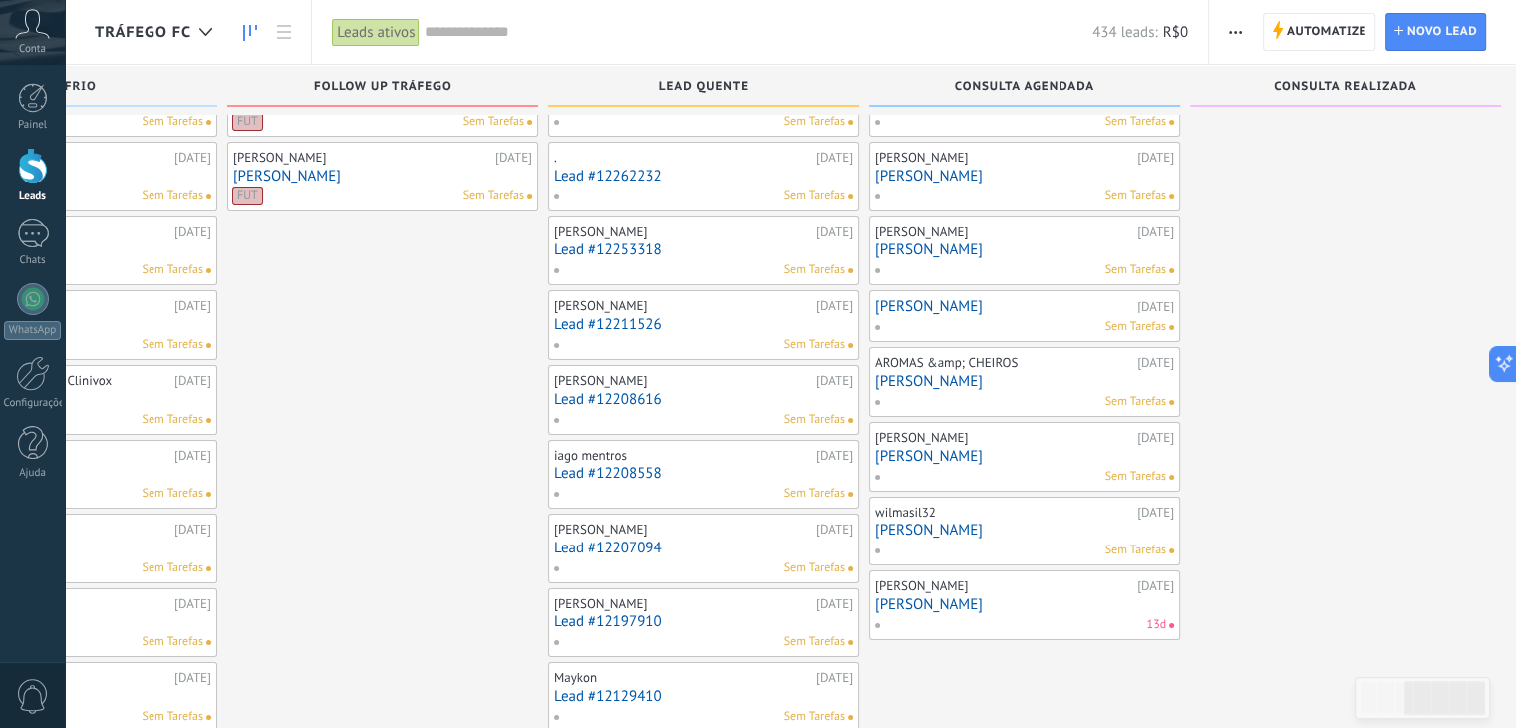
click at [939, 596] on link "[PERSON_NAME]" at bounding box center [1024, 604] width 299 height 17
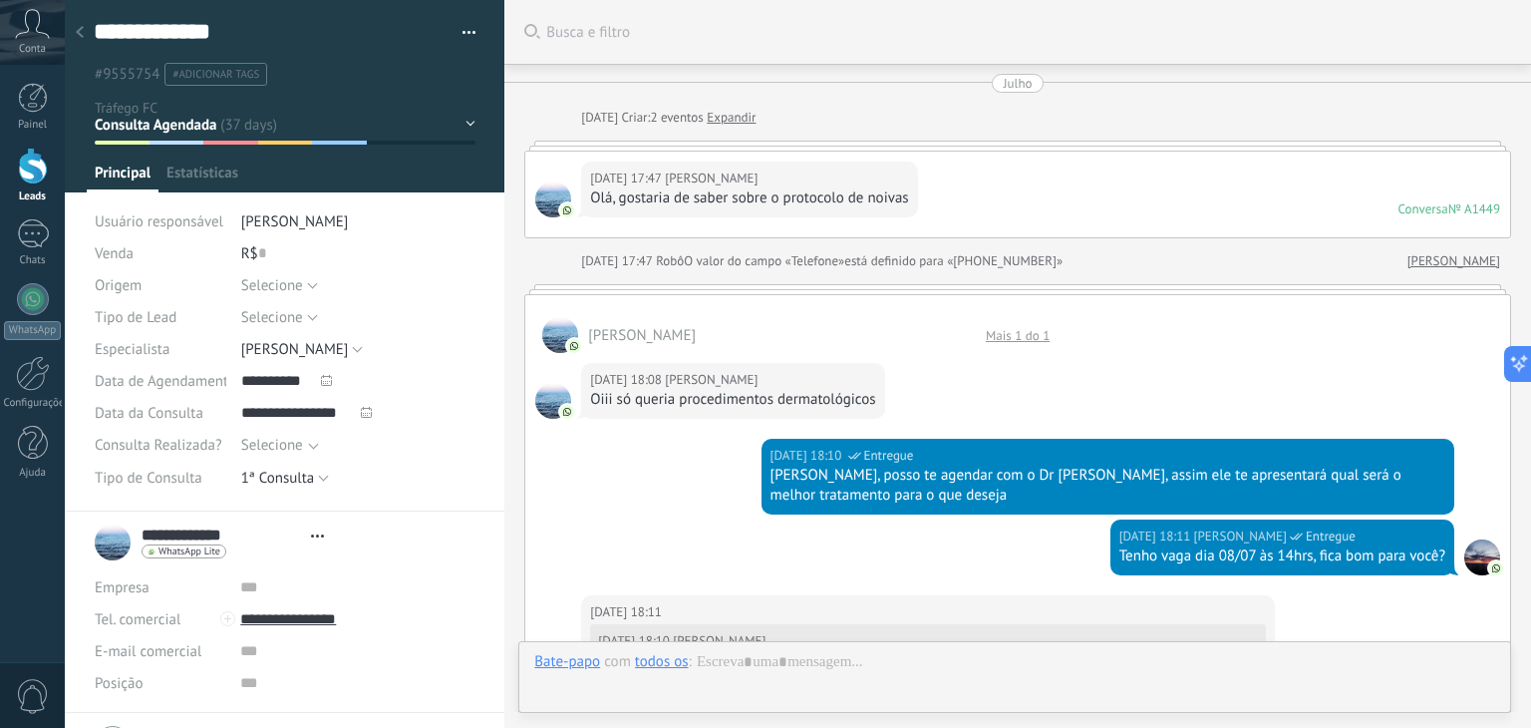
type textarea "**********"
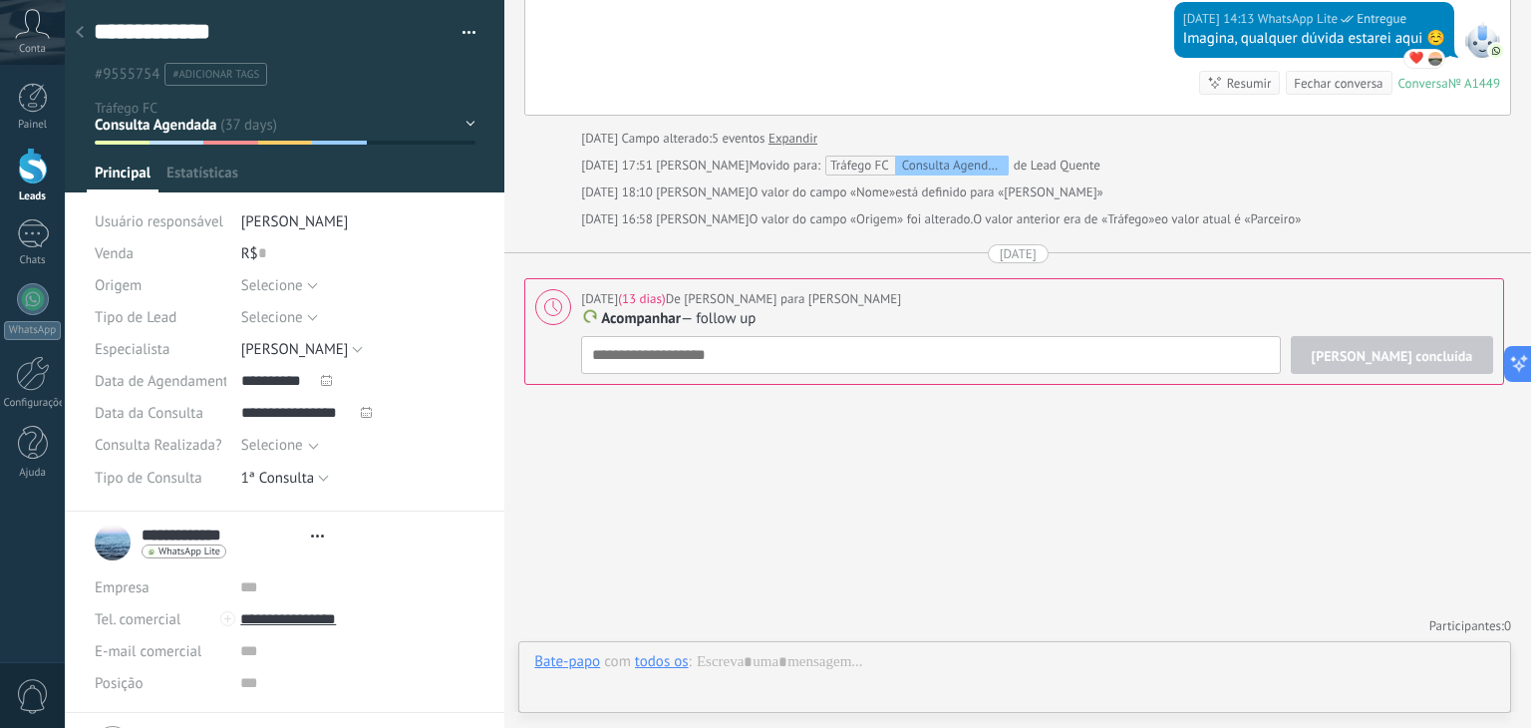
scroll to position [29, 0]
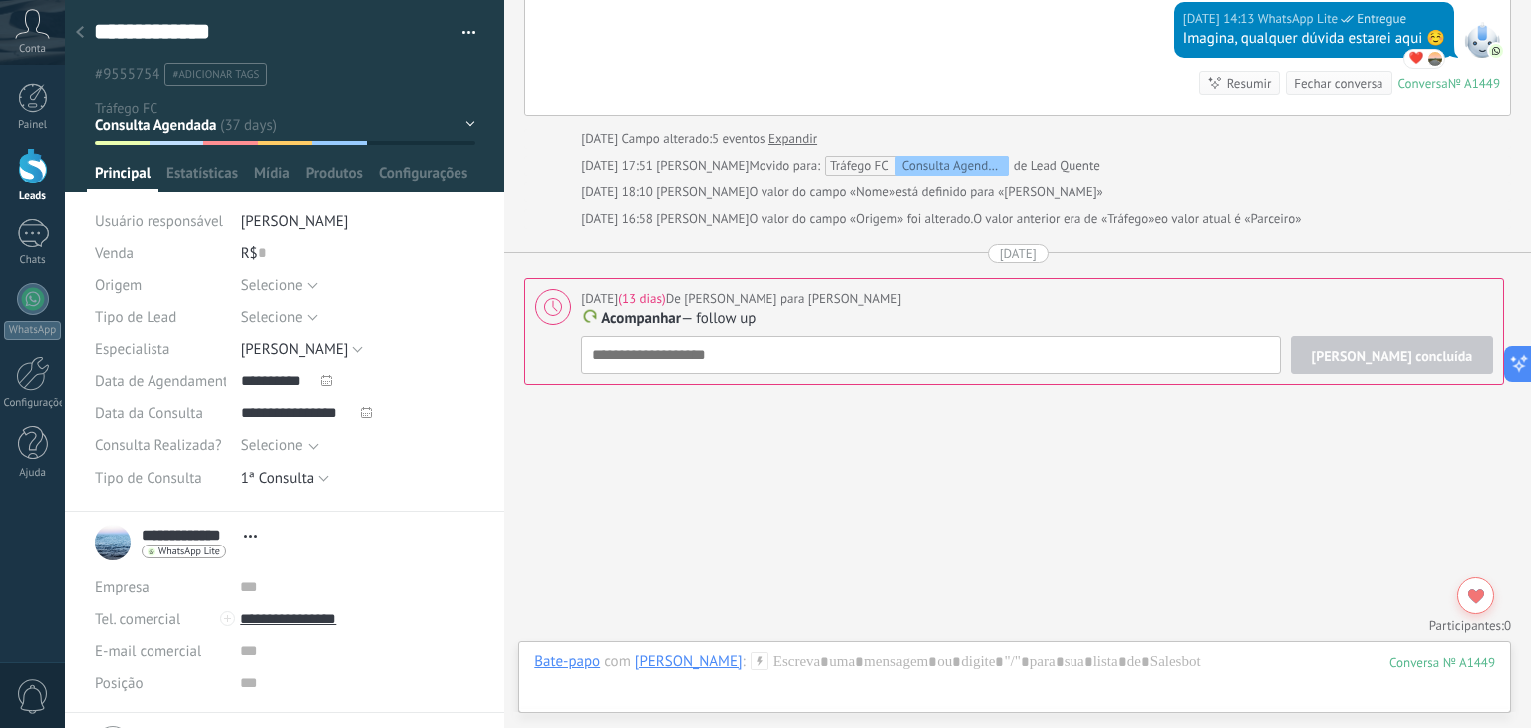
click at [80, 34] on icon at bounding box center [80, 32] width 8 height 12
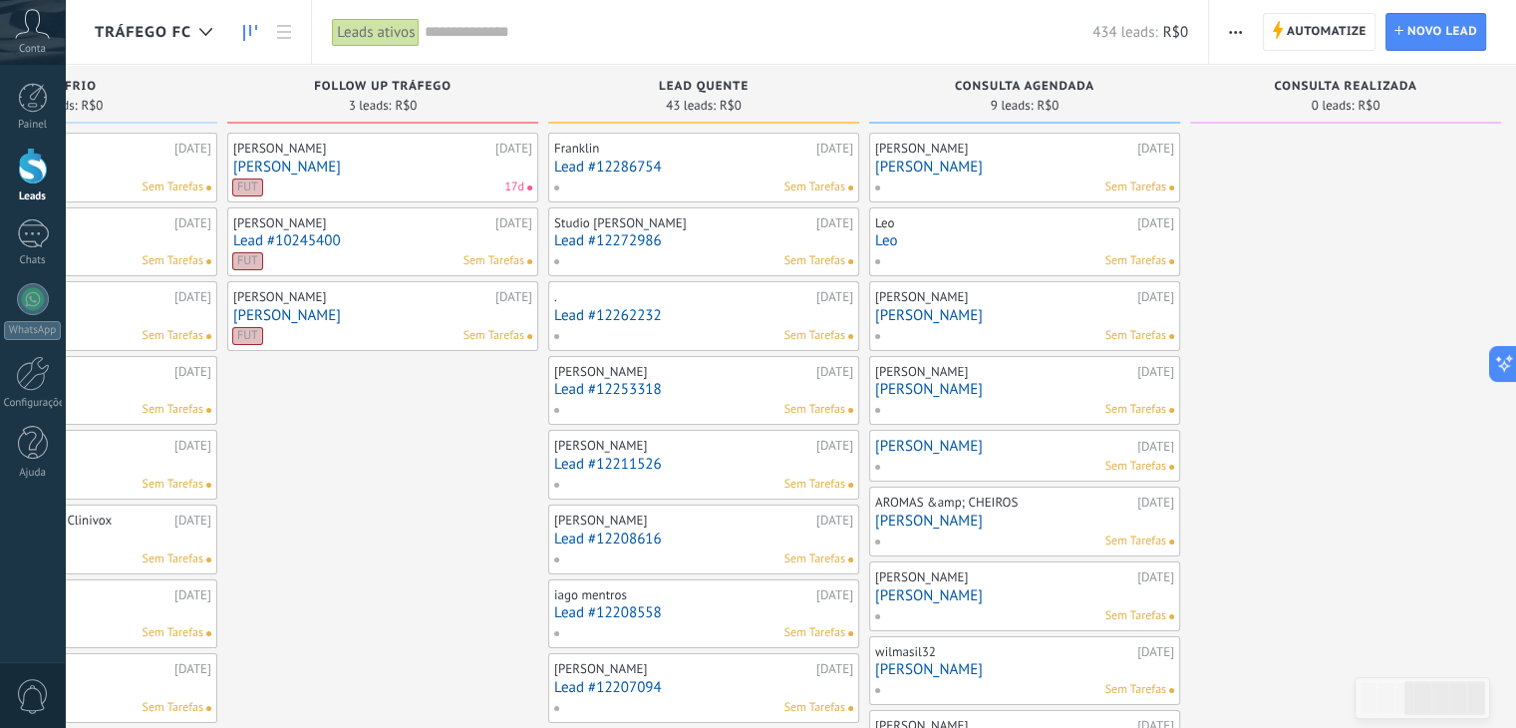
click at [464, 35] on input "text" at bounding box center [759, 32] width 668 height 21
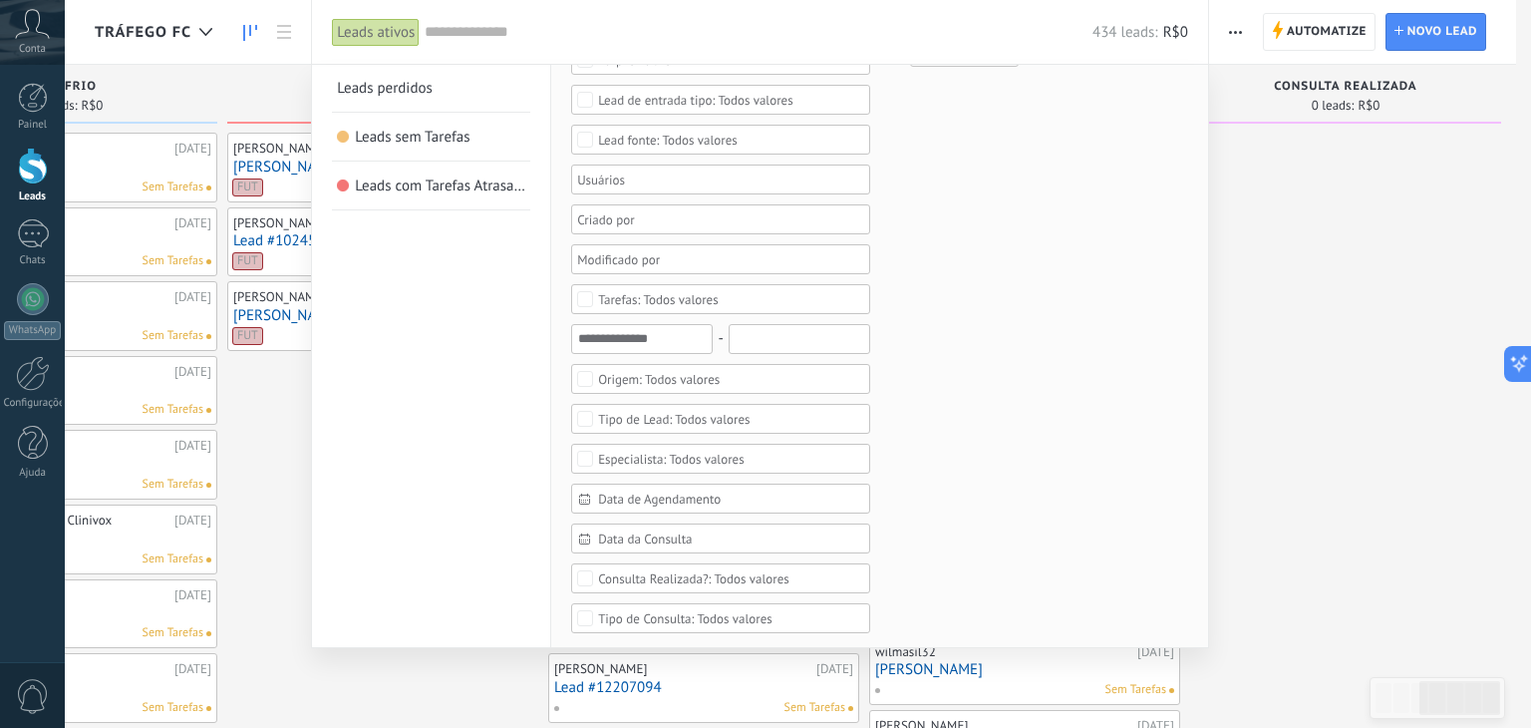
scroll to position [150, 0]
click at [698, 535] on span "Data da Consulta" at bounding box center [728, 536] width 261 height 15
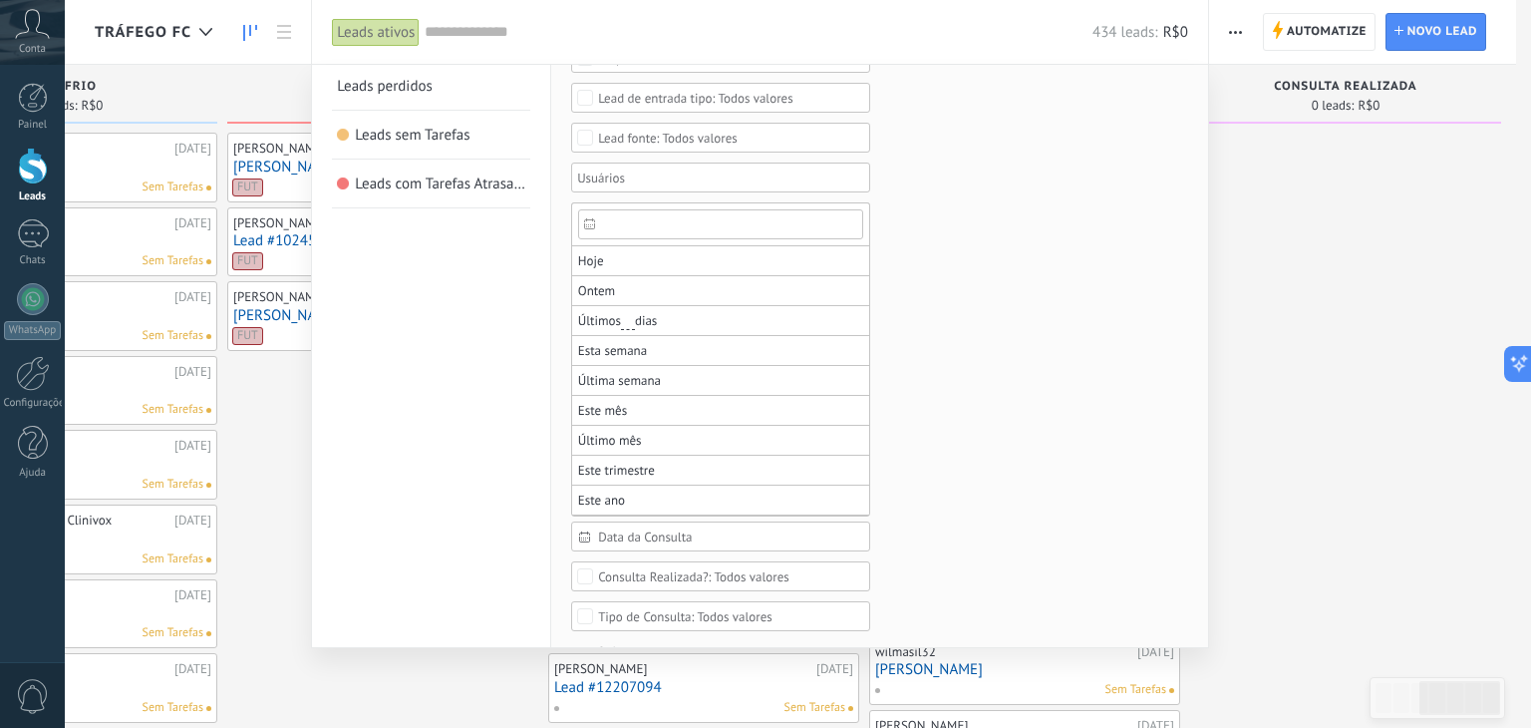
click at [587, 224] on icon at bounding box center [589, 223] width 11 height 11
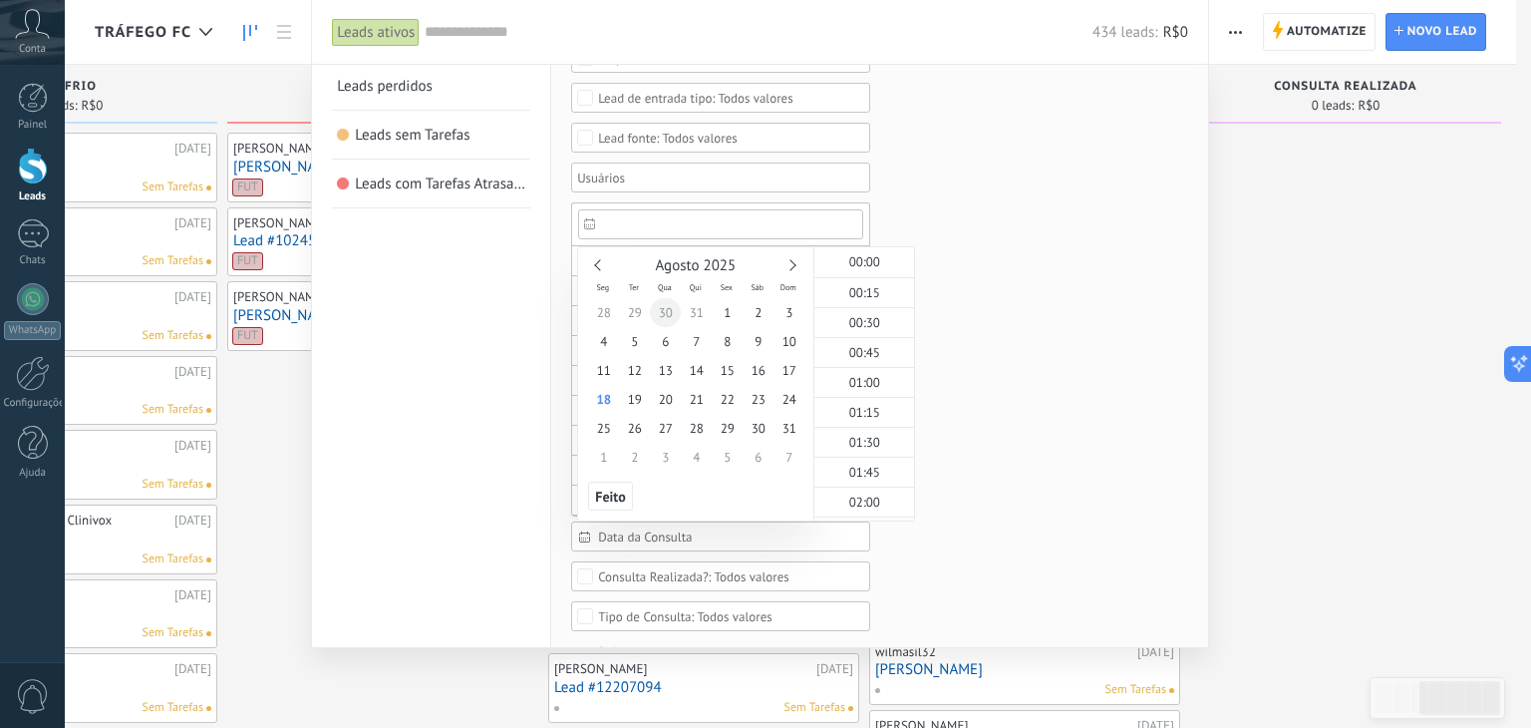
scroll to position [829, 0]
type input "********"
click at [718, 310] on span "1" at bounding box center [727, 312] width 31 height 29
type input "********"
click at [786, 369] on span "17" at bounding box center [789, 370] width 31 height 29
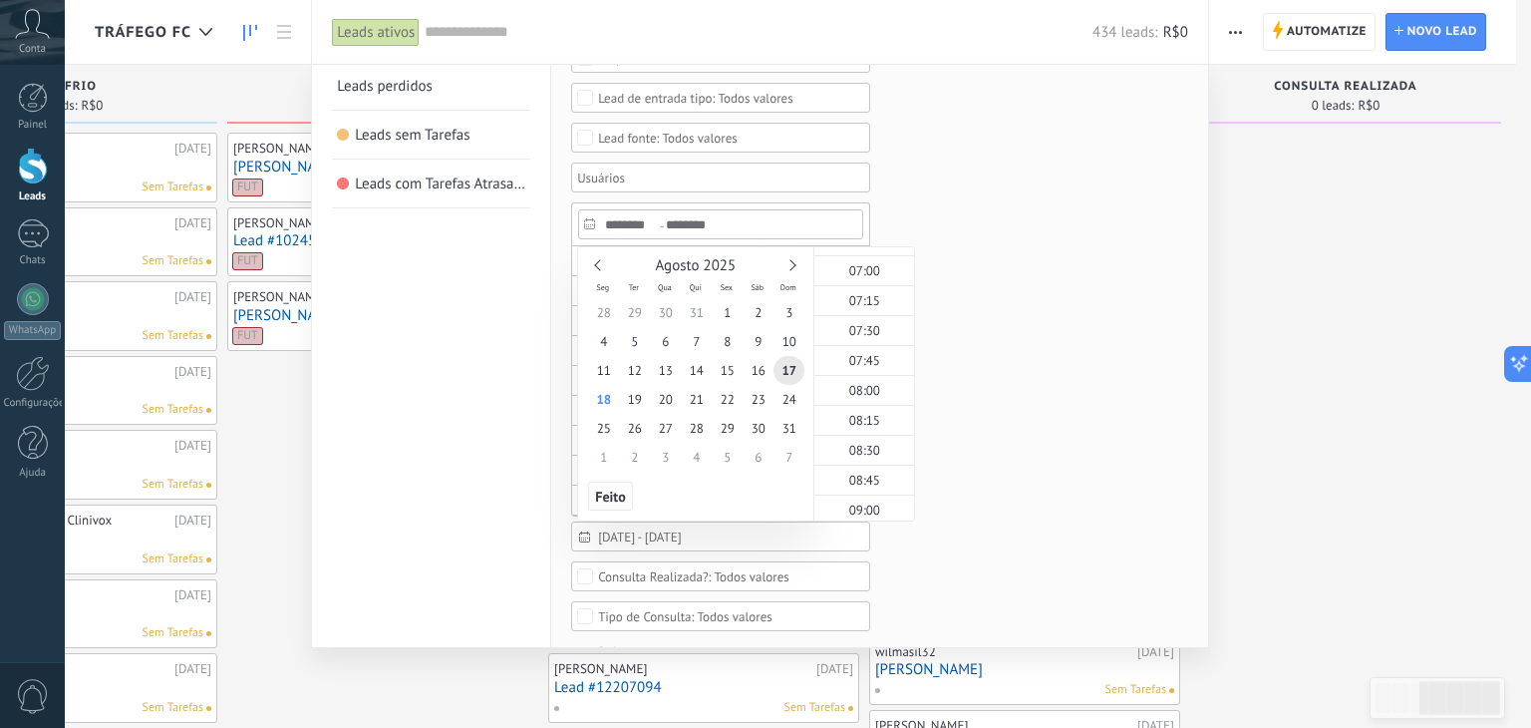
click at [620, 492] on span "Feito" at bounding box center [610, 497] width 30 height 14
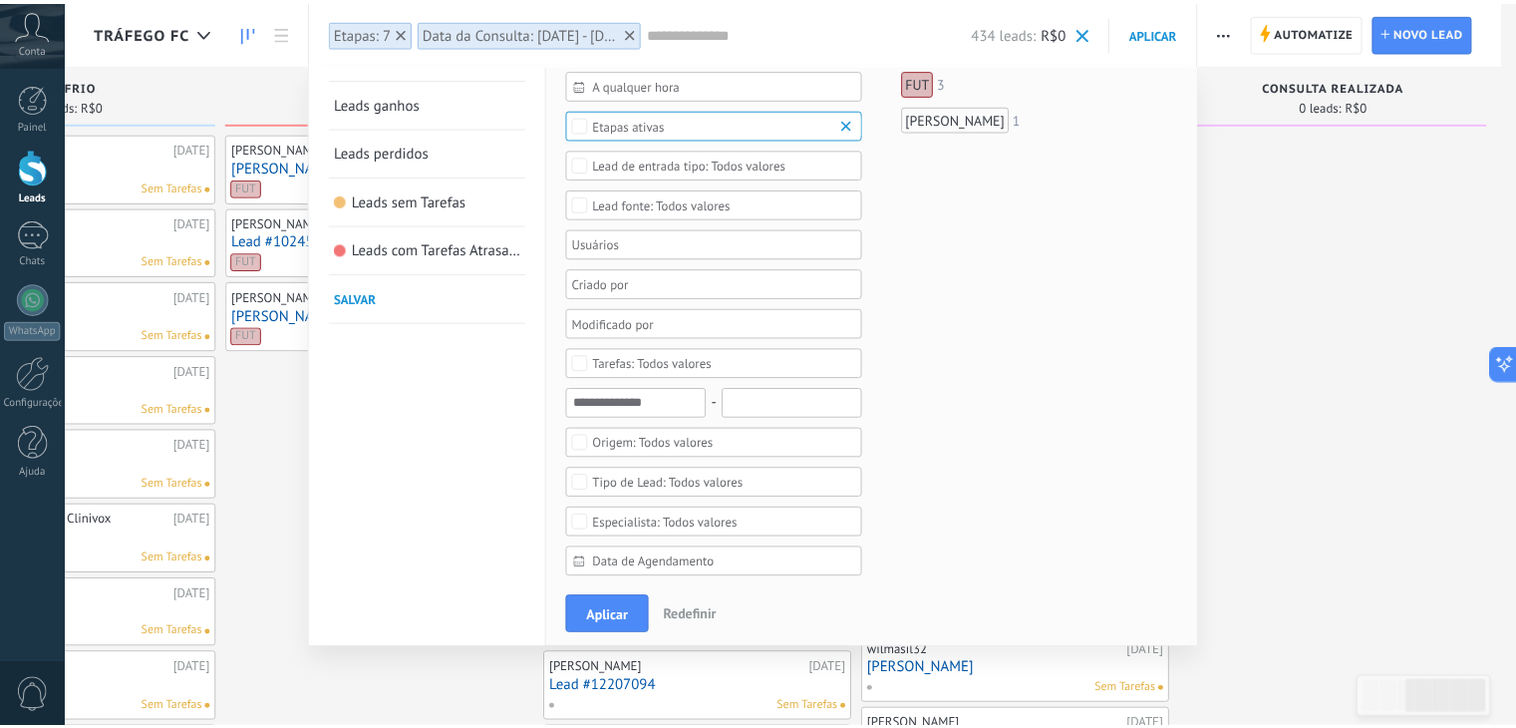
scroll to position [0, 0]
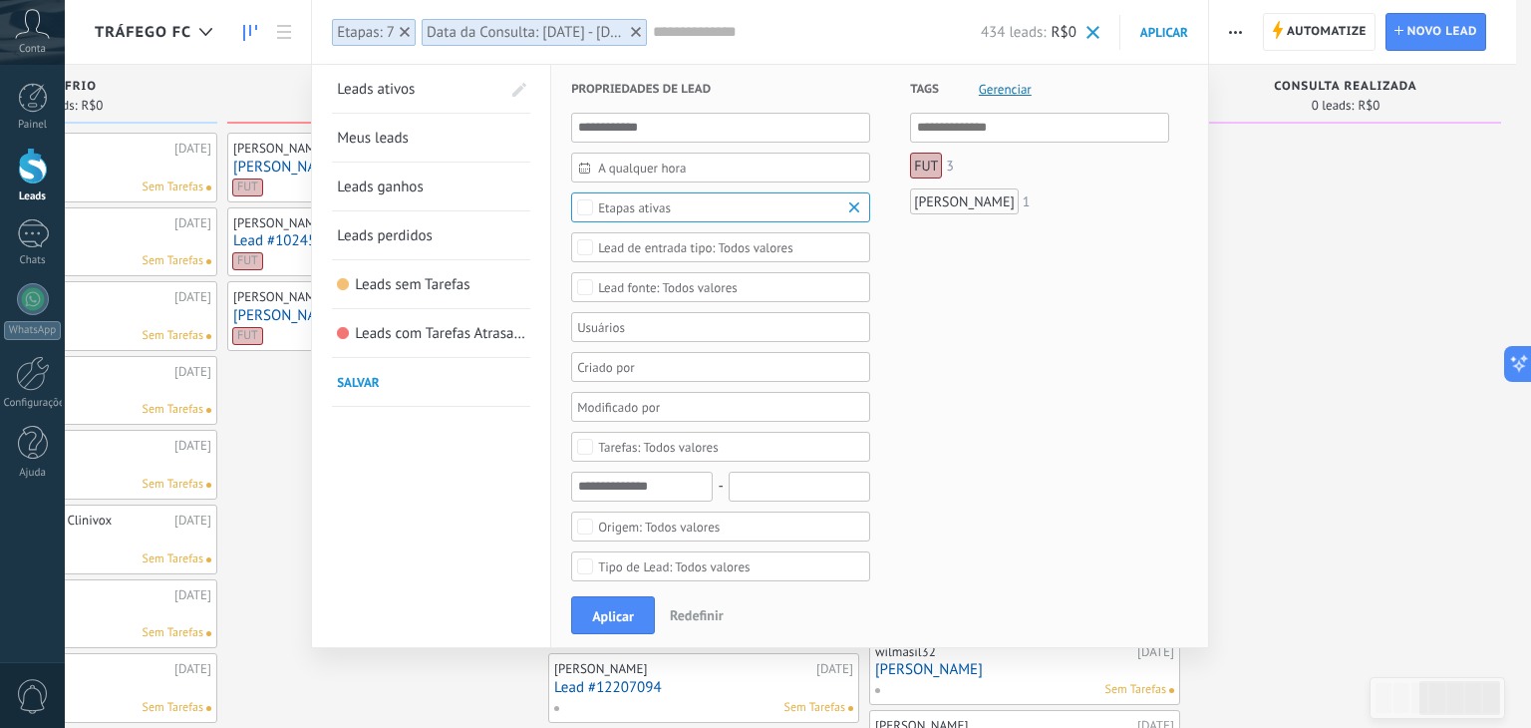
click at [696, 197] on div "Etapas ativas" at bounding box center [720, 207] width 299 height 30
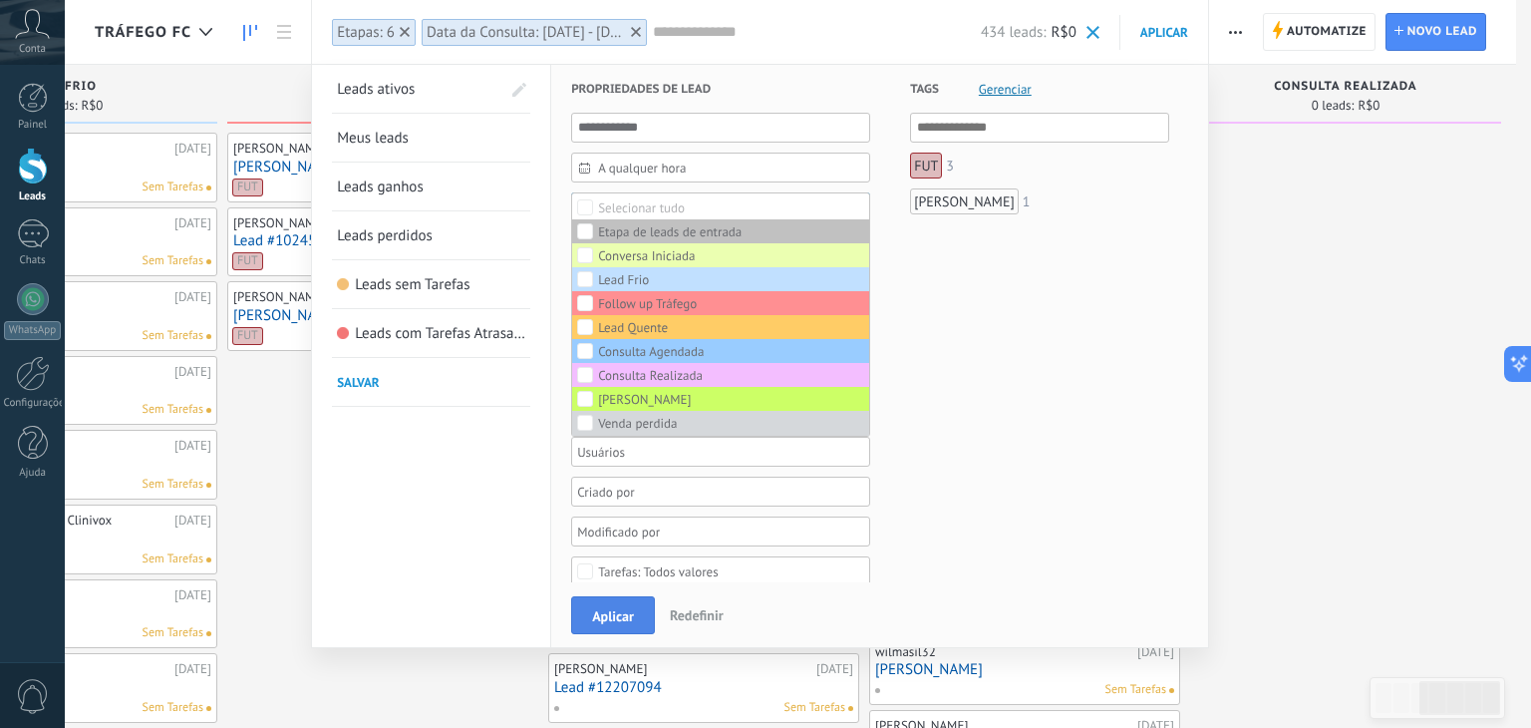
click at [592, 612] on span "Aplicar" at bounding box center [613, 616] width 42 height 14
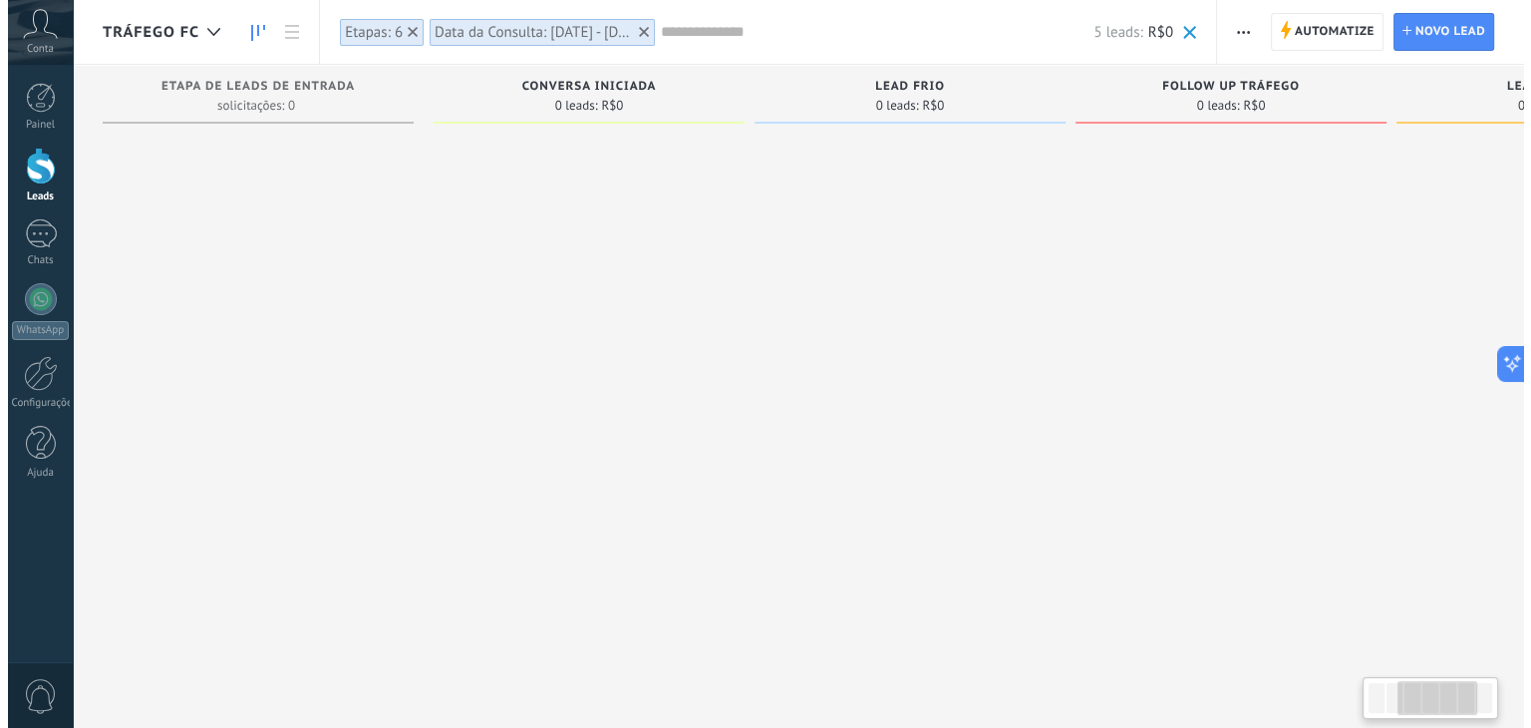
scroll to position [0, 855]
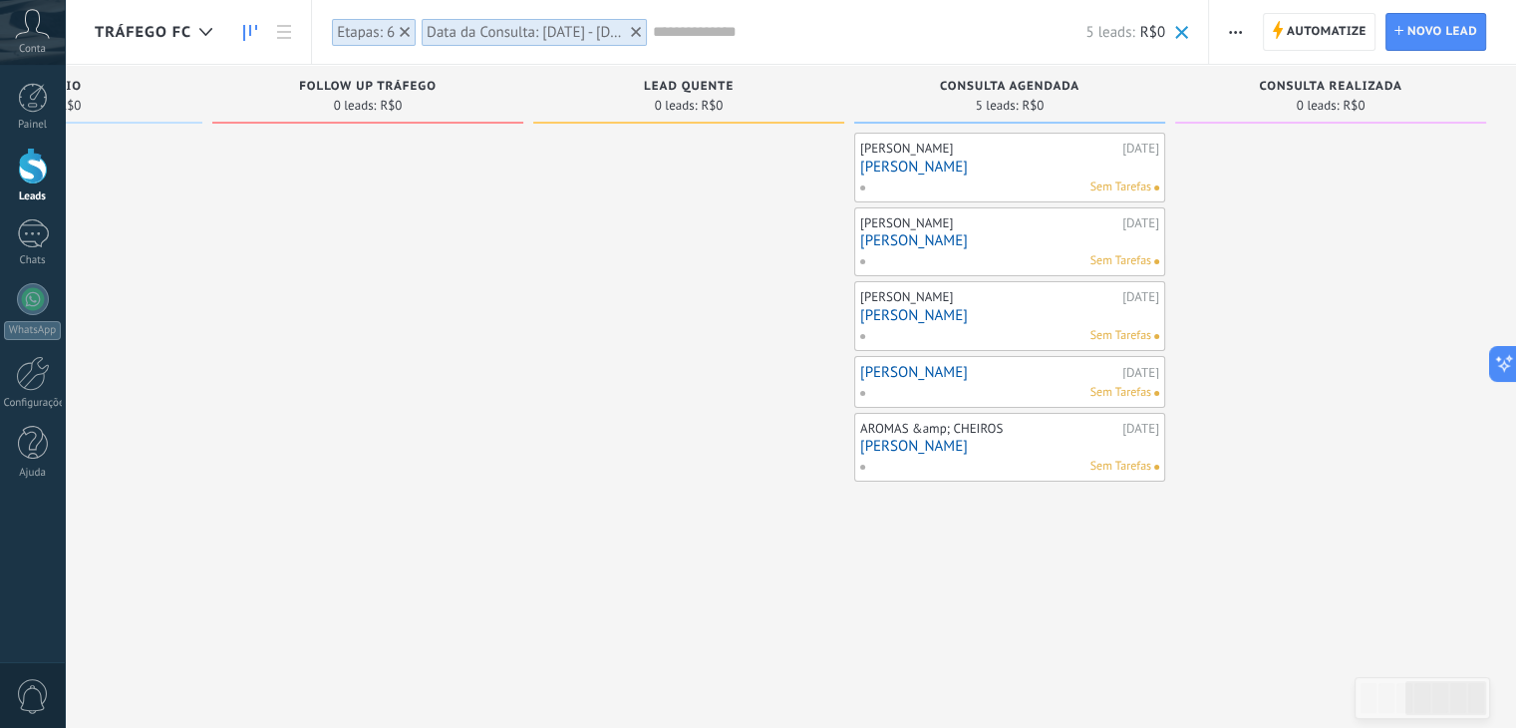
click at [720, 39] on input "text" at bounding box center [869, 32] width 433 height 21
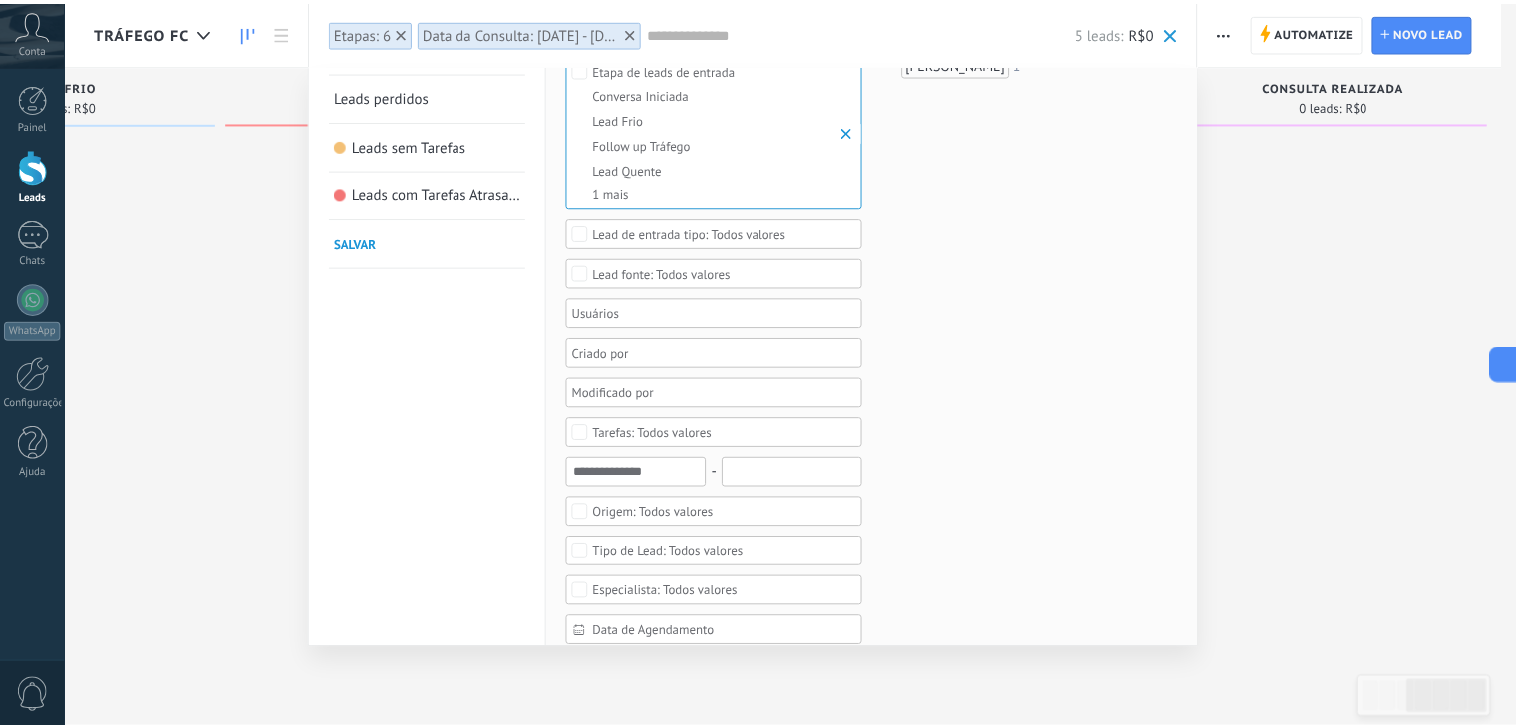
scroll to position [142, 0]
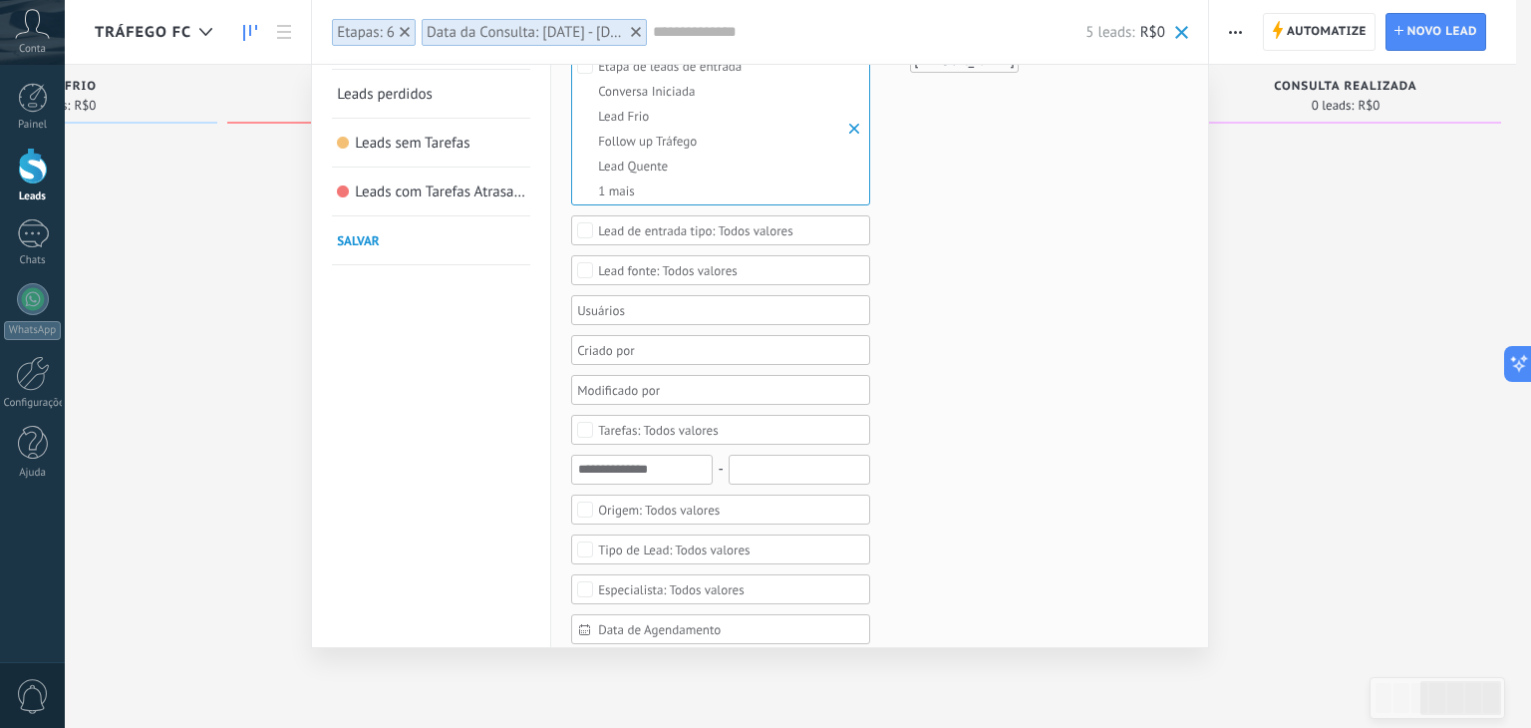
click at [693, 503] on div "Todos valores" at bounding box center [659, 509] width 122 height 15
click at [622, 578] on div "Tráfego" at bounding box center [618, 582] width 41 height 14
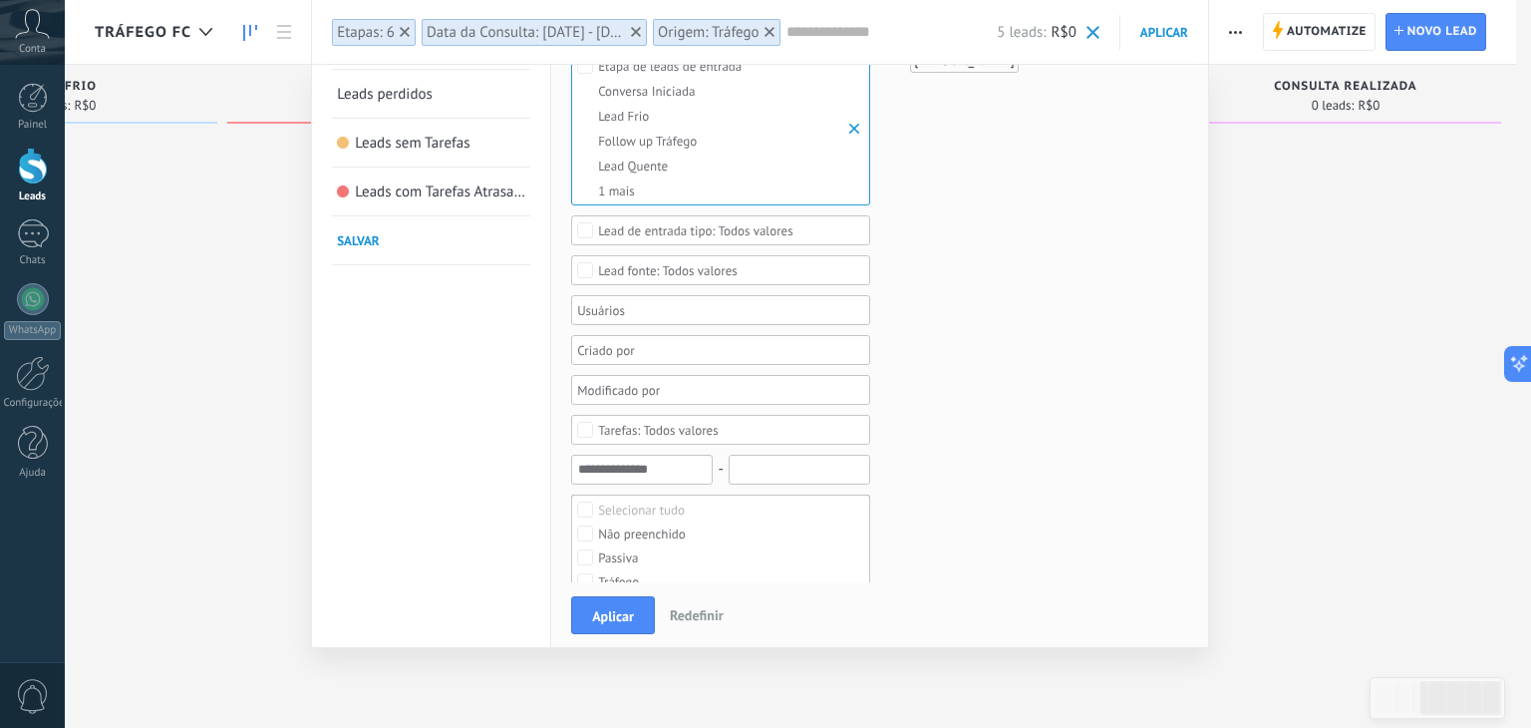
click at [921, 573] on div "Tags Gerenciar E Ou FUT 3 Anna Flávia 1" at bounding box center [1019, 690] width 299 height 1535
click at [594, 604] on button "Aplicar" at bounding box center [613, 615] width 84 height 38
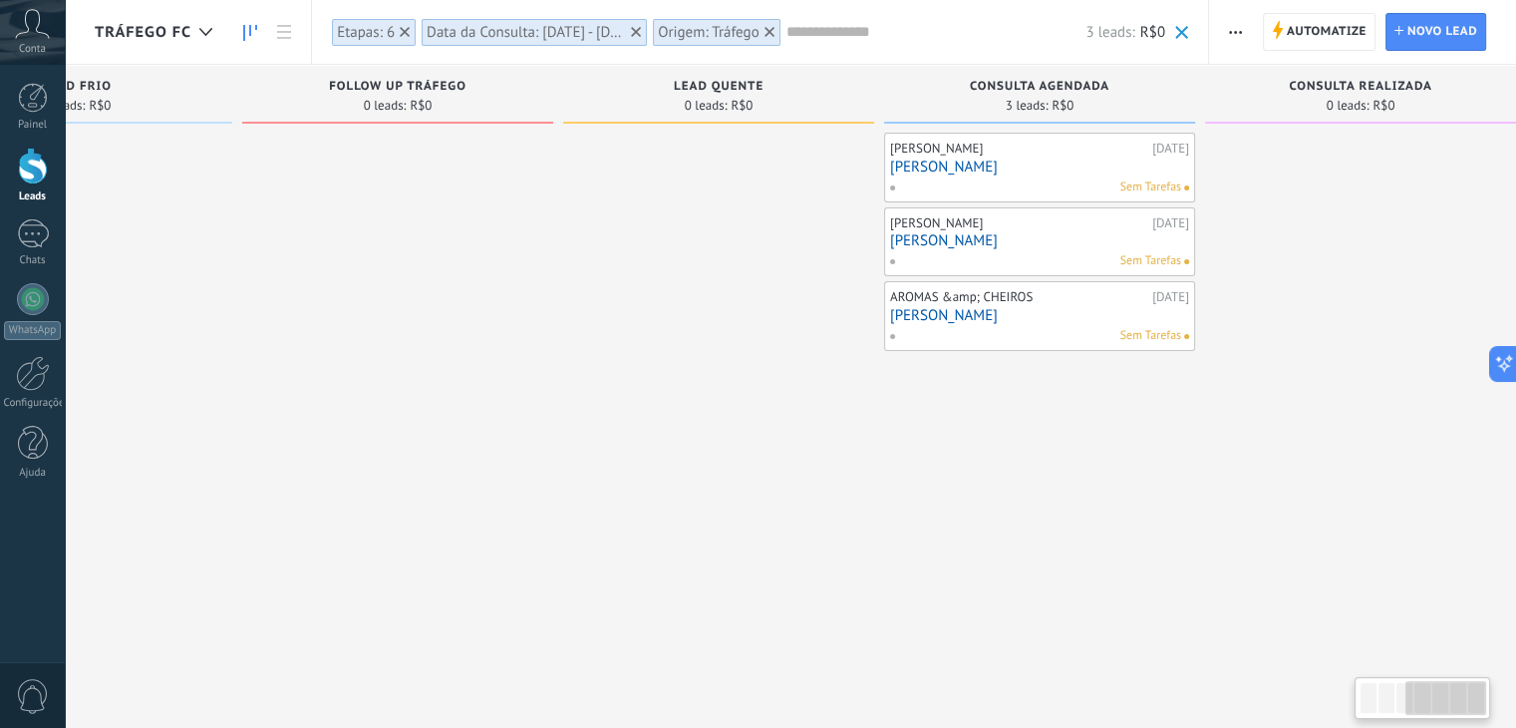
scroll to position [0, 855]
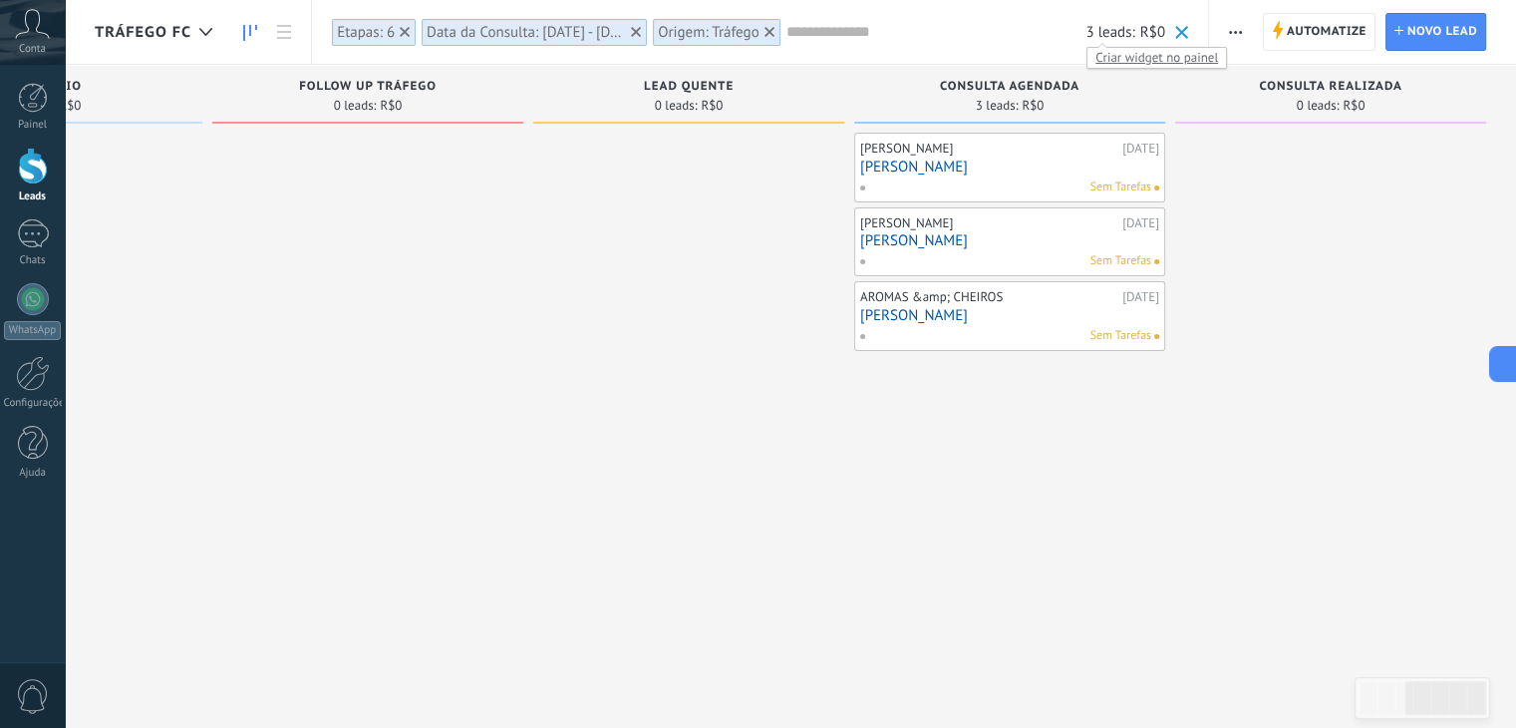
click at [1112, 57] on span "Criar widget no painel" at bounding box center [1157, 57] width 139 height 21
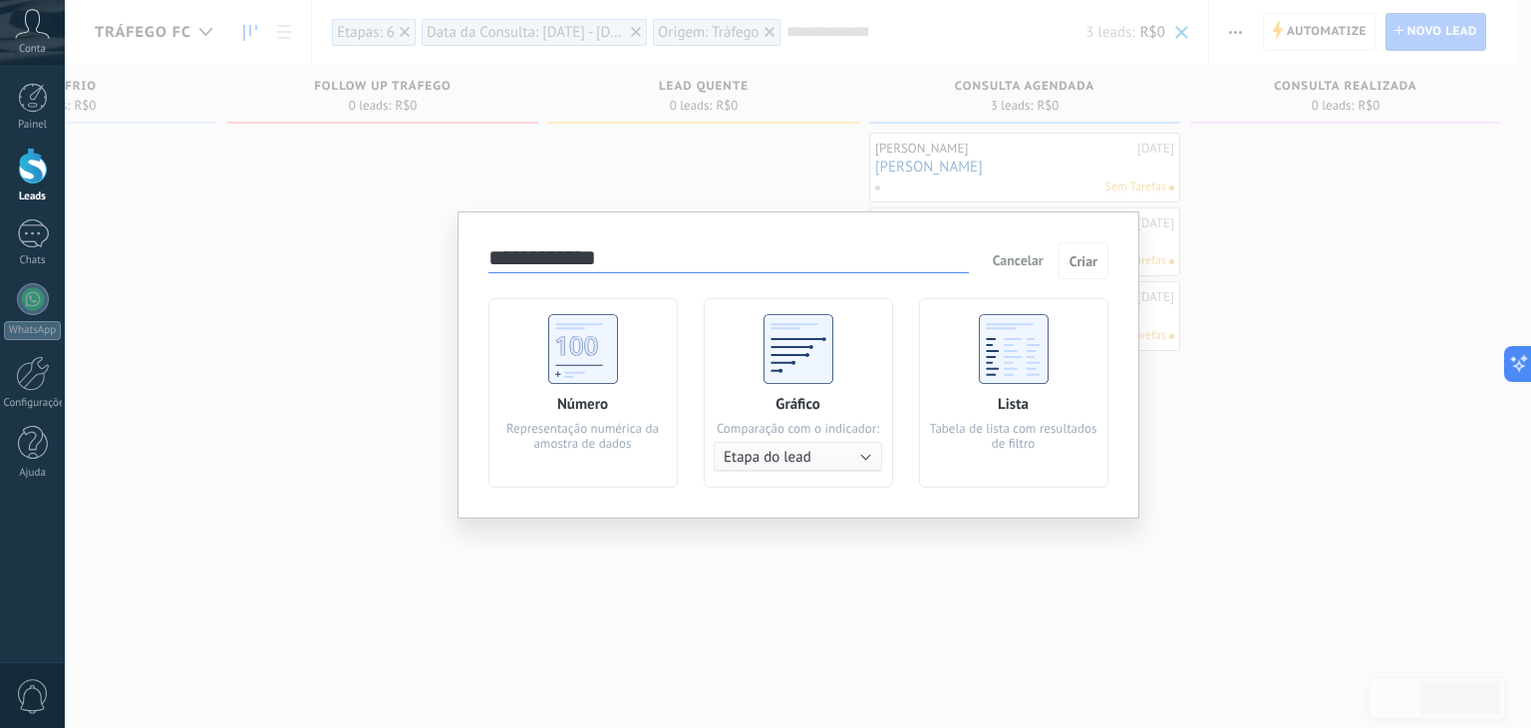
click at [642, 271] on input "**********" at bounding box center [729, 259] width 481 height 28
click at [636, 314] on div "Número Representação numérica da amostra de dados" at bounding box center [583, 392] width 189 height 189
click at [792, 257] on input "**********" at bounding box center [729, 259] width 481 height 28
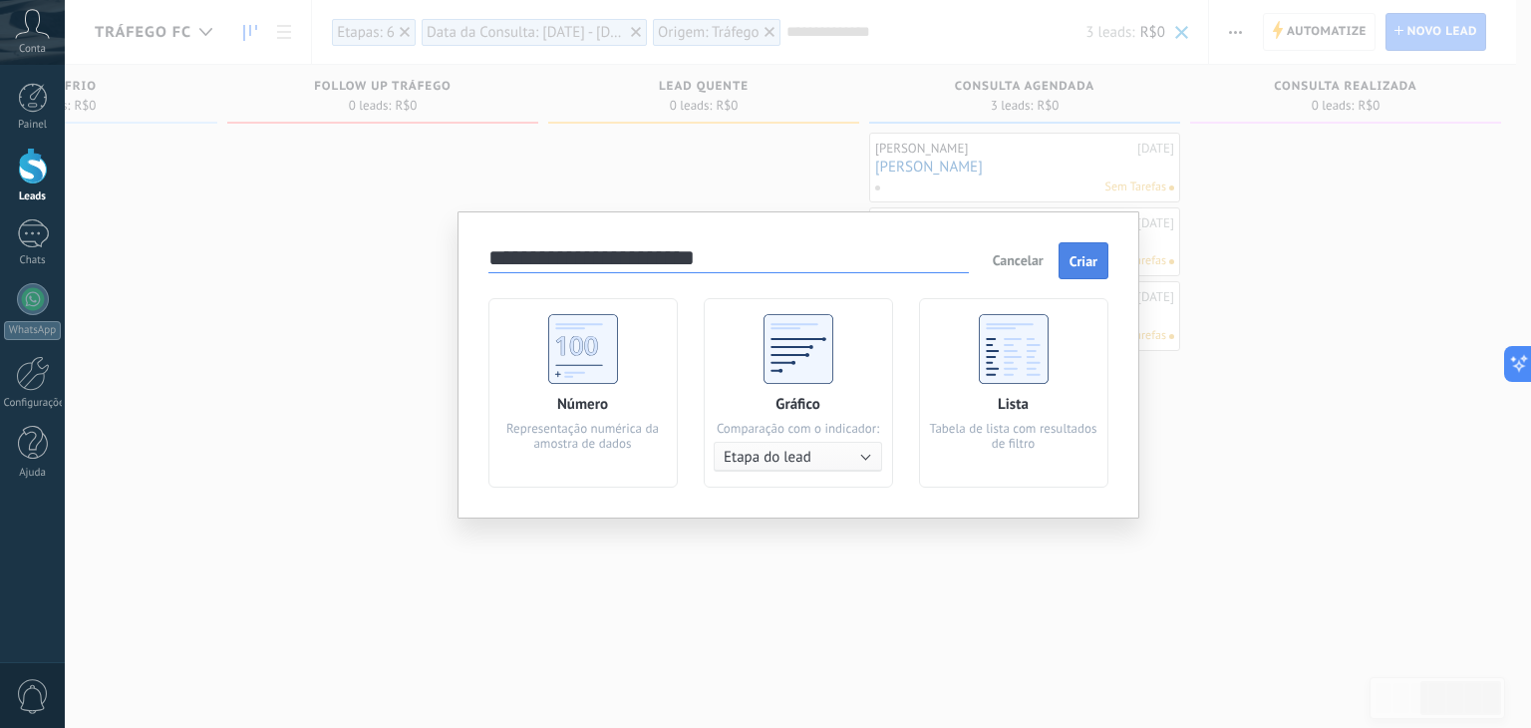
type input "**********"
click at [1084, 258] on span "Criar" at bounding box center [1084, 261] width 28 height 14
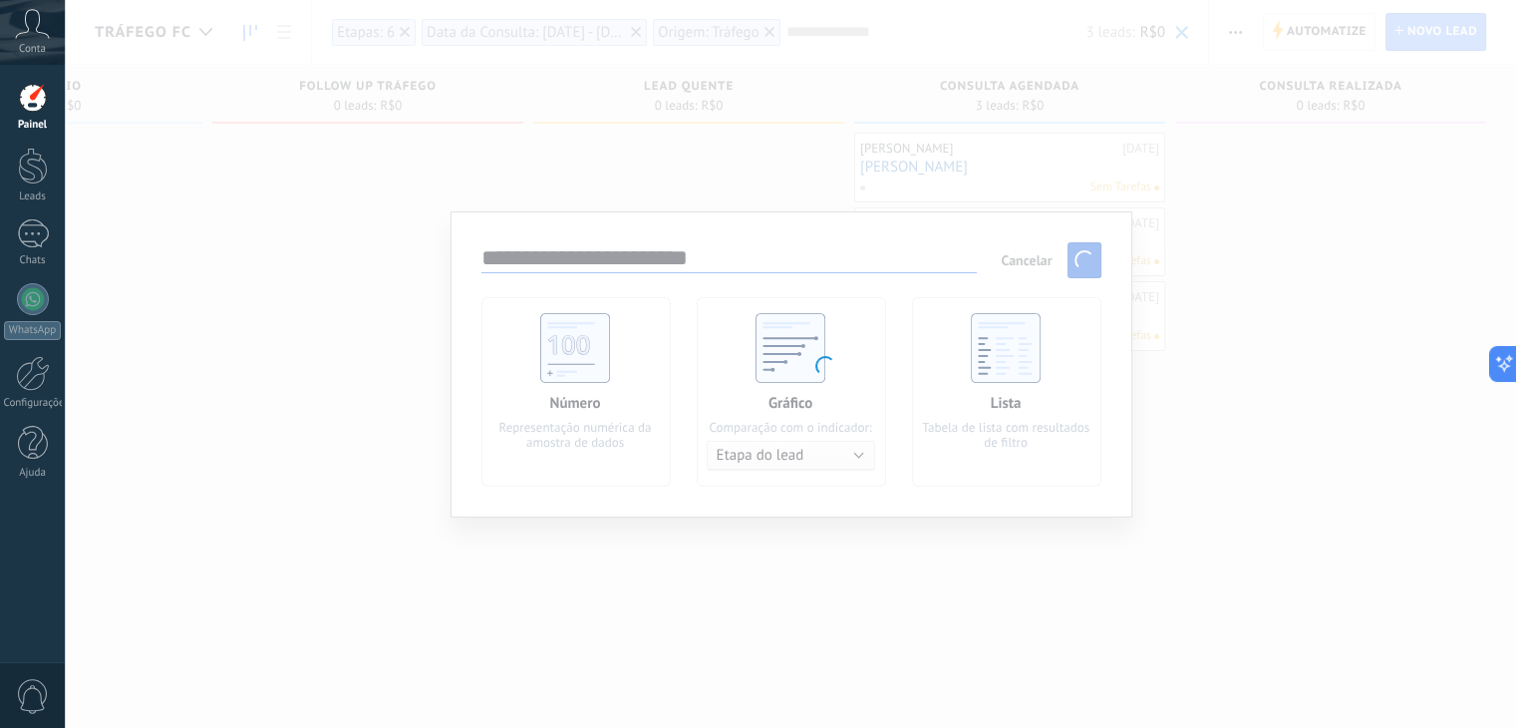
scroll to position [0, 840]
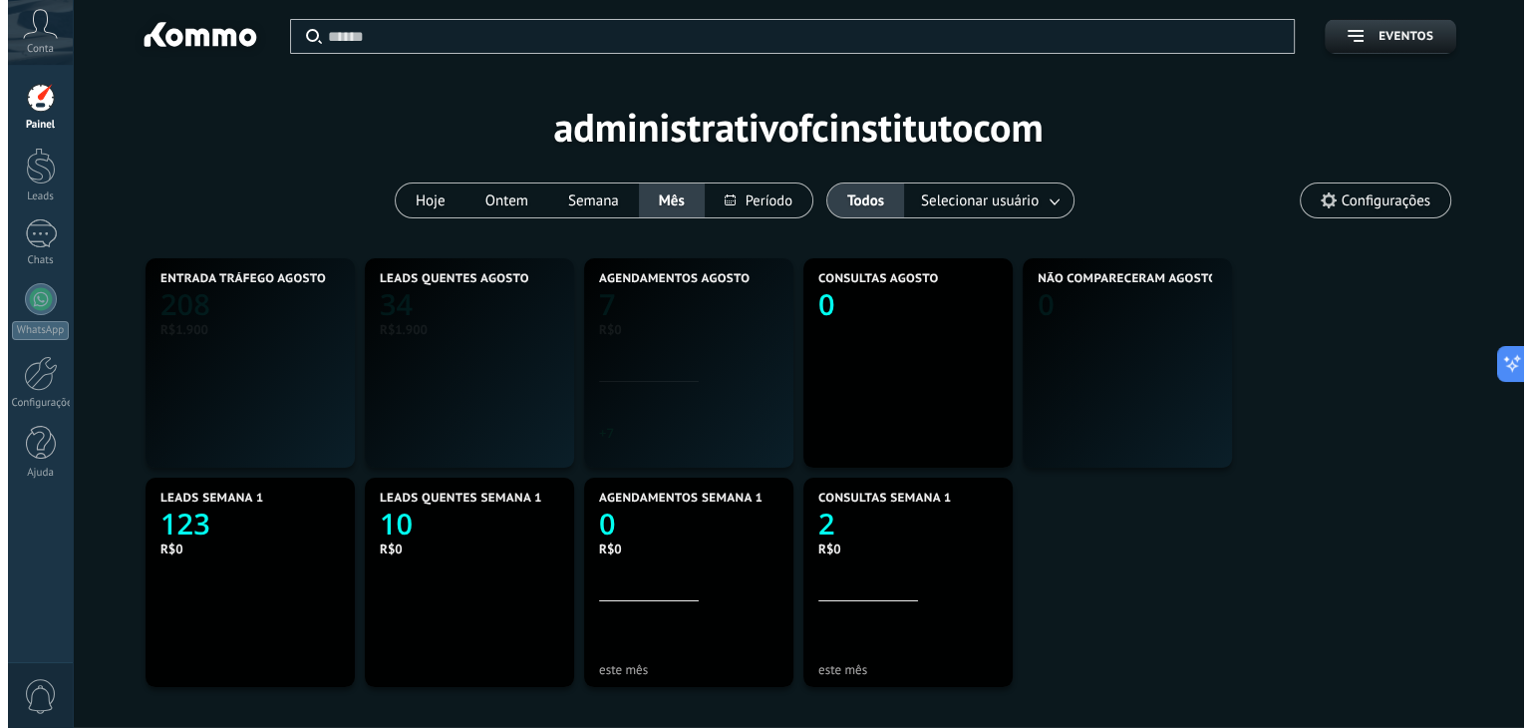
scroll to position [372, 862]
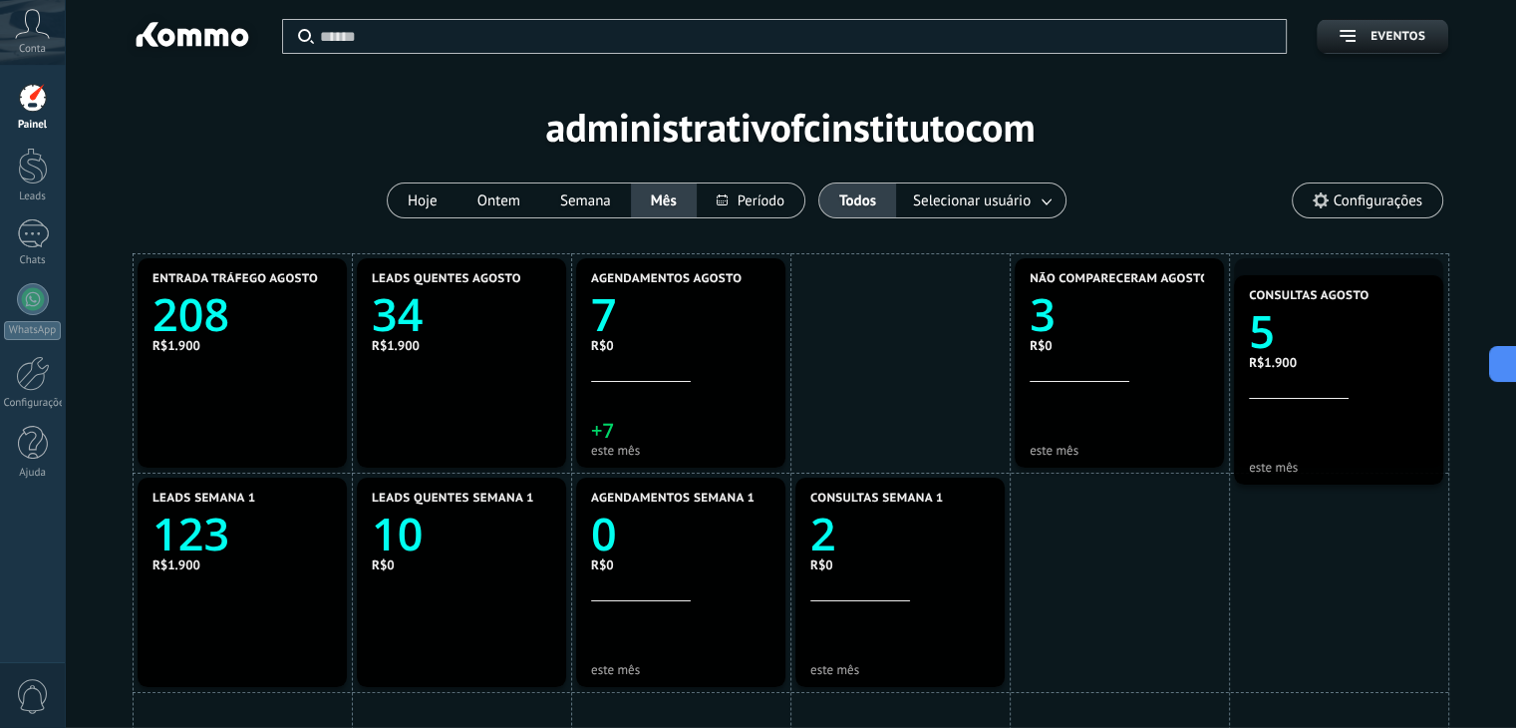
drag, startPoint x: 933, startPoint y: 340, endPoint x: 1378, endPoint y: 353, distance: 444.8
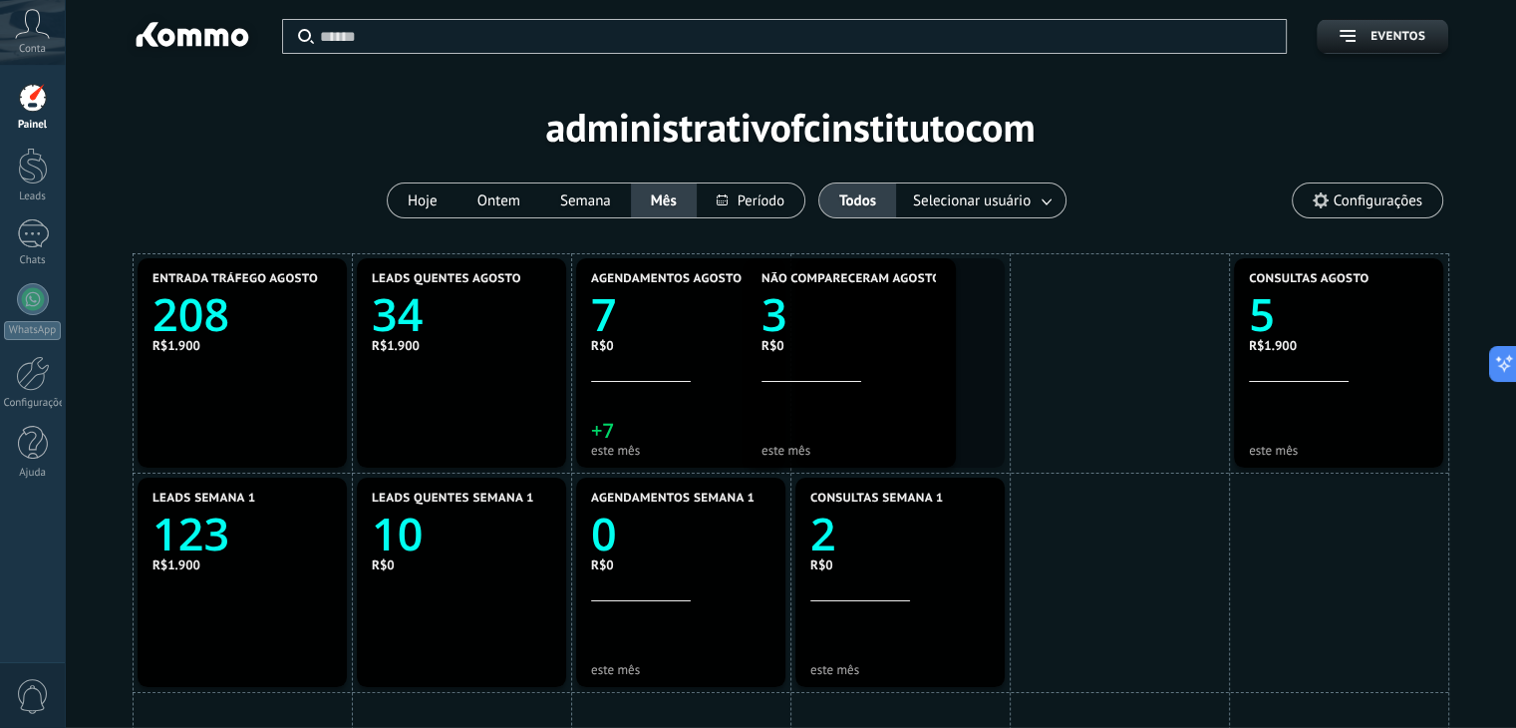
drag, startPoint x: 1164, startPoint y: 387, endPoint x: 889, endPoint y: 384, distance: 275.2
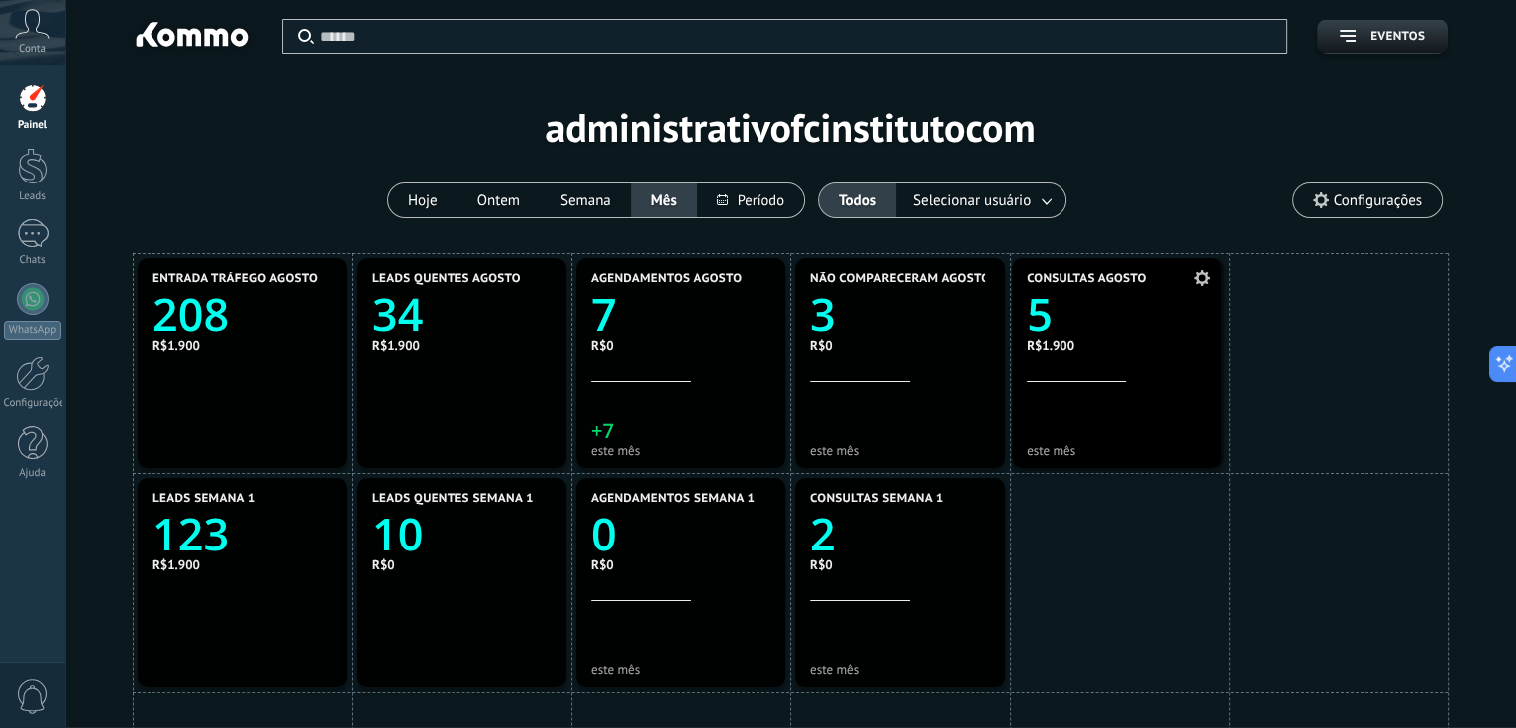
drag, startPoint x: 1294, startPoint y: 350, endPoint x: 1072, endPoint y: 347, distance: 222.3
click at [699, 539] on icon "0" at bounding box center [680, 527] width 179 height 45
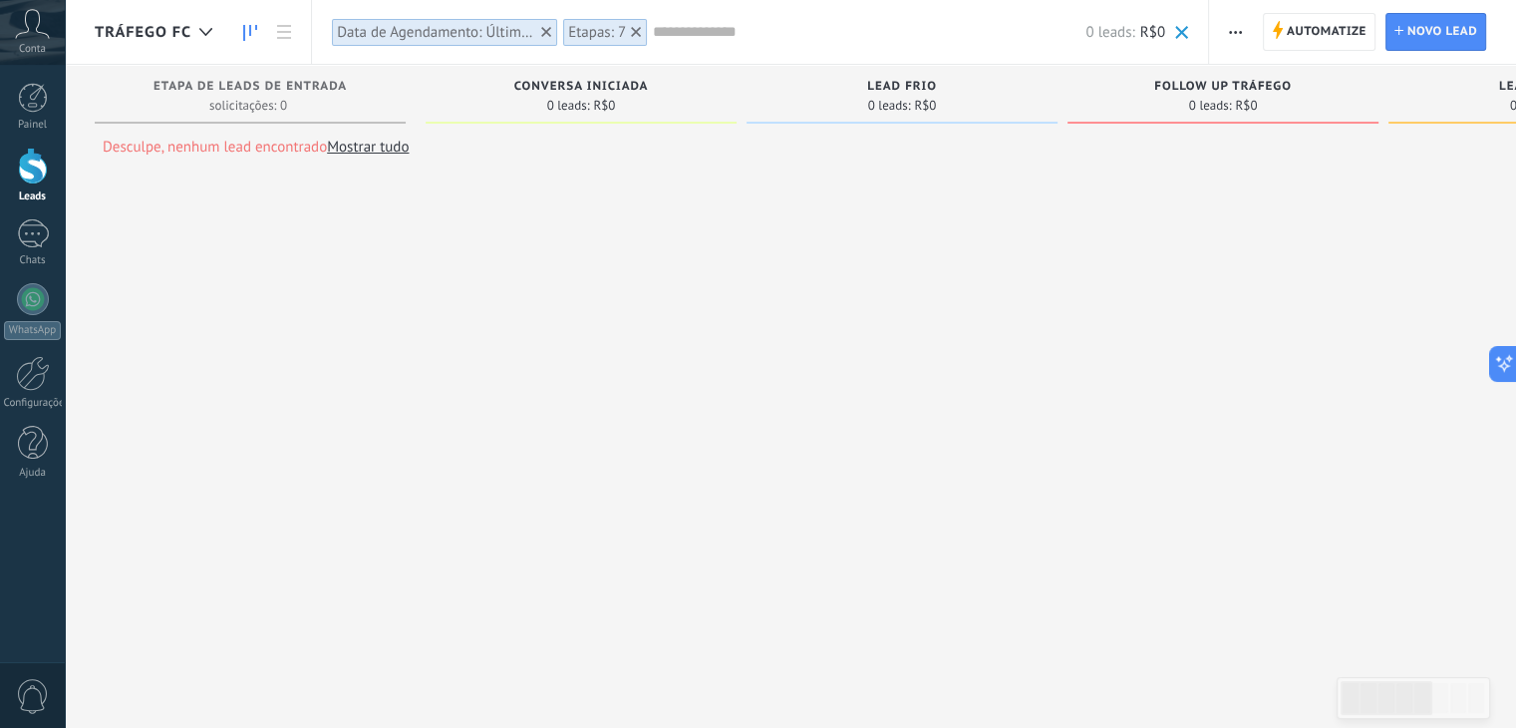
click at [737, 30] on input "text" at bounding box center [869, 32] width 433 height 21
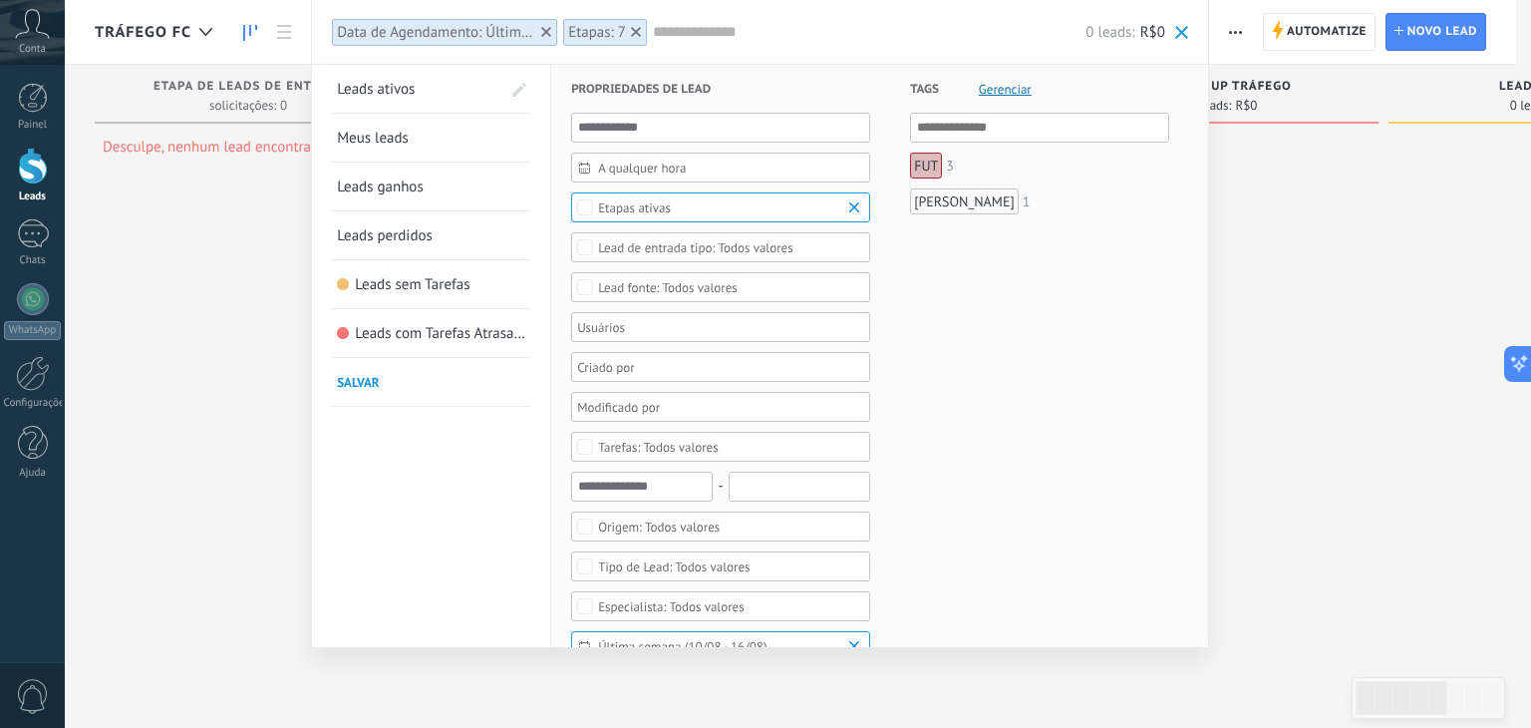
click at [680, 208] on span "Etapas ativas" at bounding box center [721, 207] width 246 height 15
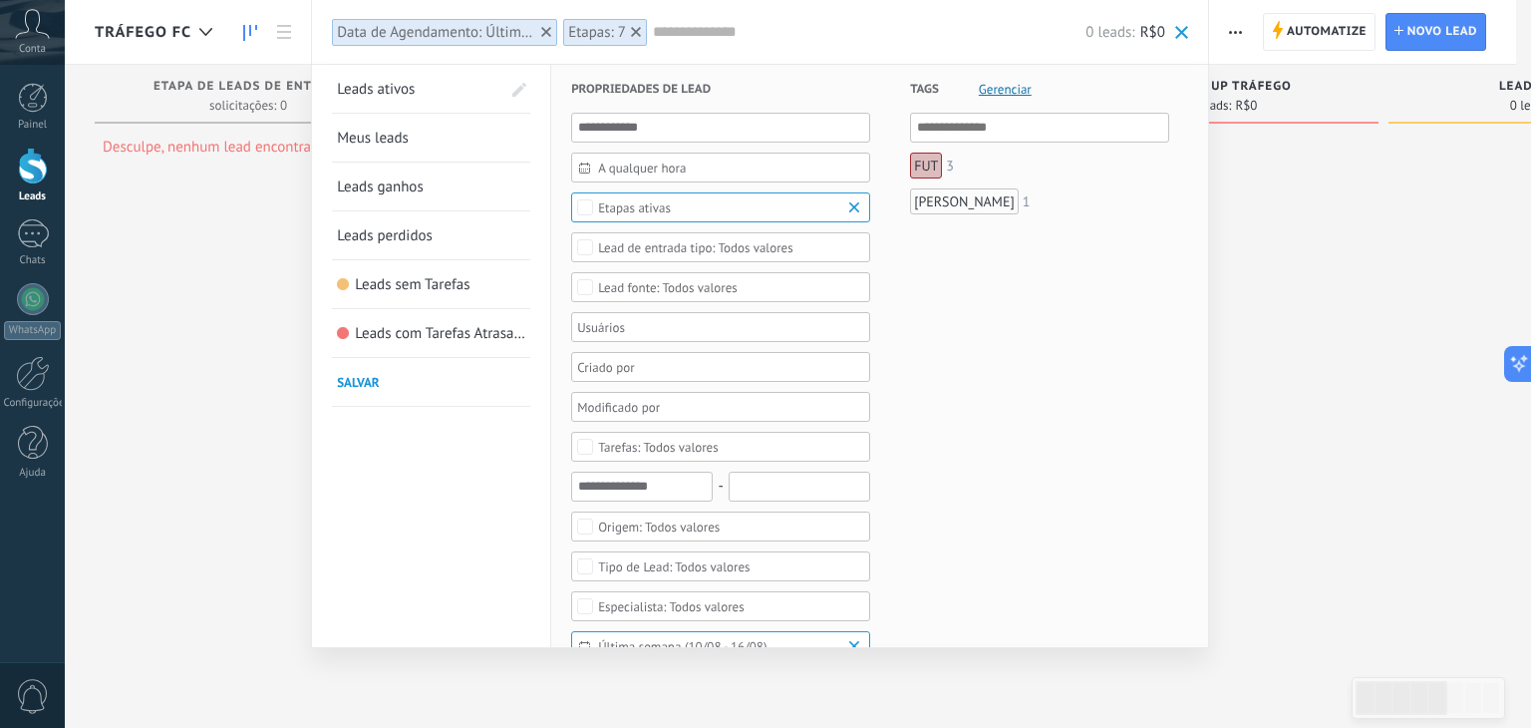
click at [686, 214] on div "Etapas ativas" at bounding box center [720, 207] width 299 height 30
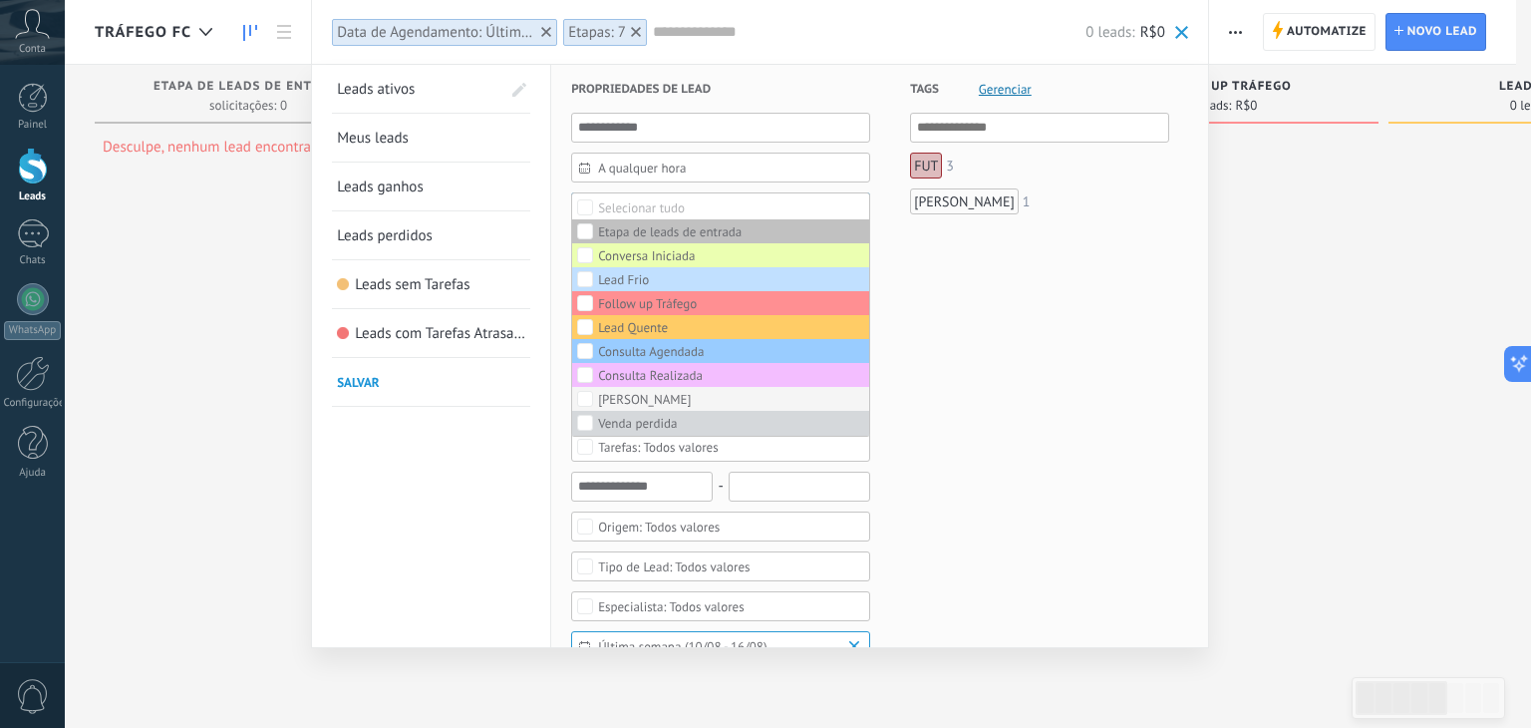
click at [604, 405] on label "[PERSON_NAME]" at bounding box center [720, 399] width 297 height 24
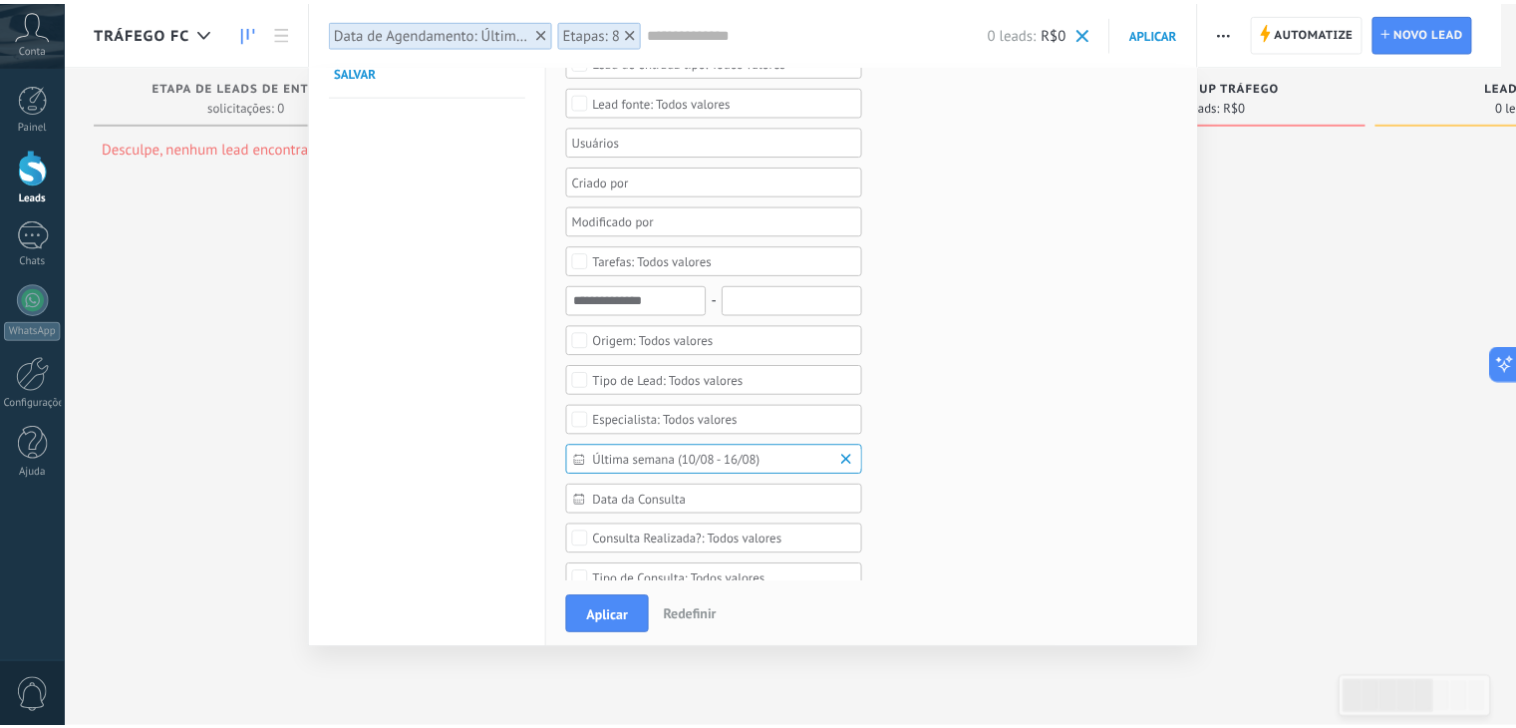
scroll to position [341, 0]
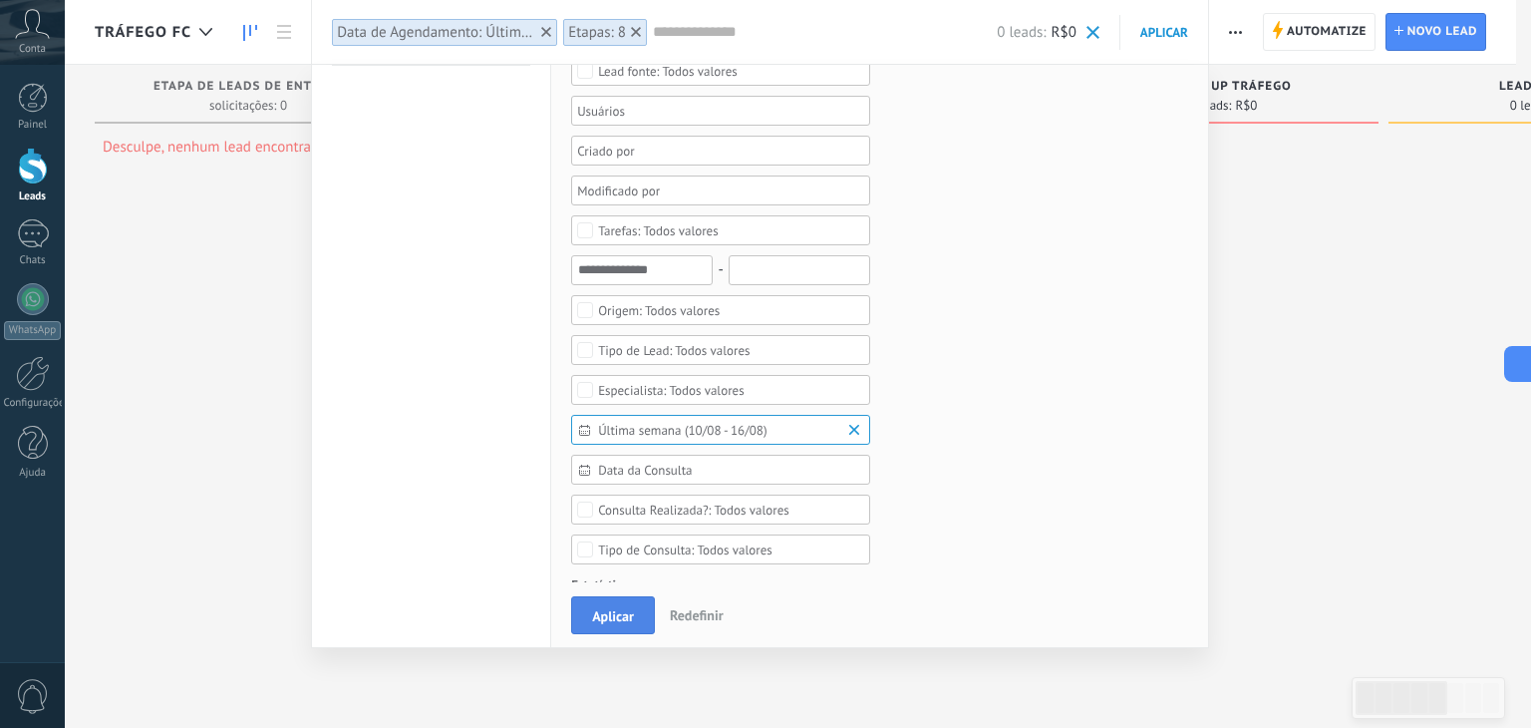
click at [604, 622] on span "Aplicar" at bounding box center [613, 616] width 42 height 14
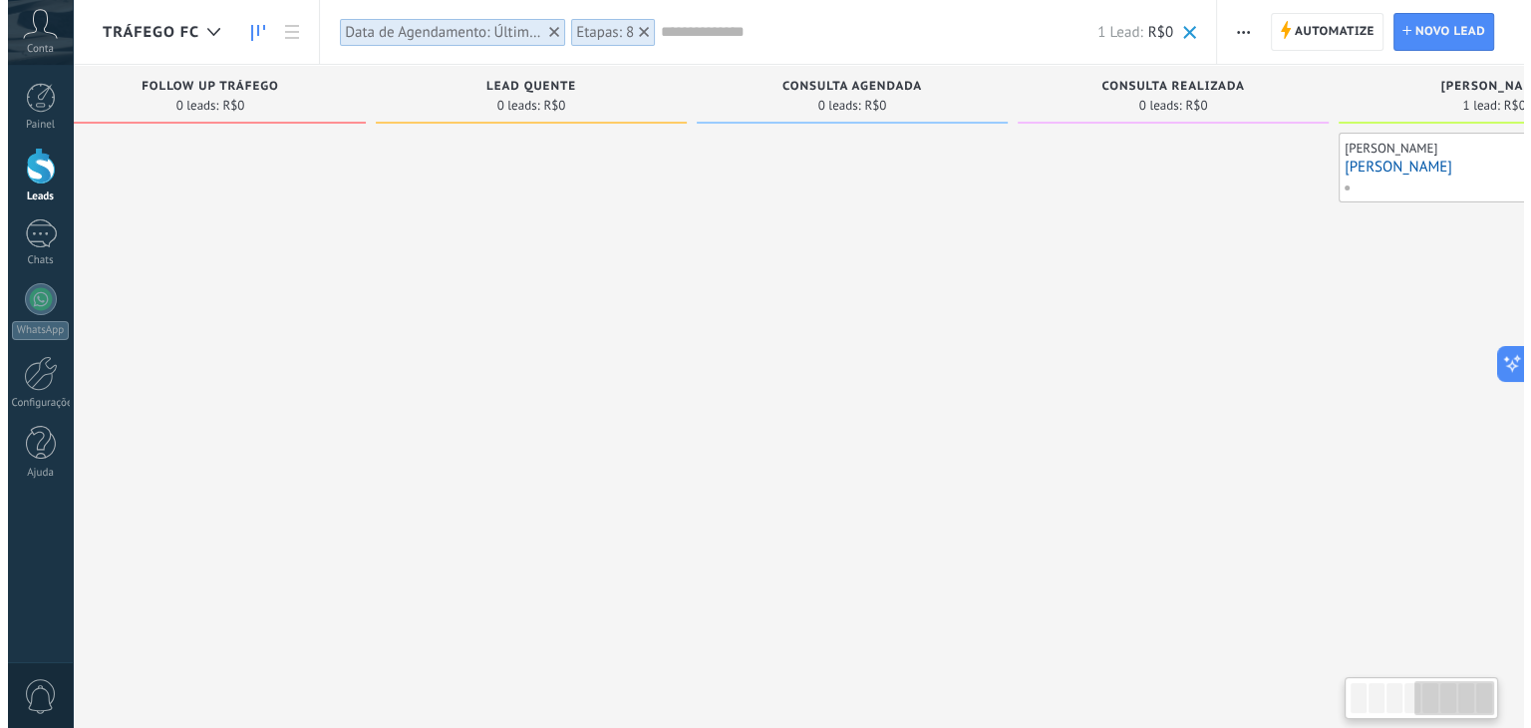
scroll to position [0, 1176]
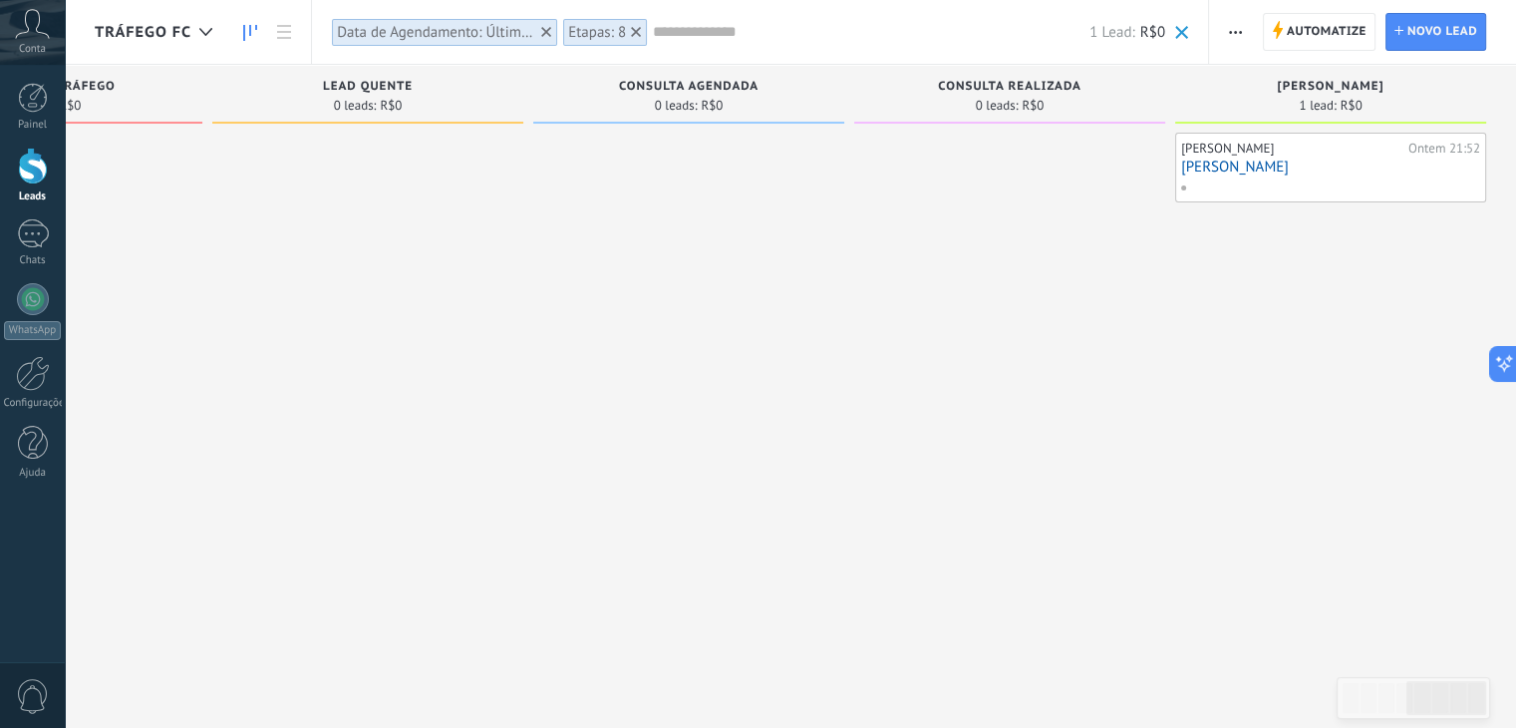
click at [1216, 163] on link "[PERSON_NAME]" at bounding box center [1330, 167] width 299 height 17
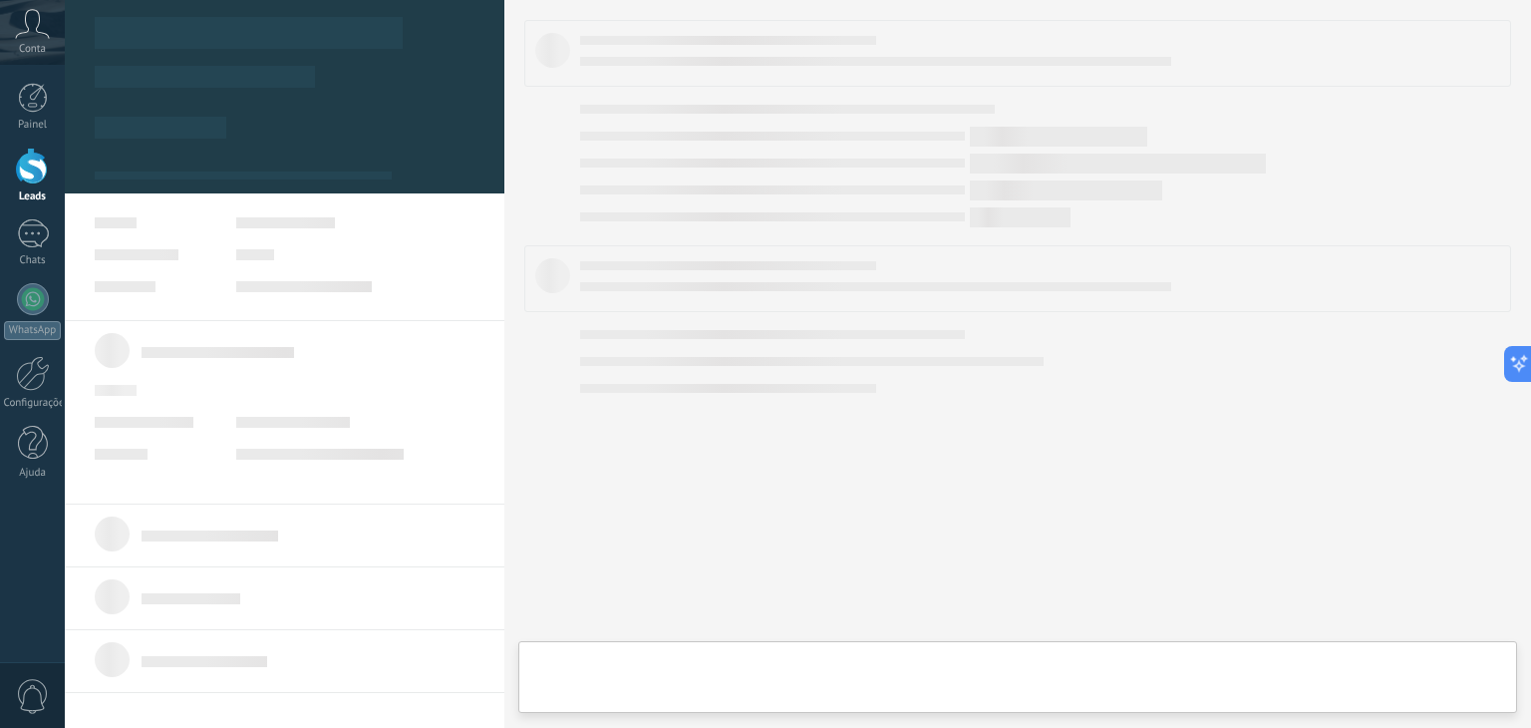
scroll to position [0, 1160]
type textarea "**********"
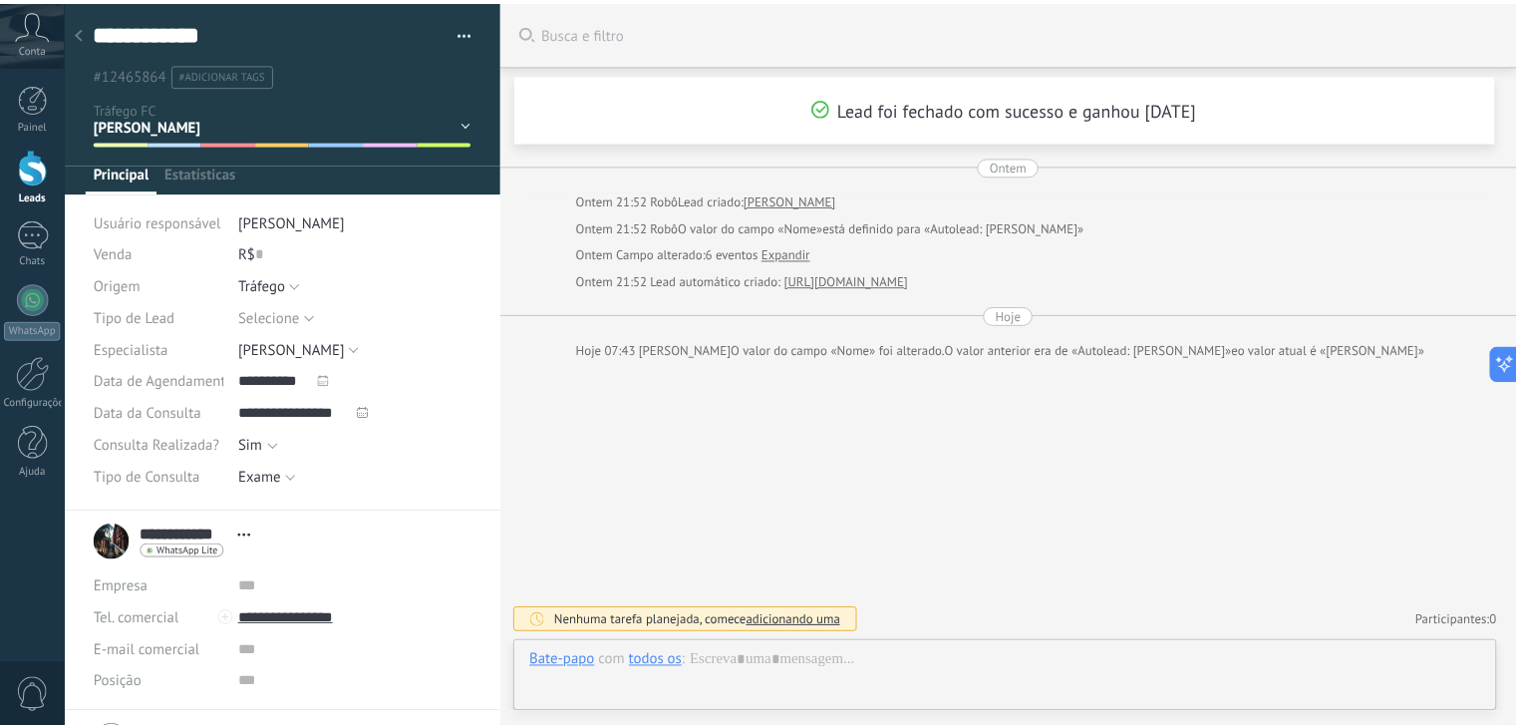
scroll to position [29, 0]
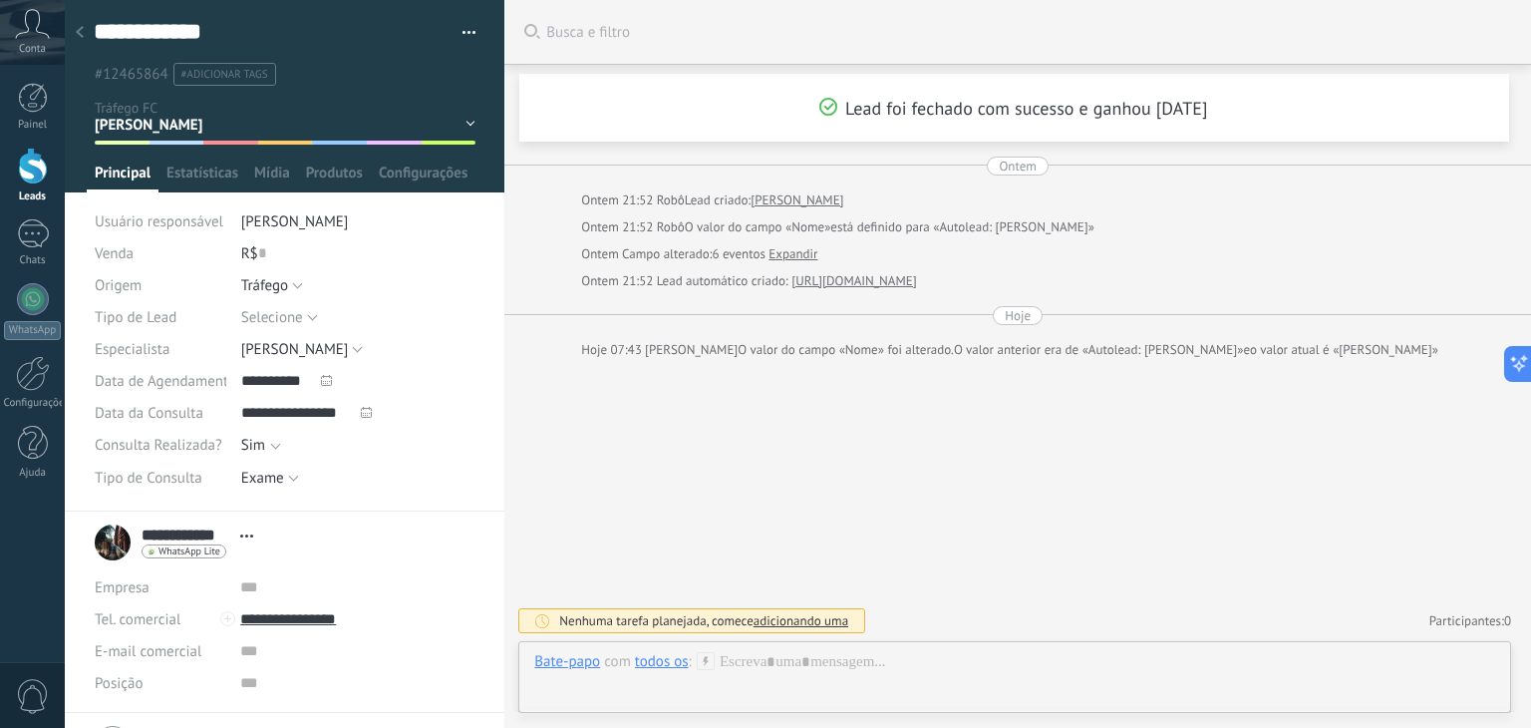
click at [80, 33] on icon at bounding box center [80, 32] width 8 height 12
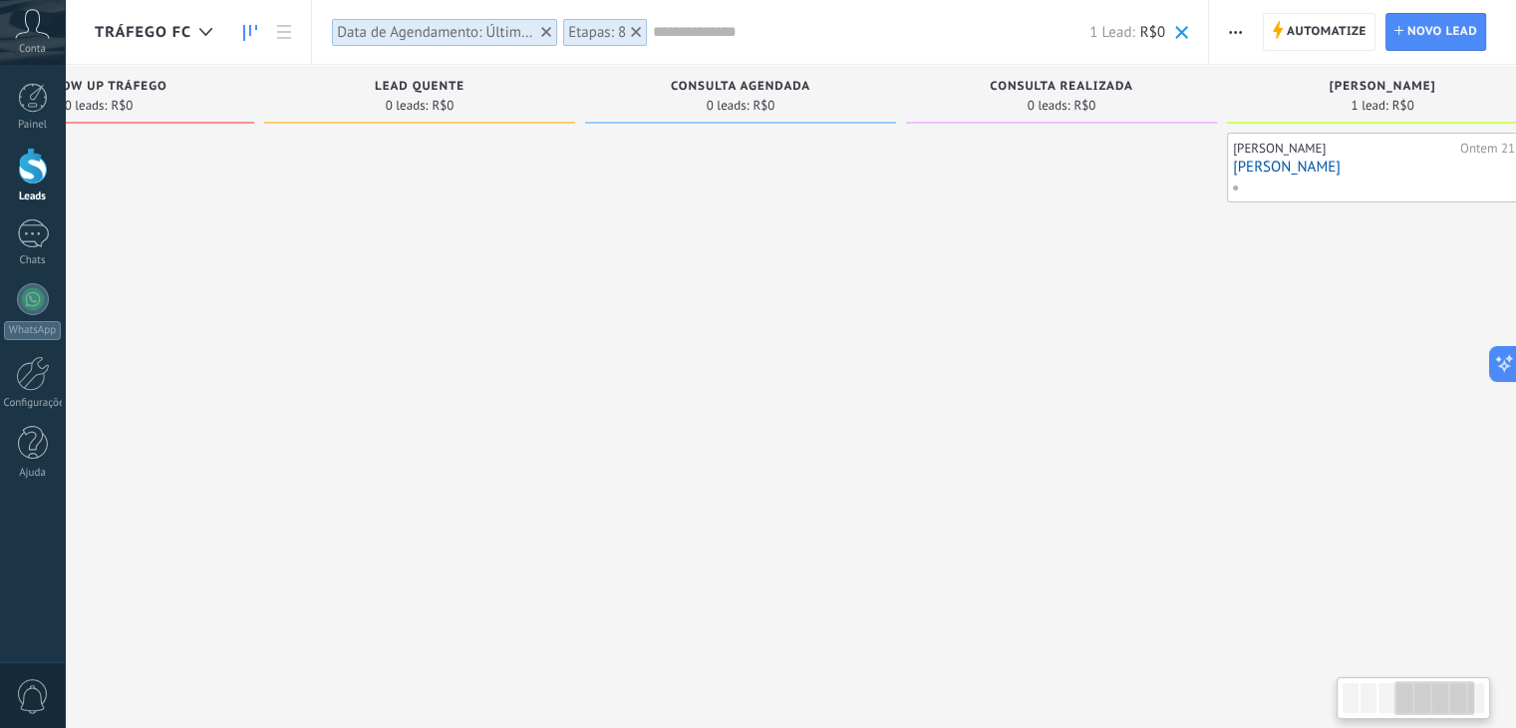
scroll to position [0, 1176]
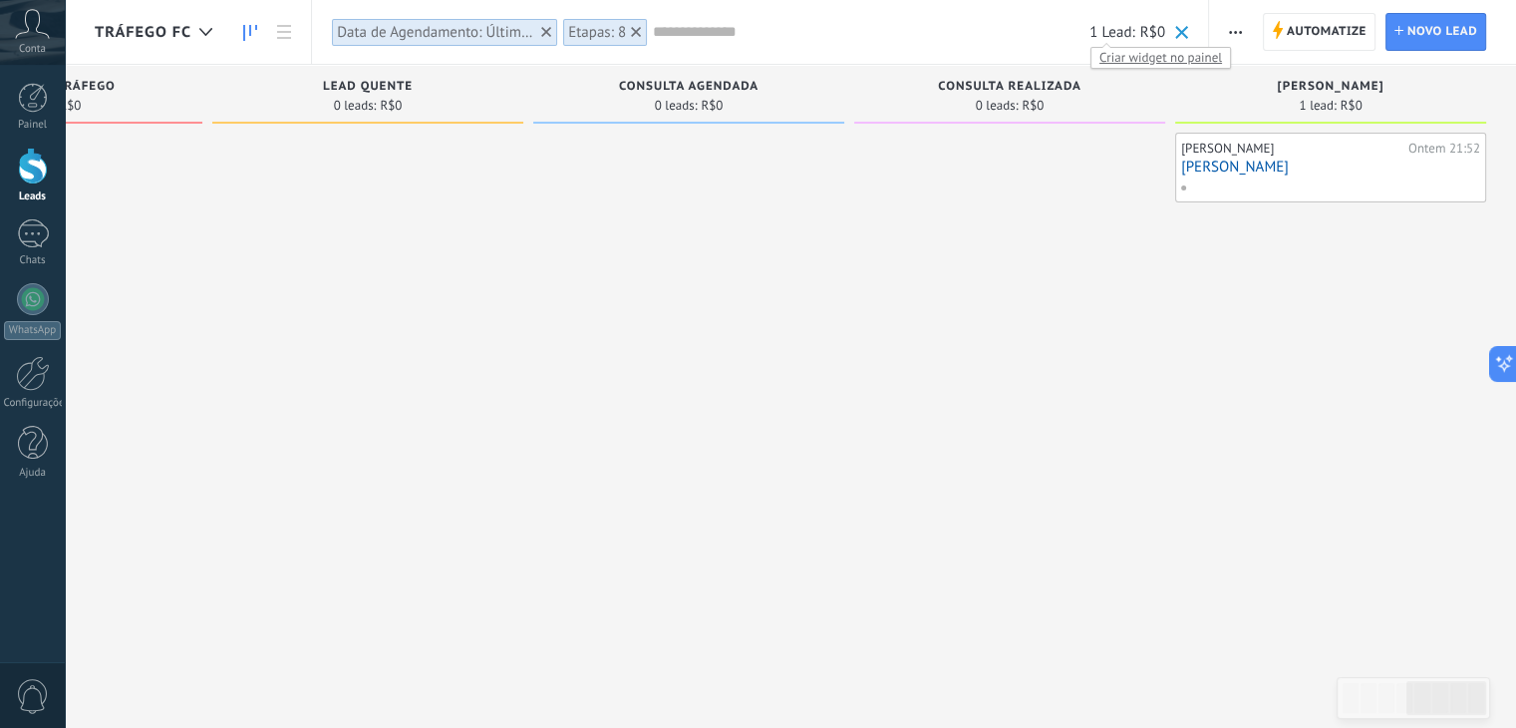
click at [1124, 53] on span "Criar widget no painel" at bounding box center [1161, 57] width 139 height 21
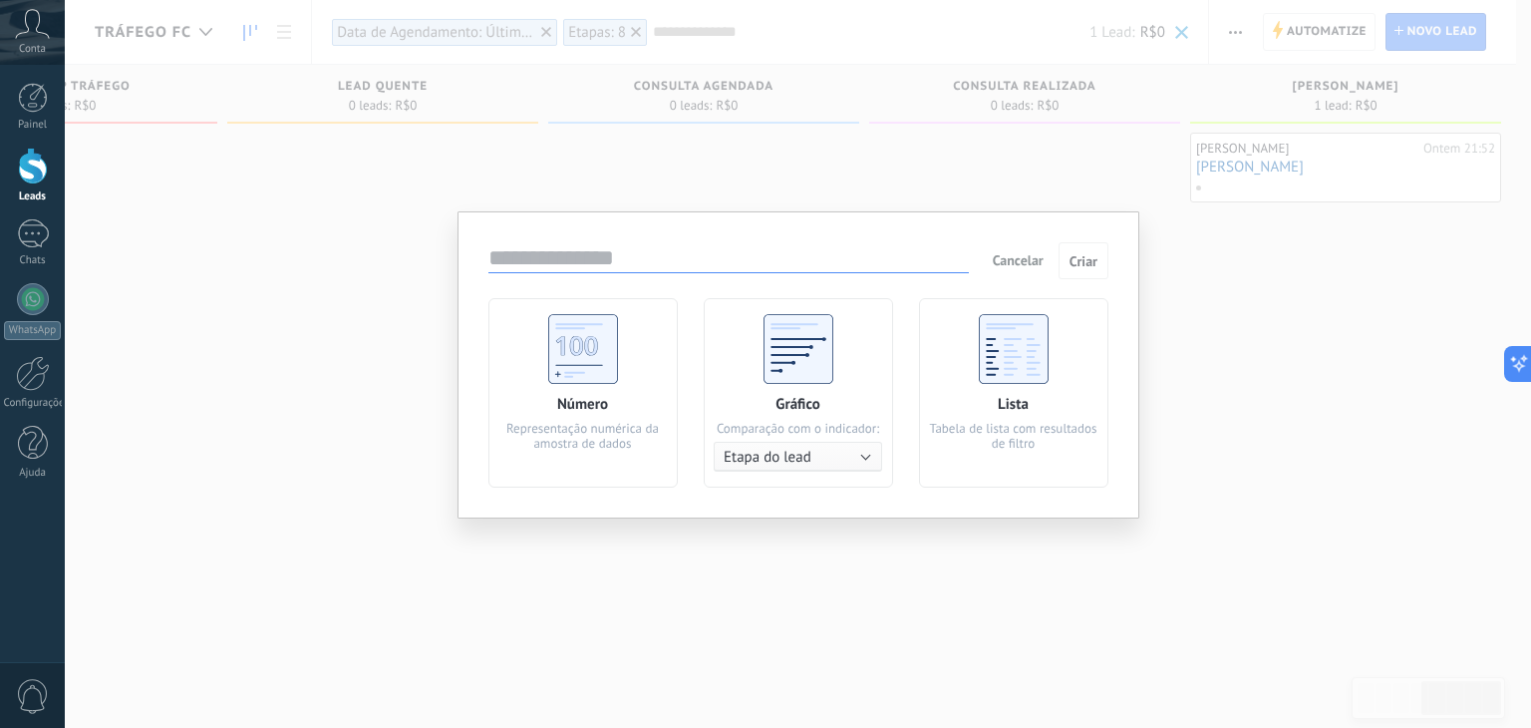
click at [620, 327] on div "Número Representação numérica da amostra de dados" at bounding box center [583, 392] width 189 height 189
click at [602, 265] on input "text" at bounding box center [729, 259] width 481 height 28
click at [658, 264] on input "**********" at bounding box center [729, 259] width 481 height 28
type input "**********"
click at [1093, 254] on span "Criar" at bounding box center [1084, 261] width 28 height 14
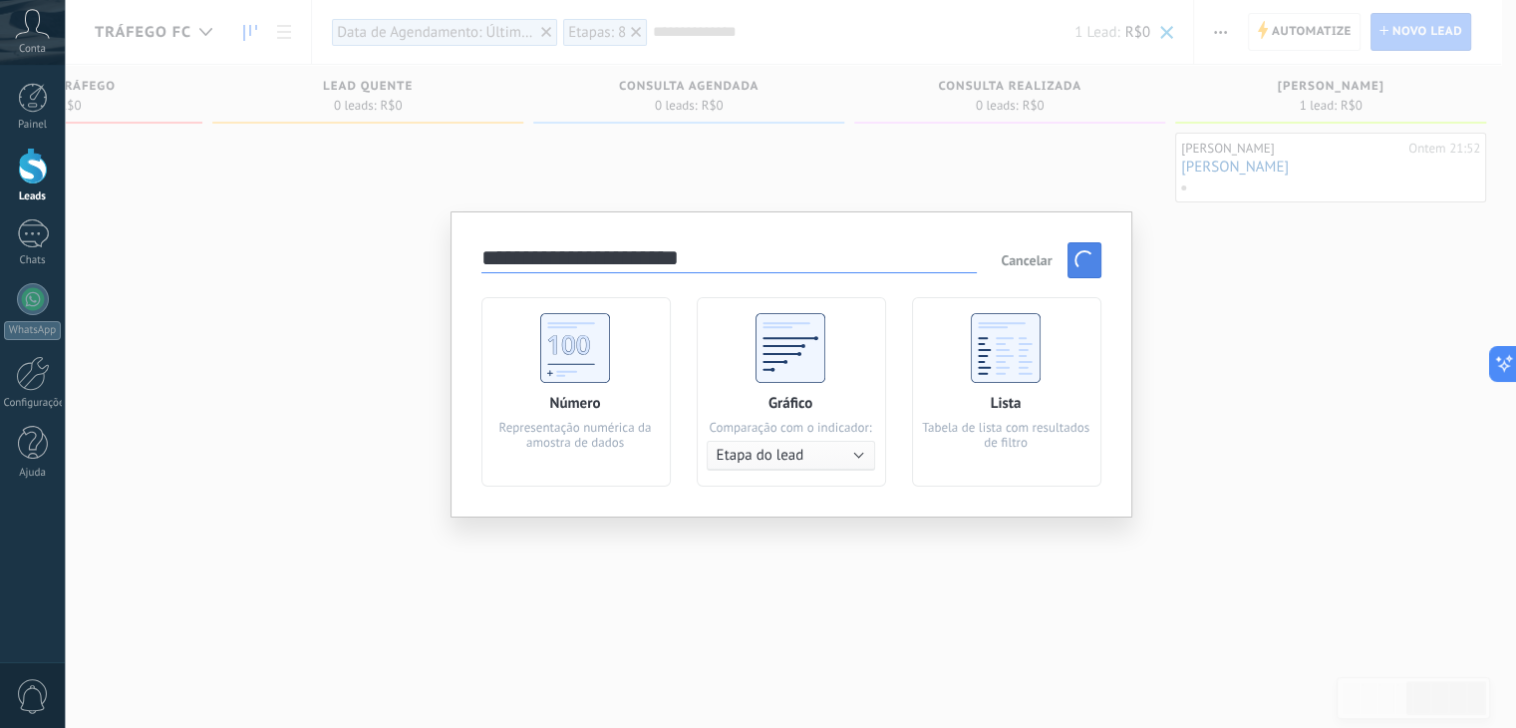
scroll to position [0, 1160]
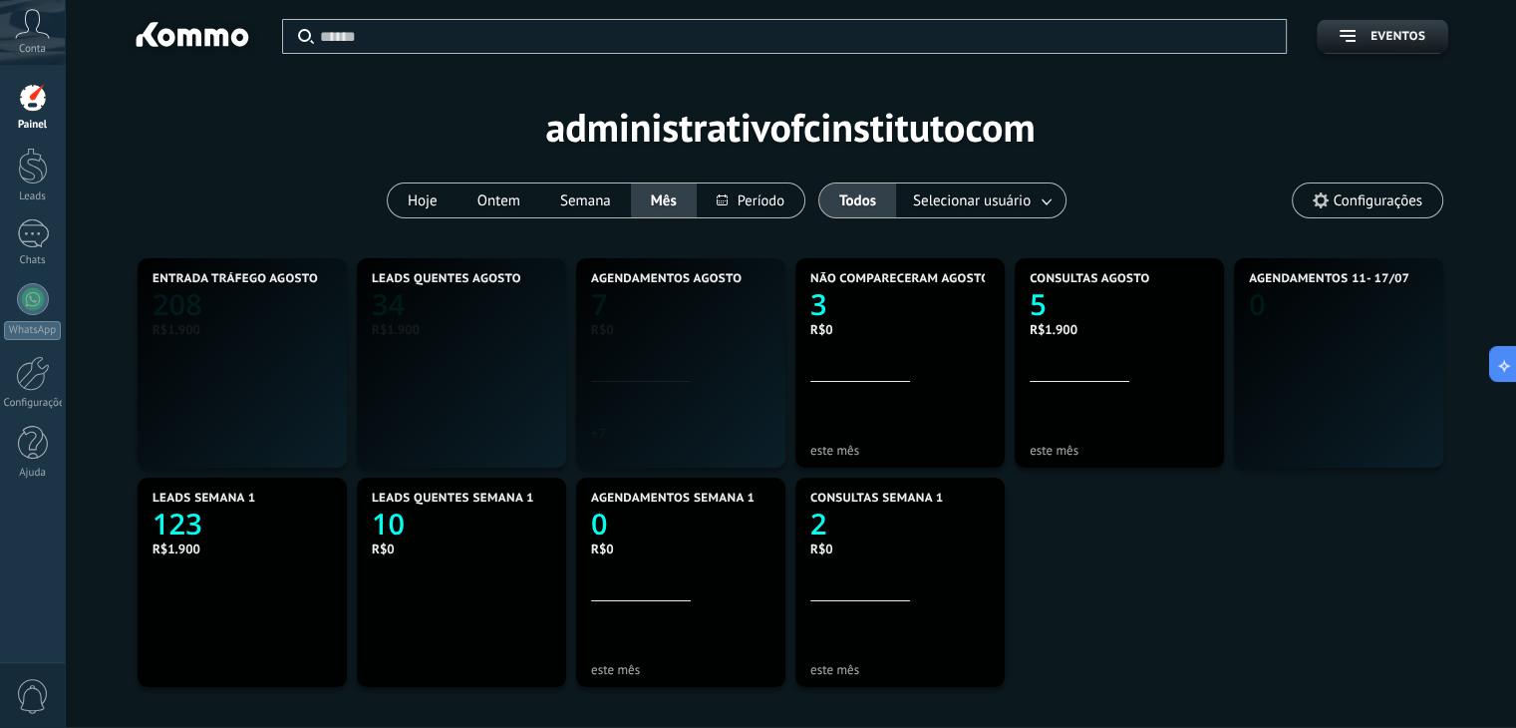
scroll to position [372, 862]
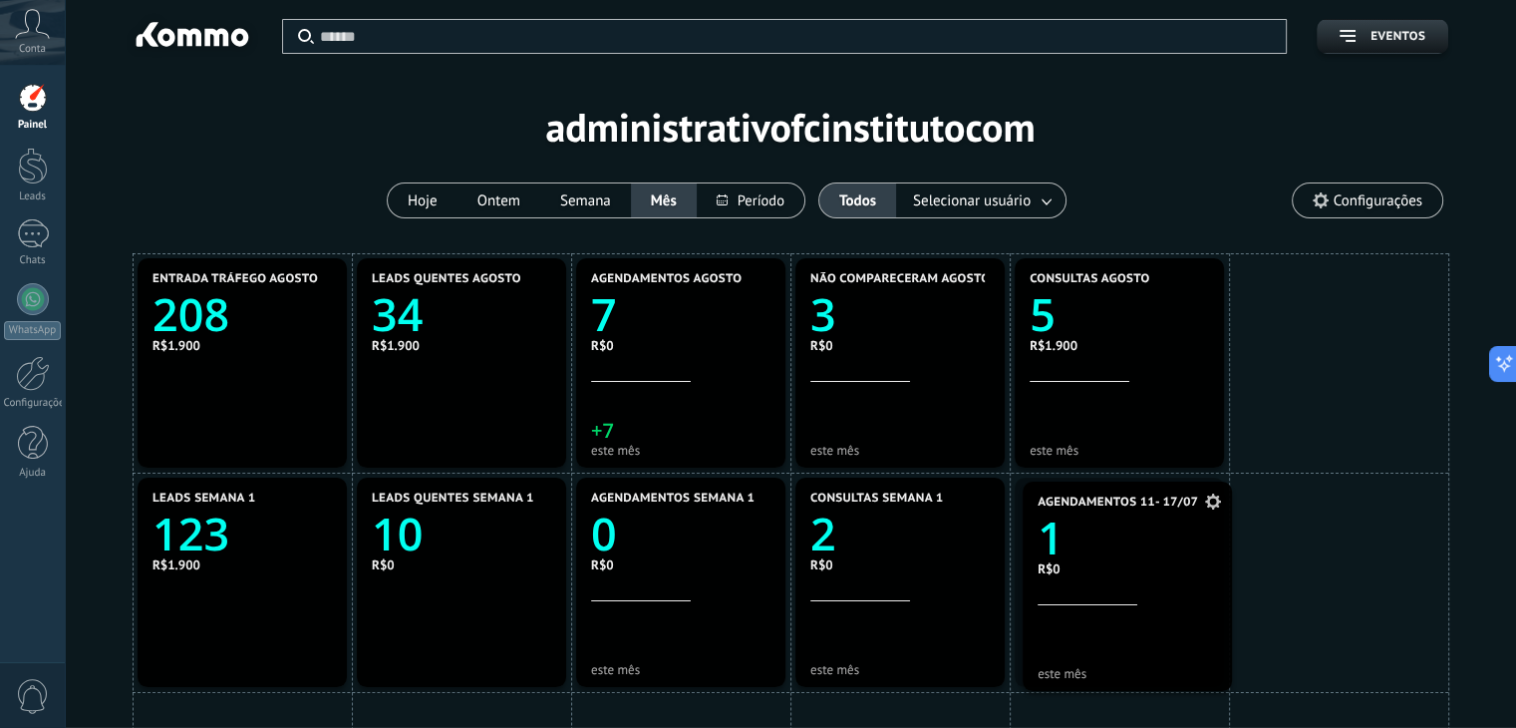
drag, startPoint x: 1345, startPoint y: 368, endPoint x: 1134, endPoint y: 591, distance: 307.5
click at [766, 503] on icon at bounding box center [767, 498] width 16 height 16
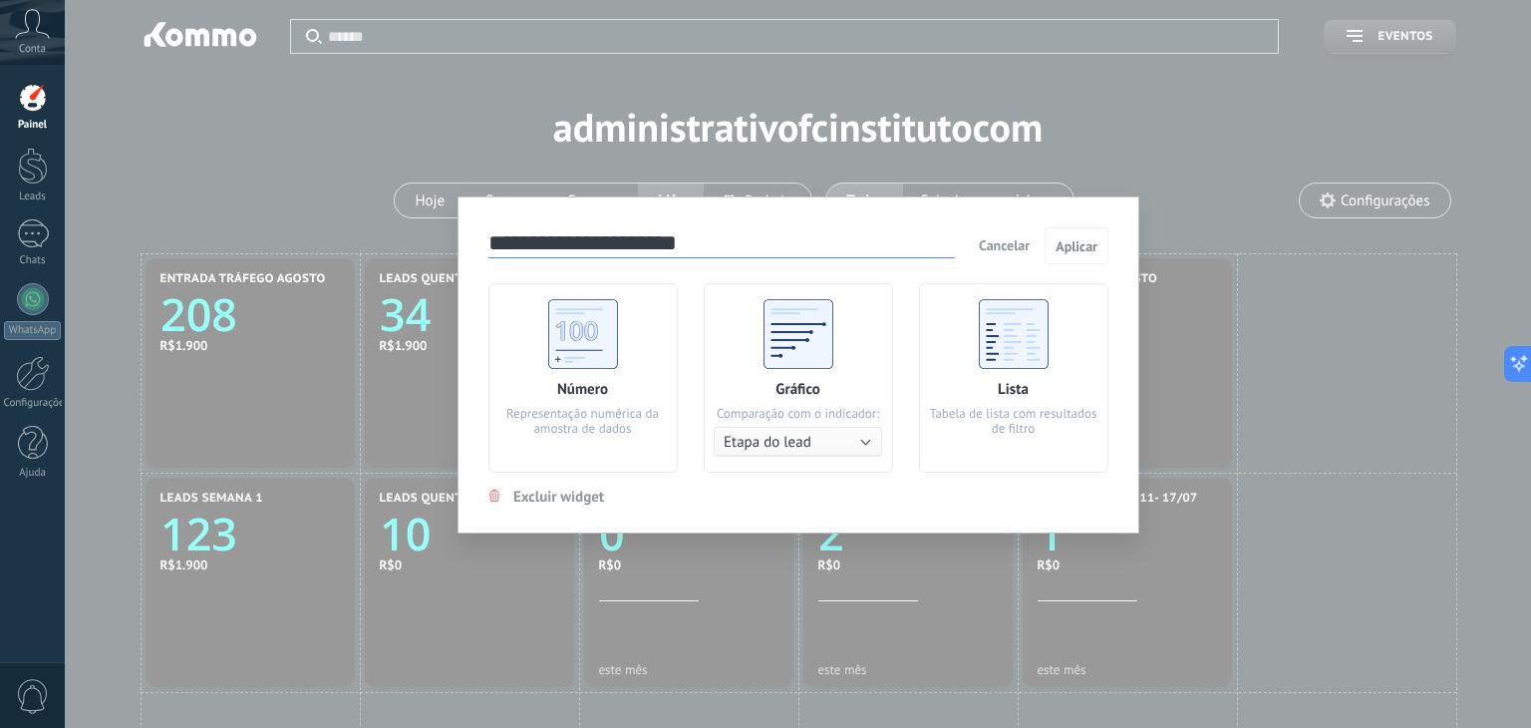
click at [550, 494] on span "Excluir widget" at bounding box center [558, 497] width 91 height 19
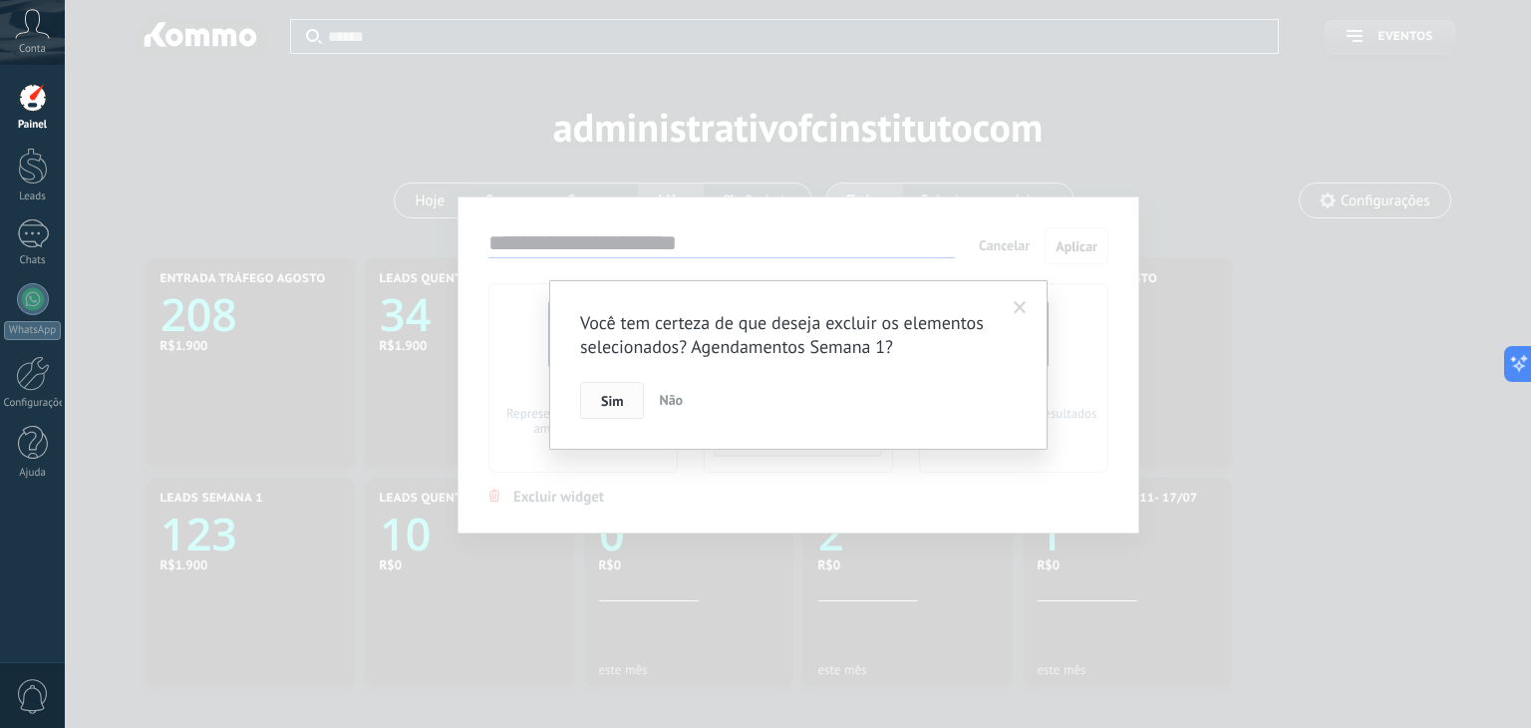
click at [606, 400] on span "Sim" at bounding box center [612, 401] width 22 height 14
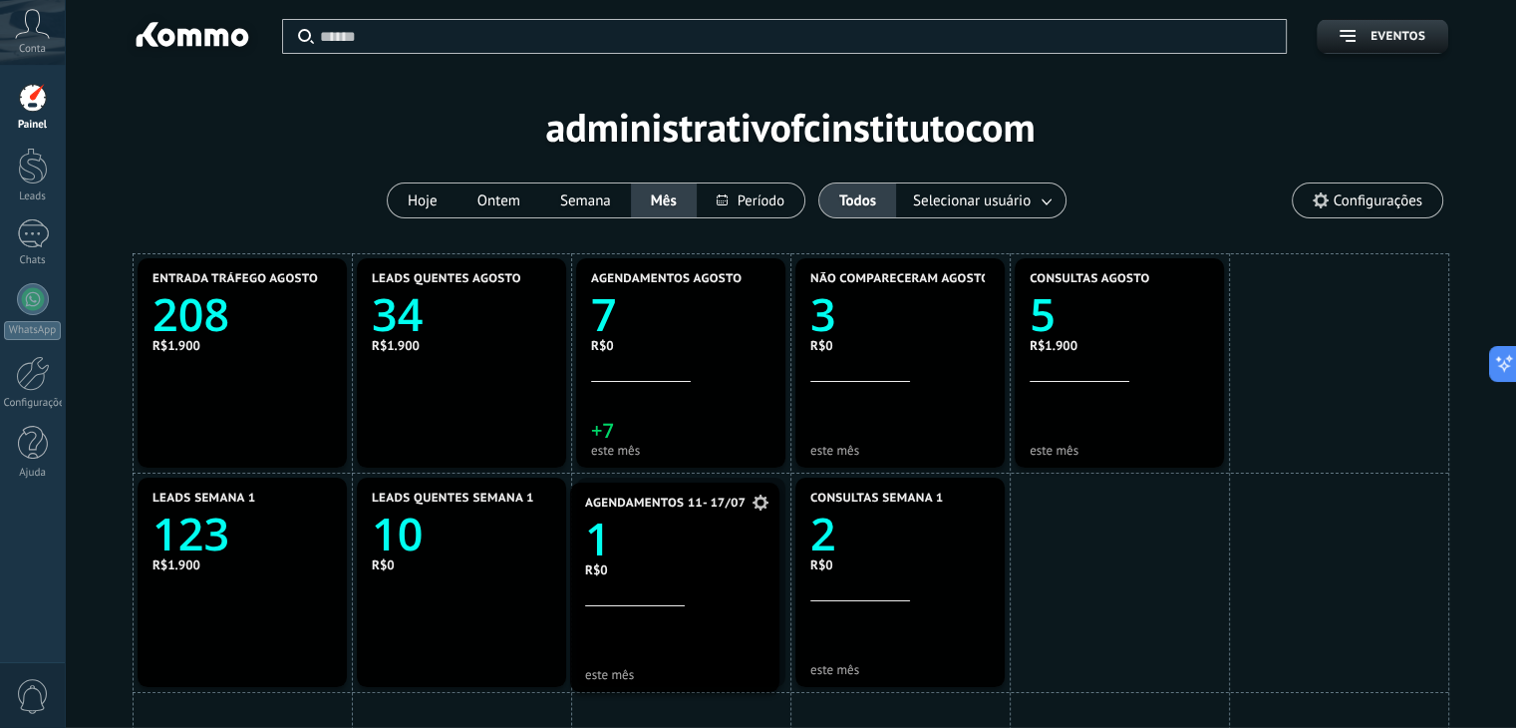
drag, startPoint x: 1103, startPoint y: 574, endPoint x: 654, endPoint y: 579, distance: 448.7
click at [771, 496] on use at bounding box center [767, 498] width 16 height 16
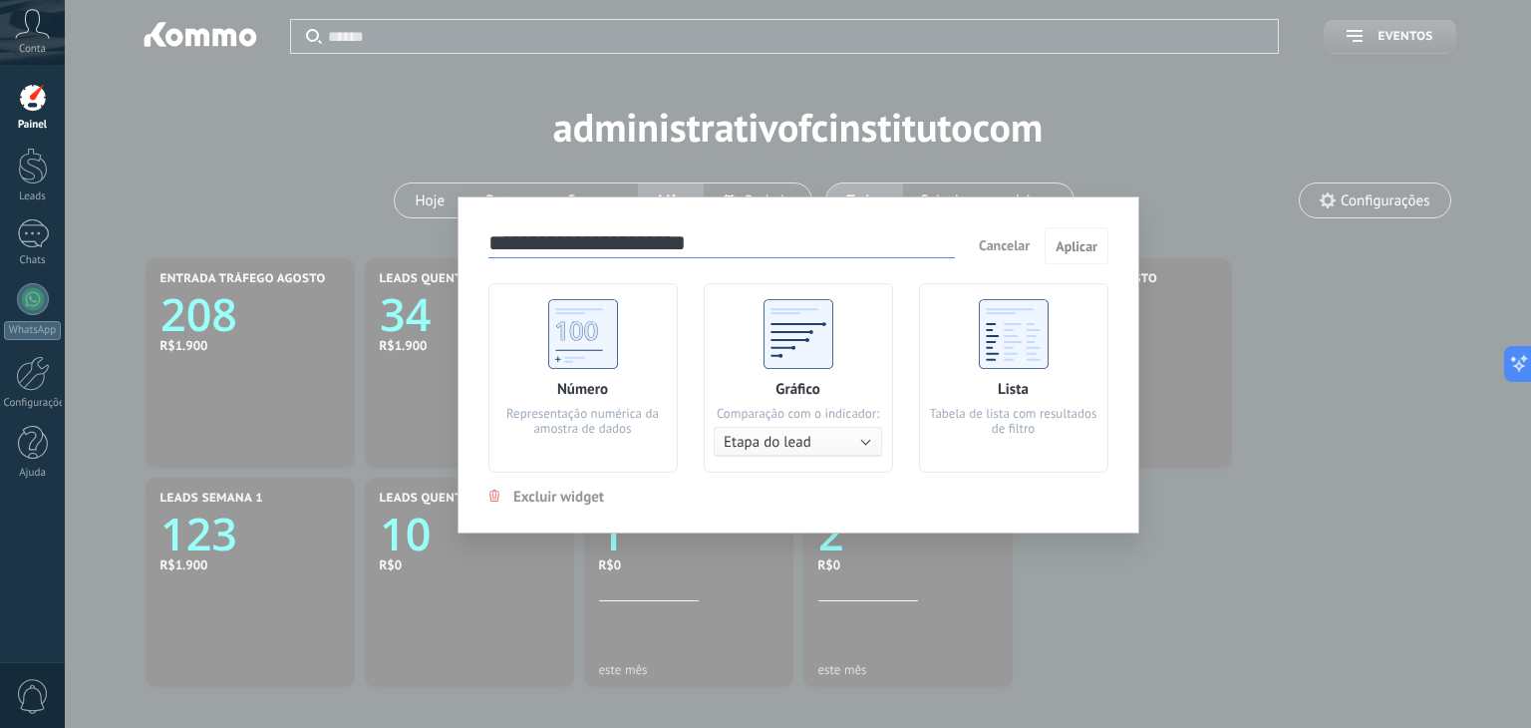
drag, startPoint x: 762, startPoint y: 251, endPoint x: 637, endPoint y: 236, distance: 125.5
click at [637, 236] on input "**********" at bounding box center [722, 244] width 467 height 28
type input "**********"
click at [1069, 235] on button "Aplicar" at bounding box center [1077, 246] width 64 height 38
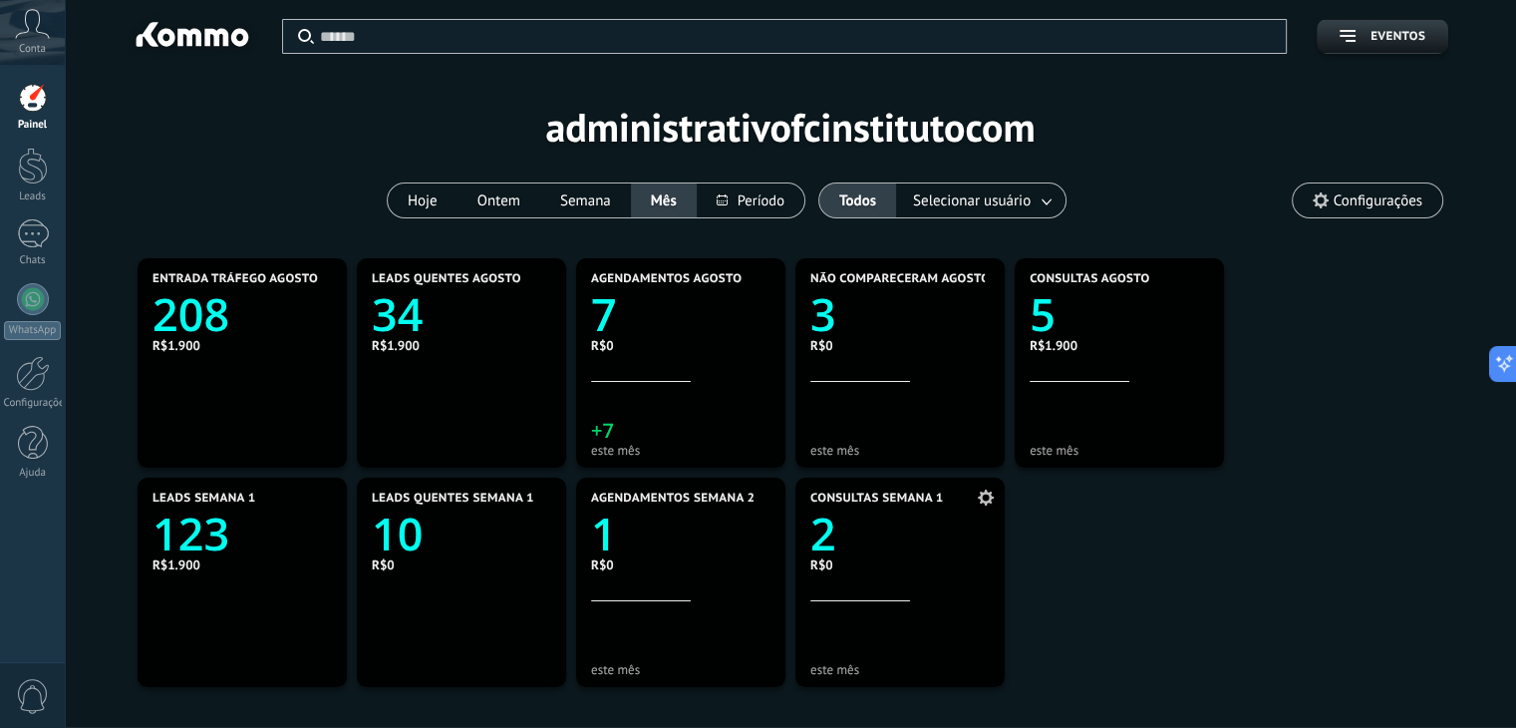
click at [894, 532] on icon "2" at bounding box center [900, 527] width 179 height 45
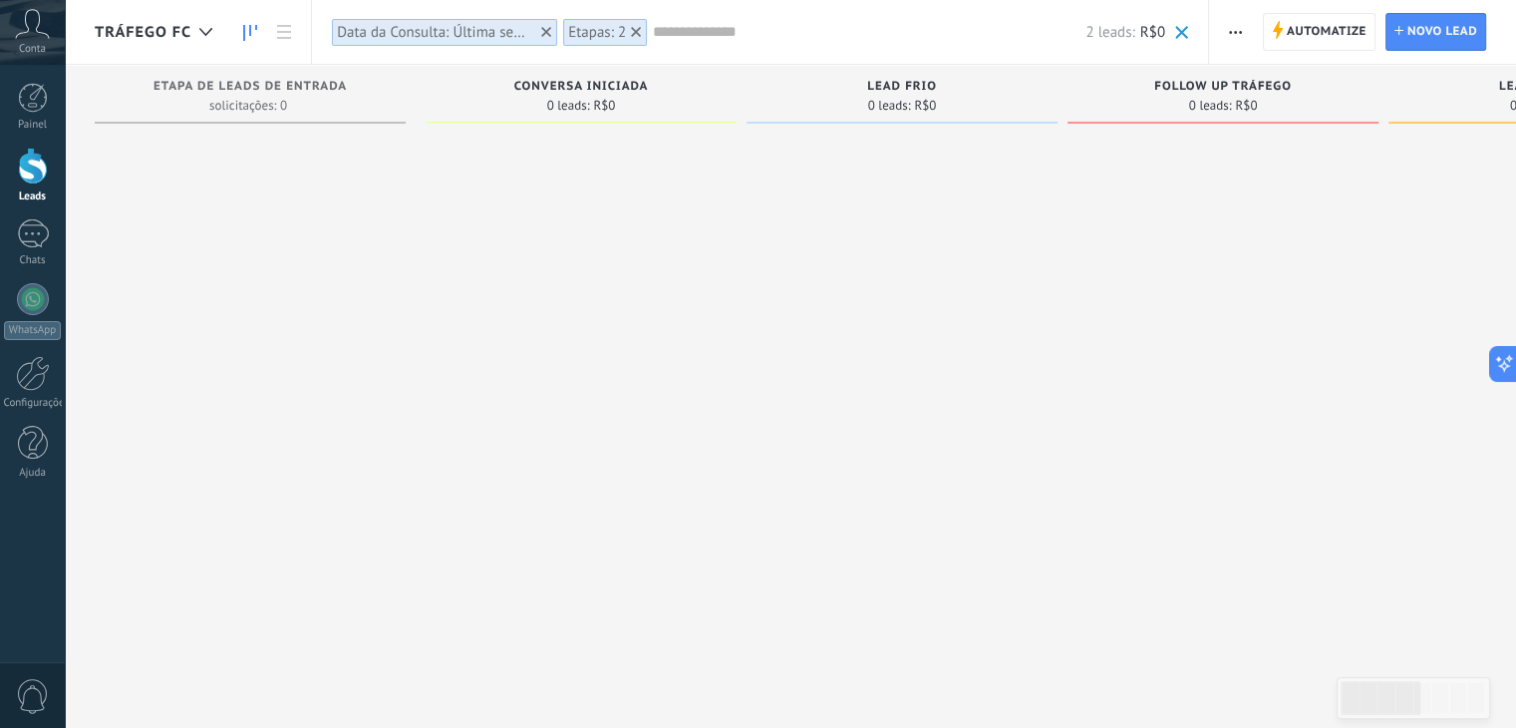
click at [696, 35] on input "text" at bounding box center [869, 32] width 433 height 21
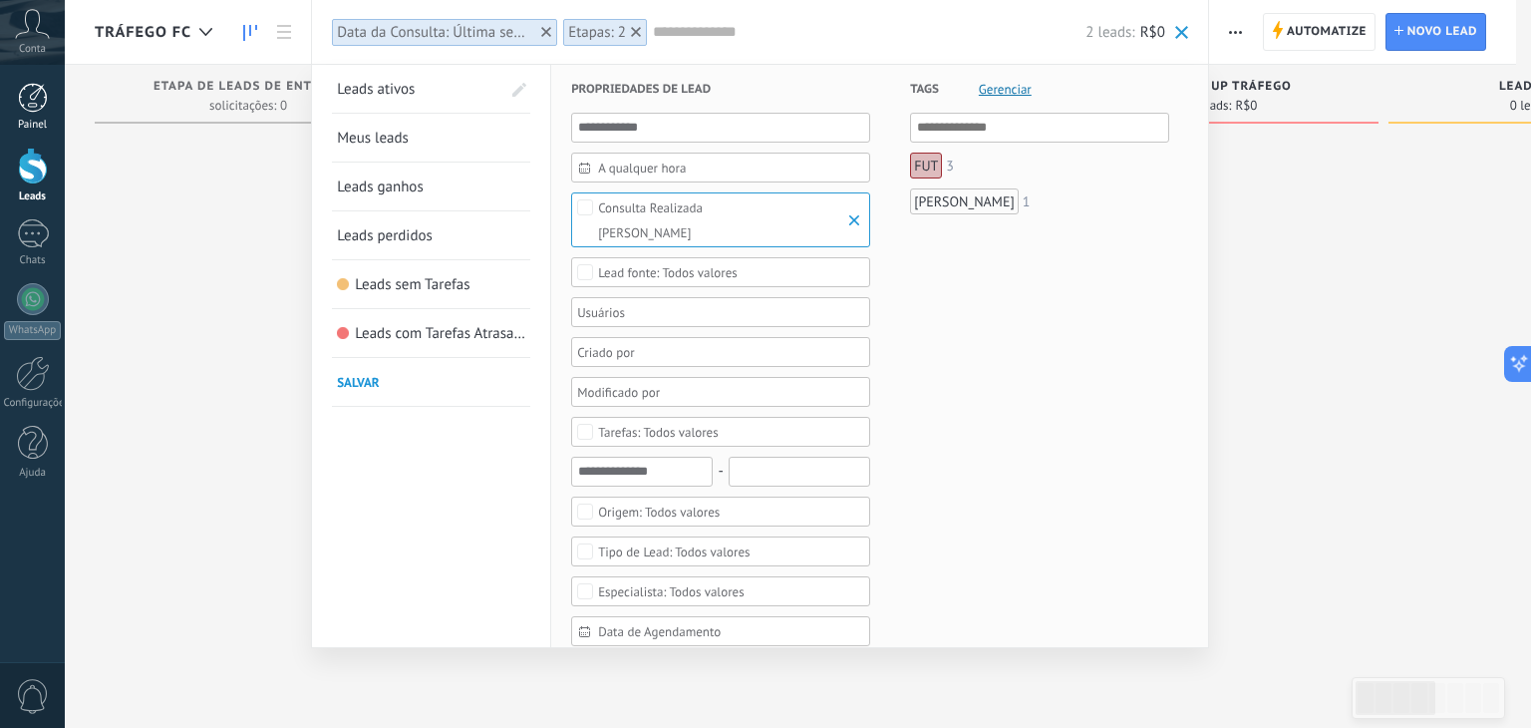
click at [51, 93] on link "Painel" at bounding box center [32, 107] width 65 height 49
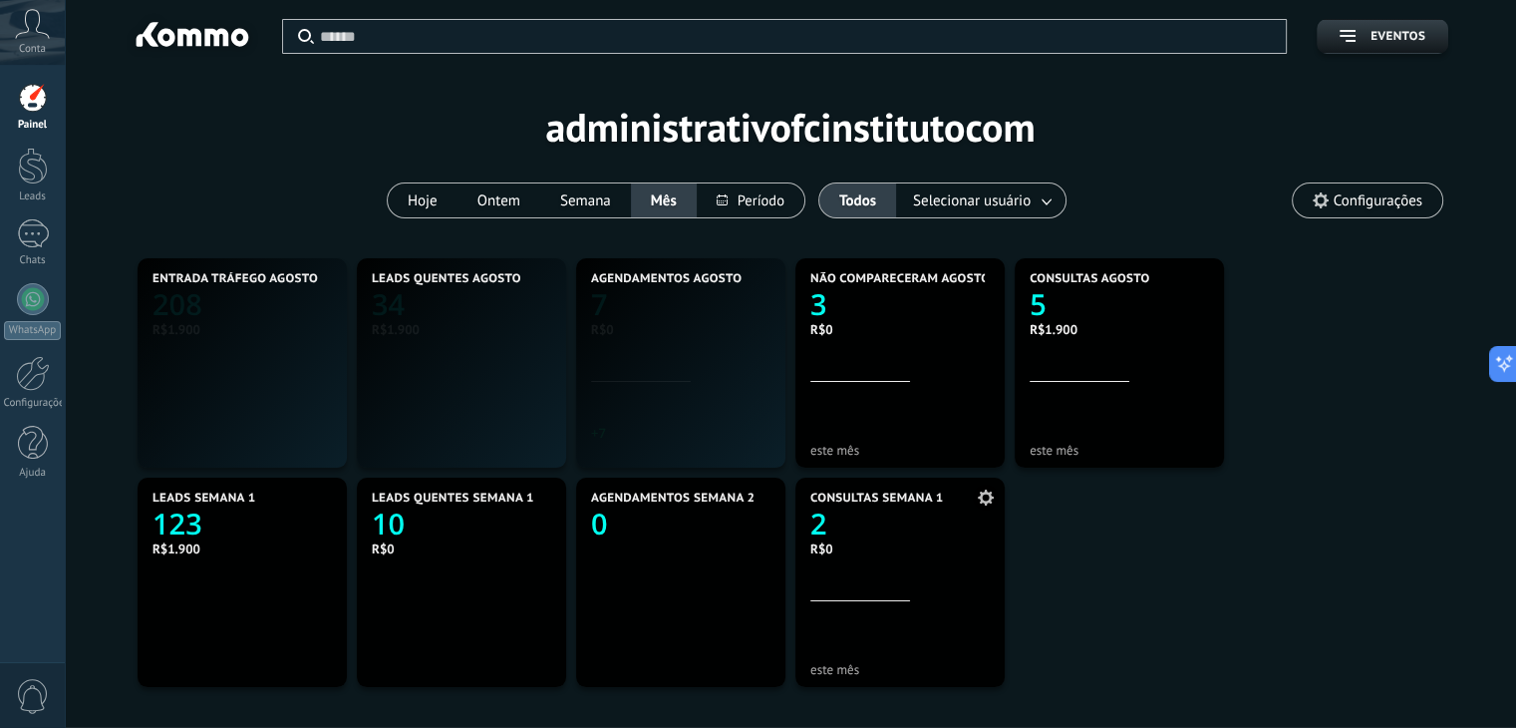
scroll to position [372, 862]
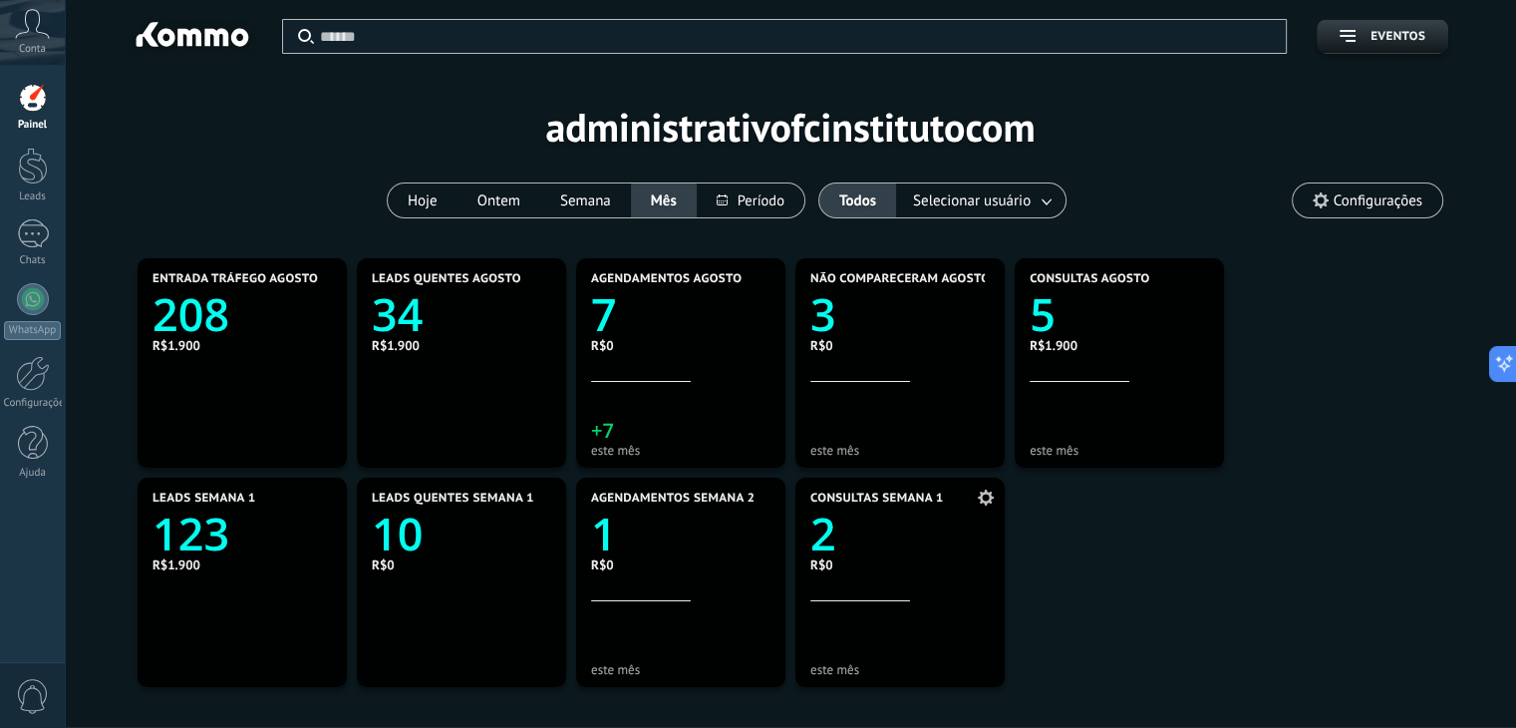
click at [985, 497] on icon at bounding box center [986, 498] width 16 height 16
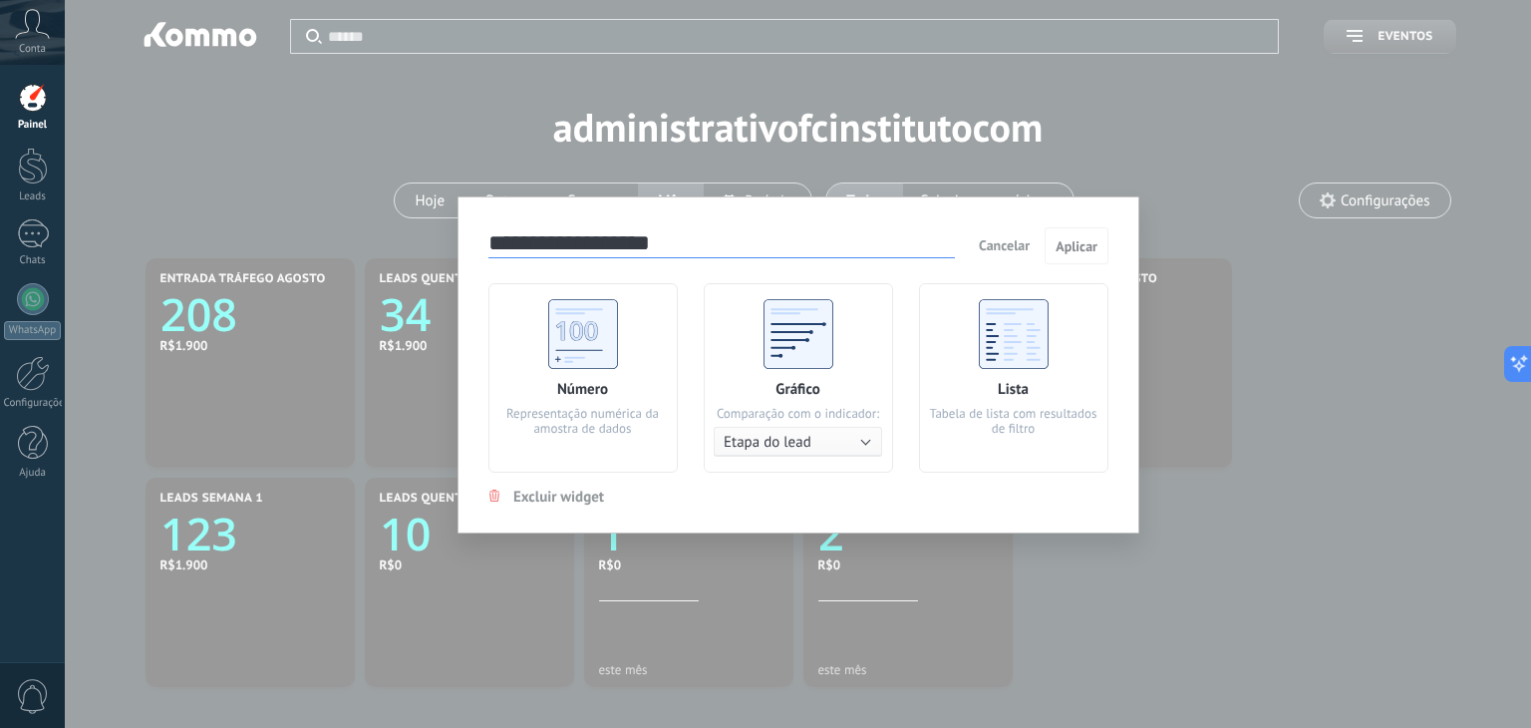
click at [673, 256] on input "**********" at bounding box center [722, 244] width 467 height 28
type input "**********"
click at [1059, 243] on span "Aplicar" at bounding box center [1077, 246] width 42 height 14
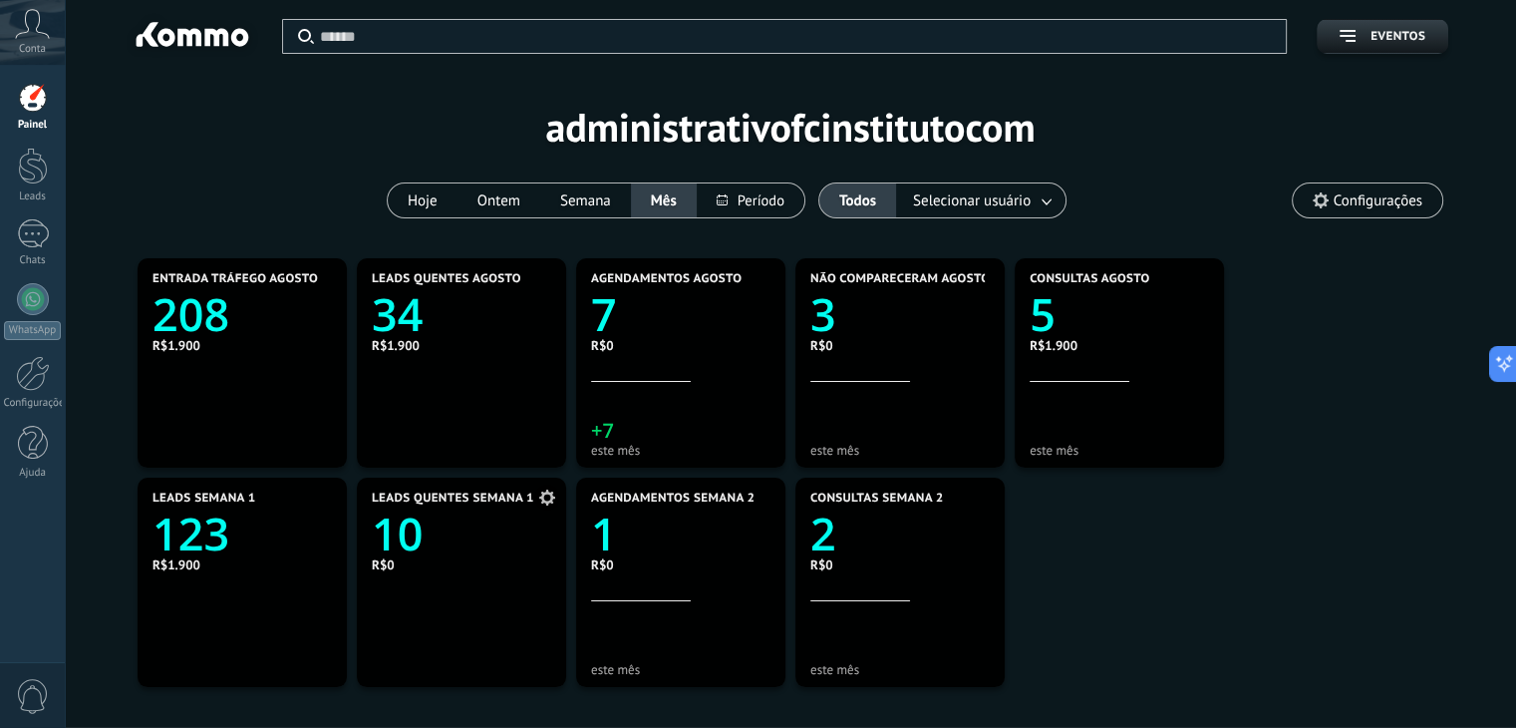
click at [430, 534] on icon "10" at bounding box center [461, 527] width 179 height 45
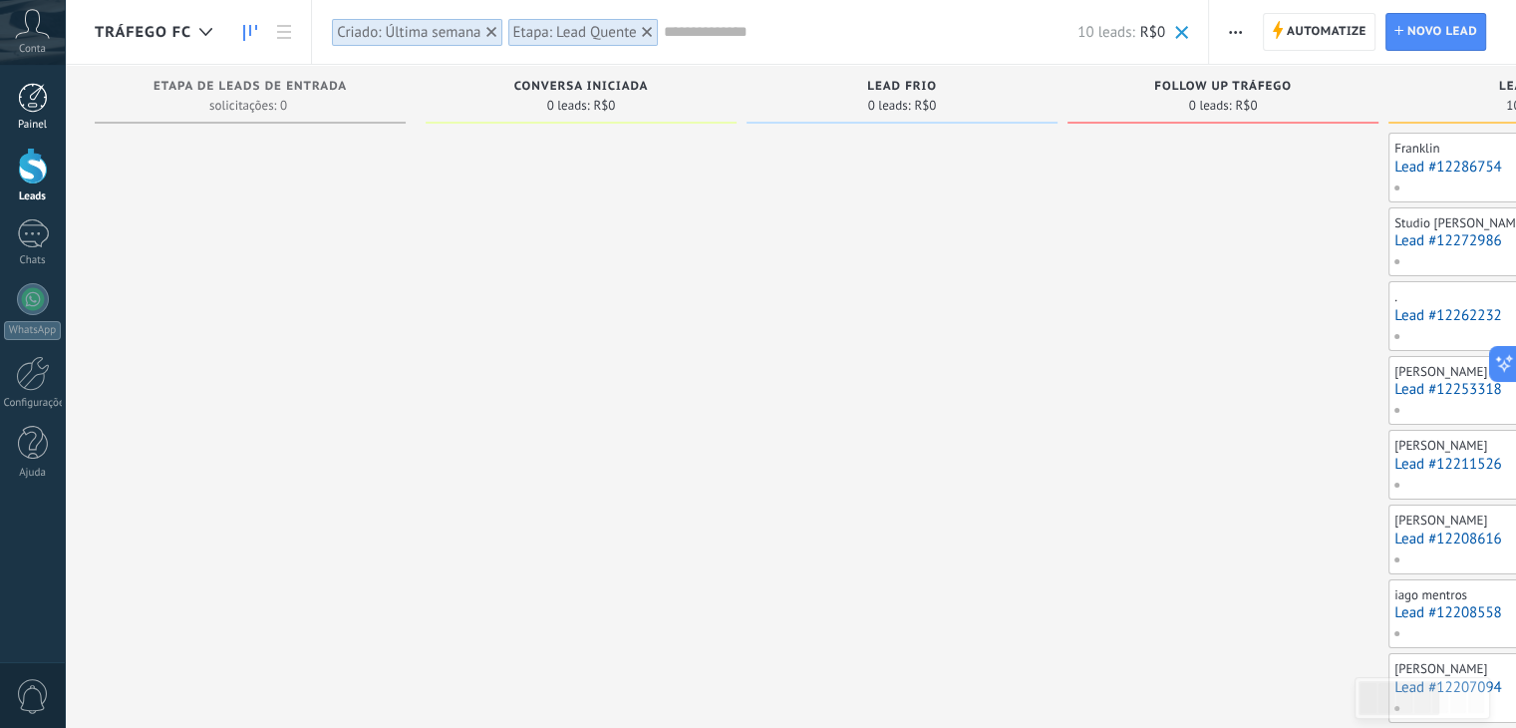
click at [25, 119] on div "Painel" at bounding box center [33, 125] width 58 height 13
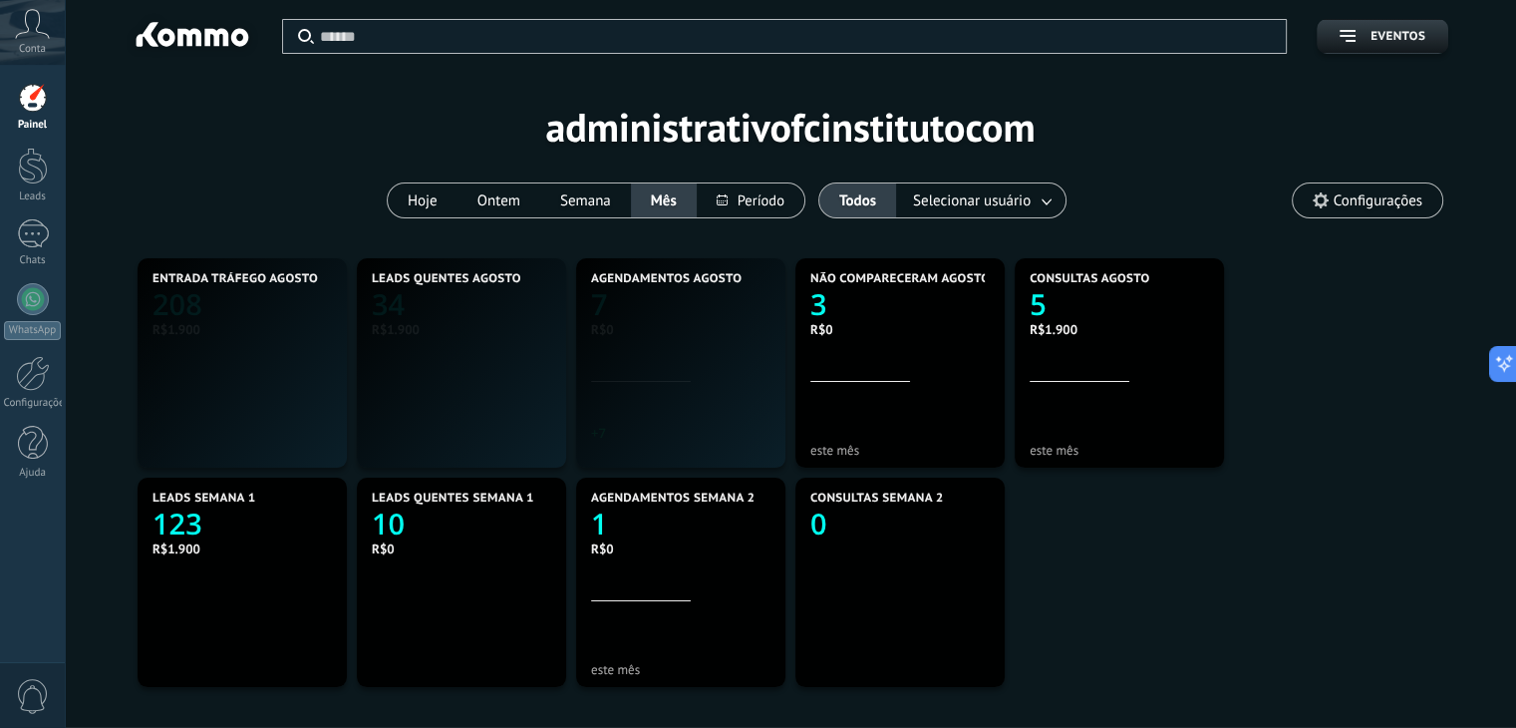
scroll to position [372, 862]
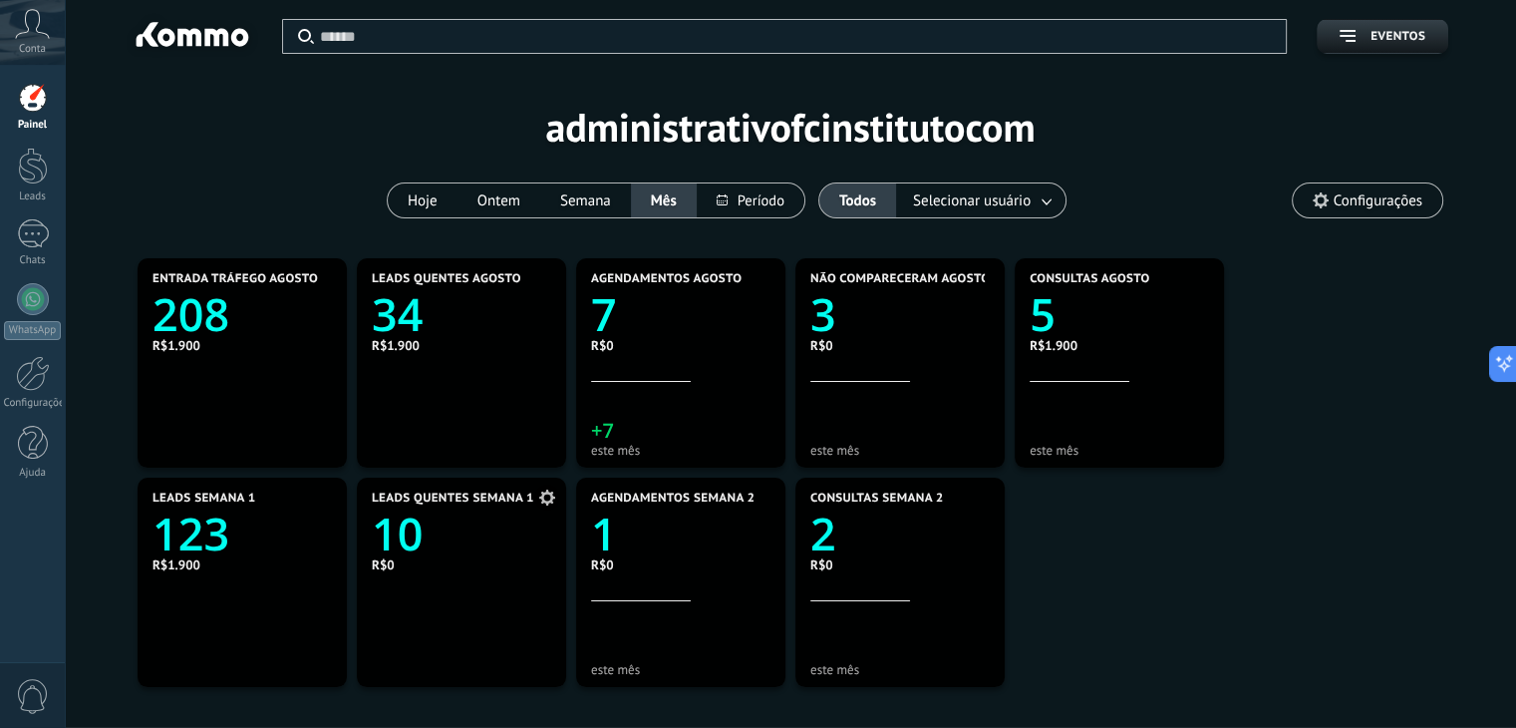
click at [479, 509] on icon "10" at bounding box center [461, 527] width 179 height 45
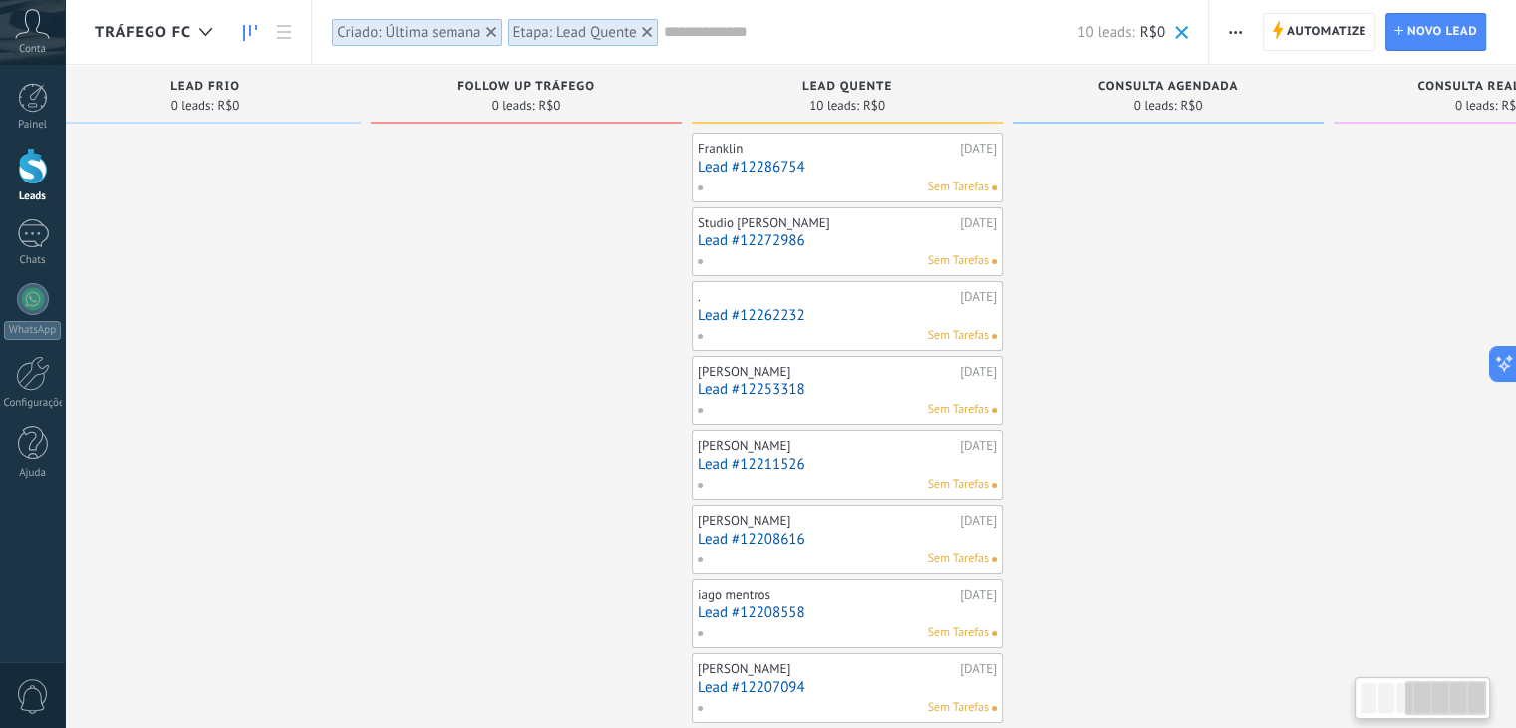
scroll to position [0, 855]
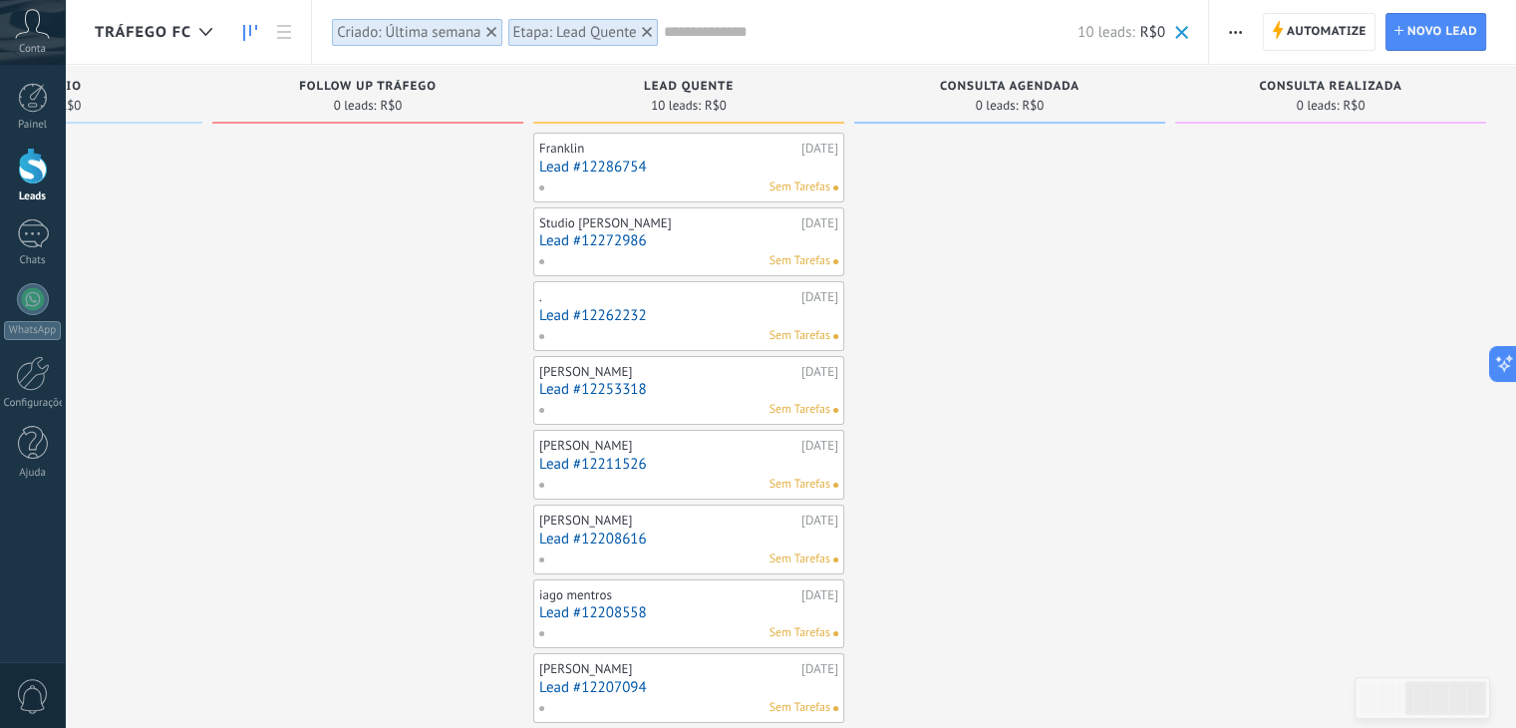
click at [726, 30] on input "text" at bounding box center [871, 32] width 415 height 21
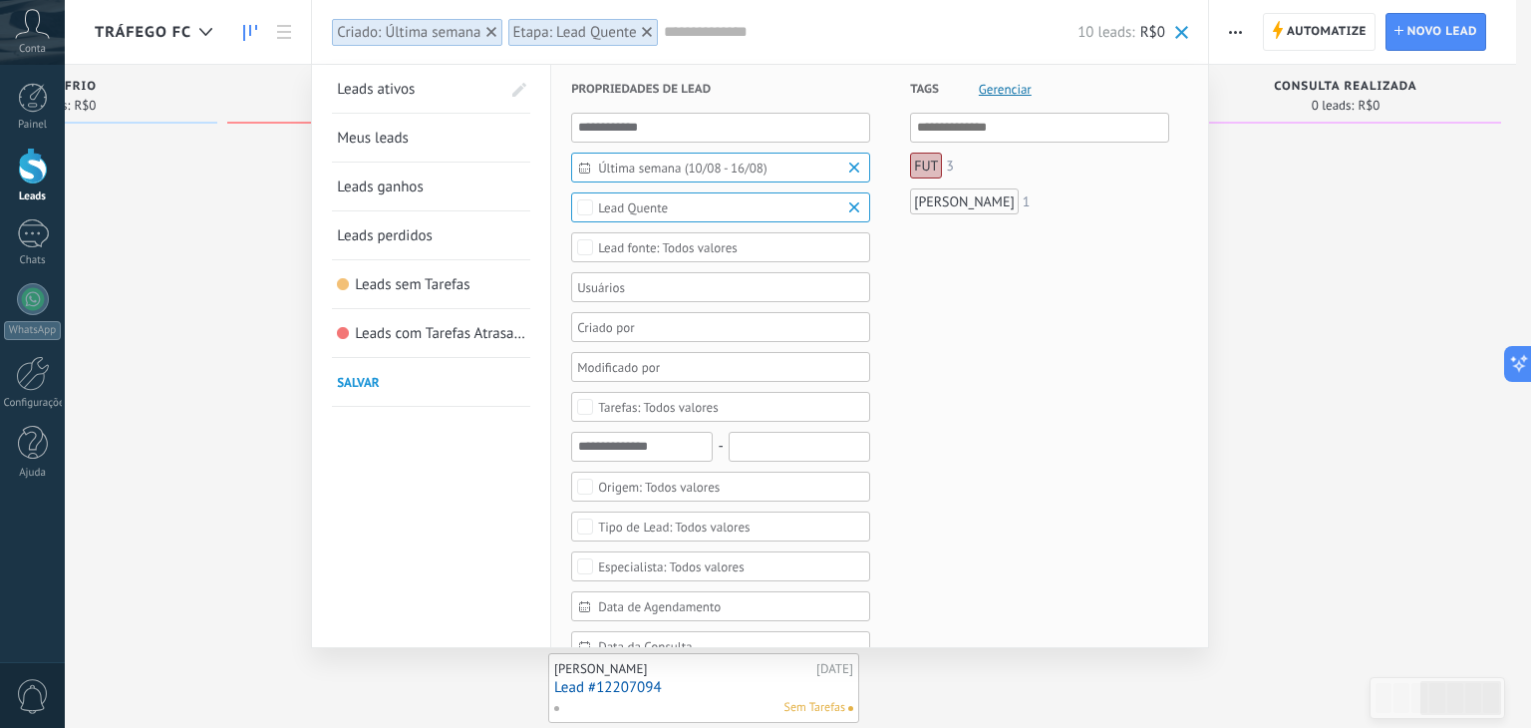
click at [696, 210] on span "Lead Quente" at bounding box center [721, 207] width 246 height 15
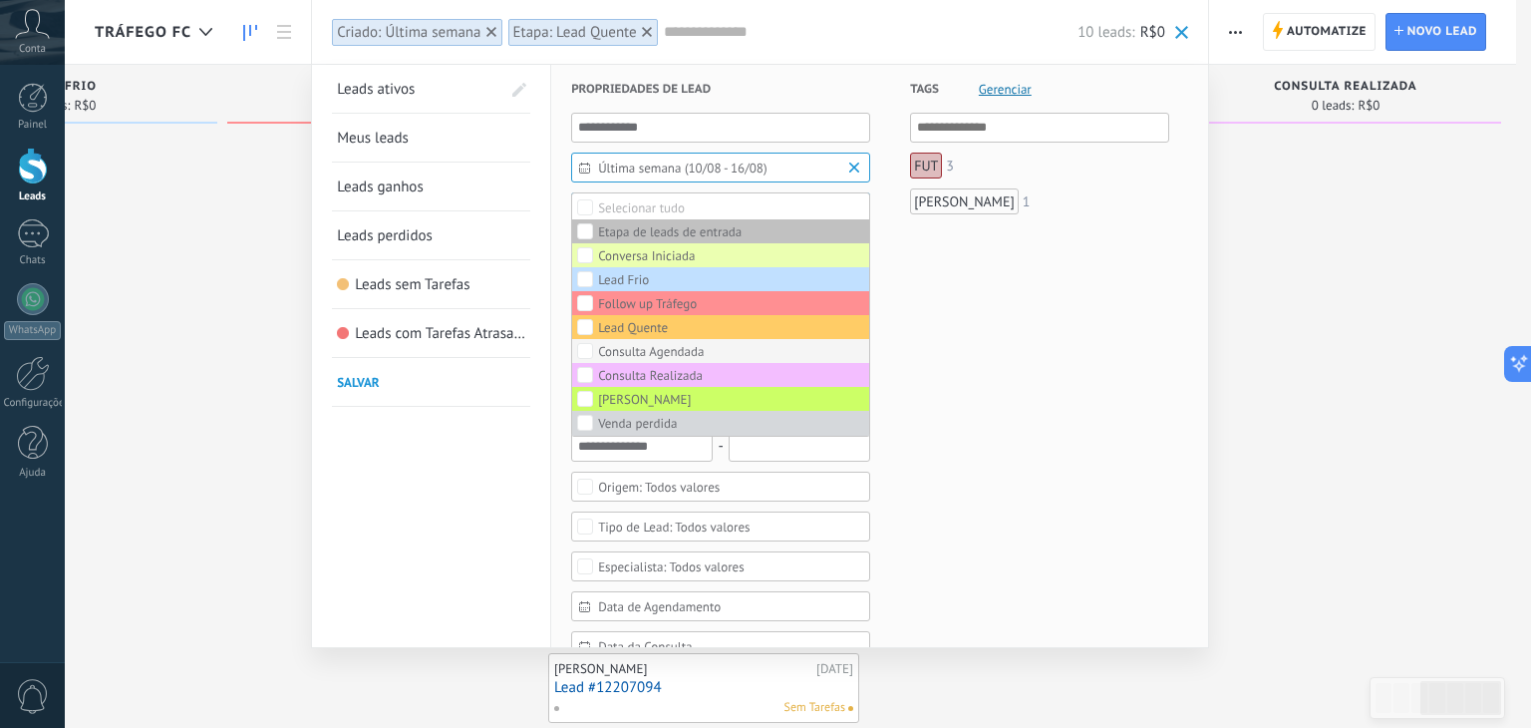
click at [633, 339] on label "Consulta Agendada" at bounding box center [720, 351] width 297 height 24
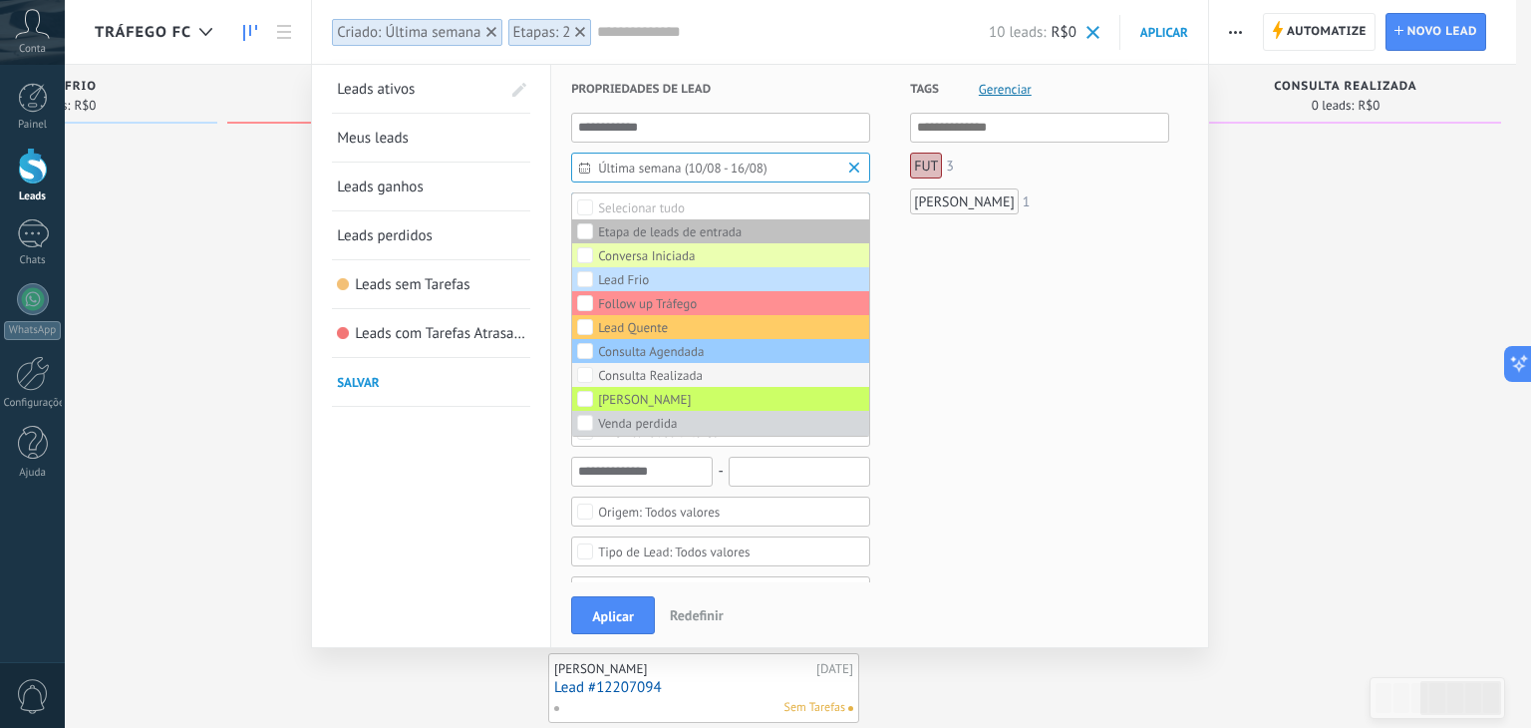
click at [621, 369] on div "Consulta Realizada" at bounding box center [650, 376] width 105 height 14
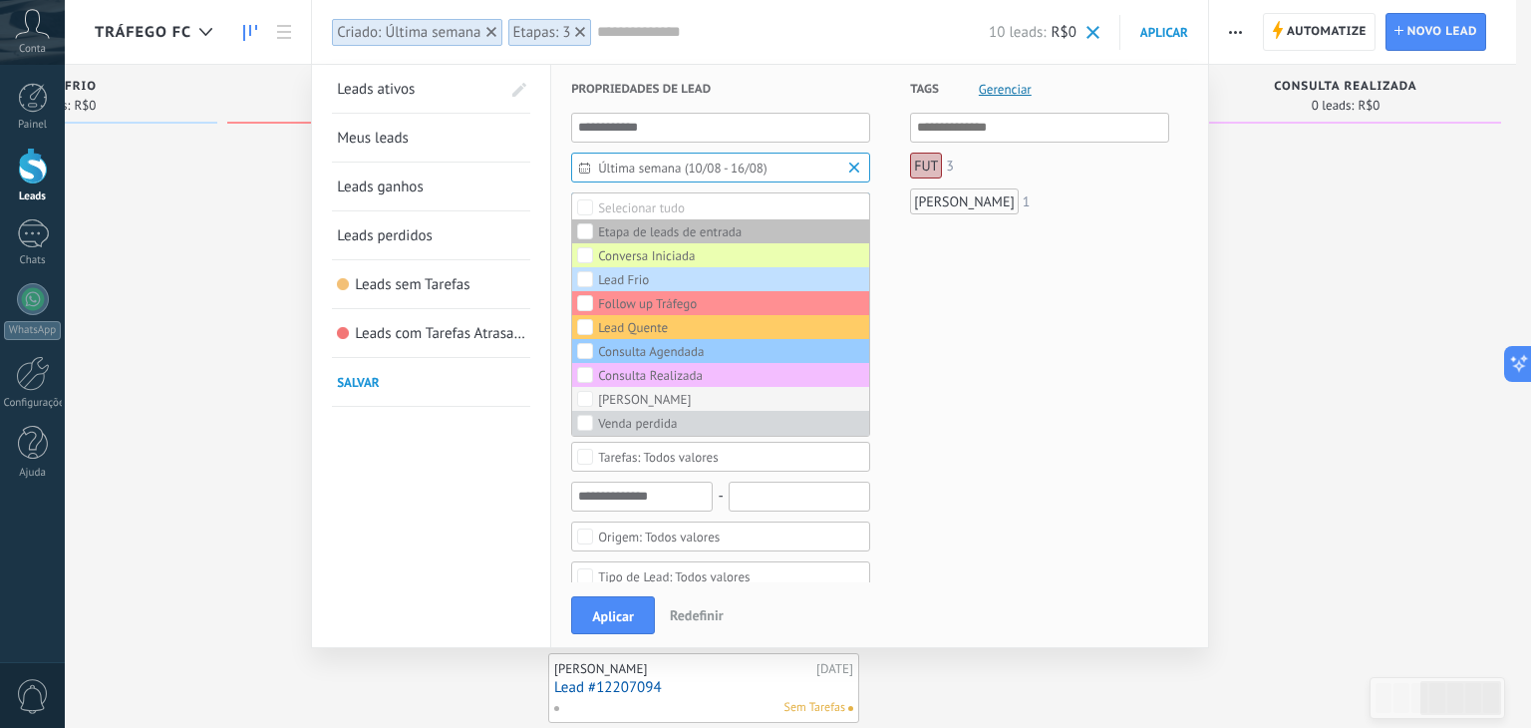
click at [609, 393] on div "[PERSON_NAME]" at bounding box center [644, 400] width 93 height 14
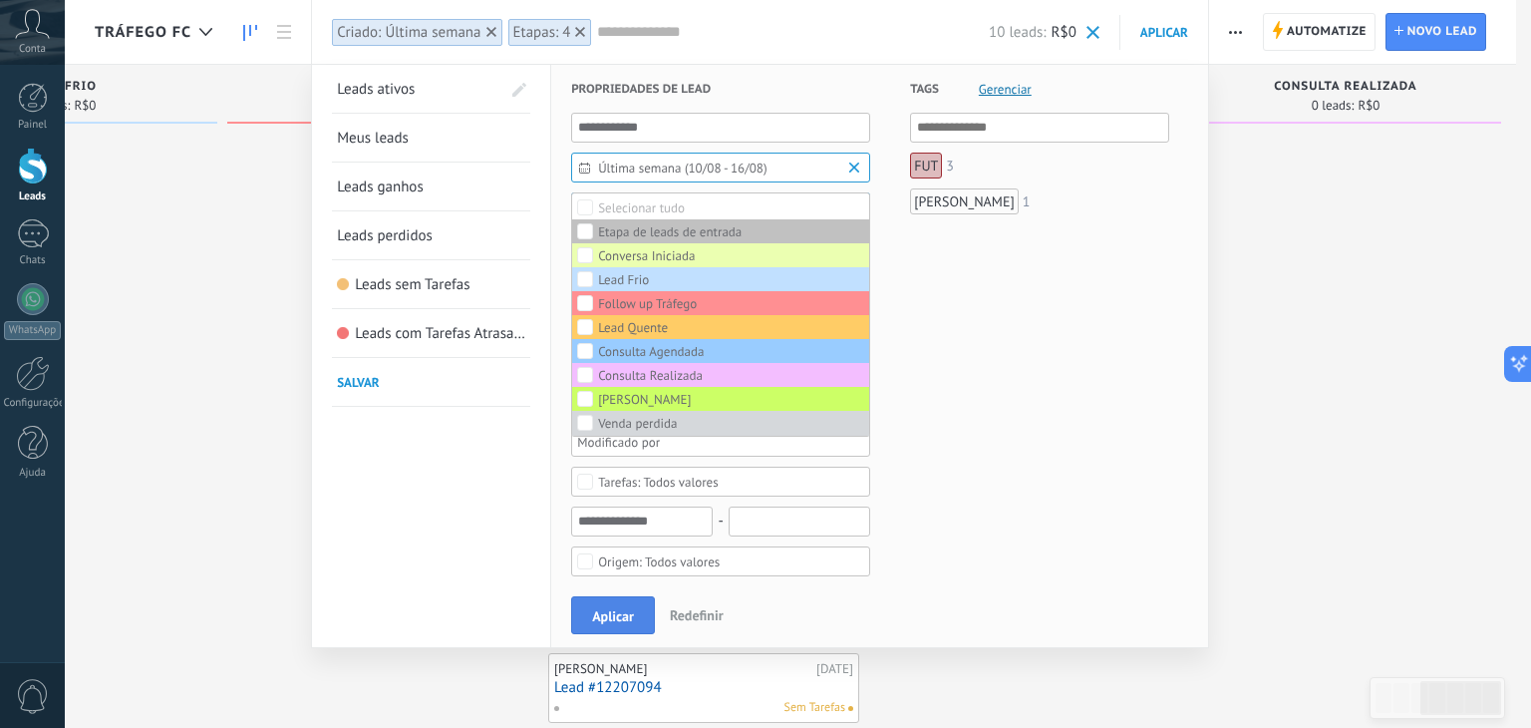
click at [596, 605] on button "Aplicar" at bounding box center [613, 615] width 84 height 38
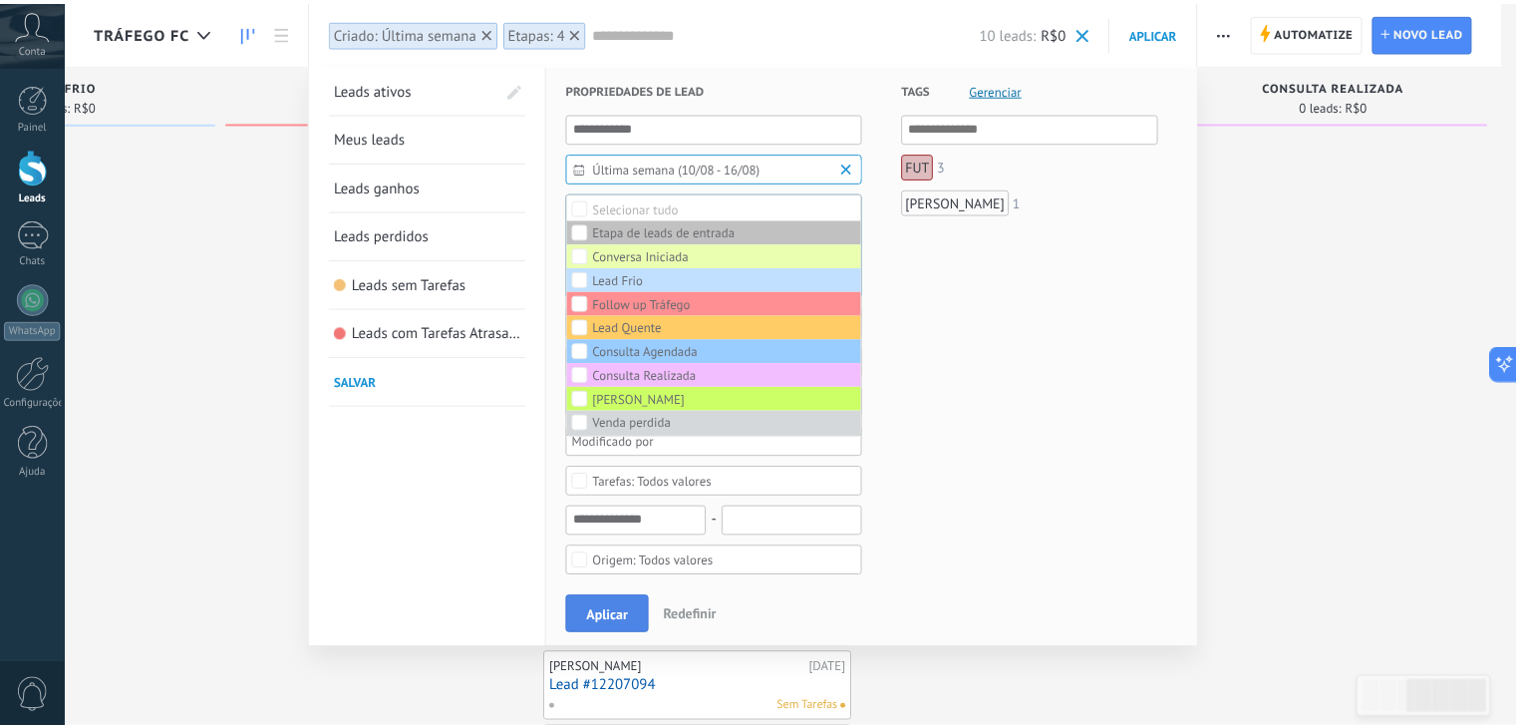
scroll to position [0, 840]
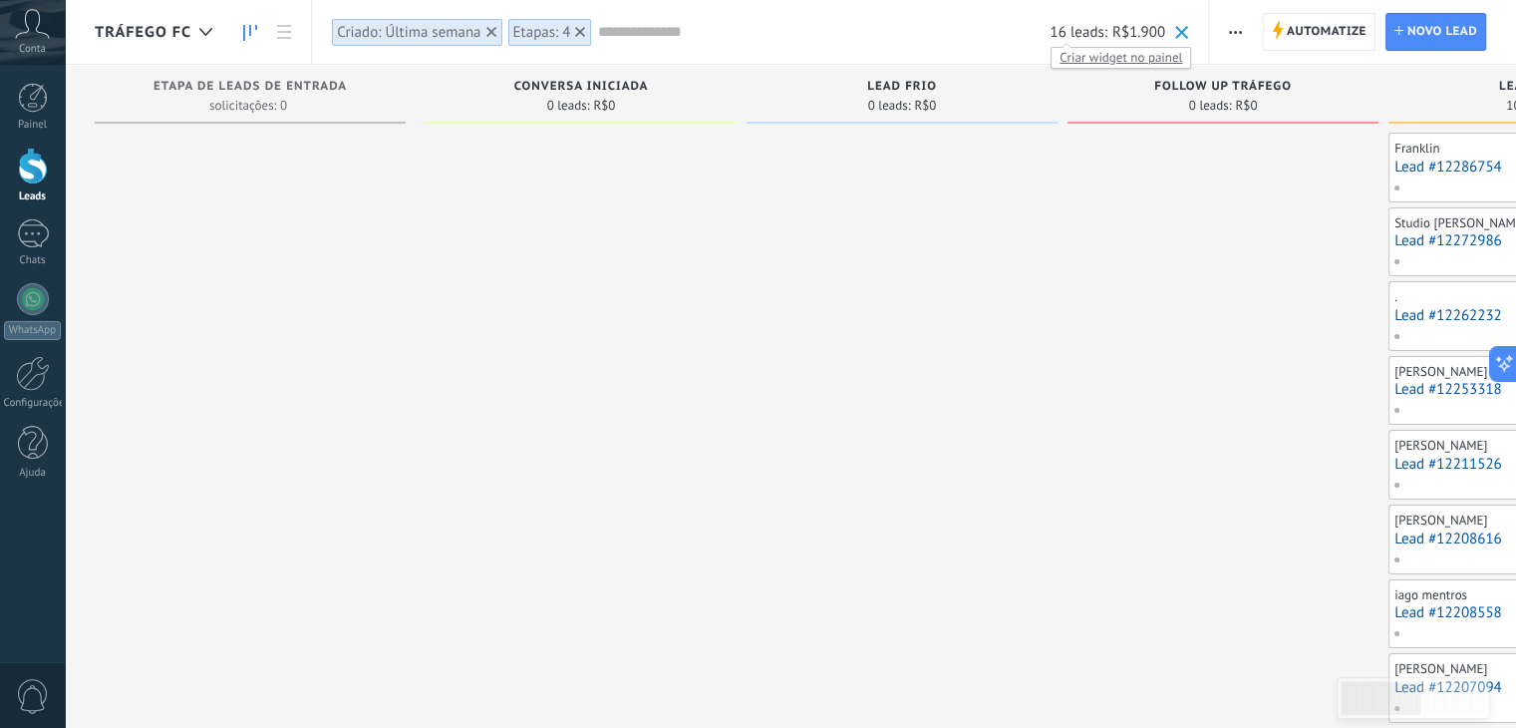
click at [1089, 57] on span "Criar widget no painel" at bounding box center [1121, 57] width 139 height 21
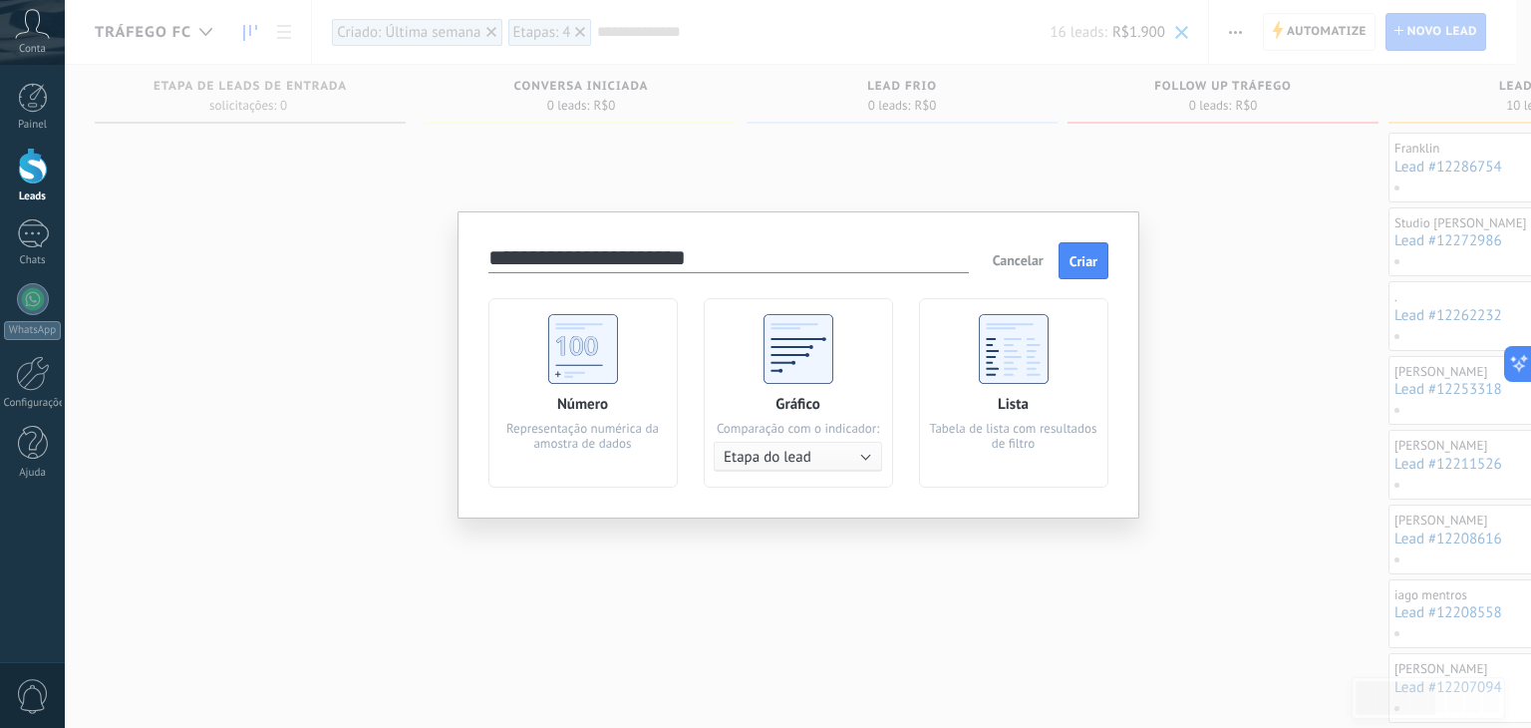
type input "**********"
click at [622, 356] on div "Número Representação numérica da amostra de dados" at bounding box center [583, 392] width 189 height 189
click at [1100, 258] on button "Criar" at bounding box center [1084, 261] width 50 height 38
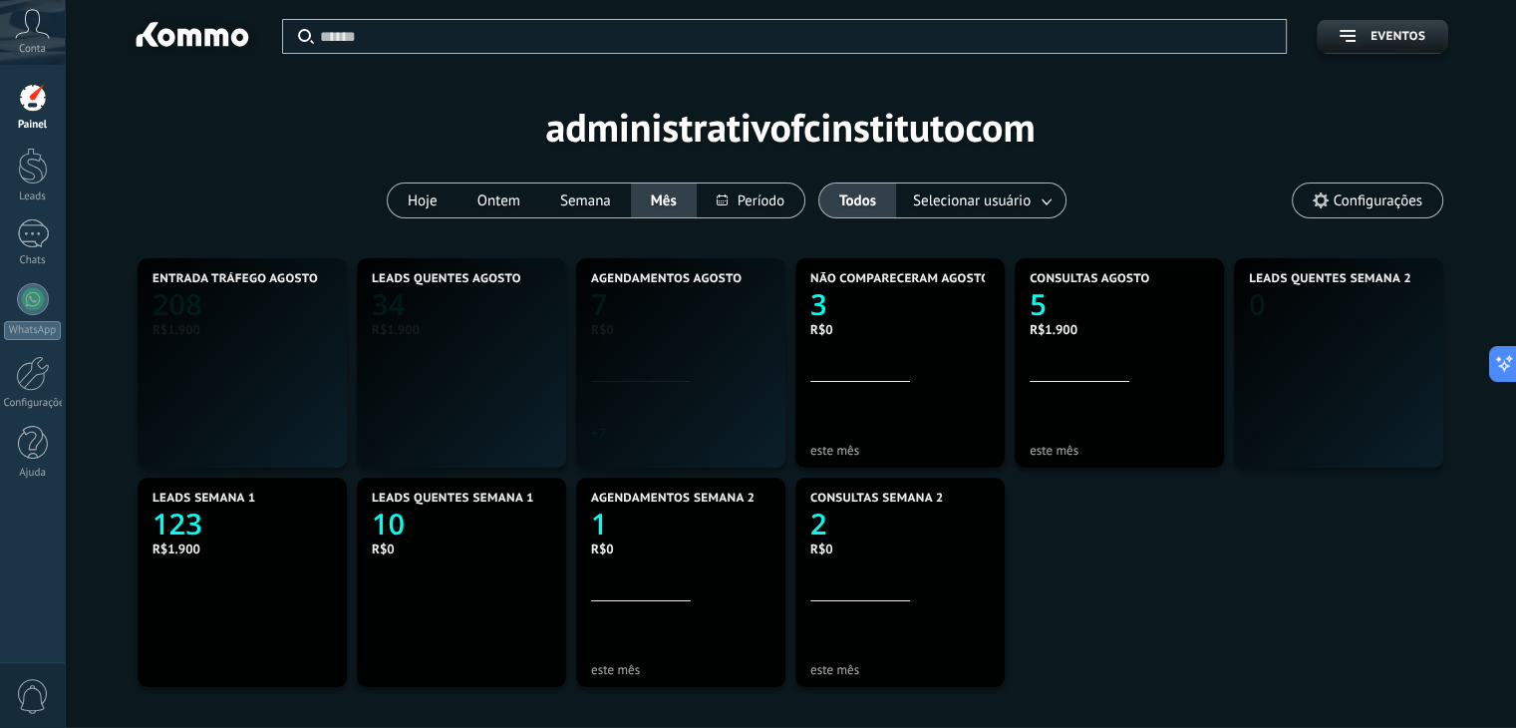
scroll to position [372, 862]
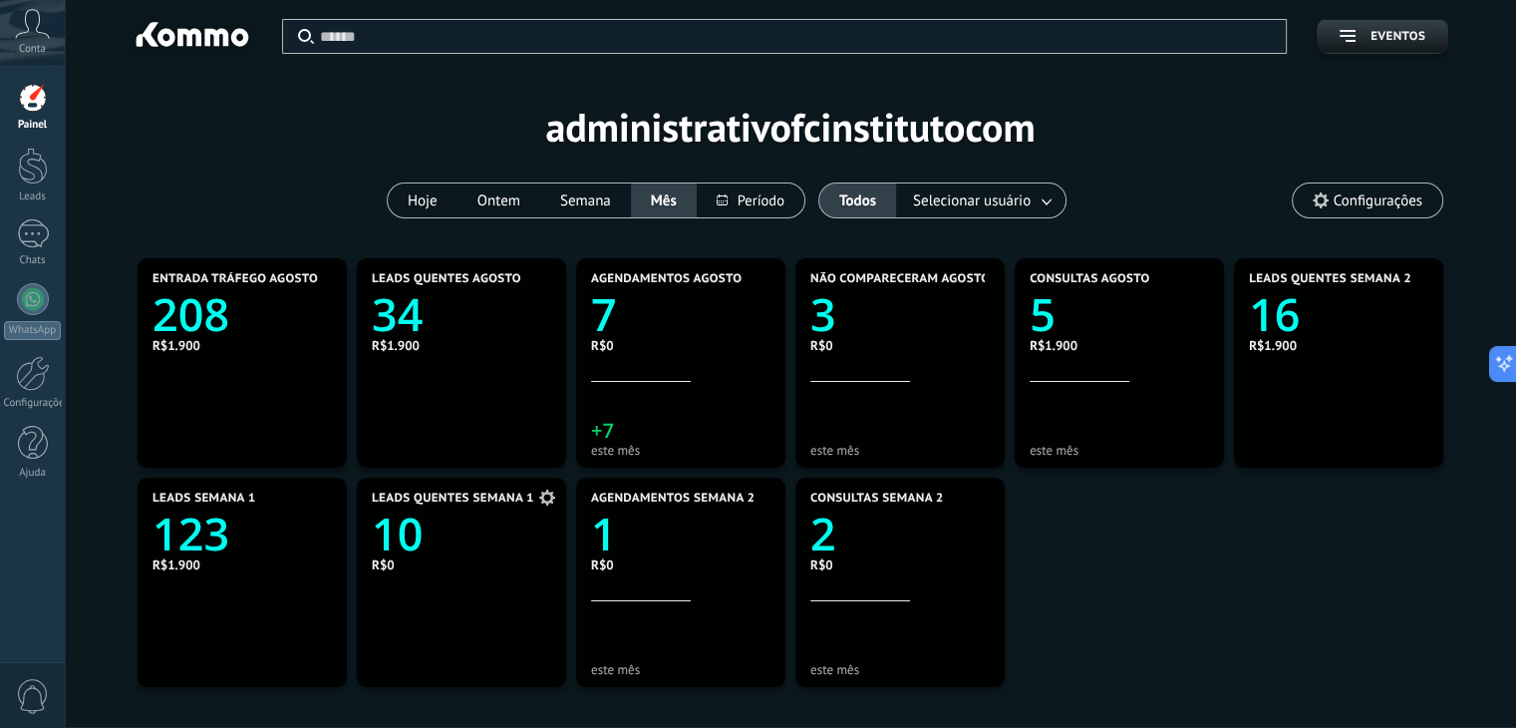
click at [545, 503] on icon at bounding box center [547, 498] width 16 height 16
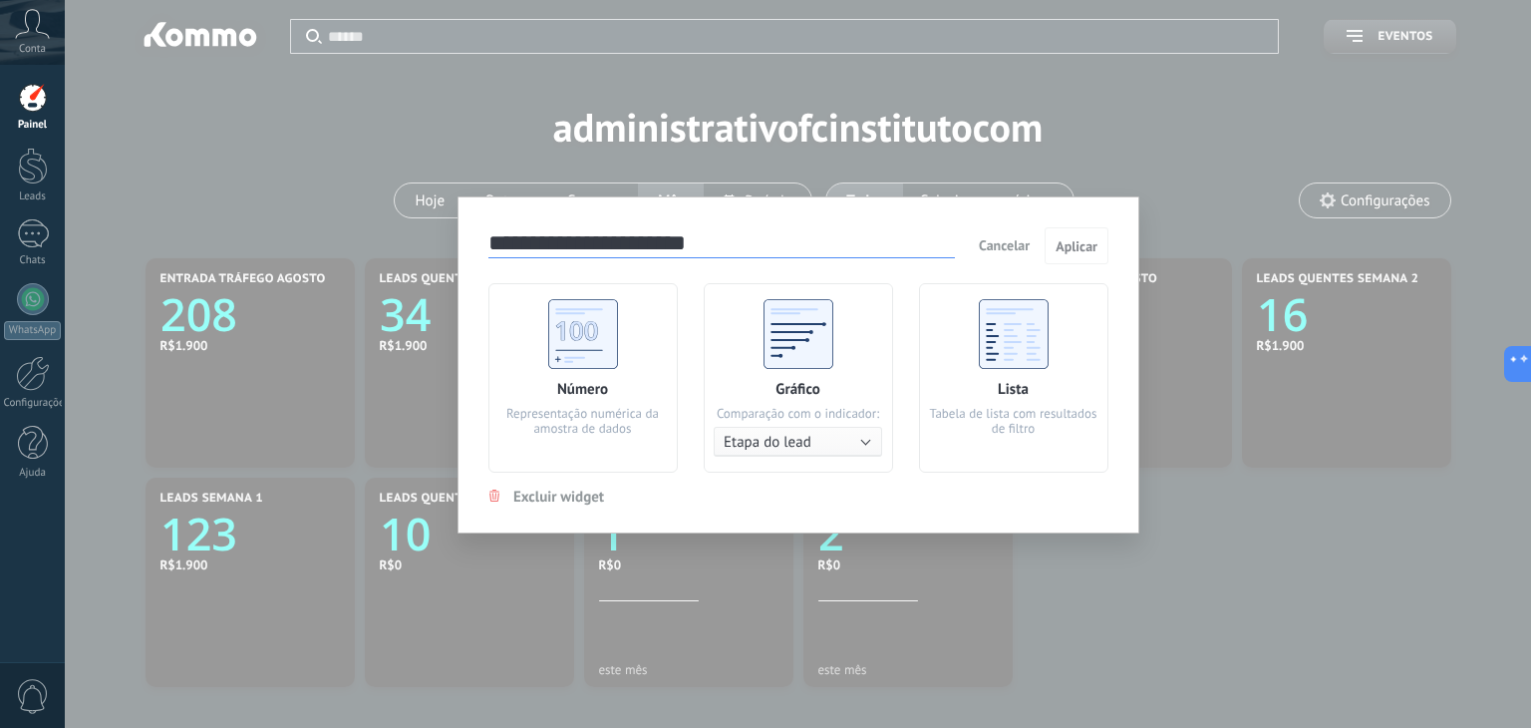
click at [546, 487] on div "**********" at bounding box center [799, 365] width 682 height 338
click at [552, 496] on span "Excluir widget" at bounding box center [558, 497] width 91 height 19
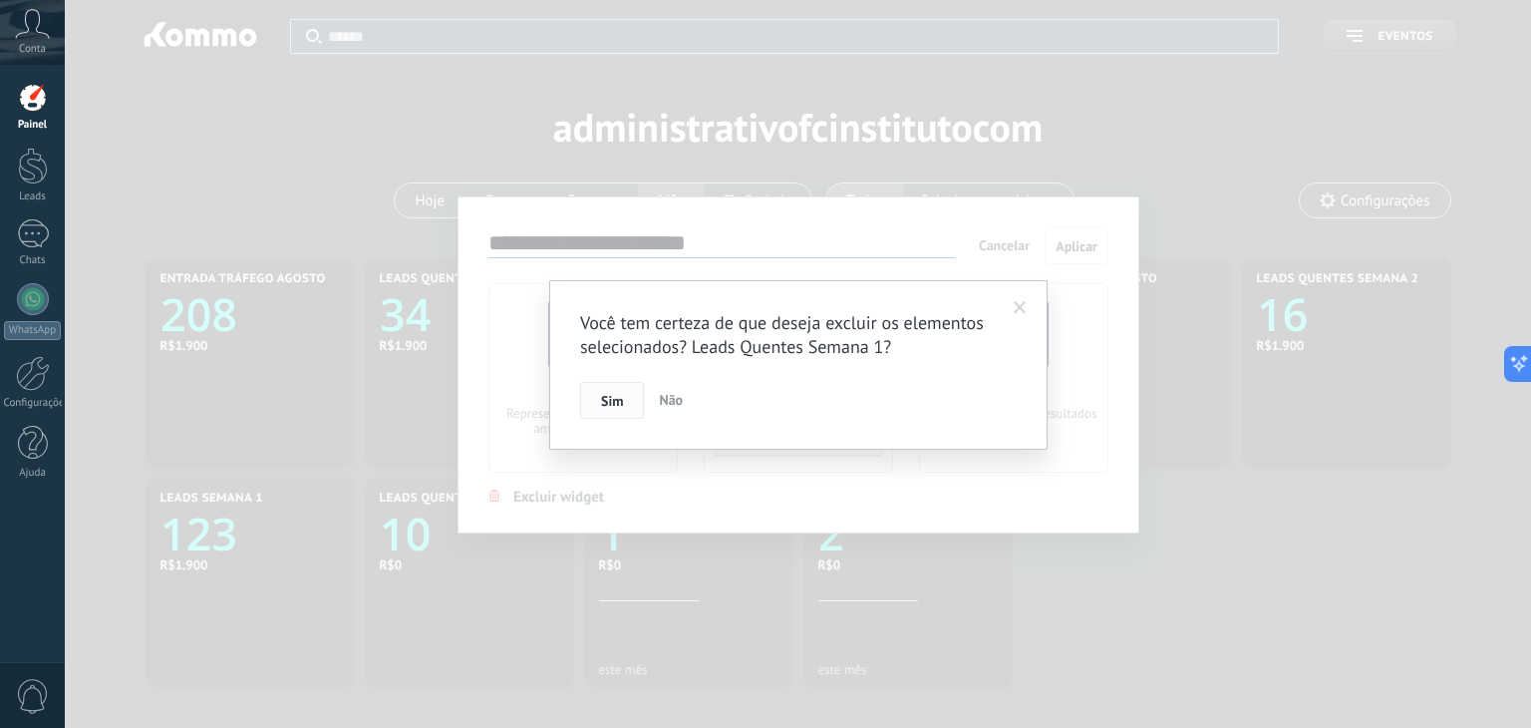
click at [624, 394] on button "Sim" at bounding box center [612, 401] width 64 height 38
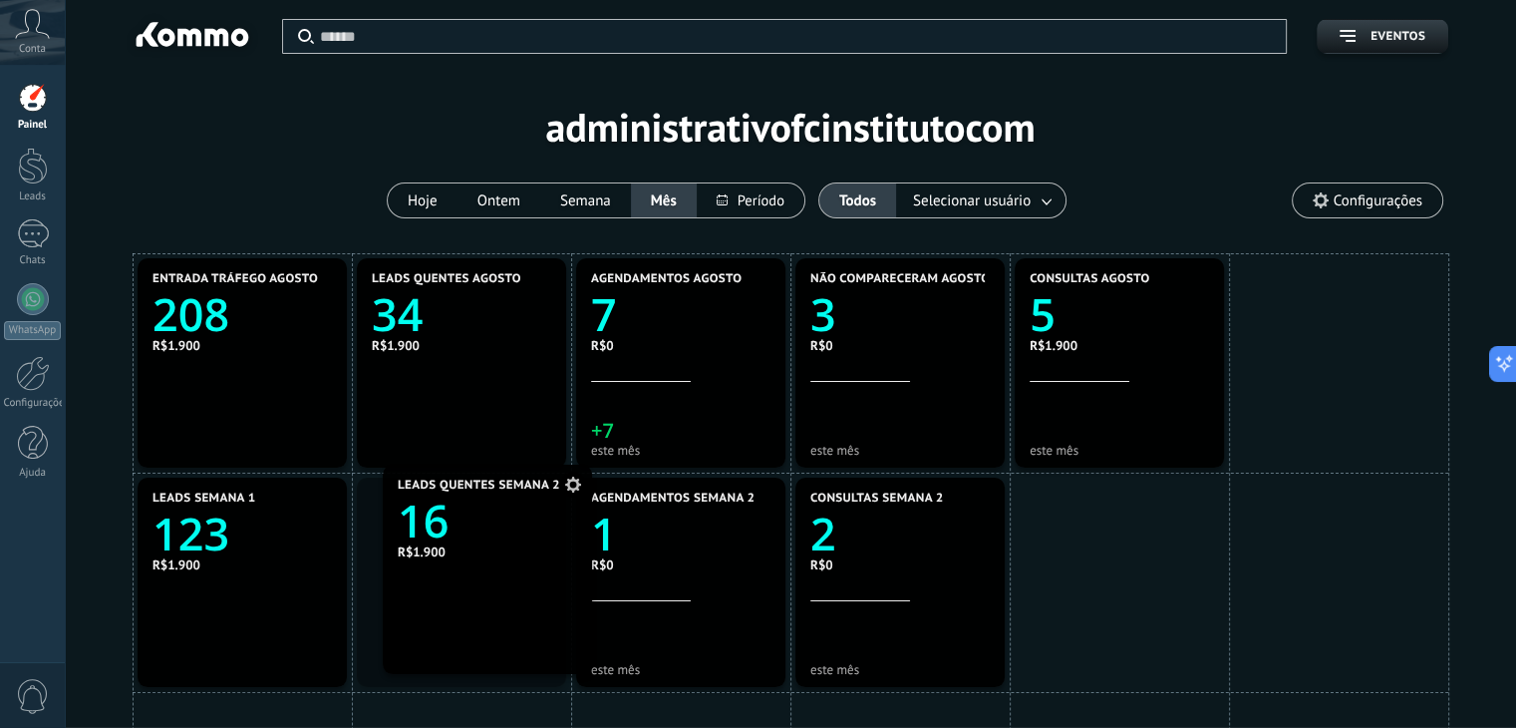
drag, startPoint x: 1285, startPoint y: 364, endPoint x: 434, endPoint y: 570, distance: 876.1
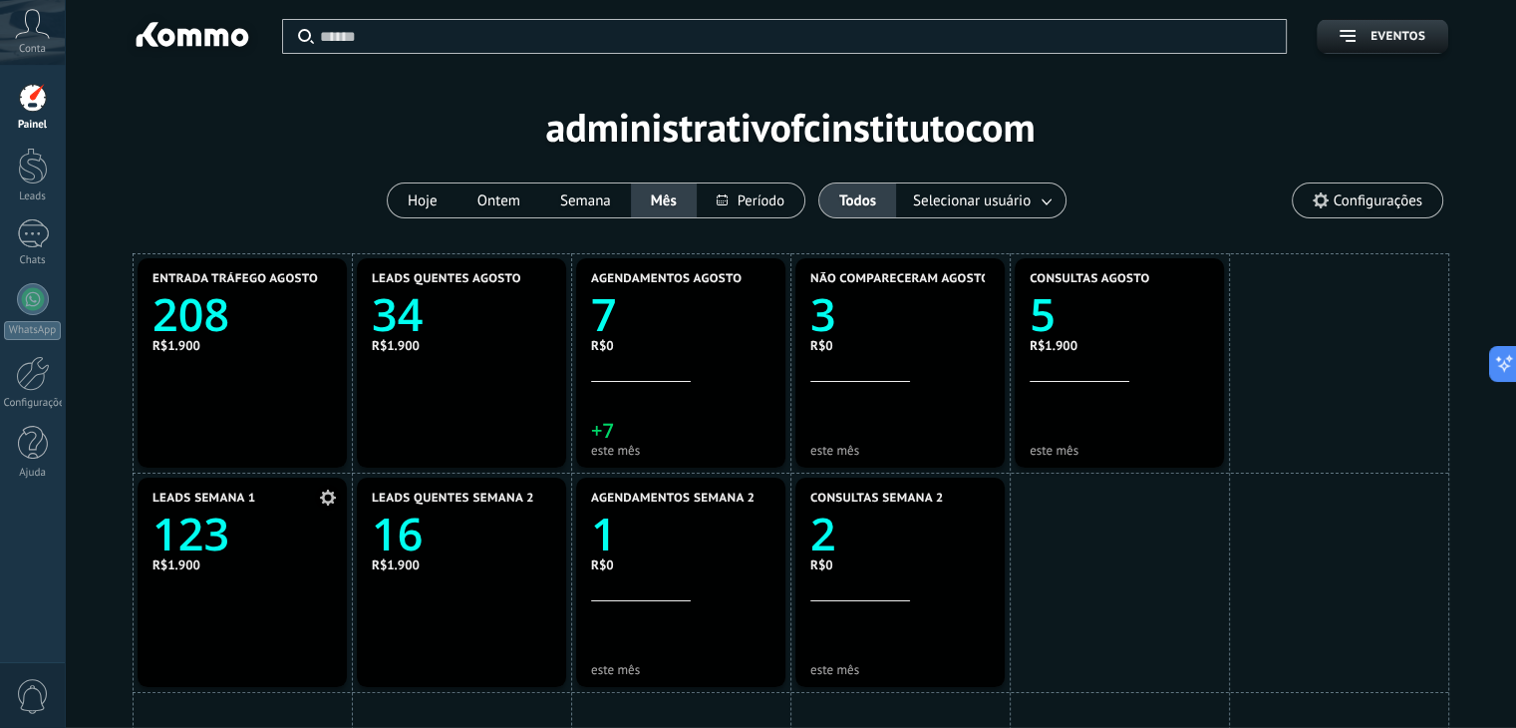
click at [323, 498] on use at bounding box center [328, 498] width 16 height 16
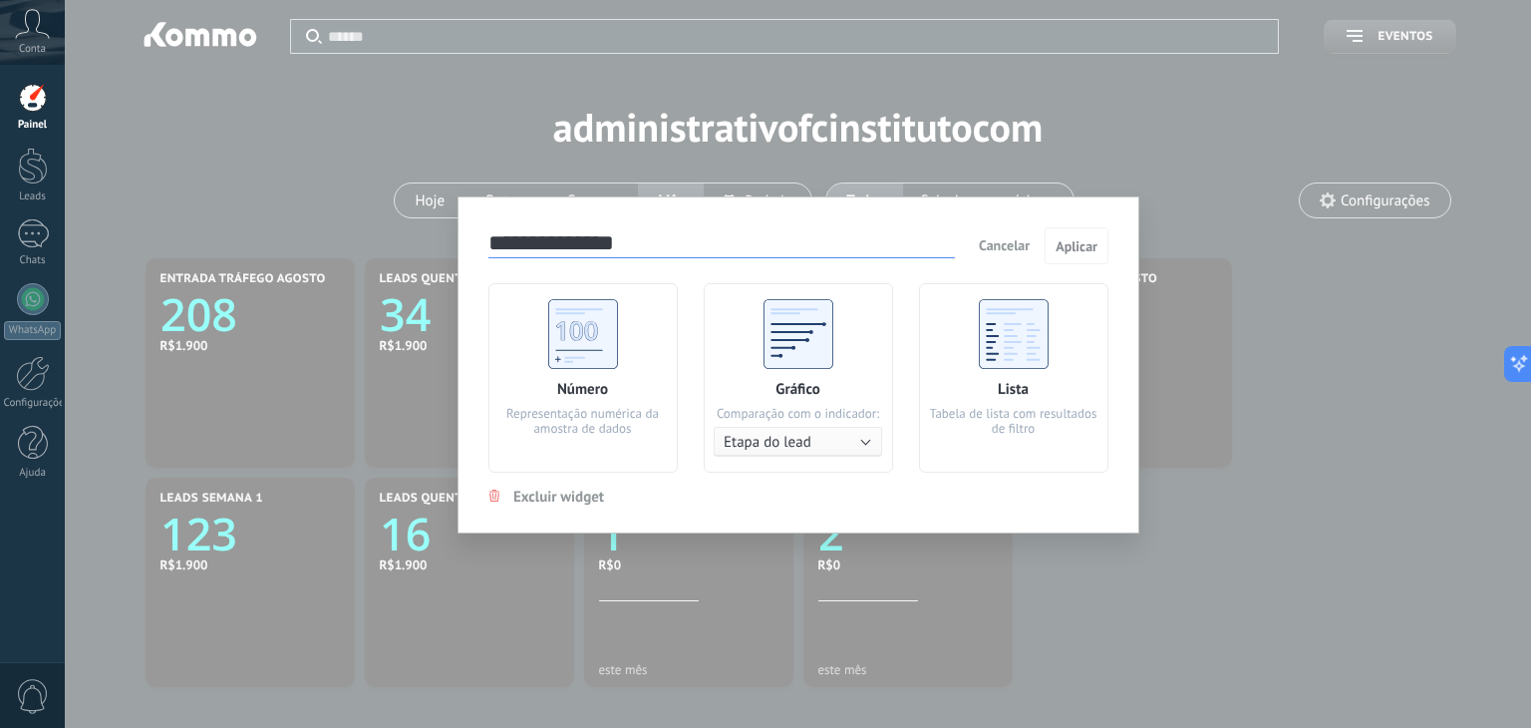
click at [653, 246] on input "**********" at bounding box center [722, 244] width 467 height 28
type input "**********"
click at [1096, 241] on span "Aplicar" at bounding box center [1077, 246] width 42 height 14
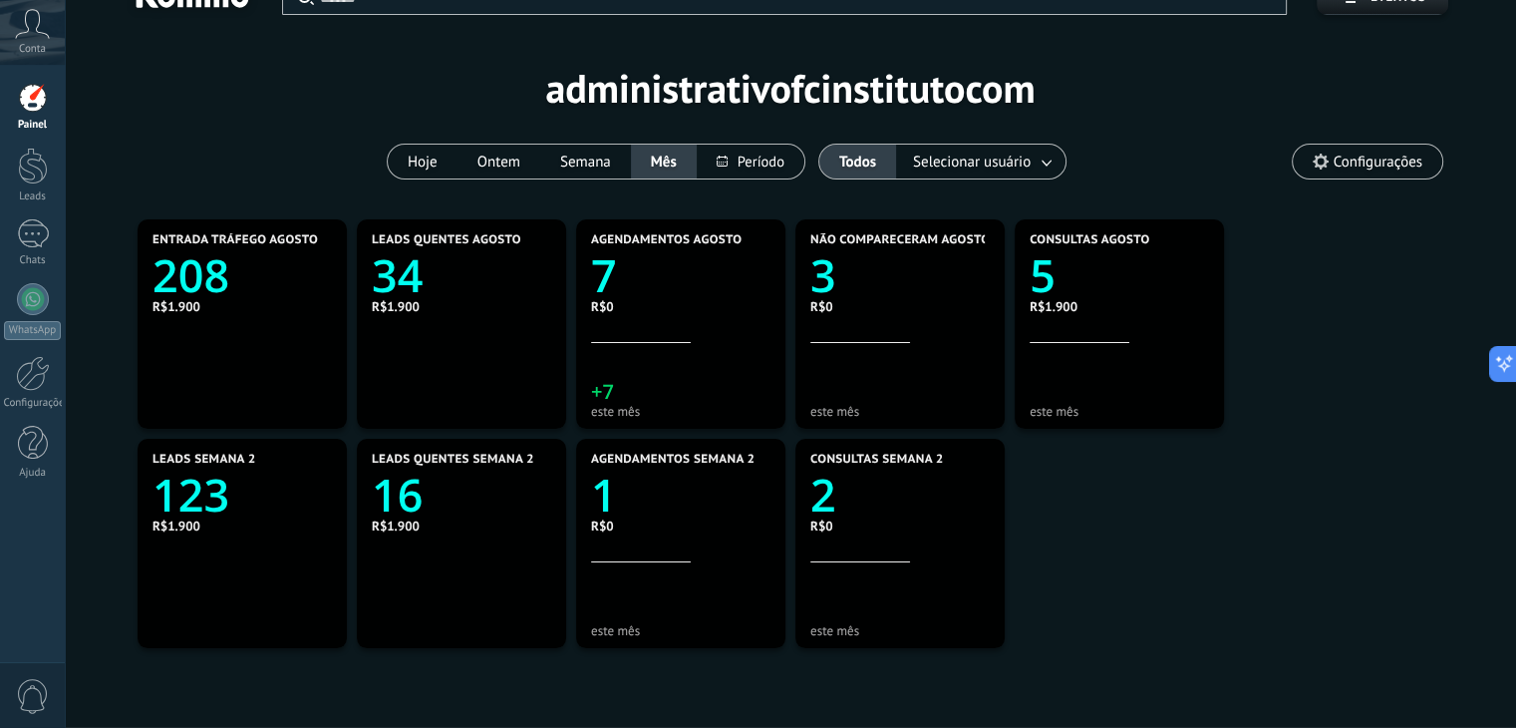
scroll to position [40, 0]
click at [988, 237] on icon at bounding box center [986, 238] width 16 height 16
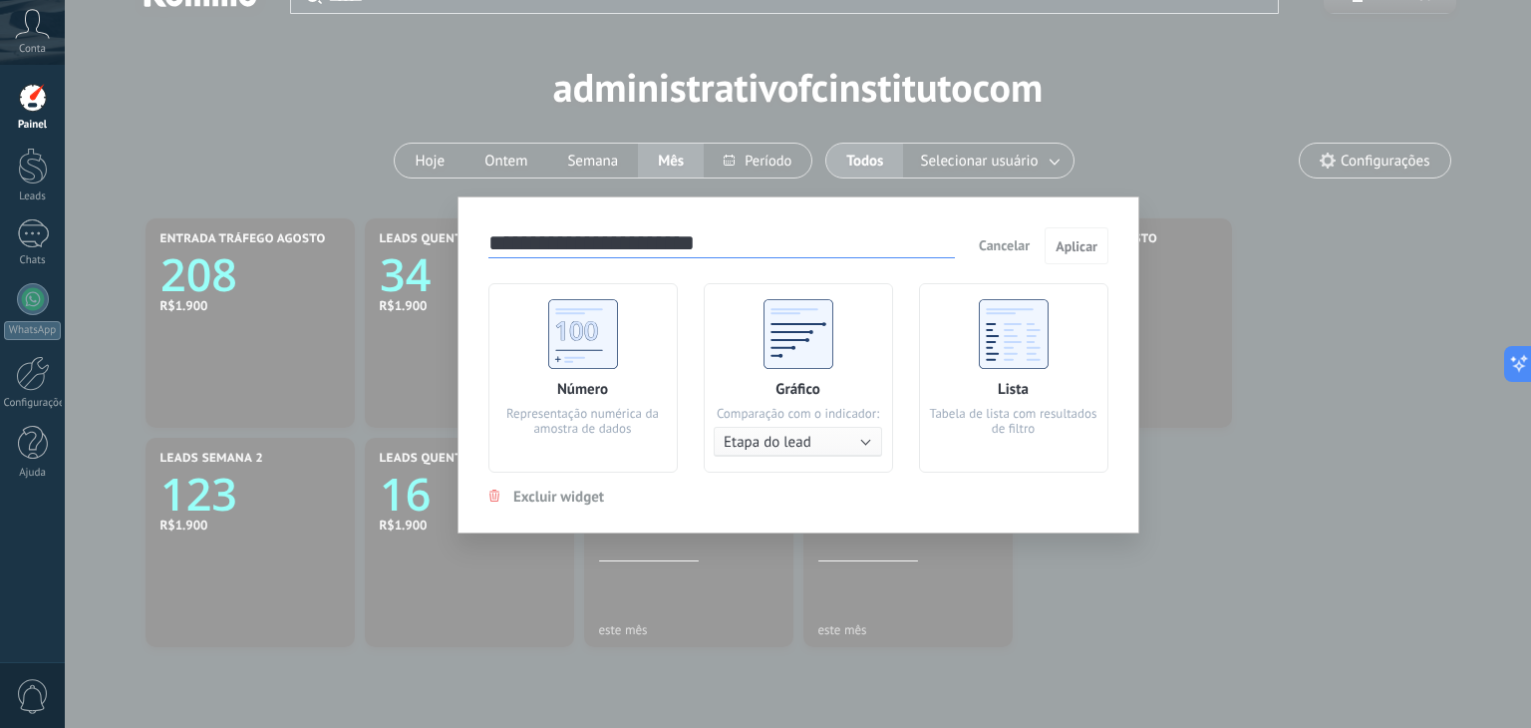
click at [784, 234] on input "**********" at bounding box center [722, 244] width 467 height 28
type input "**********"
click at [1090, 244] on span "Aplicar" at bounding box center [1077, 246] width 42 height 14
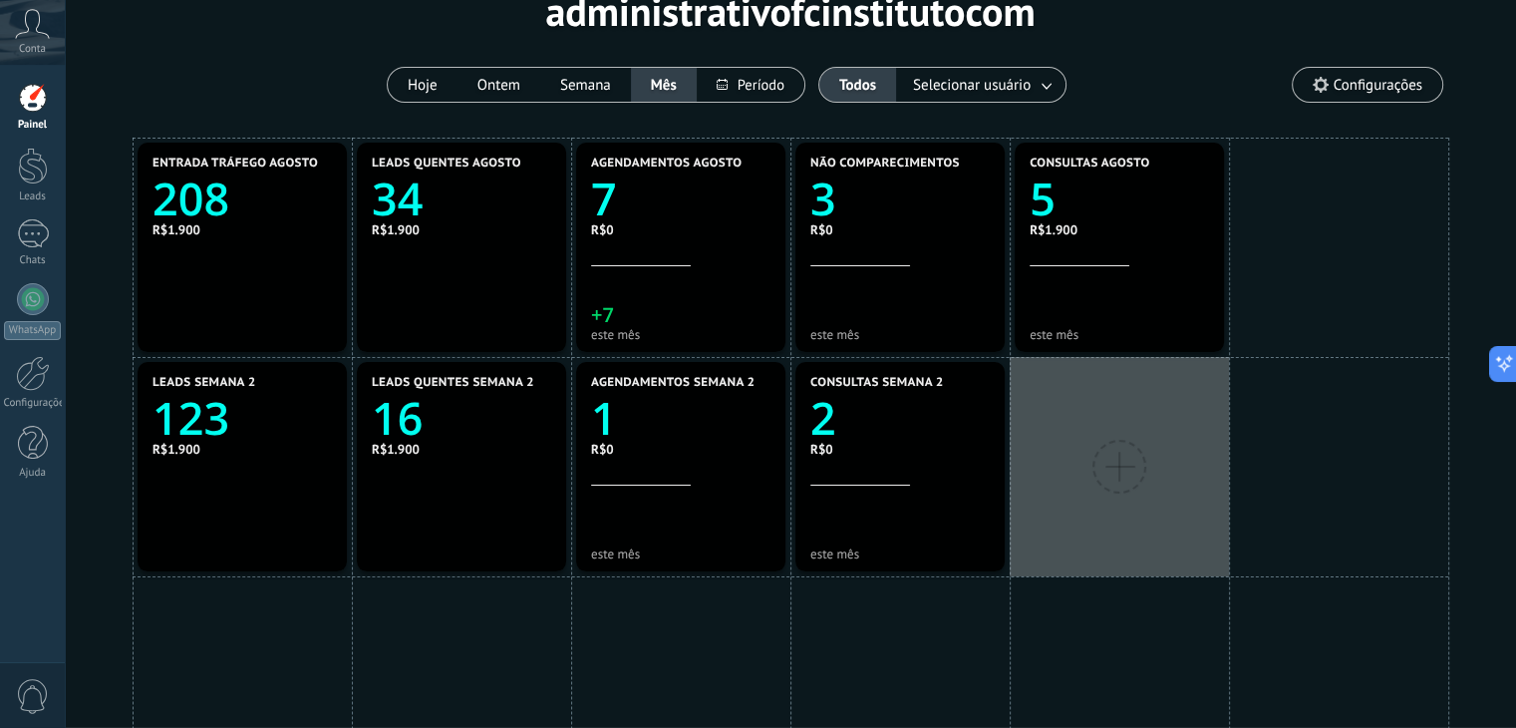
scroll to position [118, 0]
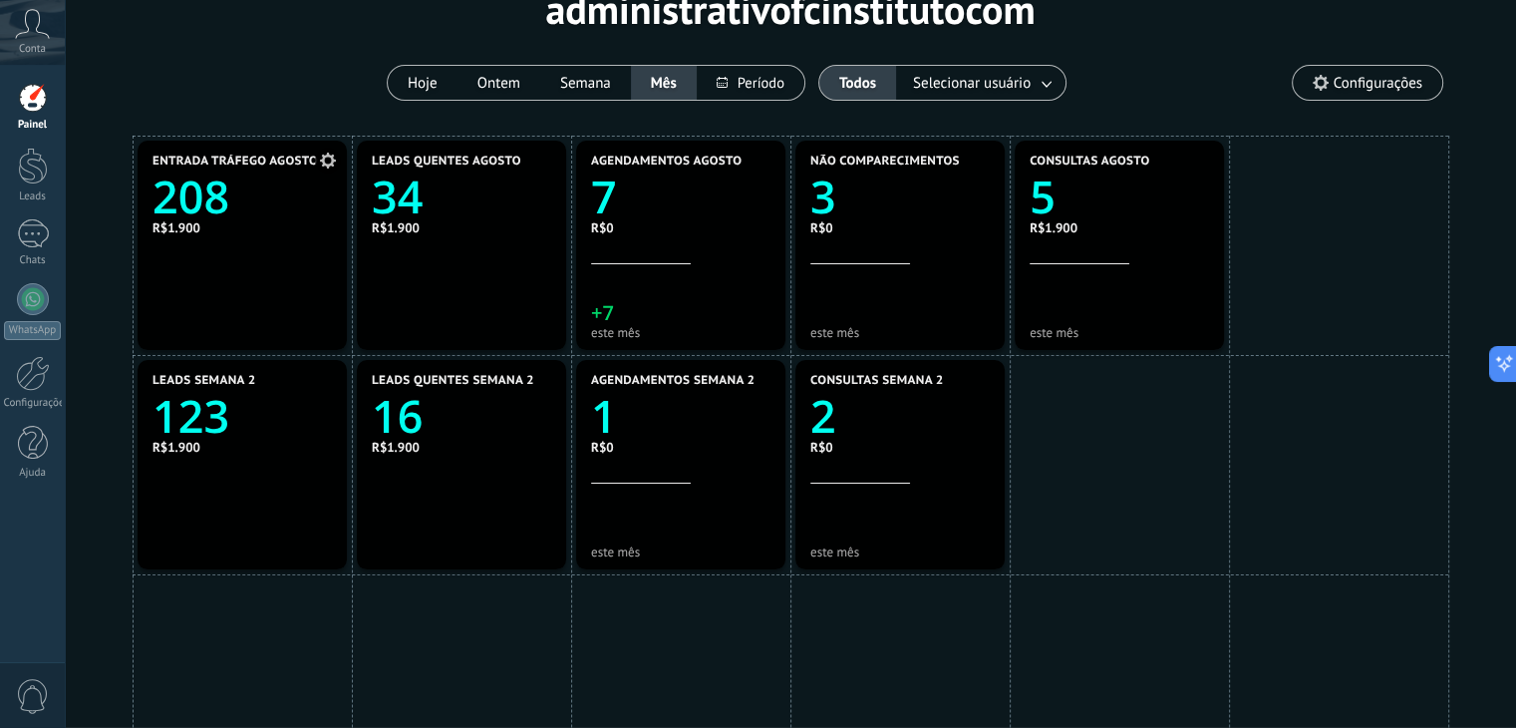
click at [215, 201] on text "208" at bounding box center [191, 196] width 77 height 61
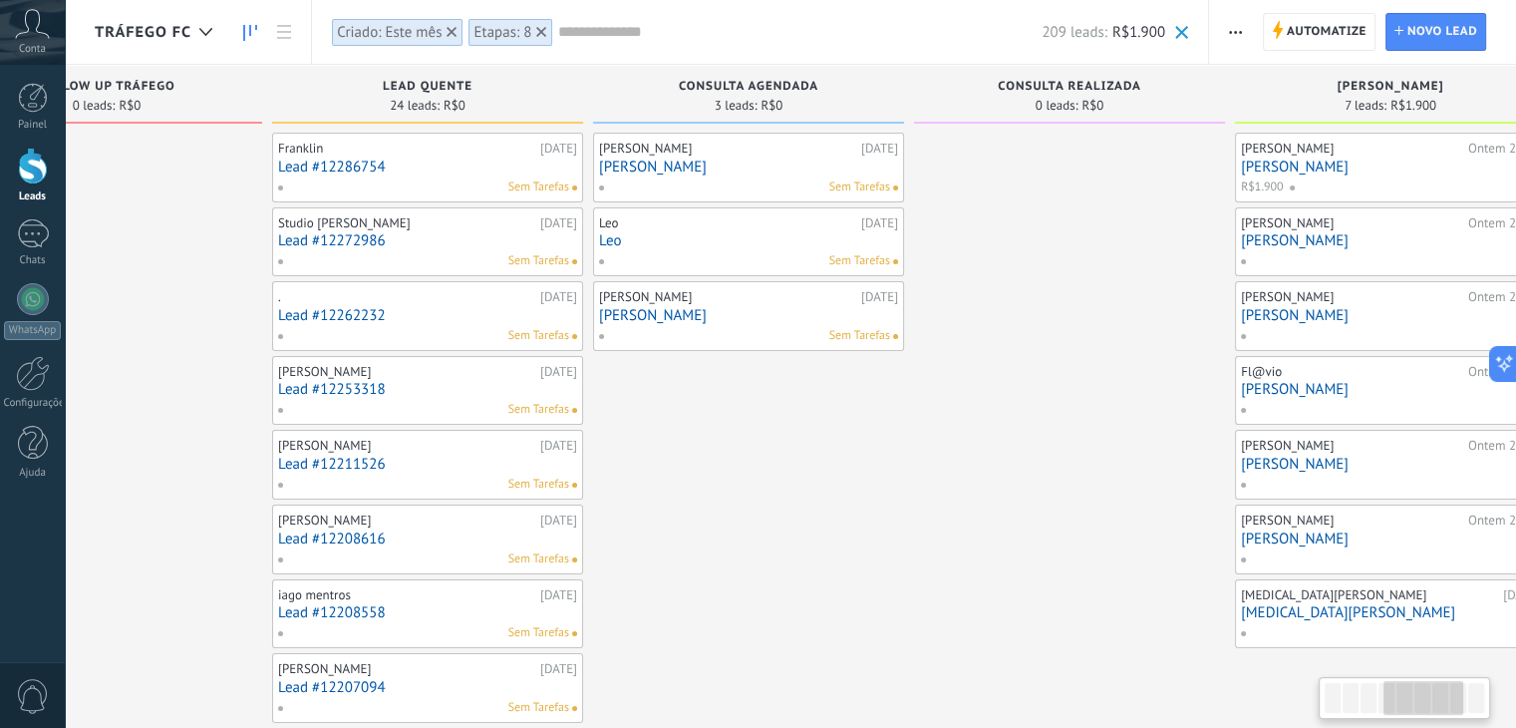
scroll to position [0, 1440]
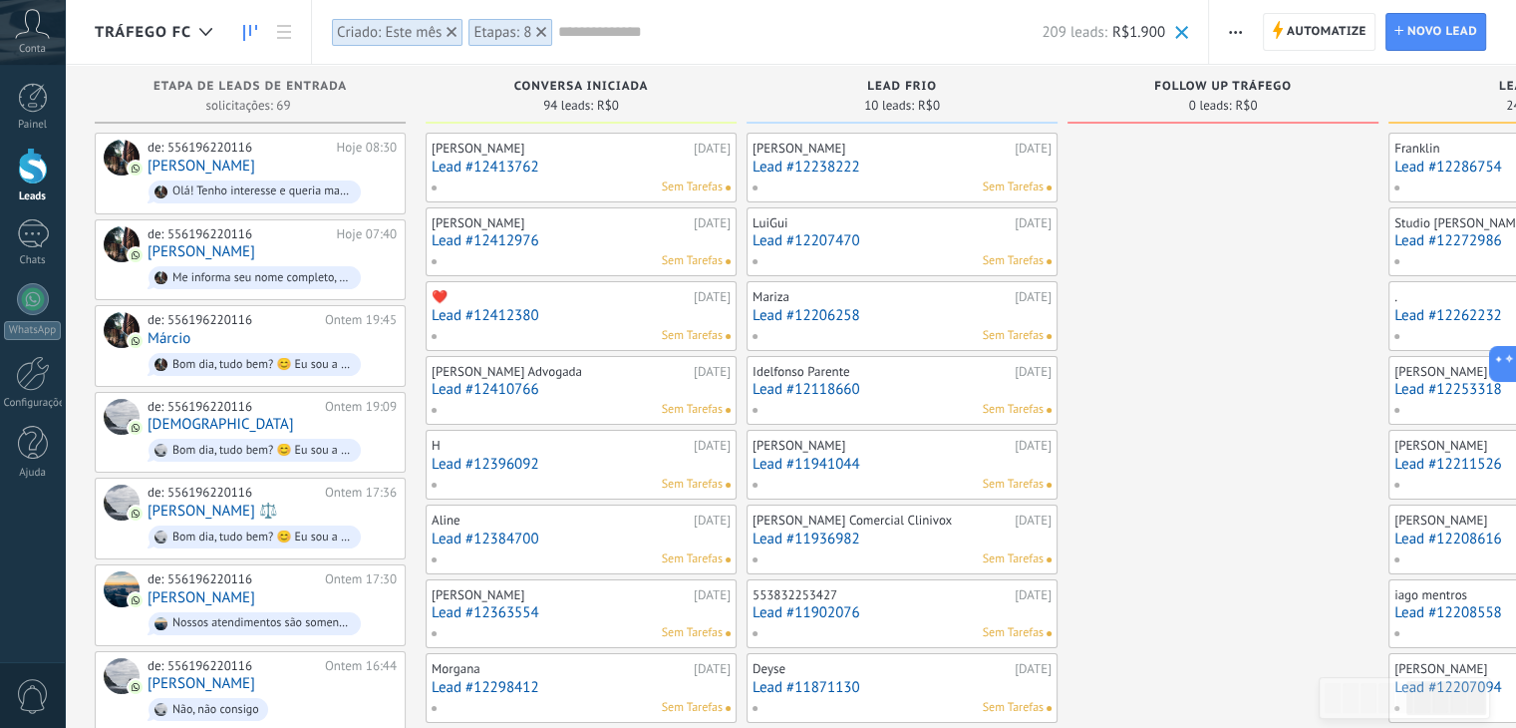
scroll to position [29, 0]
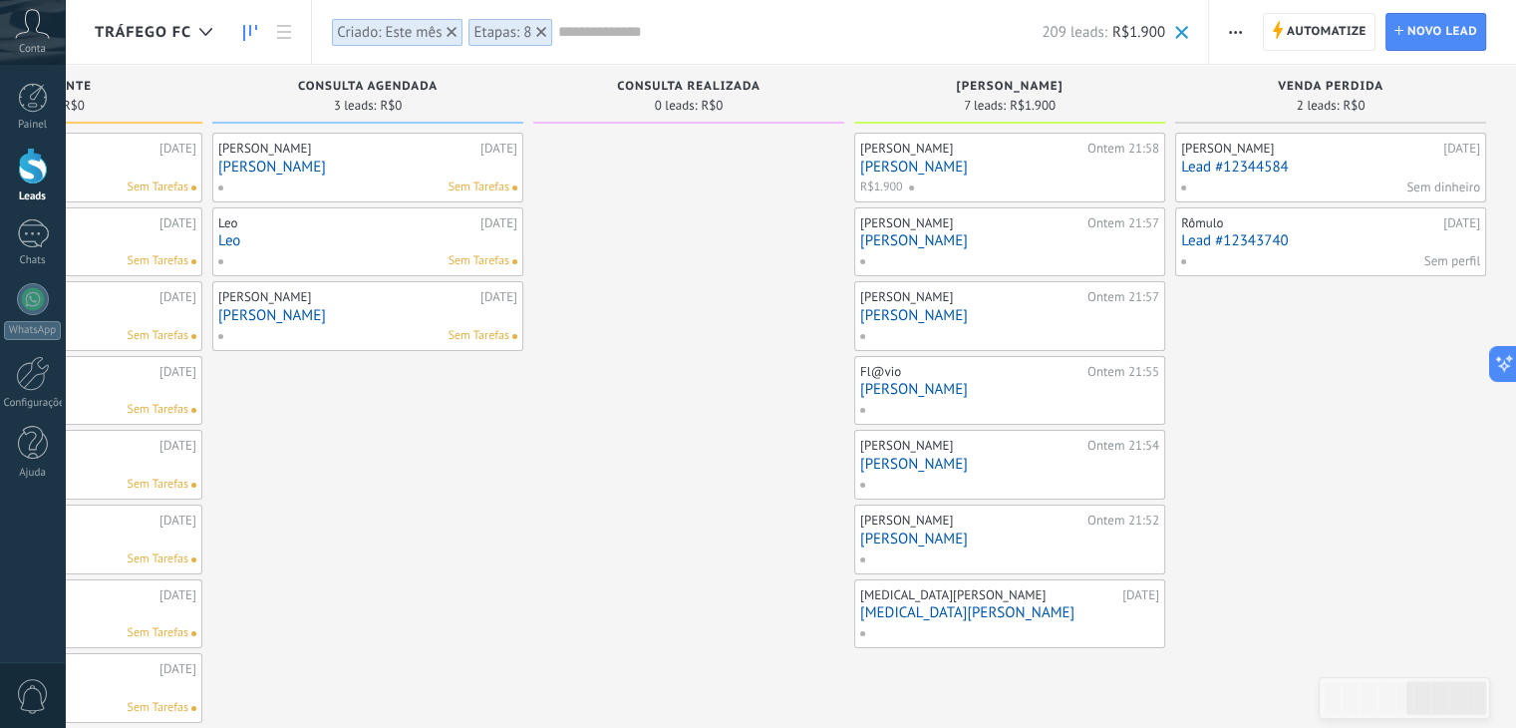
click at [1221, 173] on link "Lead #12344584" at bounding box center [1330, 167] width 299 height 17
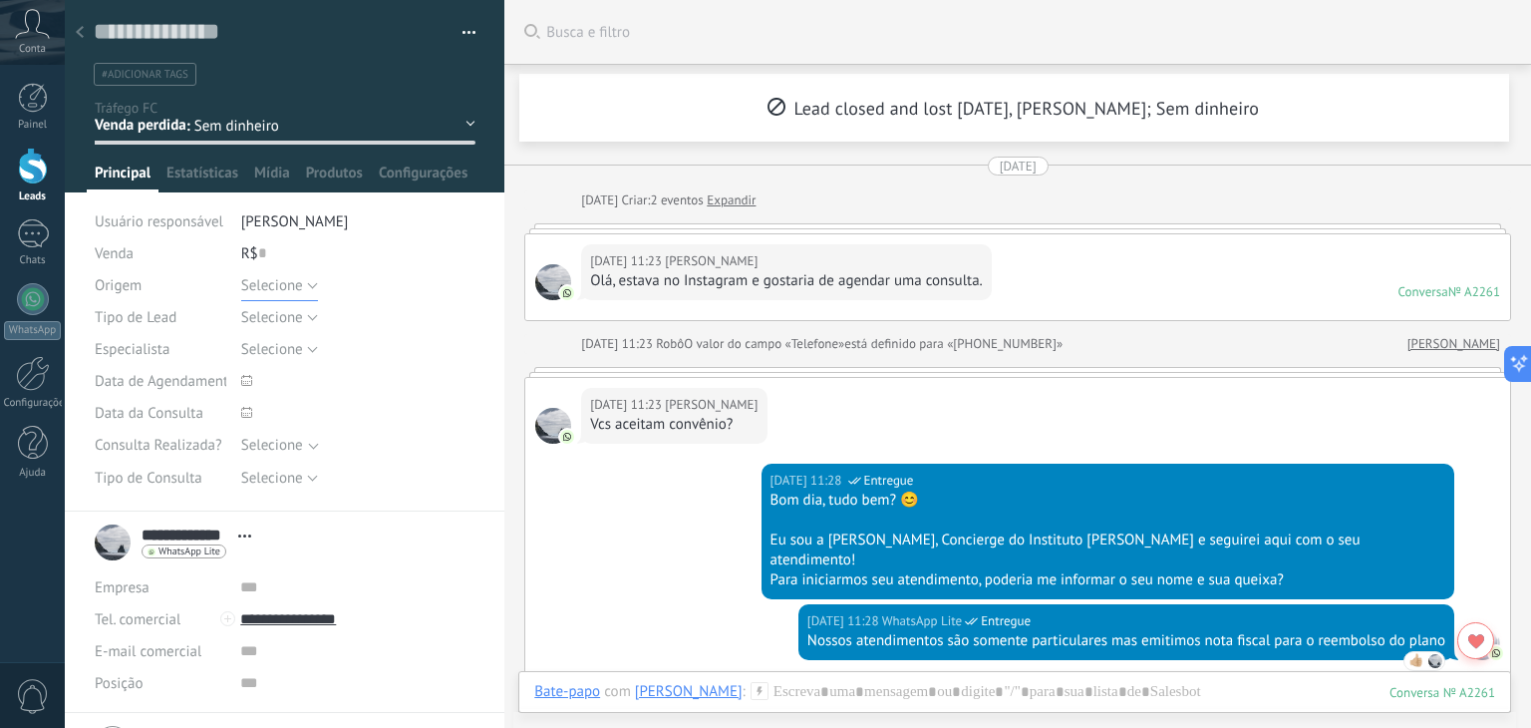
click at [301, 284] on button "Selecione" at bounding box center [279, 285] width 77 height 32
click at [267, 345] on span "Tráfego" at bounding box center [339, 353] width 240 height 19
click at [143, 688] on button "Salvar" at bounding box center [124, 696] width 59 height 38
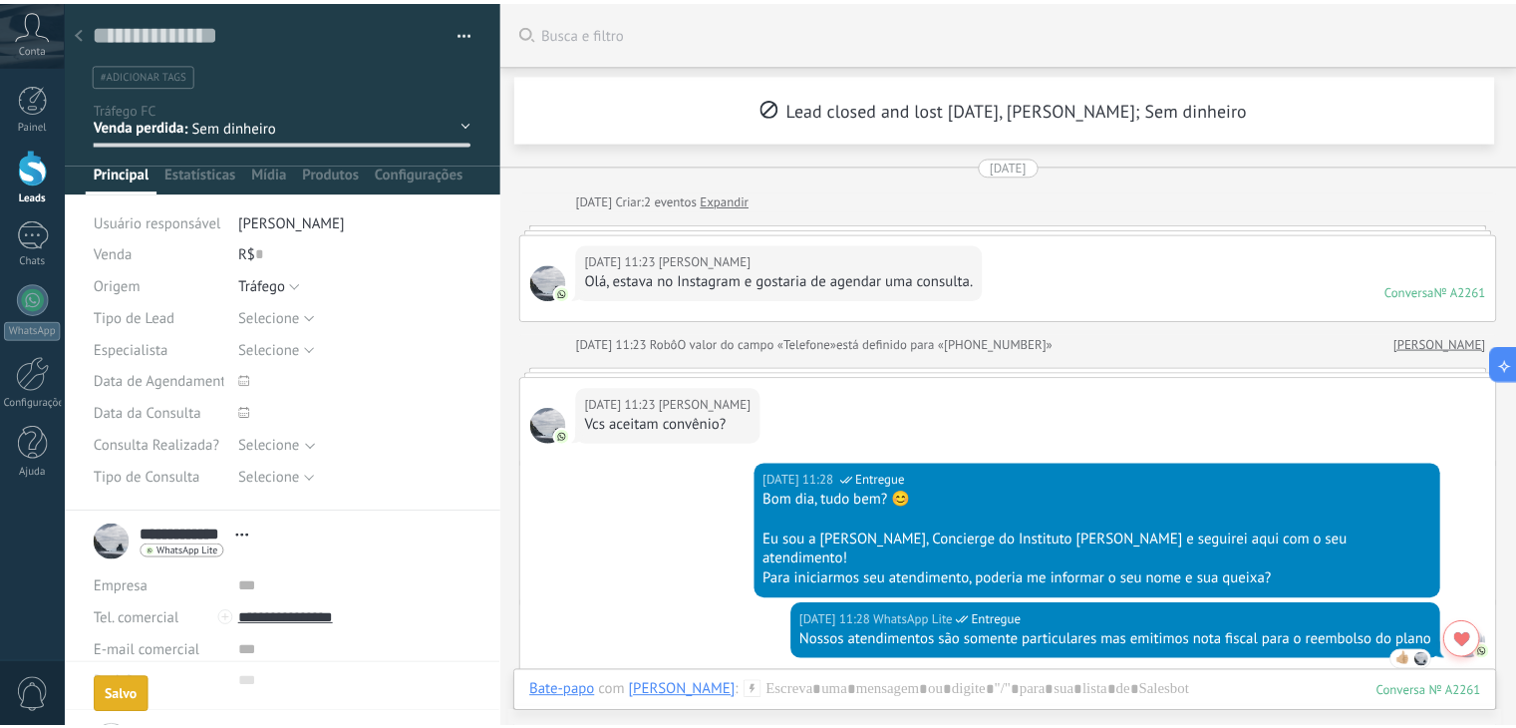
scroll to position [68, 0]
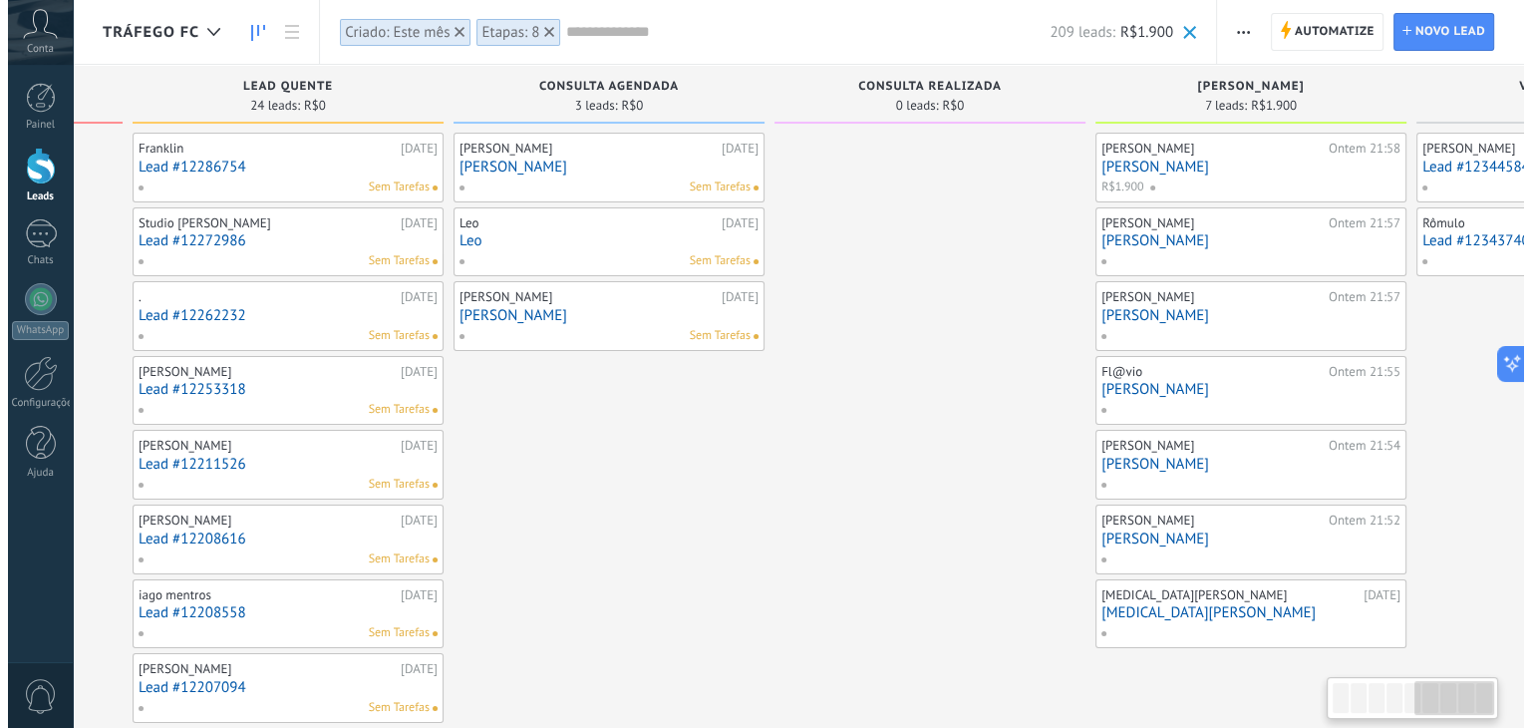
scroll to position [0, 1497]
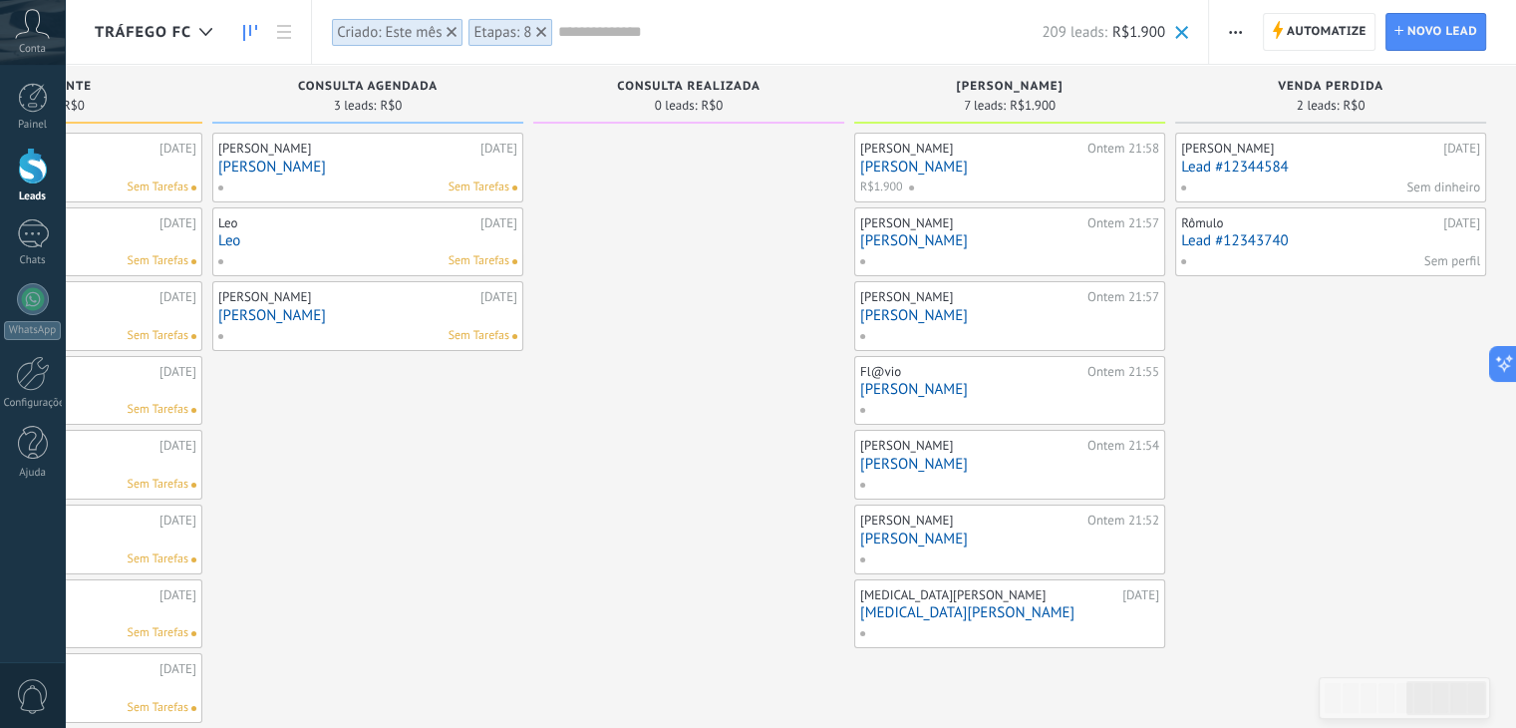
click at [1244, 241] on link "Lead #12343740" at bounding box center [1330, 240] width 299 height 17
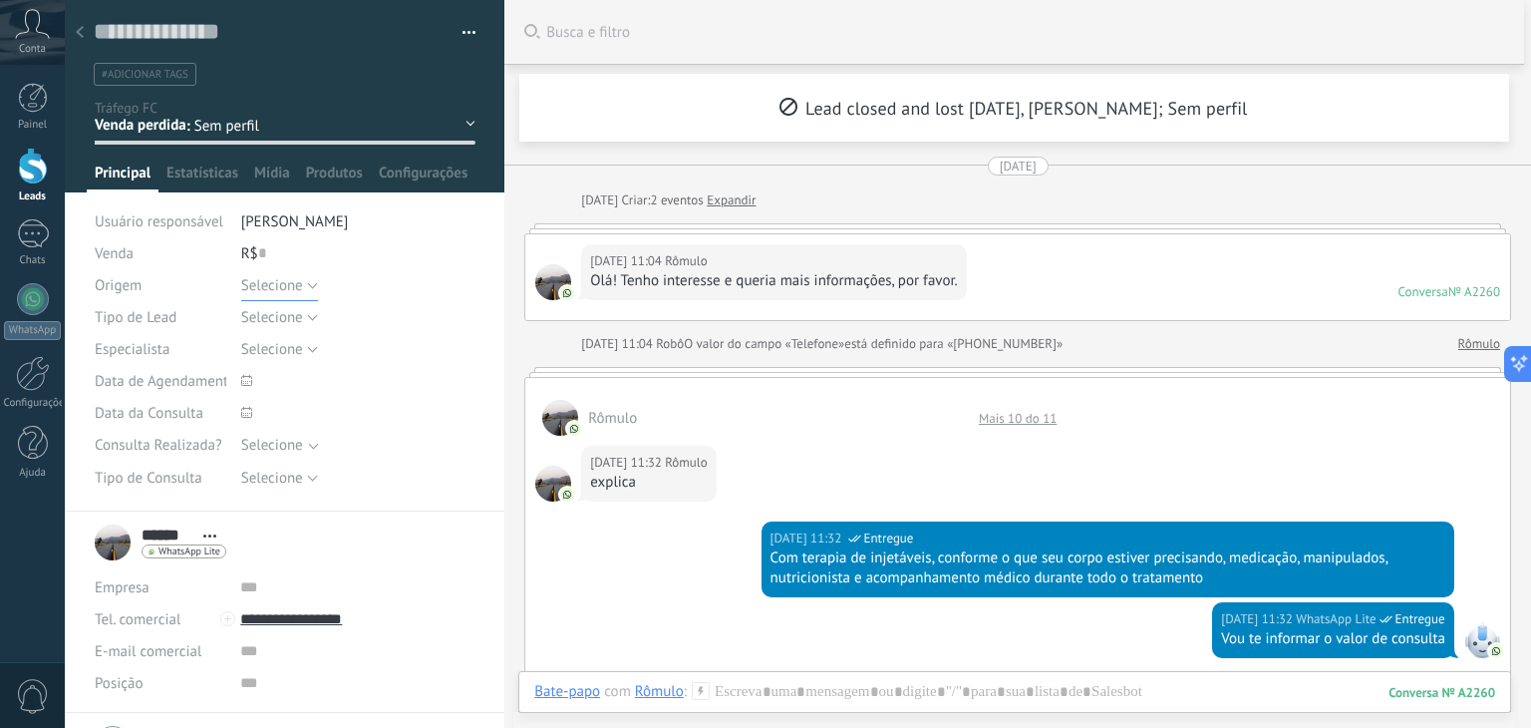
click at [305, 280] on button "Selecione" at bounding box center [279, 285] width 77 height 32
click at [275, 352] on span "Tráfego" at bounding box center [339, 353] width 240 height 19
click at [108, 696] on span "Salvar" at bounding box center [124, 697] width 37 height 14
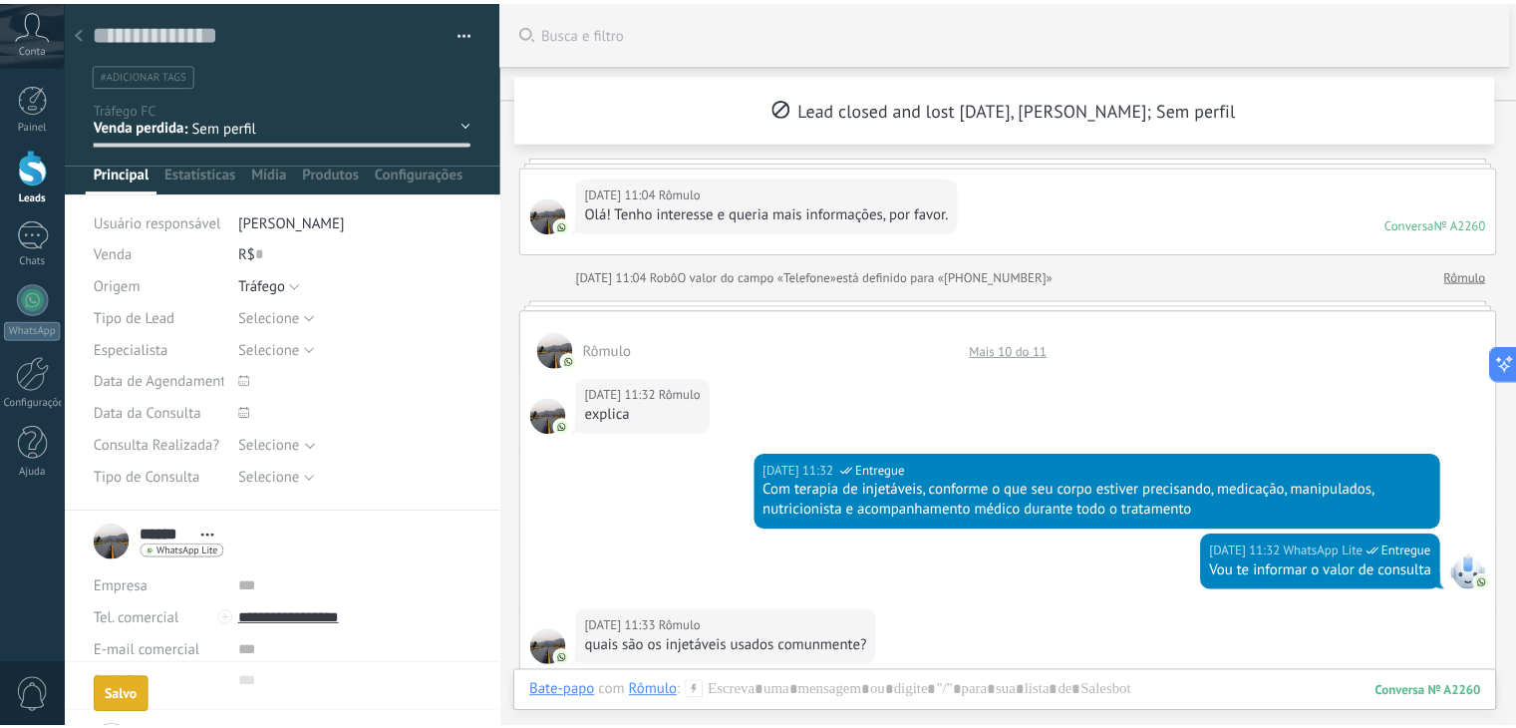
scroll to position [108, 0]
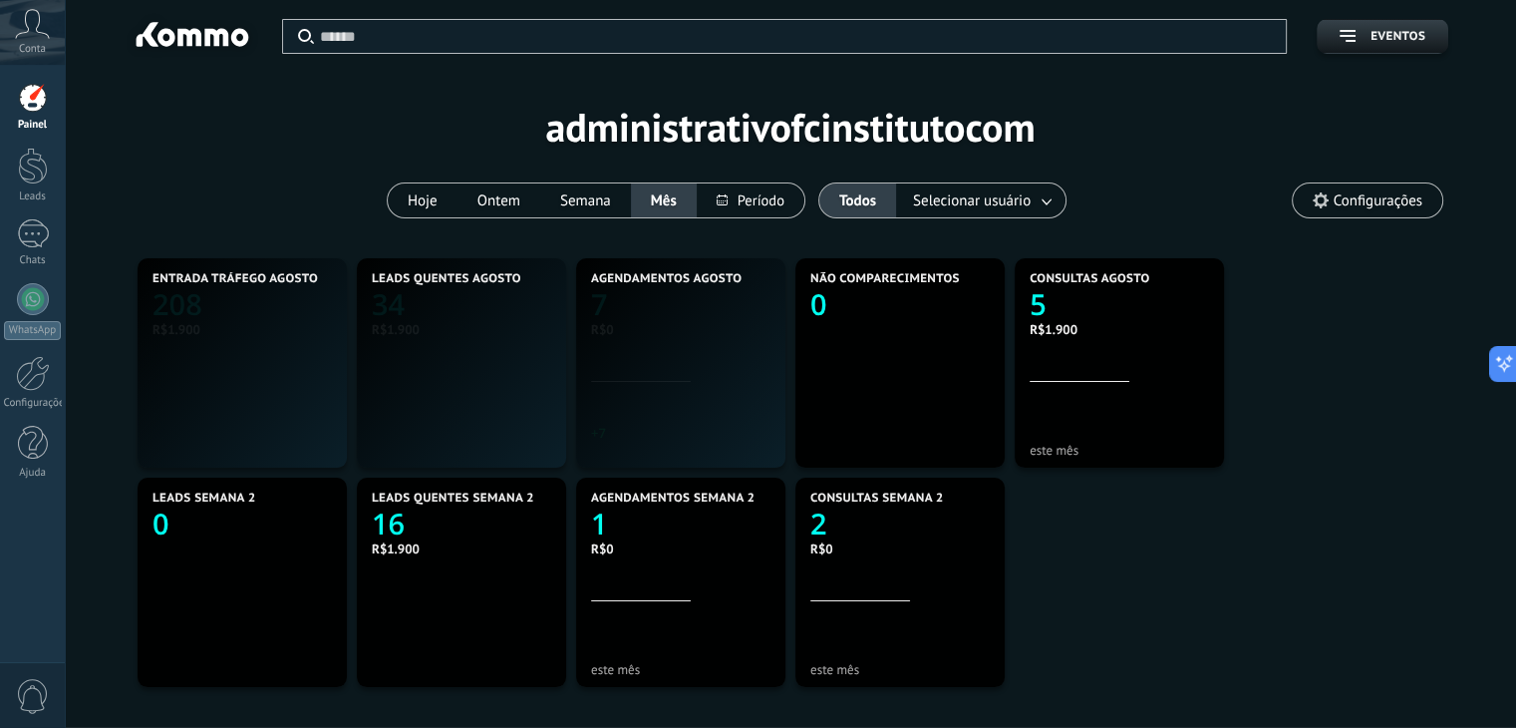
scroll to position [372, 862]
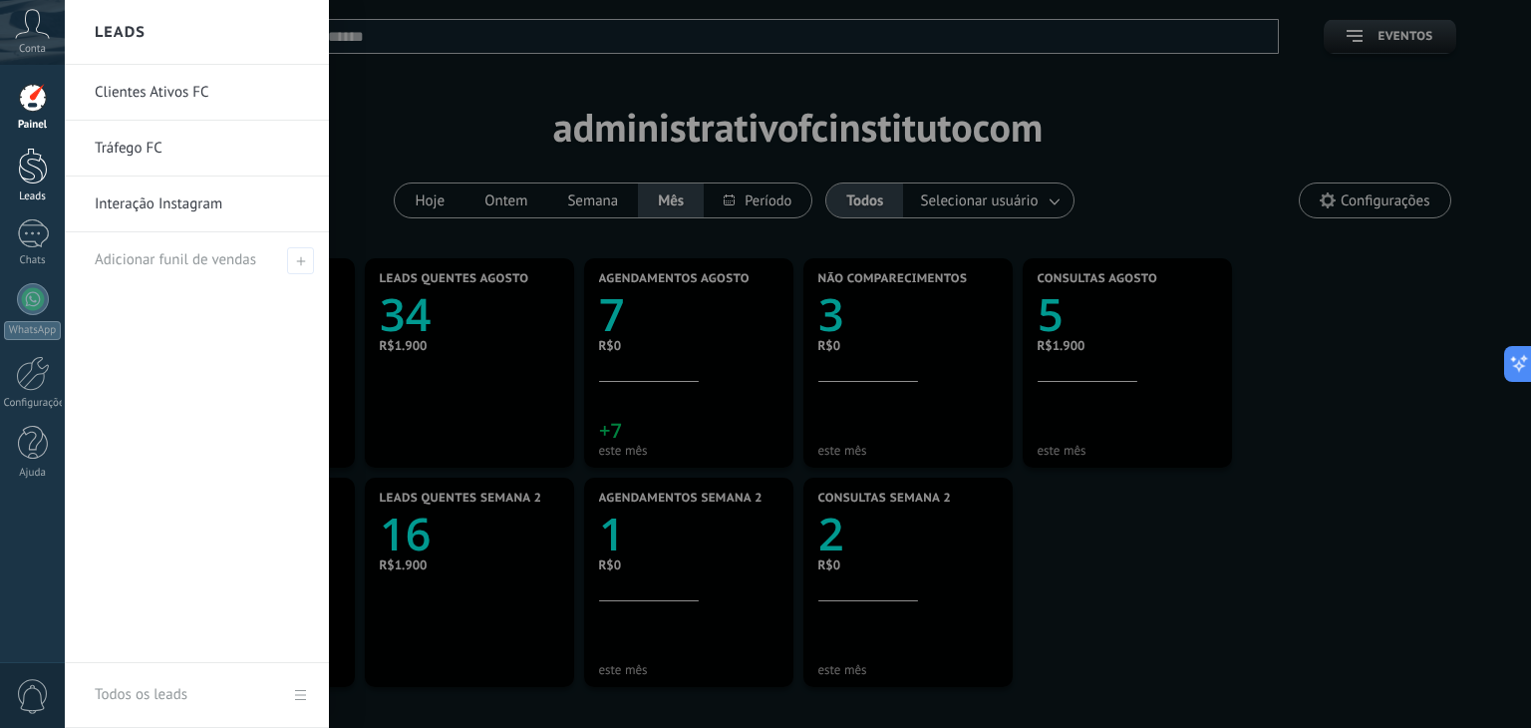
click at [37, 173] on div at bounding box center [33, 166] width 30 height 37
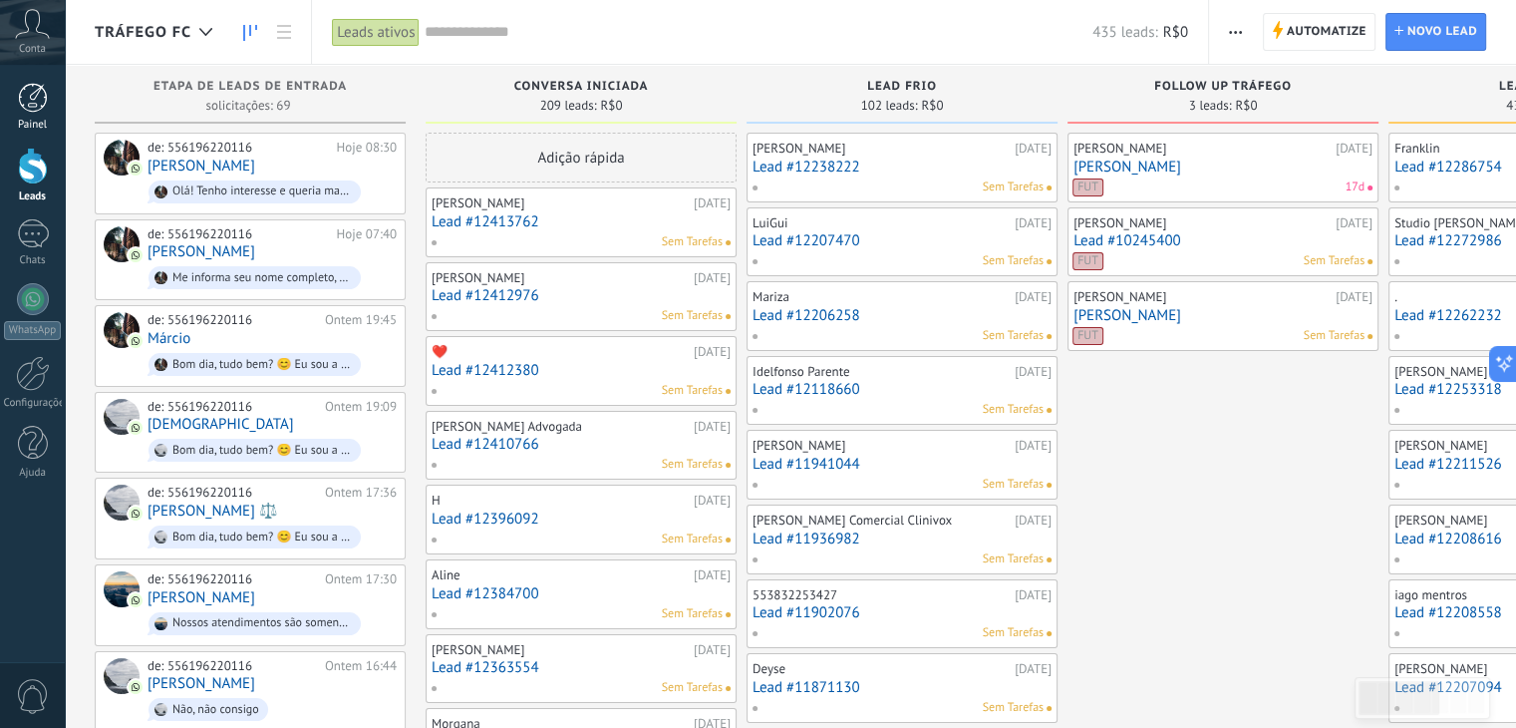
click at [13, 113] on link "Painel" at bounding box center [32, 107] width 65 height 49
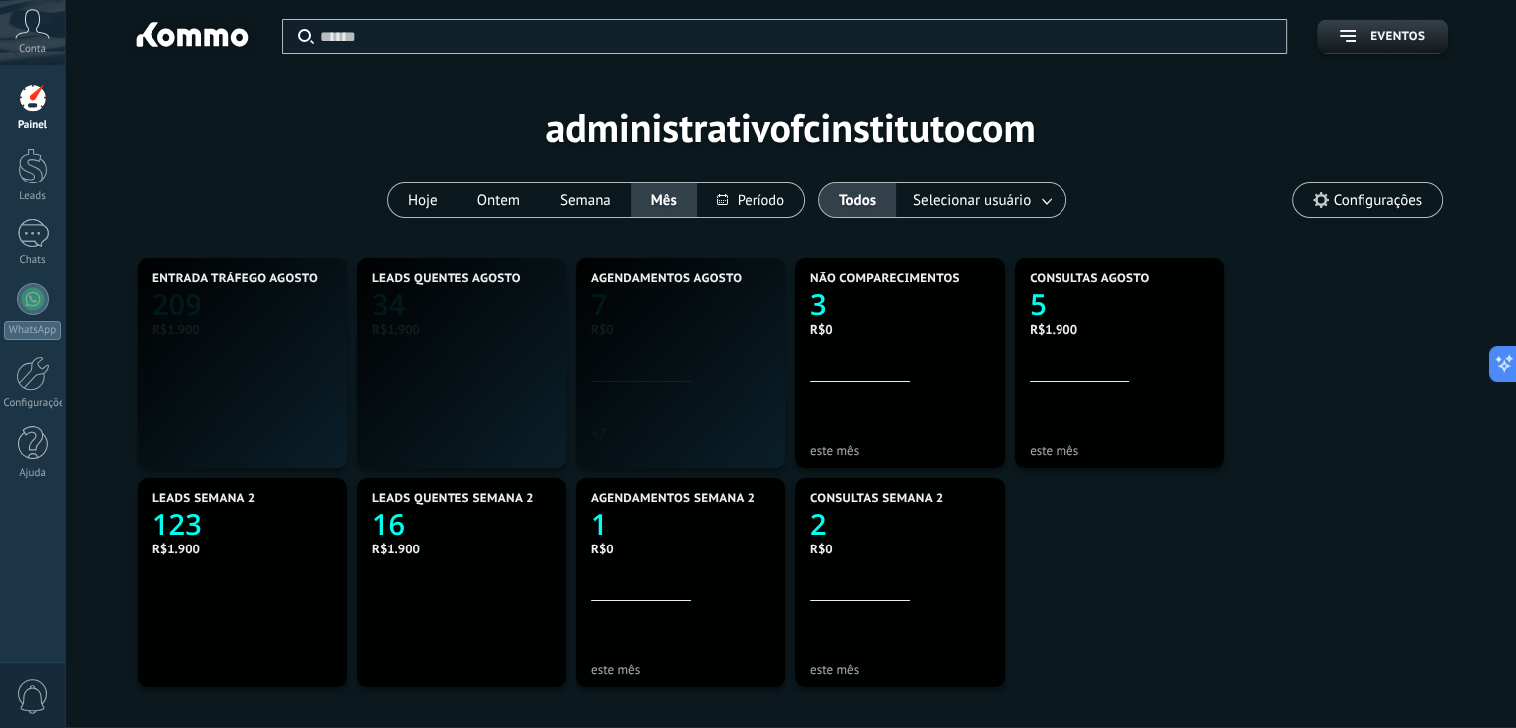
scroll to position [372, 862]
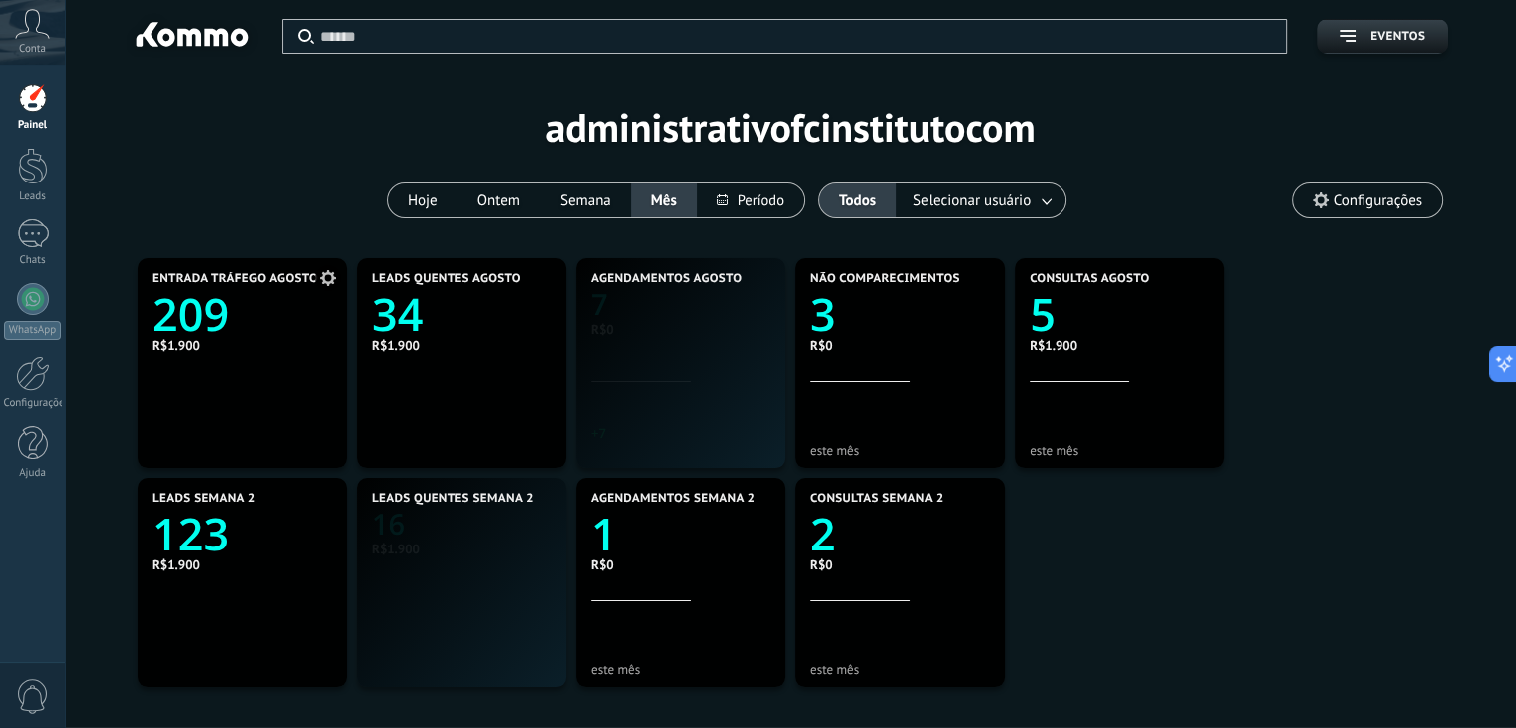
click at [197, 321] on text "209" at bounding box center [191, 314] width 77 height 61
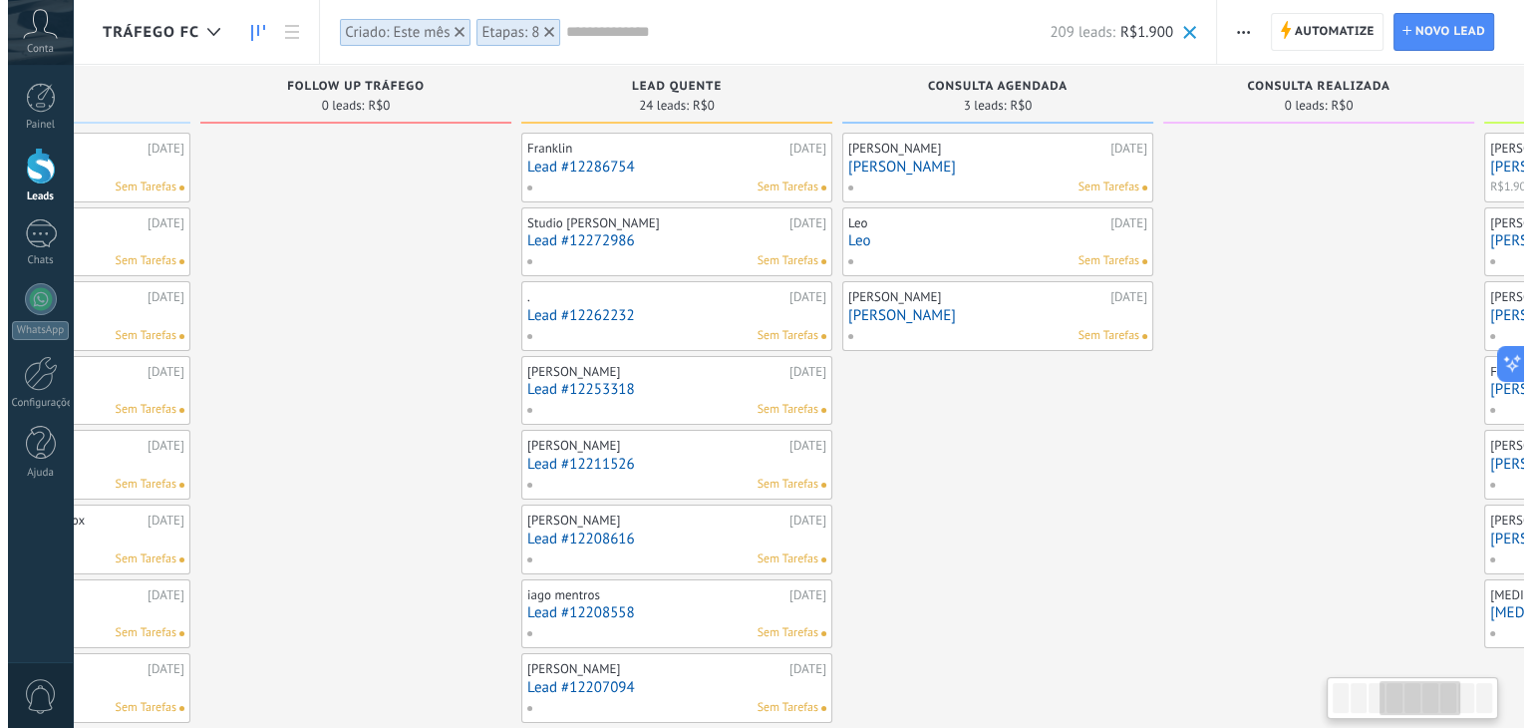
scroll to position [0, 873]
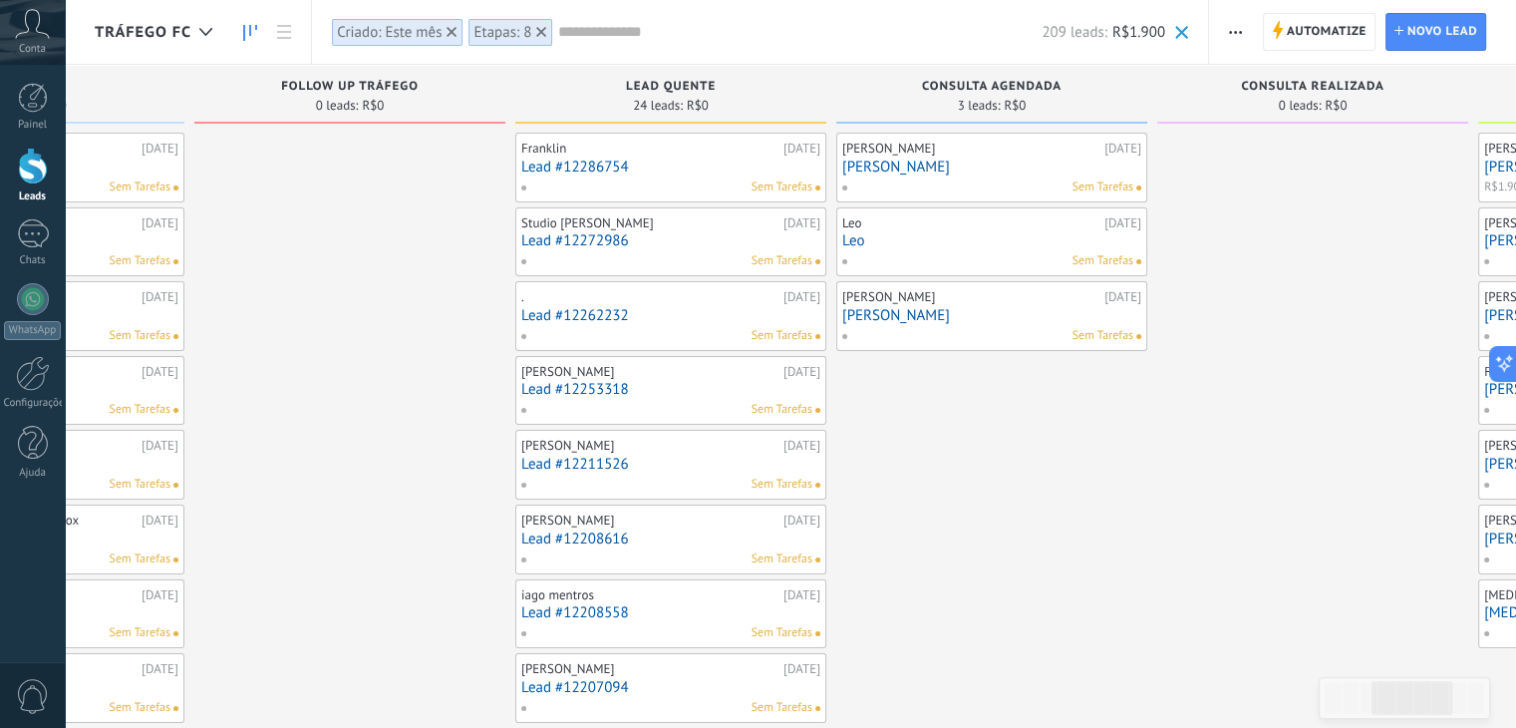
click at [586, 170] on link "Lead #12286754" at bounding box center [670, 167] width 299 height 17
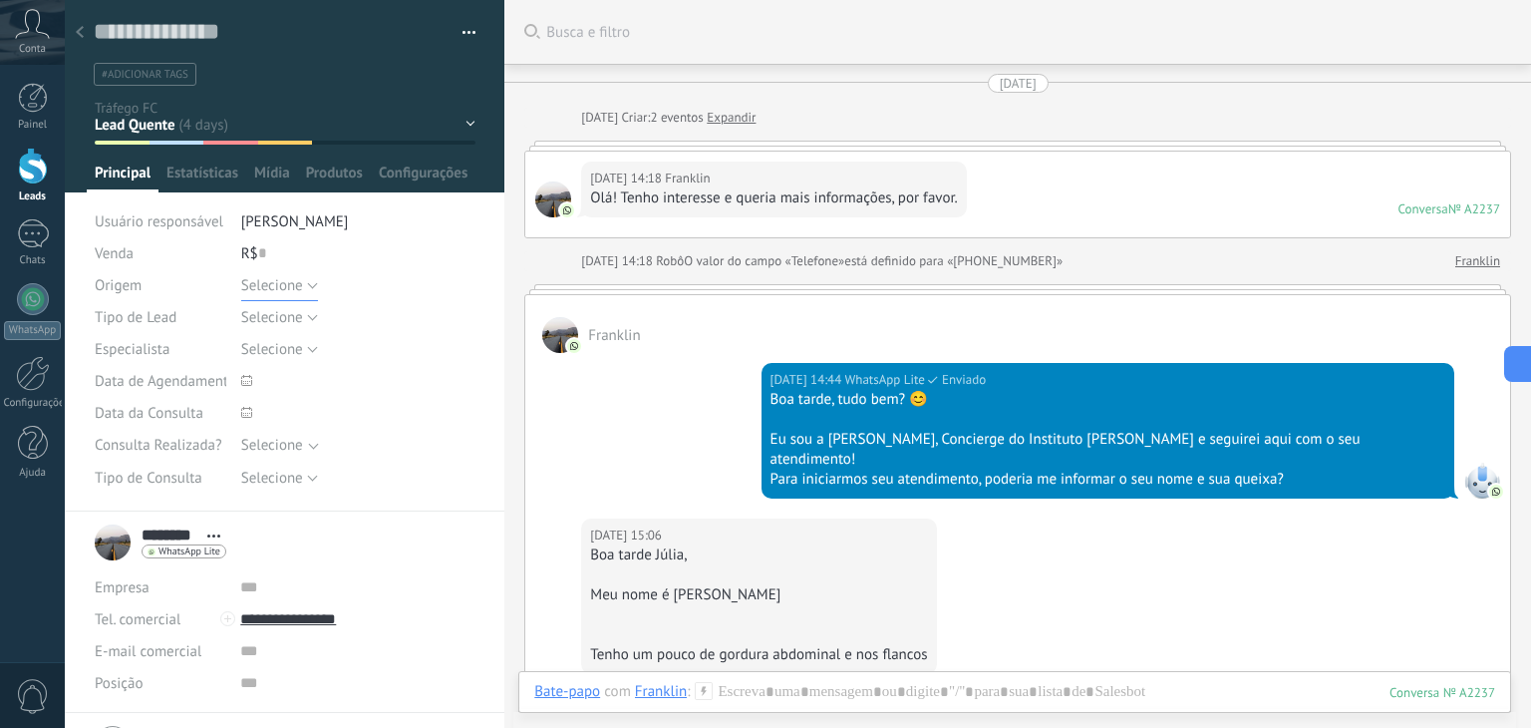
click at [309, 288] on button "Selecione" at bounding box center [279, 285] width 77 height 32
click at [263, 352] on span "Tráfego" at bounding box center [339, 353] width 240 height 19
click at [120, 697] on span "Salvar" at bounding box center [124, 697] width 37 height 14
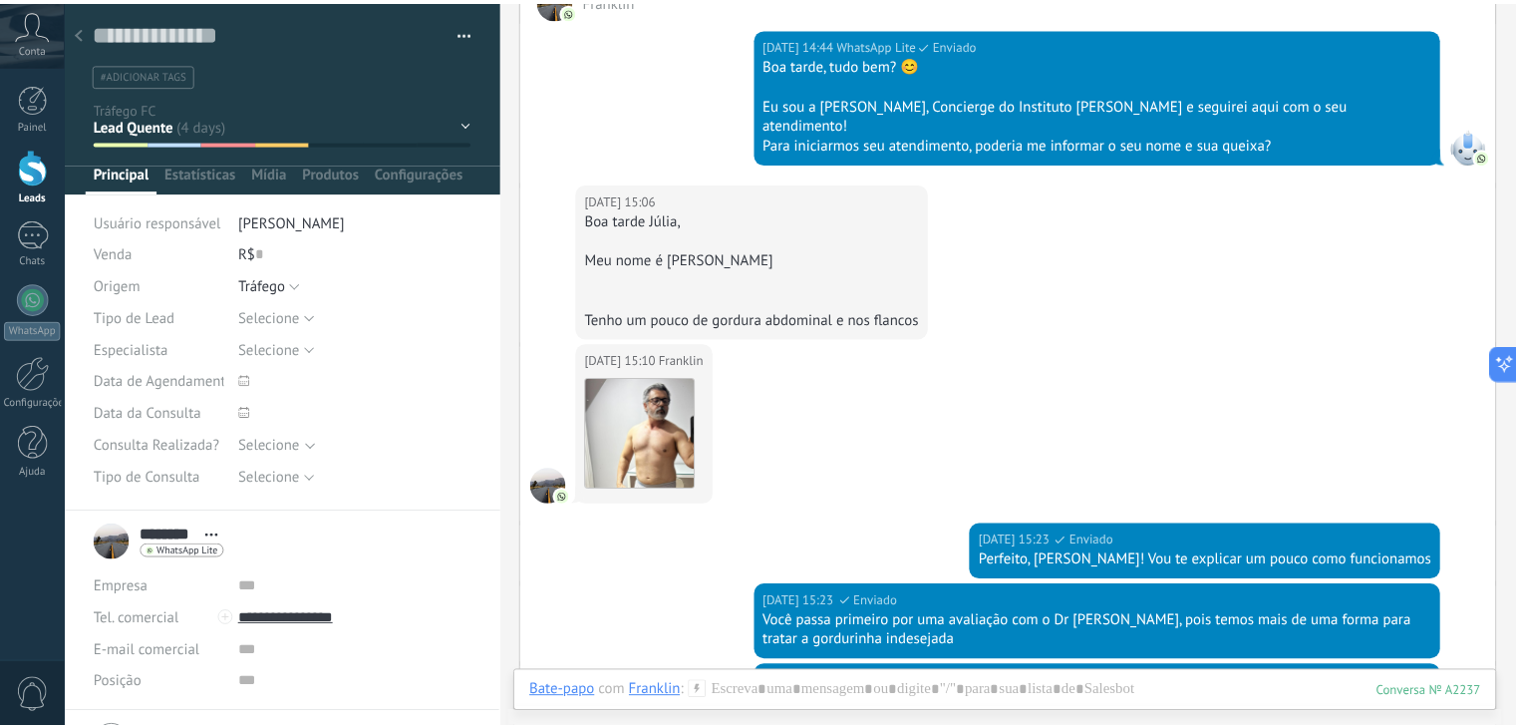
scroll to position [336, 0]
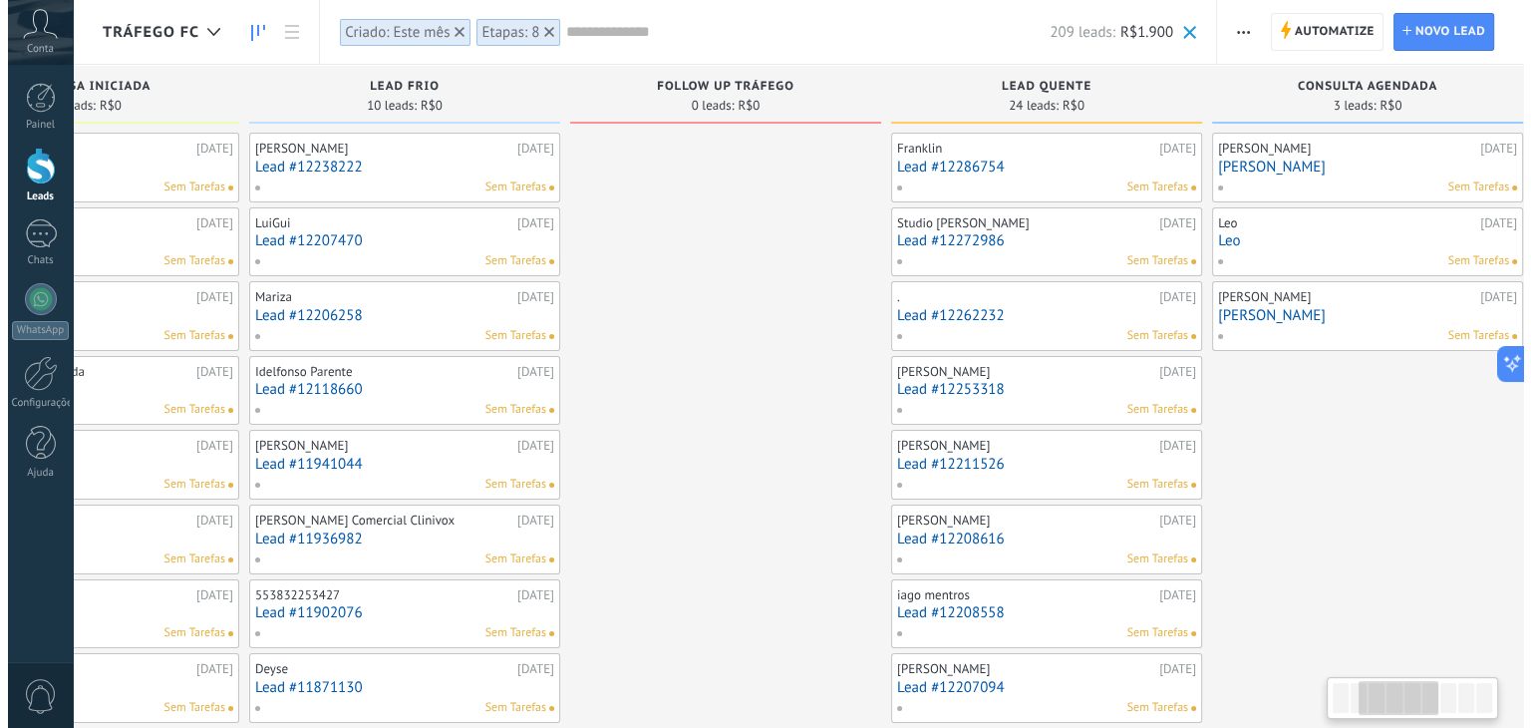
scroll to position [0, 506]
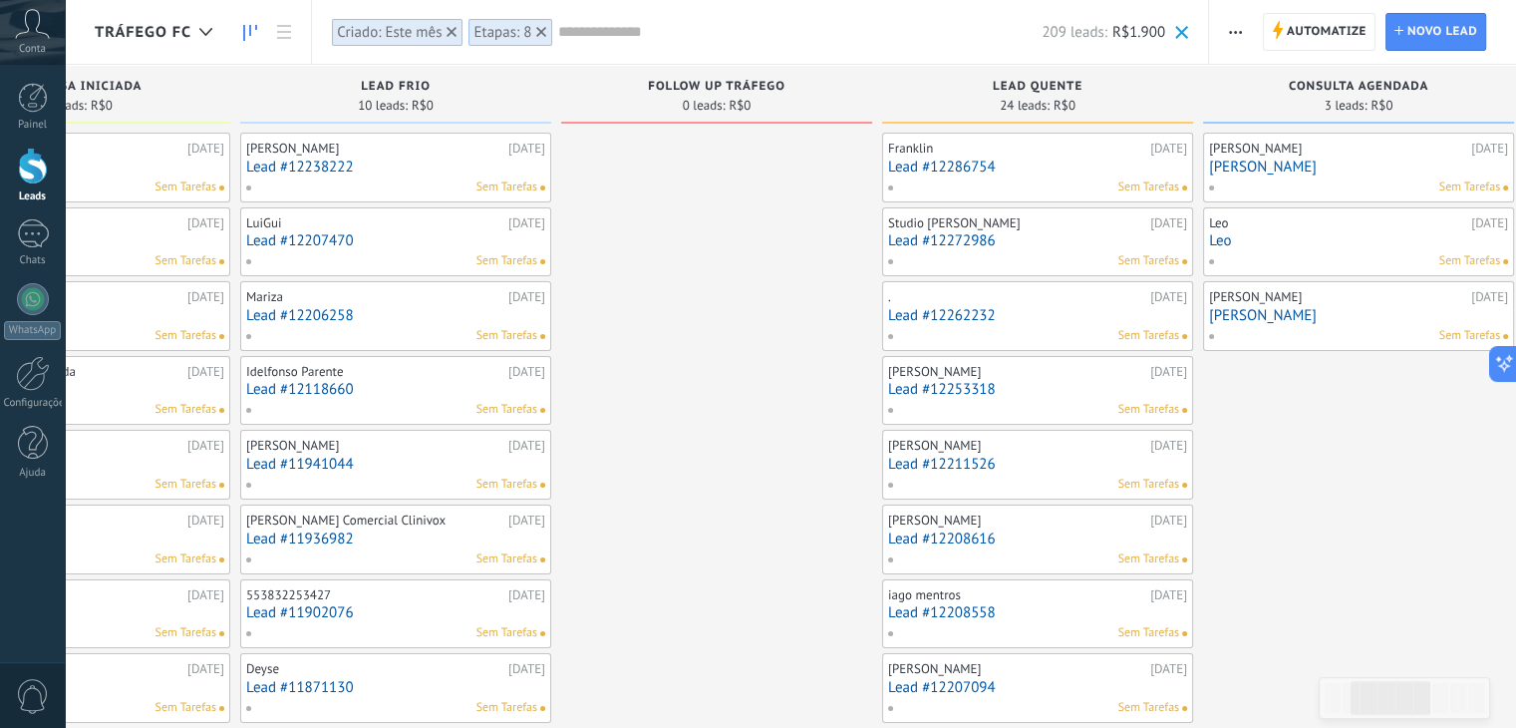
click at [931, 247] on link "Lead #12272986" at bounding box center [1037, 240] width 299 height 17
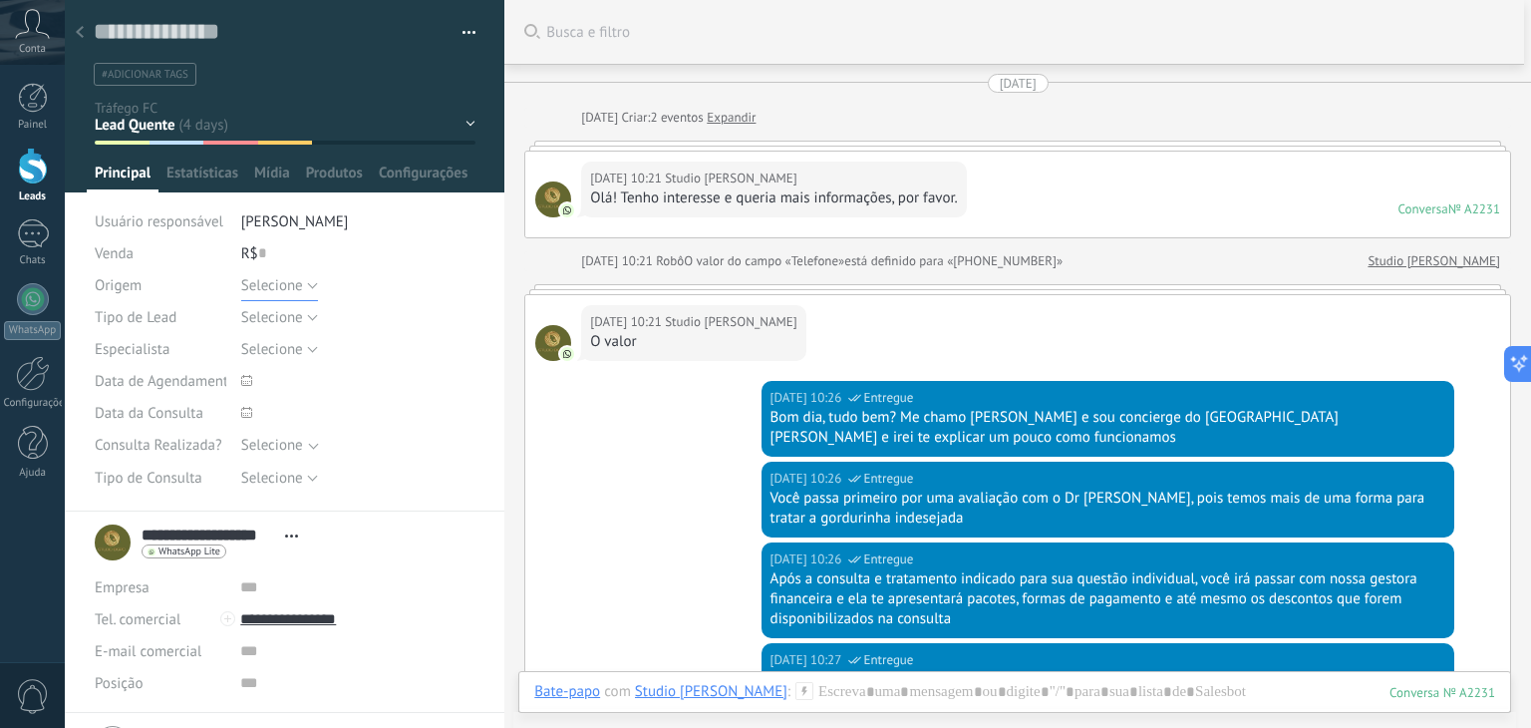
click at [308, 290] on button "Selecione" at bounding box center [279, 285] width 77 height 32
click at [275, 346] on span "Tráfego" at bounding box center [339, 353] width 240 height 19
click at [125, 702] on span "Salvar" at bounding box center [124, 697] width 37 height 14
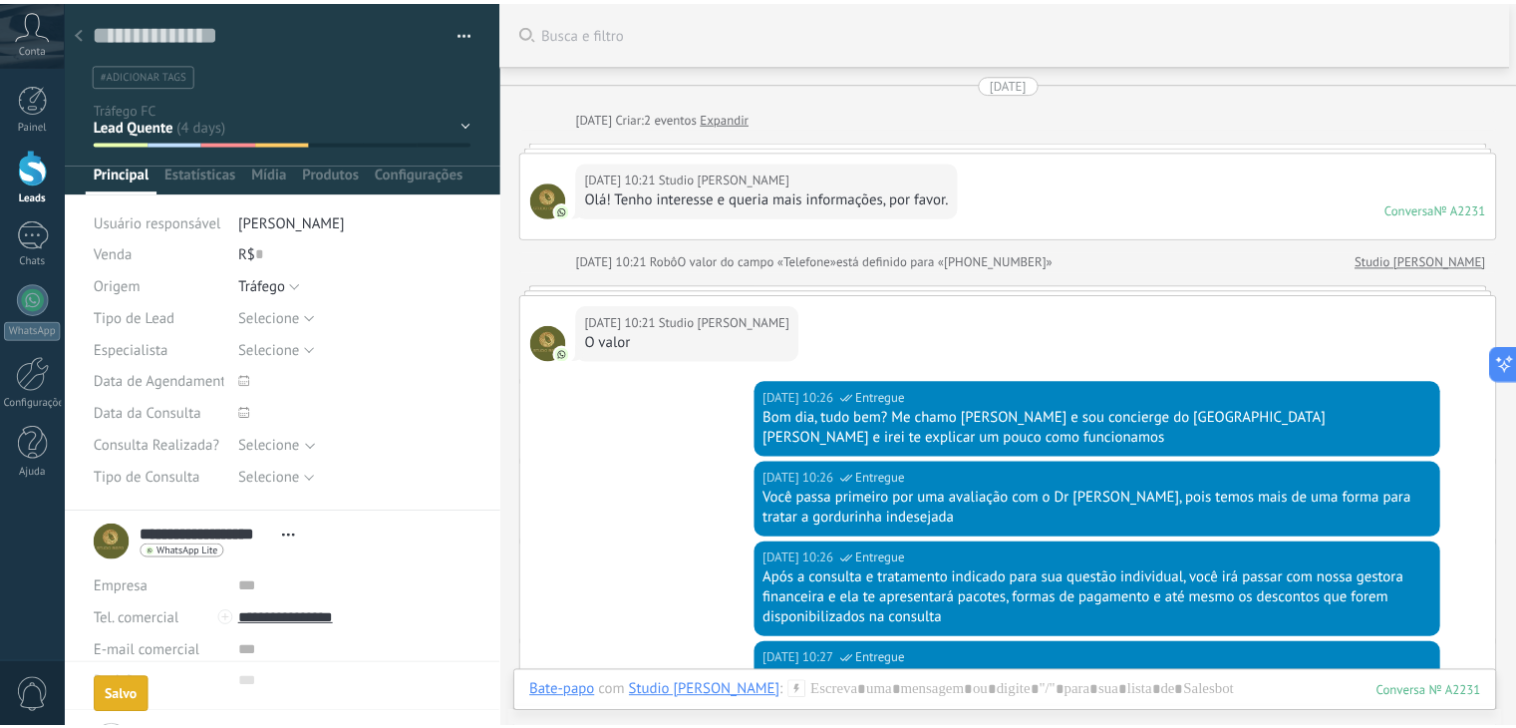
scroll to position [68, 0]
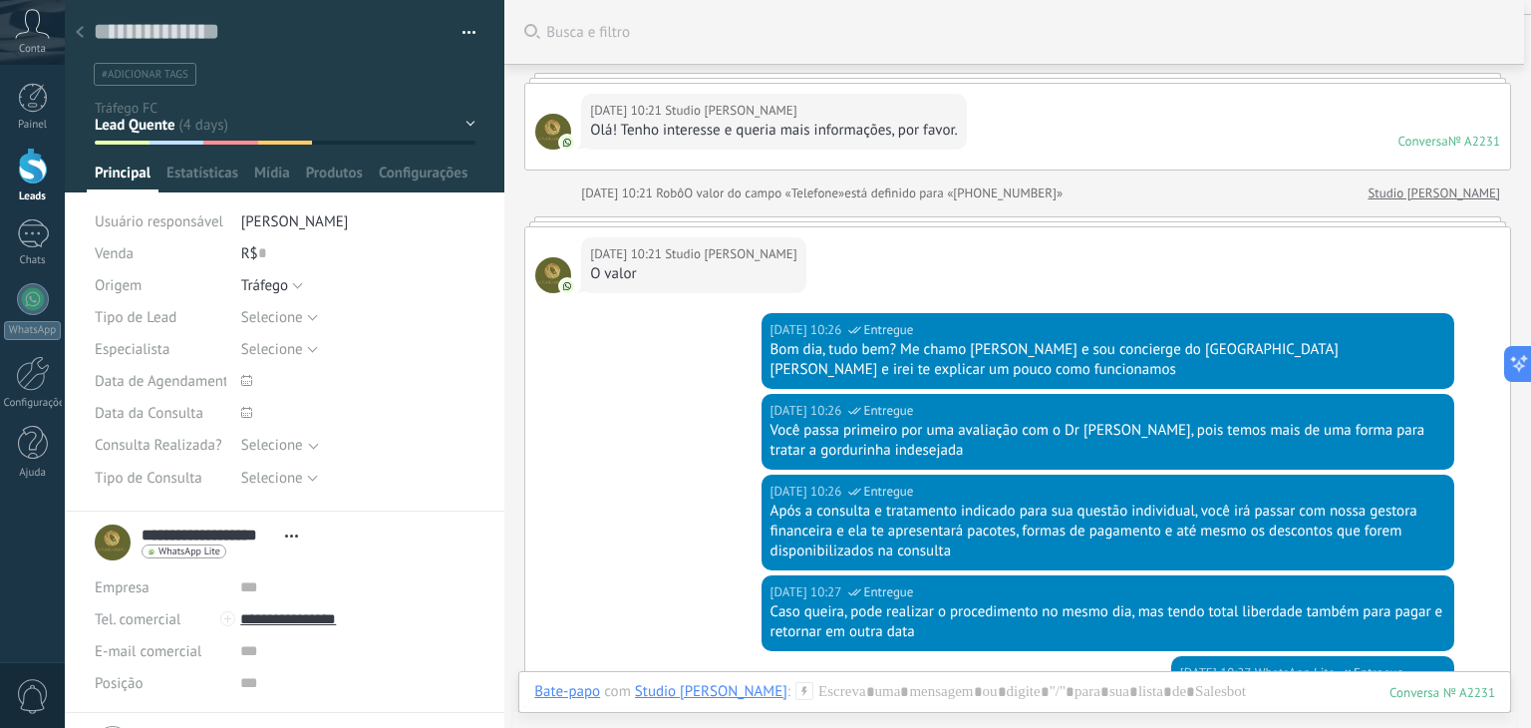
click at [75, 33] on div at bounding box center [80, 33] width 28 height 39
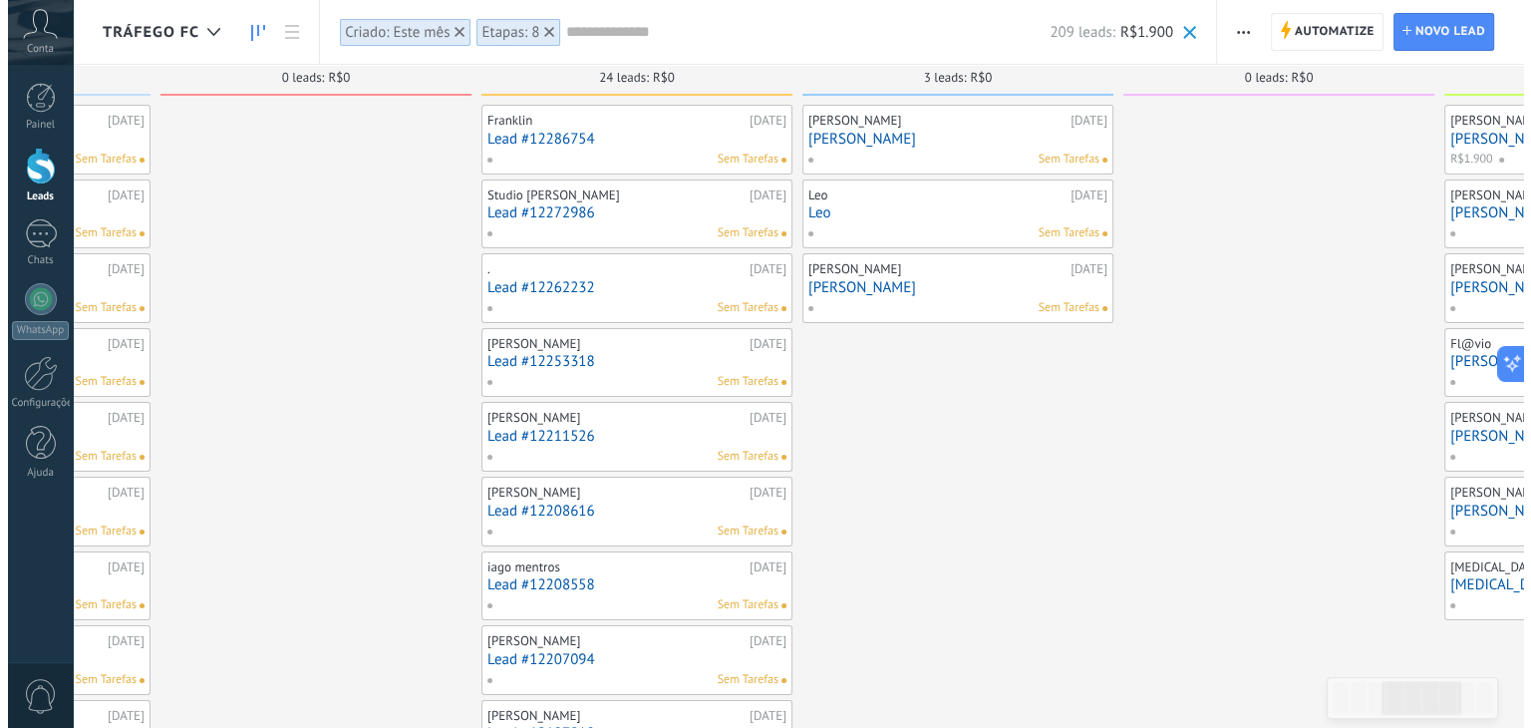
scroll to position [31, 0]
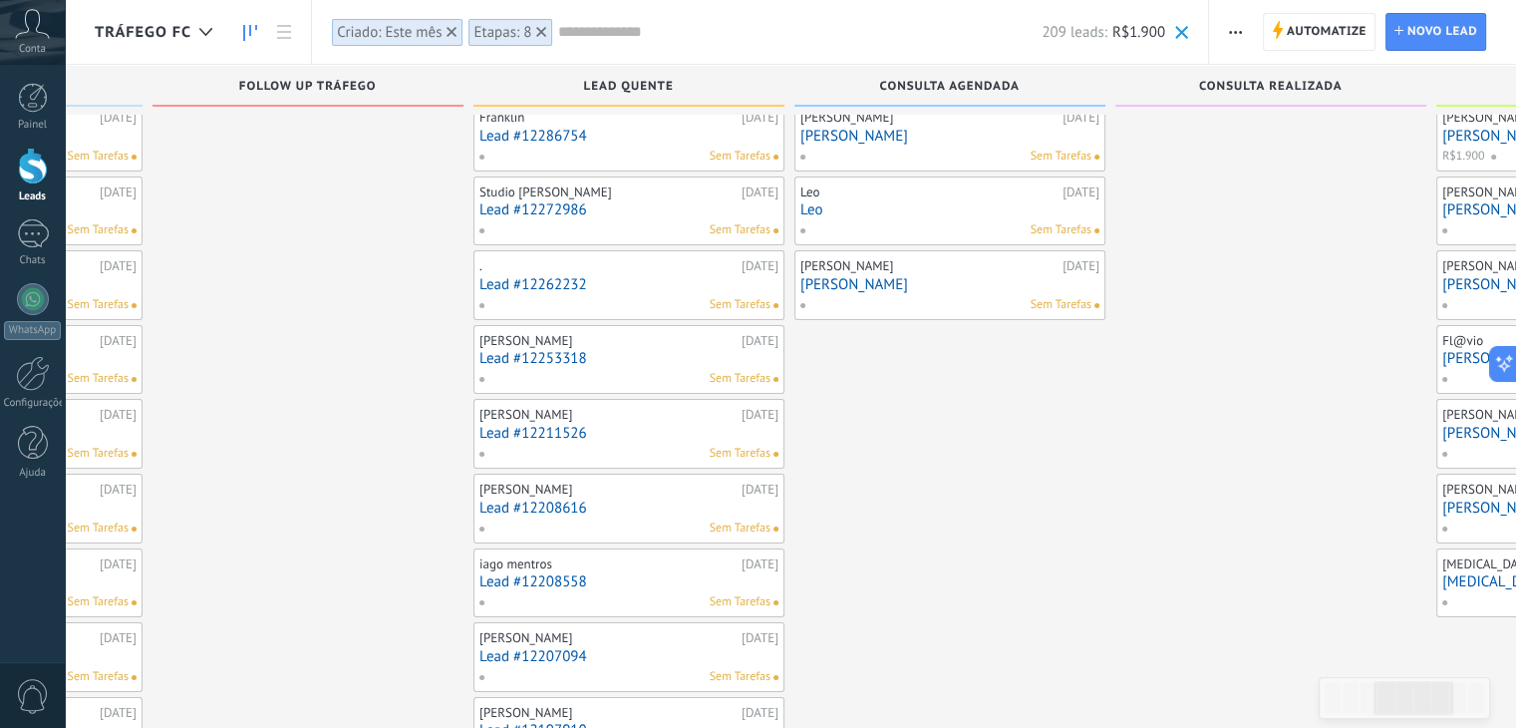
click at [544, 282] on link "Lead #12262232" at bounding box center [629, 284] width 299 height 17
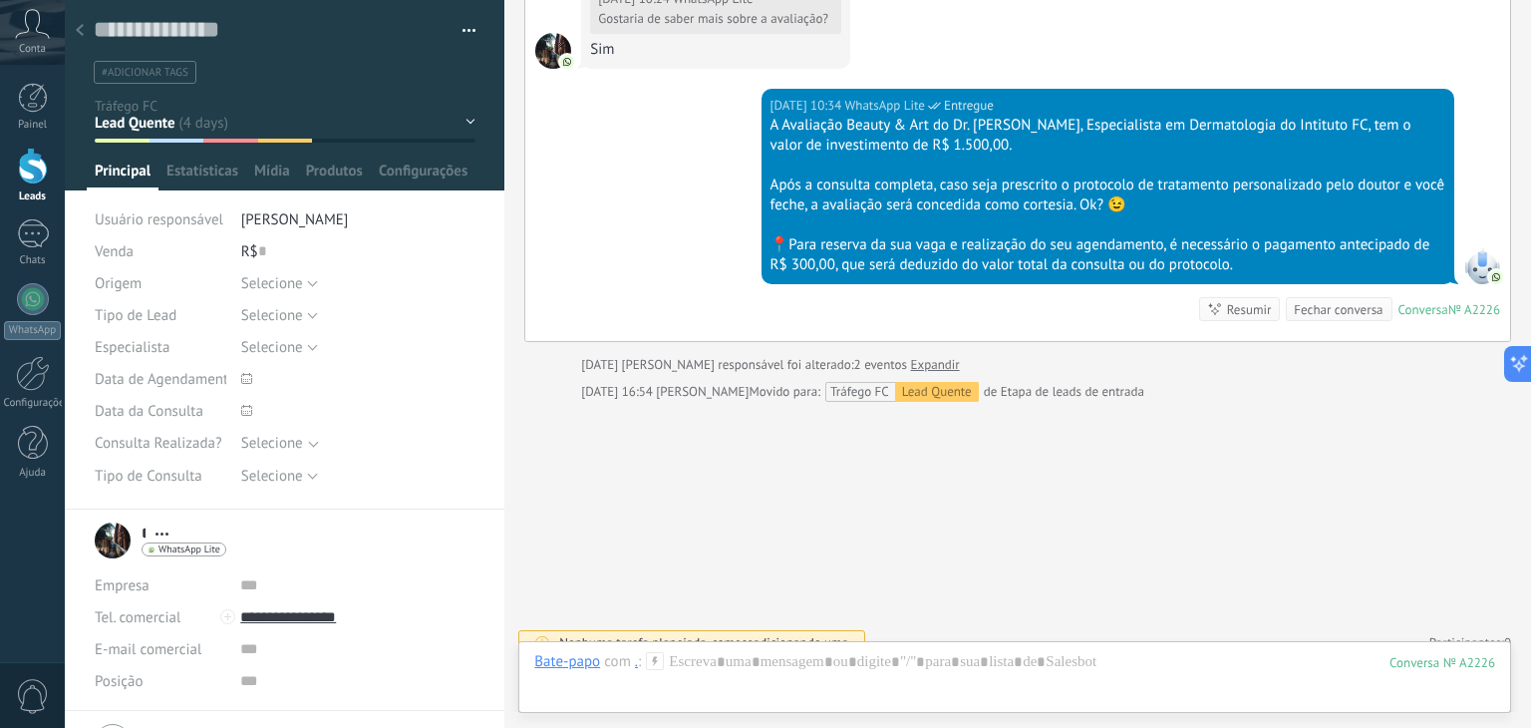
scroll to position [2, 0]
click at [630, 203] on div "[DATE] 10:34 WhatsApp Lite Entregue A Avaliação Beauty & Art do Dr. [PERSON_NAM…" at bounding box center [1017, 215] width 985 height 252
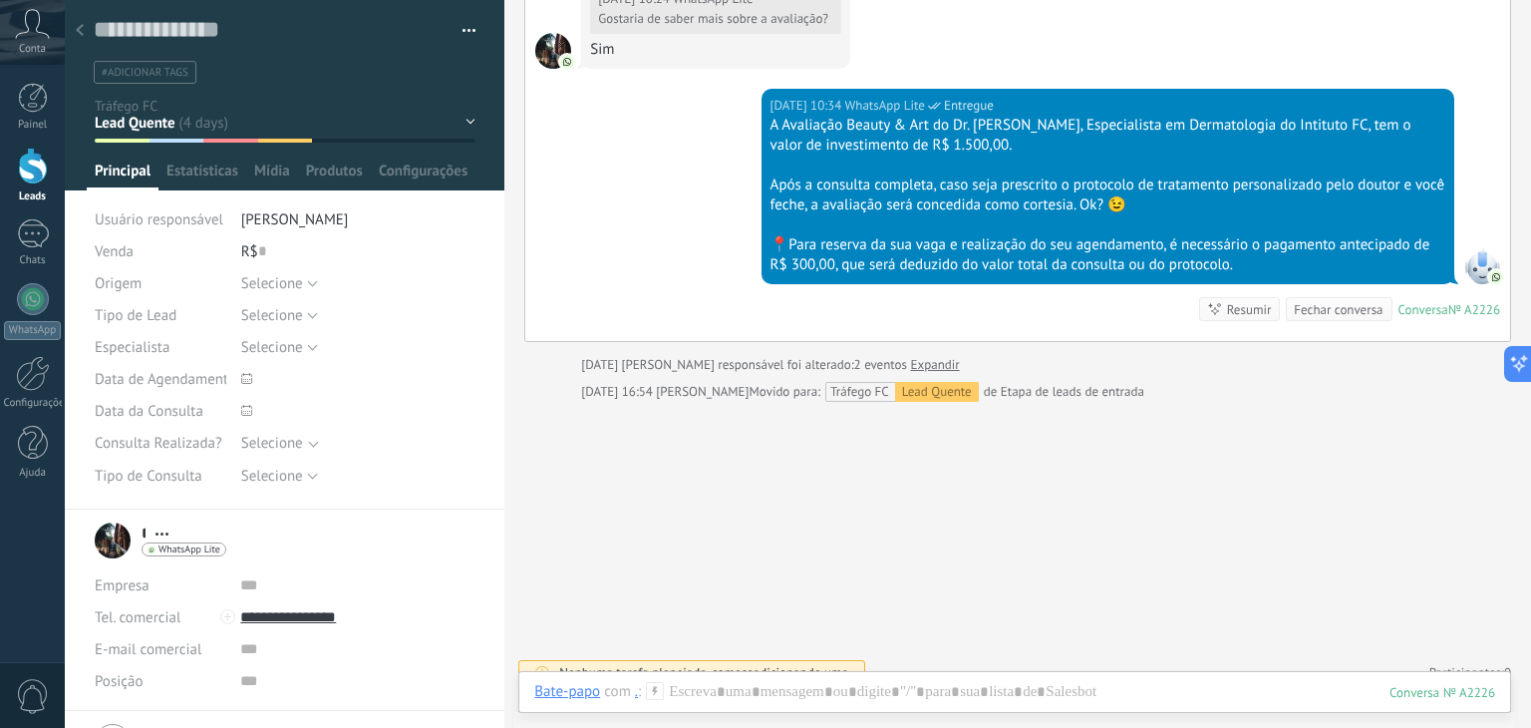
scroll to position [0, 0]
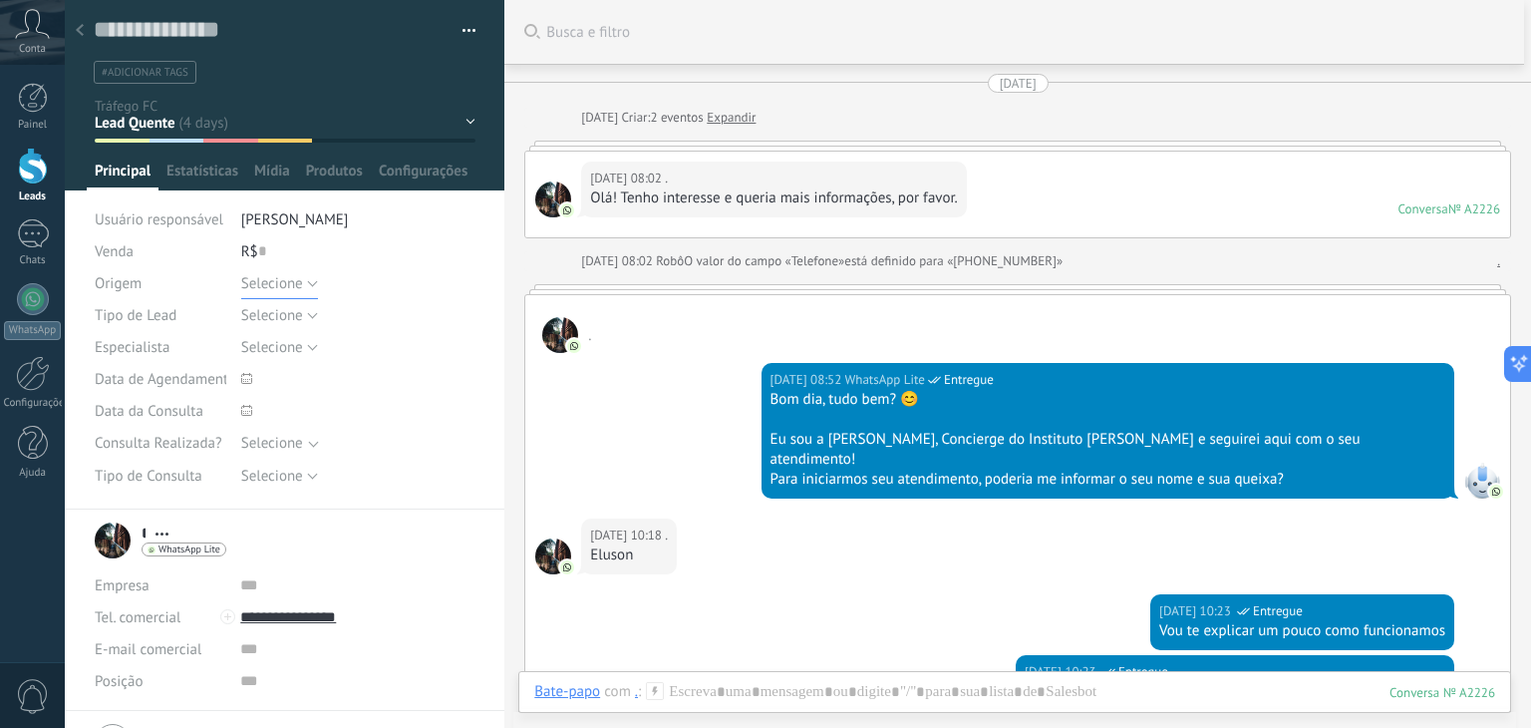
click at [312, 280] on button "Selecione" at bounding box center [279, 283] width 77 height 32
click at [262, 356] on span "Tráfego" at bounding box center [339, 351] width 240 height 19
click at [139, 706] on button "Salvar" at bounding box center [124, 696] width 59 height 38
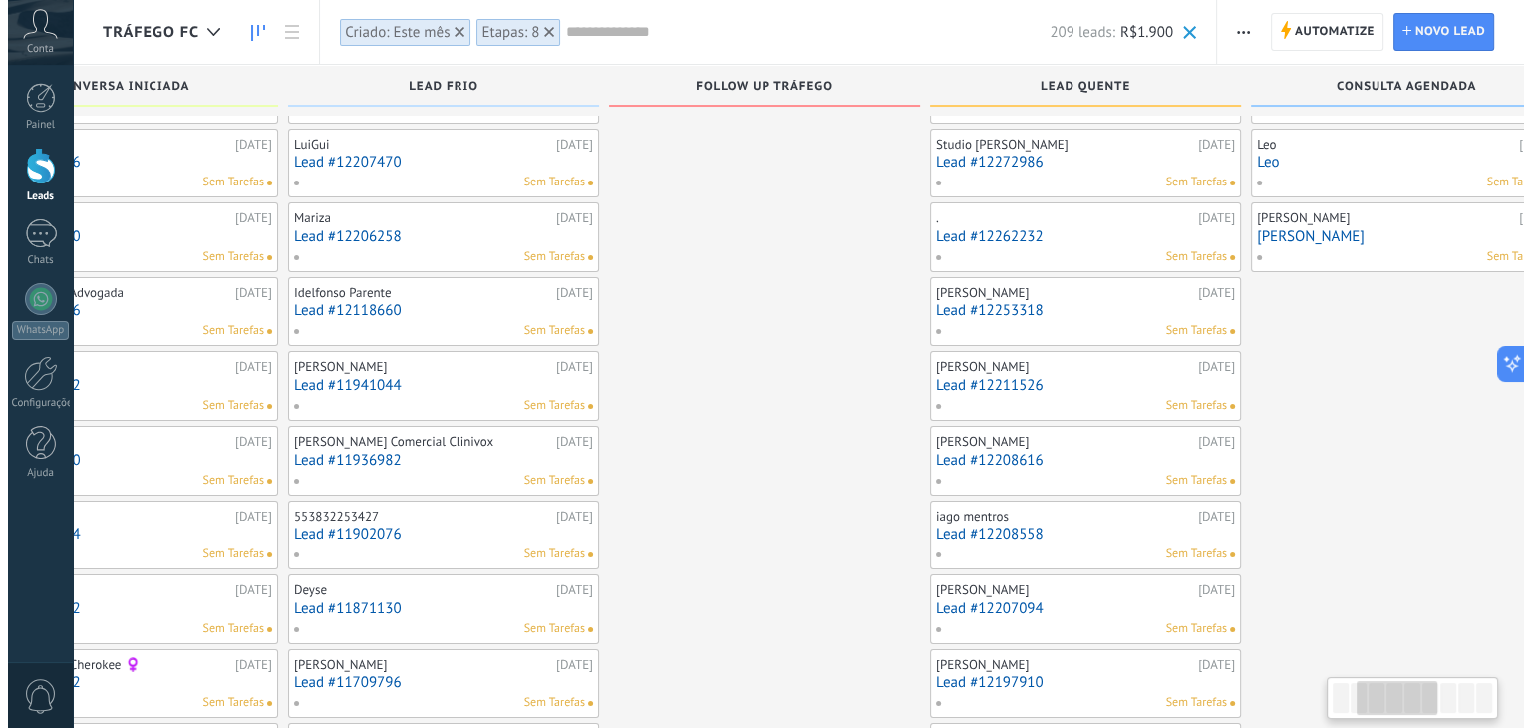
scroll to position [80, 0]
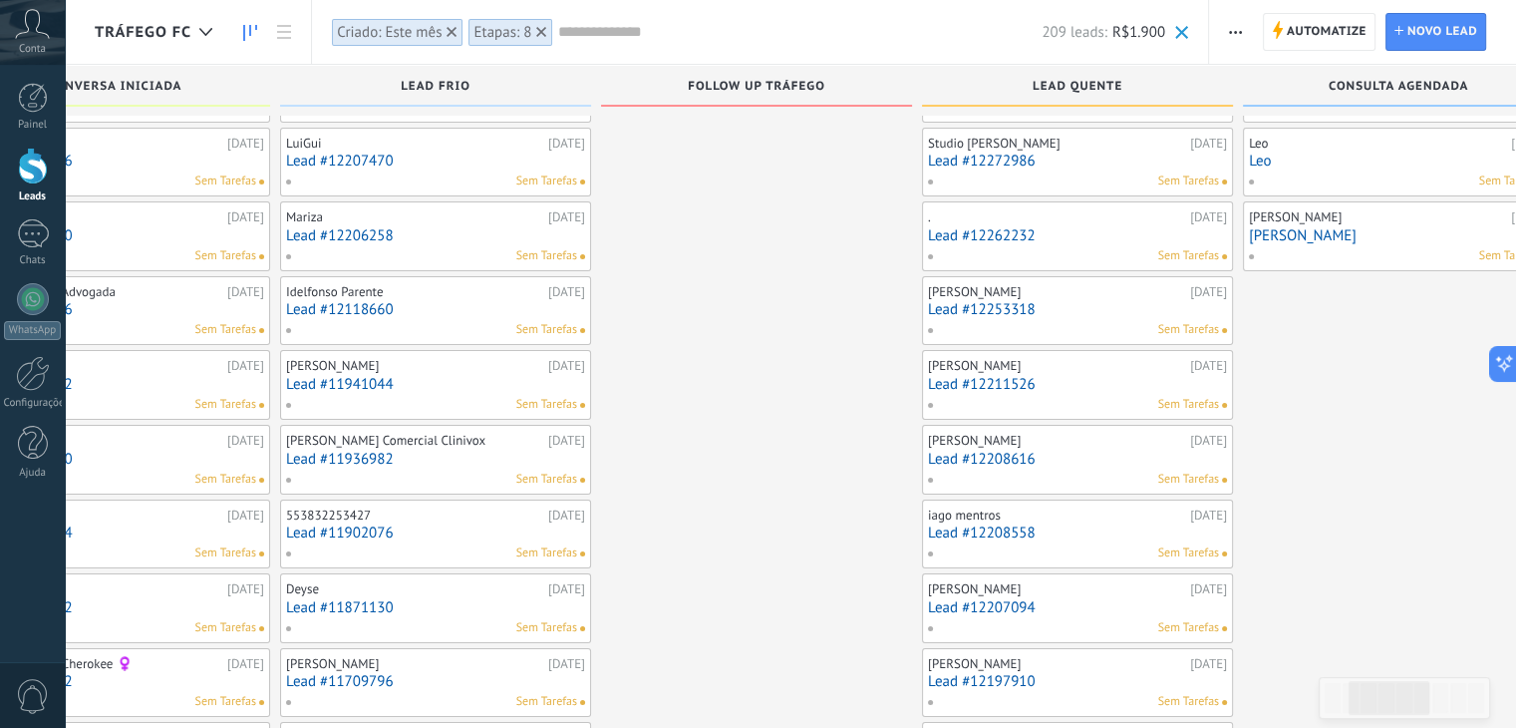
click at [985, 306] on link "Lead #12253318" at bounding box center [1077, 309] width 299 height 17
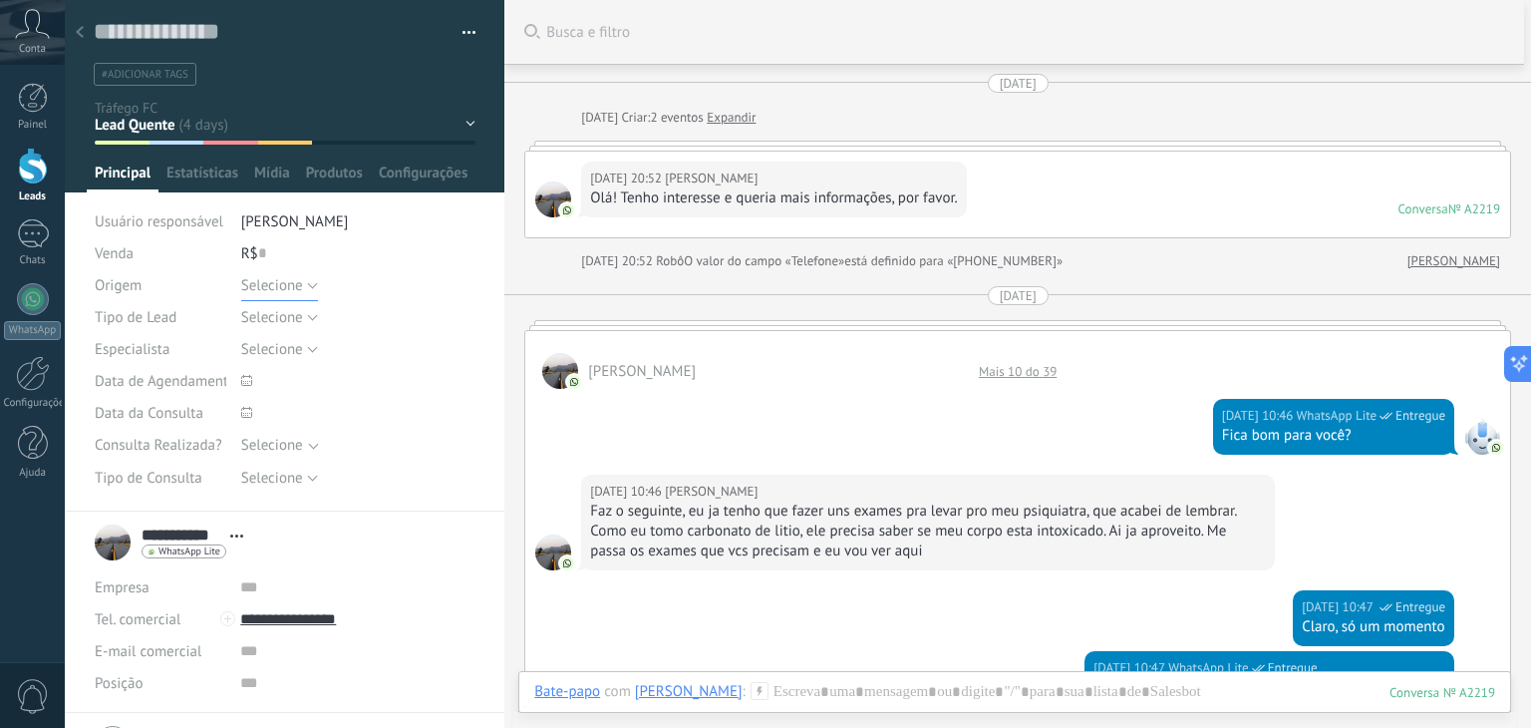
click at [303, 288] on button "Selecione" at bounding box center [279, 285] width 77 height 32
click at [274, 345] on span "Tráfego" at bounding box center [339, 353] width 240 height 19
click at [116, 695] on span "Salvar" at bounding box center [124, 697] width 37 height 14
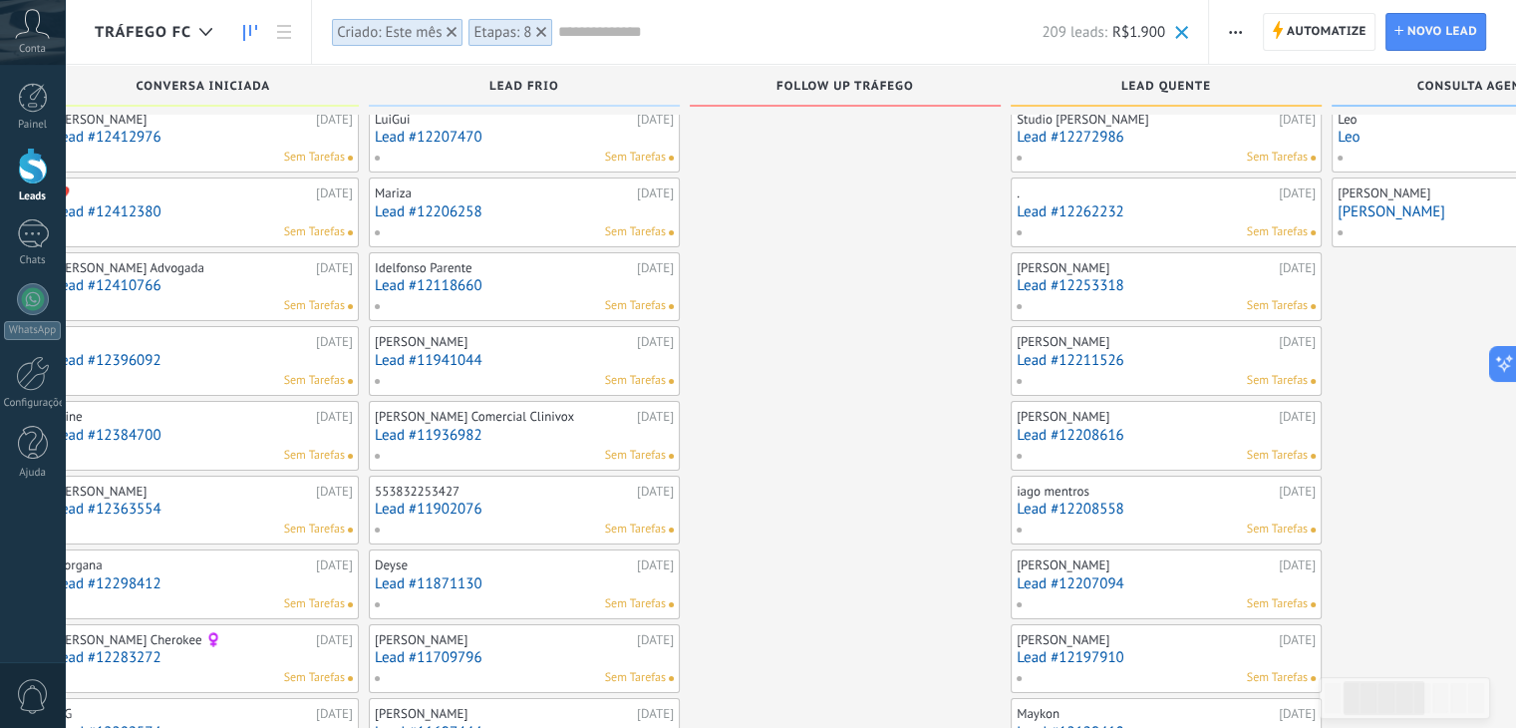
click at [1085, 364] on link "Lead #12211526" at bounding box center [1166, 360] width 299 height 17
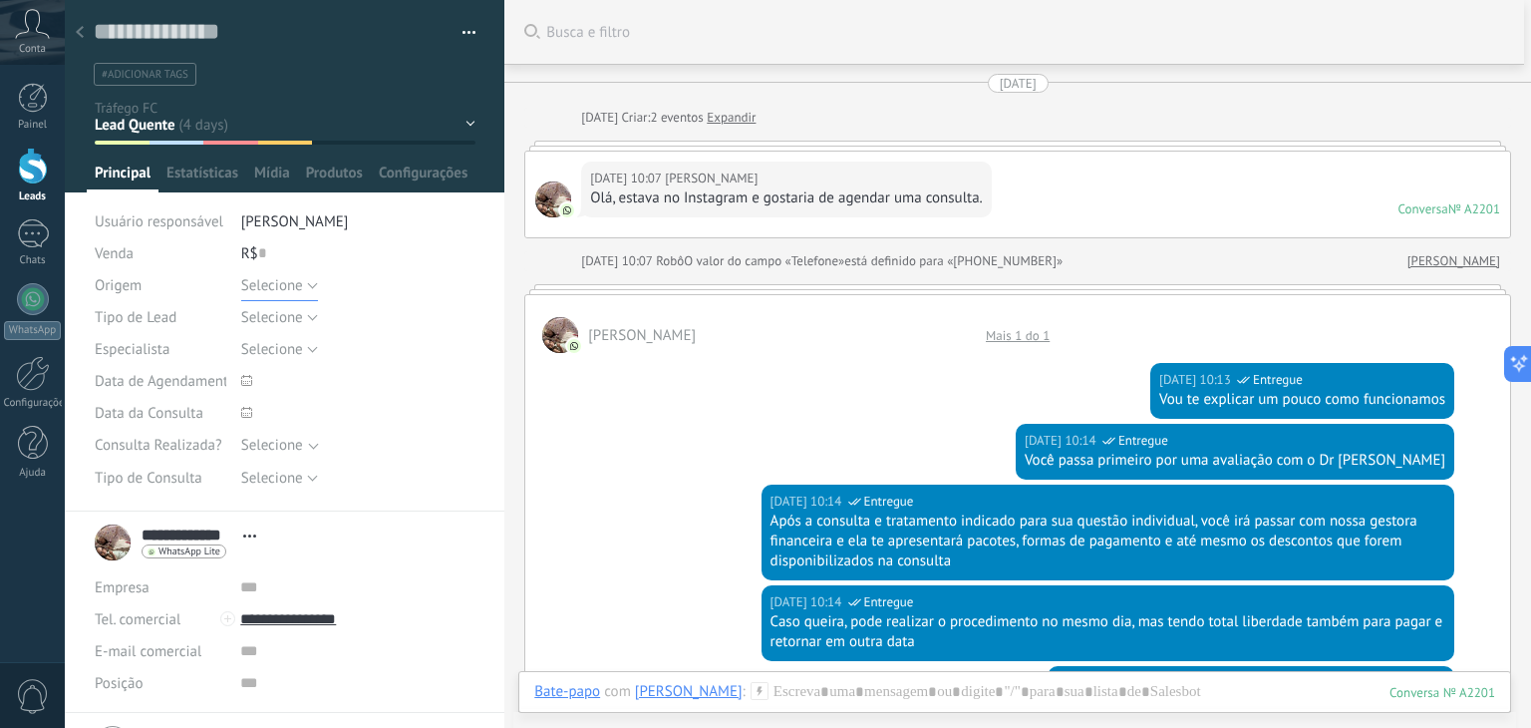
click at [311, 283] on button "Selecione" at bounding box center [279, 285] width 77 height 32
click at [282, 356] on span "Tráfego" at bounding box center [339, 353] width 240 height 19
click at [115, 690] on span "Salvar" at bounding box center [124, 697] width 37 height 14
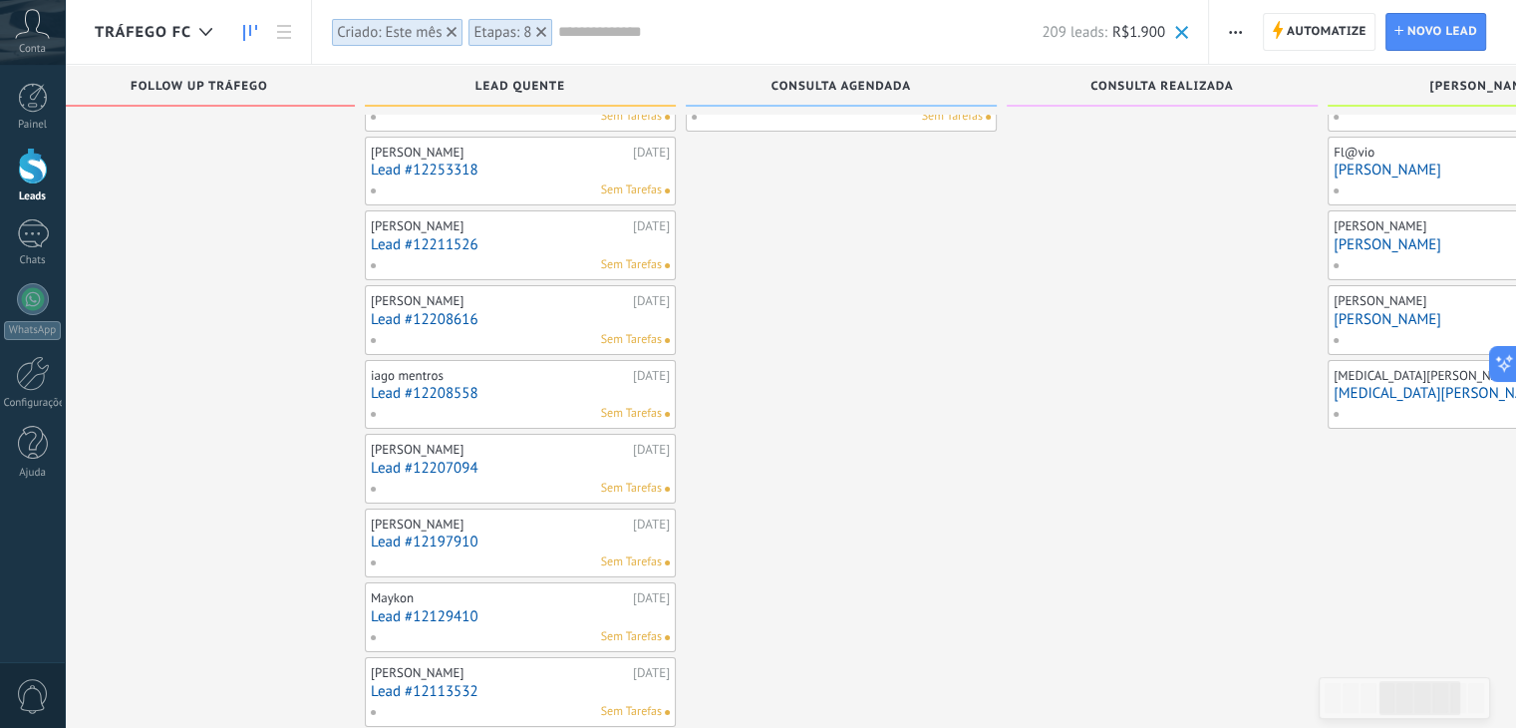
click at [423, 315] on link "Lead #12208616" at bounding box center [520, 319] width 299 height 17
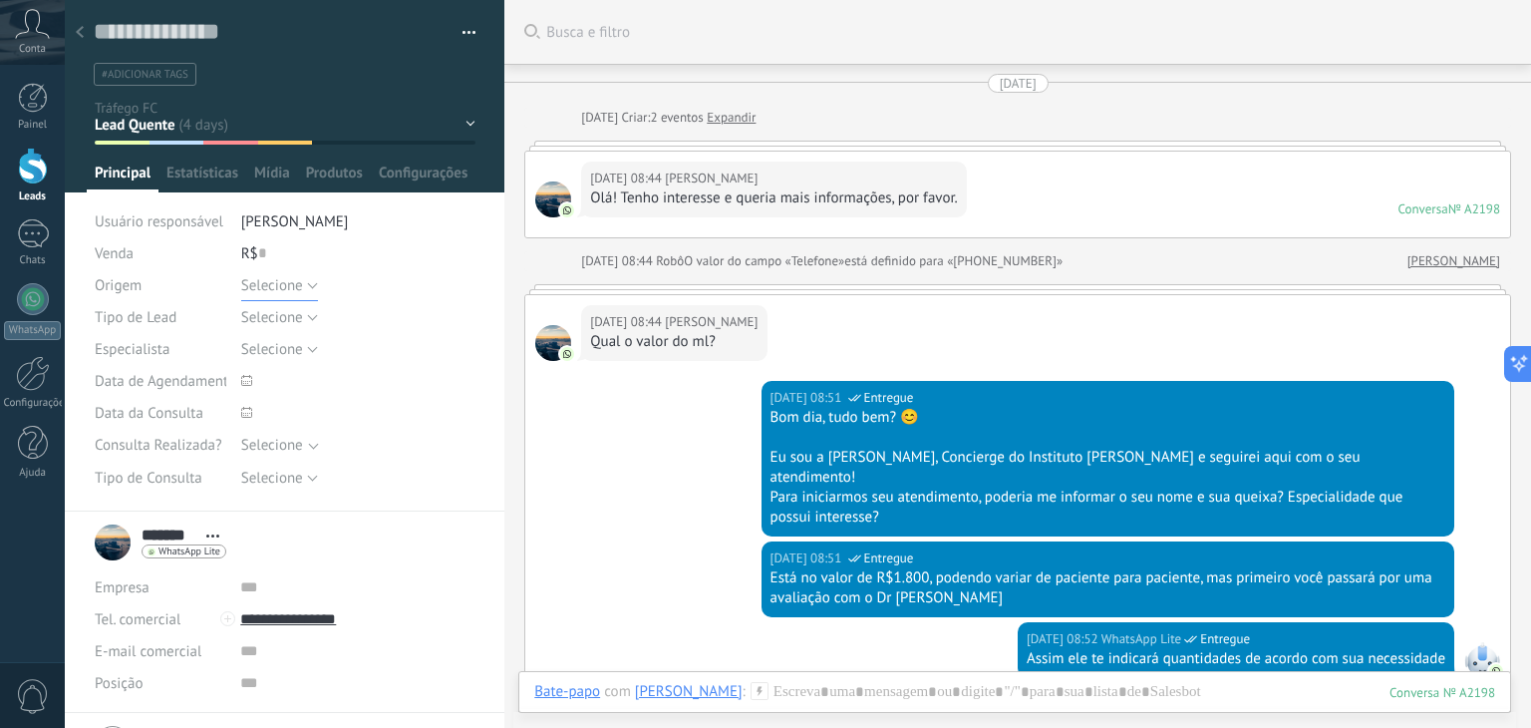
click at [299, 284] on span "Selecione" at bounding box center [272, 285] width 62 height 19
click at [272, 351] on span "Tráfego" at bounding box center [339, 353] width 240 height 19
click at [128, 707] on button "Salvar" at bounding box center [124, 696] width 59 height 38
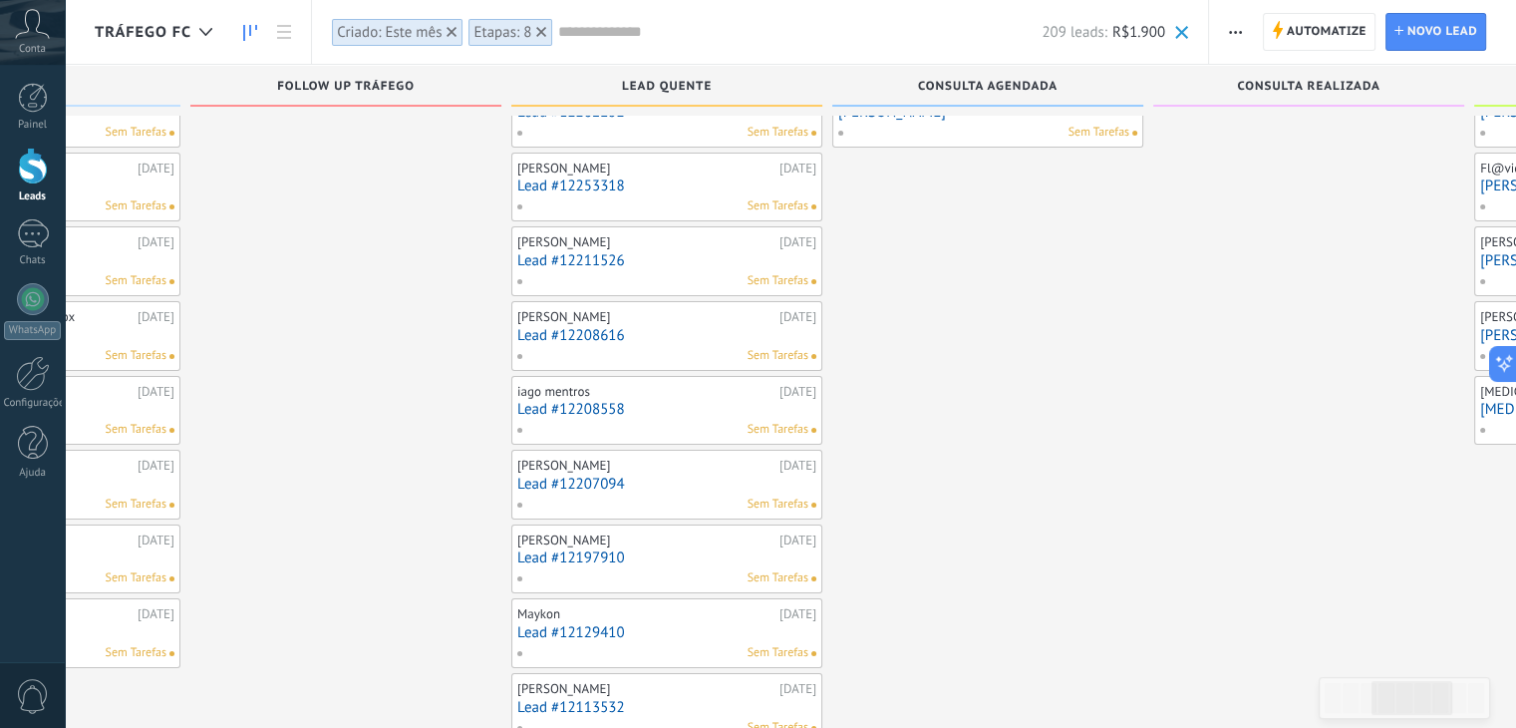
click at [595, 415] on link "Lead #12208558" at bounding box center [666, 409] width 299 height 17
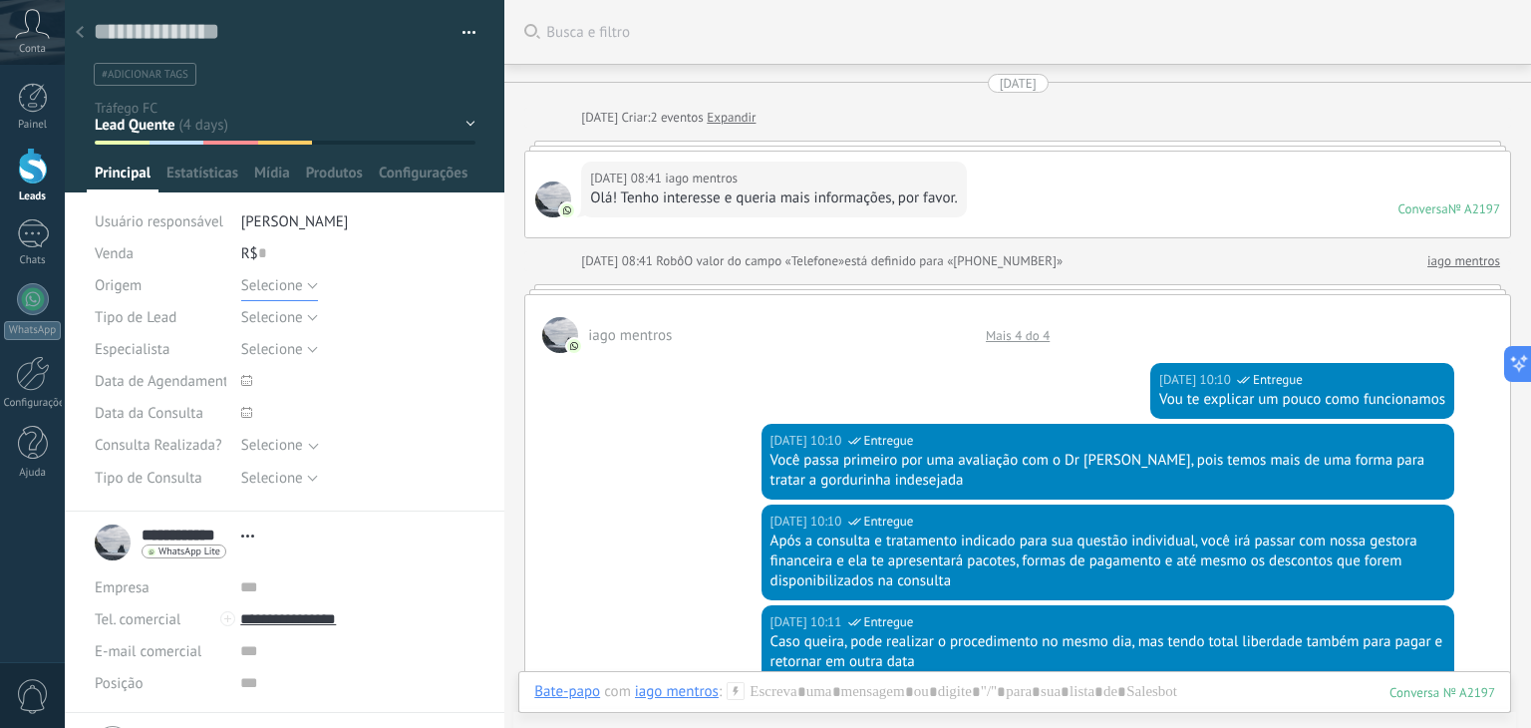
click at [315, 282] on button "Selecione" at bounding box center [279, 285] width 77 height 32
click at [283, 341] on li "Tráfego" at bounding box center [342, 353] width 246 height 34
click at [407, 683] on img at bounding box center [406, 684] width 29 height 29
click at [131, 686] on button "Salvar" at bounding box center [124, 696] width 59 height 38
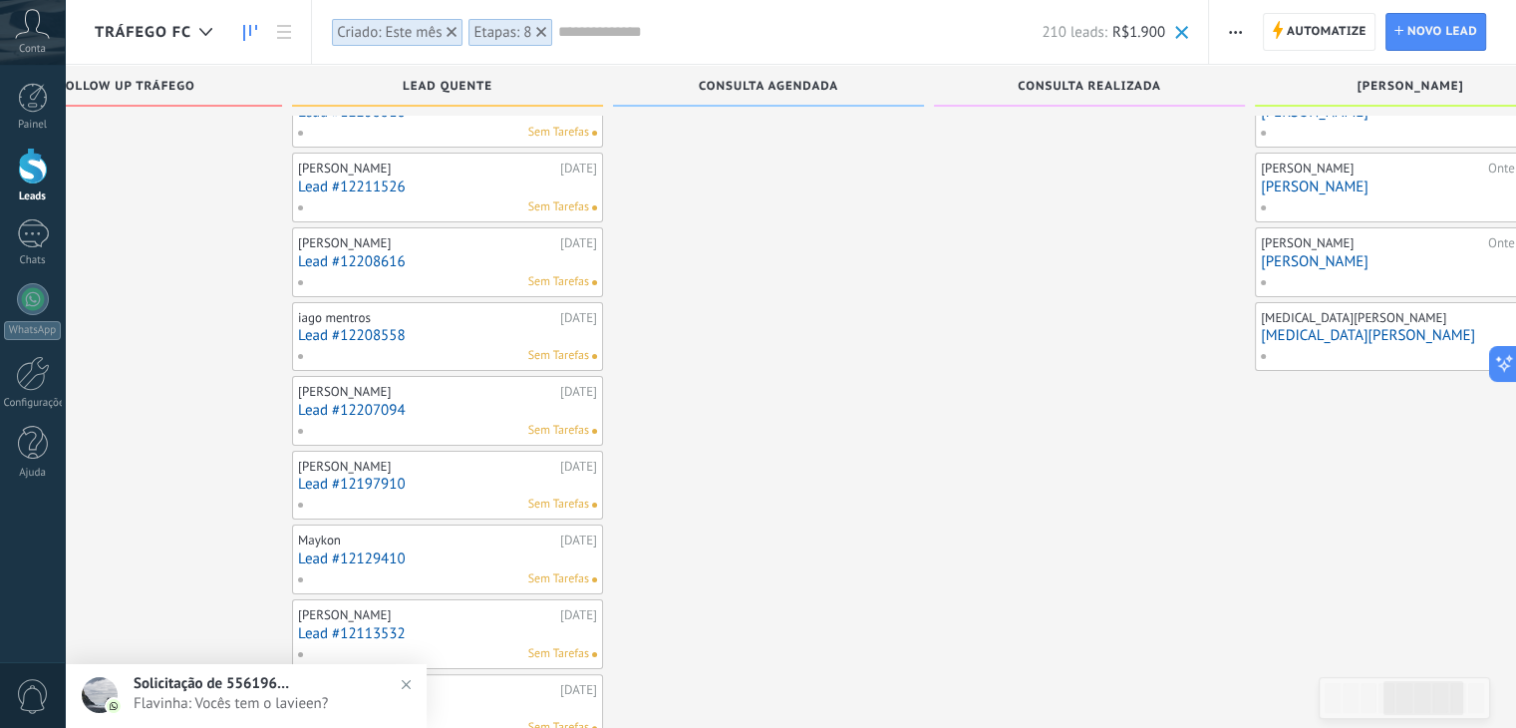
click at [347, 411] on link "Lead #12207094" at bounding box center [447, 410] width 299 height 17
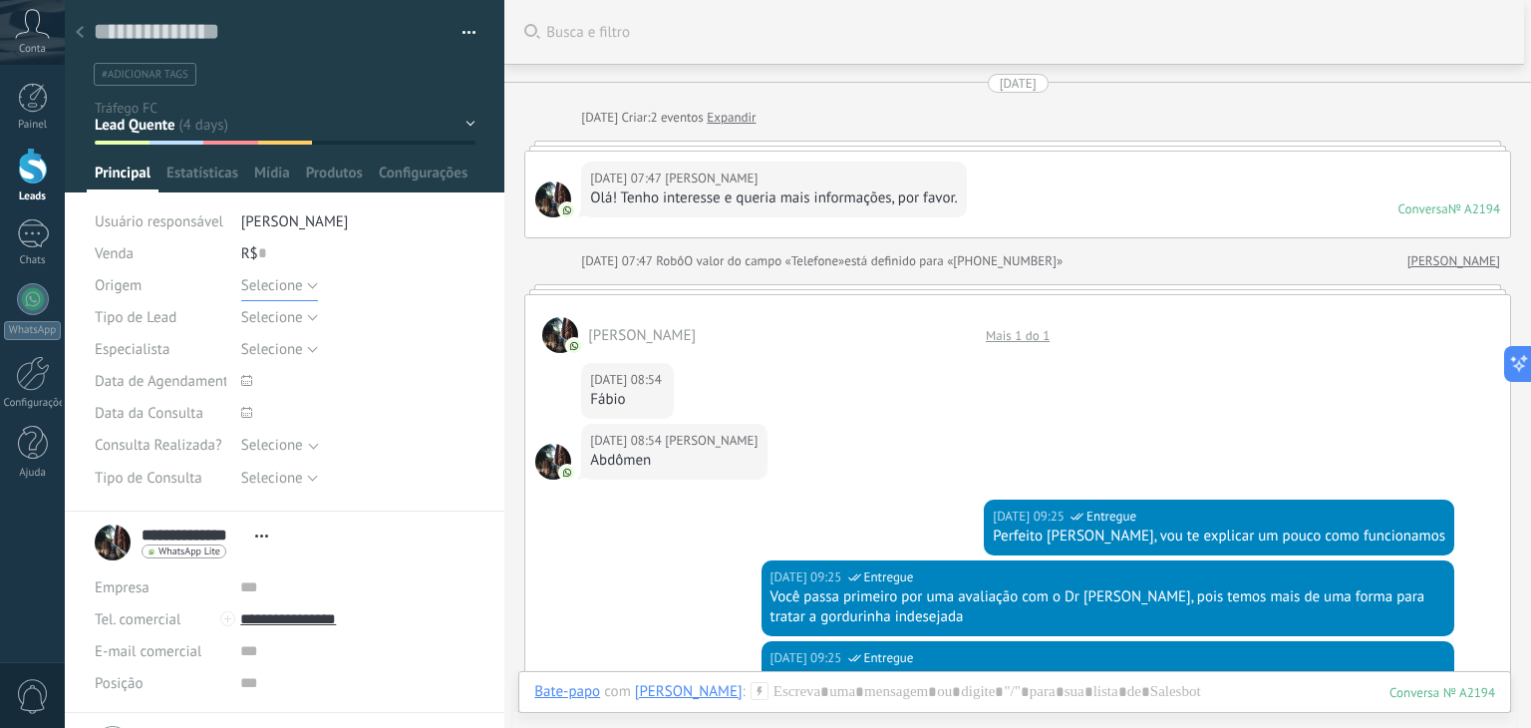
click at [307, 281] on button "Selecione" at bounding box center [279, 285] width 77 height 32
click at [259, 350] on span "Tráfego" at bounding box center [339, 353] width 240 height 19
click at [109, 693] on span "Salvar" at bounding box center [124, 697] width 37 height 14
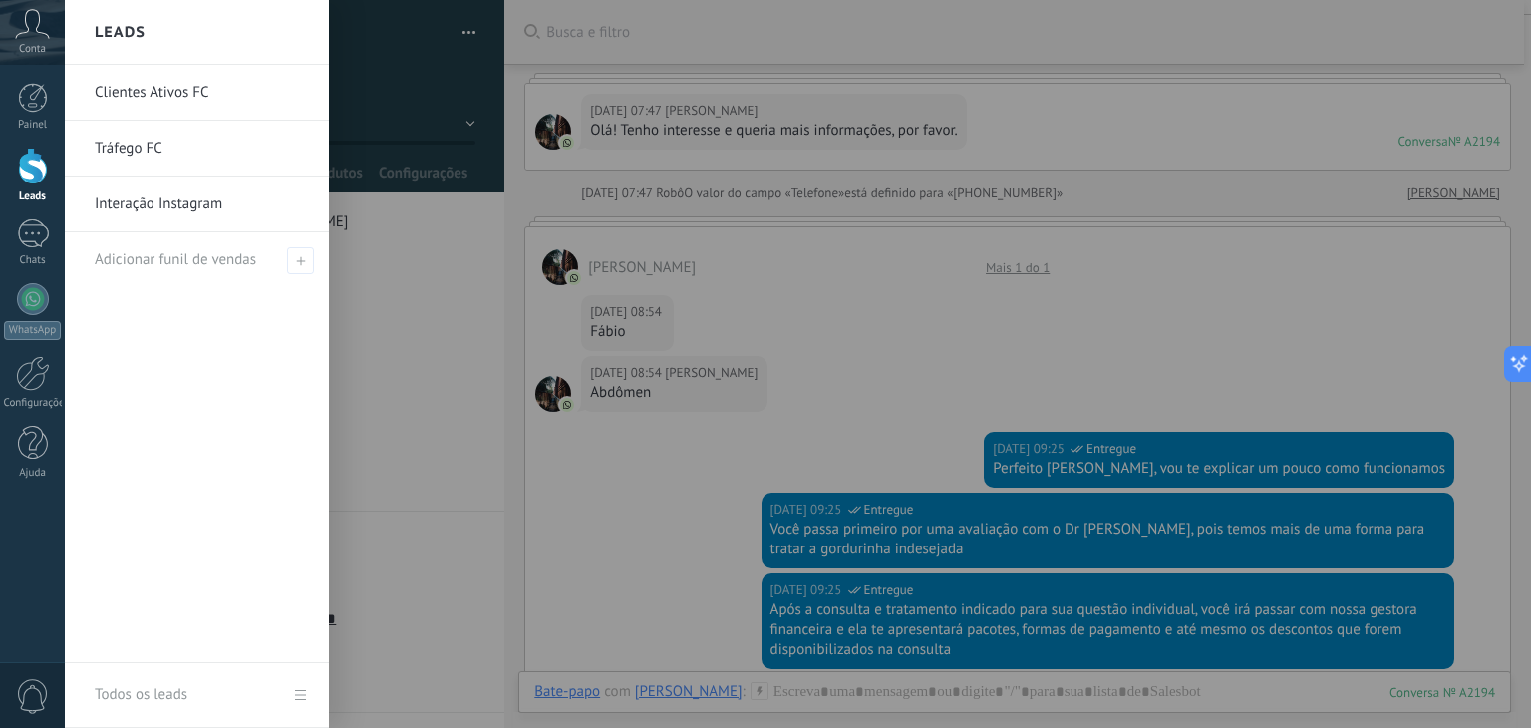
click at [32, 168] on div at bounding box center [33, 166] width 30 height 37
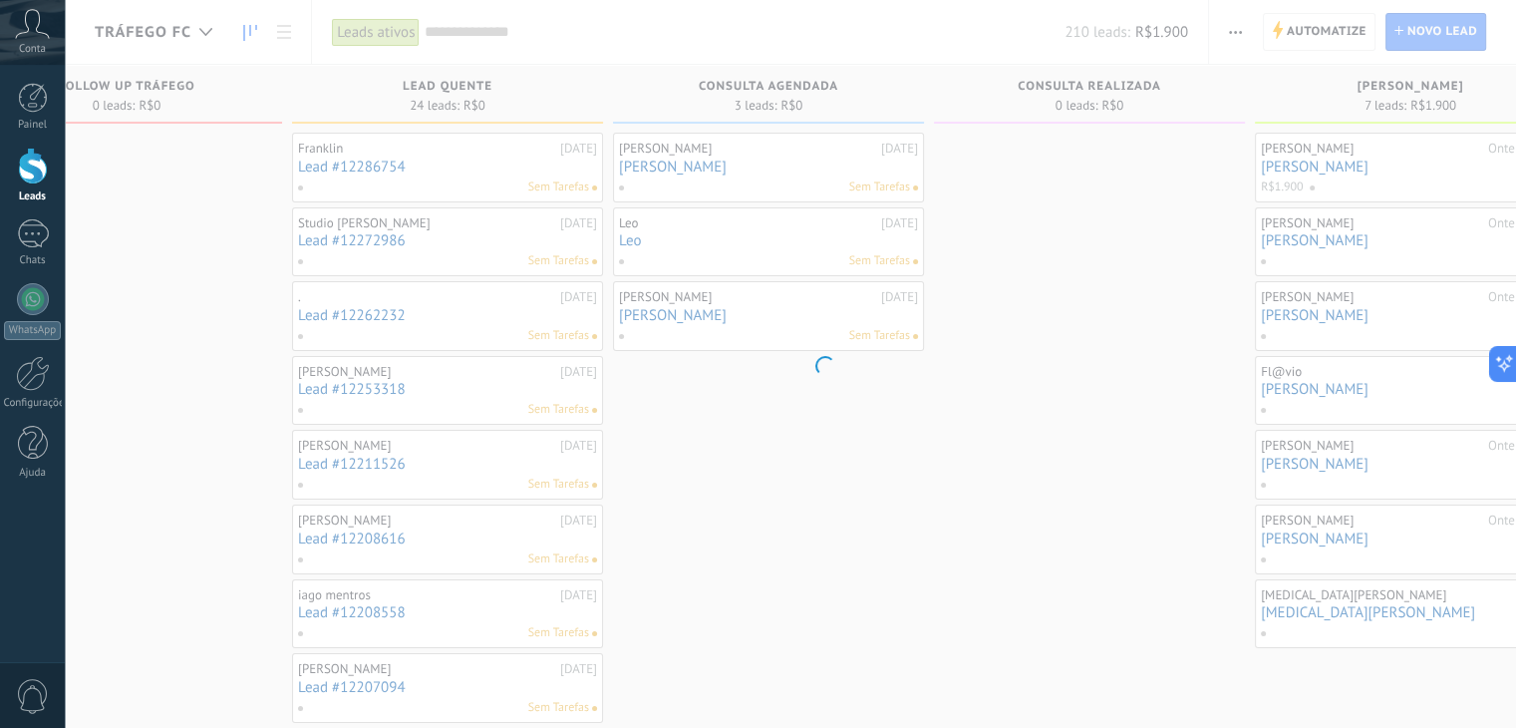
click at [478, 36] on body ".abccls-1,.abccls-2{fill-rule:evenodd}.abccls-2{fill:#fff} .abfcls-1{fill:none}…" at bounding box center [758, 364] width 1516 height 728
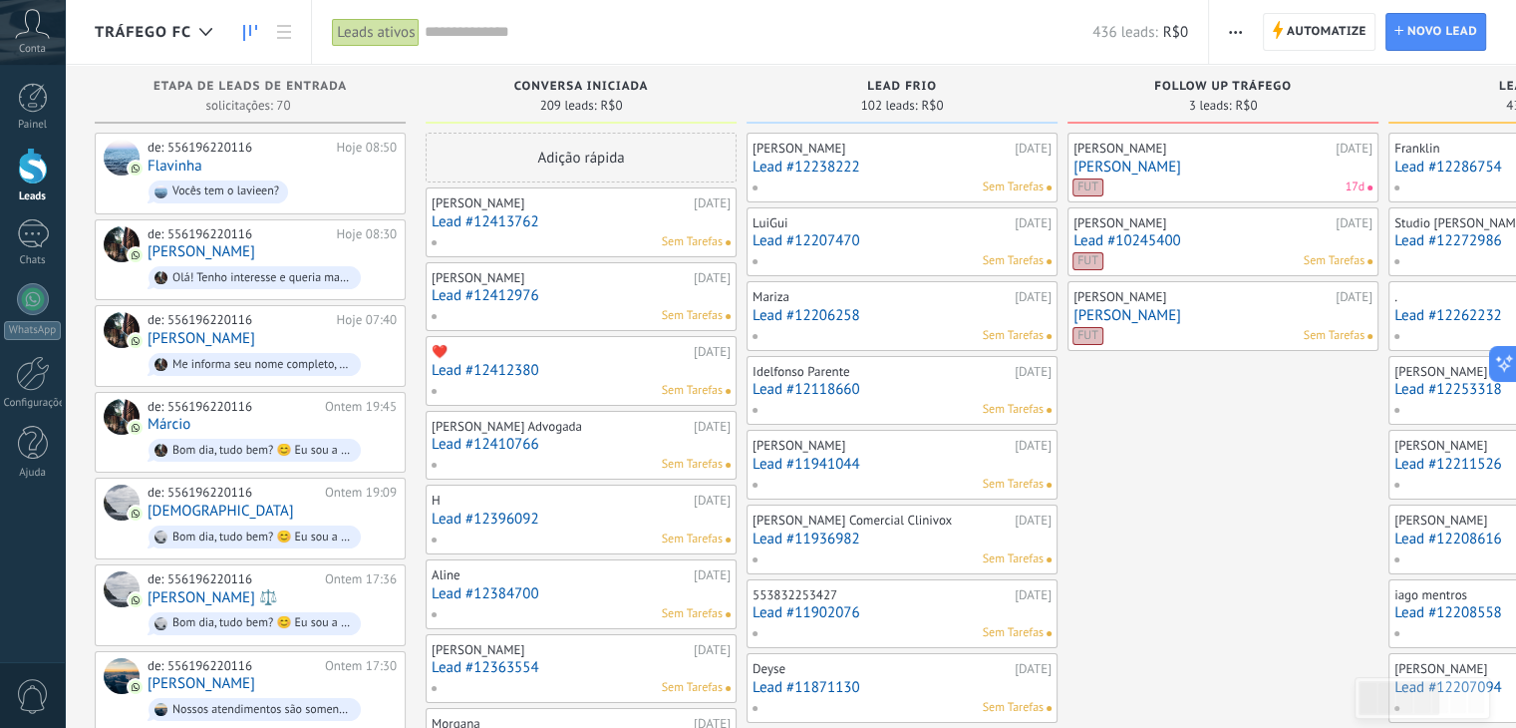
click at [478, 36] on input "text" at bounding box center [759, 32] width 668 height 21
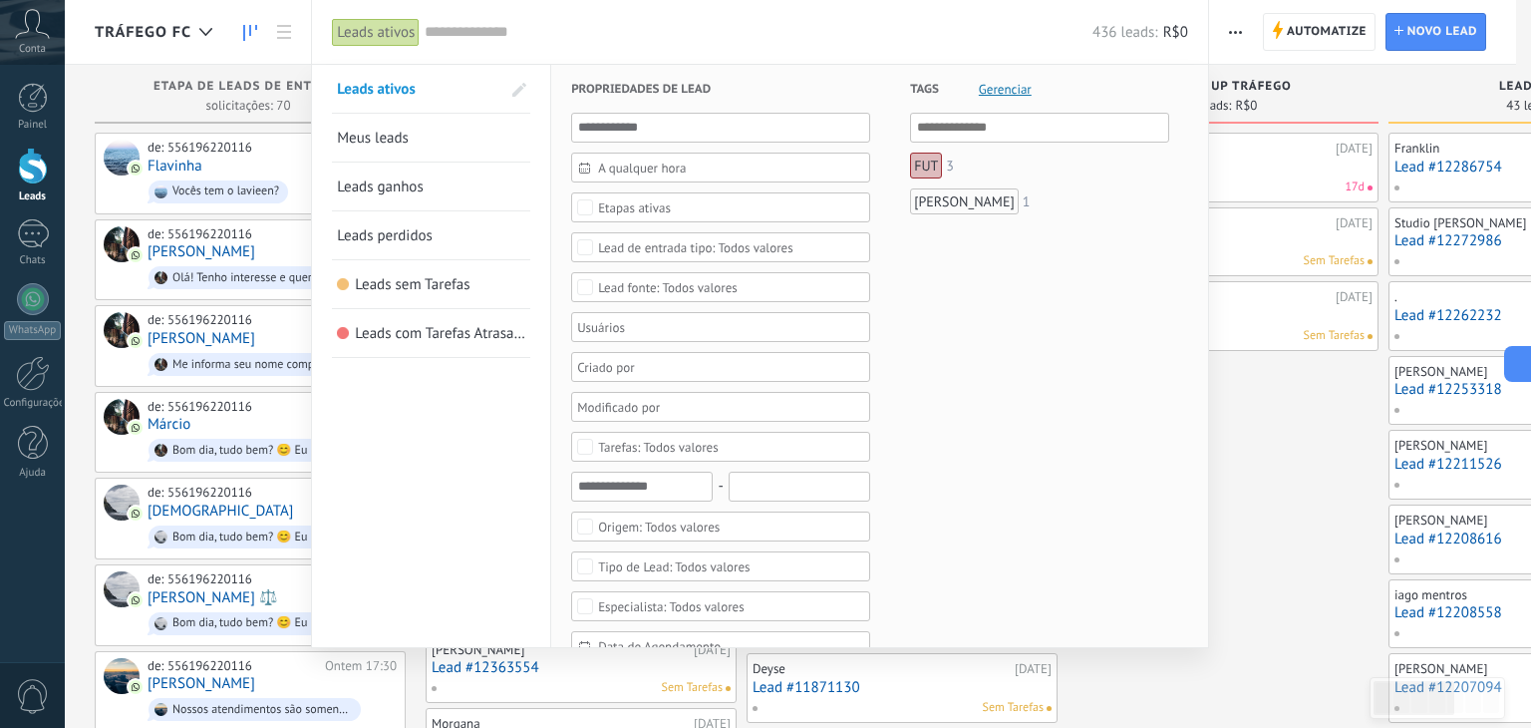
click at [446, 186] on link "Leads ganhos" at bounding box center [431, 187] width 188 height 48
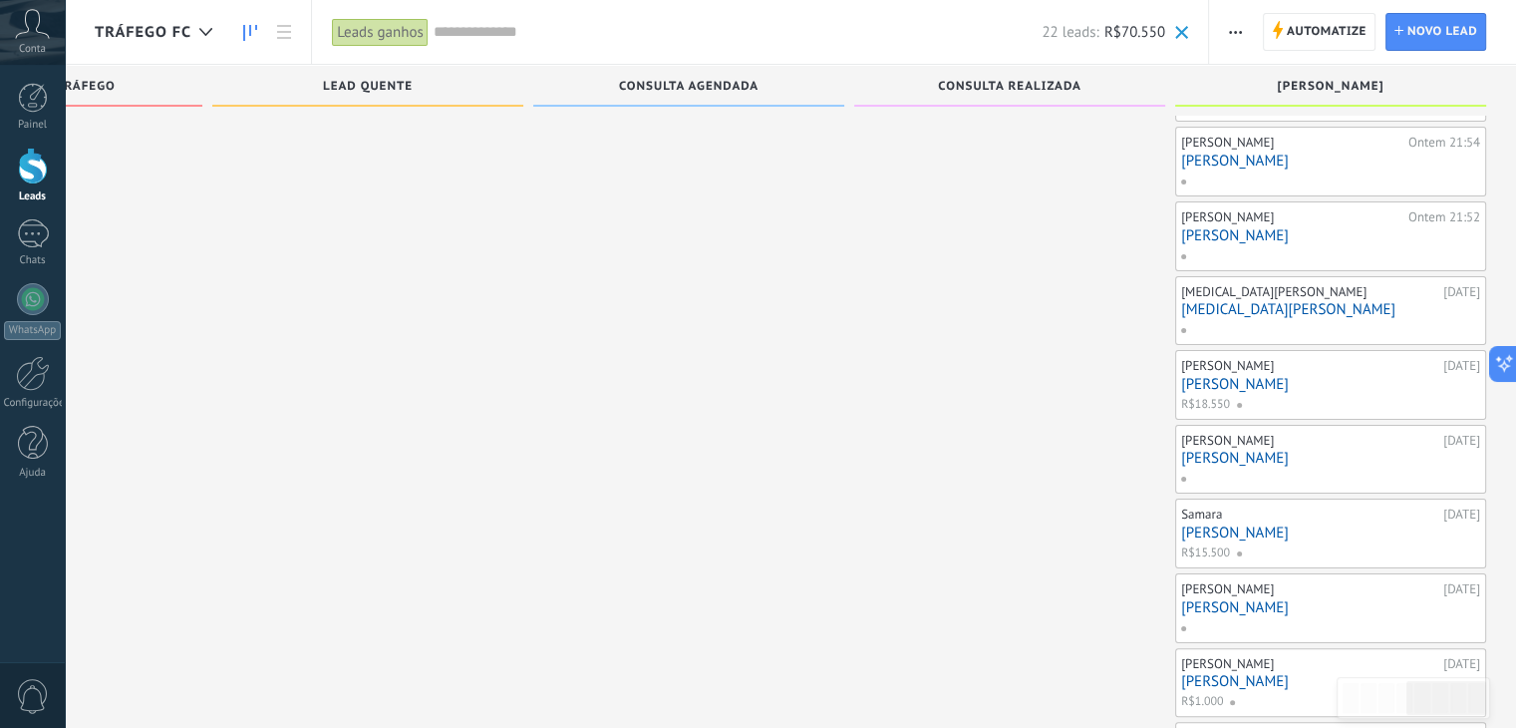
scroll to position [306, 0]
click at [49, 85] on link "Painel" at bounding box center [32, 107] width 65 height 49
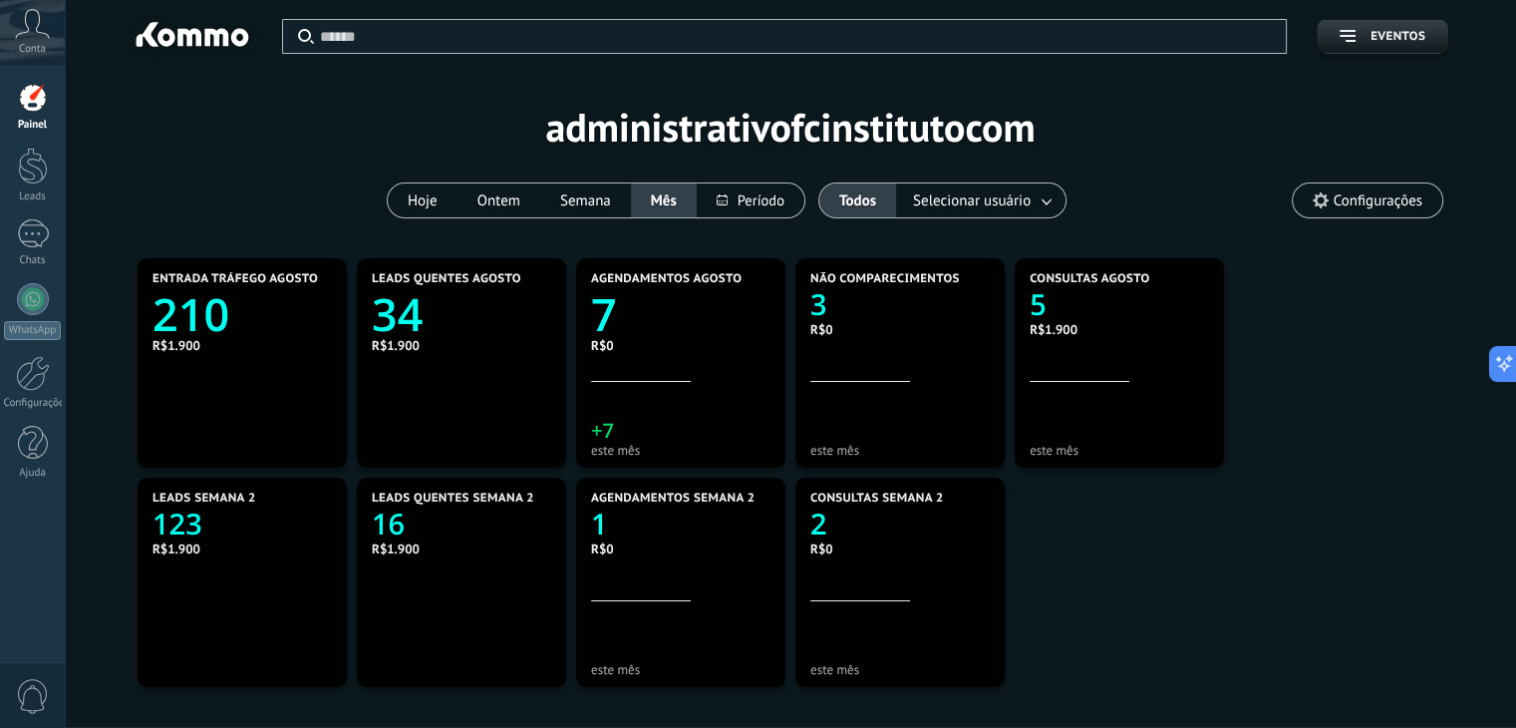
scroll to position [372, 862]
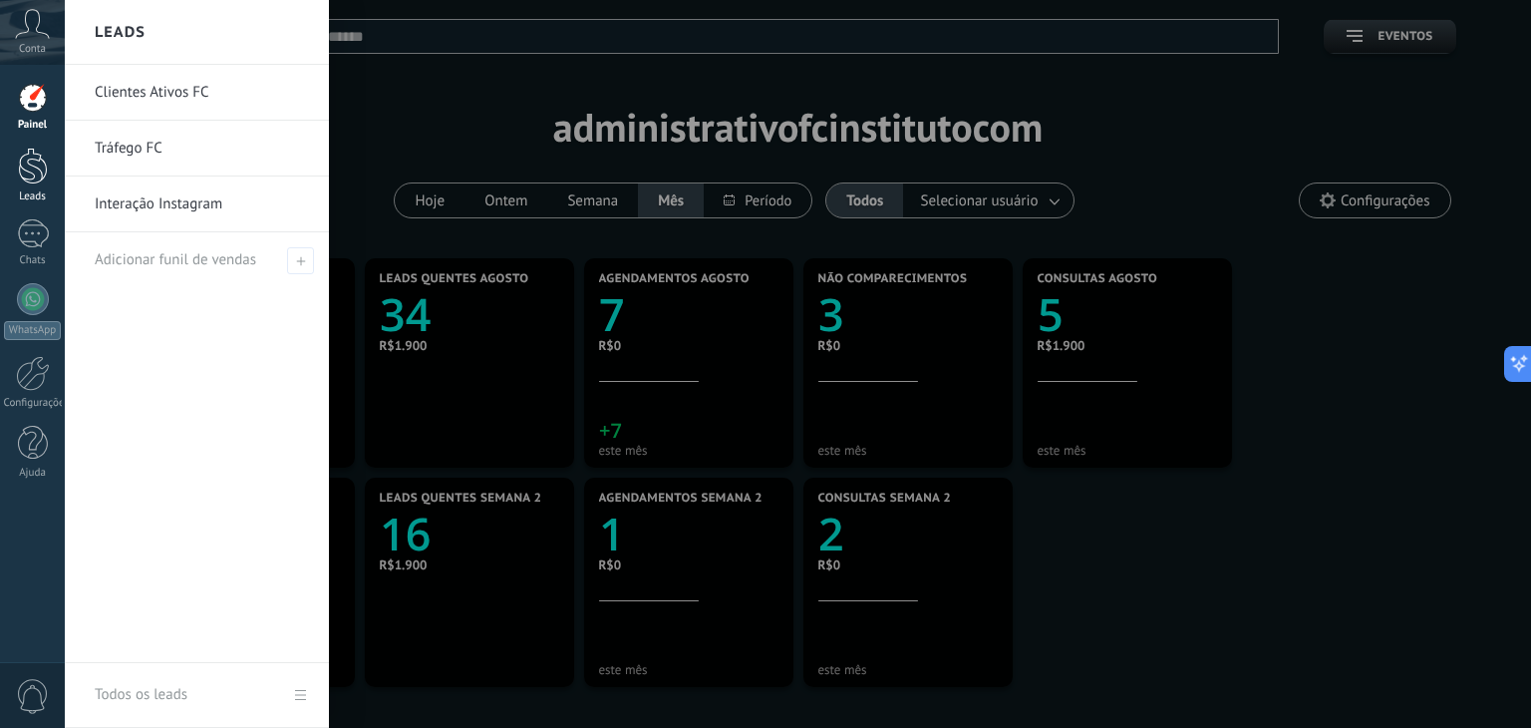
click at [36, 163] on div at bounding box center [33, 166] width 30 height 37
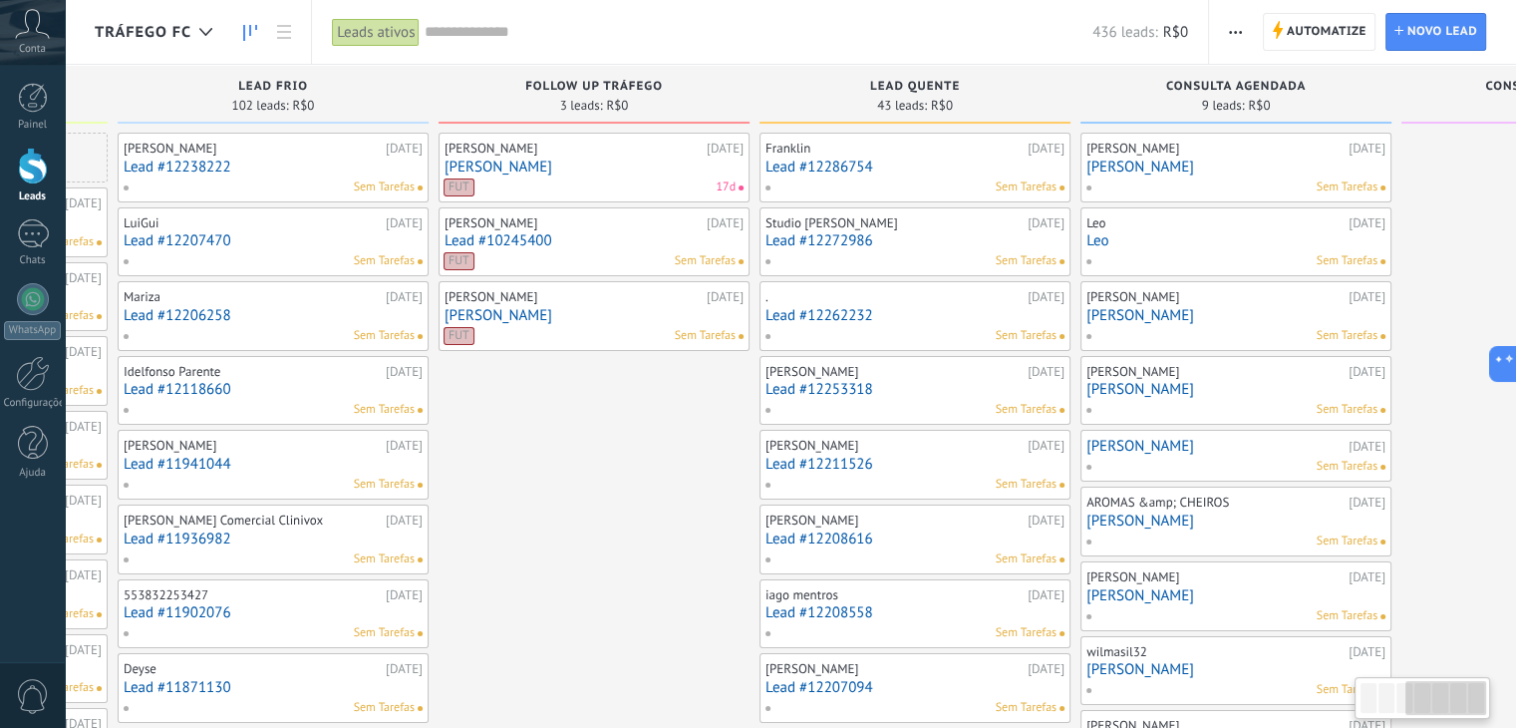
scroll to position [0, 855]
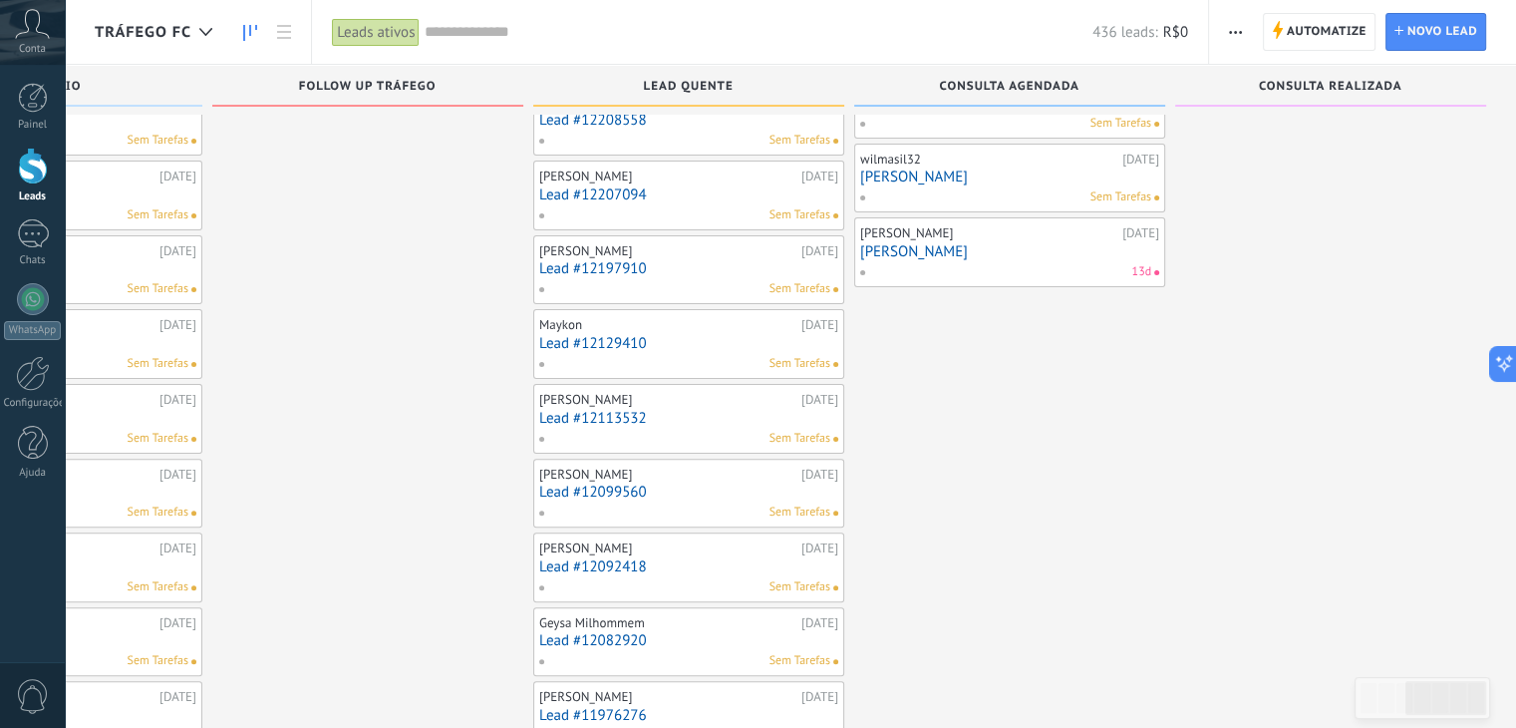
click at [986, 493] on div "[PERSON_NAME] [DATE] [PERSON_NAME] Sem Tarefas Leo [DATE] [PERSON_NAME] [PERSON…" at bounding box center [1009, 501] width 311 height 1722
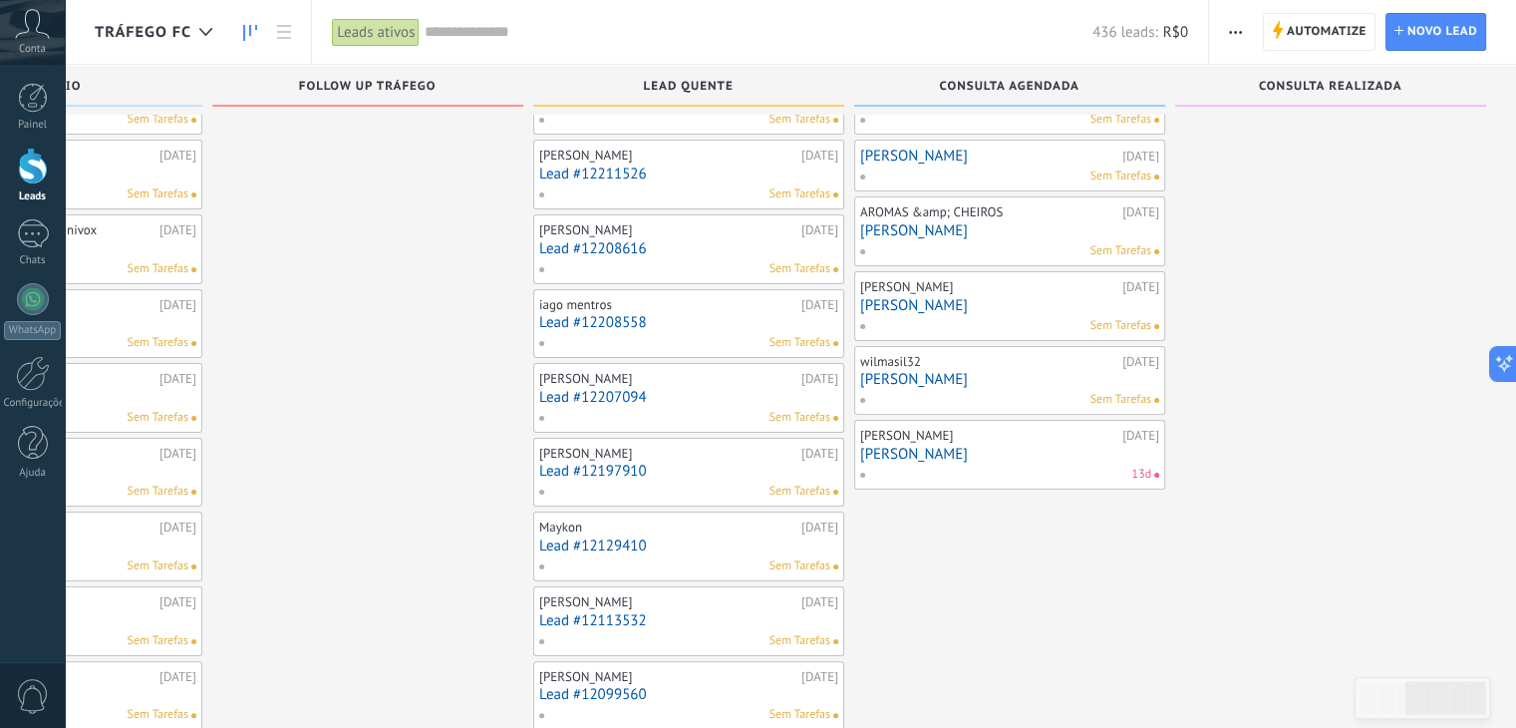
scroll to position [12, 0]
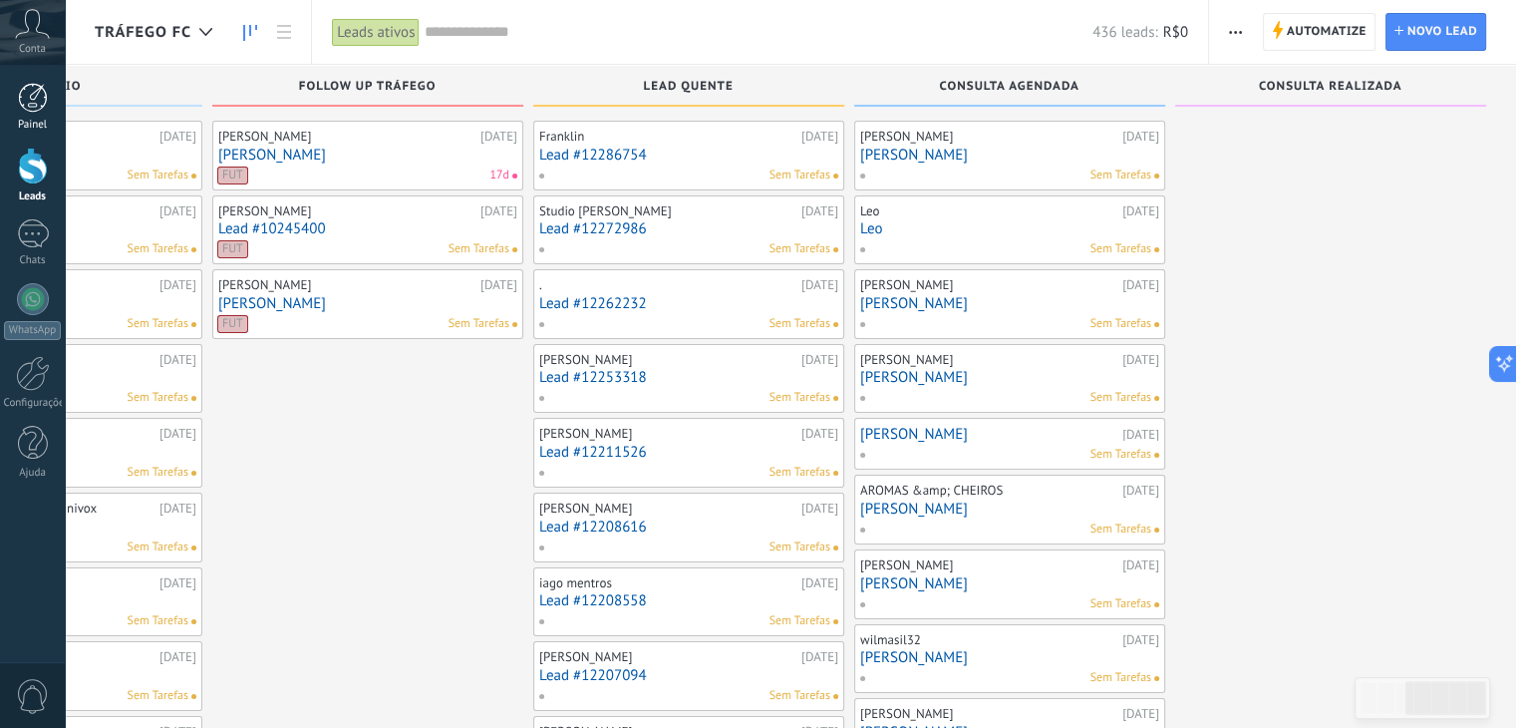
click at [30, 100] on div at bounding box center [33, 98] width 30 height 30
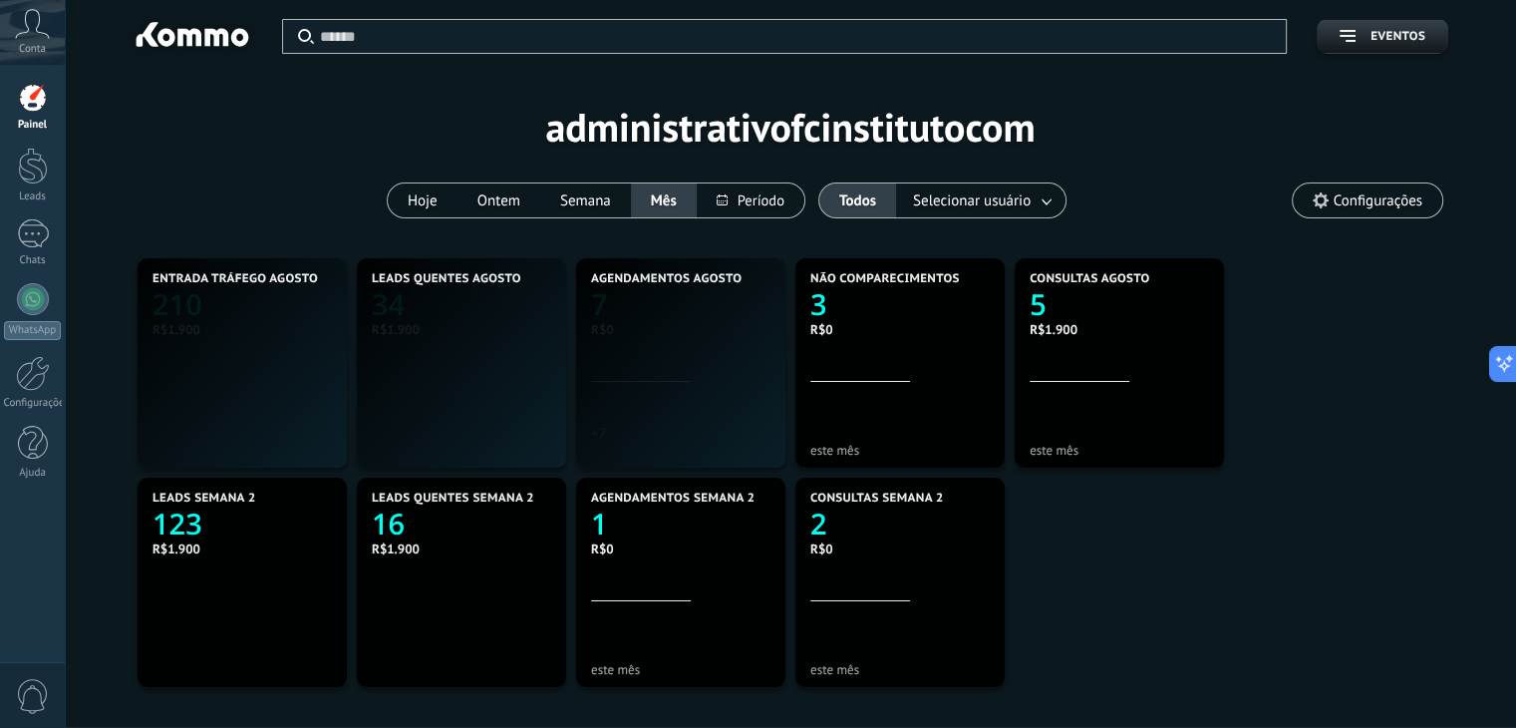
scroll to position [372, 862]
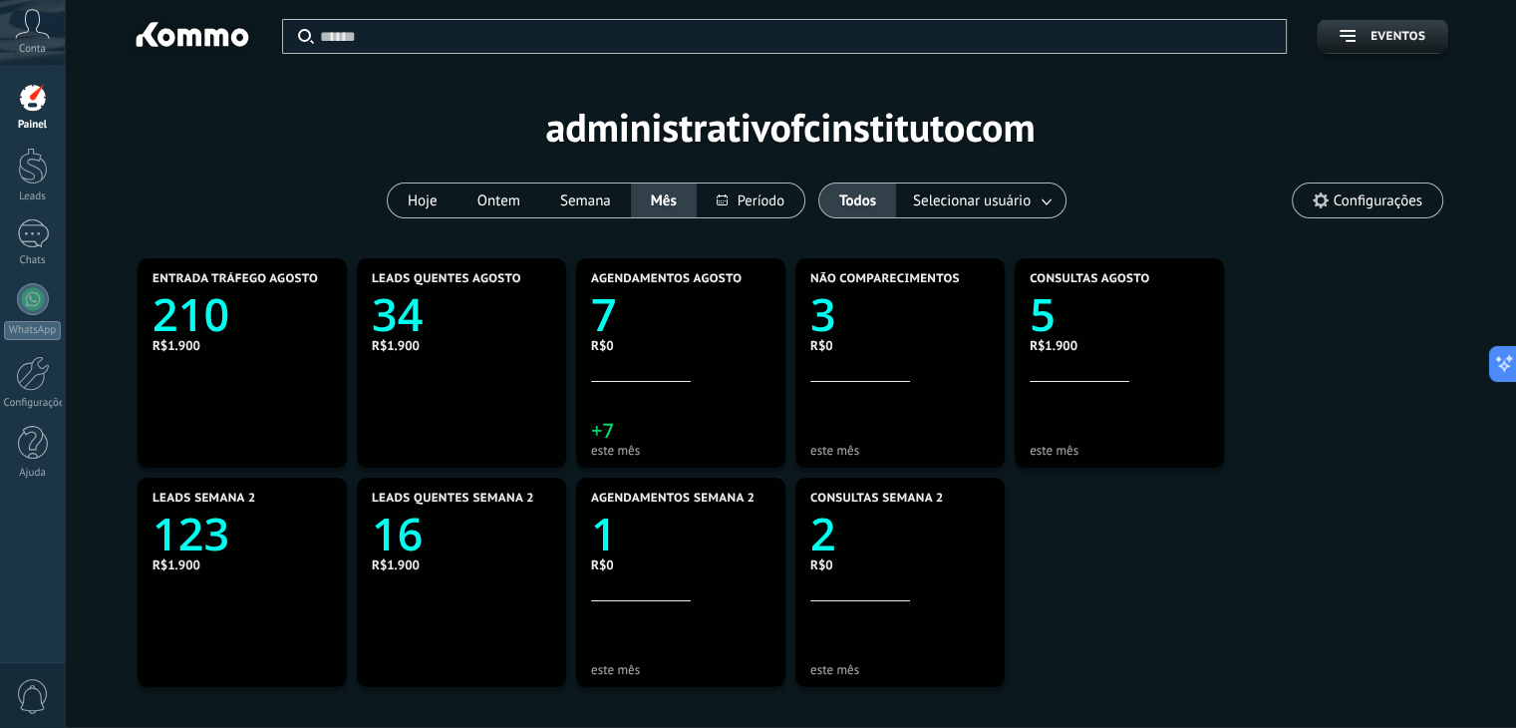
click at [1045, 320] on text "5" at bounding box center [1043, 314] width 26 height 61
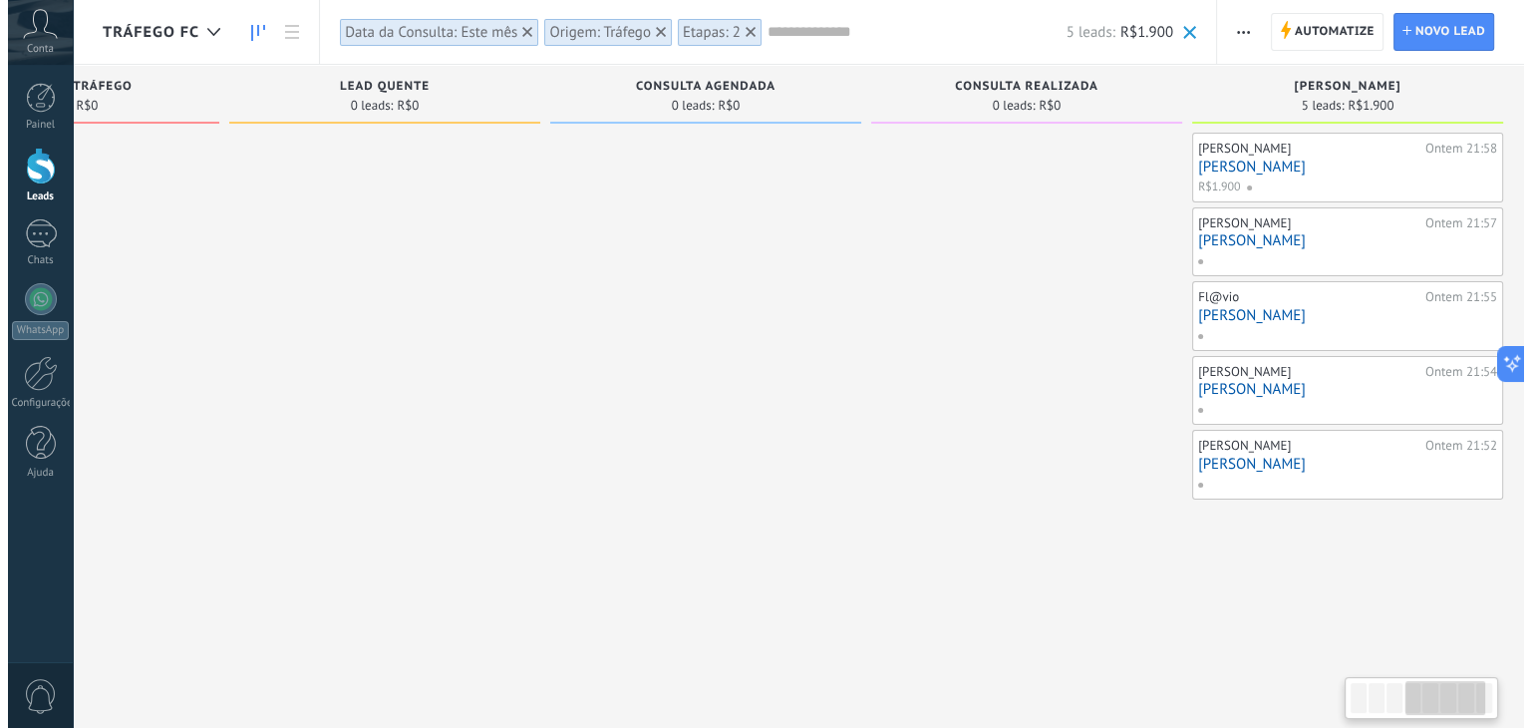
scroll to position [0, 1176]
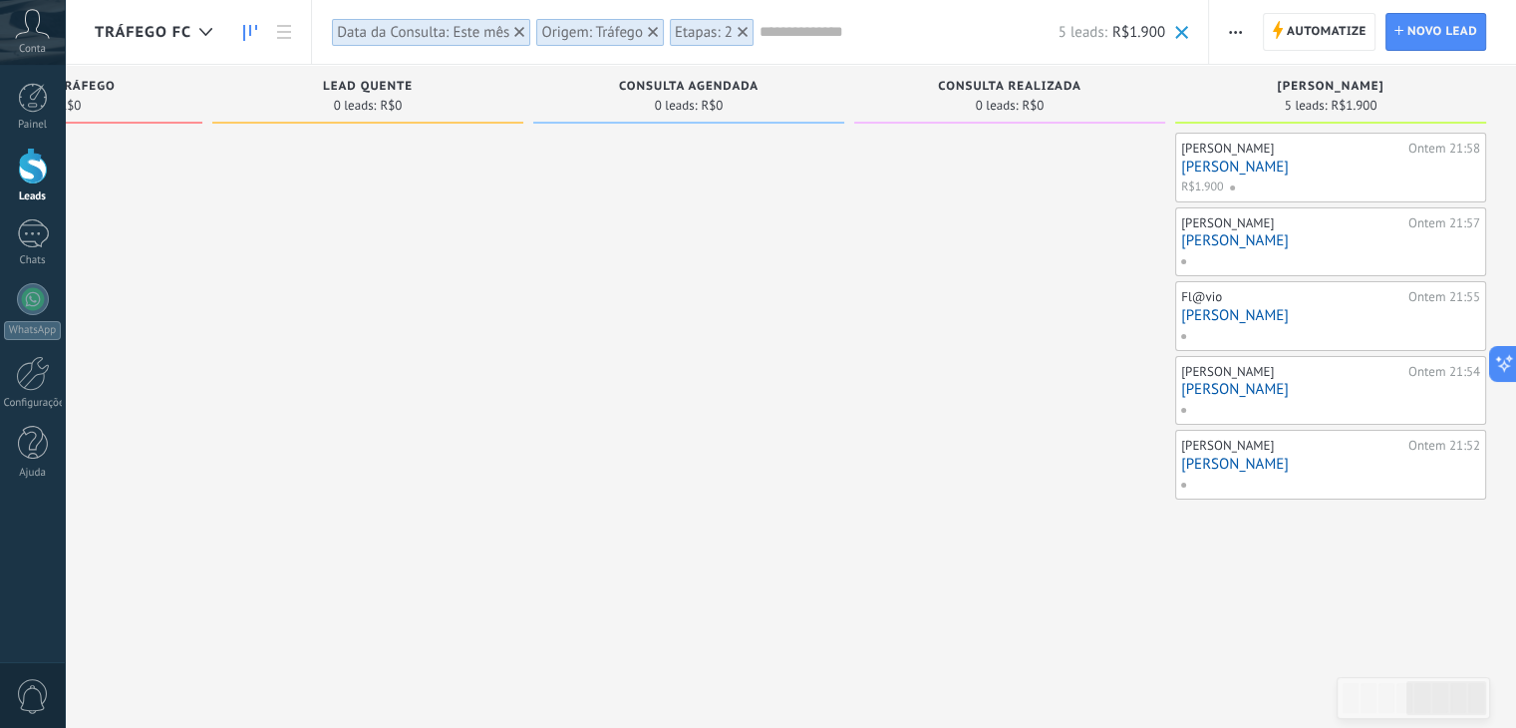
click at [1233, 236] on link "[PERSON_NAME]" at bounding box center [1330, 240] width 299 height 17
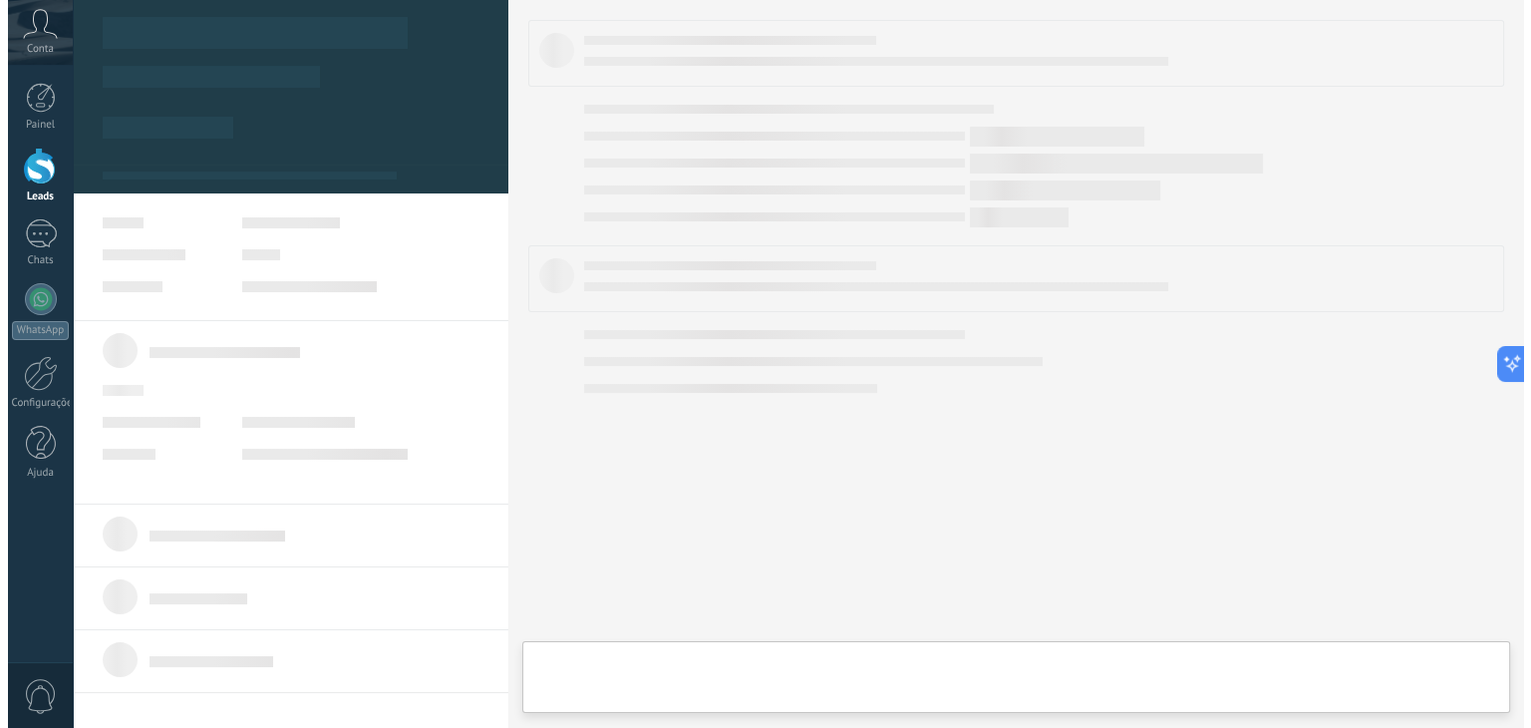
scroll to position [0, 1160]
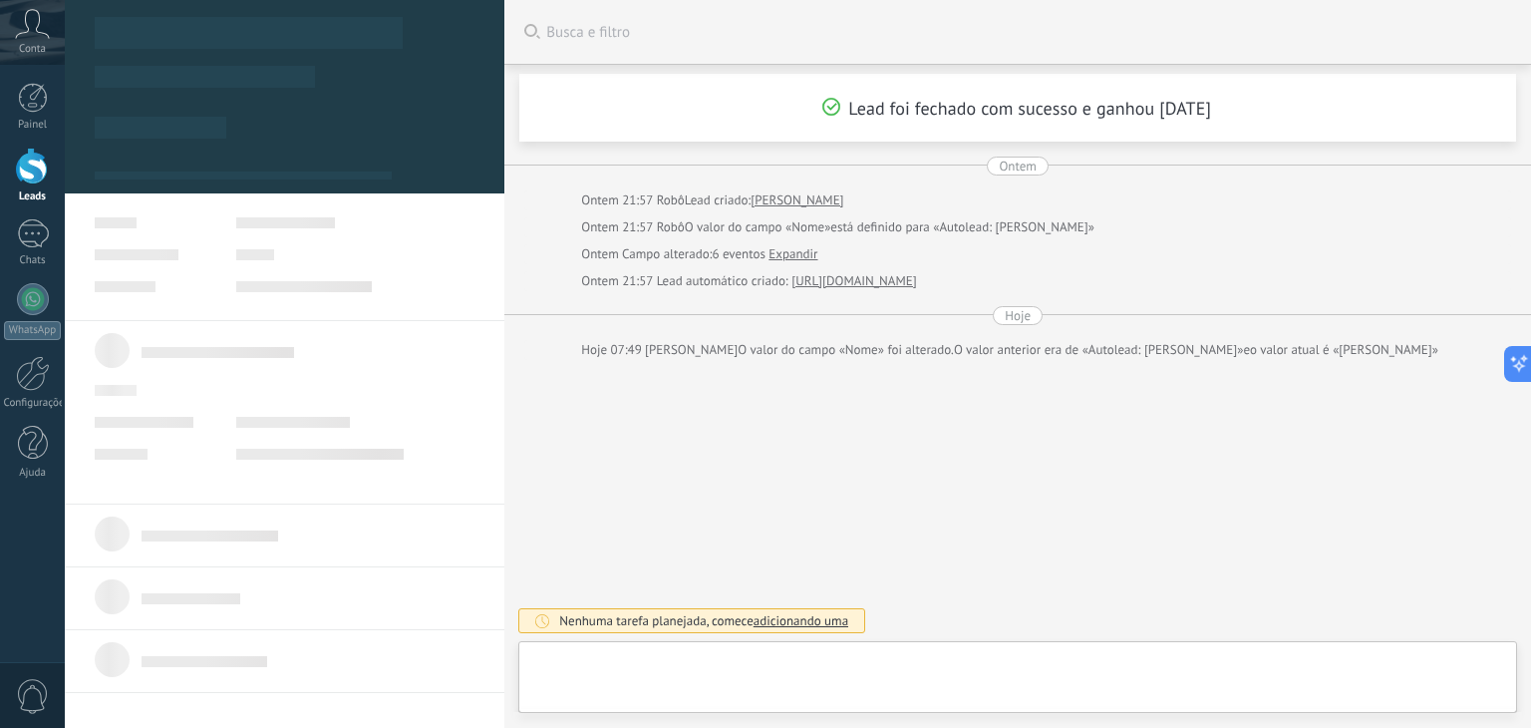
type textarea "**********"
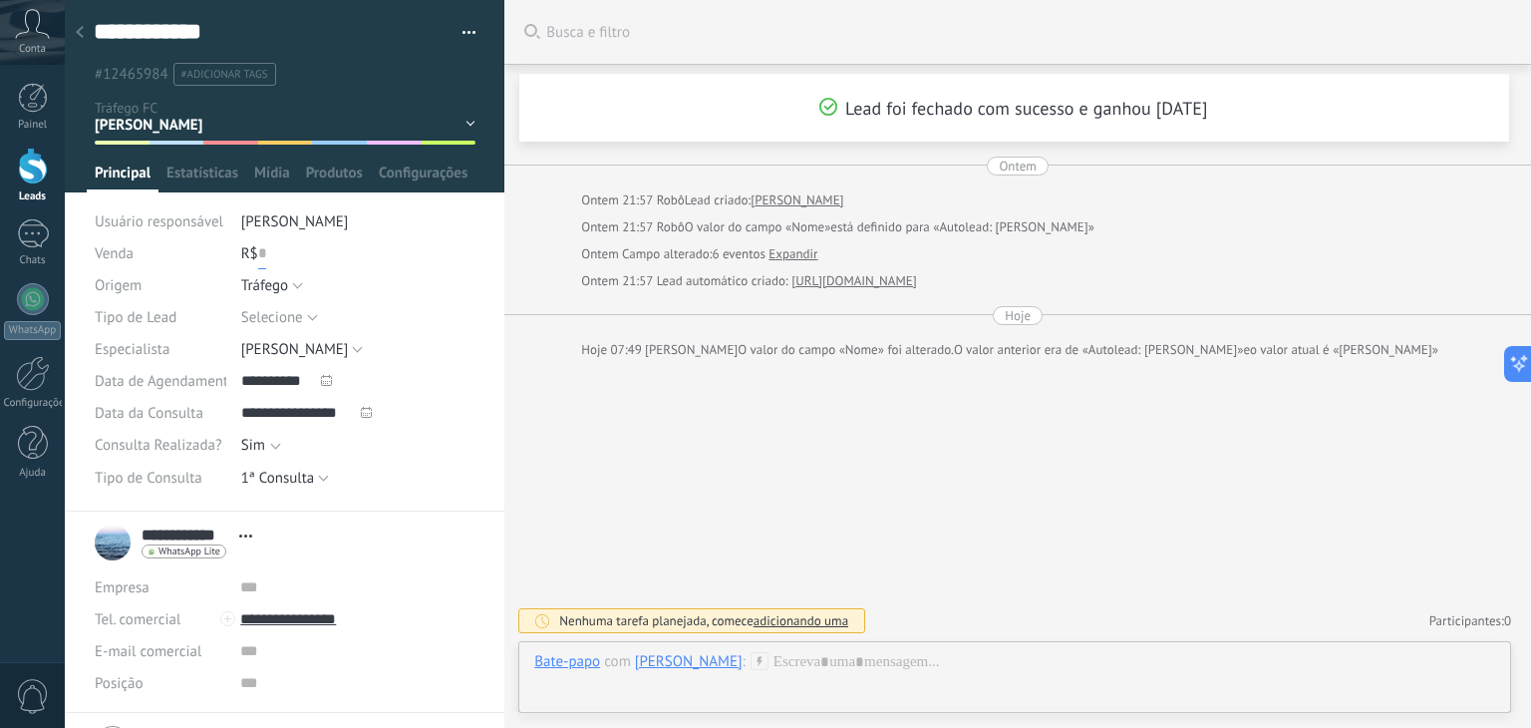
click at [263, 253] on input "text" at bounding box center [262, 253] width 8 height 32
type input "*****"
click at [122, 693] on span "Salvar" at bounding box center [124, 697] width 37 height 14
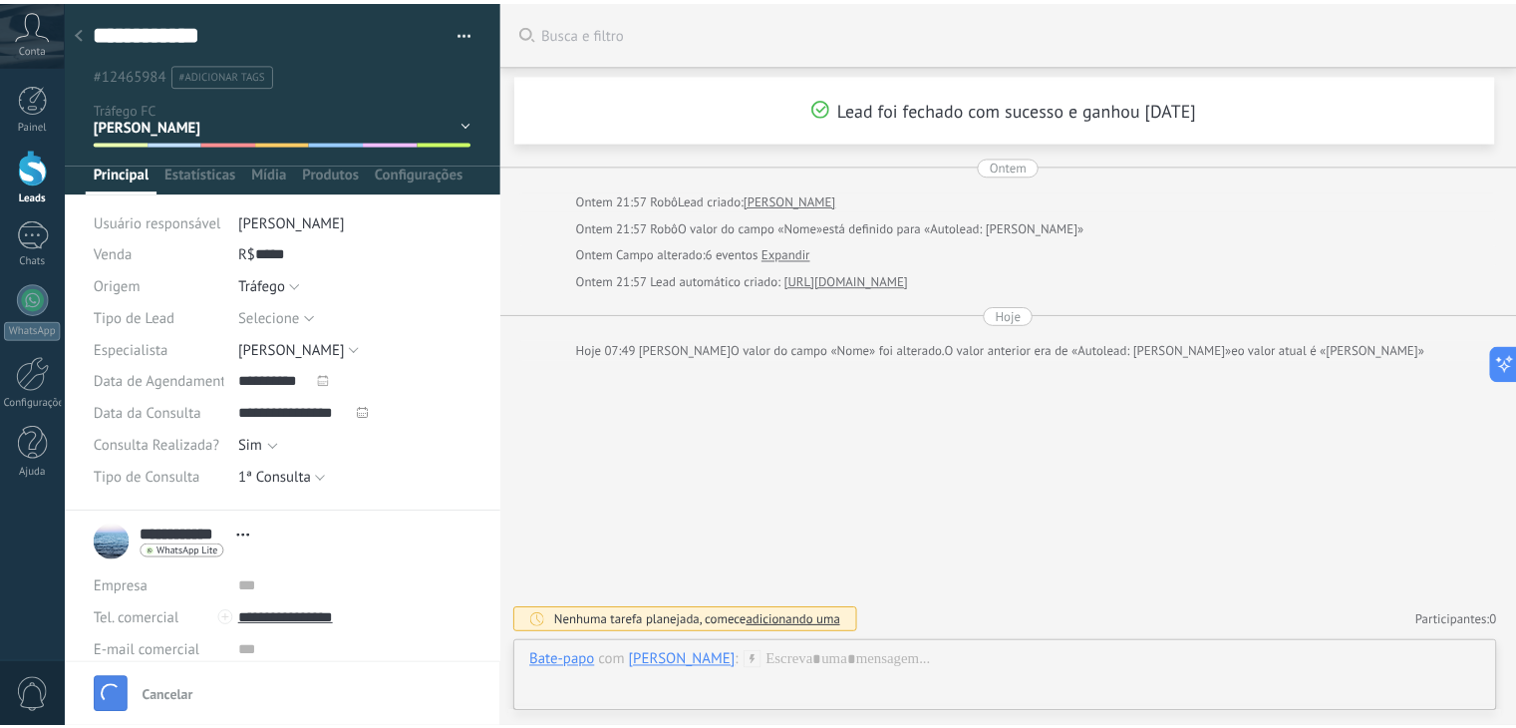
scroll to position [7, 0]
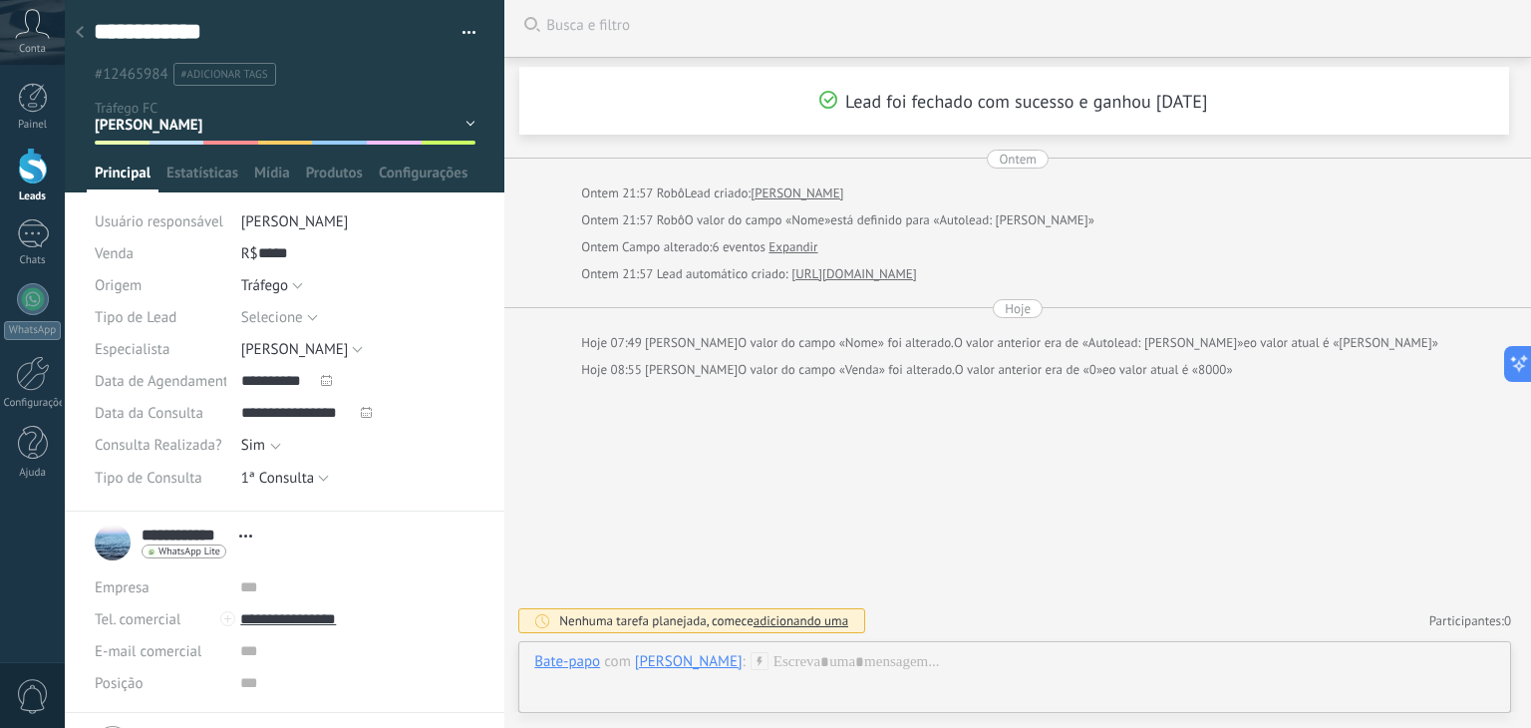
click at [84, 31] on div at bounding box center [80, 33] width 28 height 39
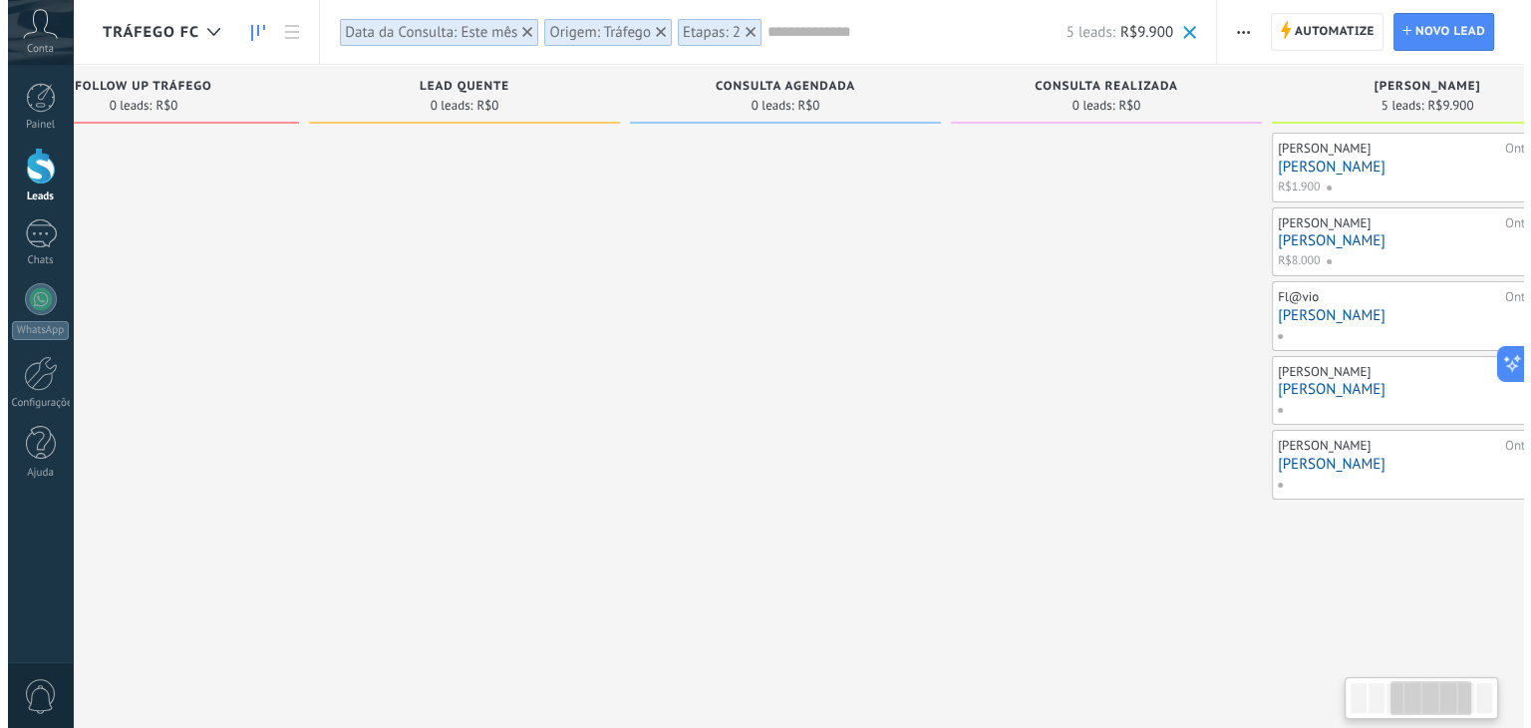
scroll to position [0, 1176]
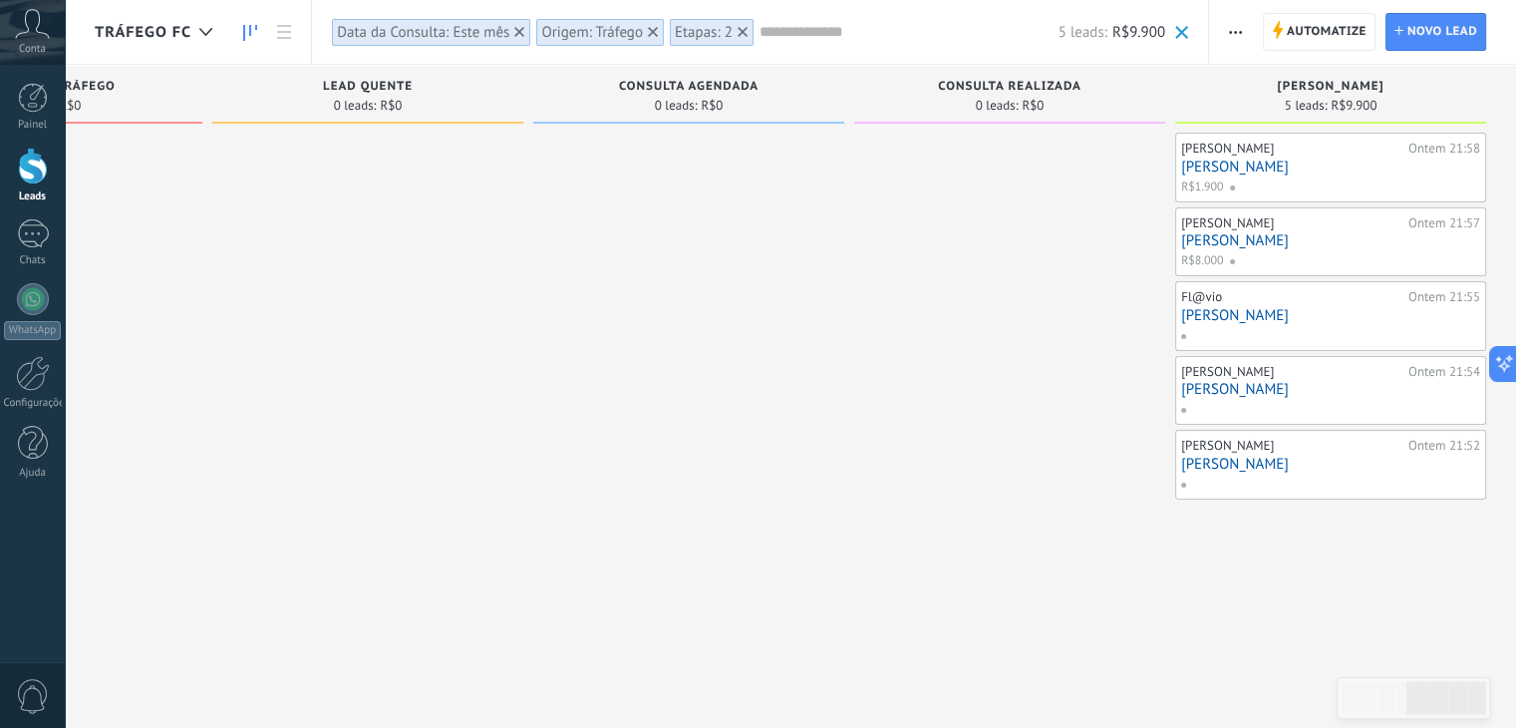
click at [1192, 382] on link "[PERSON_NAME]" at bounding box center [1330, 389] width 299 height 17
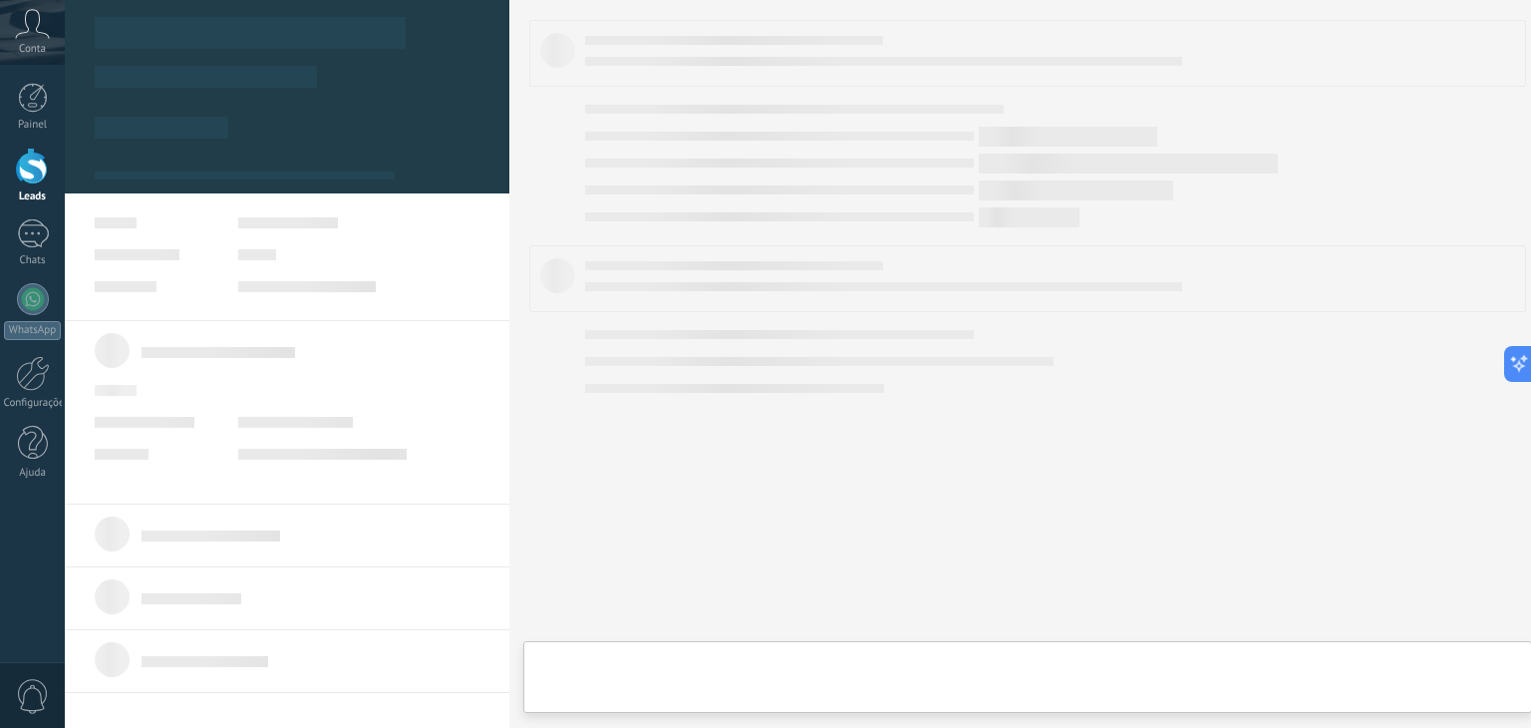
scroll to position [0, 1160]
type textarea "****"
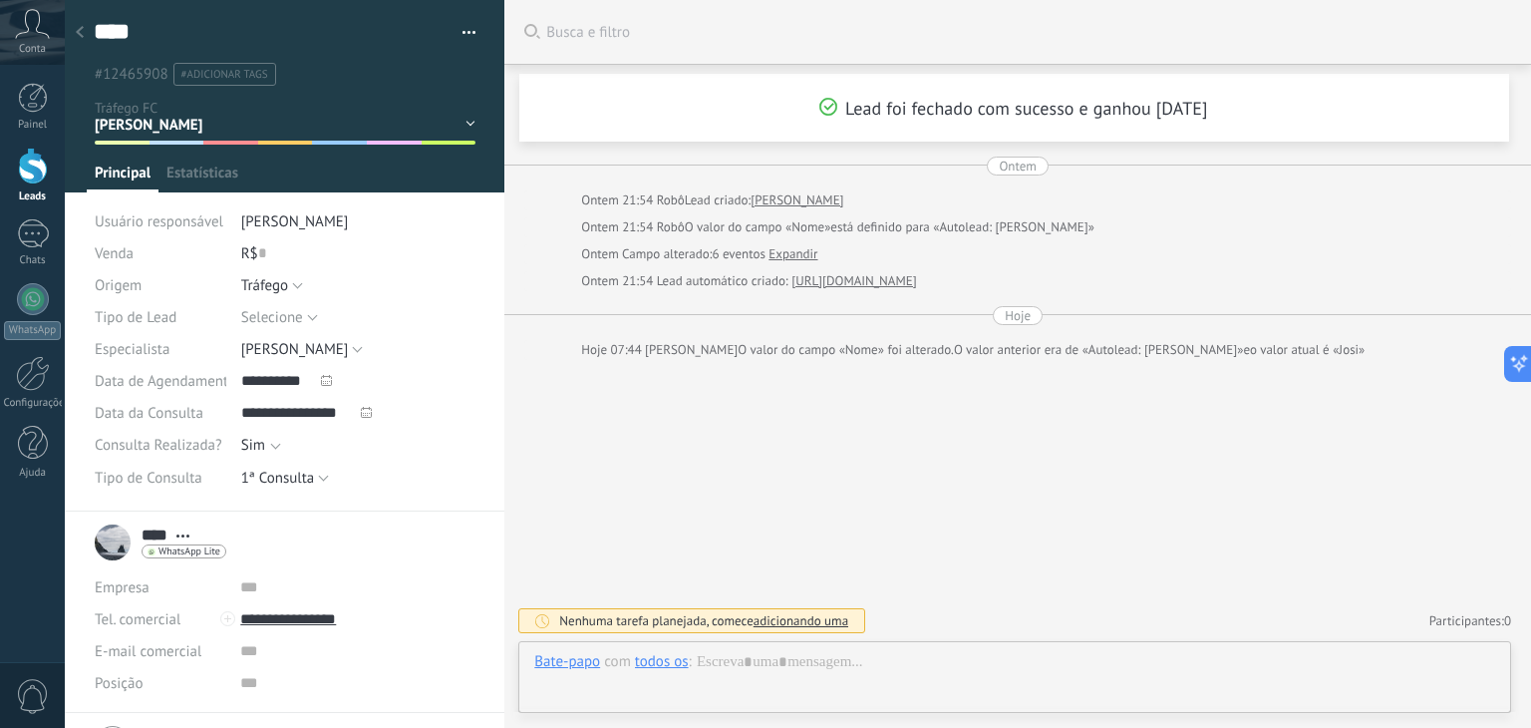
scroll to position [29, 0]
click at [258, 248] on input "text" at bounding box center [262, 253] width 8 height 32
click at [112, 691] on span "Salvar" at bounding box center [124, 697] width 37 height 14
type input "******"
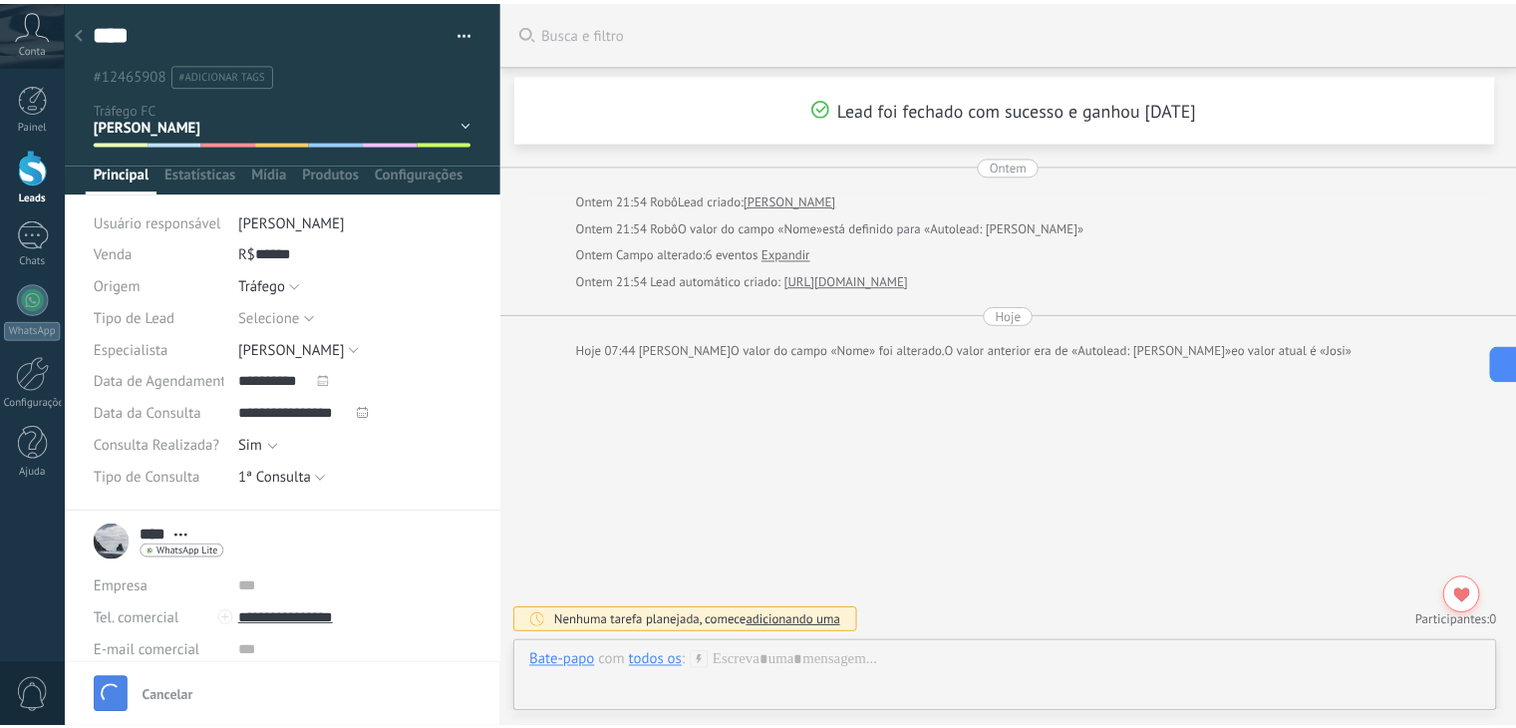
scroll to position [7, 0]
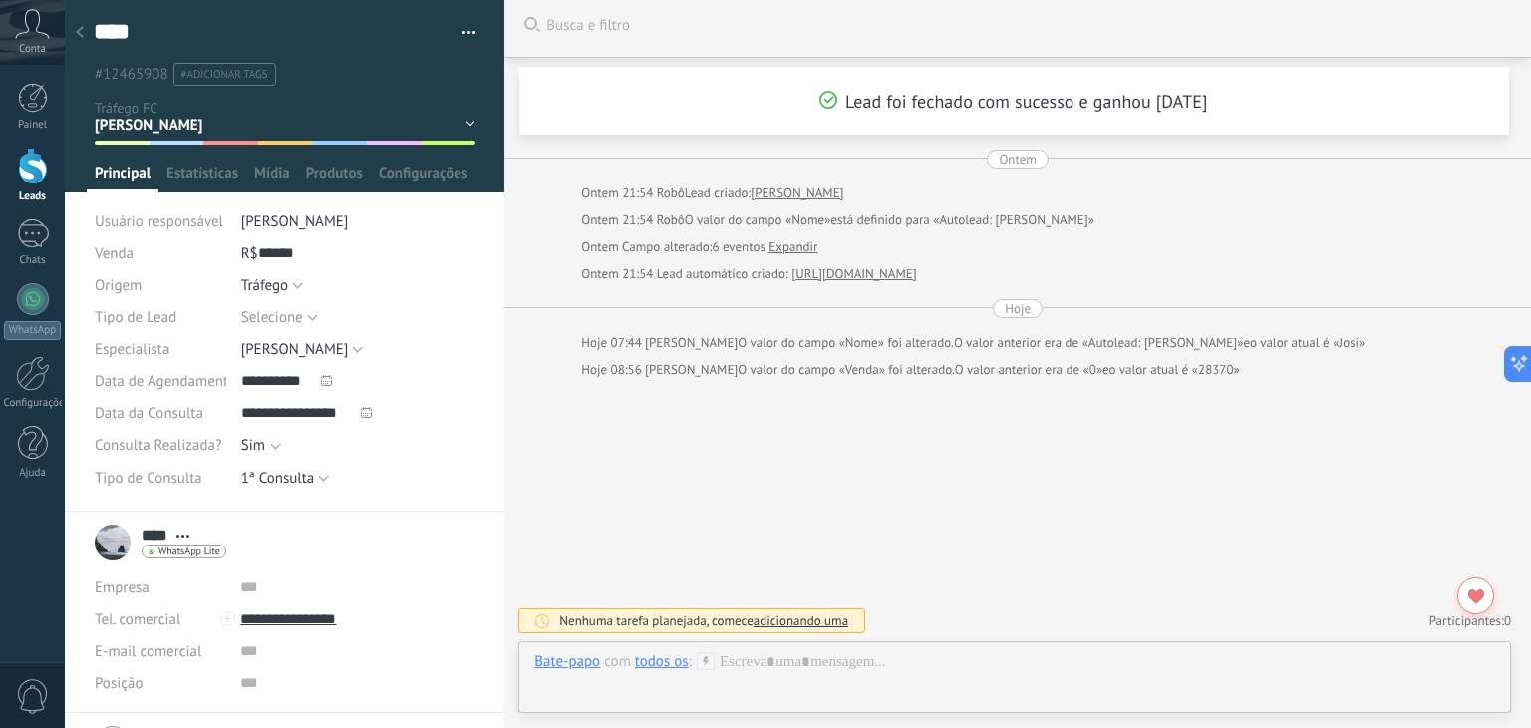
click at [85, 29] on div at bounding box center [80, 33] width 28 height 39
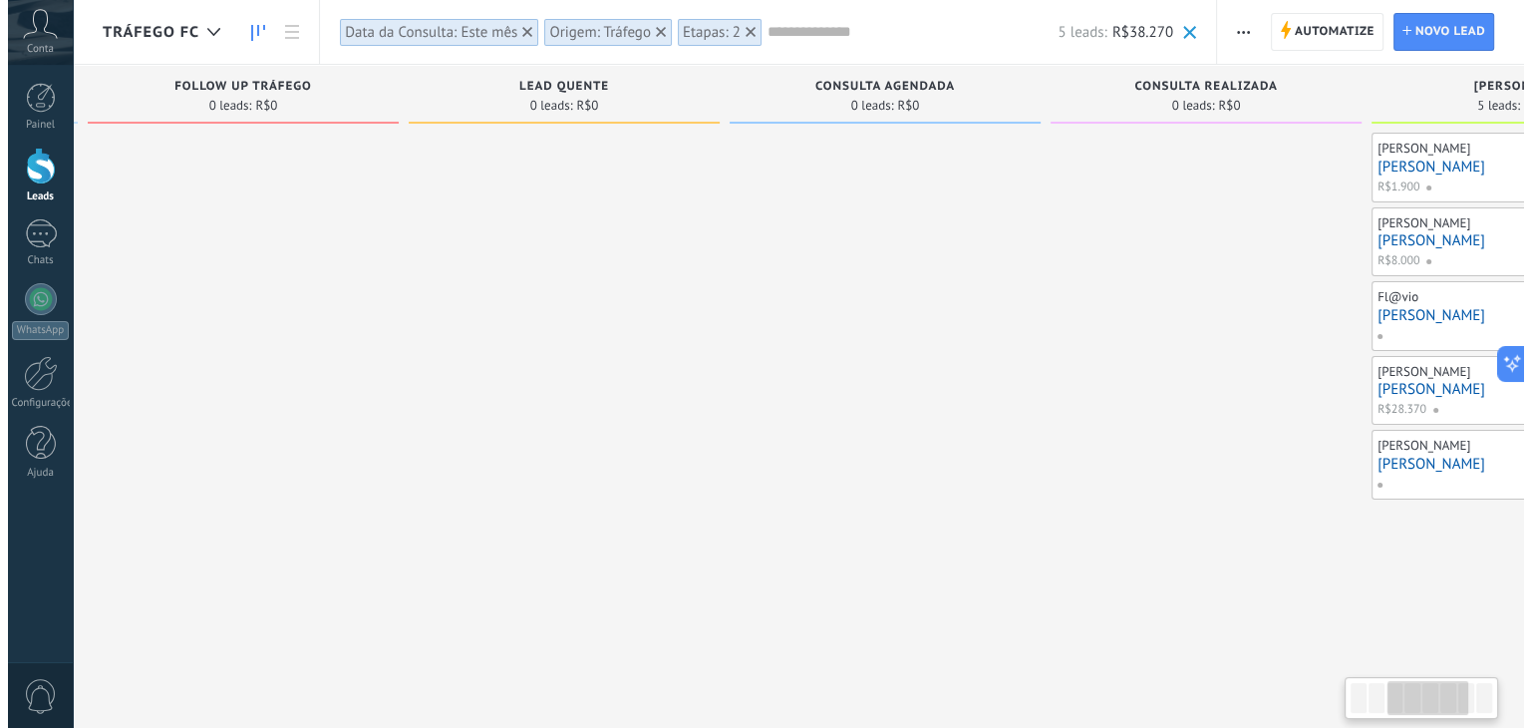
scroll to position [0, 1176]
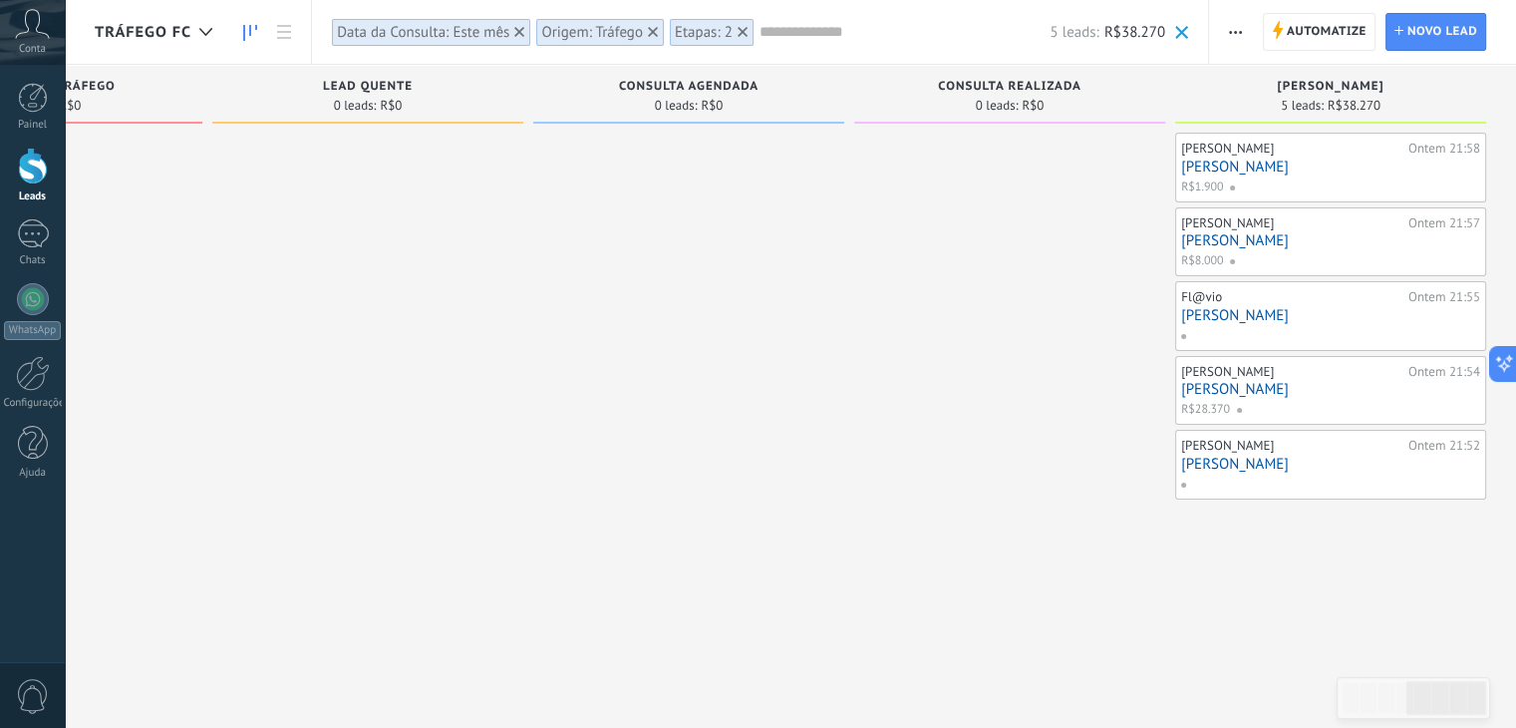
click at [1237, 460] on link "[PERSON_NAME]" at bounding box center [1330, 464] width 299 height 17
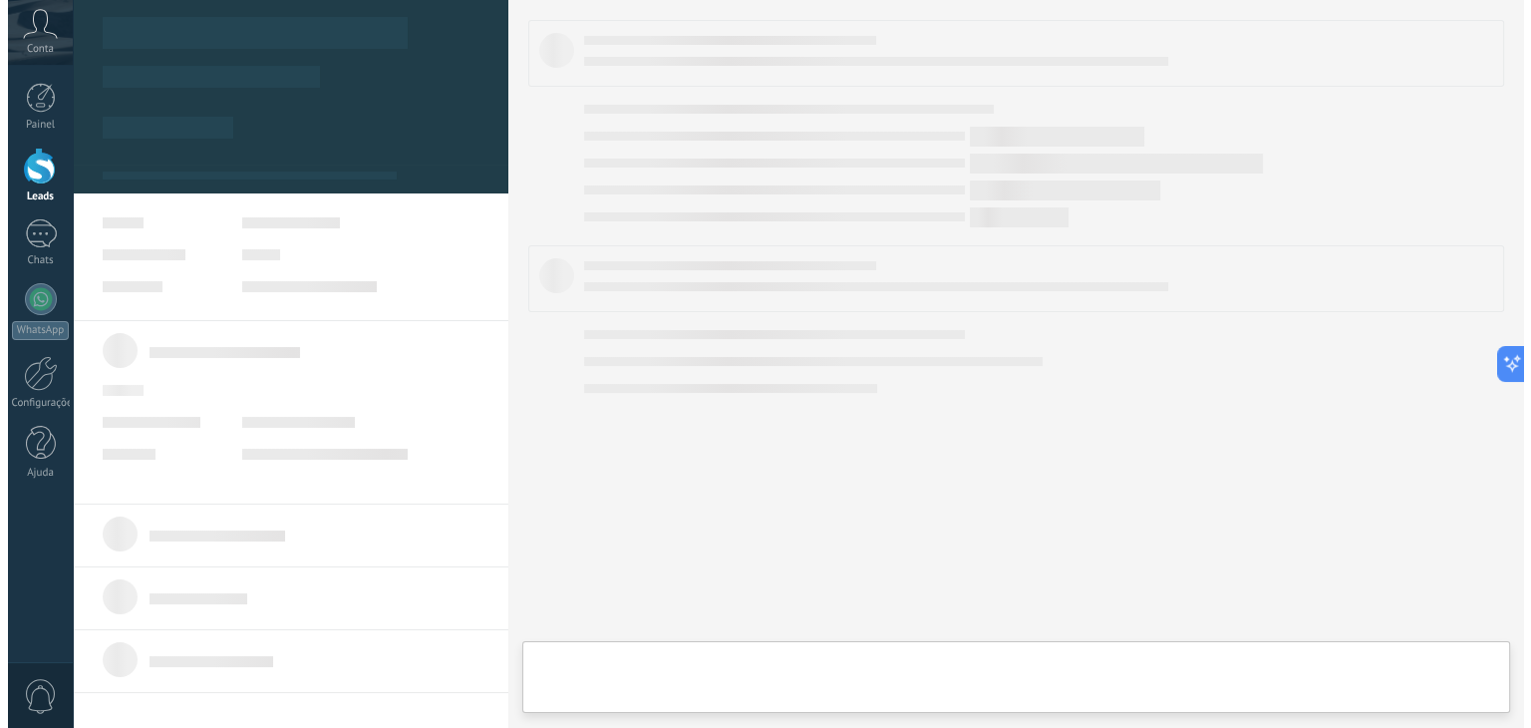
scroll to position [0, 1160]
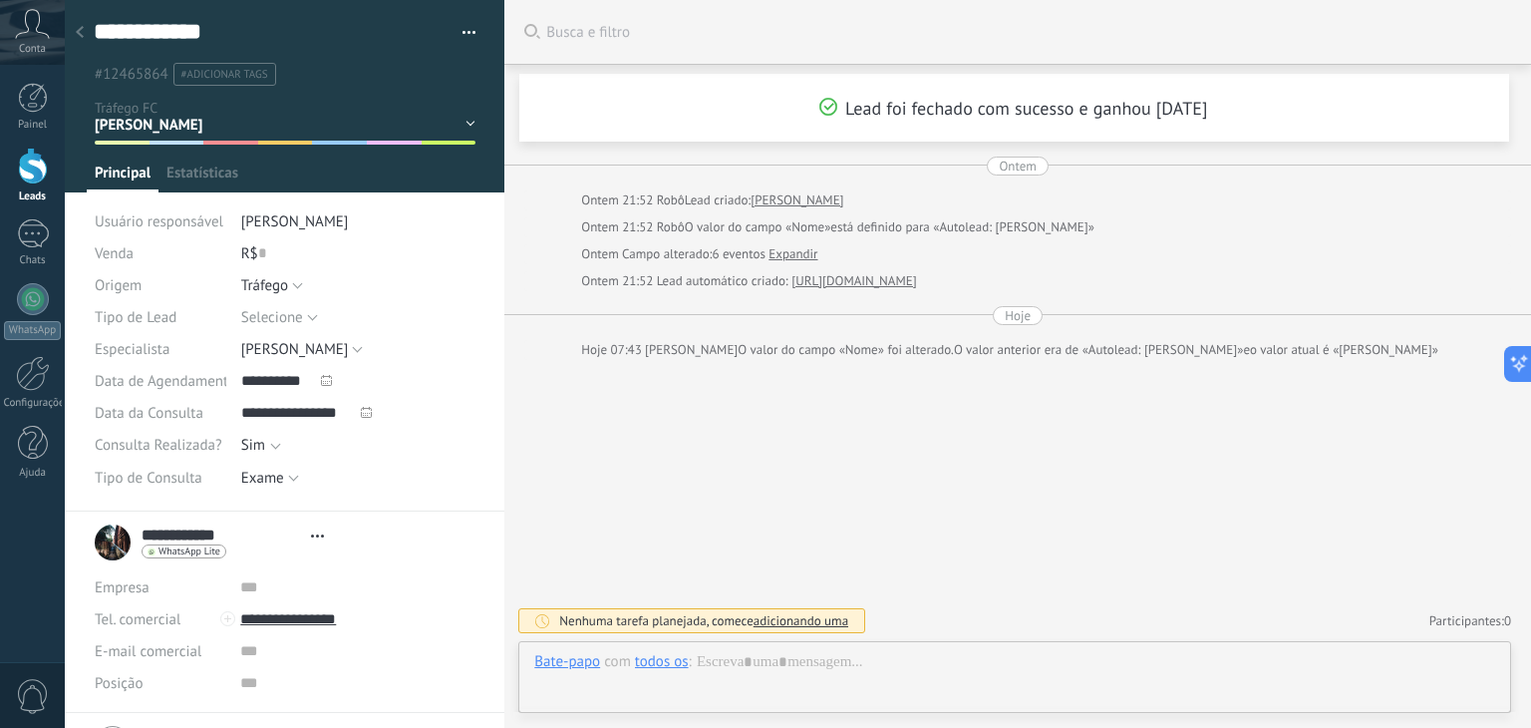
type textarea "**********"
click at [263, 249] on input "text" at bounding box center [262, 253] width 8 height 32
click at [132, 696] on span "Salvar" at bounding box center [124, 697] width 37 height 14
type input "*****"
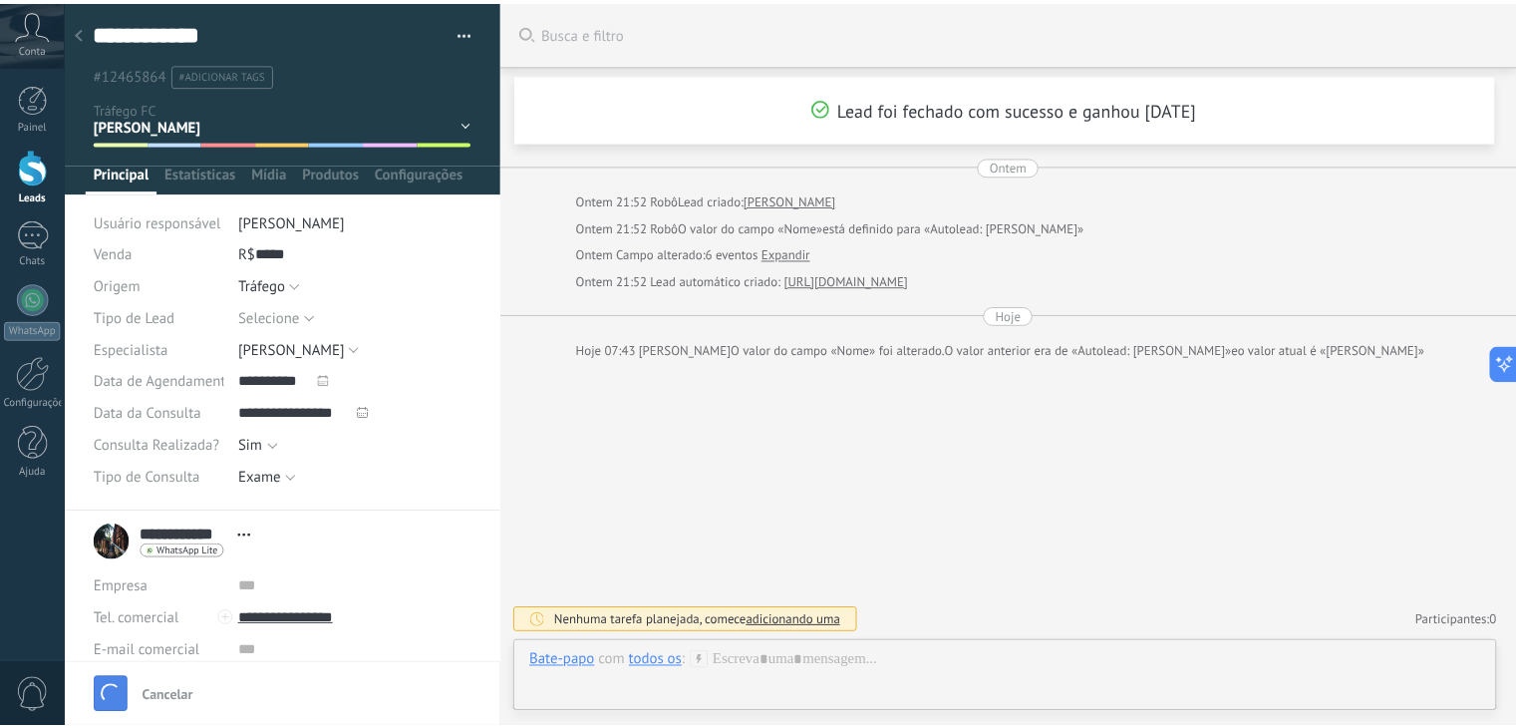
scroll to position [7, 0]
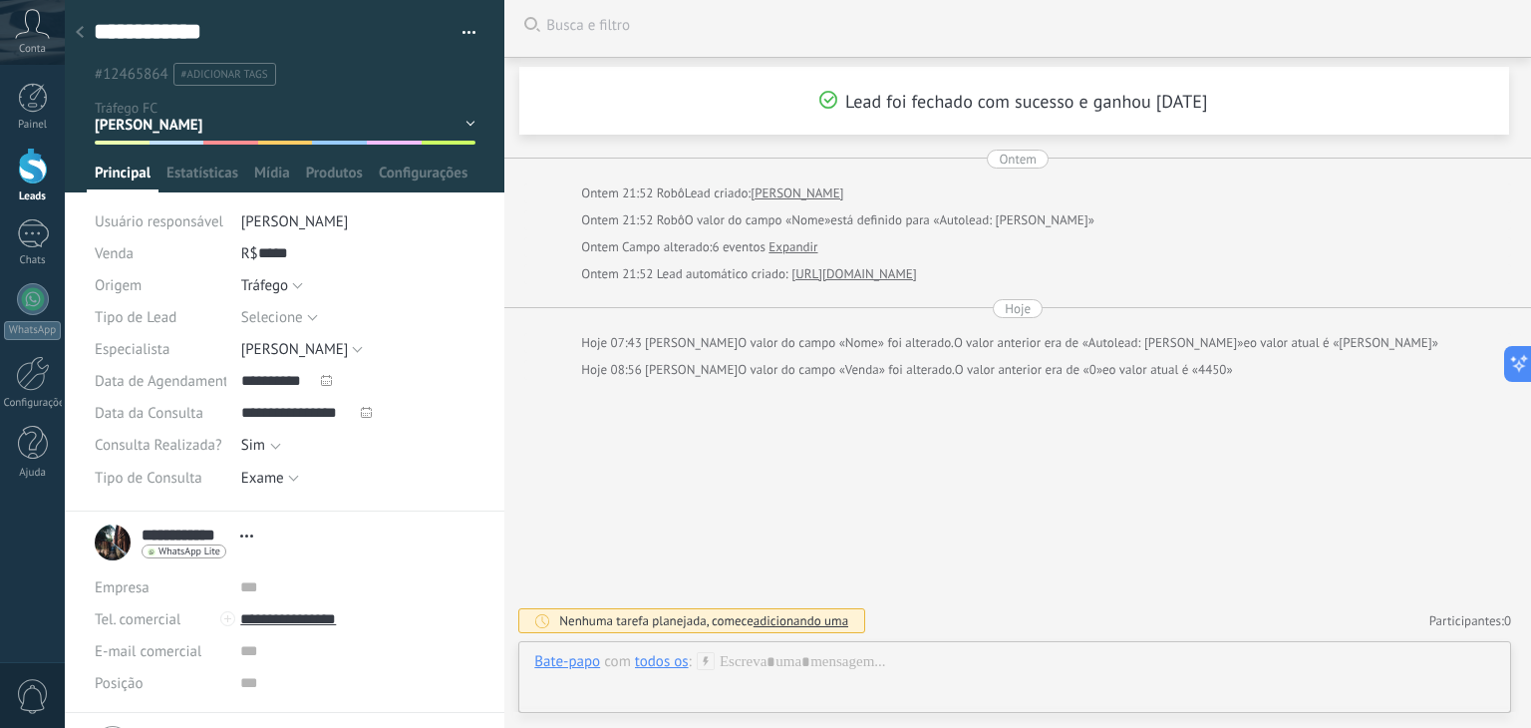
click at [82, 32] on icon at bounding box center [80, 32] width 8 height 12
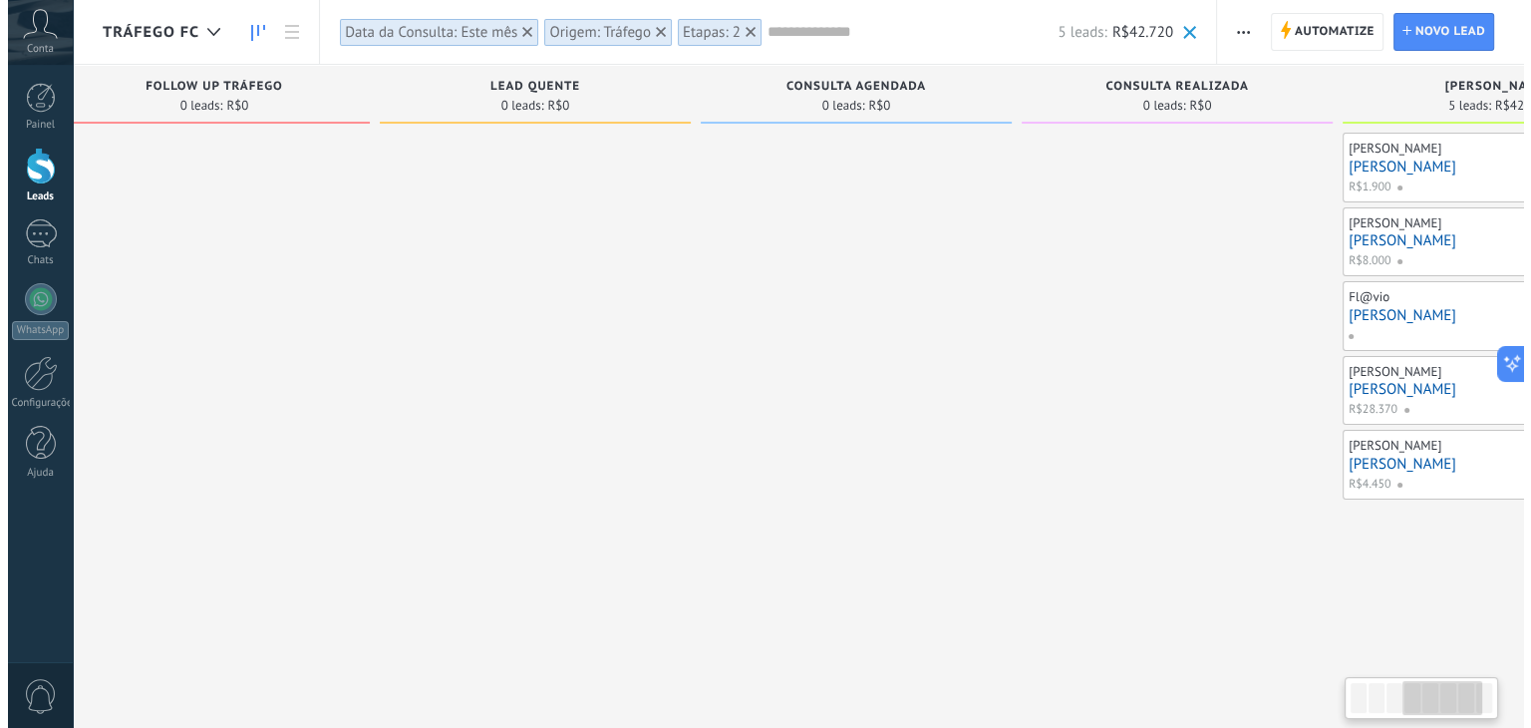
scroll to position [0, 1176]
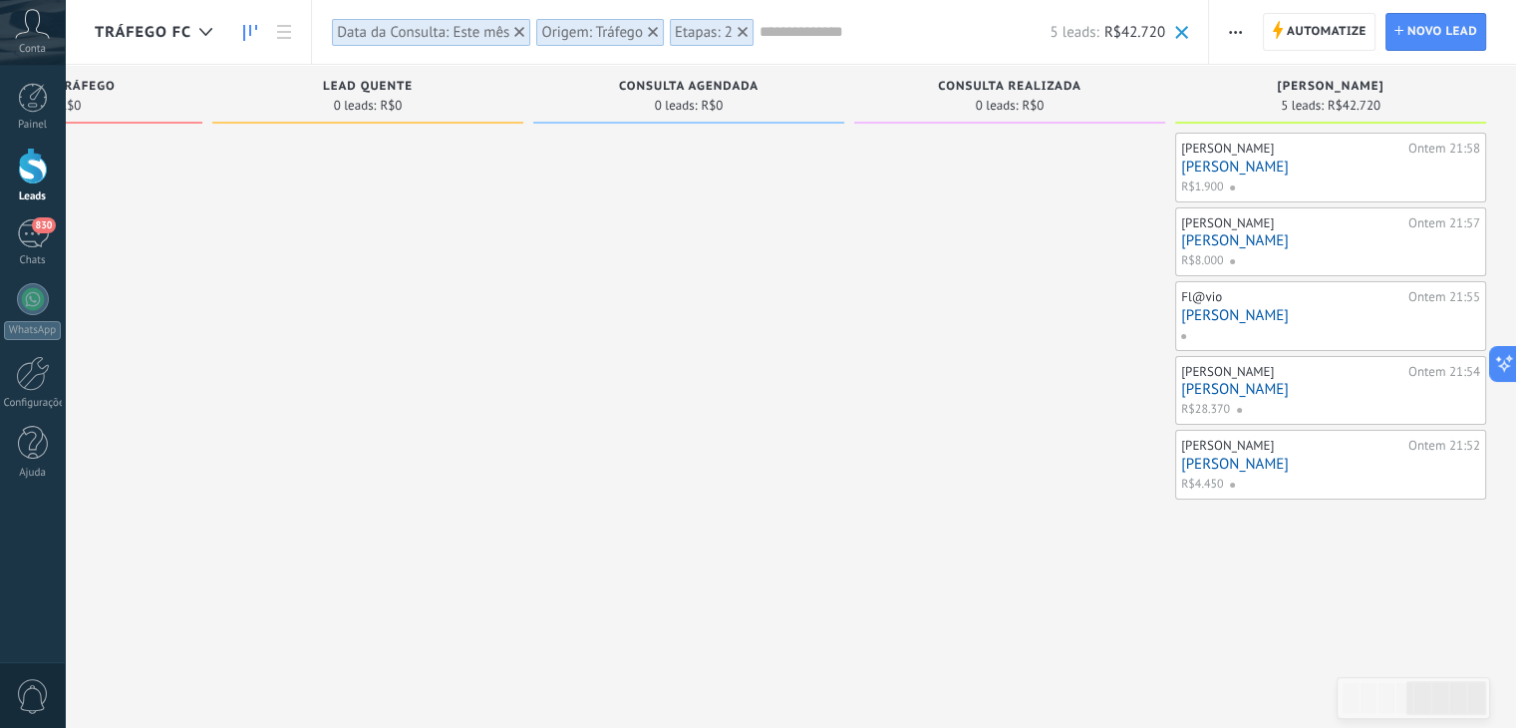
click at [1204, 315] on link "[PERSON_NAME]" at bounding box center [1330, 315] width 299 height 17
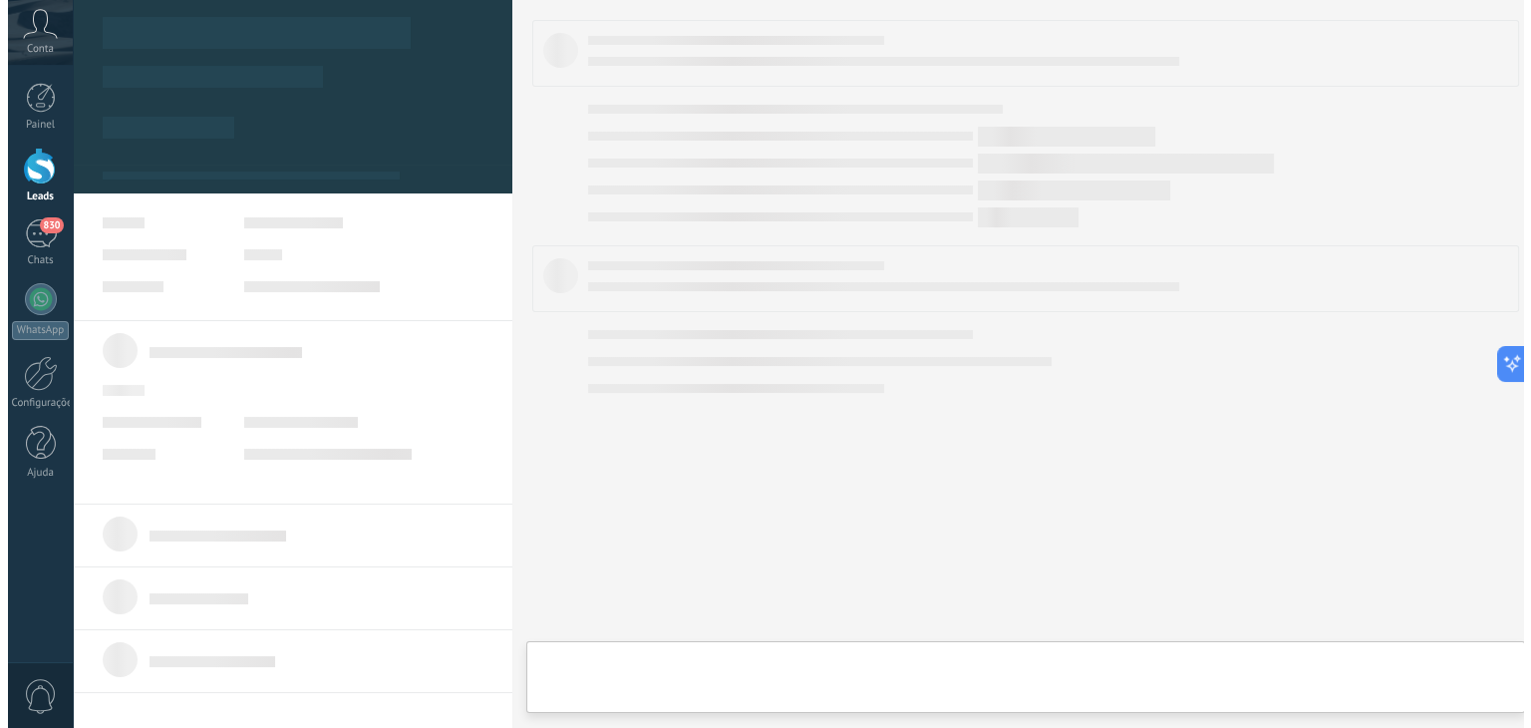
scroll to position [0, 1160]
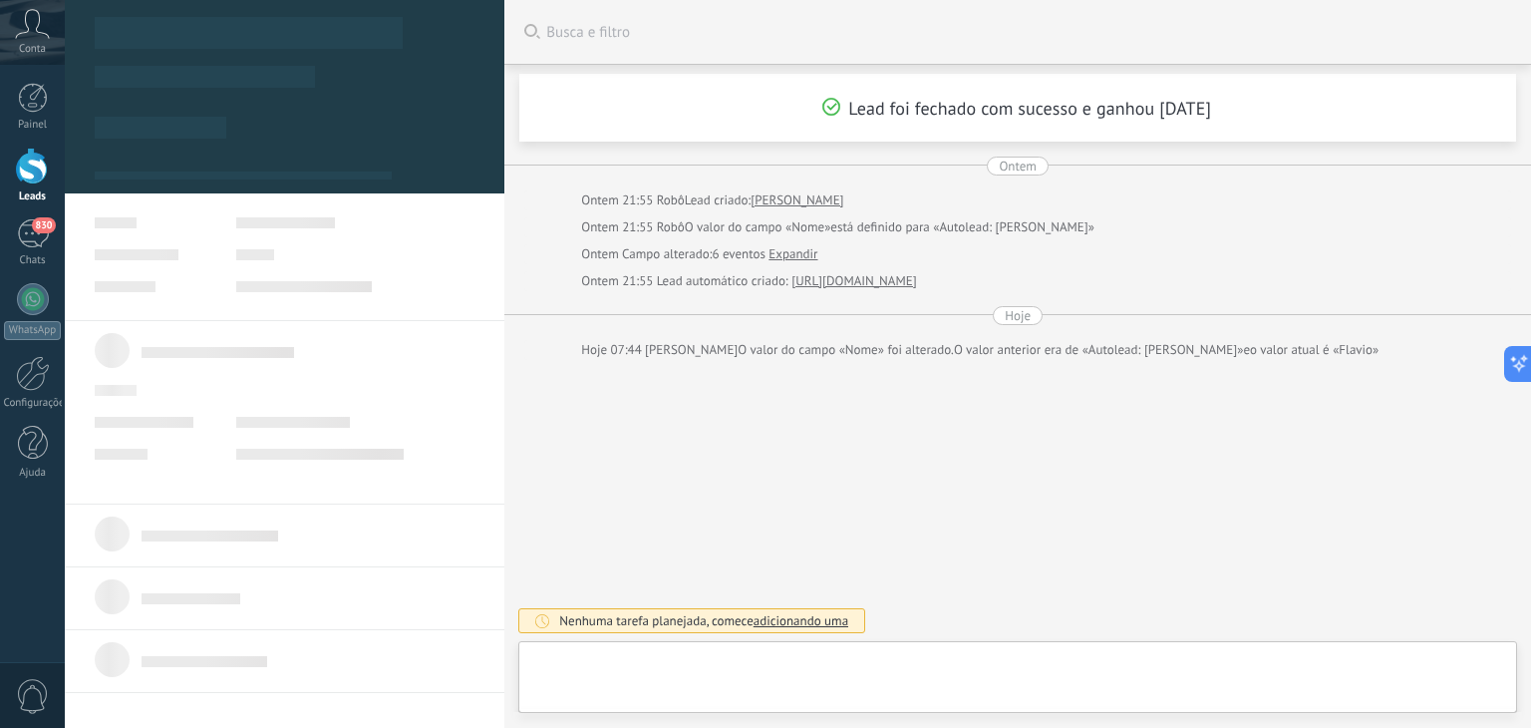
type textarea "******"
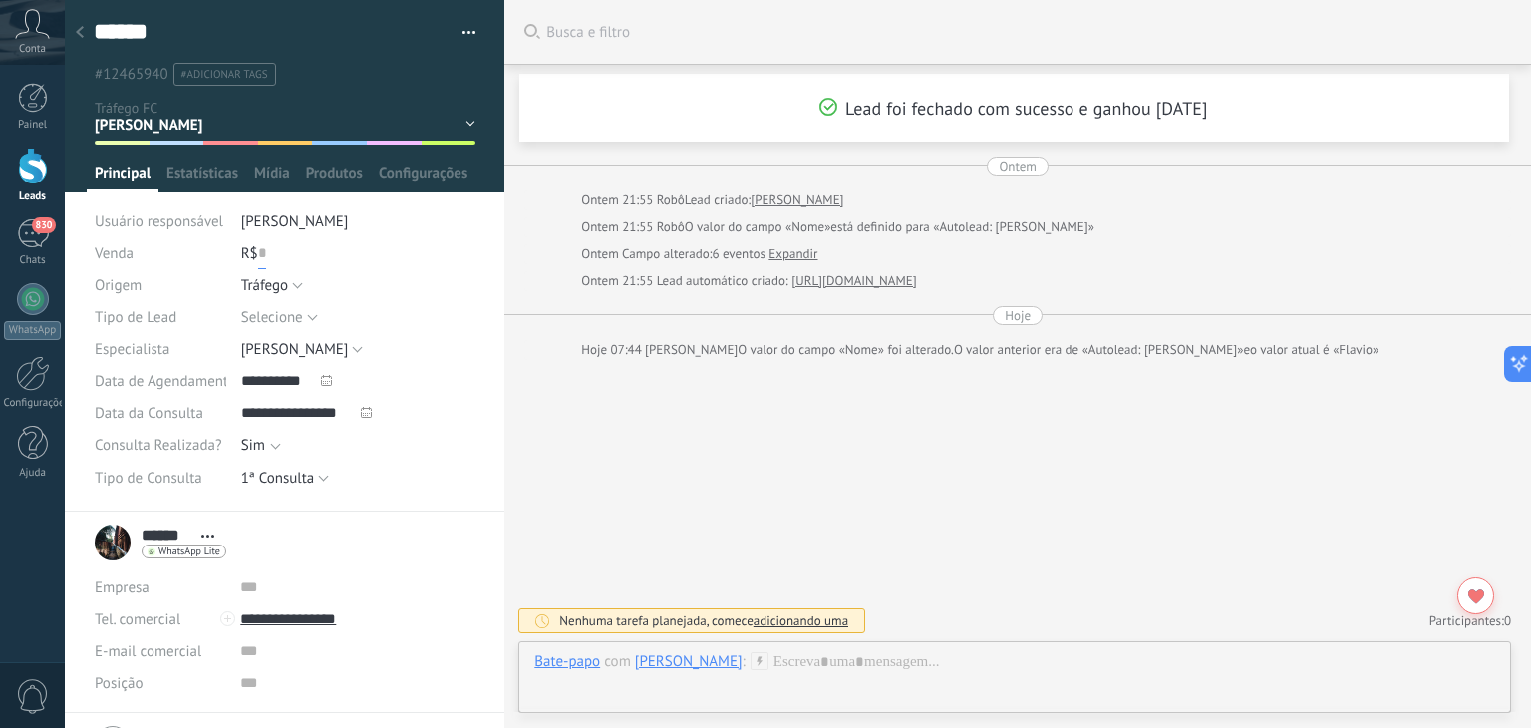
click at [263, 255] on input "text" at bounding box center [262, 253] width 8 height 32
click at [122, 700] on span "Salvar" at bounding box center [124, 697] width 37 height 14
type input "******"
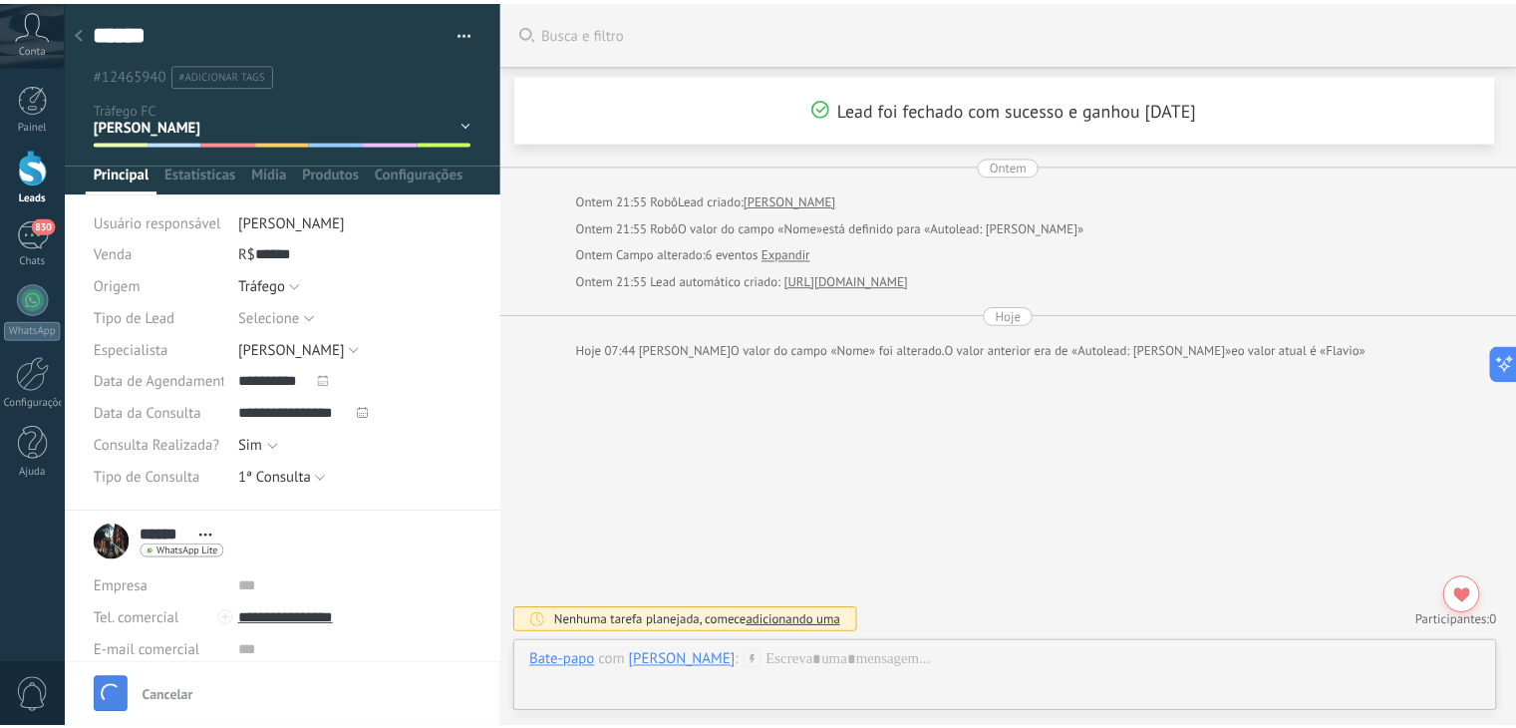
scroll to position [7, 0]
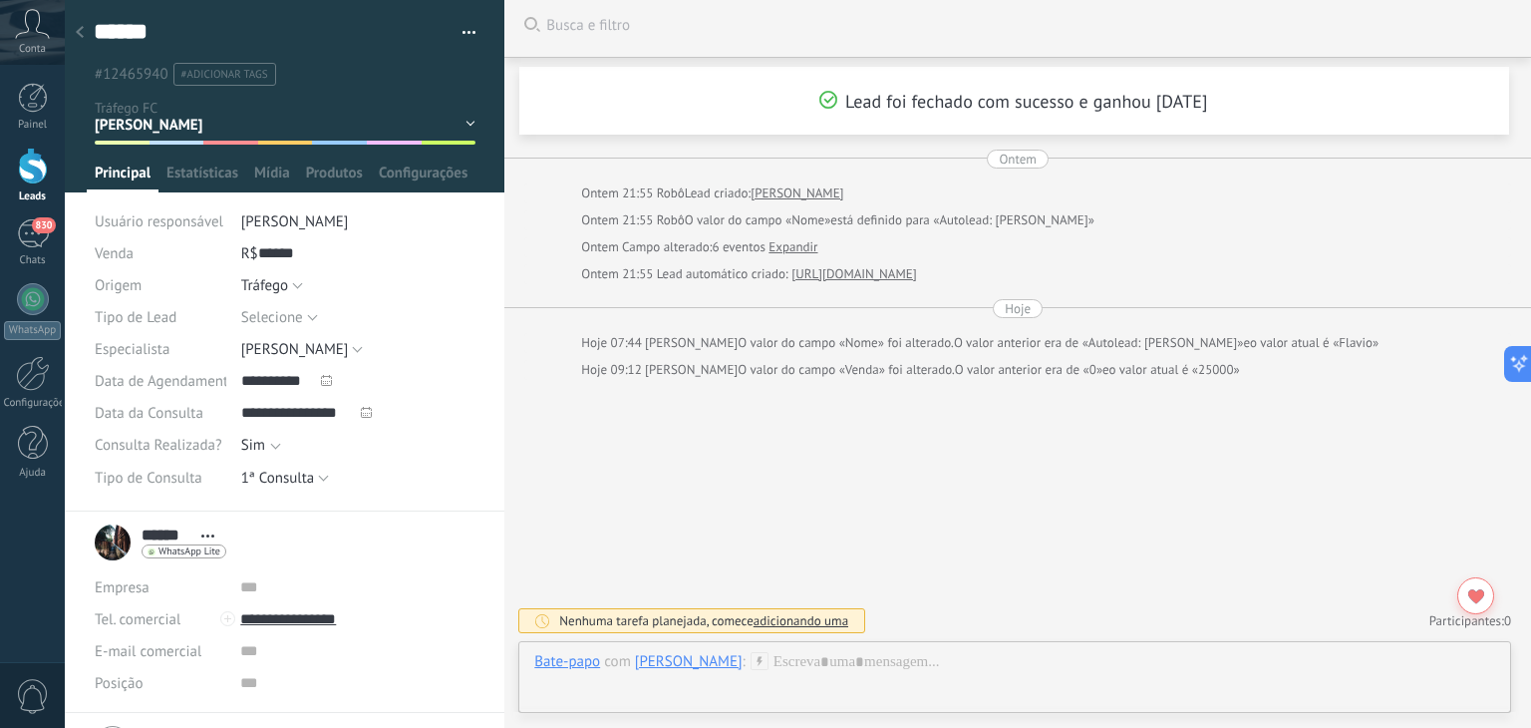
click at [77, 25] on div at bounding box center [80, 33] width 28 height 39
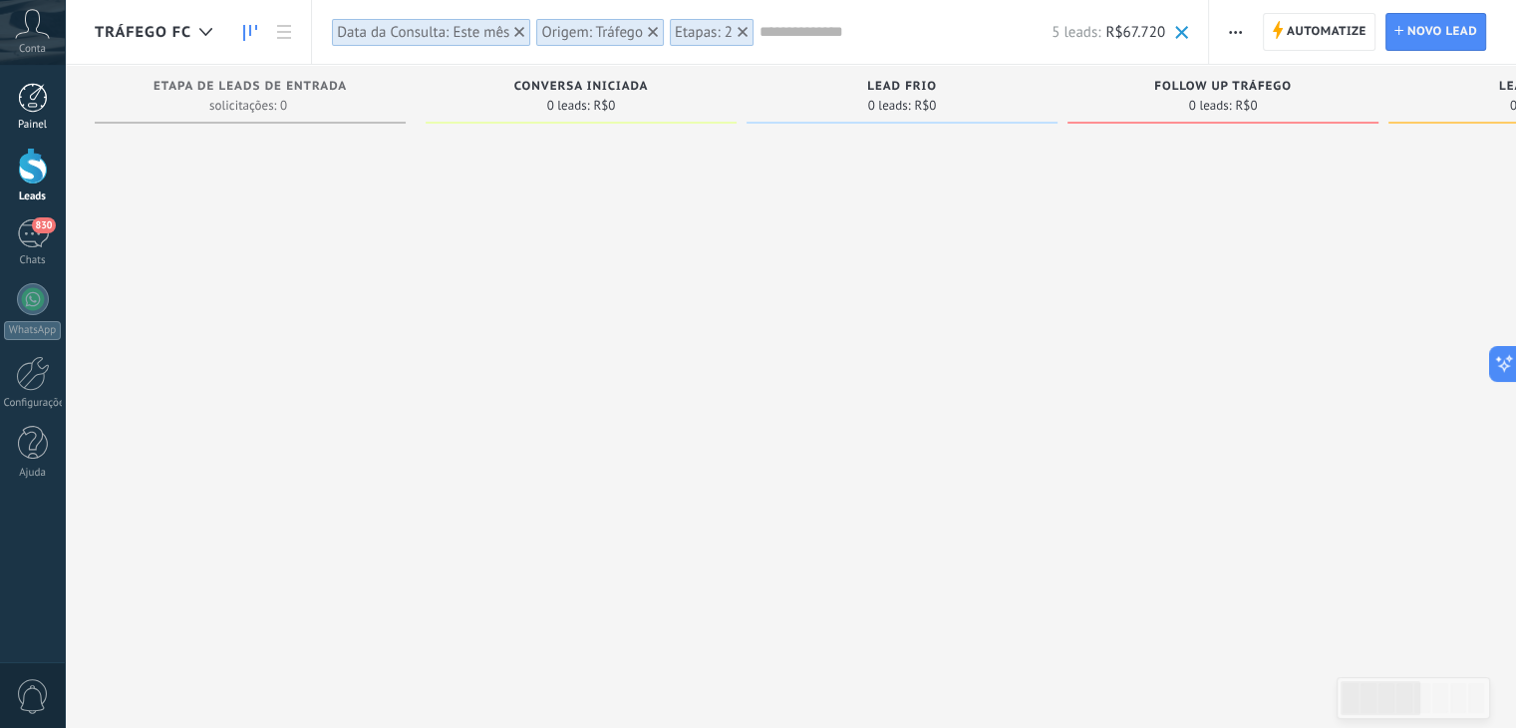
click at [26, 98] on div at bounding box center [33, 98] width 30 height 30
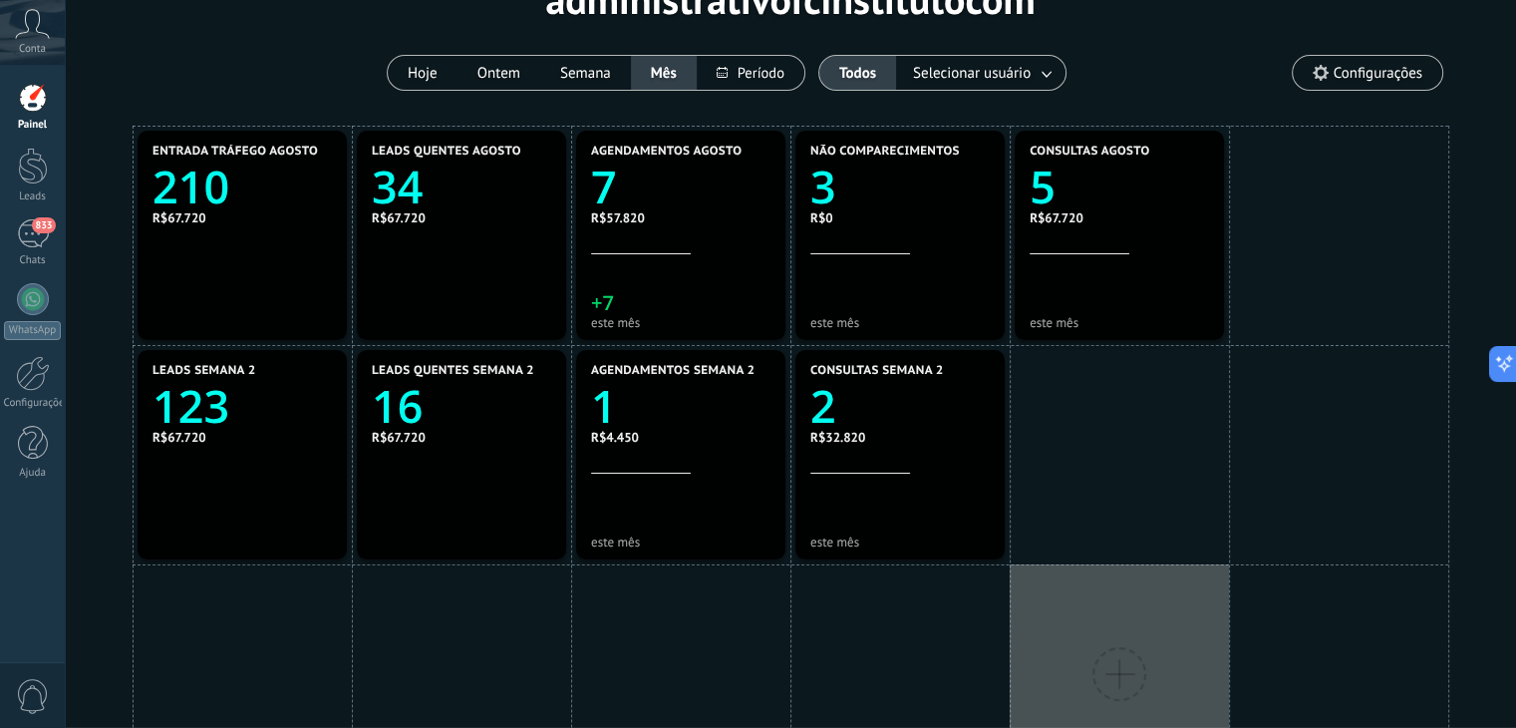
scroll to position [128, 0]
